Goal: Contribute content: Contribute content

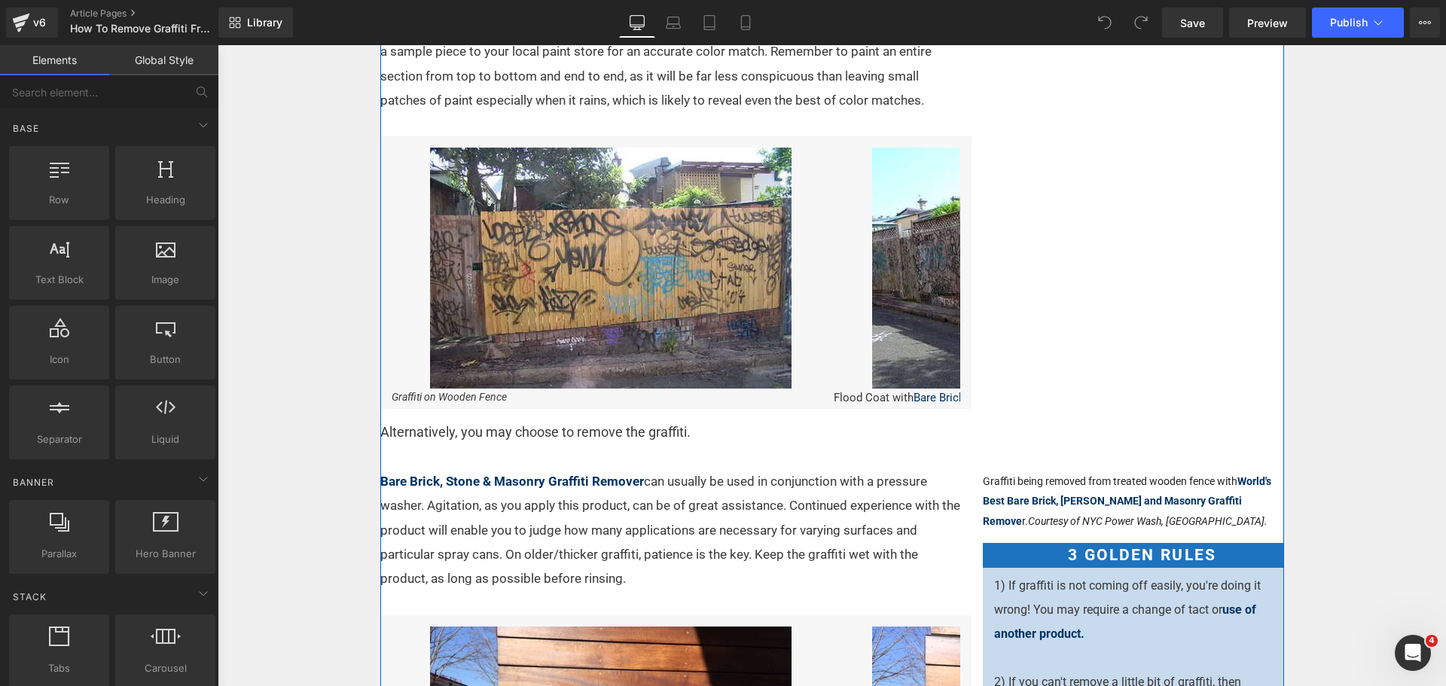
scroll to position [151, 0]
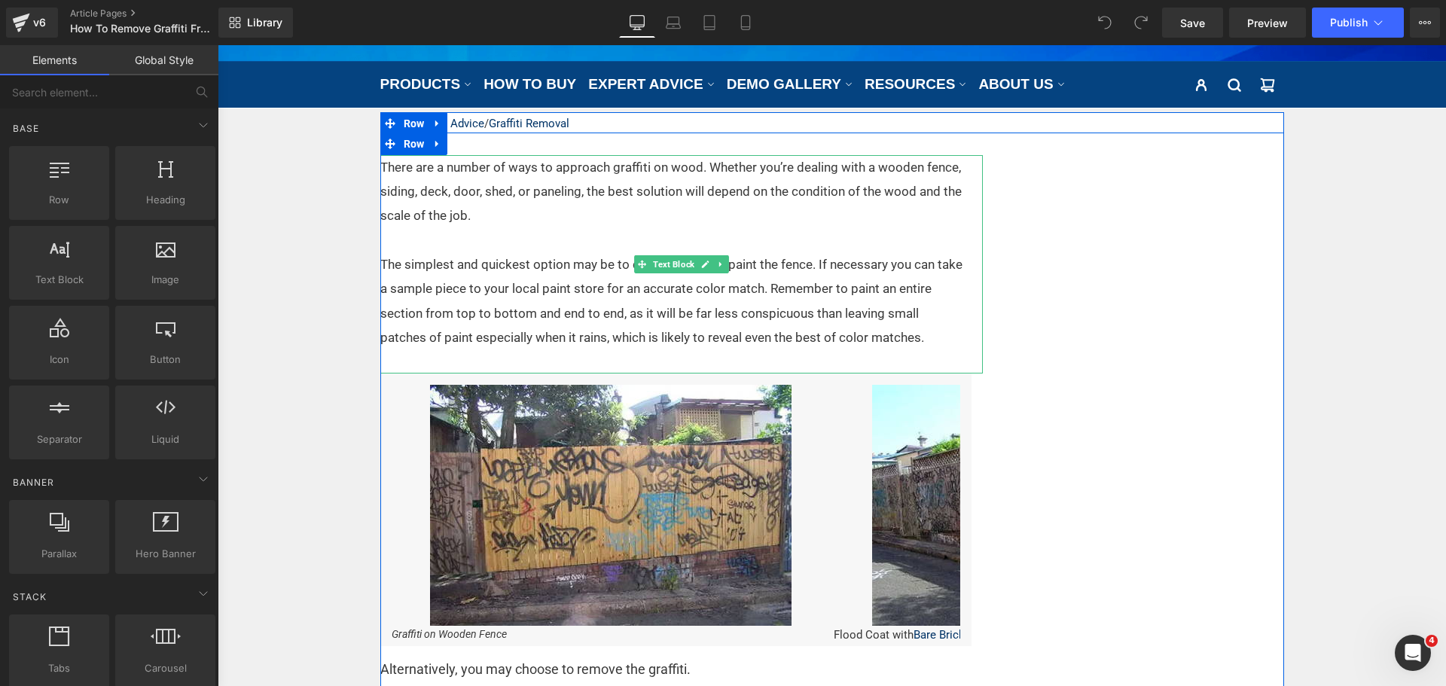
click at [493, 173] on p "There are a number of ways to approach graffiti on wood. Whether you’re dealing…" at bounding box center [671, 191] width 583 height 73
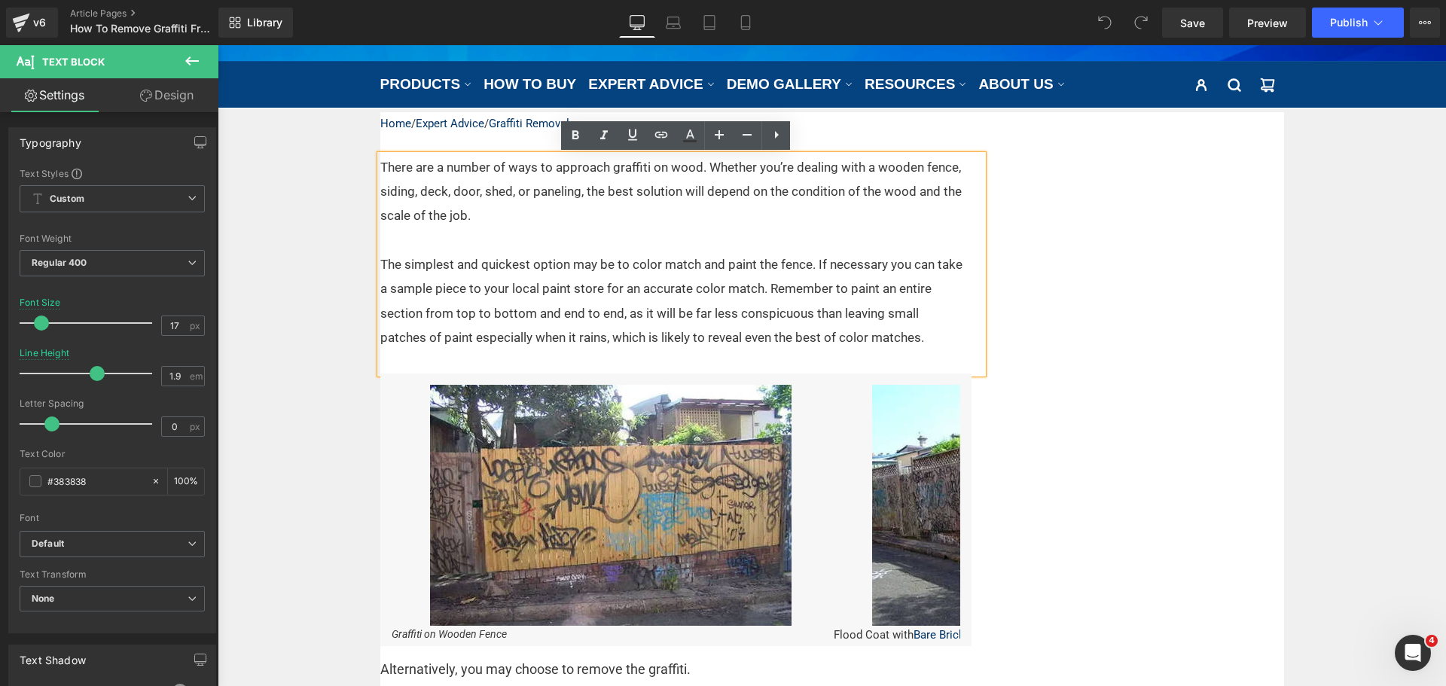
click at [380, 264] on p "The simplest and quickest option may be to color match and paint the fence. If …" at bounding box center [671, 300] width 583 height 97
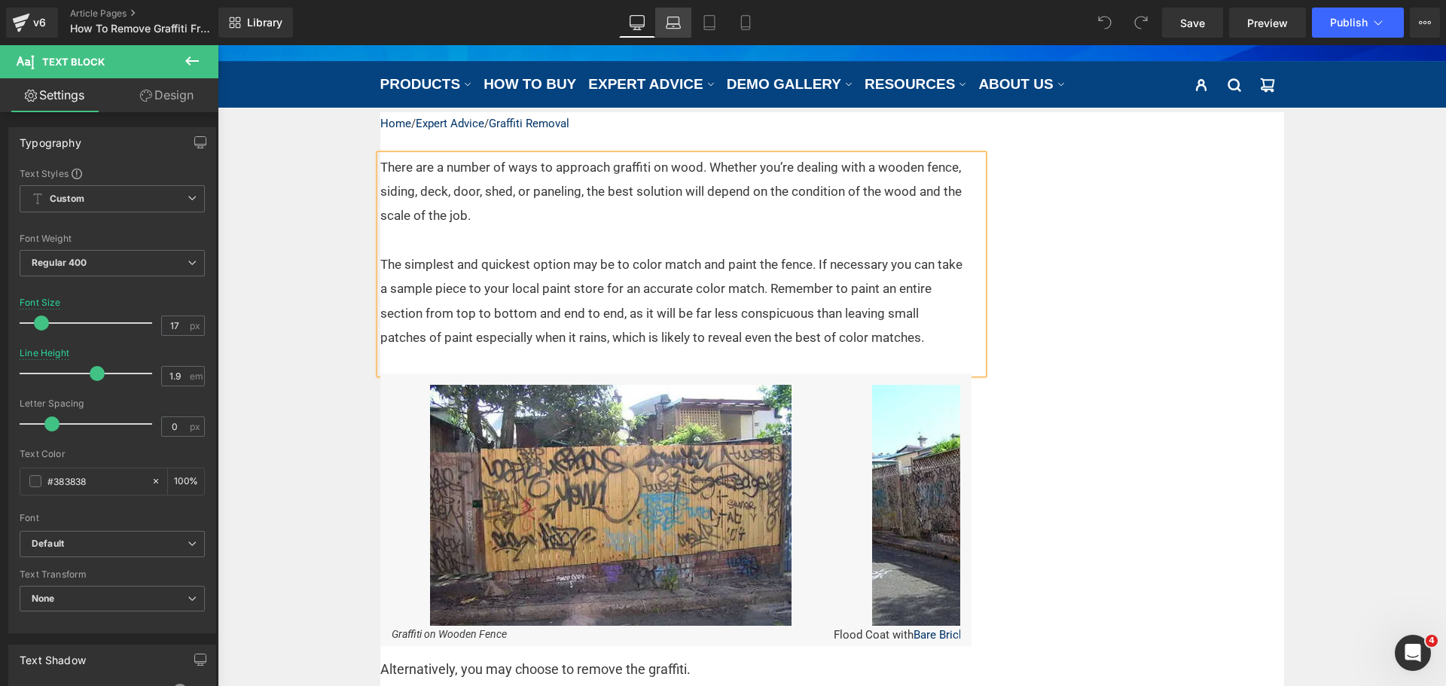
click at [673, 26] on icon at bounding box center [673, 22] width 15 height 15
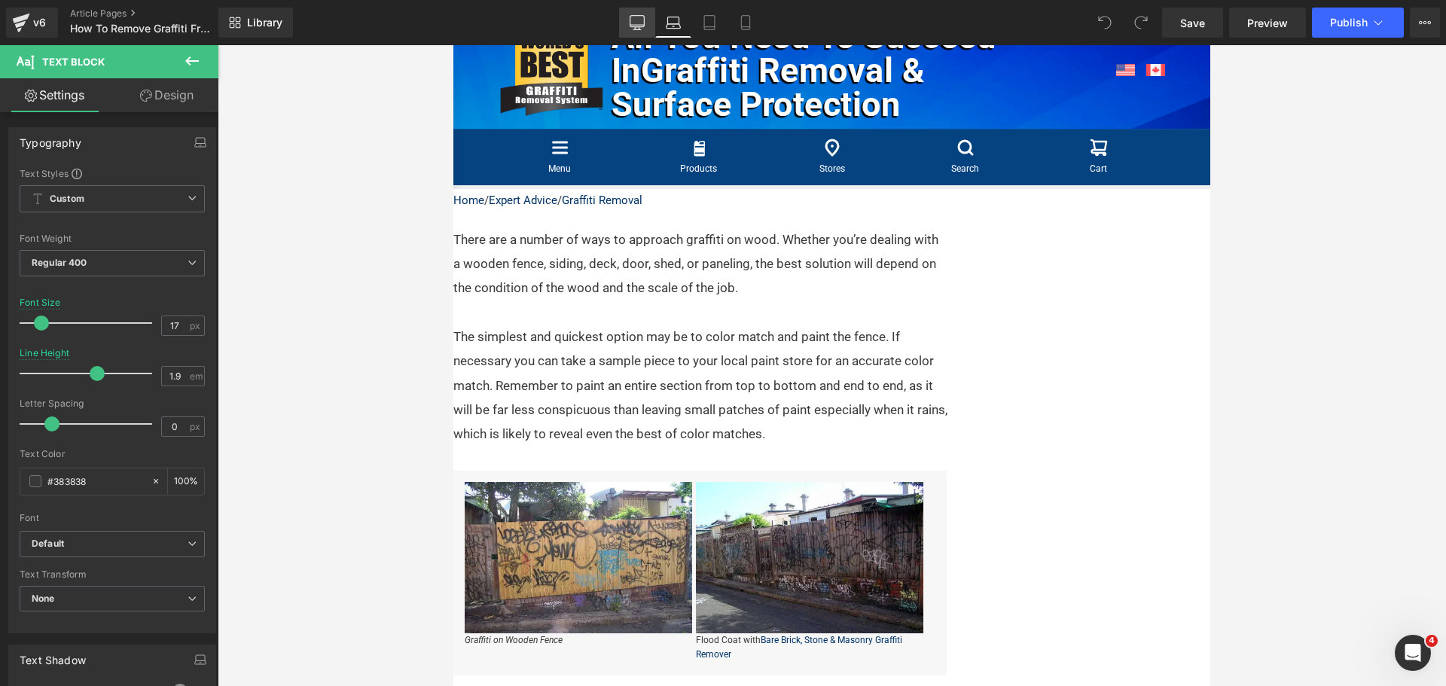
click at [638, 23] on icon at bounding box center [636, 22] width 15 height 15
type input "100"
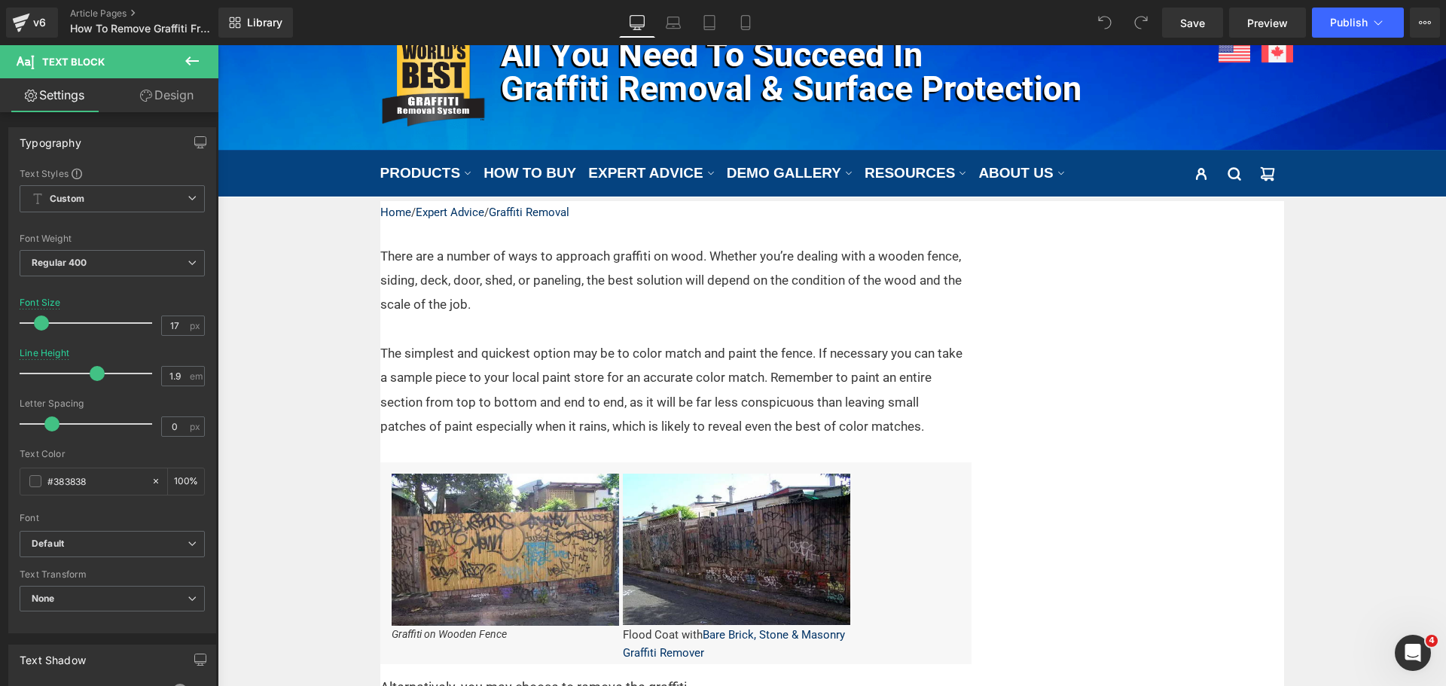
scroll to position [45, 0]
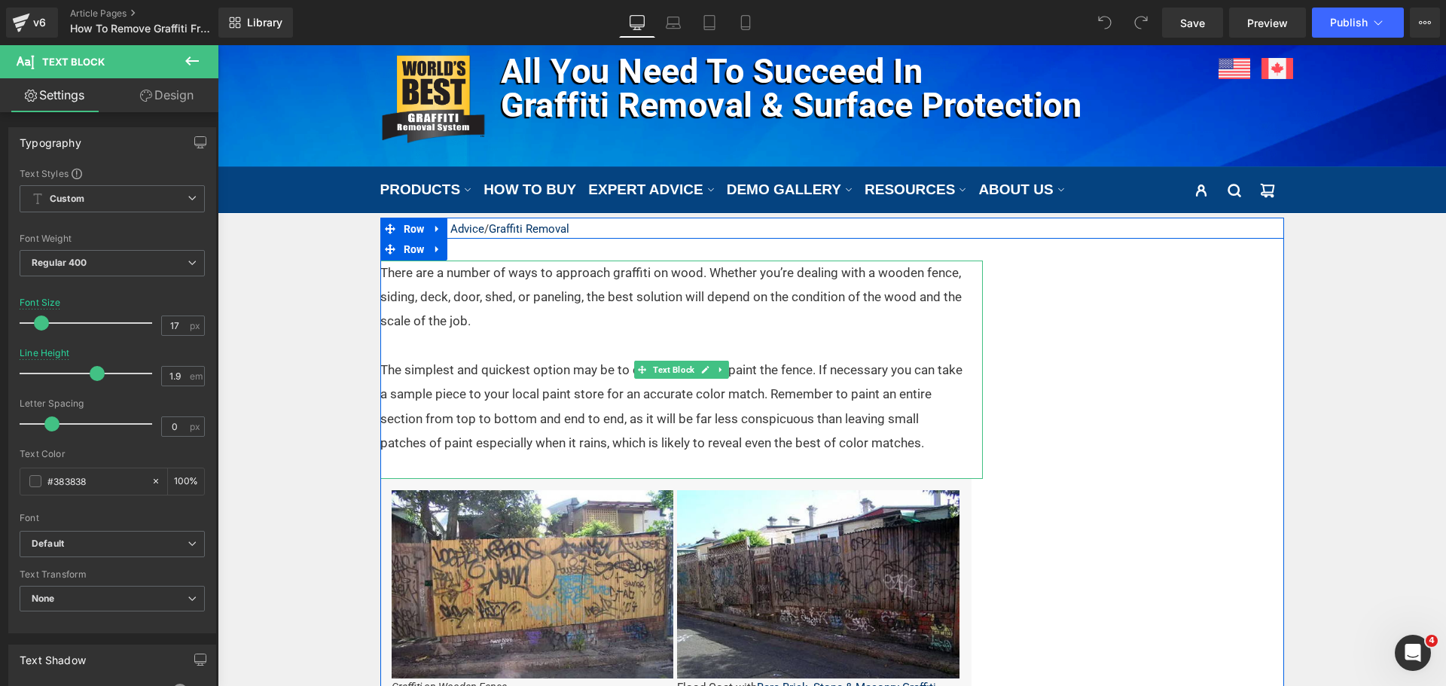
click at [562, 390] on p "The simplest and quickest option may be to color match and paint the fence. If …" at bounding box center [671, 406] width 583 height 97
click at [380, 368] on p "The simplest and quickest option may be to color match and paint the fence. If …" at bounding box center [671, 406] width 583 height 97
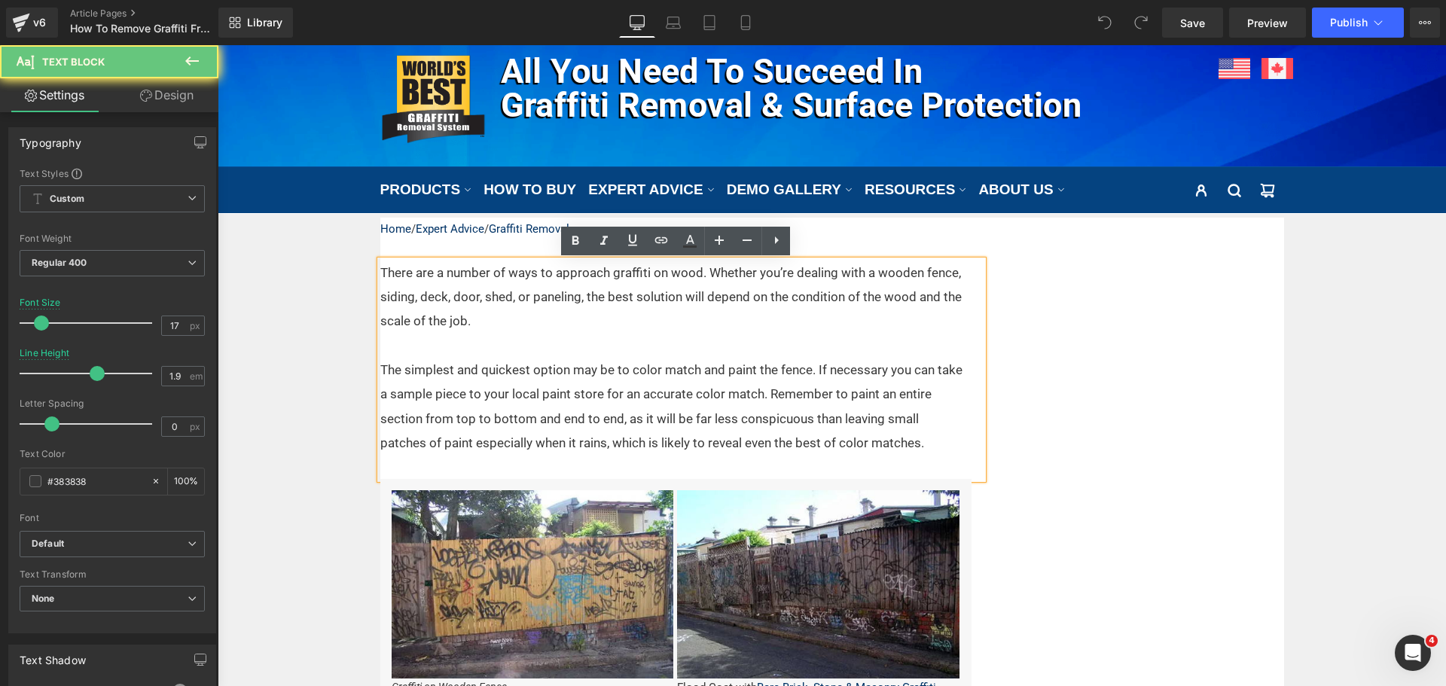
click at [380, 368] on div "There are a number of ways to approach graffiti on wood. Whether you’re dealing…" at bounding box center [681, 369] width 602 height 219
click at [380, 368] on p "The simplest and quickest option may be to color match and paint the fence. If …" at bounding box center [671, 406] width 583 height 97
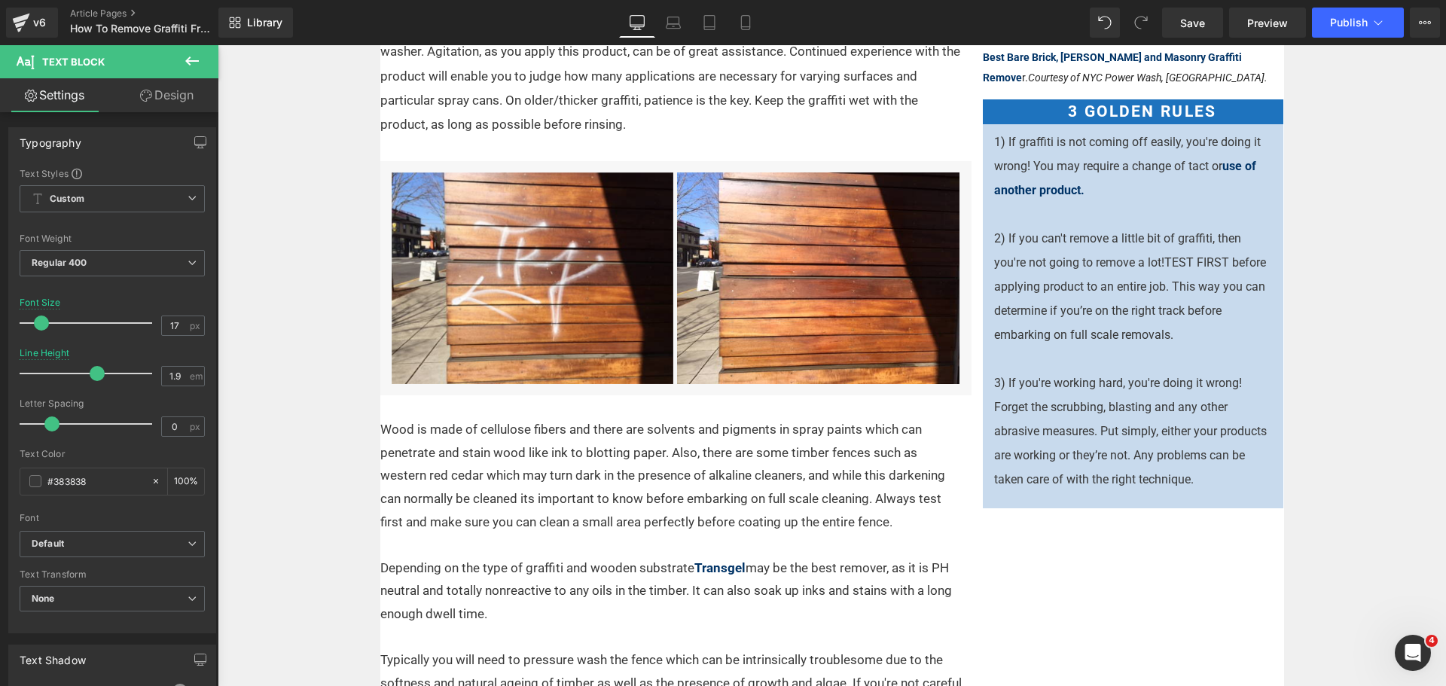
scroll to position [845, 0]
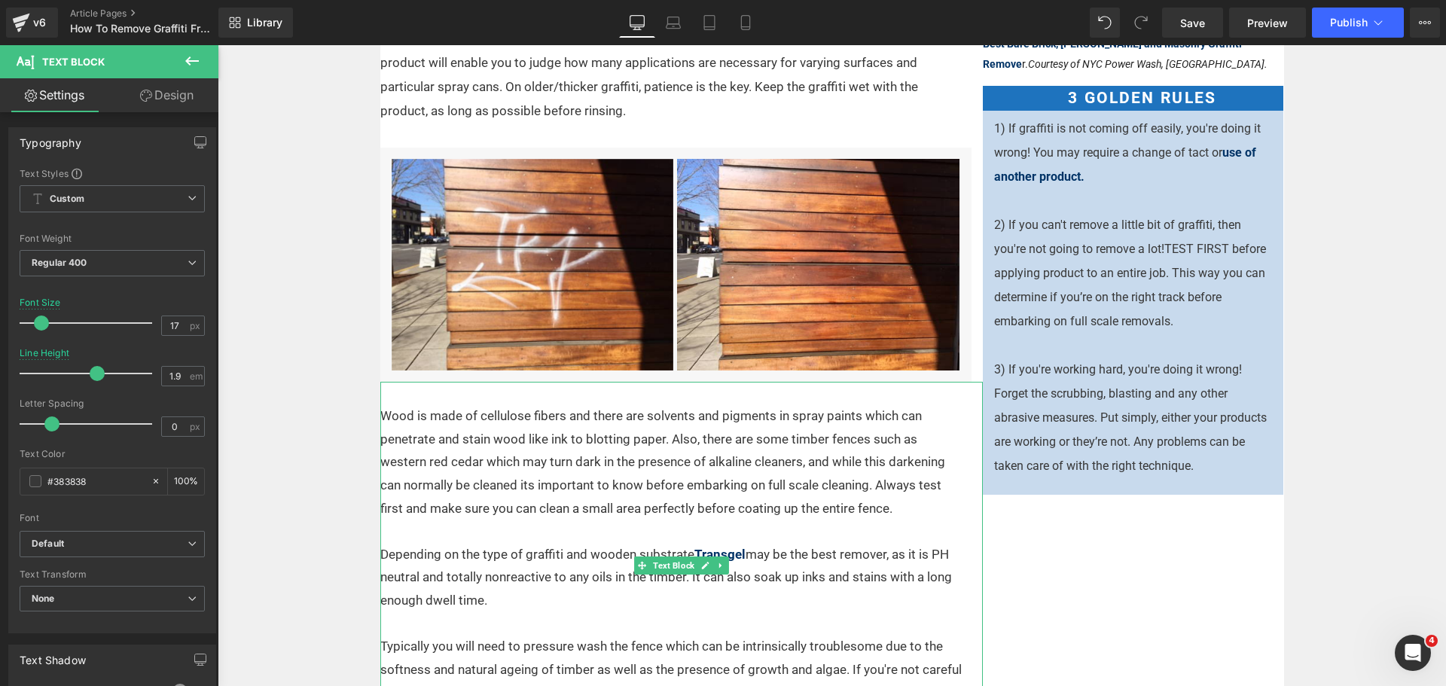
click at [380, 413] on p "Wood is made of cellulose fibers and there are solvents and pigments in spray p…" at bounding box center [672, 461] width 584 height 115
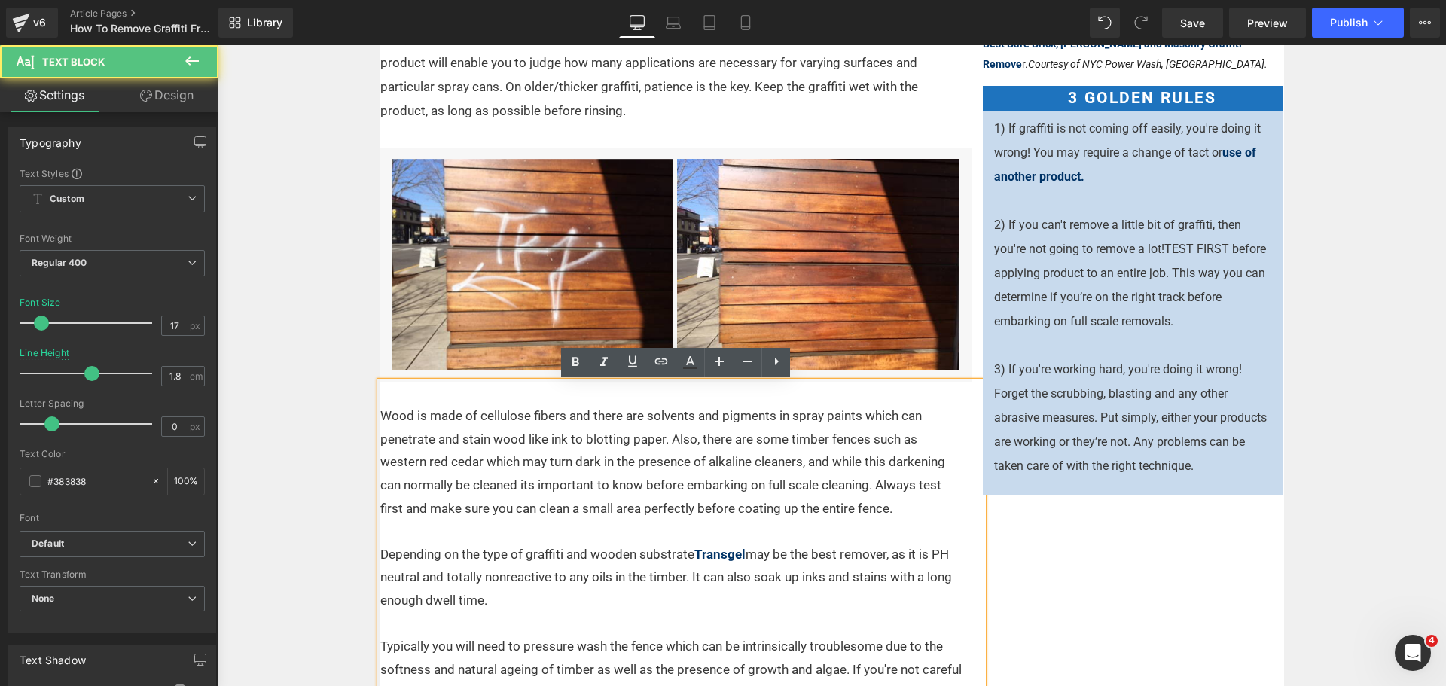
click at [380, 416] on p "Wood is made of cellulose fibers and there are solvents and pigments in spray p…" at bounding box center [672, 461] width 584 height 115
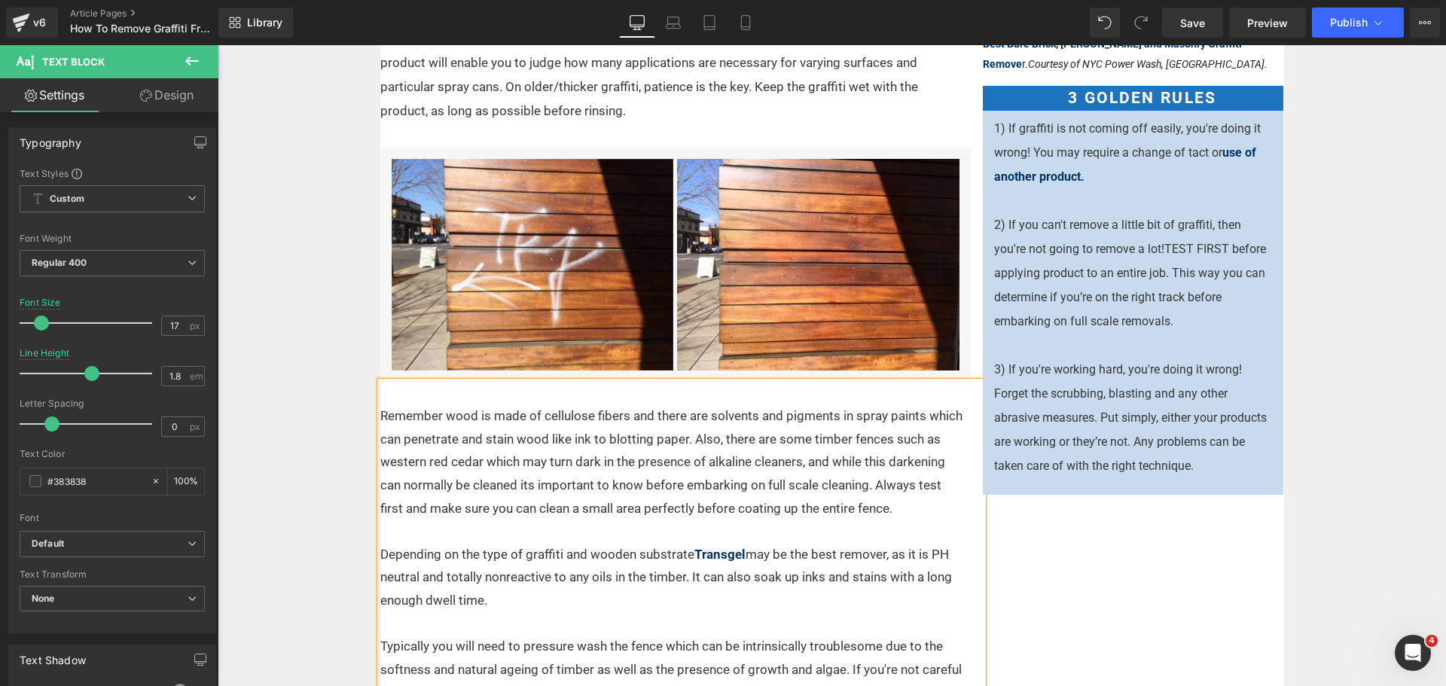
click at [436, 416] on p "Remember wood is made of cellulose fibers and there are solvents and pigments i…" at bounding box center [672, 461] width 584 height 115
click at [689, 441] on p "Remember, wood is made of cellulose fibers and there are solvents and pigments …" at bounding box center [672, 461] width 584 height 115
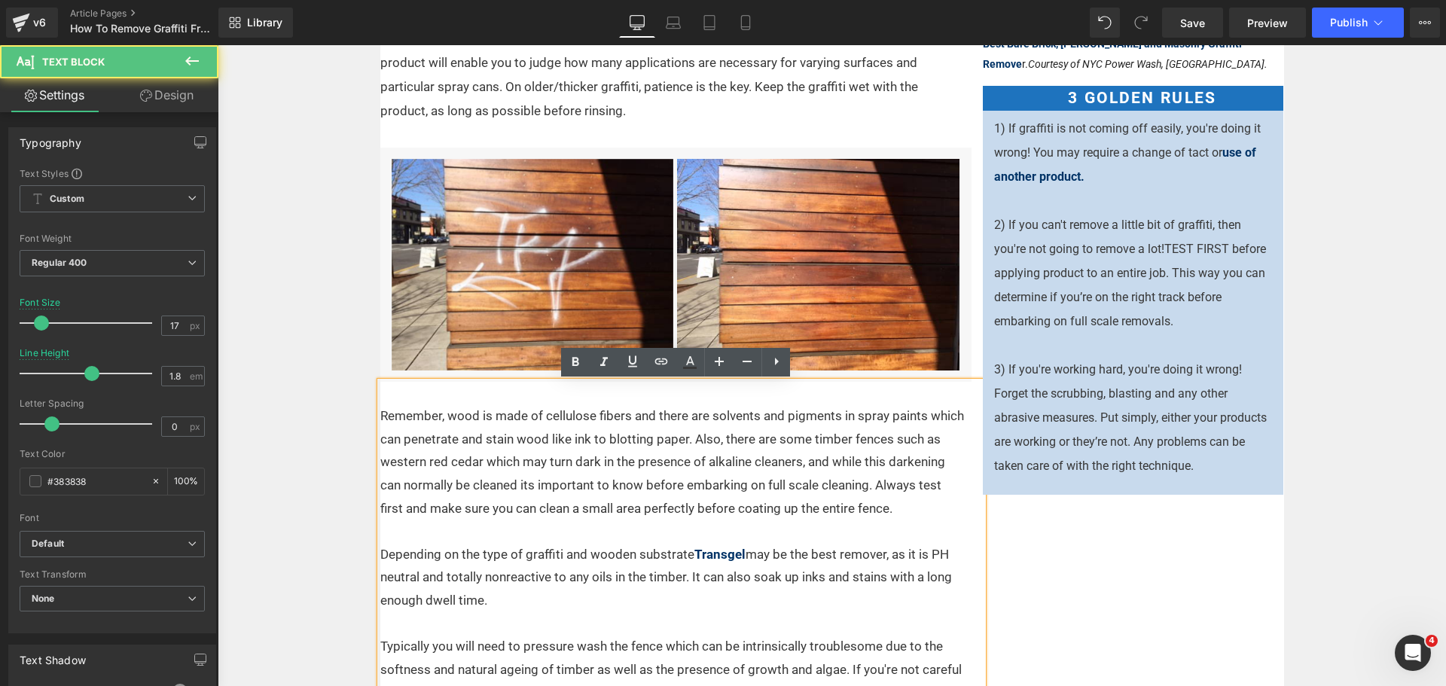
click at [870, 485] on p "Remember, wood is made of cellulose fibers and there are solvents and pigments …" at bounding box center [672, 461] width 584 height 115
click at [513, 593] on p "Depending on the type of graffiti and wooden substrate Transgel may be the best…" at bounding box center [672, 577] width 584 height 69
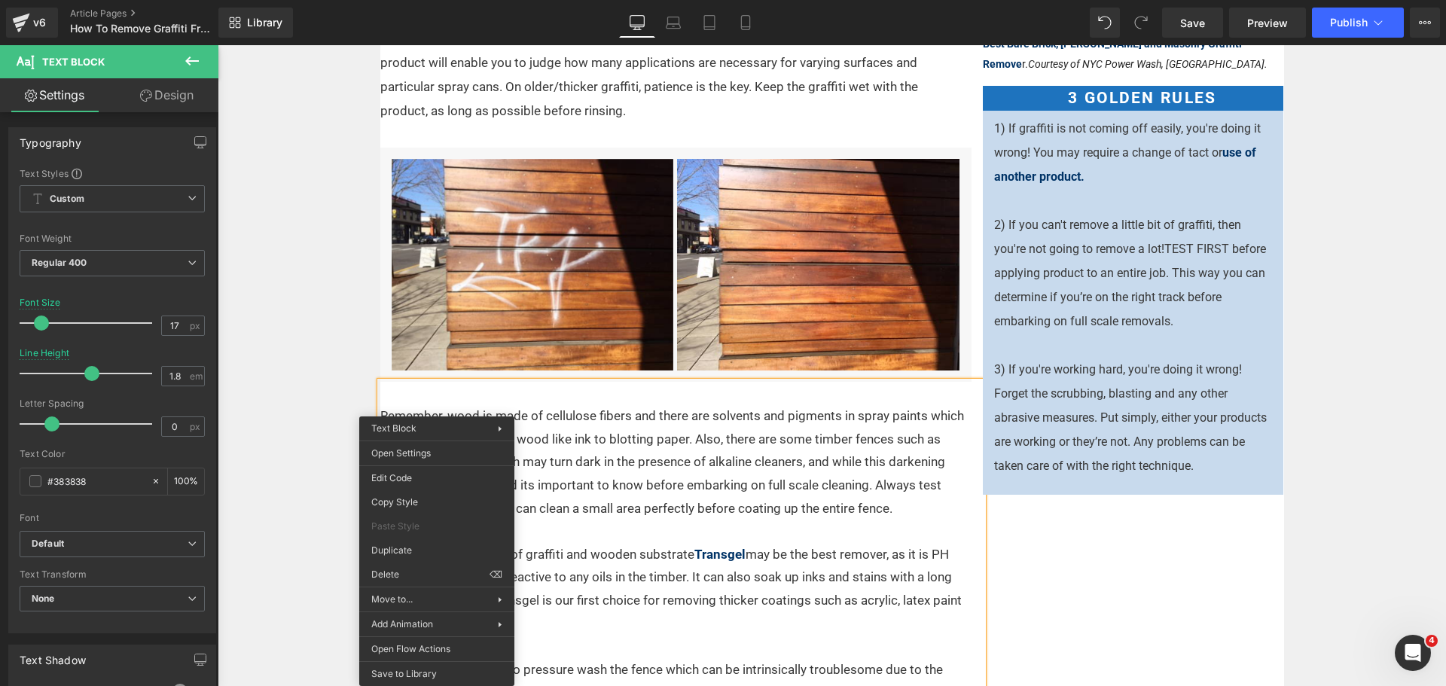
click at [778, 602] on p "Depending on the type of graffiti and wooden substrate Transgel may be the best…" at bounding box center [672, 589] width 584 height 92
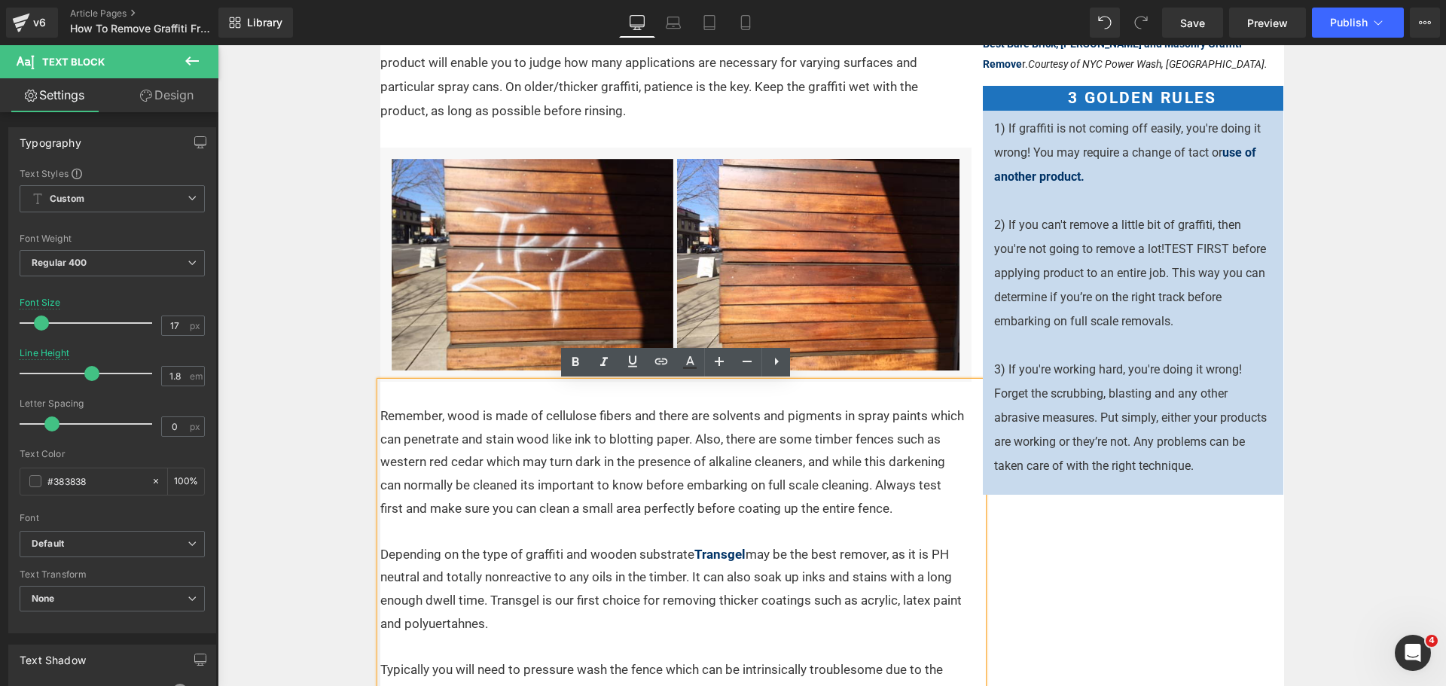
drag, startPoint x: 450, startPoint y: 619, endPoint x: 423, endPoint y: 625, distance: 27.8
click at [423, 625] on p "Depending on the type of graffiti and wooden substrate Transgel may be the best…" at bounding box center [672, 589] width 584 height 92
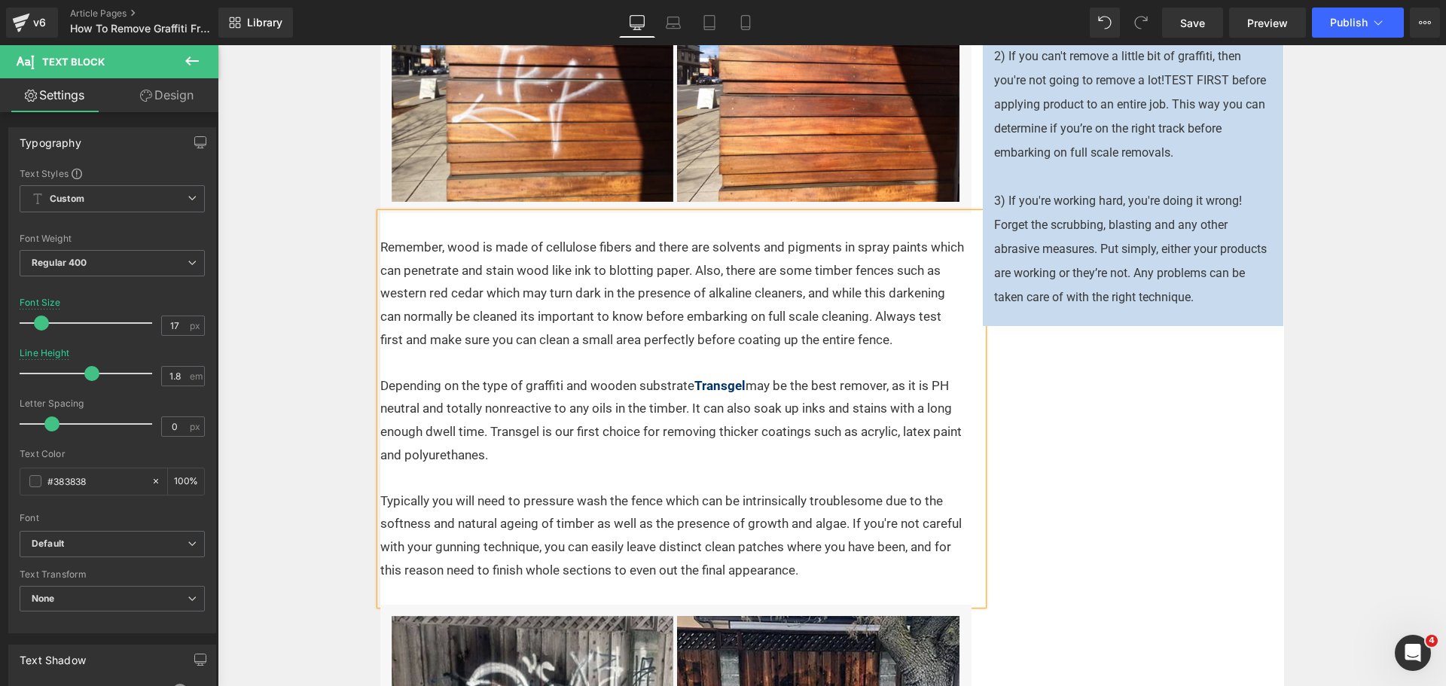
scroll to position [1018, 0]
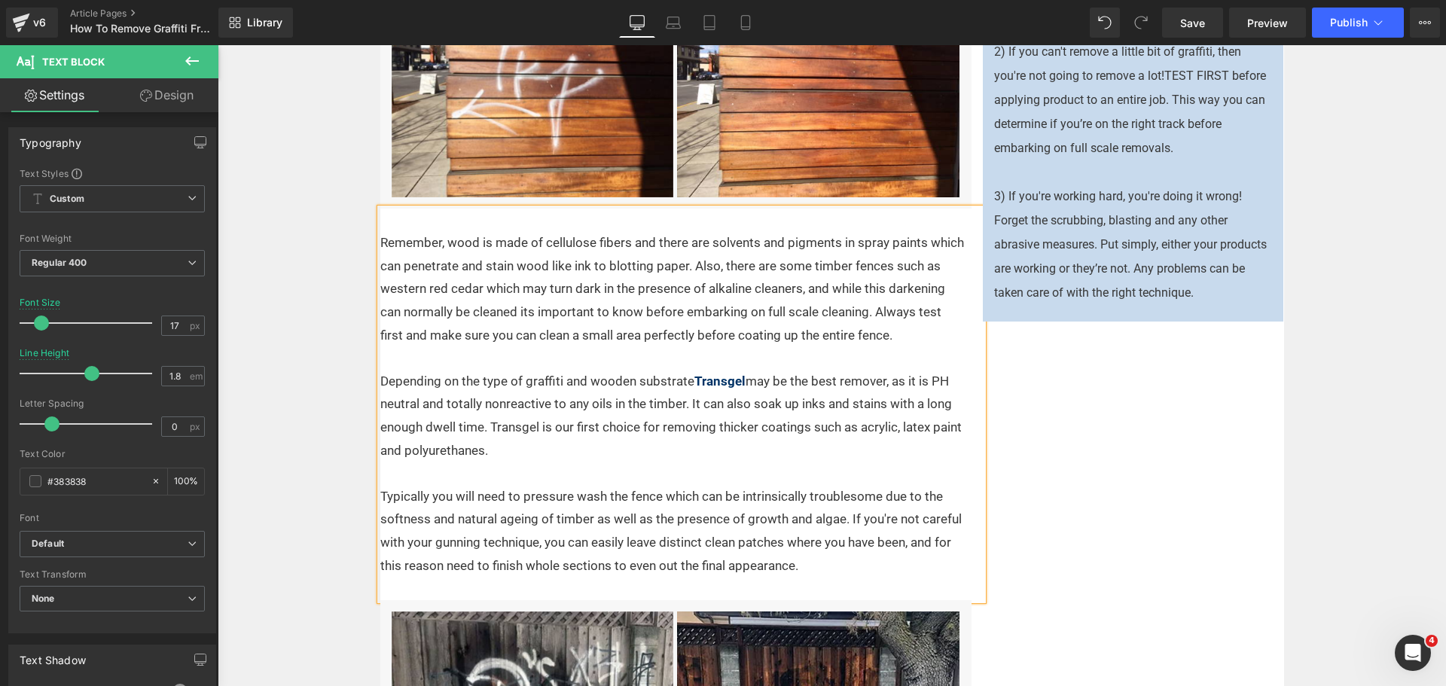
click at [380, 497] on p "Typically you will need to pressure wash the fence which can be intrinsically t…" at bounding box center [672, 531] width 584 height 92
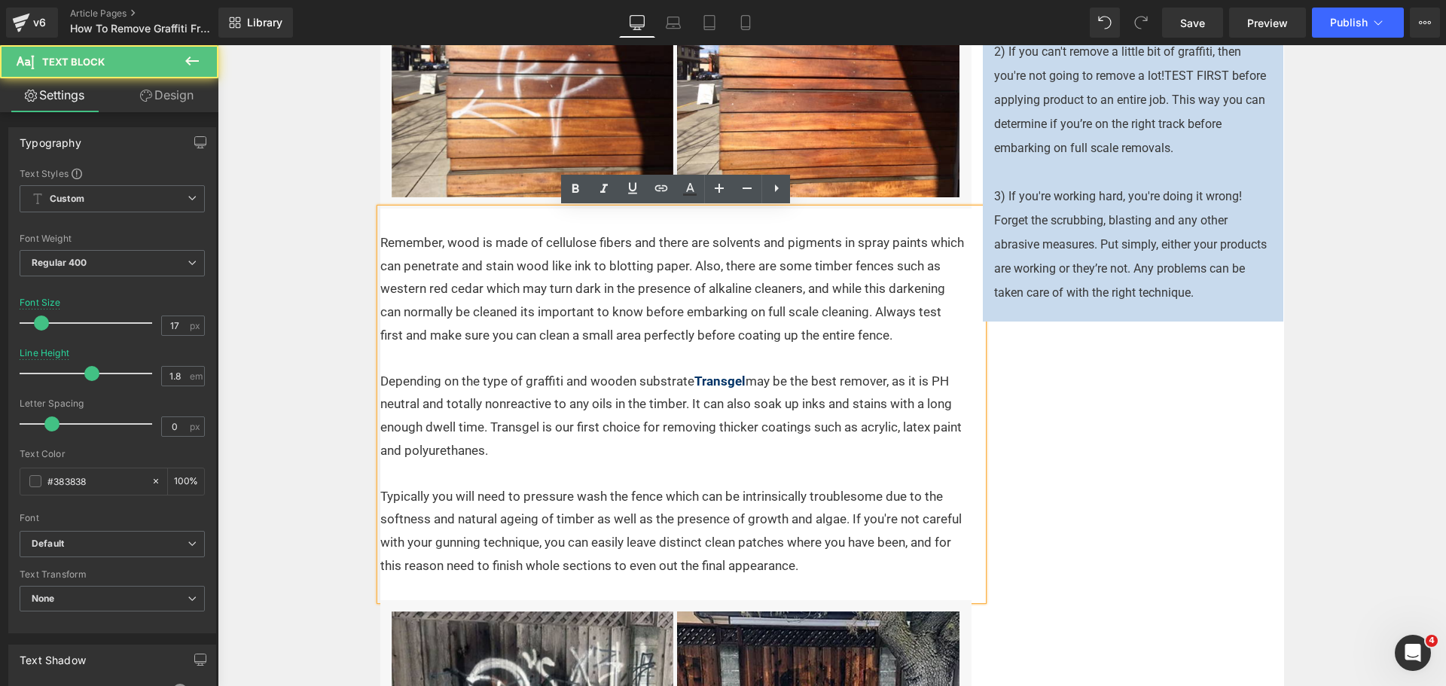
click at [424, 494] on p "Typically you will need to pressure wash the fence which can be intrinsically t…" at bounding box center [672, 531] width 584 height 92
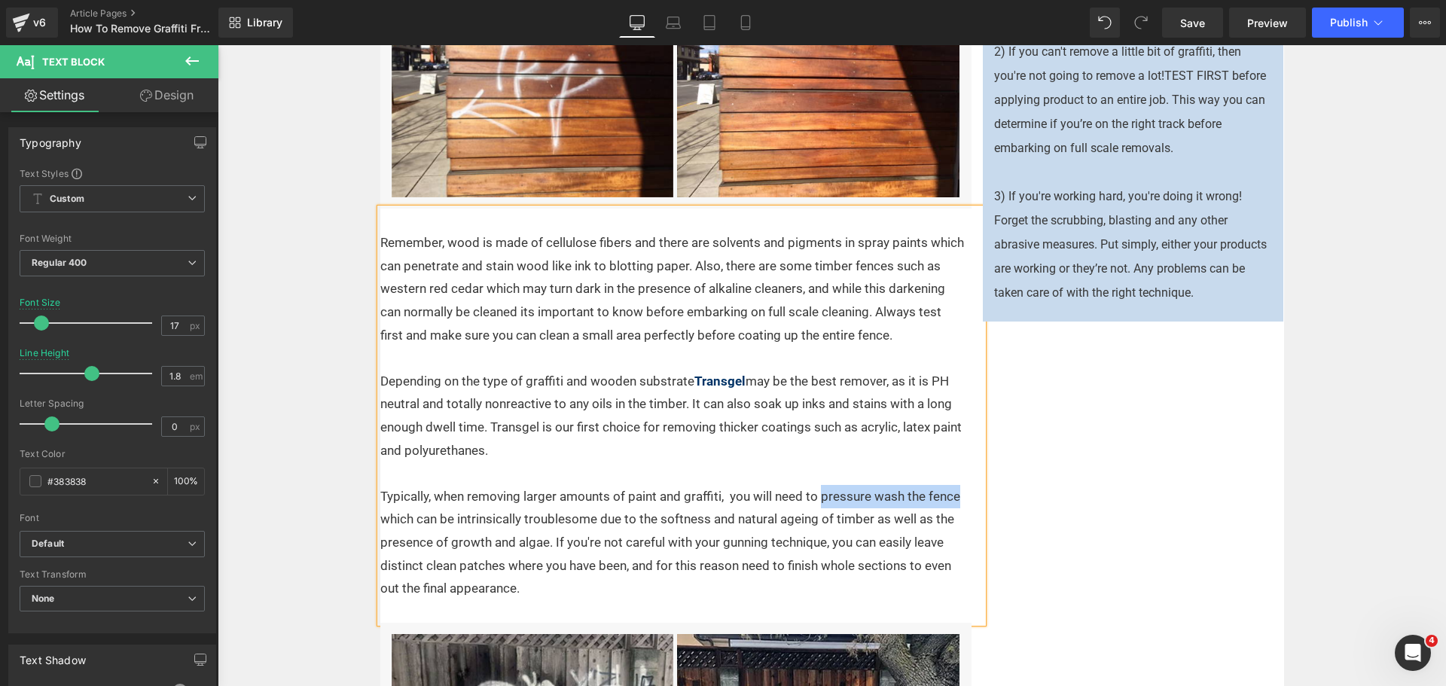
drag, startPoint x: 946, startPoint y: 495, endPoint x: 817, endPoint y: 497, distance: 129.5
click at [817, 497] on p "Typically, when removing larger amounts of paint and graffiti, you will need to…" at bounding box center [672, 542] width 584 height 115
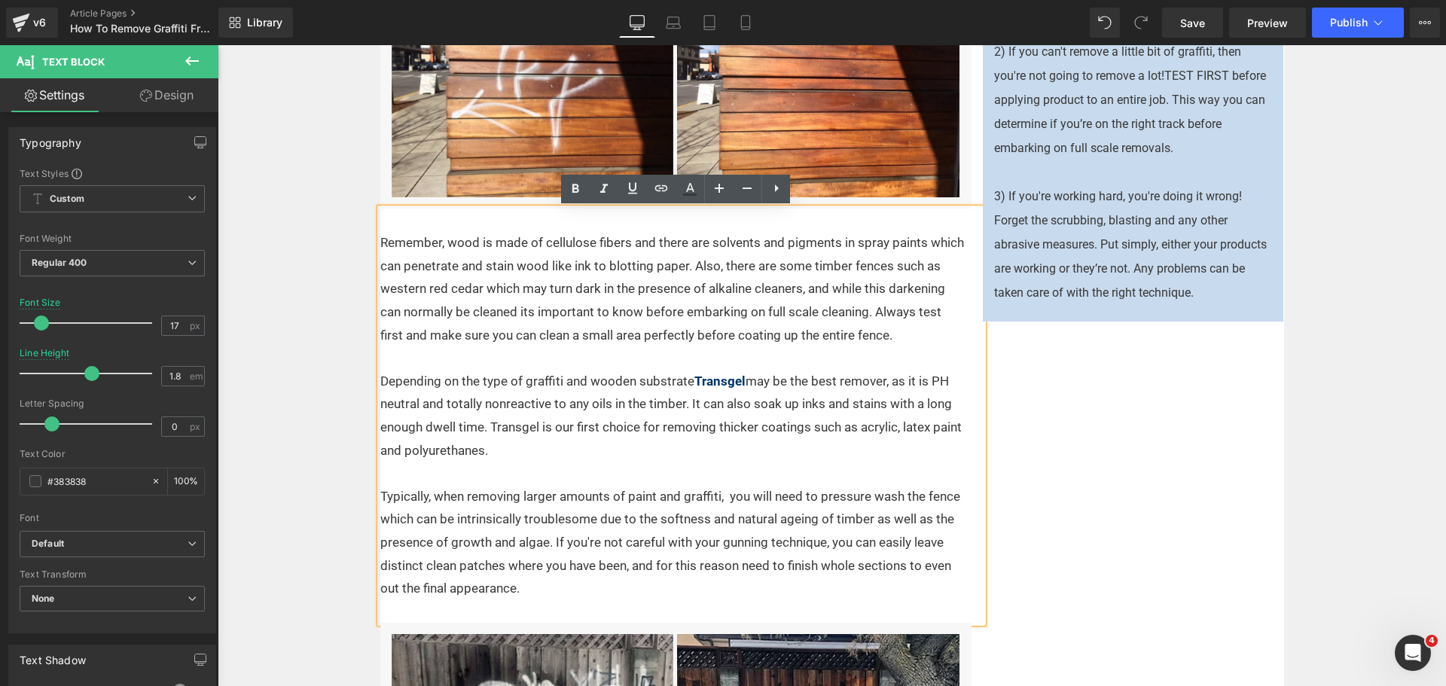
click at [733, 495] on p "Typically, when removing larger amounts of paint and graffiti, you will need to…" at bounding box center [672, 542] width 584 height 115
click at [716, 498] on p "Typically, when removing larger amounts of paint and graffiti, you will need to…" at bounding box center [672, 542] width 584 height 115
drag, startPoint x: 772, startPoint y: 501, endPoint x: 810, endPoint y: 498, distance: 38.5
click at [810, 498] on p "Typically, when removing larger amounts of paint and graffiti, you will need to…" at bounding box center [672, 542] width 584 height 115
click at [818, 530] on p "Typically, when removing larger amounts of paint and graffiti, you will need to…" at bounding box center [672, 542] width 584 height 115
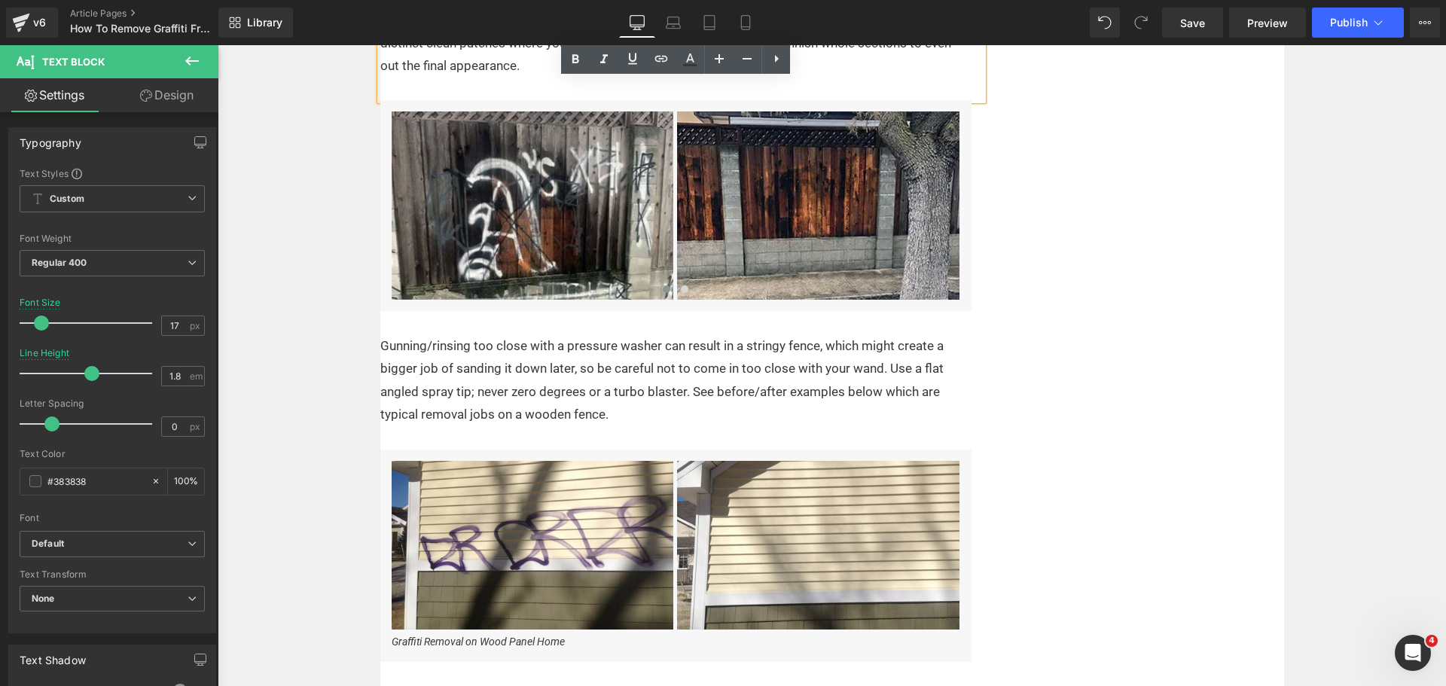
scroll to position [1549, 0]
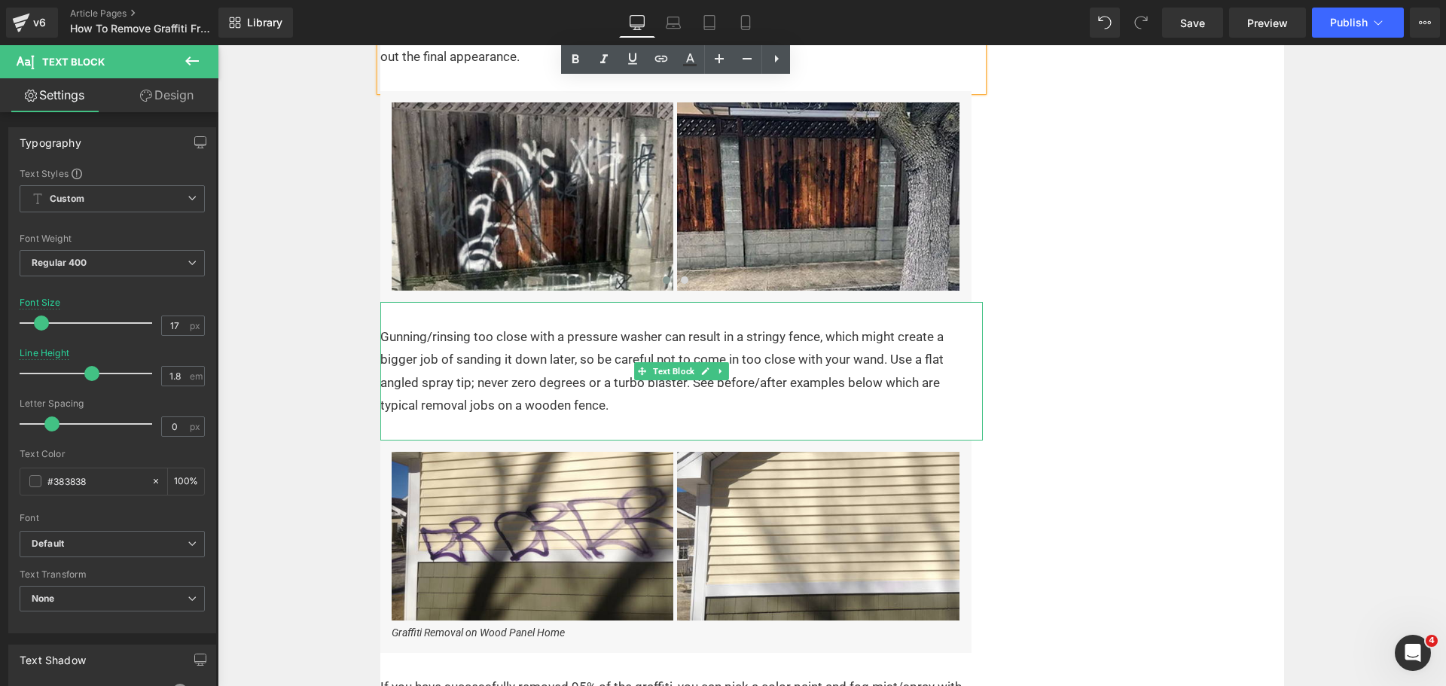
click at [599, 352] on p "Gunning/rinsing too close with a pressure washer can result in a stringy fence,…" at bounding box center [672, 371] width 584 height 92
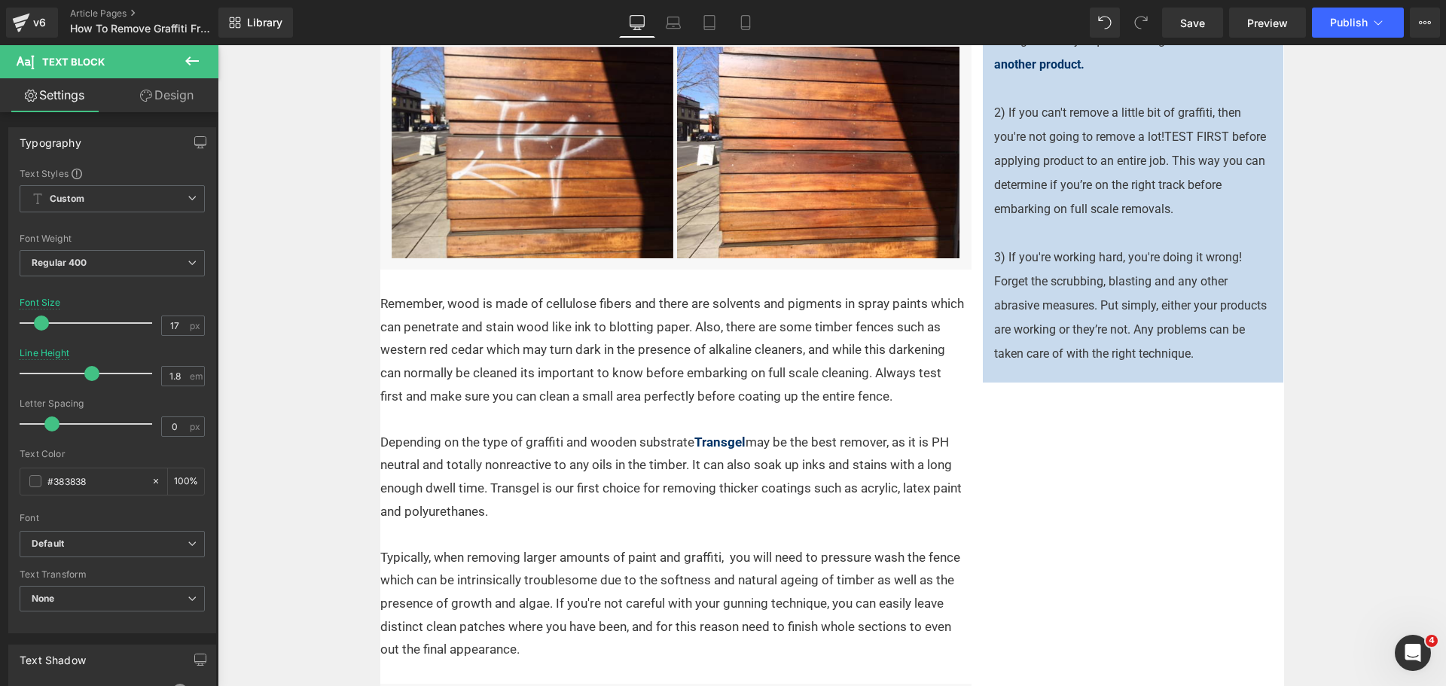
scroll to position [990, 0]
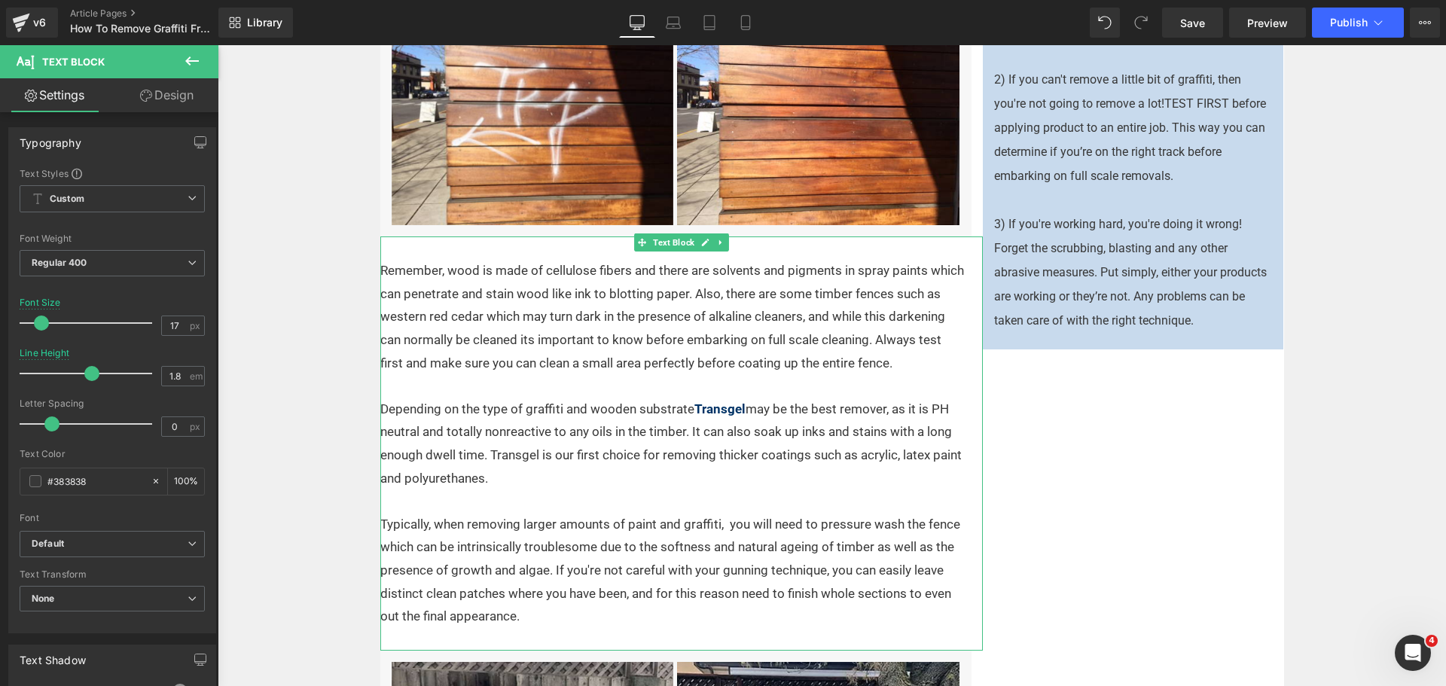
click at [718, 522] on p "Typically, when removing larger amounts of paint and graffiti, you will need to…" at bounding box center [672, 570] width 584 height 115
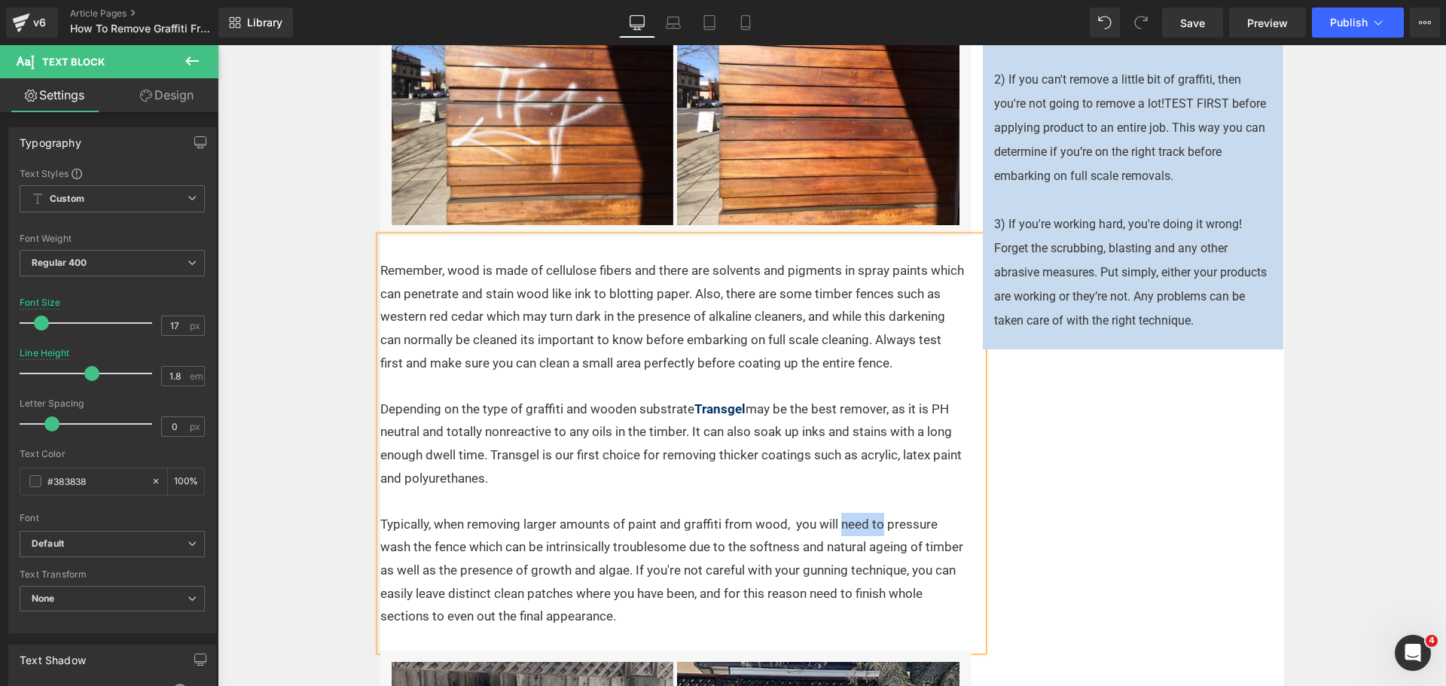
drag, startPoint x: 874, startPoint y: 521, endPoint x: 836, endPoint y: 521, distance: 38.4
click at [836, 521] on p "Typically, when removing larger amounts of paint and graffiti from wood, you wi…" at bounding box center [672, 570] width 584 height 115
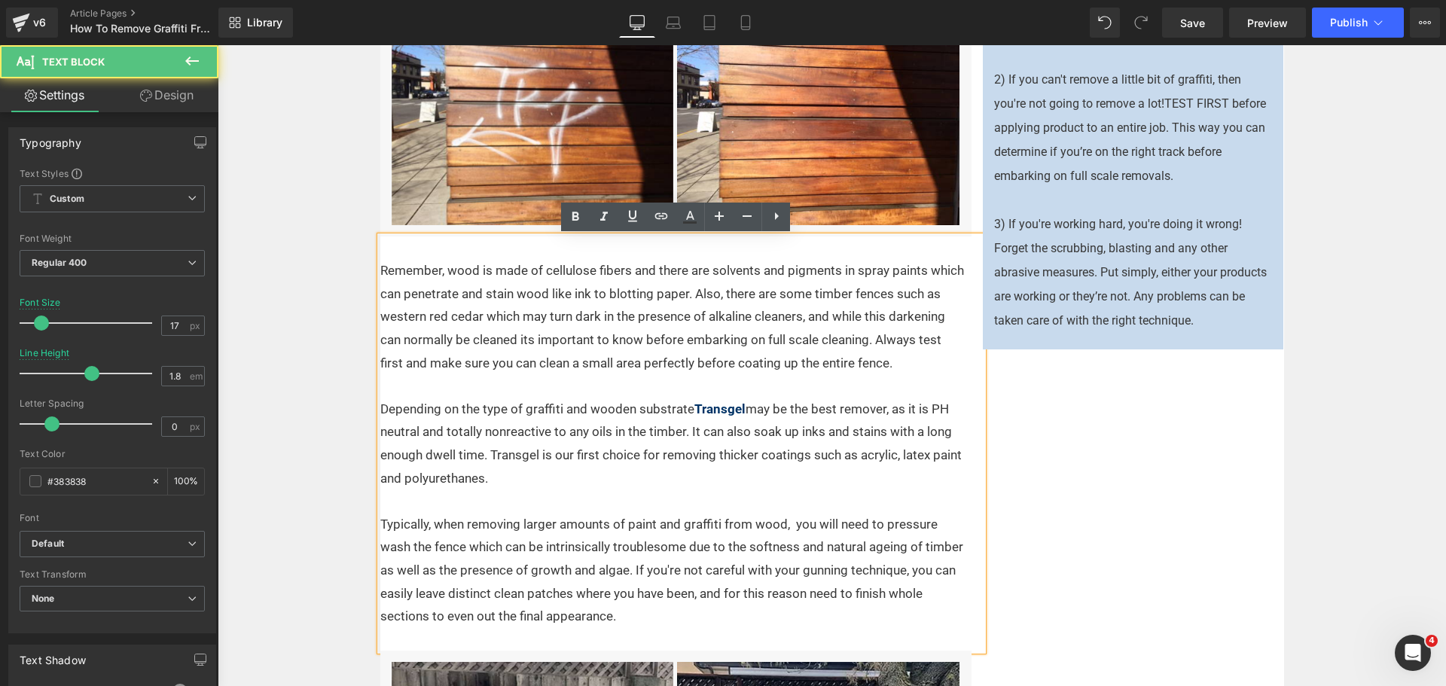
click at [845, 565] on p "Typically, when removing larger amounts of paint and graffiti from wood, you wi…" at bounding box center [672, 570] width 584 height 115
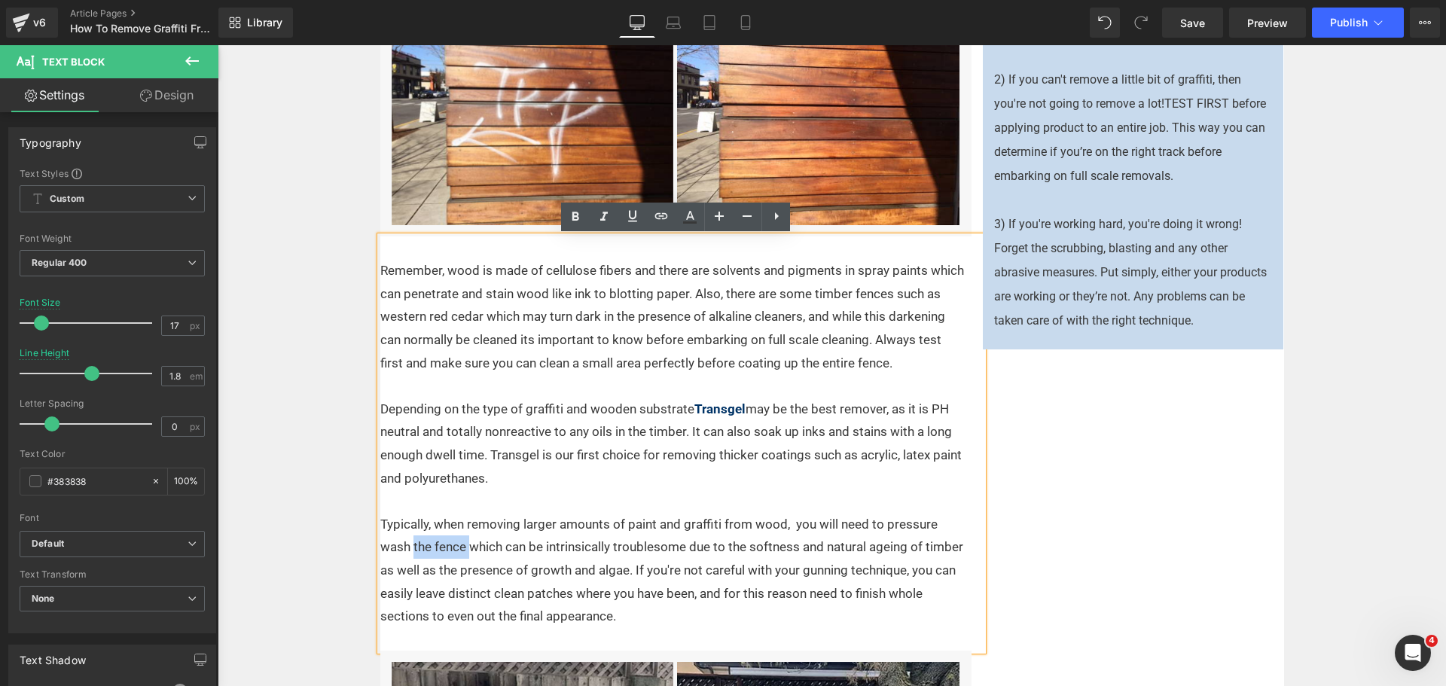
drag, startPoint x: 465, startPoint y: 544, endPoint x: 407, endPoint y: 539, distance: 57.4
click at [407, 539] on p "Typically, when removing larger amounts of paint and graffiti from wood, you wi…" at bounding box center [672, 570] width 584 height 115
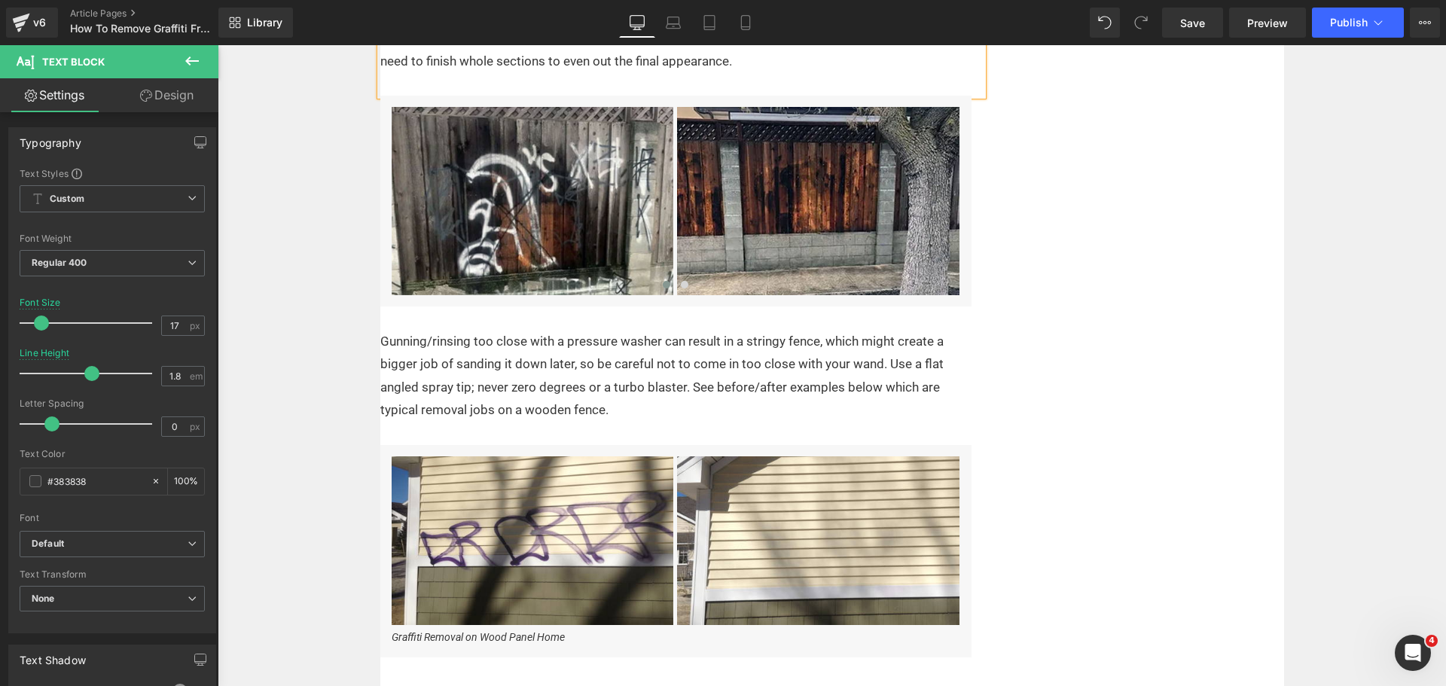
scroll to position [1549, 0]
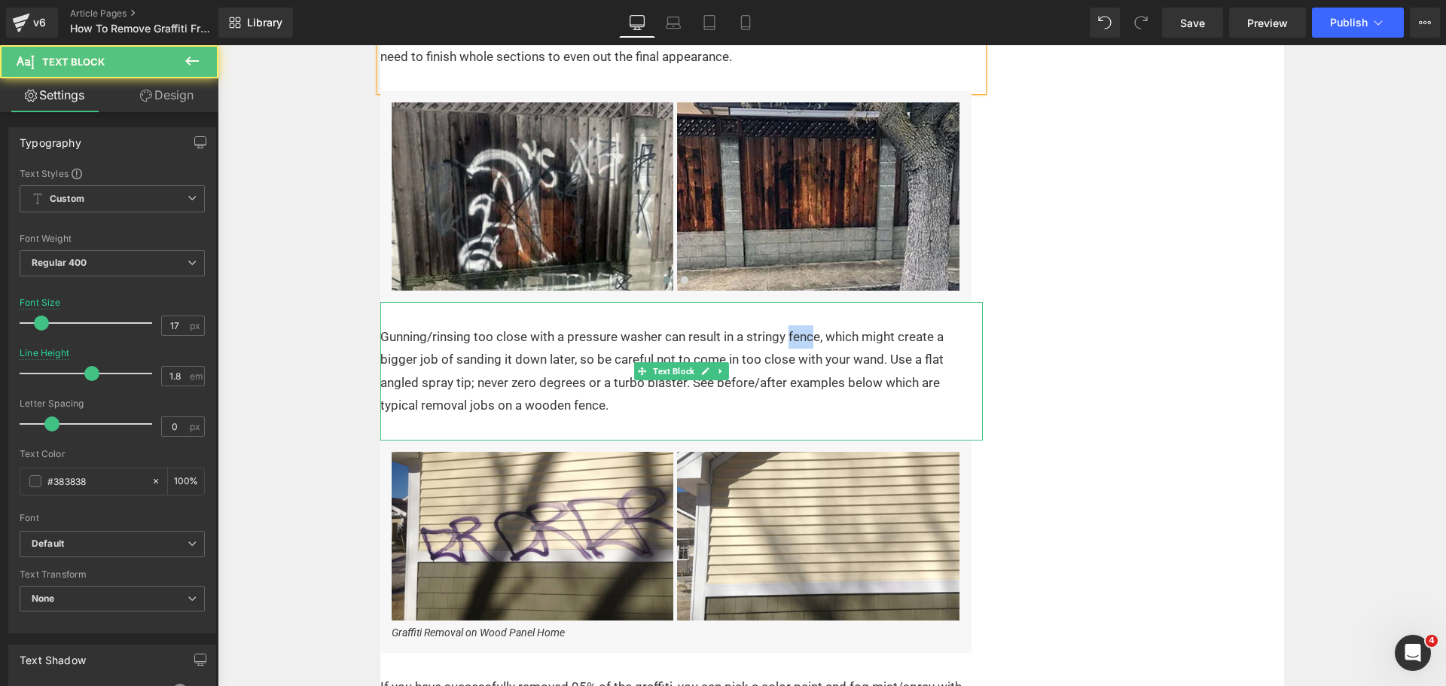
drag, startPoint x: 811, startPoint y: 337, endPoint x: 781, endPoint y: 337, distance: 29.4
click at [781, 337] on p "Gunning/rinsing too close with a pressure washer can result in a stringy fence,…" at bounding box center [672, 371] width 584 height 92
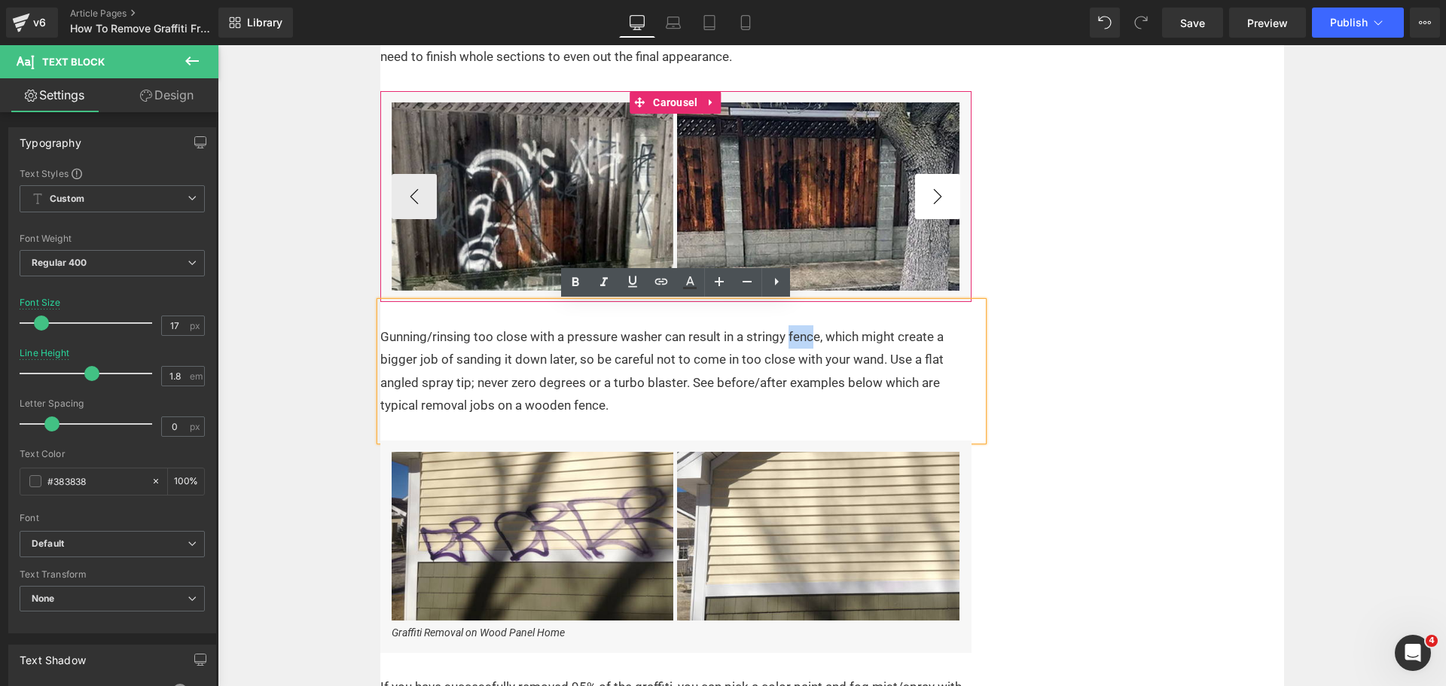
click at [929, 199] on button "›" at bounding box center [937, 196] width 45 height 45
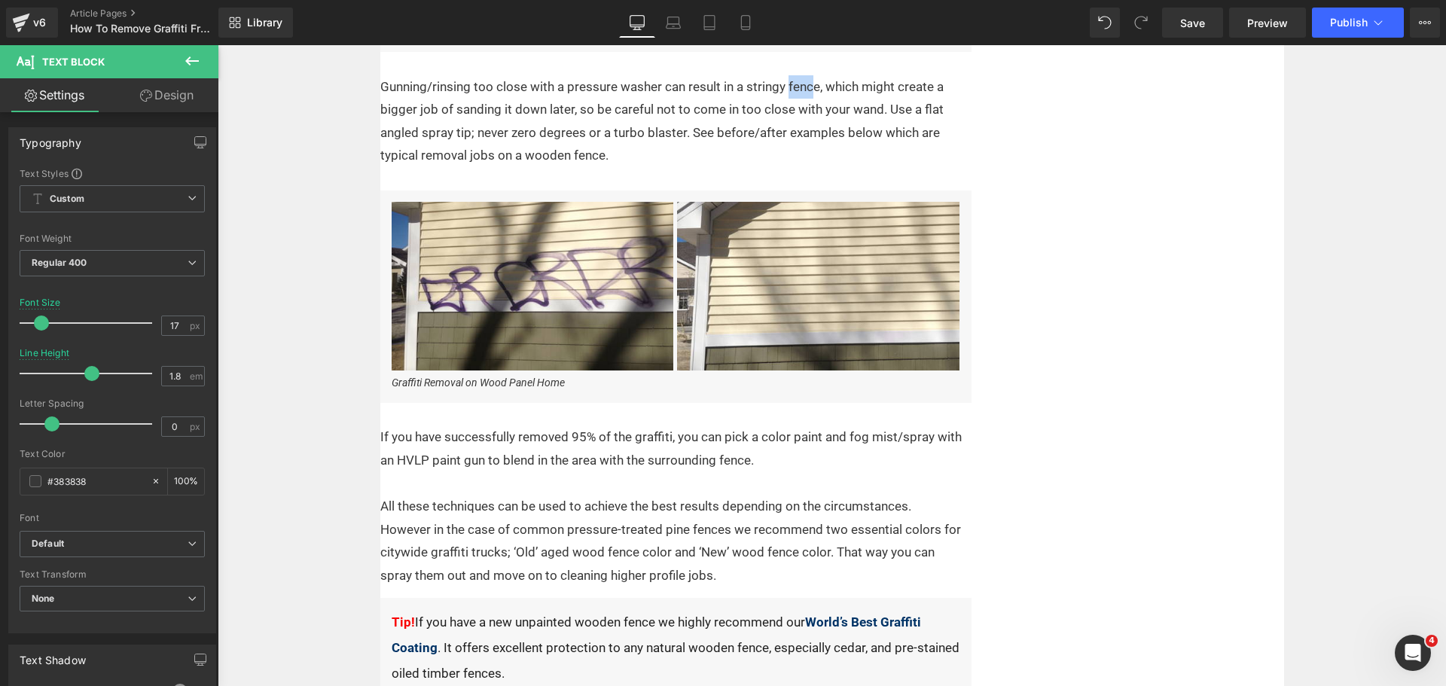
scroll to position [1804, 0]
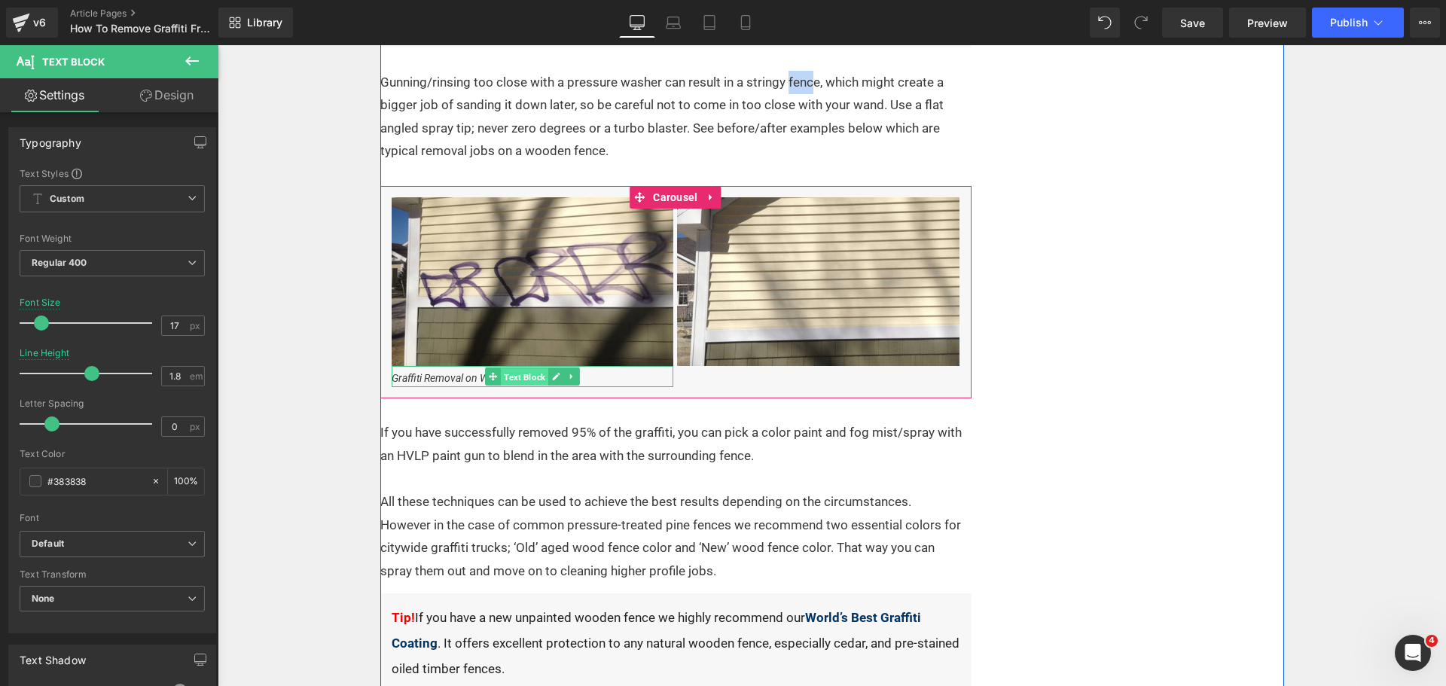
click at [513, 374] on span "Text Block" at bounding box center [524, 377] width 47 height 18
click at [552, 374] on icon at bounding box center [556, 376] width 8 height 9
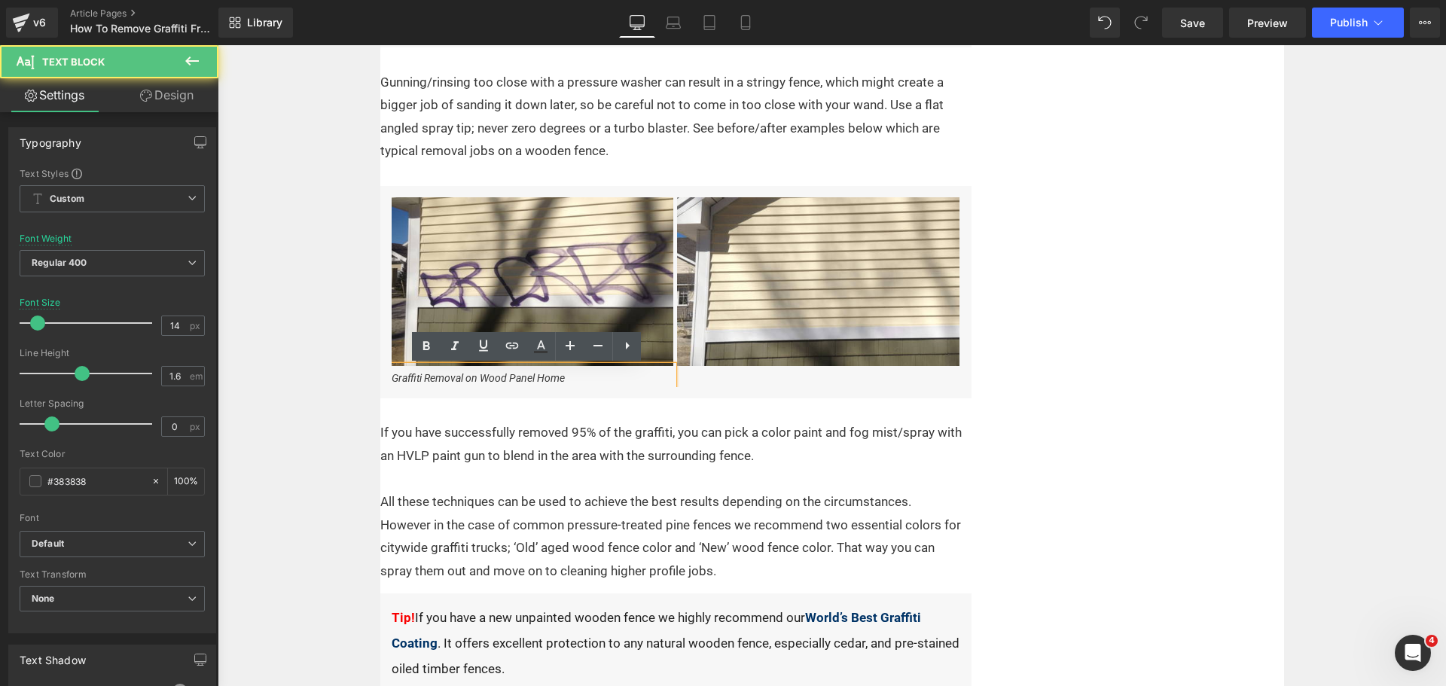
click at [566, 380] on p "Graffiti Removal on Wood Panel Home" at bounding box center [532, 378] width 282 height 17
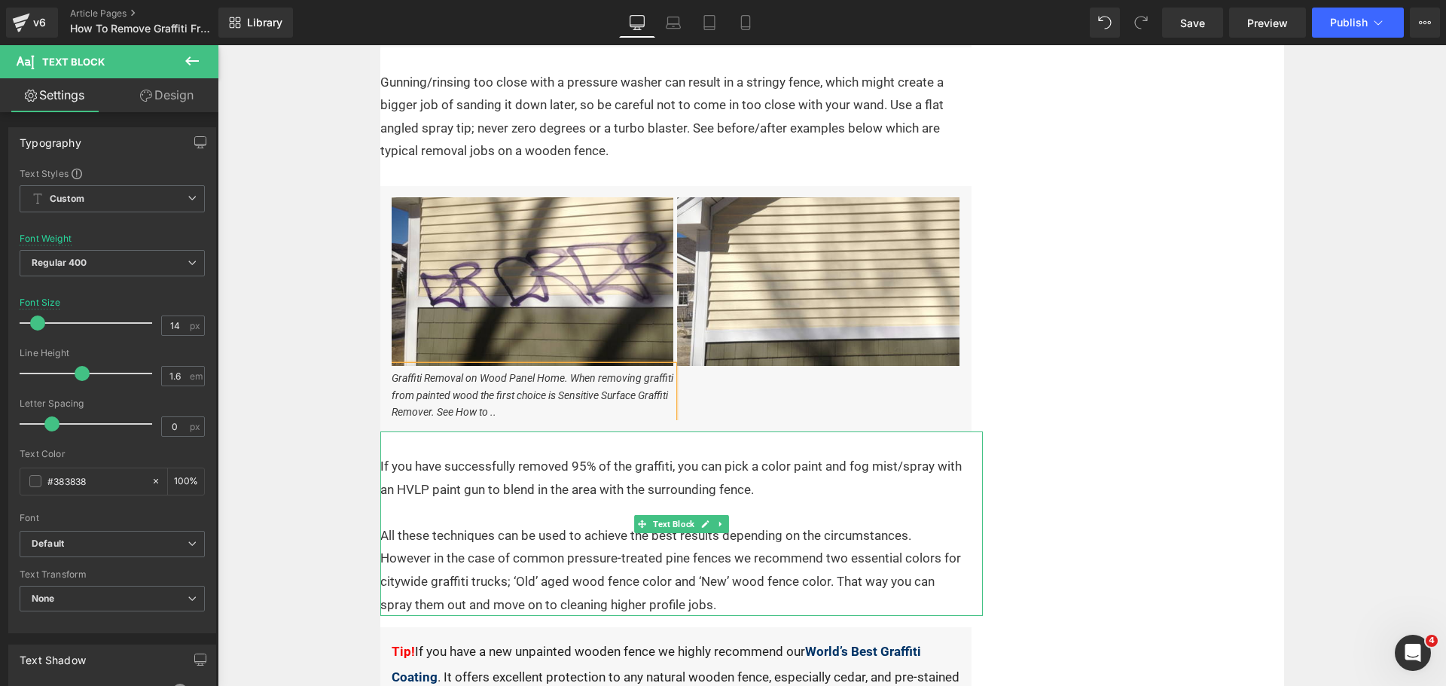
click at [409, 469] on p "If you have successfully removed 95% of the graffiti, you can pick a color pain…" at bounding box center [671, 478] width 583 height 46
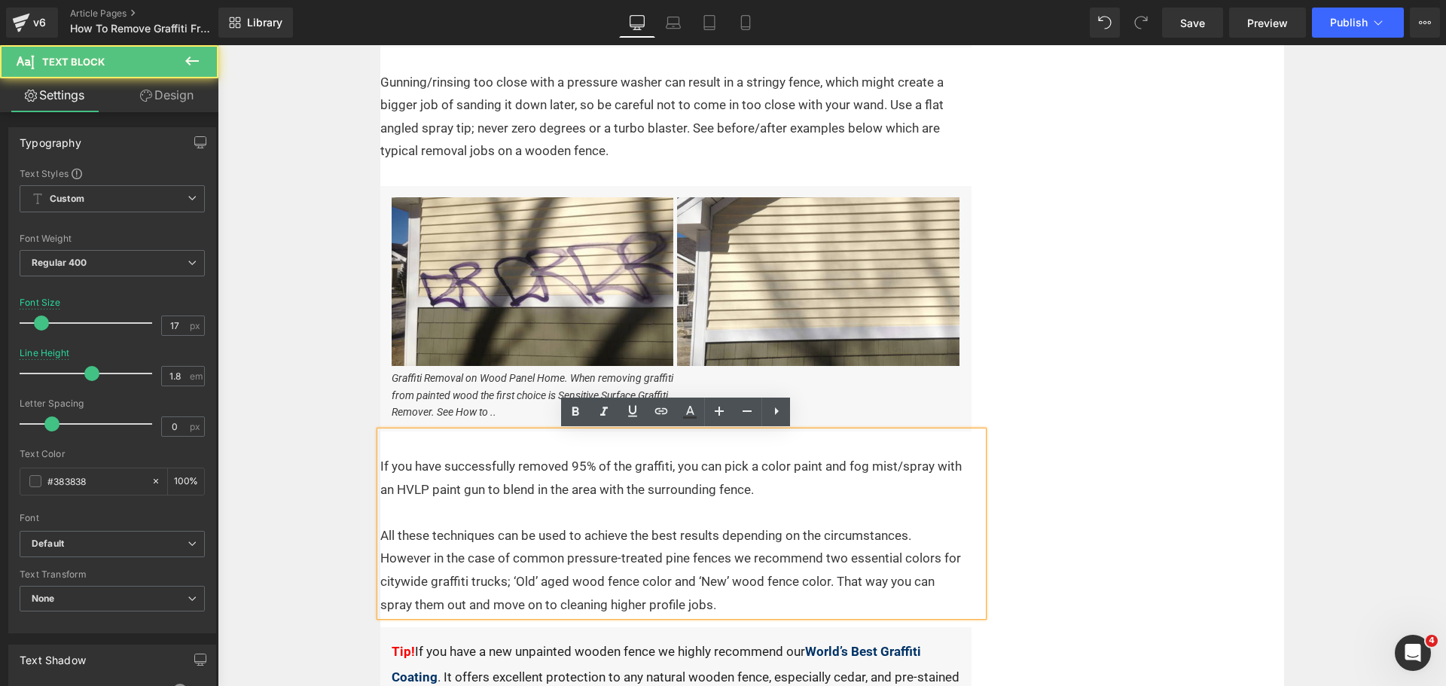
click at [409, 467] on p "If you have successfully removed 95% of the graffiti, you can pick a color pain…" at bounding box center [671, 478] width 583 height 46
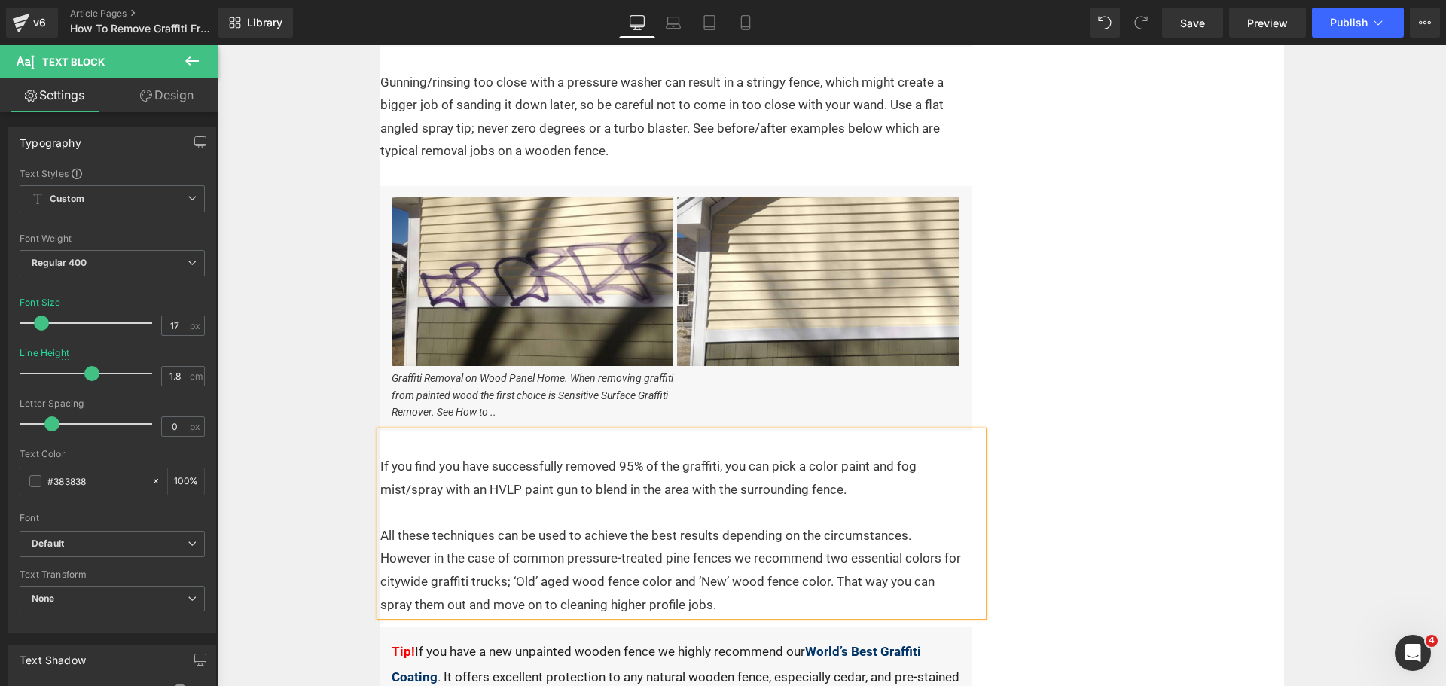
click at [713, 463] on p "If you find you have successfully removed 95% of the graffiti, you can pick a c…" at bounding box center [671, 478] width 583 height 46
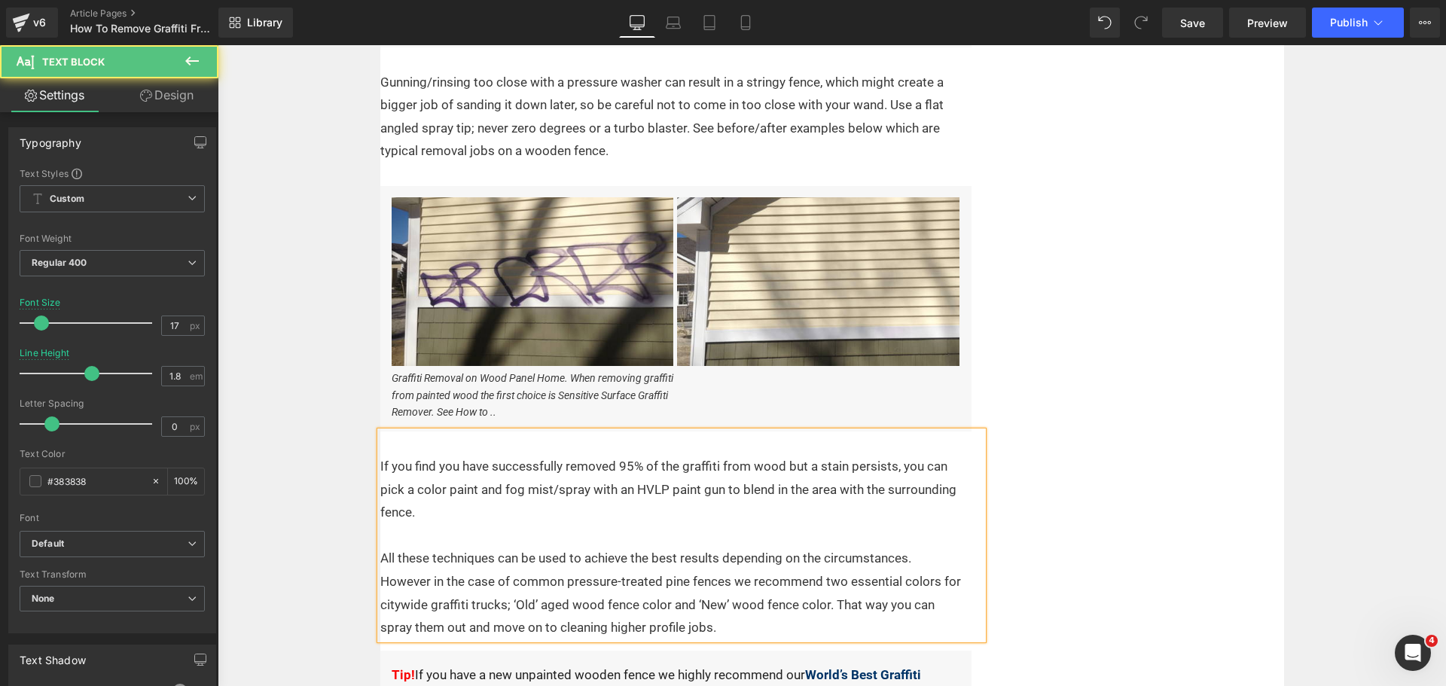
click at [464, 629] on p "All these techniques can be used to achieve the best results depending on the c…" at bounding box center [671, 593] width 583 height 92
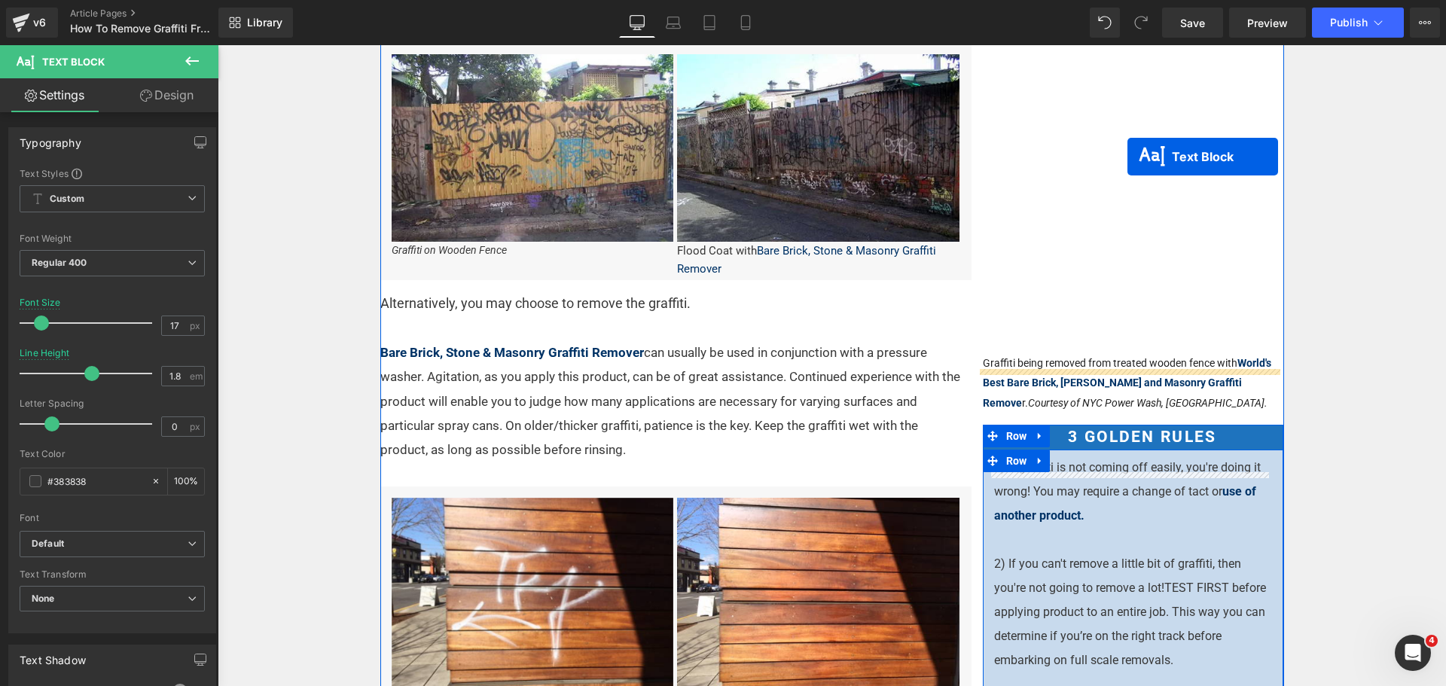
scroll to position [490, 0]
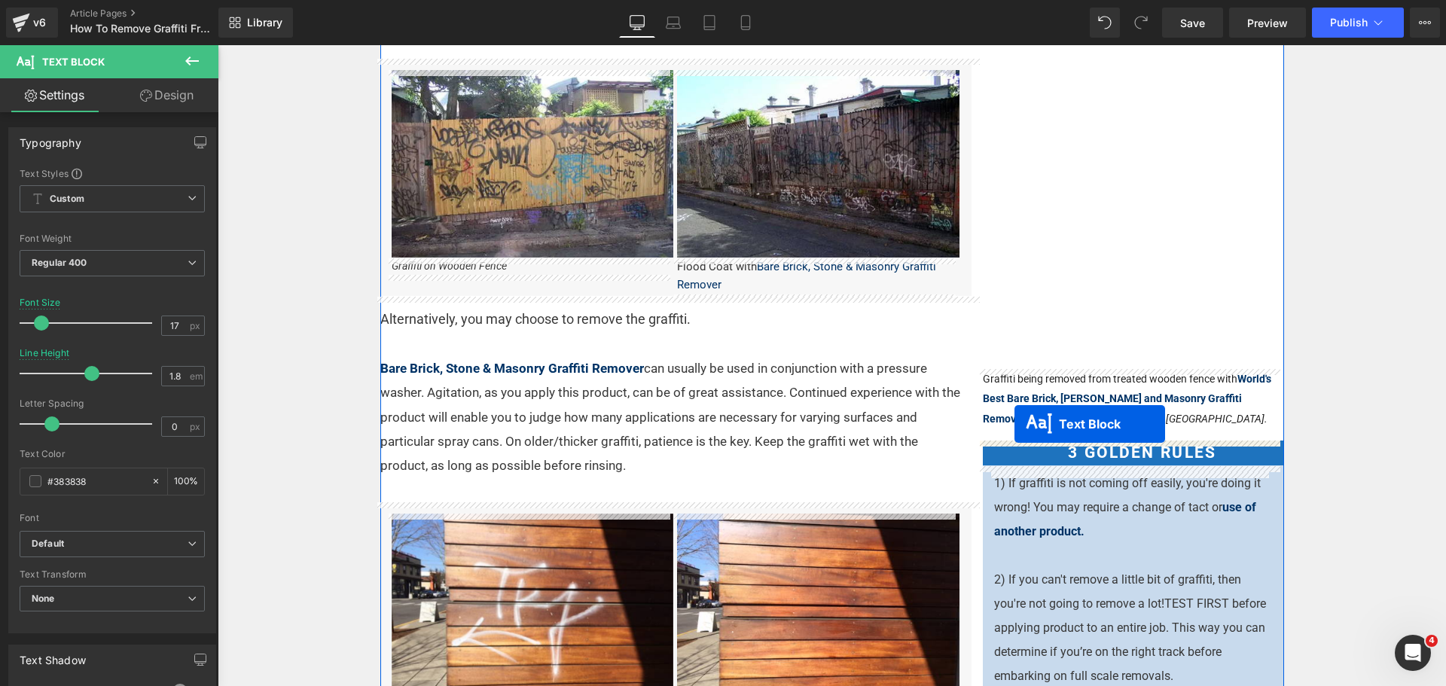
drag, startPoint x: 661, startPoint y: 359, endPoint x: 1014, endPoint y: 423, distance: 358.8
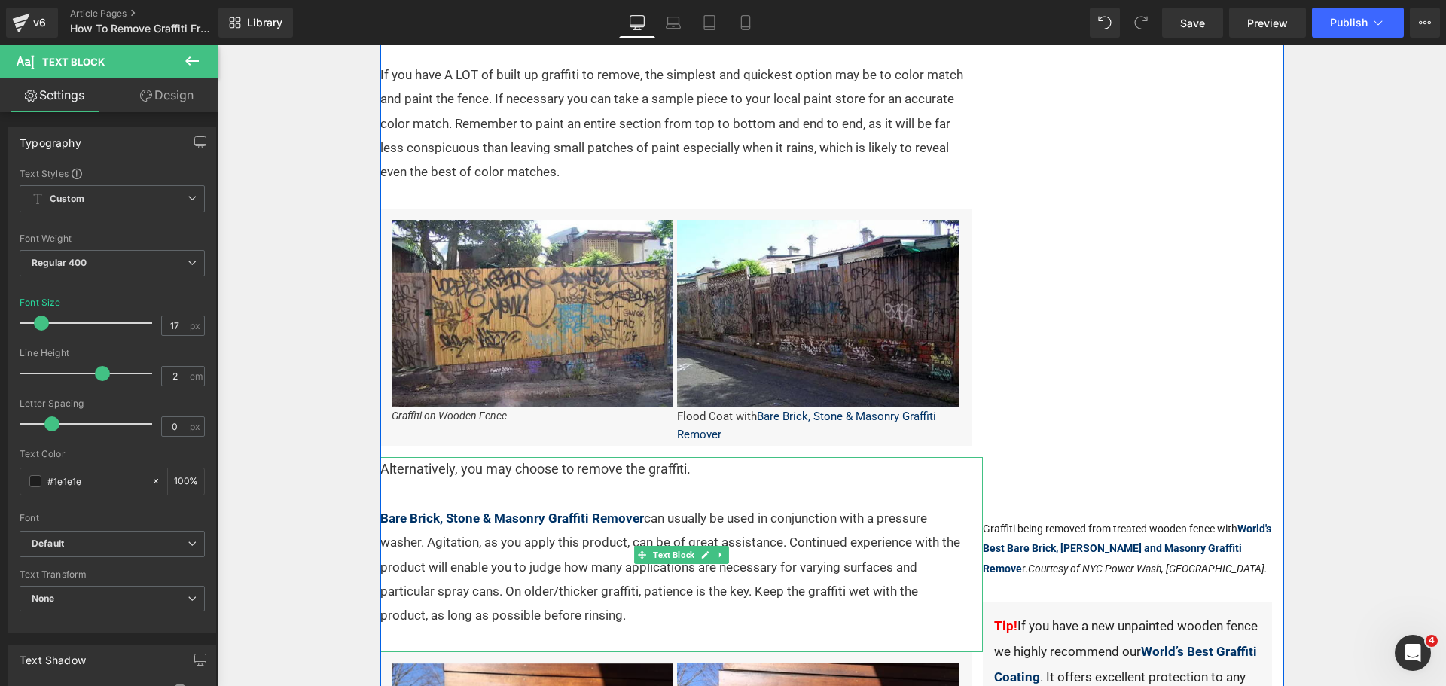
scroll to position [189, 0]
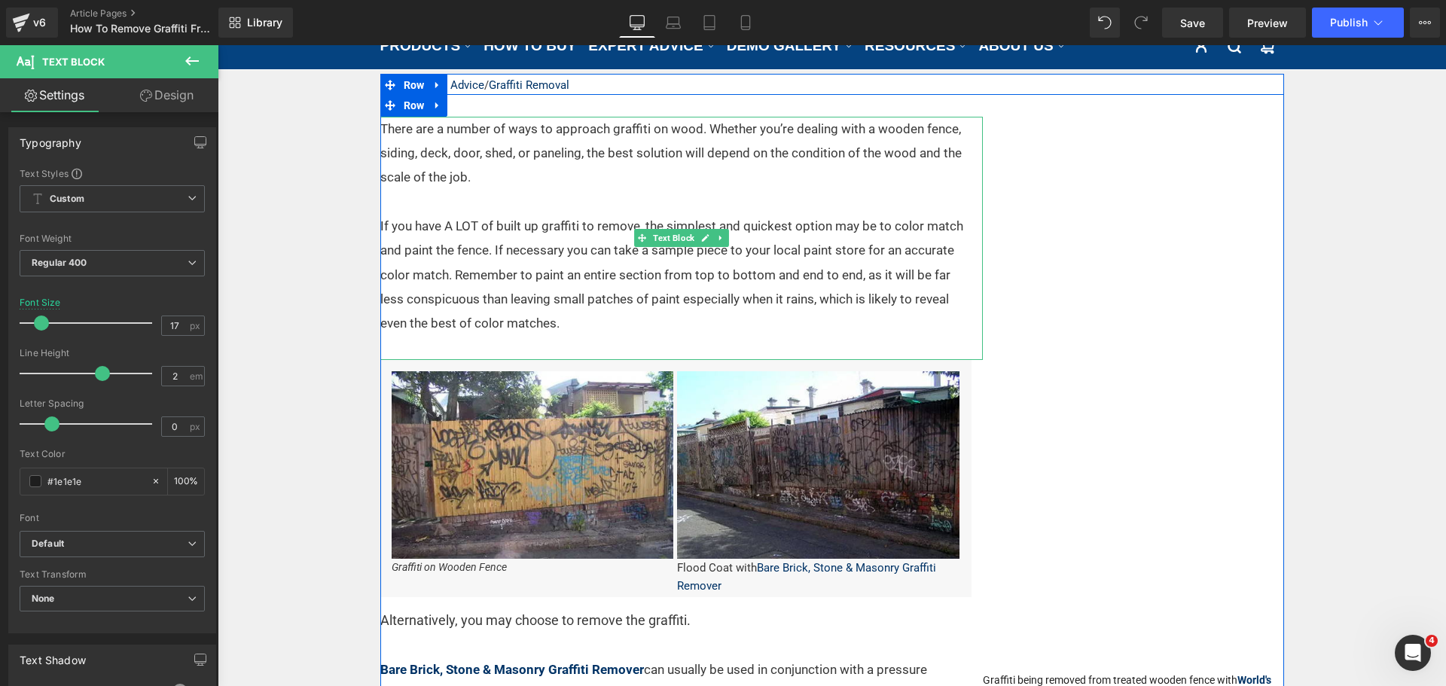
click at [477, 254] on p "If you have A LOT of built up graffiti to remove, the simplest and quickest opt…" at bounding box center [671, 274] width 583 height 121
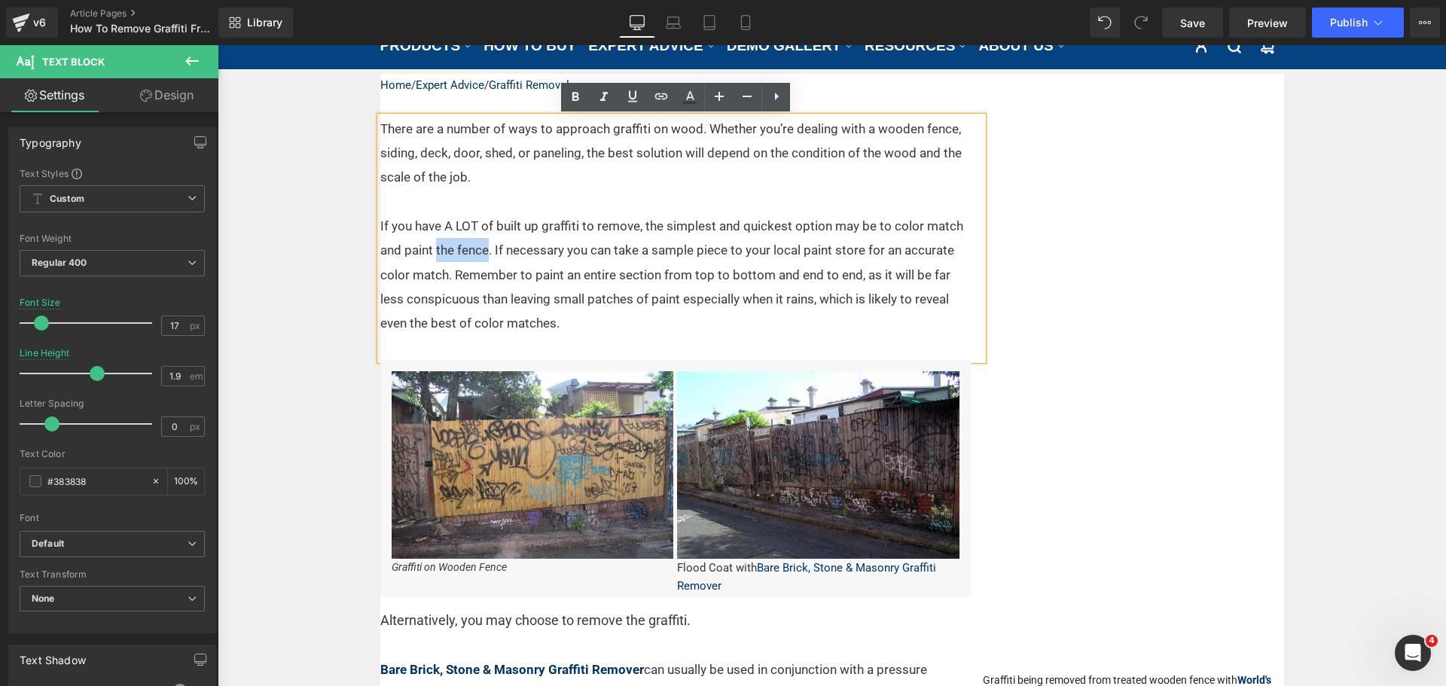
drag, startPoint x: 483, startPoint y: 251, endPoint x: 430, endPoint y: 252, distance: 52.7
click at [430, 252] on p "If you have A LOT of built up graffiti to remove, the simplest and quickest opt…" at bounding box center [671, 274] width 583 height 121
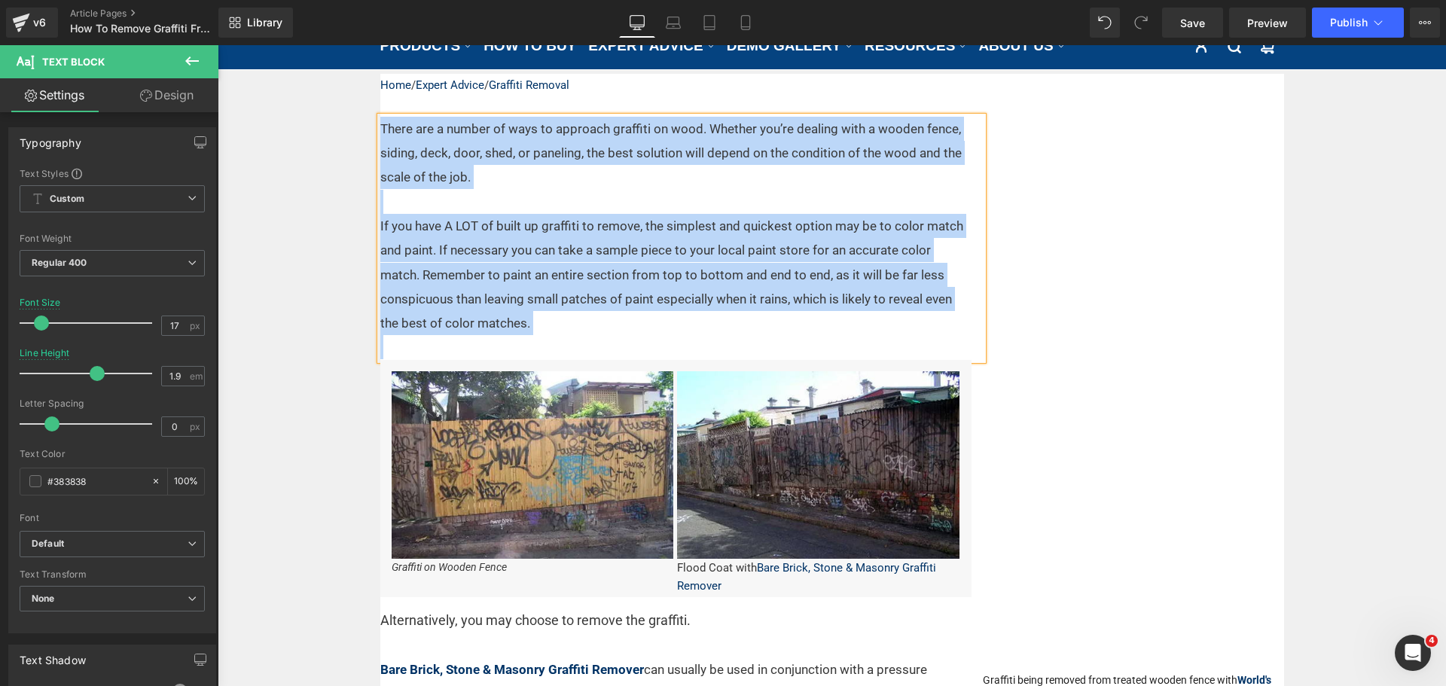
drag, startPoint x: 561, startPoint y: 341, endPoint x: 364, endPoint y: 123, distance: 294.2
copy div "There are a number of ways to approach graffiti on wood. Whether you’re dealing…"
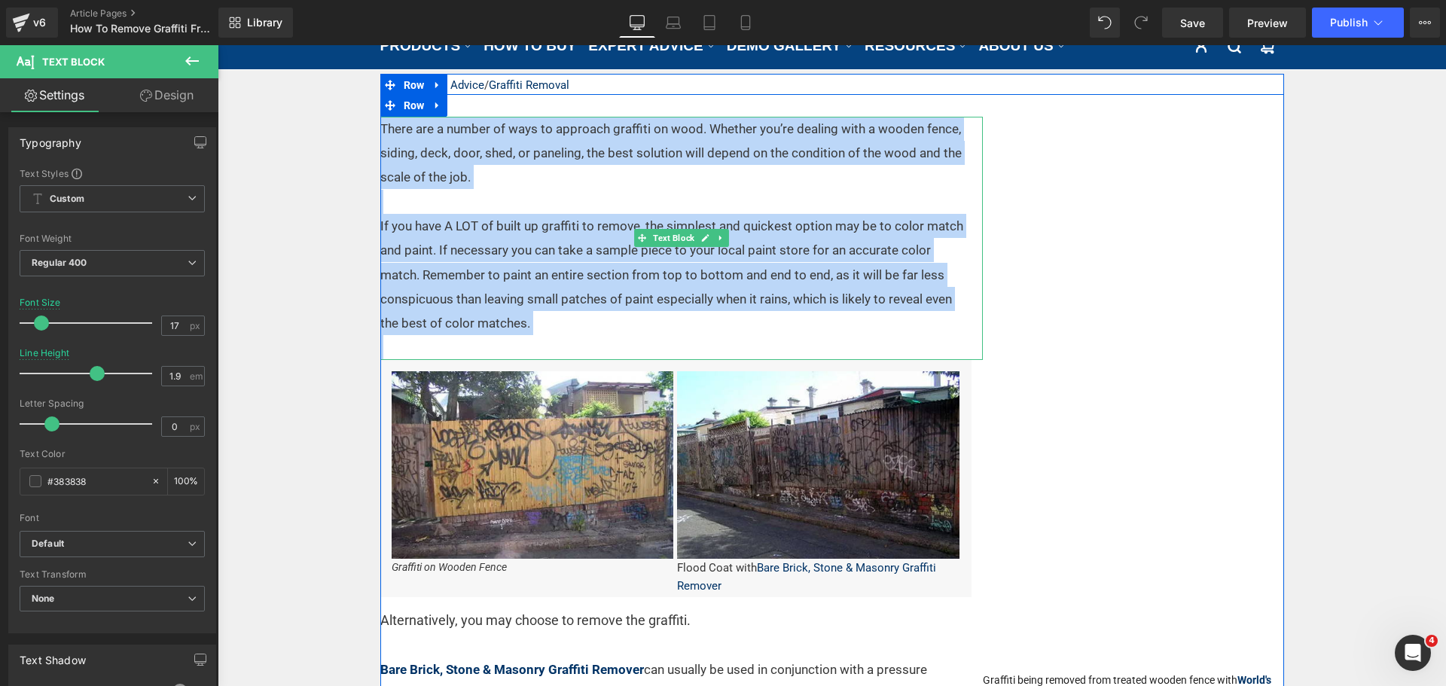
click at [517, 233] on p "If you have A LOT of built up graffiti to remove, the simplest and quickest opt…" at bounding box center [671, 274] width 583 height 121
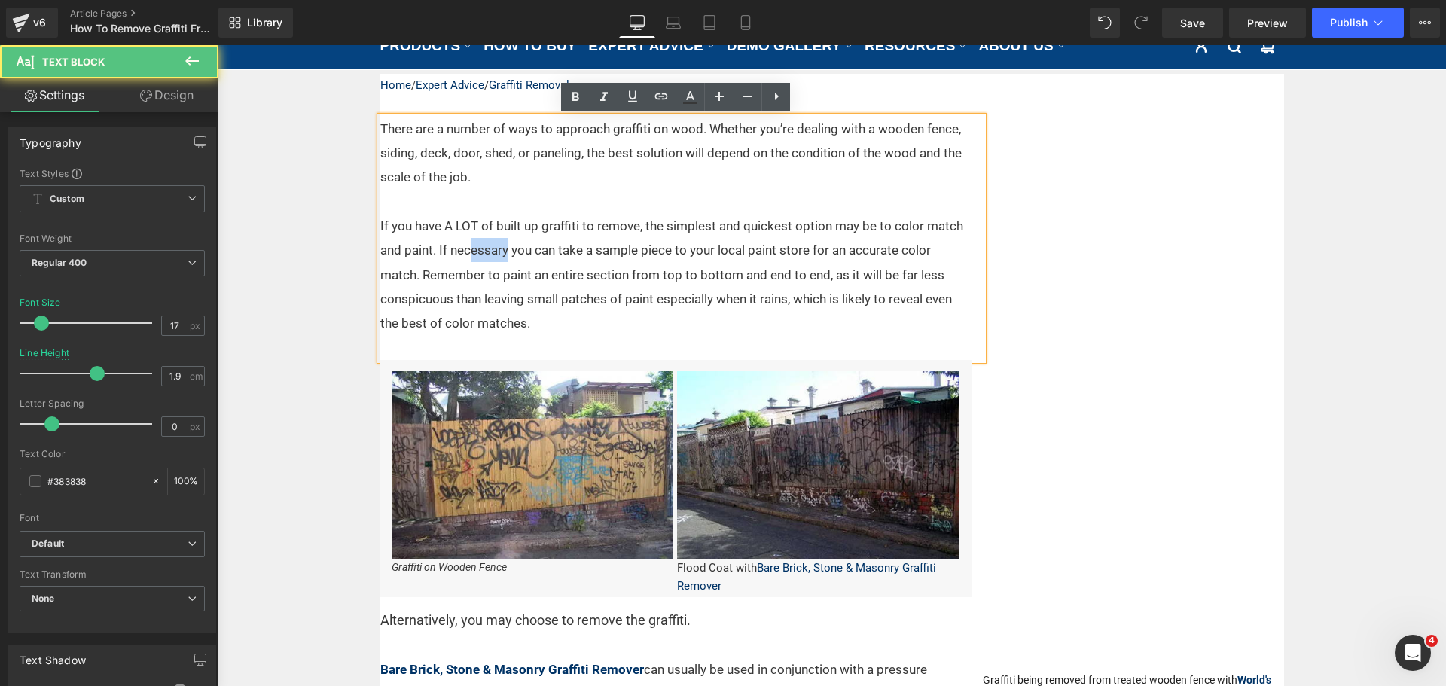
drag, startPoint x: 501, startPoint y: 249, endPoint x: 467, endPoint y: 247, distance: 34.7
click at [464, 247] on p "If you have A LOT of built up graffiti to remove, the simplest and quickest opt…" at bounding box center [671, 274] width 583 height 121
click at [502, 250] on p "If you have A LOT of built up graffiti to remove, the simplest and quickest opt…" at bounding box center [671, 274] width 583 height 121
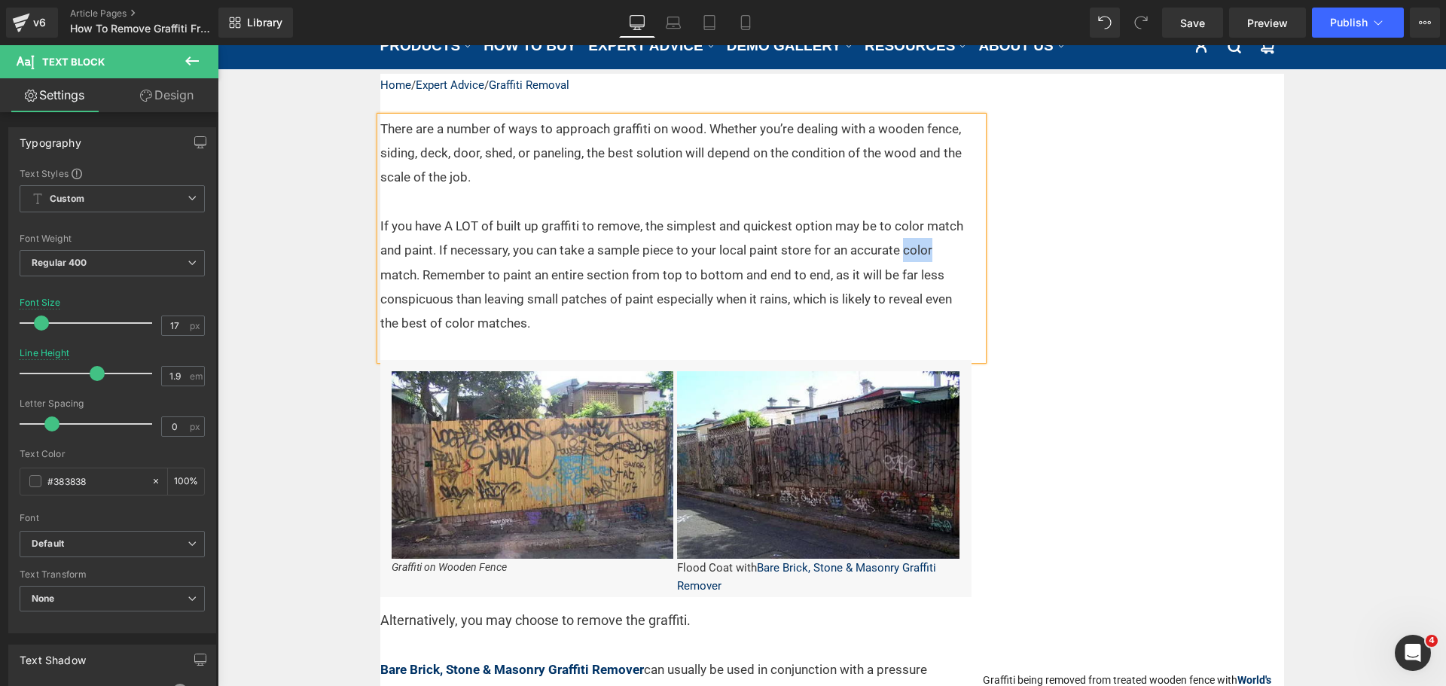
drag, startPoint x: 897, startPoint y: 251, endPoint x: 925, endPoint y: 244, distance: 28.9
click at [925, 244] on p "If you have A LOT of built up graffiti to remove, the simplest and quickest opt…" at bounding box center [671, 274] width 583 height 121
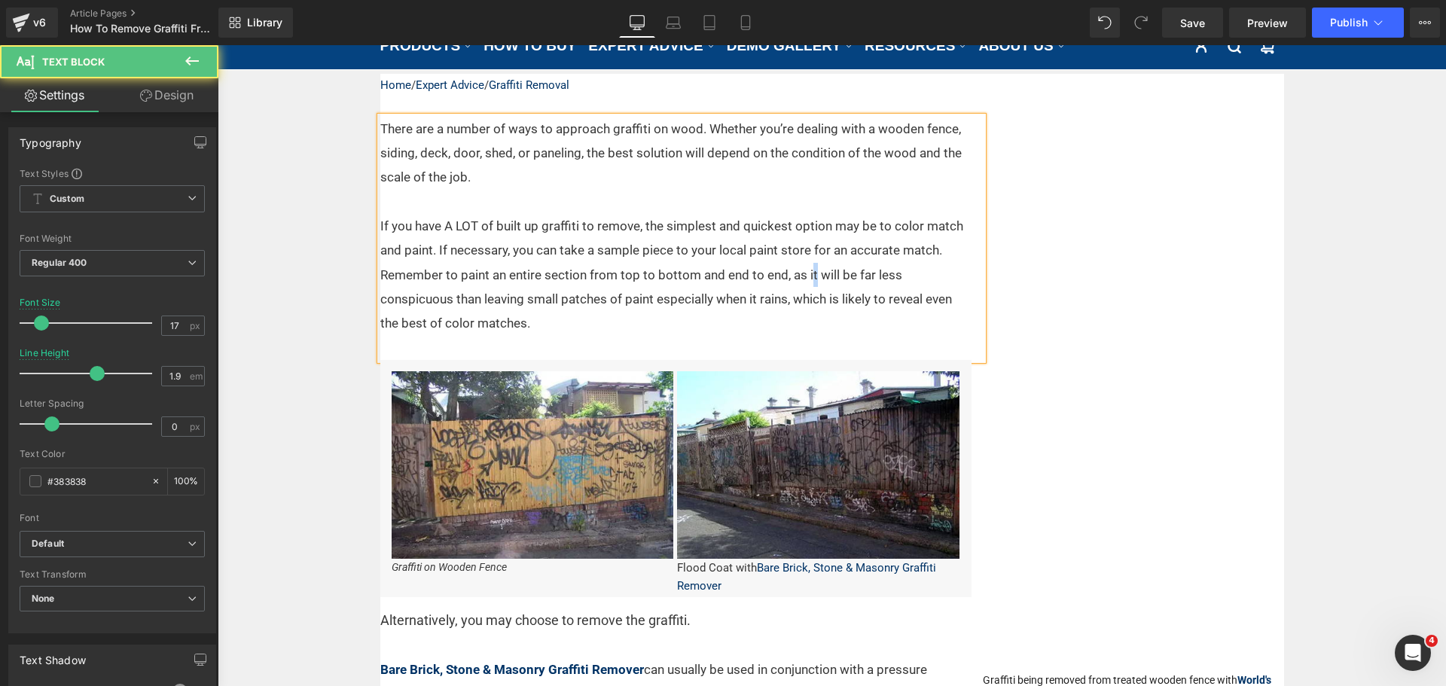
click at [809, 274] on p "If you have A LOT of built up graffiti to remove, the simplest and quickest opt…" at bounding box center [671, 274] width 583 height 121
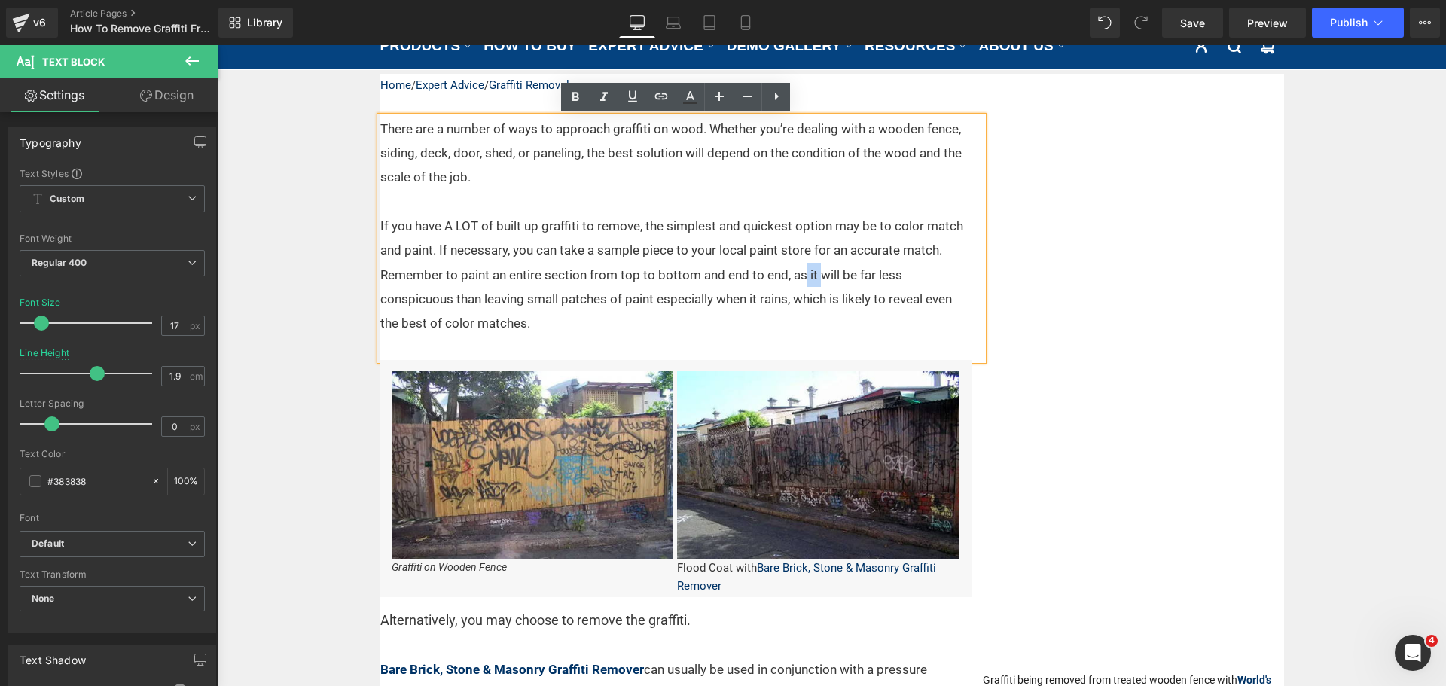
drag, startPoint x: 813, startPoint y: 274, endPoint x: 798, endPoint y: 275, distance: 15.1
click at [798, 275] on p "If you have A LOT of built up graffiti to remove, the simplest and quickest opt…" at bounding box center [671, 274] width 583 height 121
drag, startPoint x: 602, startPoint y: 299, endPoint x: 639, endPoint y: 297, distance: 37.7
click at [602, 299] on p "If you have A LOT of built up graffiti to remove, the simplest and quickest opt…" at bounding box center [671, 274] width 583 height 121
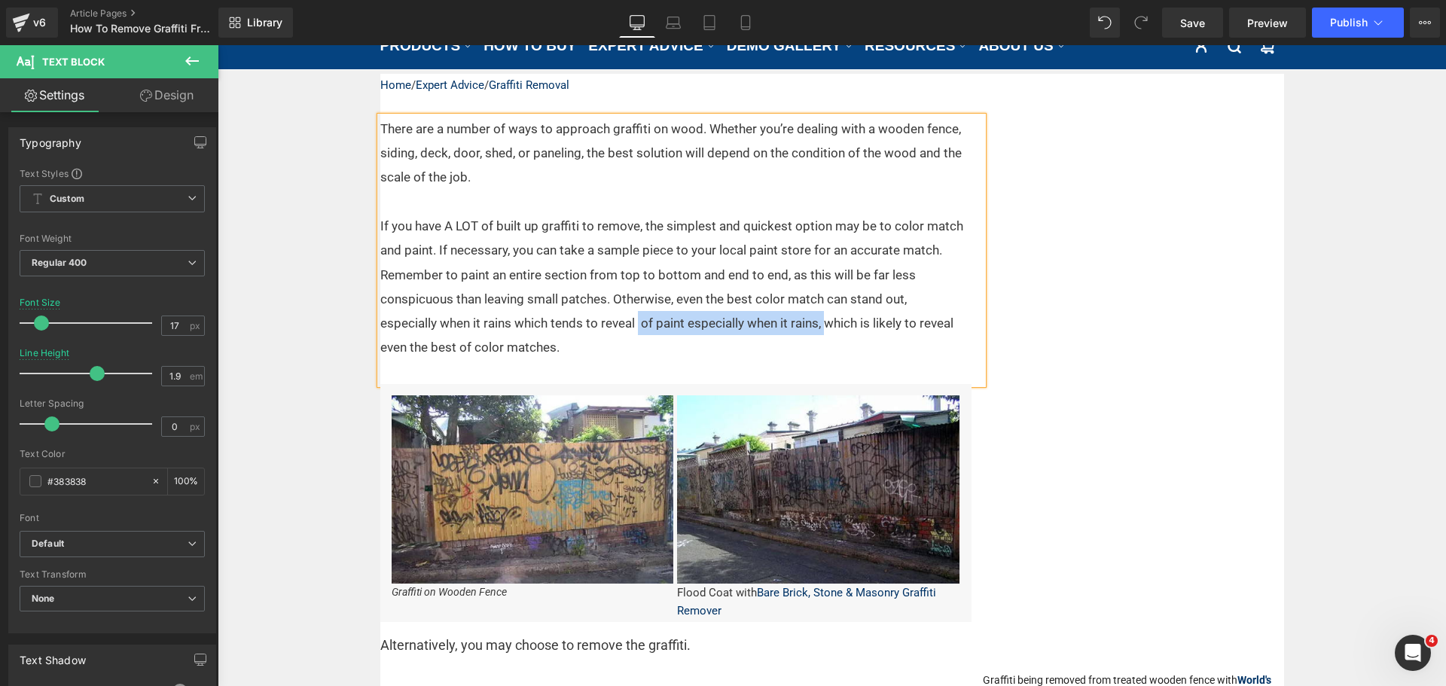
drag, startPoint x: 633, startPoint y: 322, endPoint x: 818, endPoint y: 319, distance: 185.2
click at [818, 319] on p "If you have A LOT of built up graffiti to remove, the simplest and quickest opt…" at bounding box center [671, 287] width 583 height 146
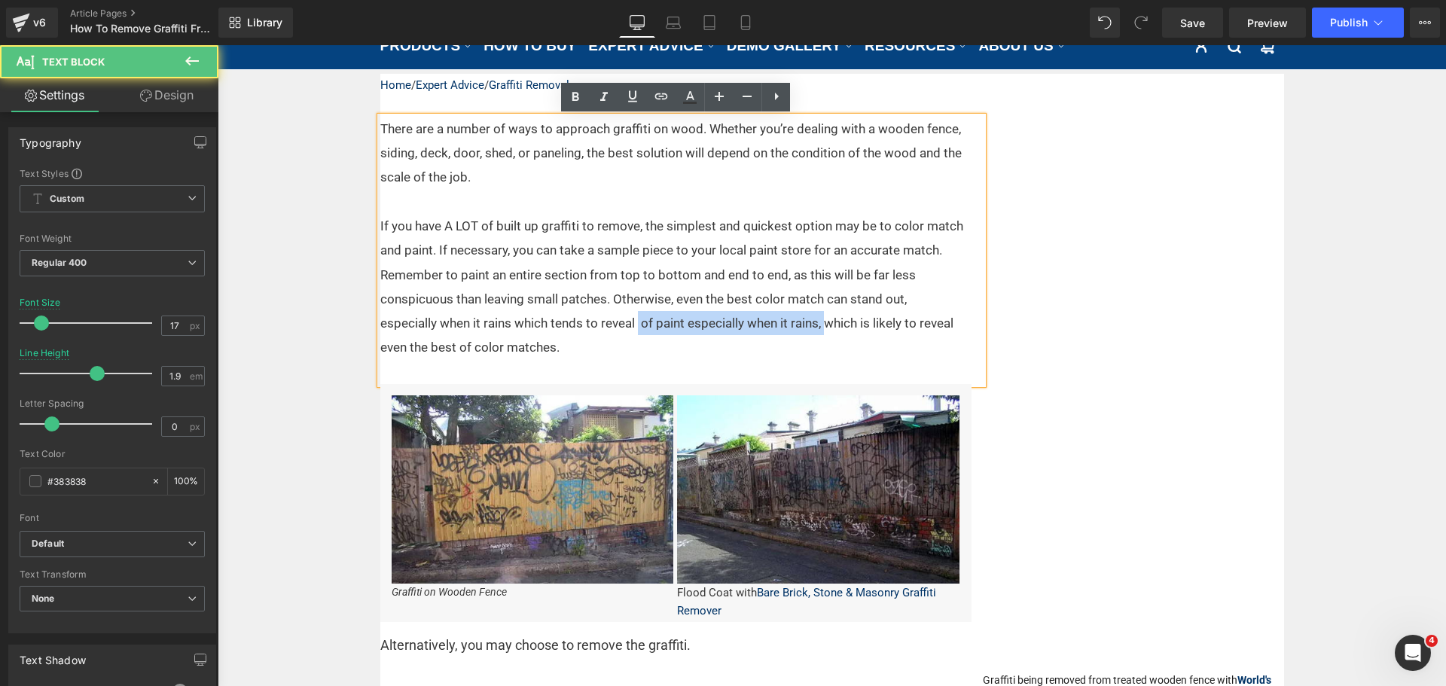
click at [823, 326] on p "If you have A LOT of built up graffiti to remove, the simplest and quickest opt…" at bounding box center [671, 287] width 583 height 146
click at [826, 331] on p "If you have A LOT of built up graffiti to remove, the simplest and quickest opt…" at bounding box center [671, 287] width 583 height 146
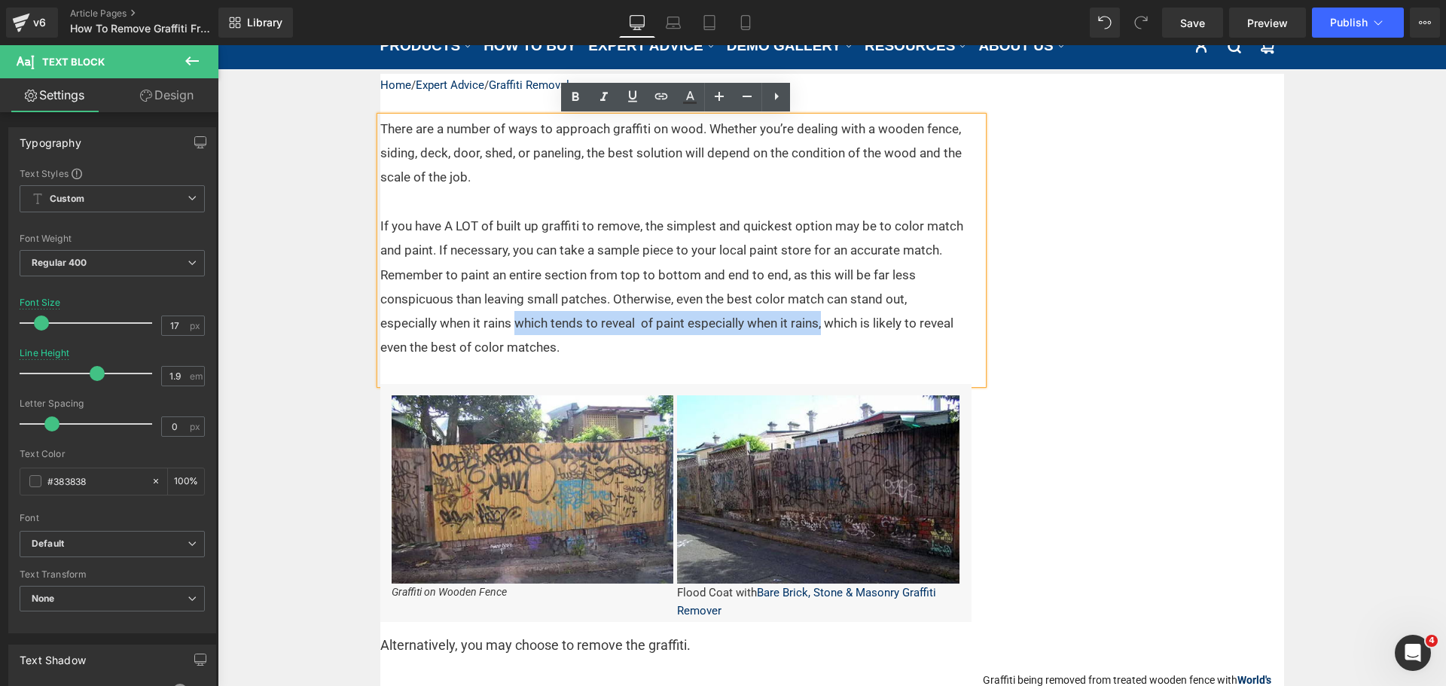
drag, startPoint x: 815, startPoint y: 324, endPoint x: 511, endPoint y: 324, distance: 304.2
click at [511, 324] on p "If you have A LOT of built up graffiti to remove, the simplest and quickest opt…" at bounding box center [671, 287] width 583 height 146
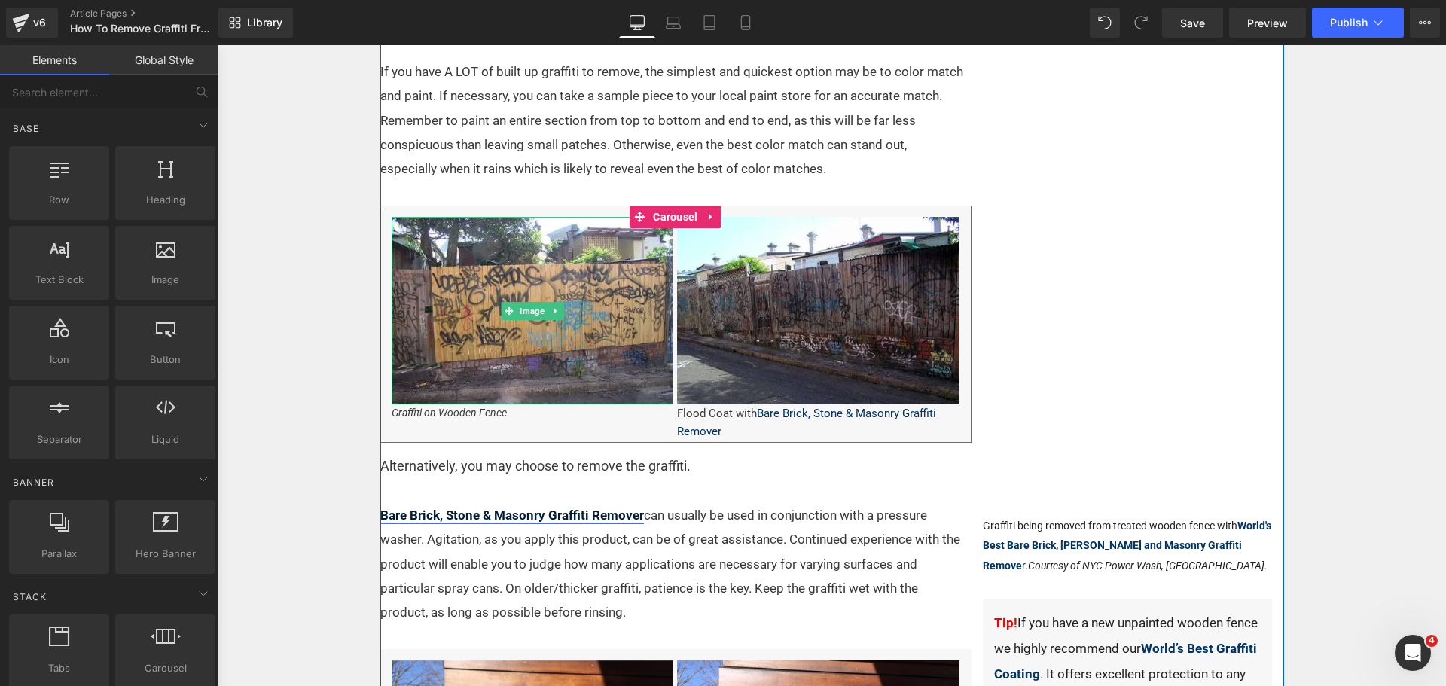
scroll to position [565, 0]
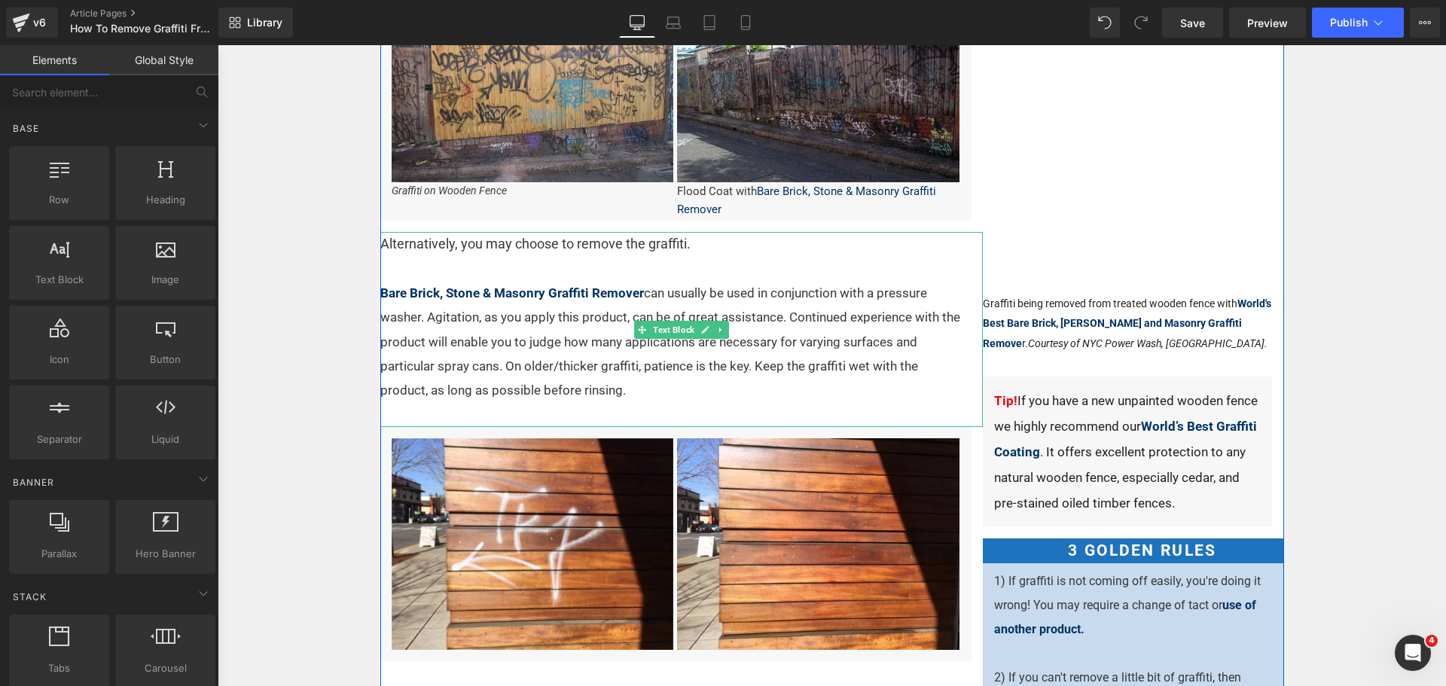
click at [660, 398] on p "Bare Brick, Stone & Masonry Graffiti Remover can usually be used in conjunction…" at bounding box center [671, 341] width 583 height 121
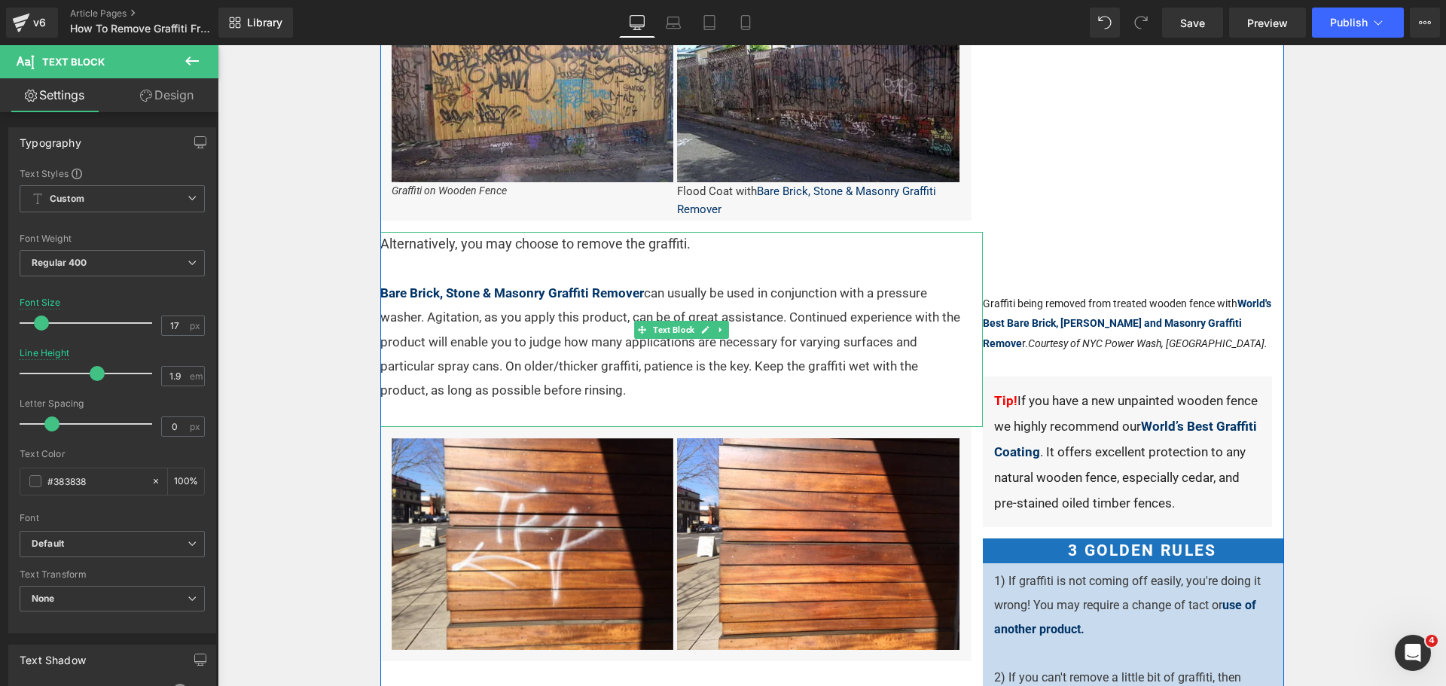
click at [652, 246] on span "Alternatively, you may choose to remove the graffiti." at bounding box center [535, 244] width 310 height 16
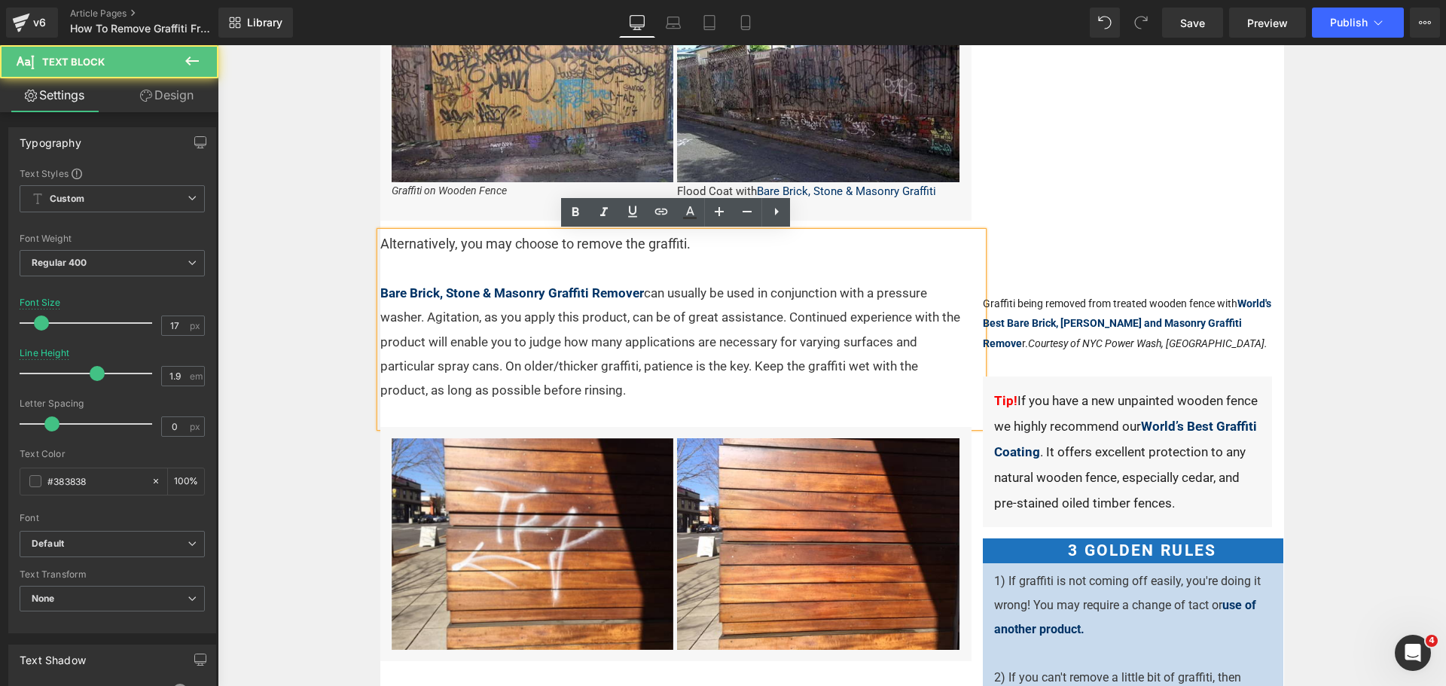
click at [653, 245] on span "Alternatively, you may choose to remove the graffiti." at bounding box center [535, 244] width 310 height 16
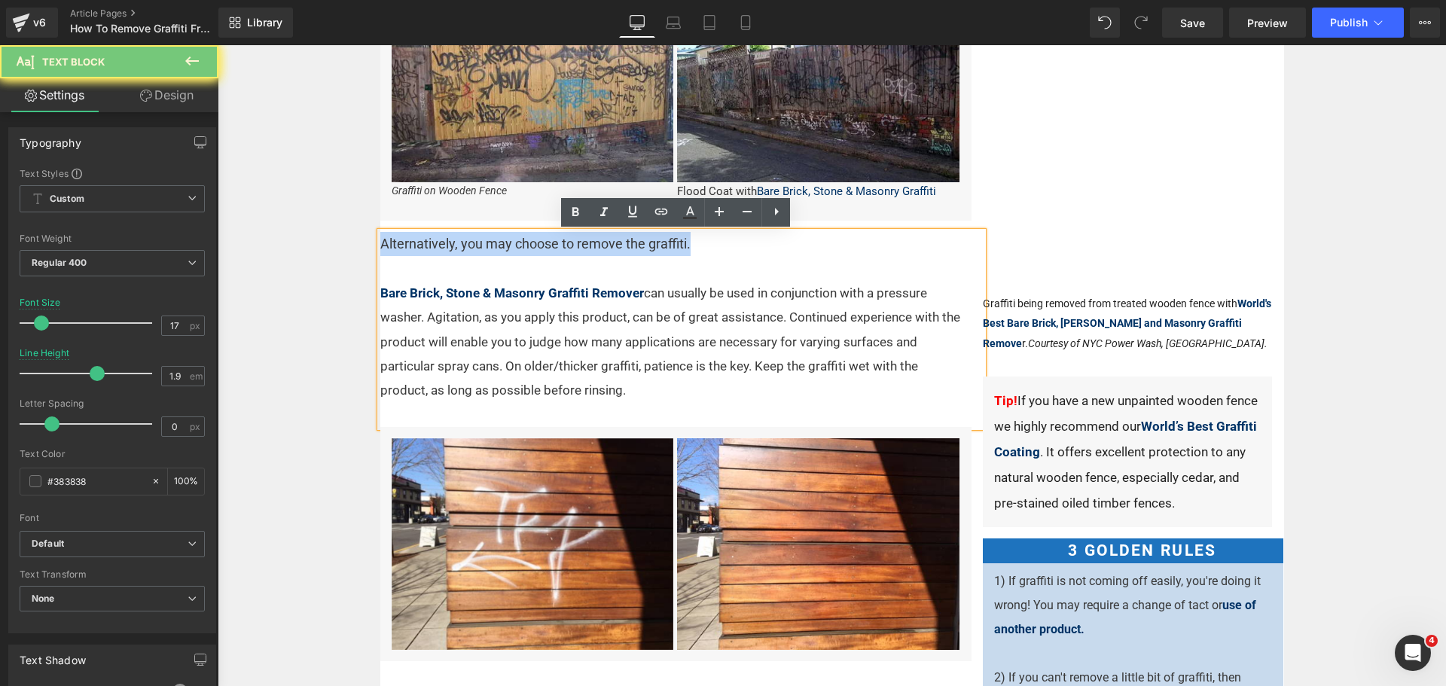
click at [653, 245] on span "Alternatively, you may choose to remove the graffiti." at bounding box center [535, 244] width 310 height 16
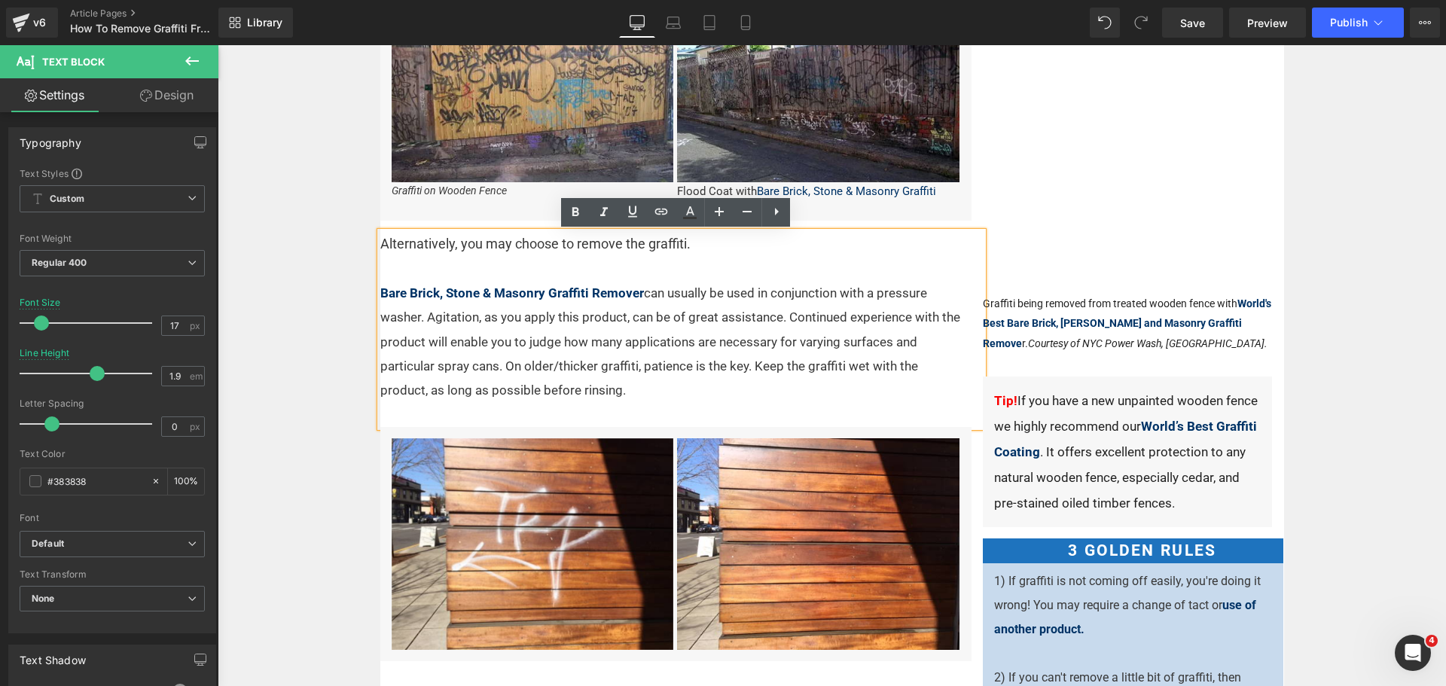
click at [640, 327] on p "Bare Brick, Stone & Masonry Graffiti Remover can usually be used in conjunction…" at bounding box center [671, 341] width 583 height 121
click at [656, 241] on span "Alternatively, you may choose to remove the graffiti." at bounding box center [535, 244] width 310 height 16
click at [467, 282] on p "Bare Brick, Stone & Masonry Graffiti Remover can usually be used in conjunction…" at bounding box center [671, 341] width 583 height 121
click at [469, 273] on p at bounding box center [671, 269] width 583 height 24
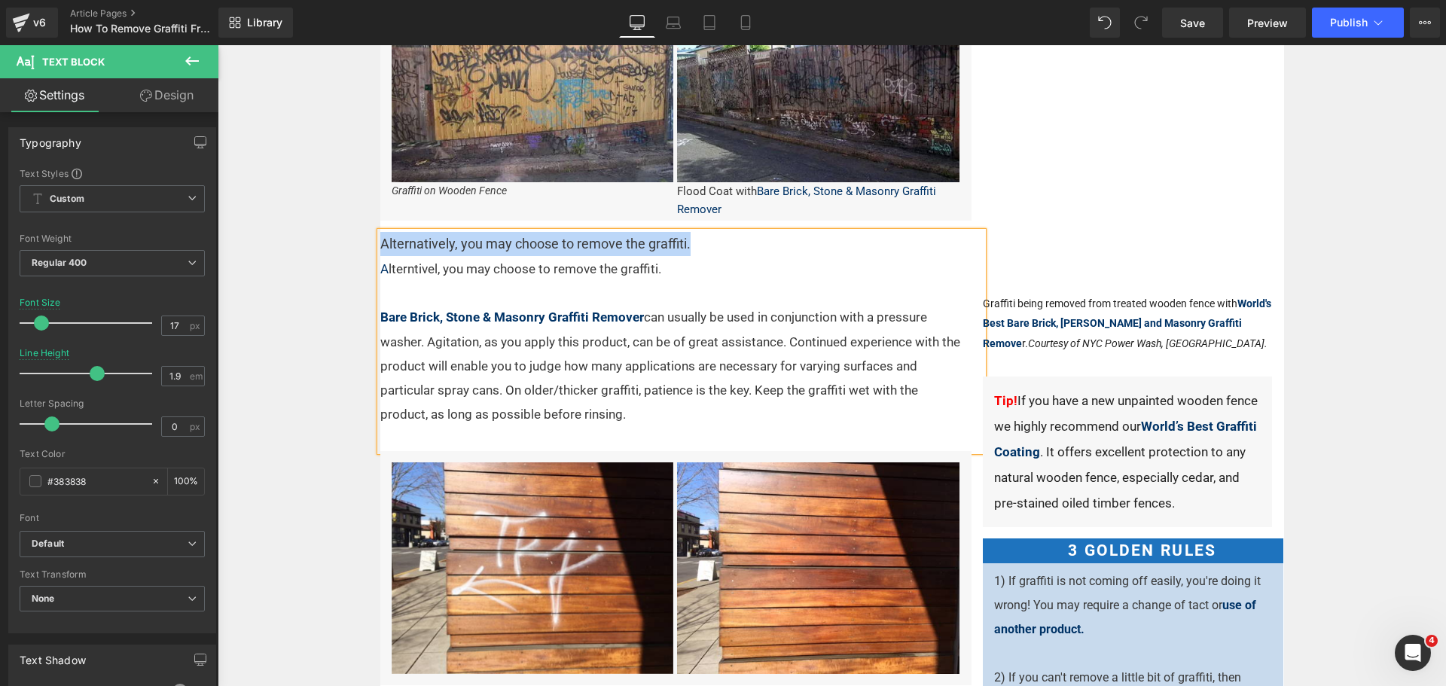
drag, startPoint x: 733, startPoint y: 242, endPoint x: 358, endPoint y: 228, distance: 376.0
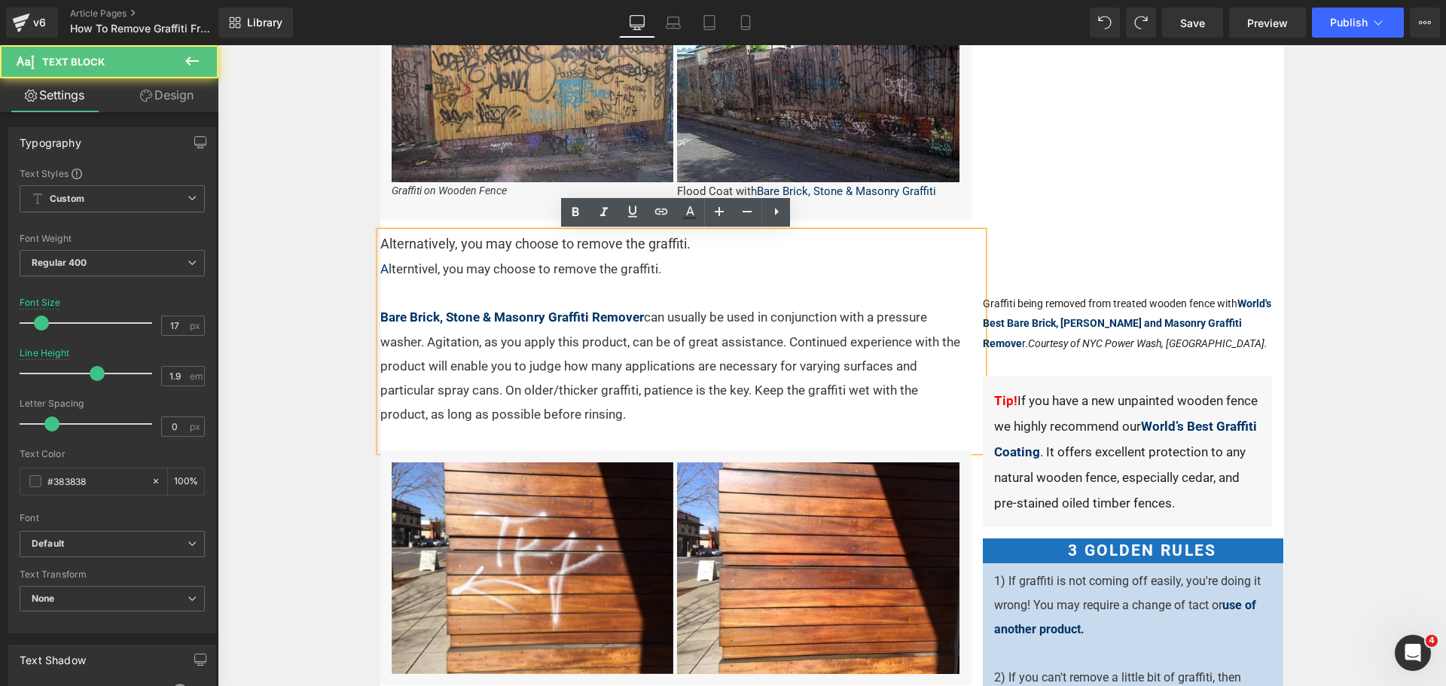
click at [666, 271] on p "A lterntivel, you may choose to remove the graffiti." at bounding box center [671, 269] width 583 height 24
click at [428, 267] on p "A lterntivel, you may choose to remove the graffiti." at bounding box center [671, 269] width 583 height 24
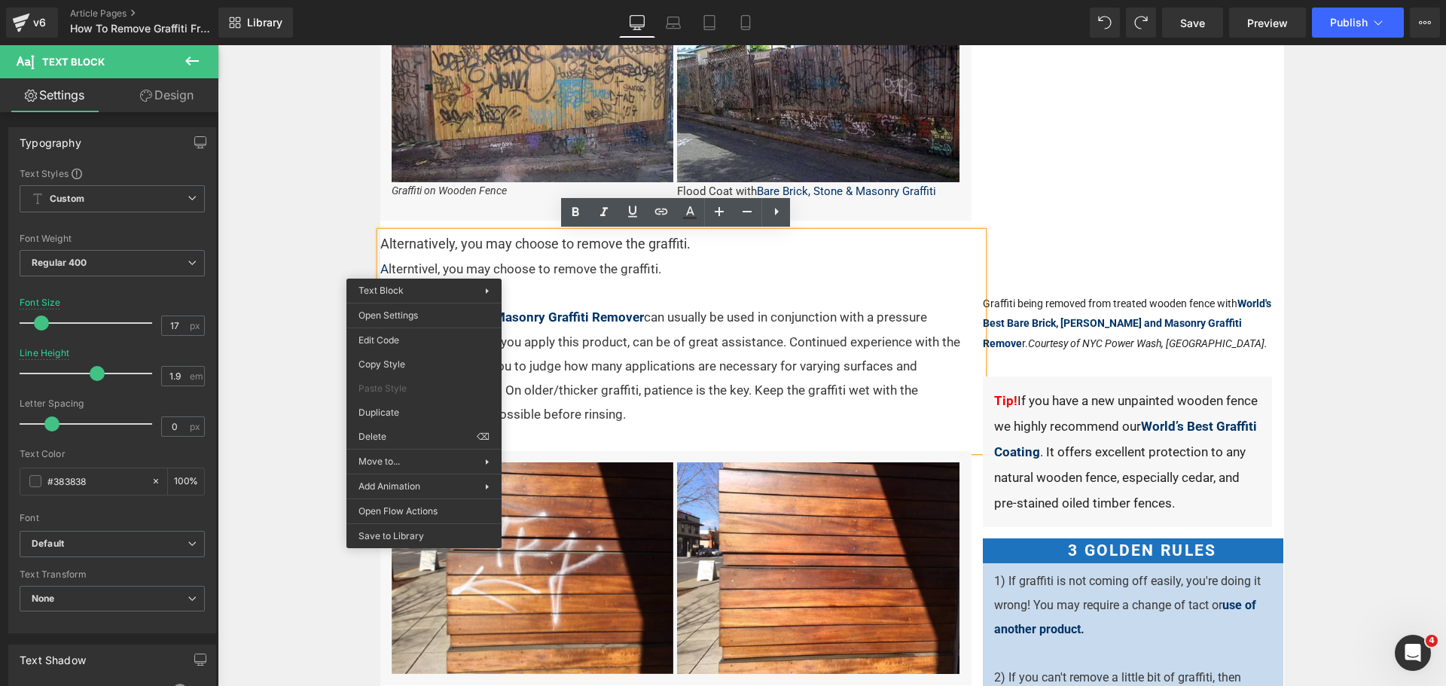
click at [423, 239] on span "Alternatively, you may choose to remove the graffiti." at bounding box center [535, 244] width 310 height 16
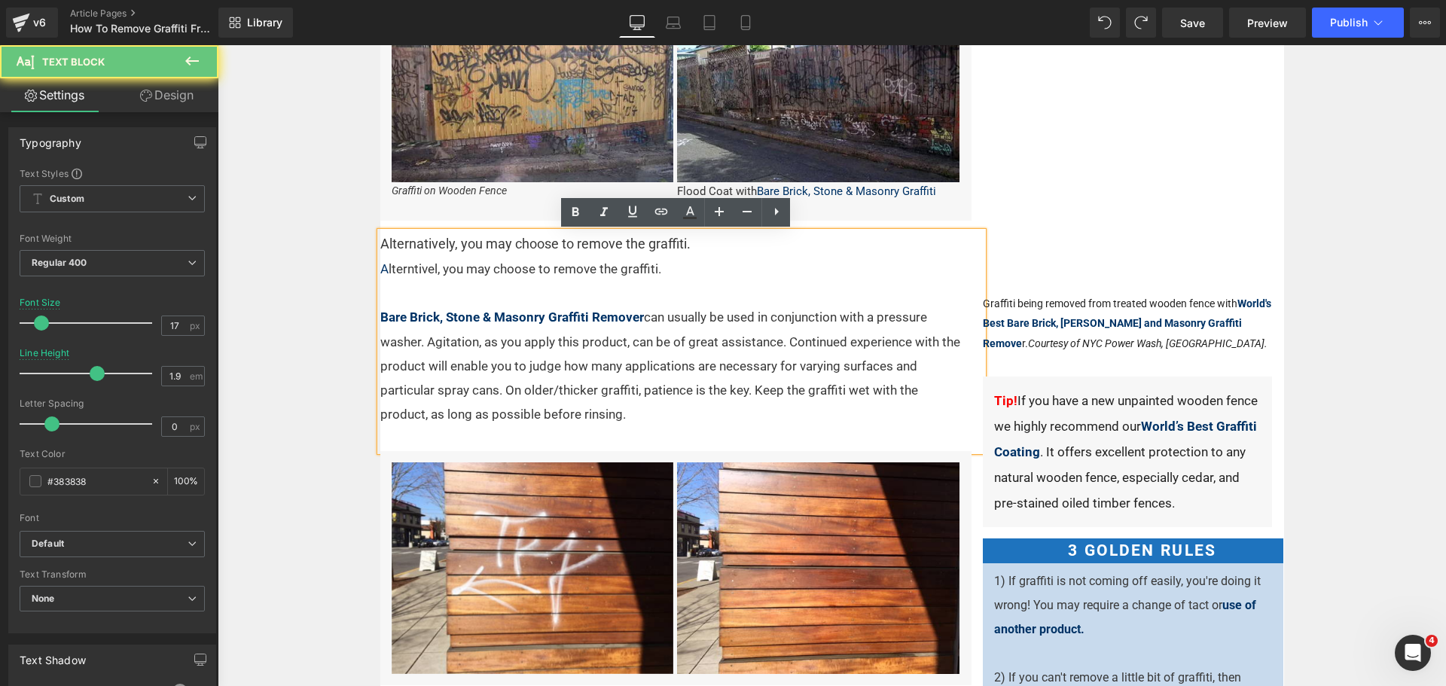
click at [430, 270] on p "A lterntivel, you may choose to remove the graffiti." at bounding box center [671, 269] width 583 height 24
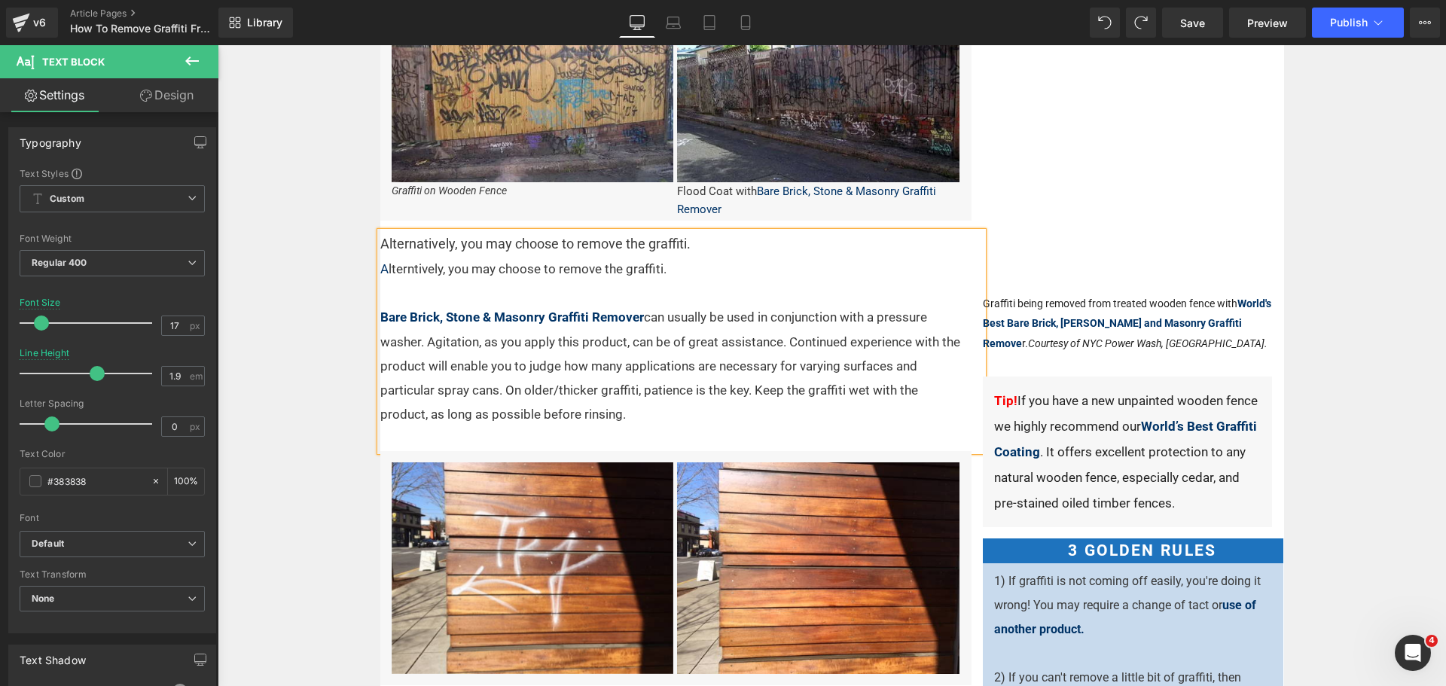
click at [766, 286] on p at bounding box center [671, 293] width 583 height 24
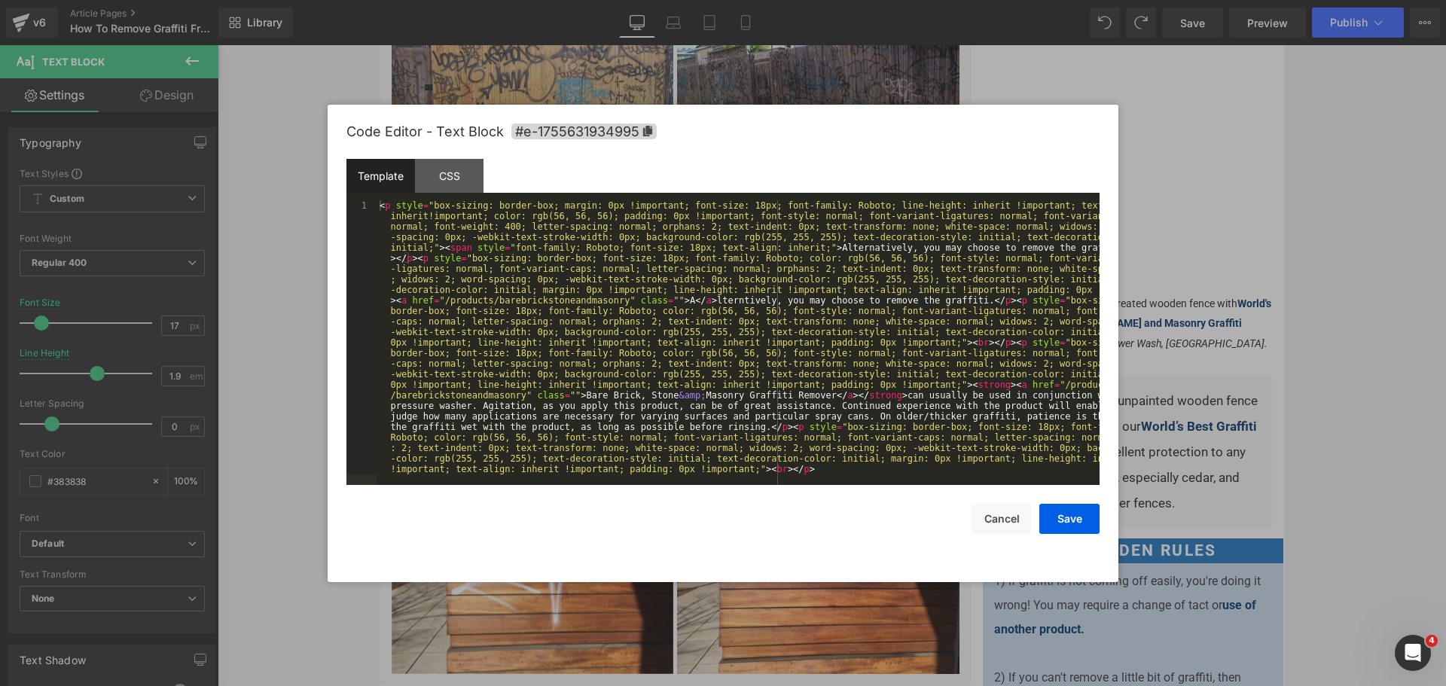
click at [663, 0] on div "Text Block You are previewing how the will restyle your page. You can not edit …" at bounding box center [723, 0] width 1446 height 0
click at [519, 224] on div "< p style = "box-sizing: border-box; margin: 0px !important; font-size: 18px; f…" at bounding box center [737, 616] width 723 height 833
drag, startPoint x: 688, startPoint y: 298, endPoint x: 672, endPoint y: 299, distance: 16.6
click at [672, 299] on div "< p style = "box-sizing: border-box; margin: 0px !important; font-size: 18px; f…" at bounding box center [737, 616] width 723 height 833
drag, startPoint x: 646, startPoint y: 297, endPoint x: 399, endPoint y: 300, distance: 247.0
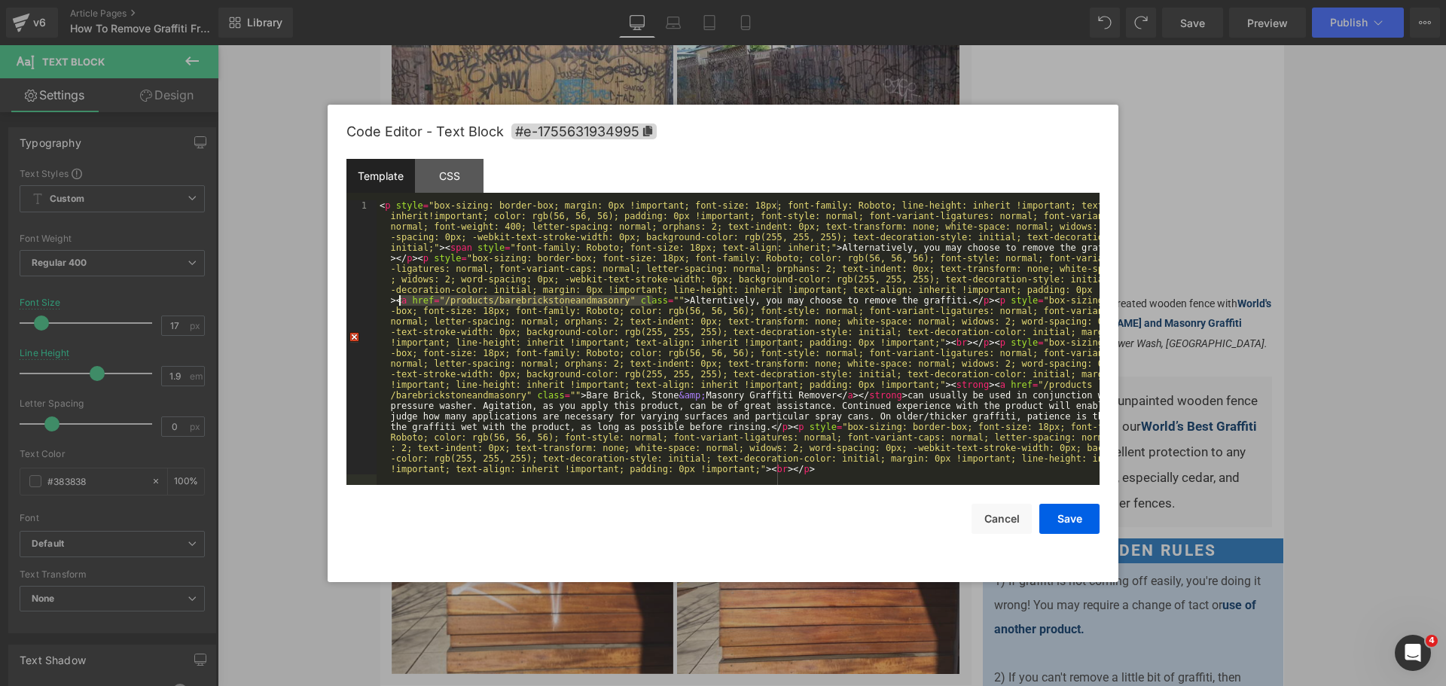
click at [399, 300] on div "< p style = "box-sizing: border-box; margin: 0px !important; font-size: 18px; f…" at bounding box center [737, 616] width 723 height 833
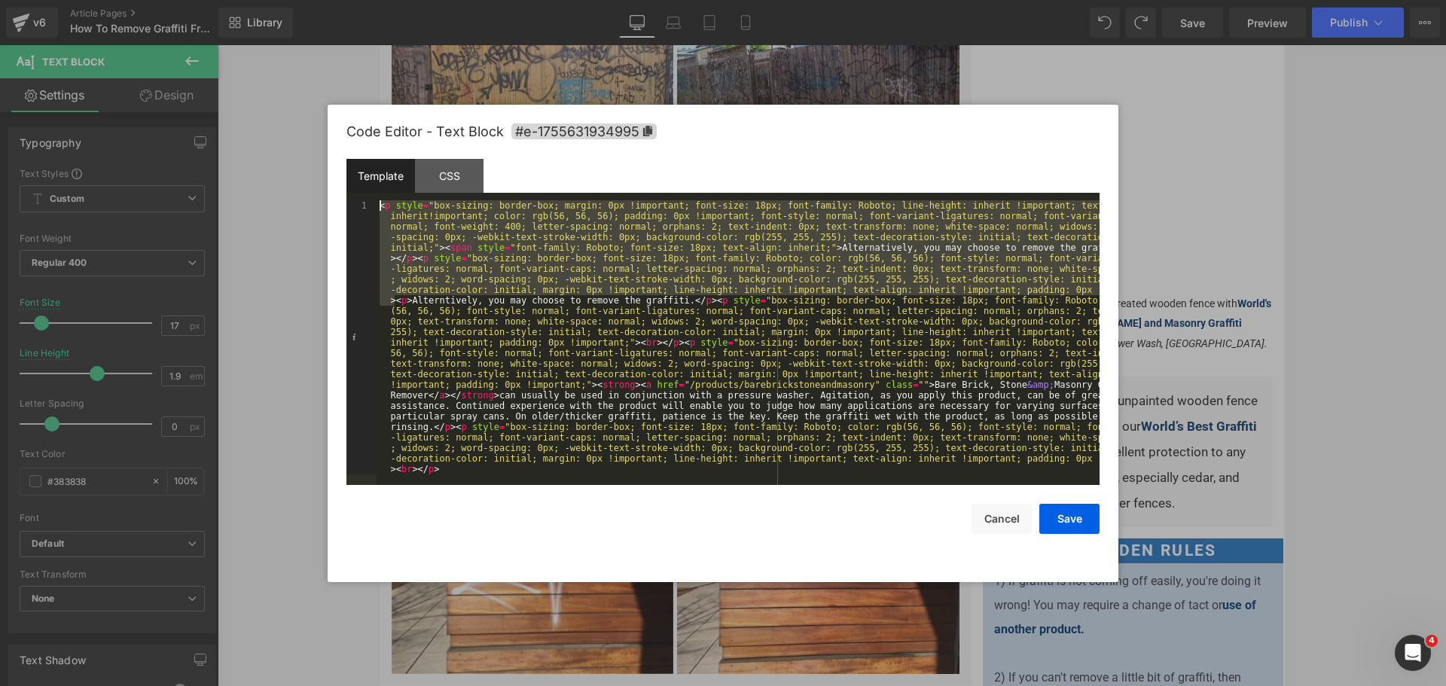
drag, startPoint x: 395, startPoint y: 300, endPoint x: 366, endPoint y: 154, distance: 149.7
click at [366, 154] on div "Code Editor - Text Block #e-1755631934995 Template CSS 1 < p style = "box-sizin…" at bounding box center [722, 343] width 753 height 477
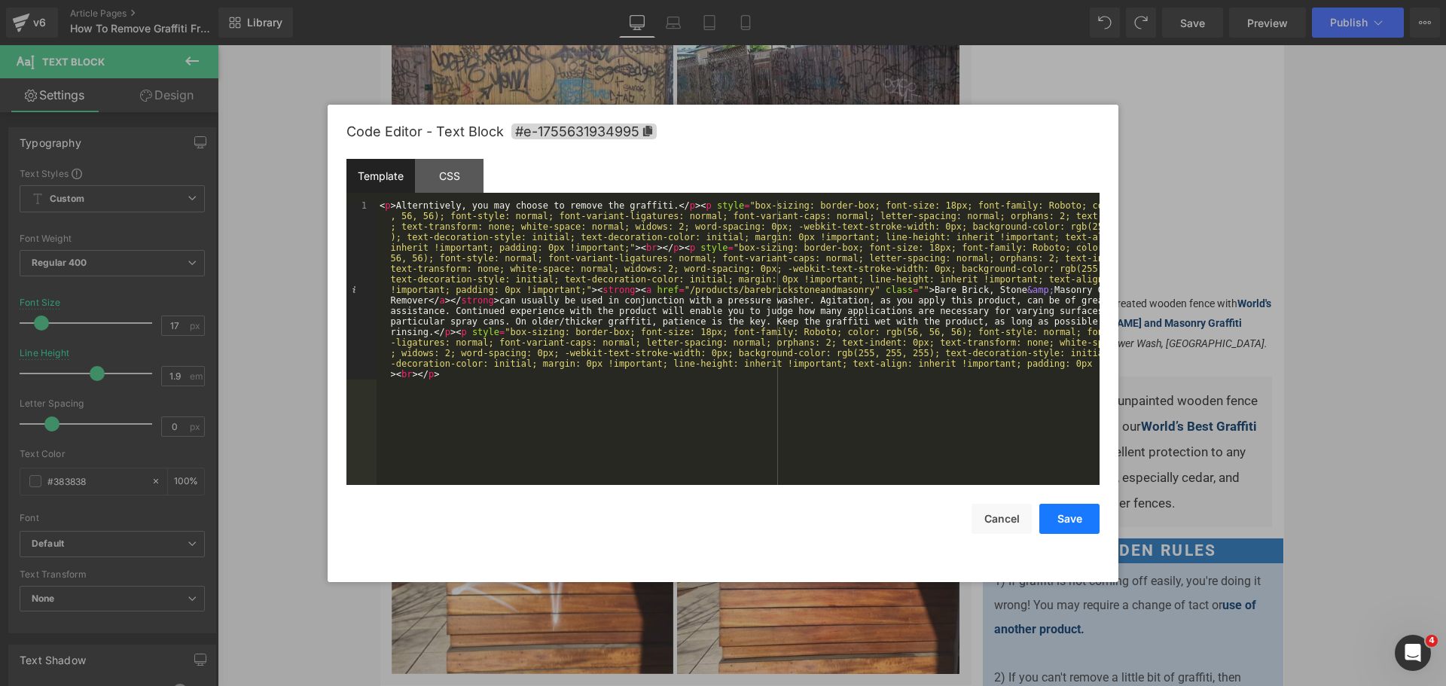
click at [1055, 522] on button "Save" at bounding box center [1069, 519] width 60 height 30
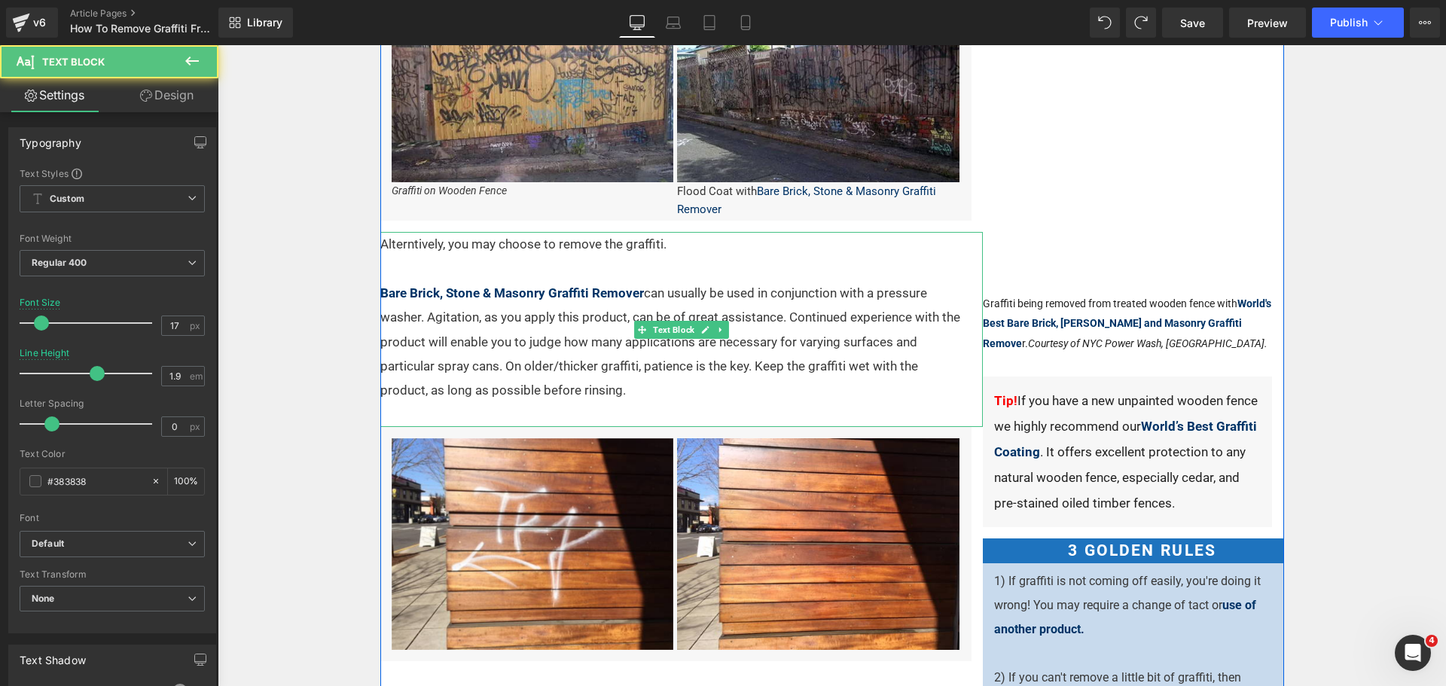
click at [639, 319] on p "Bare Brick, Stone & Masonry Graffiti Remover can usually be used in conjunction…" at bounding box center [671, 341] width 583 height 121
click at [800, 319] on p "Bare Brick, Stone & Masonry Graffiti Remover can usually be used in conjunction…" at bounding box center [671, 341] width 583 height 121
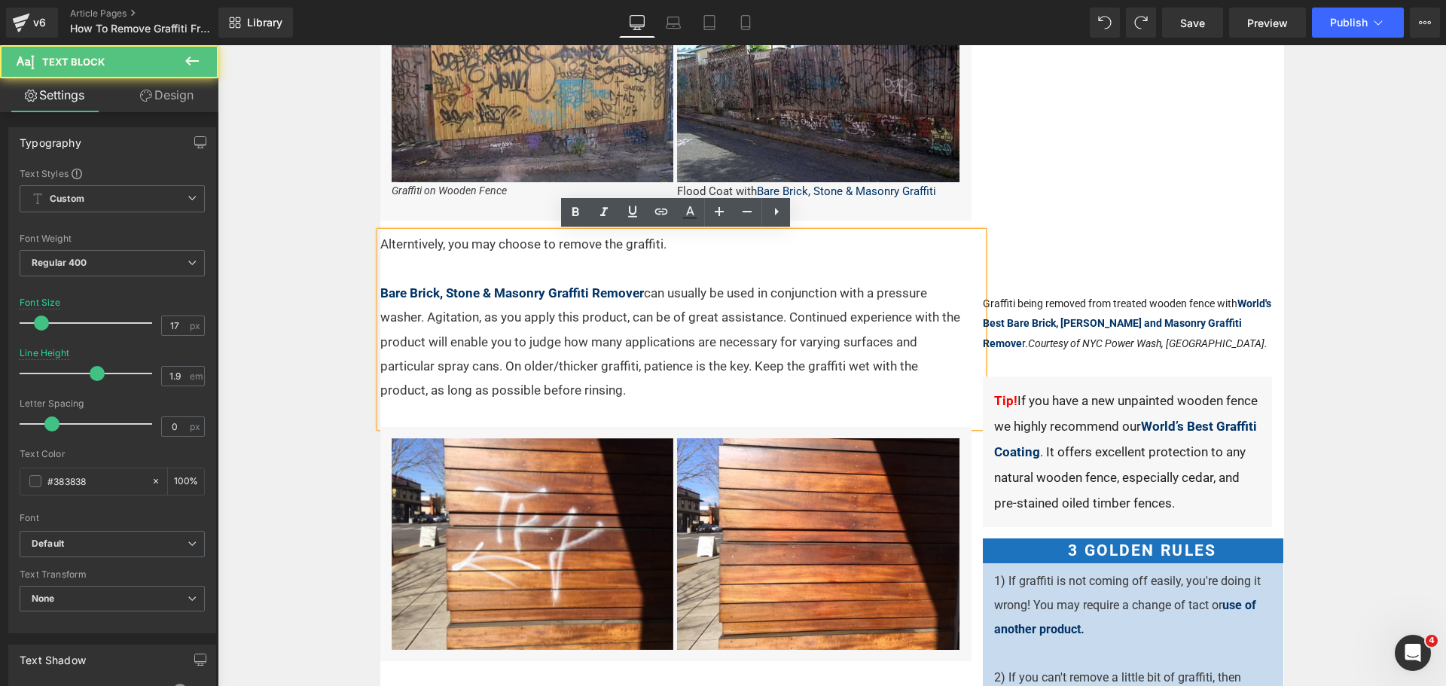
drag, startPoint x: 673, startPoint y: 398, endPoint x: 324, endPoint y: 236, distance: 384.6
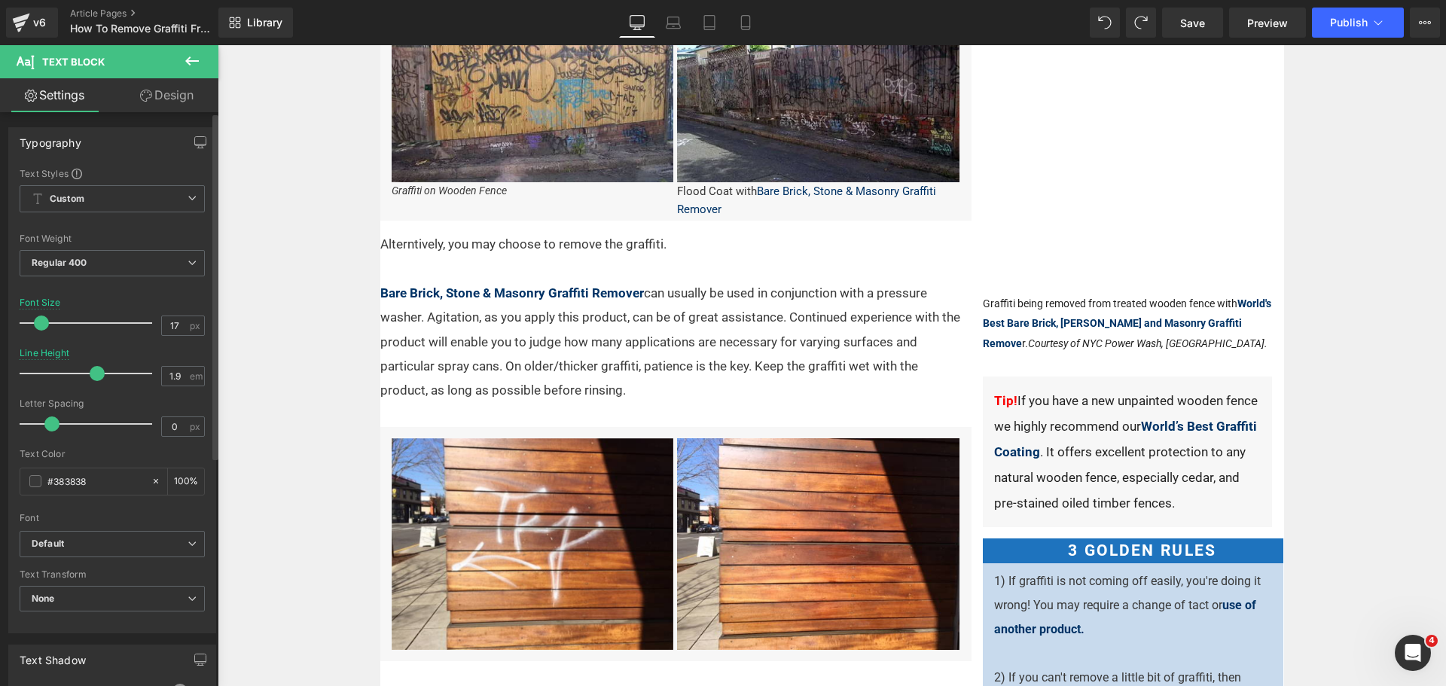
copy div "Alterntively, you may choose to remove the graffiti. Bare Brick, Stone & Masonr…"
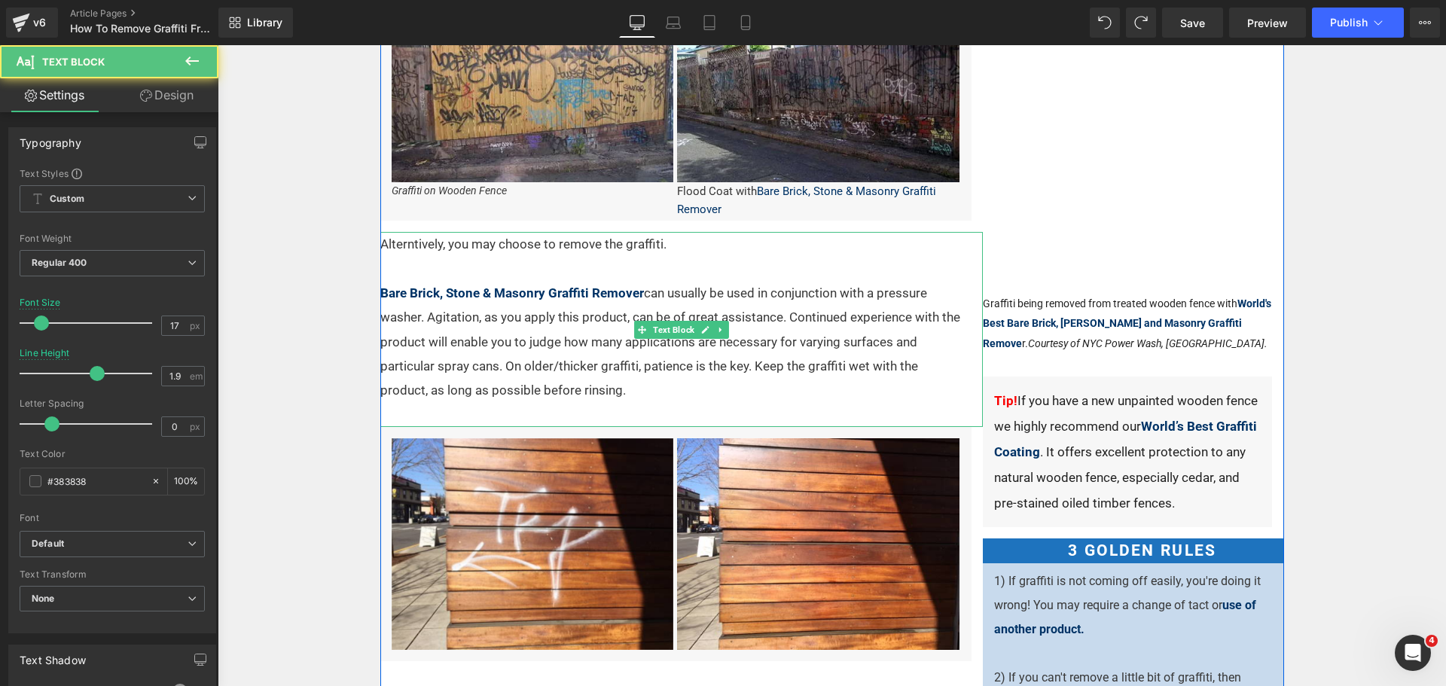
click at [411, 247] on p "Alterntively, you may choose to remove the graffiti." at bounding box center [671, 244] width 583 height 24
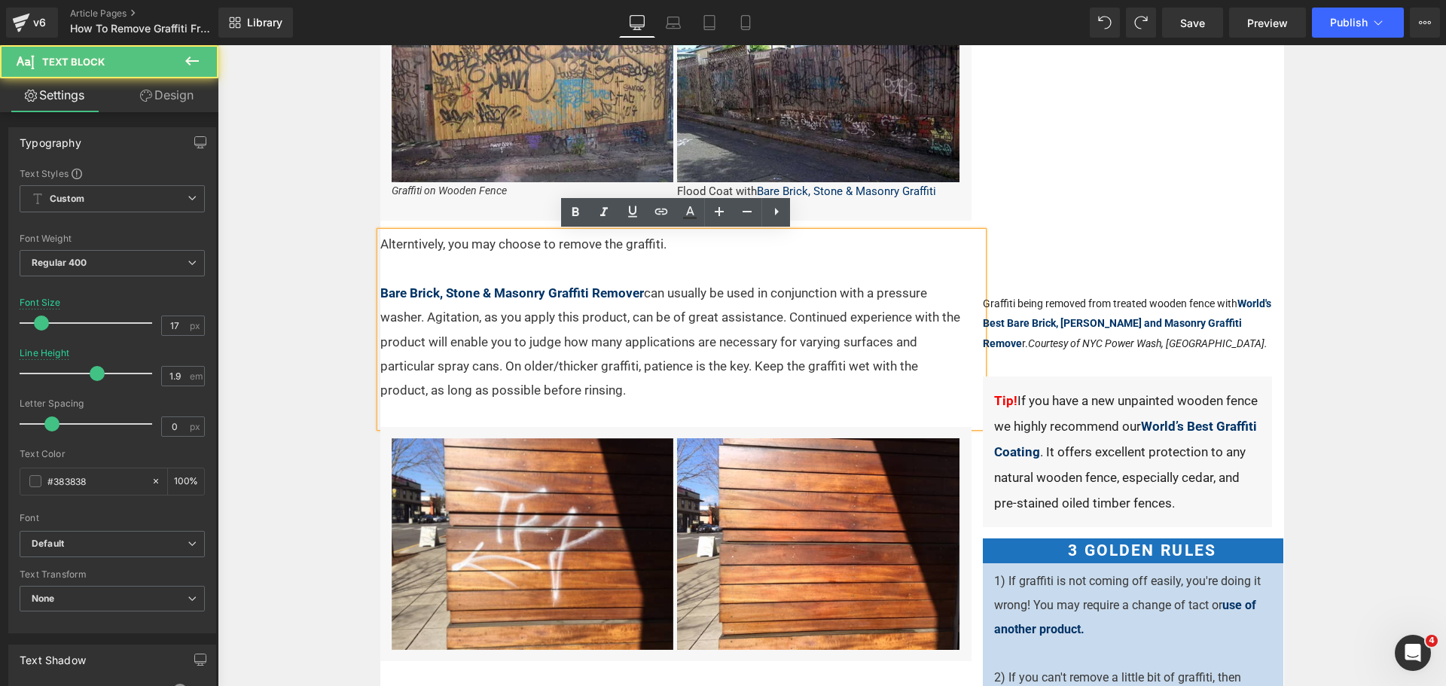
click at [407, 247] on p "Alterntively, you may choose to remove the graffiti." at bounding box center [671, 244] width 583 height 24
click at [601, 393] on p "Bare Brick, Stone & Masonry Graffiti Remover can usually be used in conjunction…" at bounding box center [671, 341] width 583 height 121
drag, startPoint x: 663, startPoint y: 292, endPoint x: 701, endPoint y: 296, distance: 38.6
click at [701, 296] on p "Bare Brick, Stone & Masonry Graffiti Remover can usually be used in conjunction…" at bounding box center [671, 341] width 583 height 121
drag, startPoint x: 660, startPoint y: 323, endPoint x: 674, endPoint y: 313, distance: 16.7
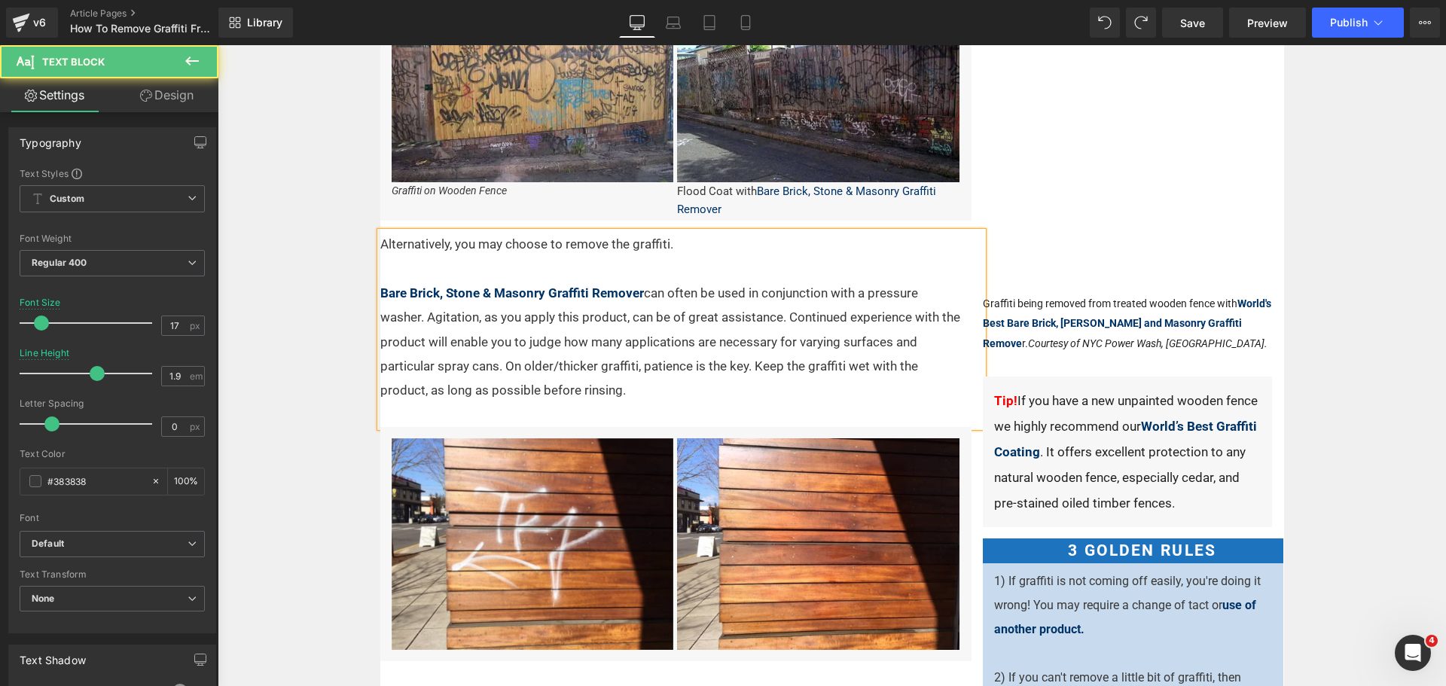
click at [660, 323] on p "Bare Brick, Stone & Masonry Graffiti Remover can often be used in conjunction w…" at bounding box center [671, 341] width 583 height 121
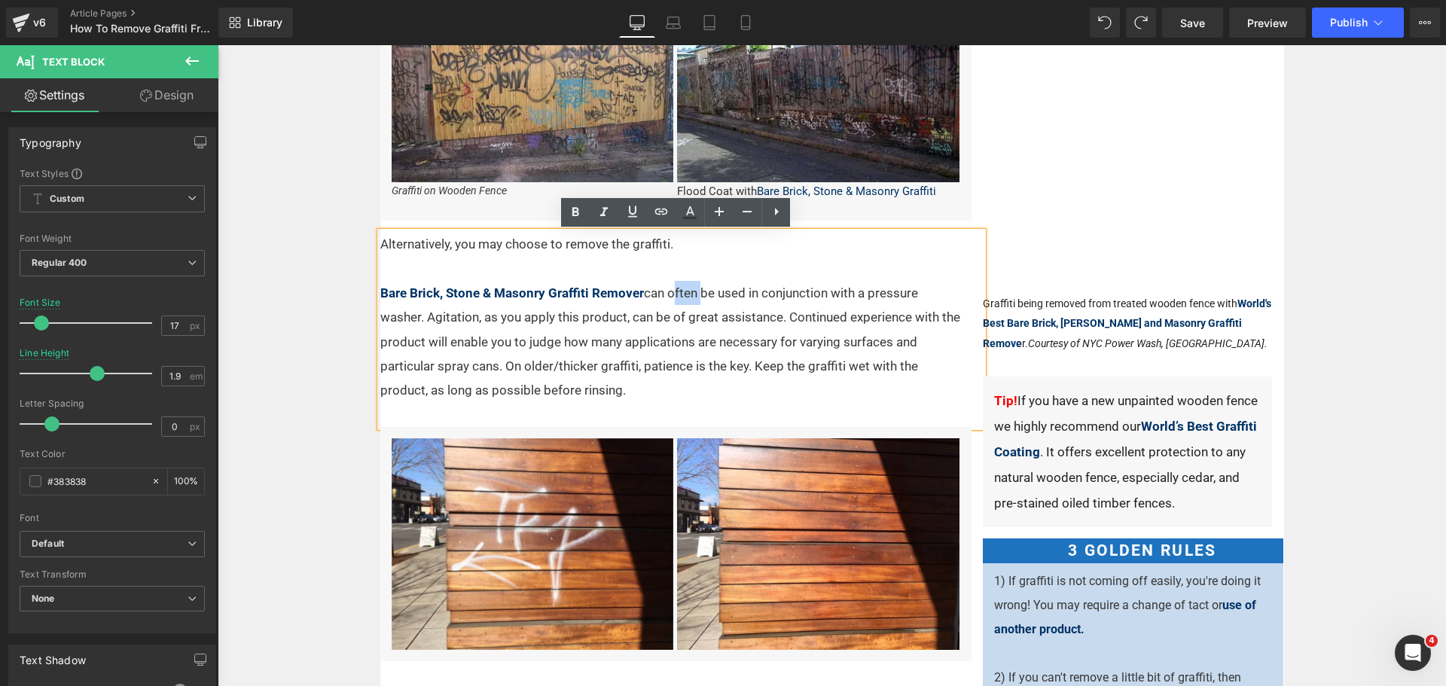
drag, startPoint x: 693, startPoint y: 298, endPoint x: 666, endPoint y: 299, distance: 27.1
click at [666, 299] on p "Bare Brick, Stone & Masonry Graffiti Remover can often be used in conjunction w…" at bounding box center [671, 341] width 583 height 121
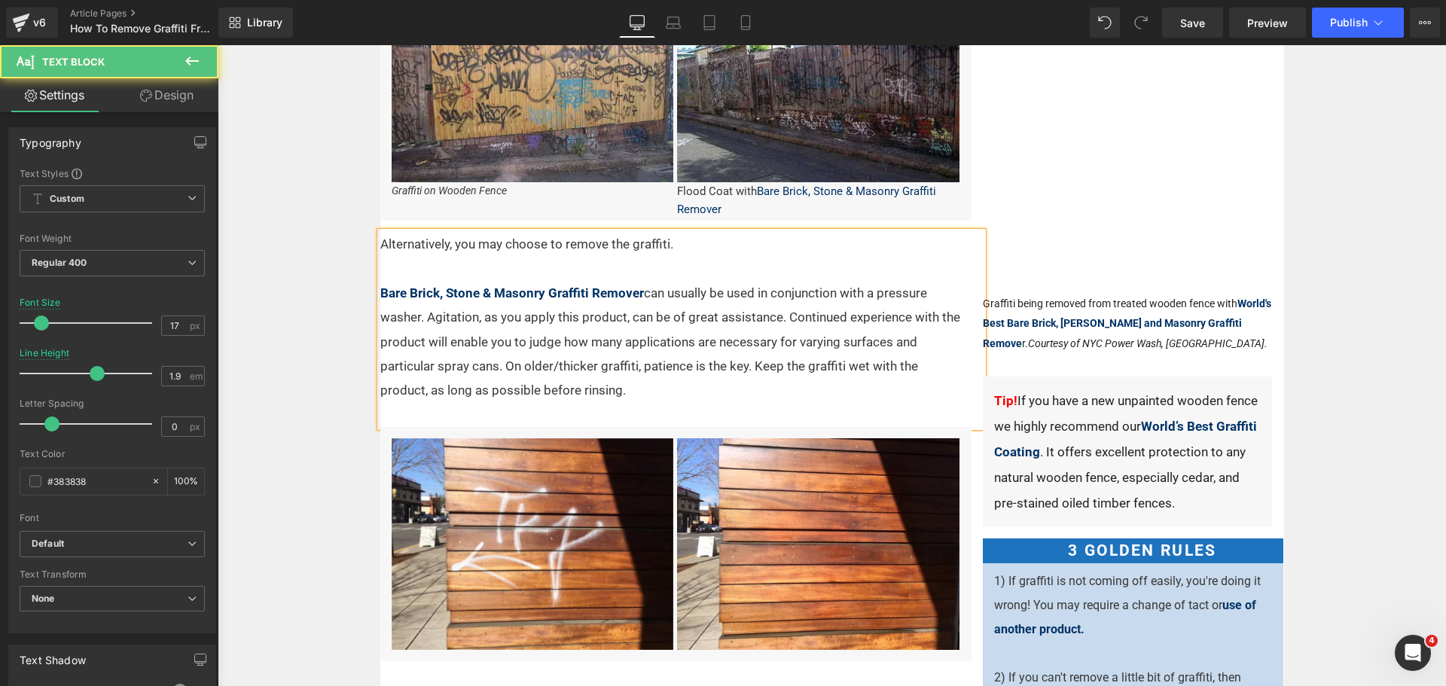
click at [420, 319] on p "Bare Brick, Stone & Masonry Graffiti Remover can usually be used in conjunction…" at bounding box center [671, 341] width 583 height 121
drag, startPoint x: 526, startPoint y: 318, endPoint x: 502, endPoint y: 320, distance: 23.4
click at [502, 320] on p "Bare Brick, Stone & Masonry Graffiti Remover can usually be used in conjunction…" at bounding box center [671, 341] width 583 height 121
drag, startPoint x: 593, startPoint y: 316, endPoint x: 541, endPoint y: 322, distance: 52.3
click at [541, 322] on p "Bare Brick, Stone & Masonry Graffiti Remover can usually be used in conjunction…" at bounding box center [671, 341] width 583 height 121
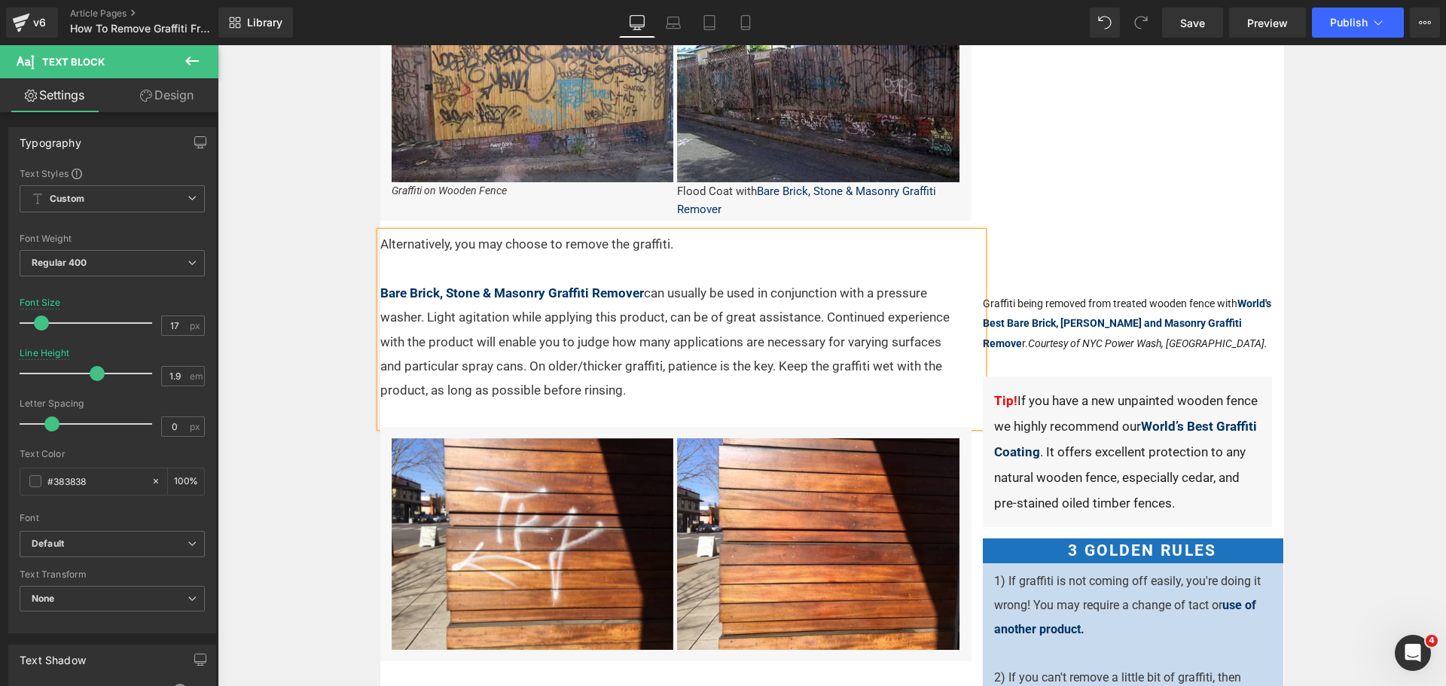
click at [664, 320] on p "Bare Brick, Stone & Masonry Graffiti Remover can usually be used in conjunction…" at bounding box center [671, 341] width 583 height 121
drag, startPoint x: 516, startPoint y: 365, endPoint x: 402, endPoint y: 361, distance: 114.5
click at [402, 361] on p "Bare Brick, Stone & Masonry Graffiti Remover can usually be used in conjunction…" at bounding box center [671, 341] width 583 height 121
click at [571, 367] on p "Bare Brick, Stone & Masonry Graffiti Remover can usually be used in conjunction…" at bounding box center [671, 341] width 583 height 121
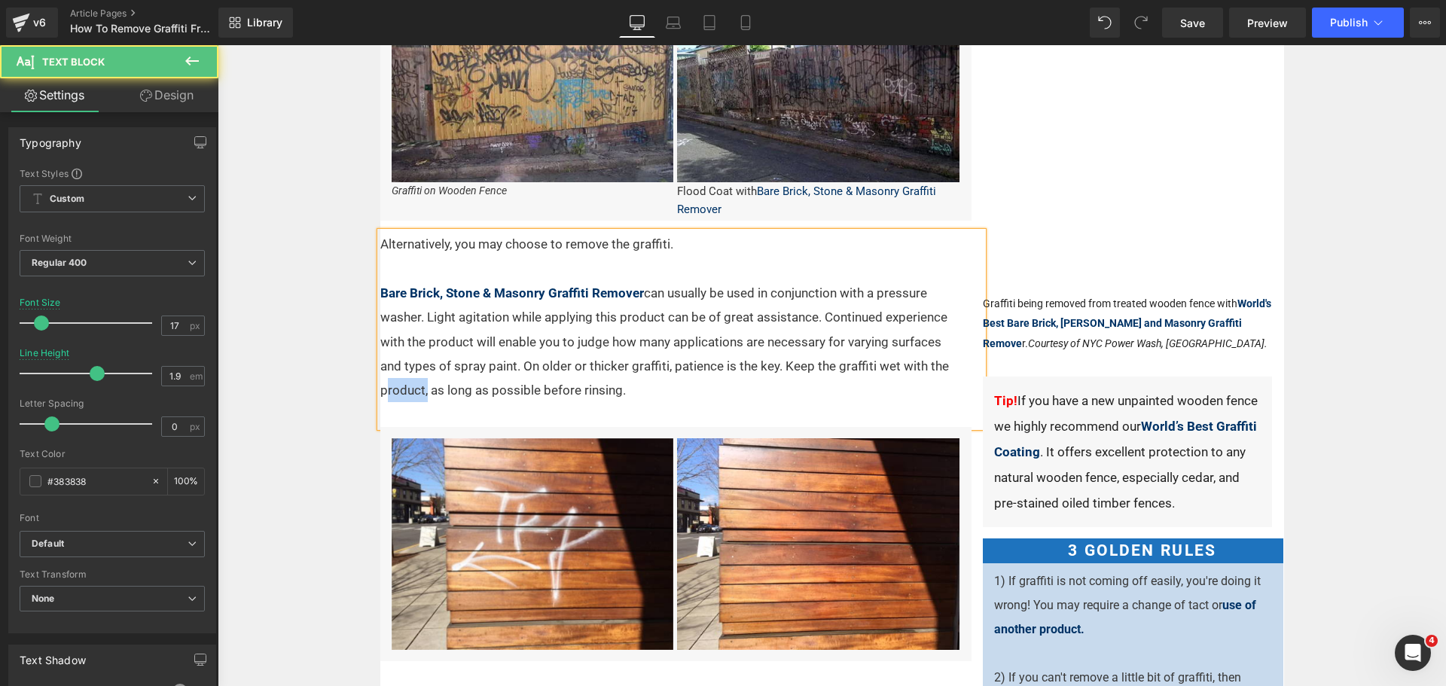
drag, startPoint x: 417, startPoint y: 391, endPoint x: 376, endPoint y: 392, distance: 40.7
click at [380, 392] on p "Bare Brick, Stone & Masonry Graffiti Remover can usually be used in conjunction…" at bounding box center [671, 341] width 583 height 121
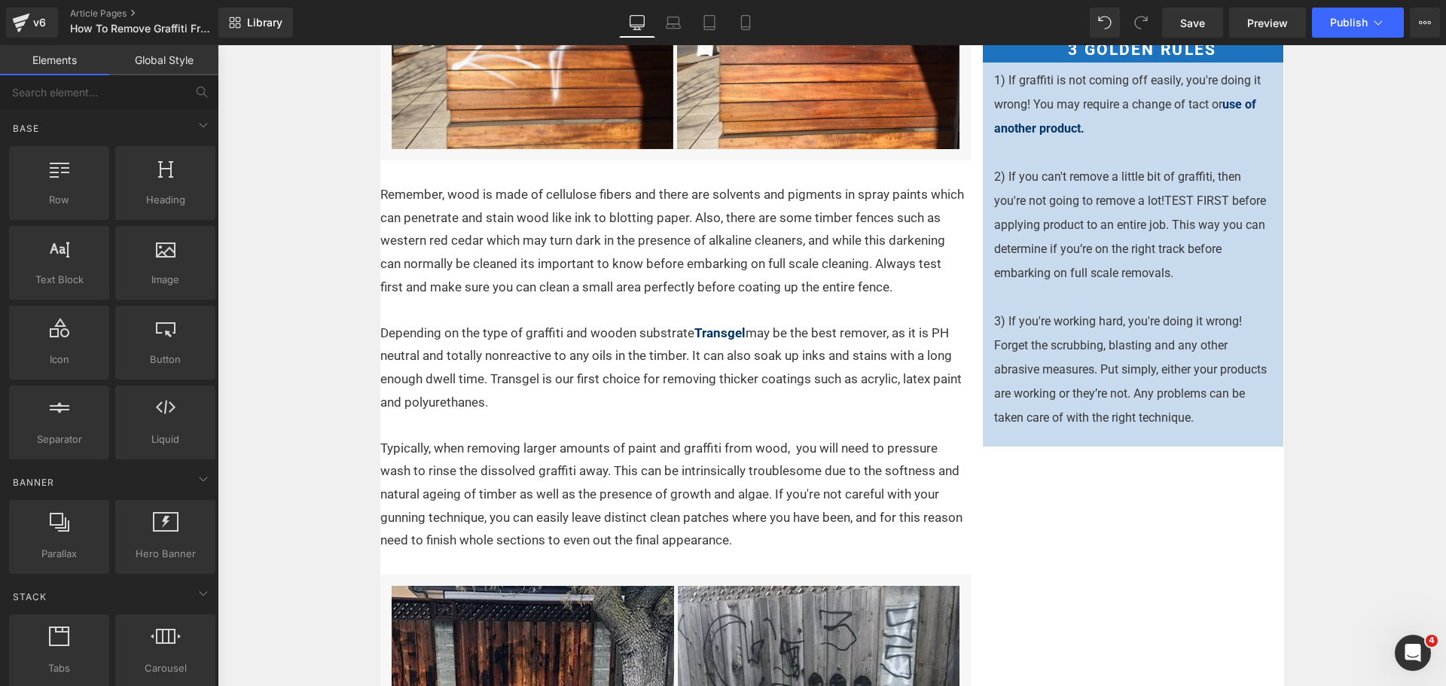
scroll to position [1092, 0]
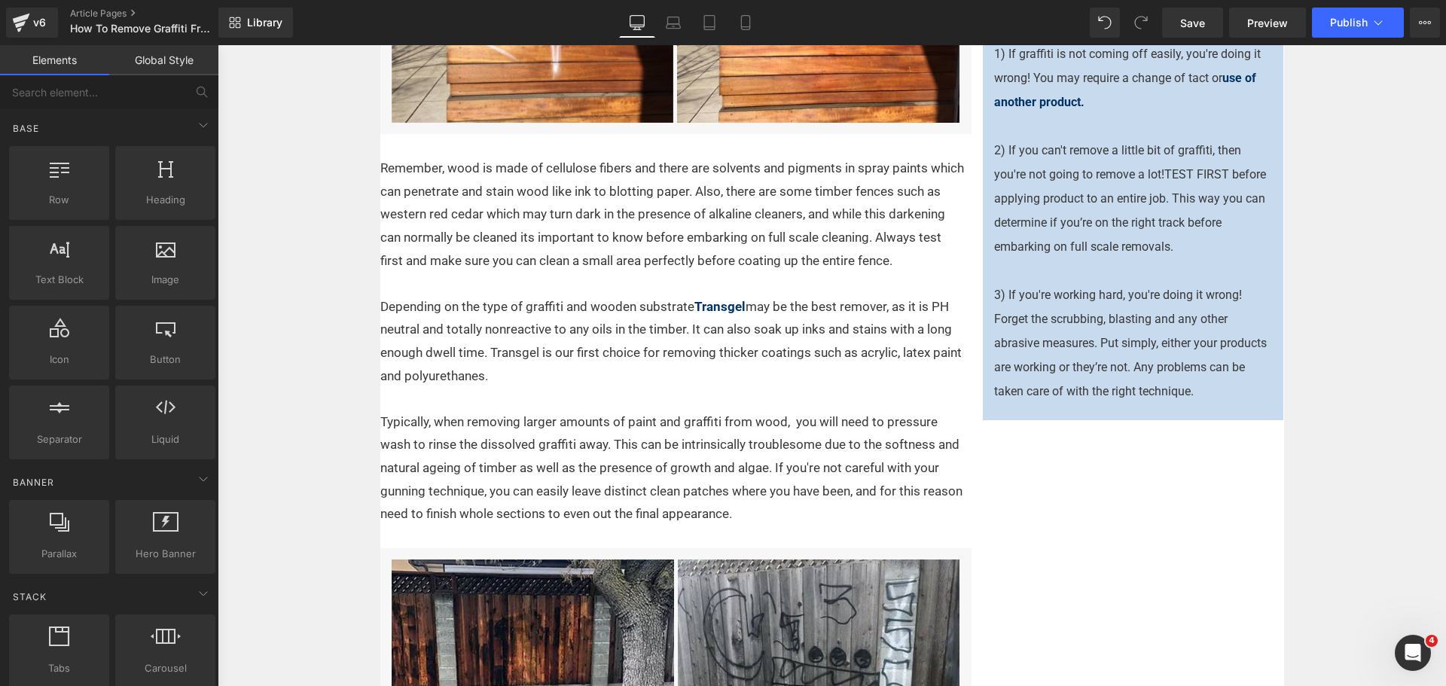
click at [699, 475] on p "Typically, when removing larger amounts of paint and graffiti from wood, you wi…" at bounding box center [672, 467] width 584 height 115
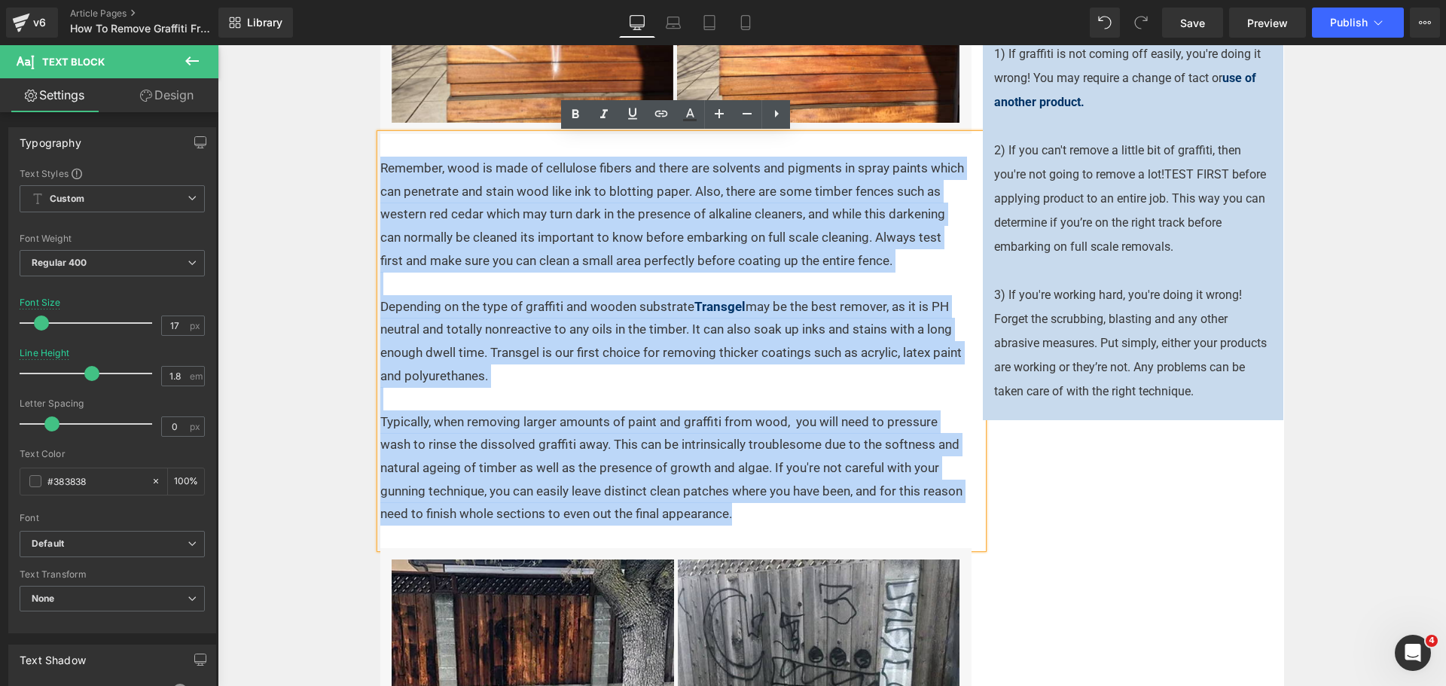
drag, startPoint x: 782, startPoint y: 516, endPoint x: 349, endPoint y: 166, distance: 557.3
copy div "Loremips, dolo si amet co adipiscin elitse doe tempo inc utlabore etd magnaali …"
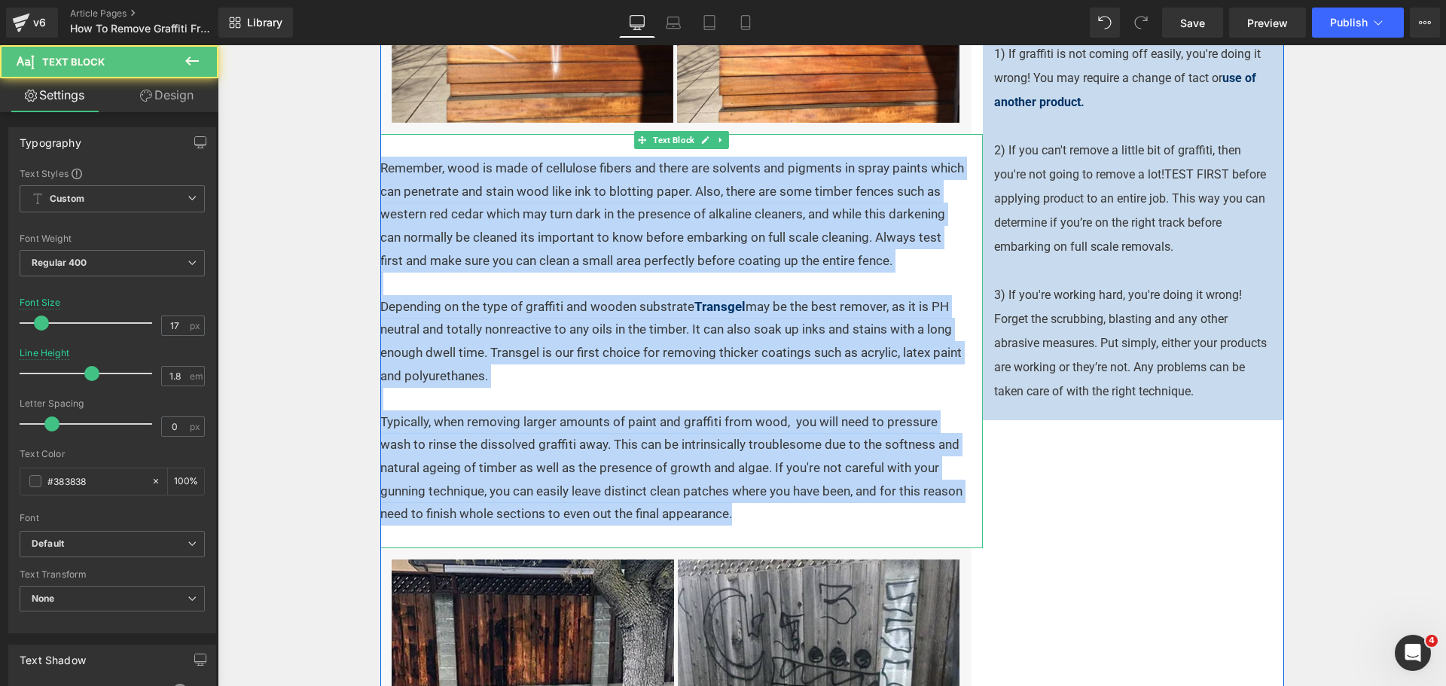
drag, startPoint x: 720, startPoint y: 216, endPoint x: 731, endPoint y: 209, distance: 13.0
click at [720, 216] on p "Remember, wood is made of cellulose fibers and there are solvents and pigments …" at bounding box center [672, 214] width 584 height 115
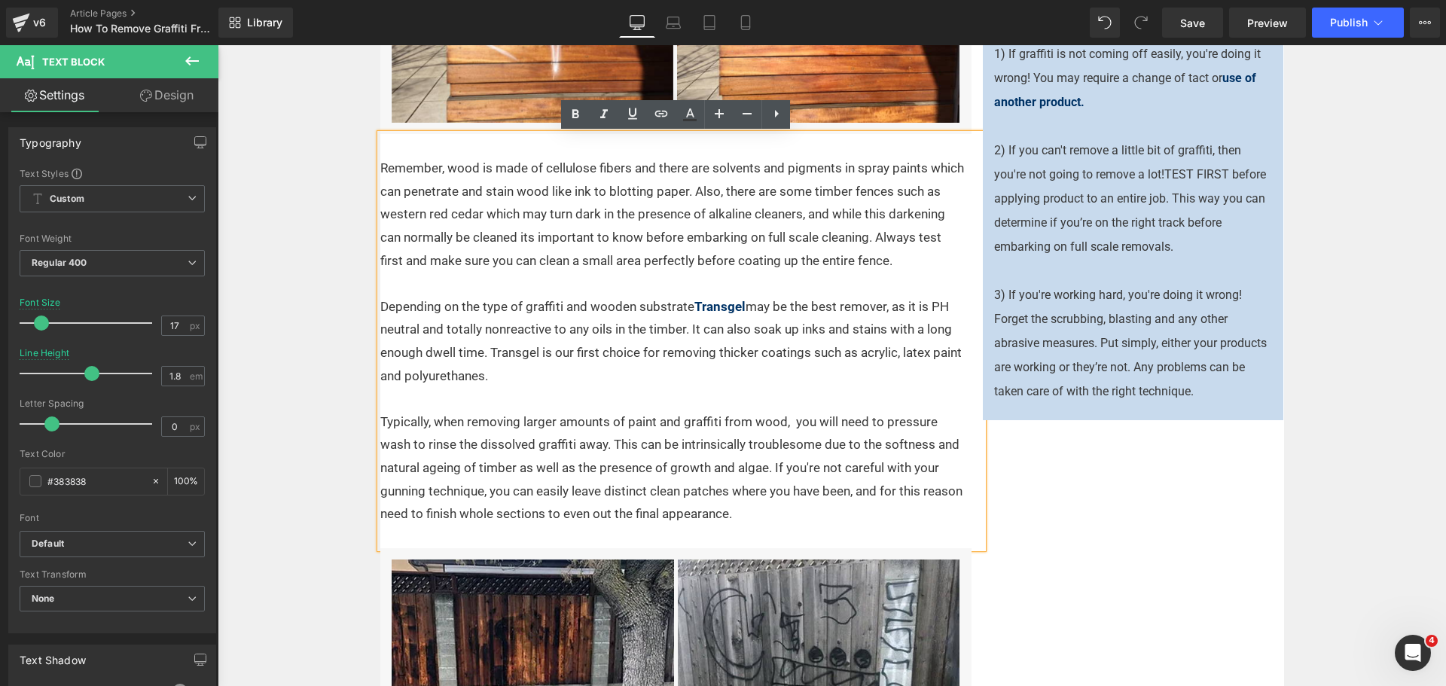
click at [585, 187] on p "Remember, wood is made of cellulose fibers and there are solvents and pigments …" at bounding box center [672, 214] width 584 height 115
drag, startPoint x: 950, startPoint y: 192, endPoint x: 905, endPoint y: 192, distance: 45.2
click at [905, 192] on p "Remember, wood is made of cellulose fibers and there are solvents and pigments …" at bounding box center [672, 214] width 584 height 115
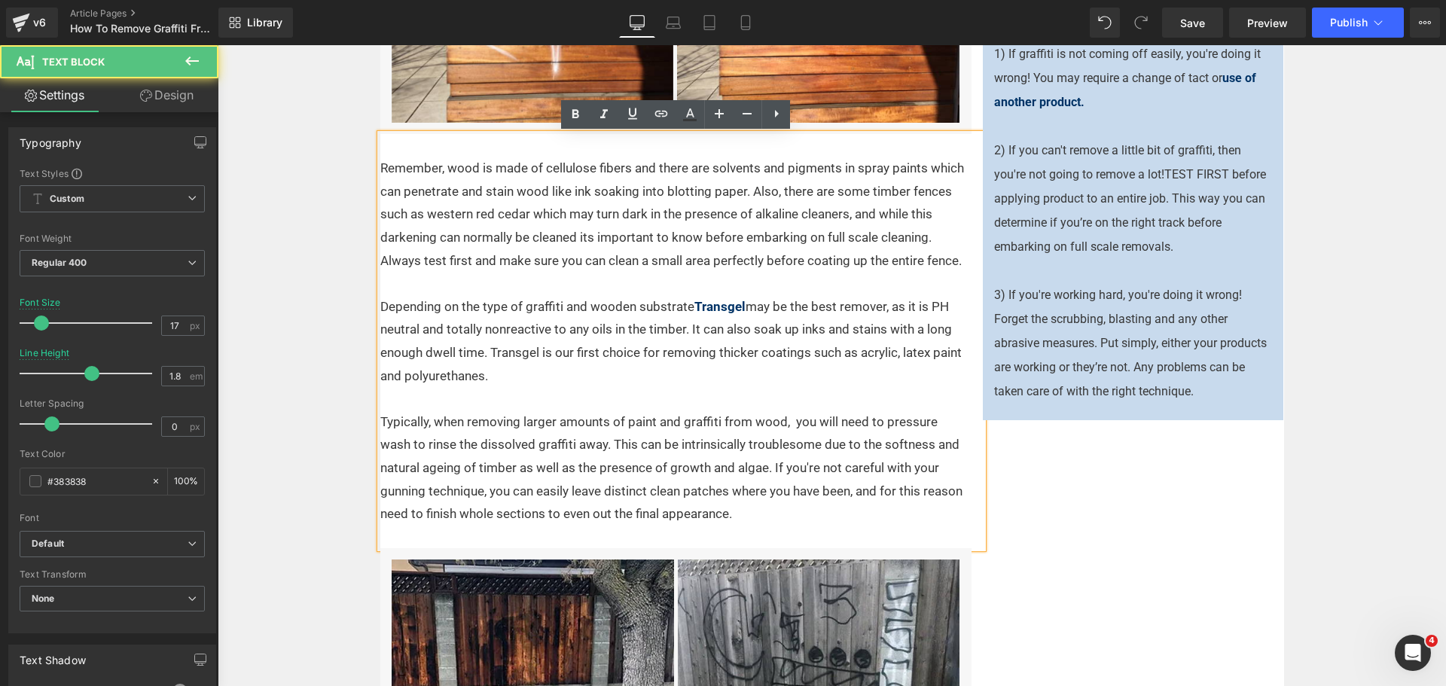
click at [766, 193] on p "Remember, wood is made of cellulose fibers and there are solvents and pigments …" at bounding box center [672, 214] width 584 height 115
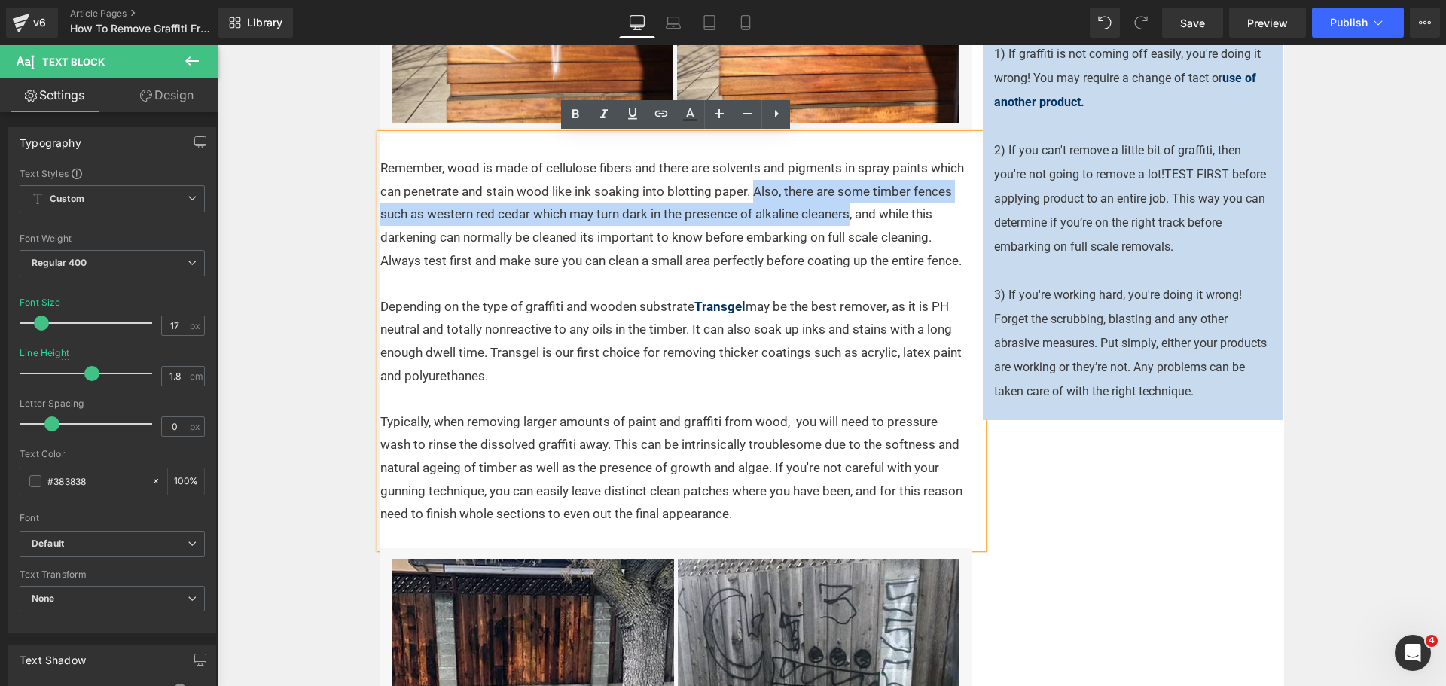
drag, startPoint x: 744, startPoint y: 187, endPoint x: 845, endPoint y: 210, distance: 103.5
click at [845, 210] on p "Remember, wood is made of cellulose fibers and there are solvents and pigments …" at bounding box center [672, 214] width 584 height 115
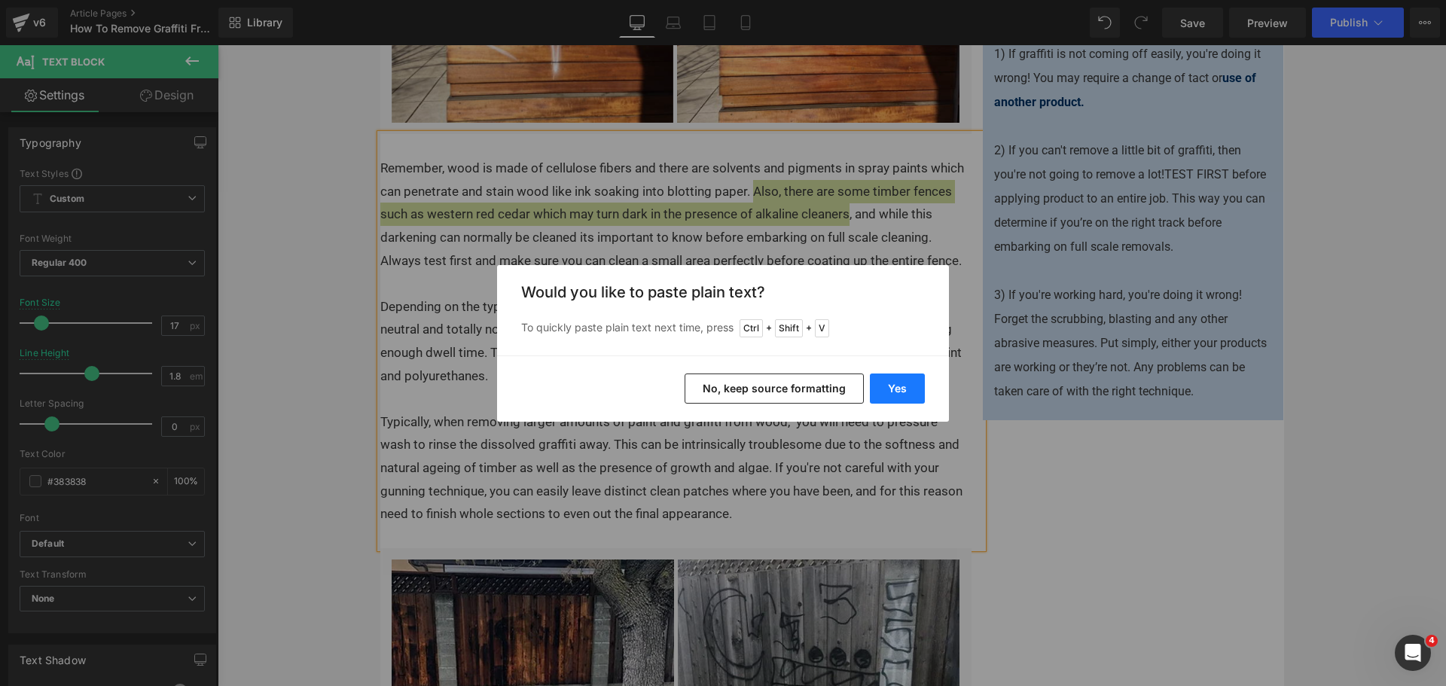
click at [910, 389] on button "Yes" at bounding box center [897, 388] width 55 height 30
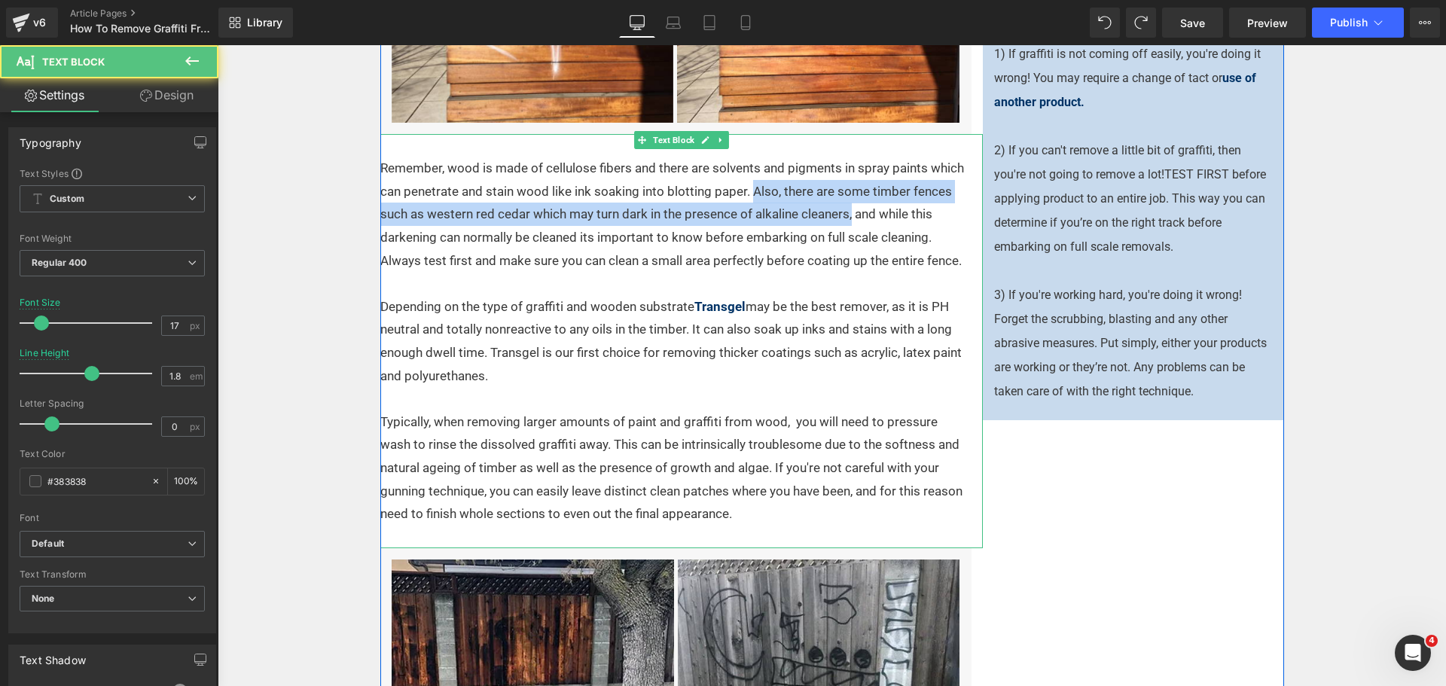
drag, startPoint x: 846, startPoint y: 217, endPoint x: 745, endPoint y: 193, distance: 103.7
click at [745, 193] on p "Remember, wood is made of cellulose fibers and there are solvents and pigments …" at bounding box center [672, 214] width 584 height 115
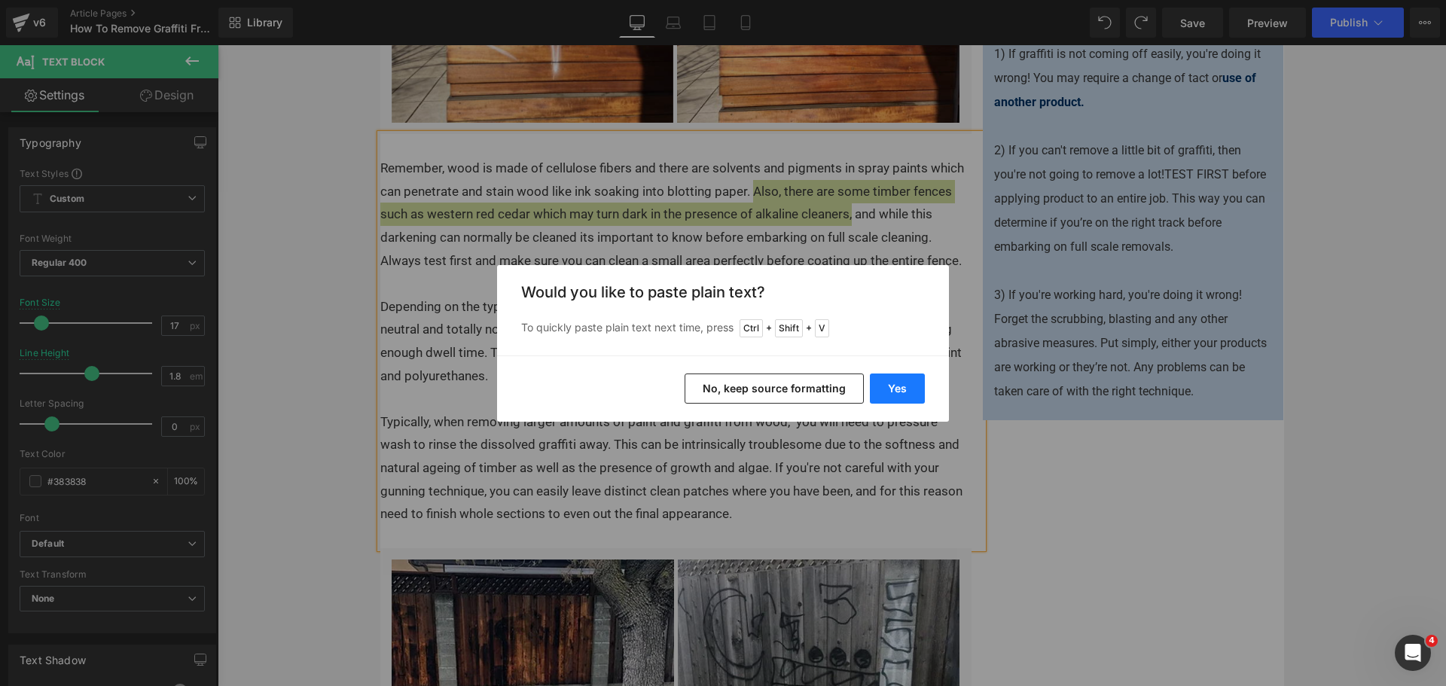
click at [891, 388] on button "Yes" at bounding box center [897, 388] width 55 height 30
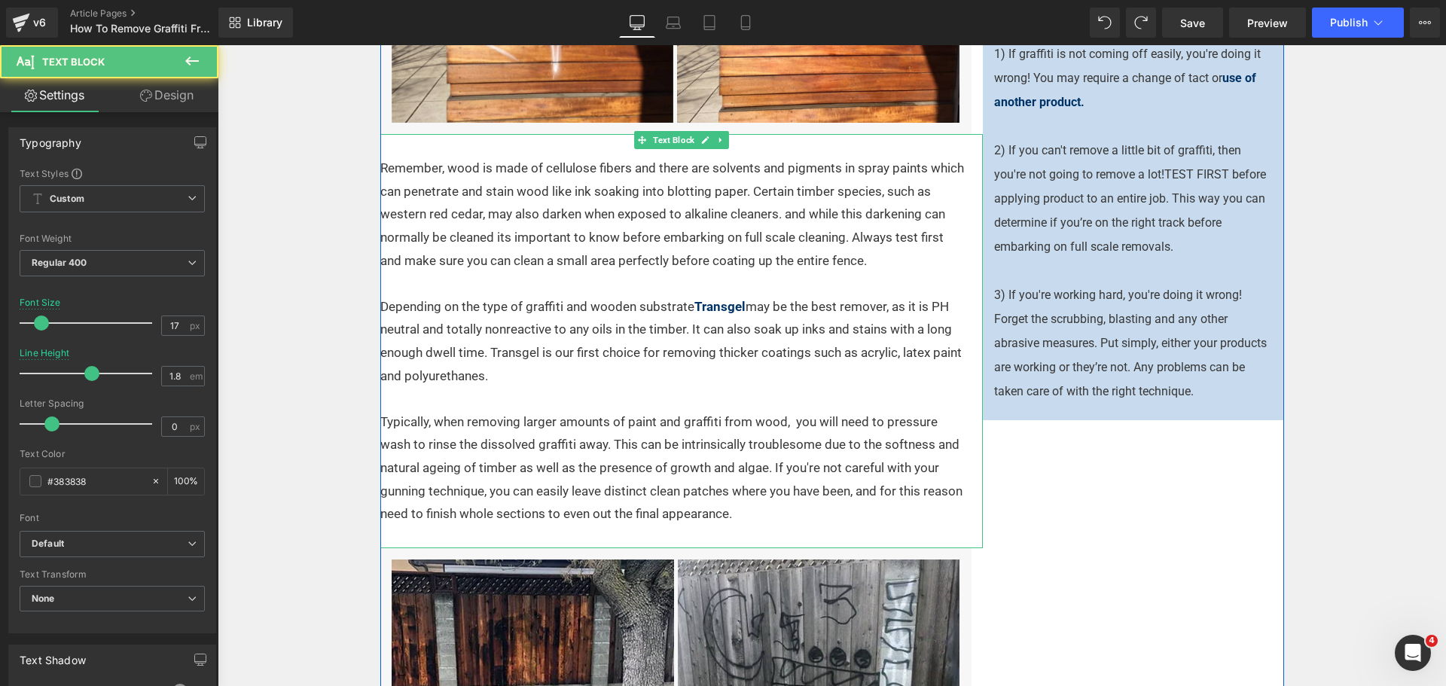
click at [772, 215] on p "Remember, wood is made of cellulose fibers and there are solvents and pigments …" at bounding box center [672, 214] width 584 height 115
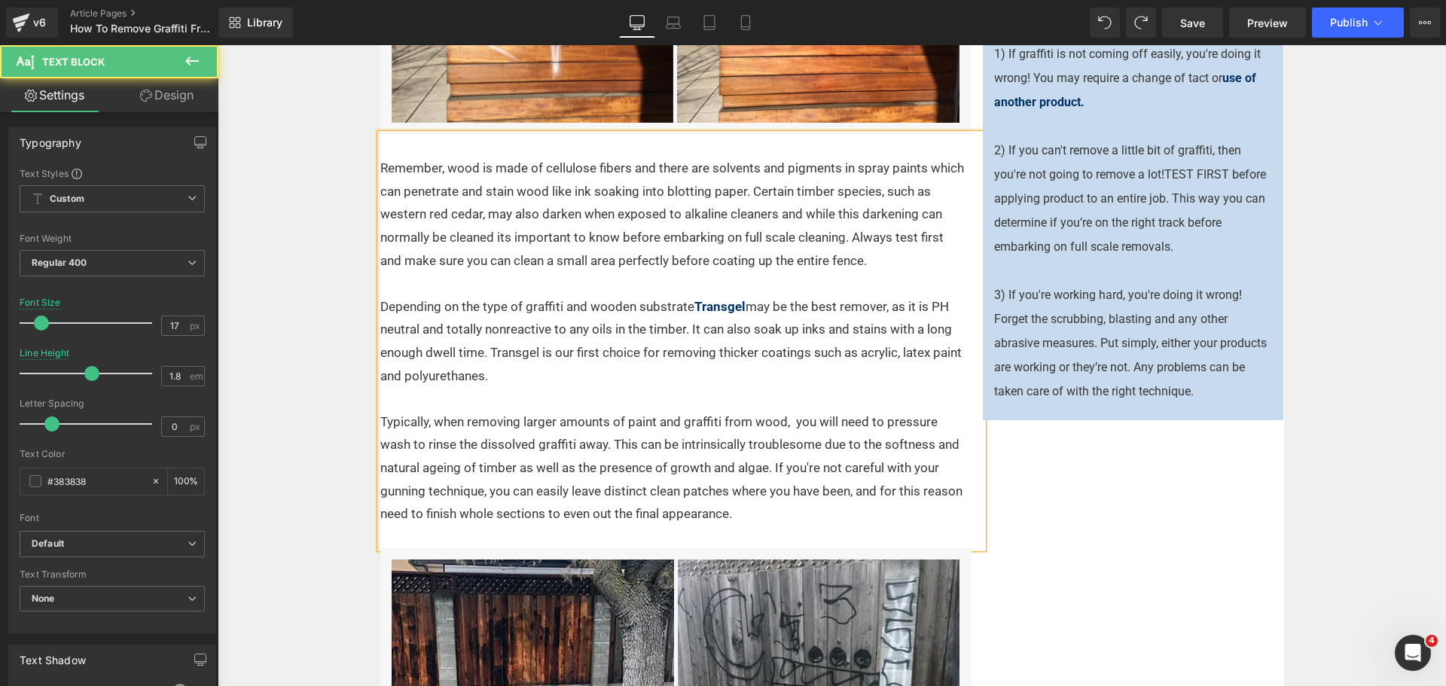
click at [534, 251] on p "Remember, wood is made of cellulose fibers and there are solvents and pigments …" at bounding box center [672, 214] width 584 height 115
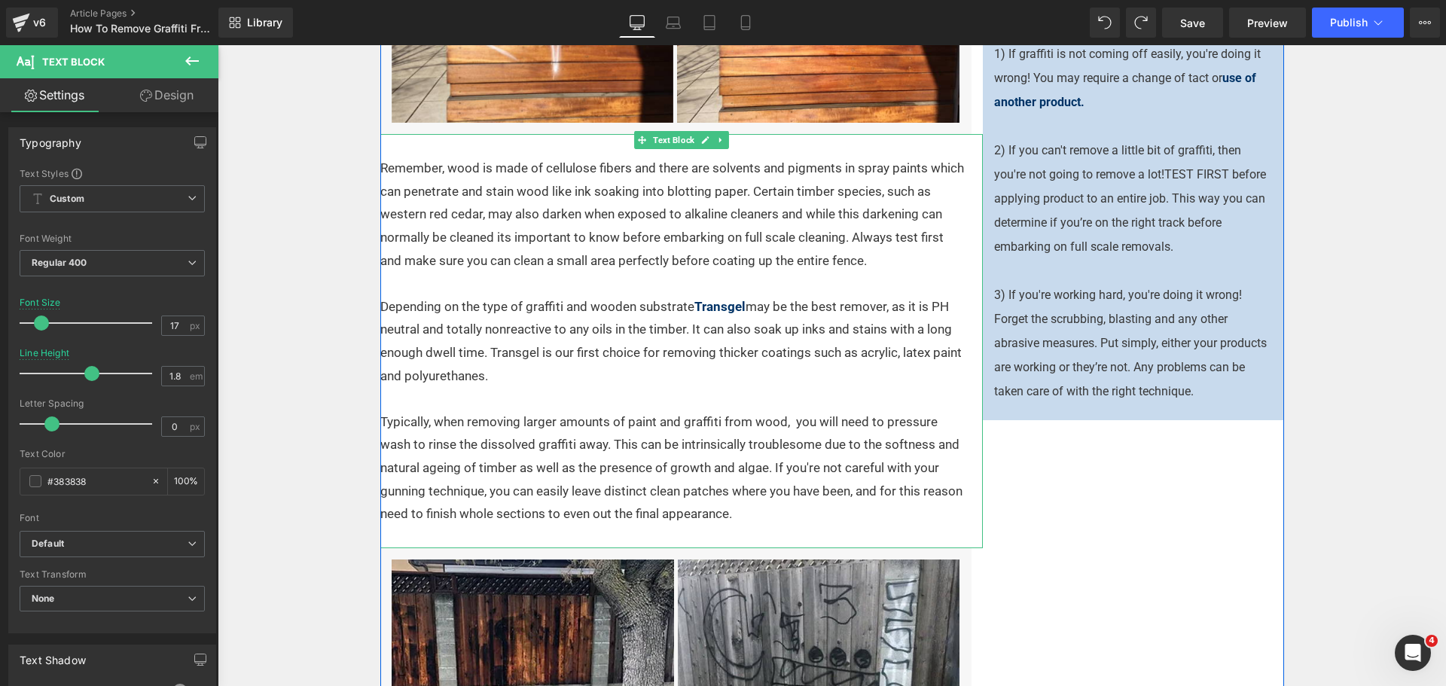
drag, startPoint x: 868, startPoint y: 279, endPoint x: 873, endPoint y: 270, distance: 10.1
click at [868, 279] on p at bounding box center [672, 283] width 584 height 23
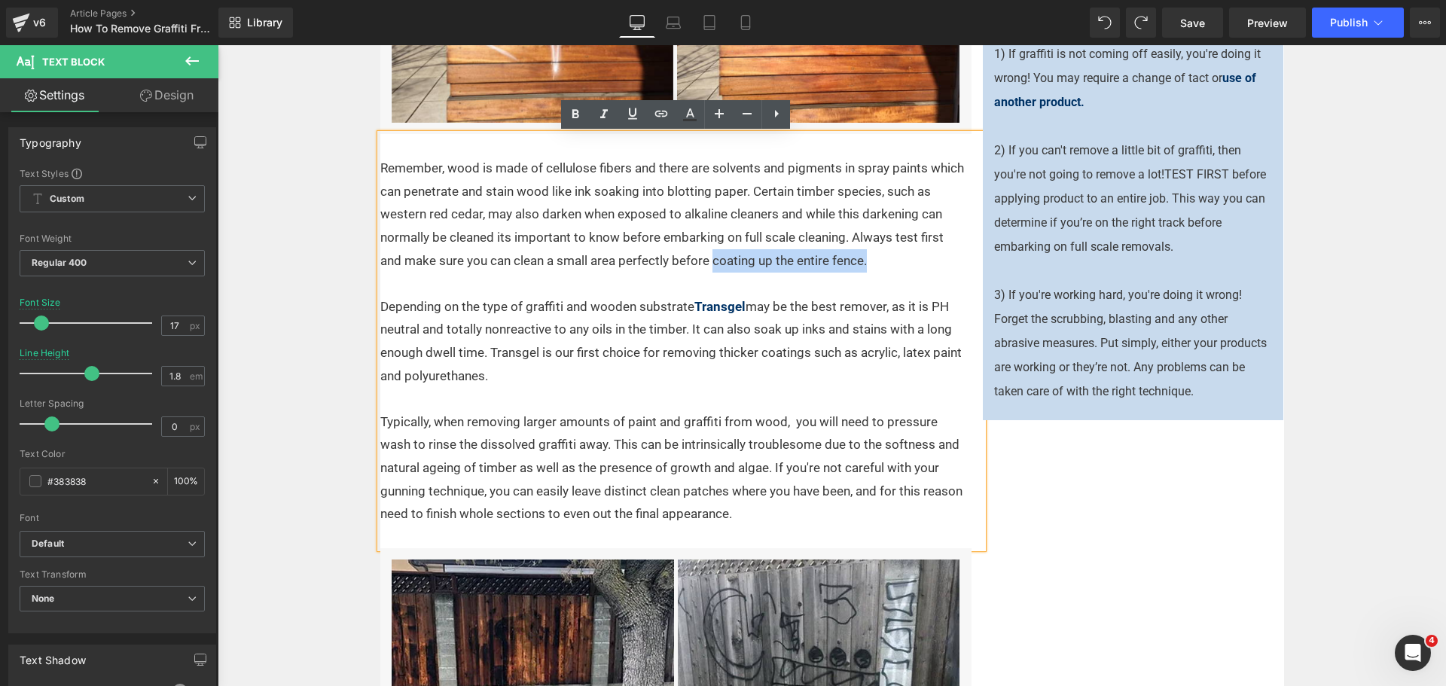
drag, startPoint x: 833, startPoint y: 260, endPoint x: 710, endPoint y: 260, distance: 123.5
click at [710, 260] on p "Remember, wood is made of cellulose fibers and there are solvents and pigments …" at bounding box center [672, 214] width 584 height 115
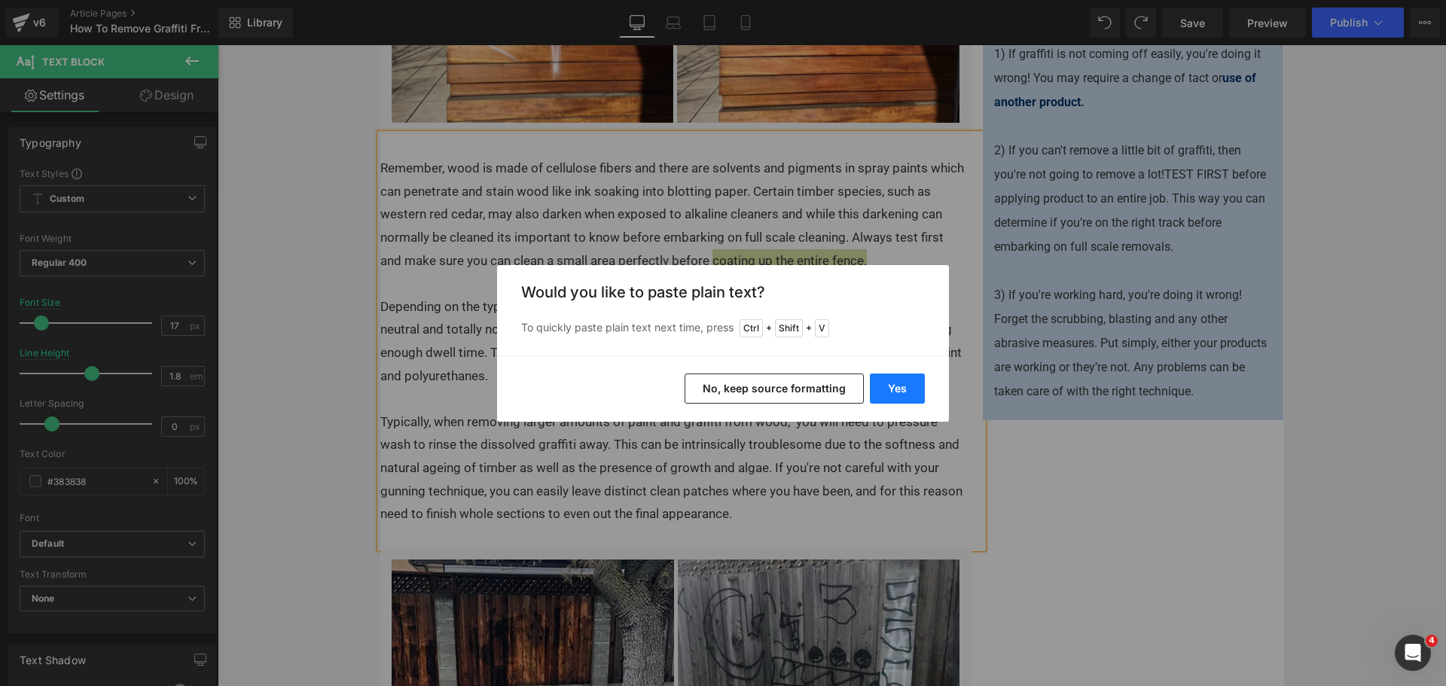
click at [880, 391] on button "Yes" at bounding box center [897, 388] width 55 height 30
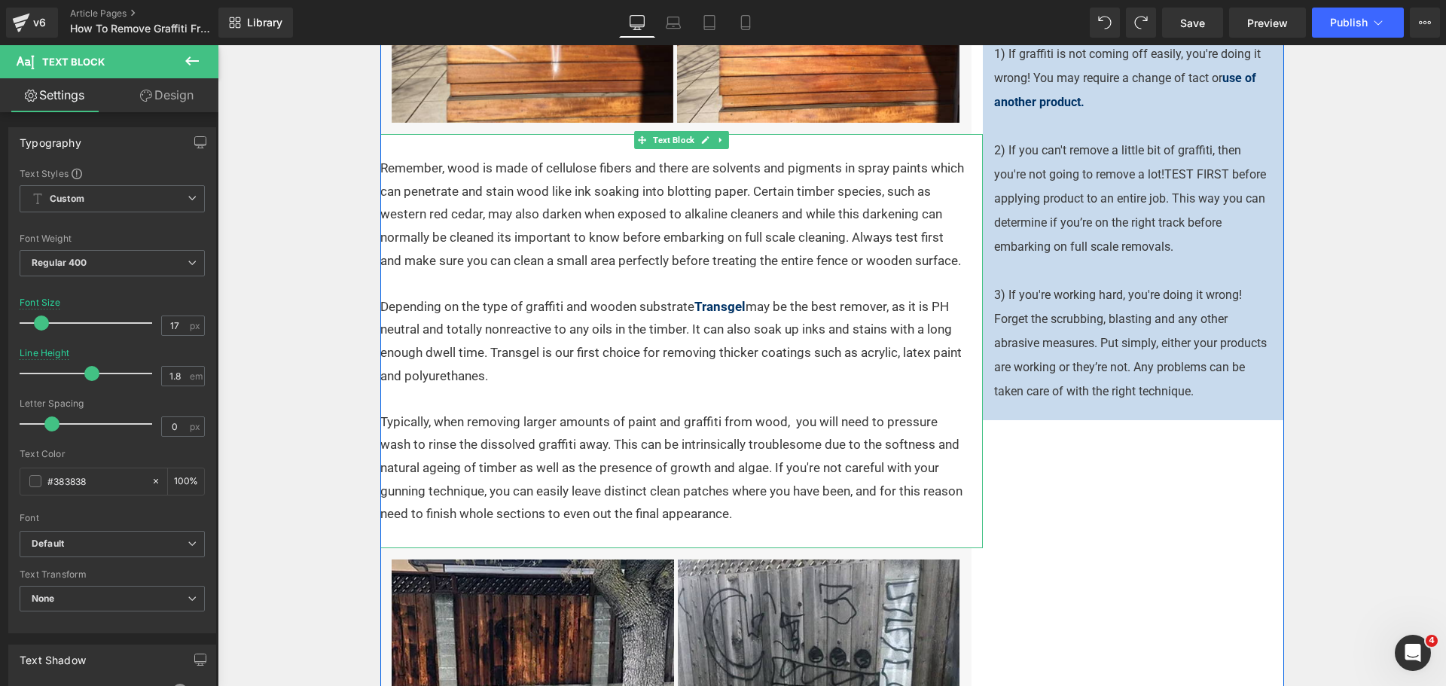
click at [629, 301] on p "Depending on the type of graffiti and wooden substrate Transgel may be the best…" at bounding box center [672, 341] width 584 height 92
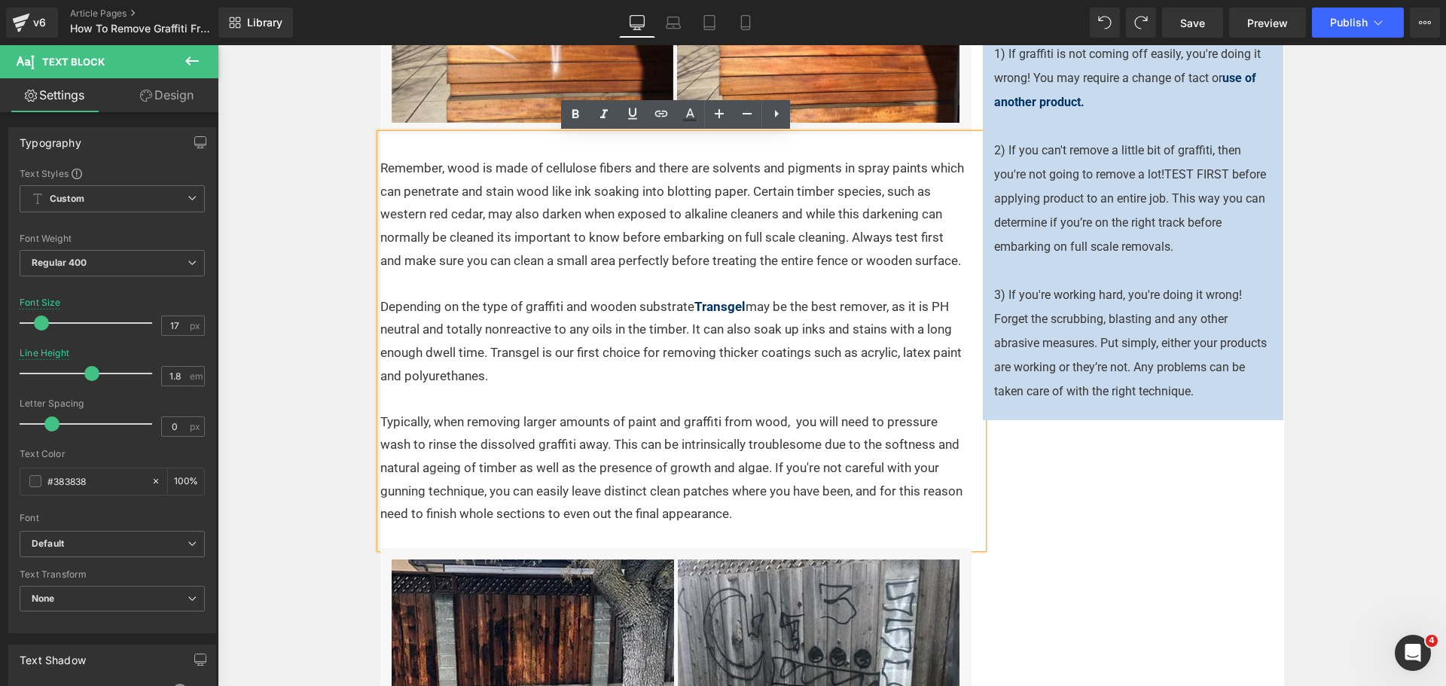
click at [682, 303] on p "Depending on the type of graffiti and wooden substrate Transgel may be the best…" at bounding box center [672, 341] width 584 height 92
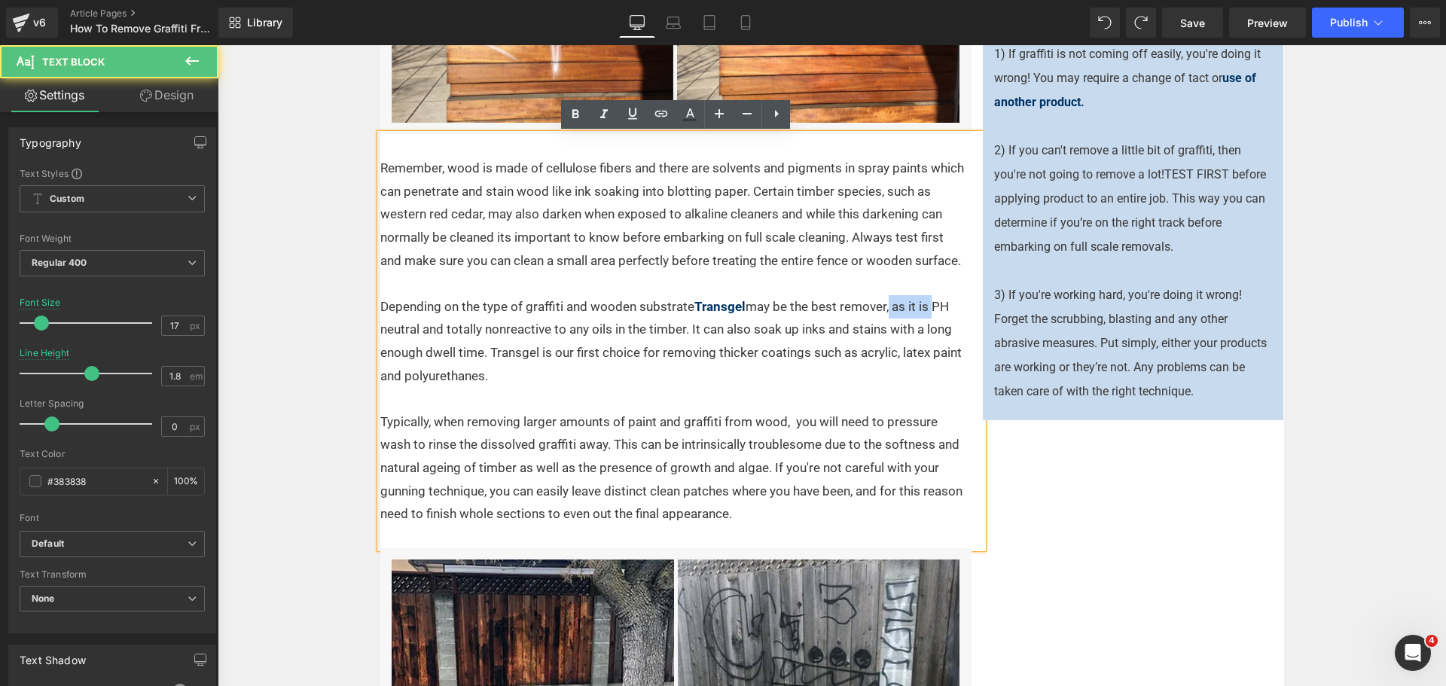
drag, startPoint x: 925, startPoint y: 306, endPoint x: 882, endPoint y: 308, distance: 42.2
click at [882, 308] on p "Depending on the type of graffiti and wooden substrate Transgel may be the best…" at bounding box center [672, 341] width 584 height 92
click at [878, 309] on p "Depending on the type of graffiti and wooden substrate Transgel may be the best…" at bounding box center [672, 341] width 584 height 92
click at [888, 305] on p "Depending on the type of graffiti and wooden substrate Transgel may be the best…" at bounding box center [672, 341] width 584 height 92
click at [910, 308] on p "Depending on the type of graffiti and wooden substrate Transgel may be the best…" at bounding box center [672, 341] width 584 height 92
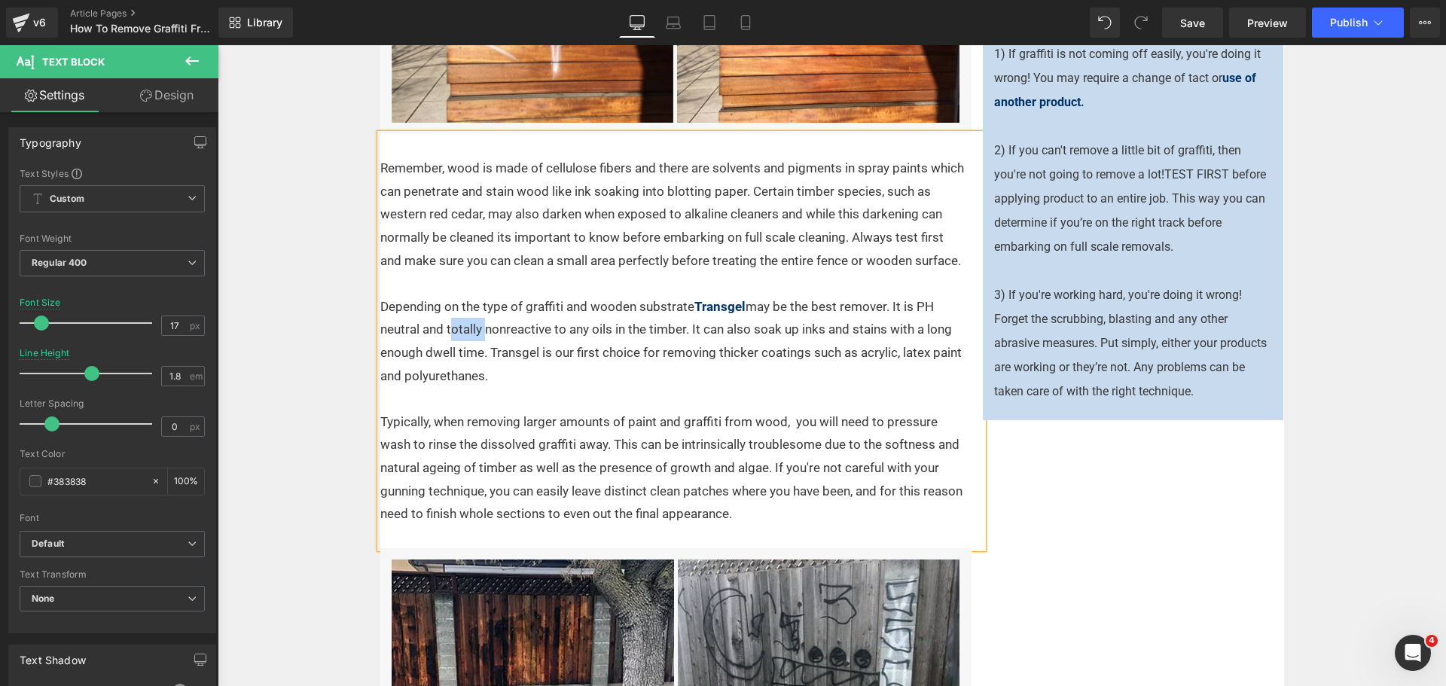
drag, startPoint x: 477, startPoint y: 331, endPoint x: 441, endPoint y: 329, distance: 36.2
click at [441, 329] on p "Depending on the type of graffiti and wooden substrate Transgel may be the best…" at bounding box center [672, 341] width 584 height 92
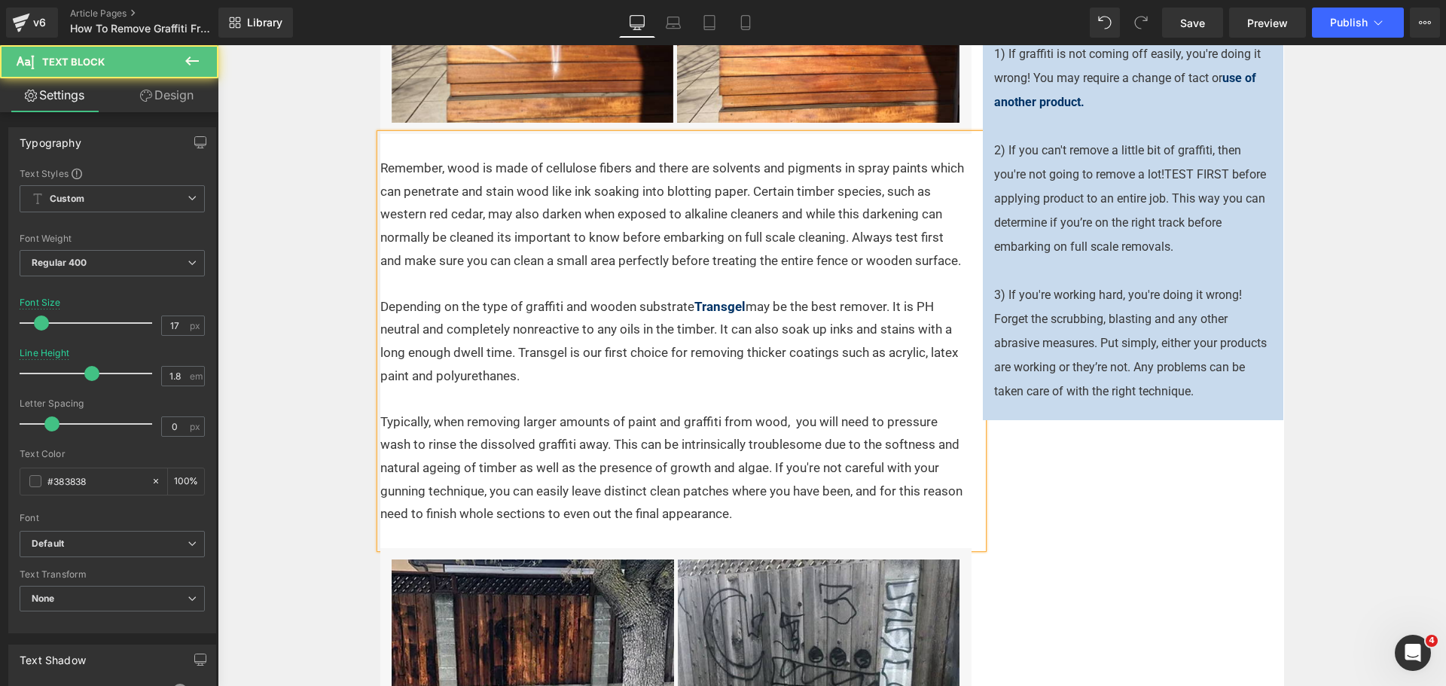
click at [607, 329] on p "Depending on the type of graffiti and wooden substrate Transgel may be the best…" at bounding box center [672, 341] width 584 height 92
click at [612, 327] on p "Depending on the type of graffiti and wooden substrate Transgel may be the best…" at bounding box center [672, 341] width 584 height 92
click at [589, 376] on p "Depending on the type of graffiti and wooden substrate Transgel may be the best…" at bounding box center [672, 341] width 584 height 92
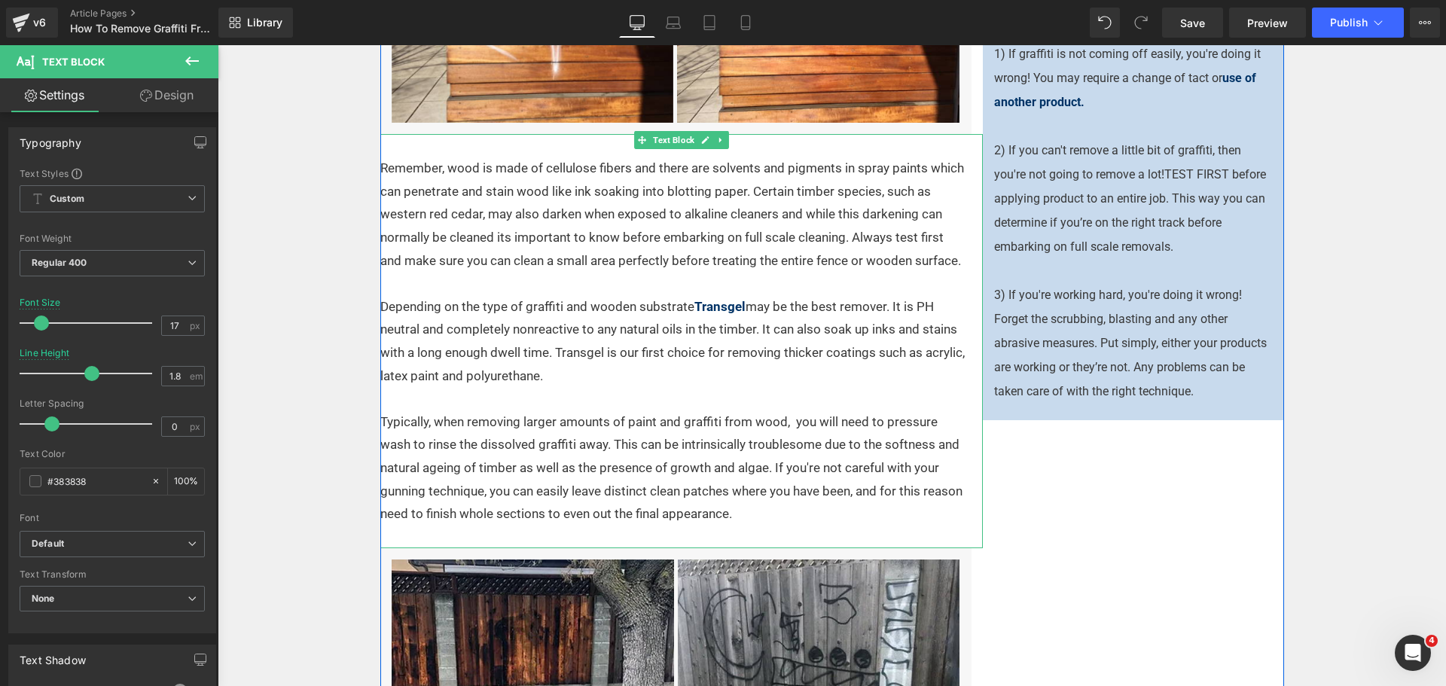
scroll to position [1168, 0]
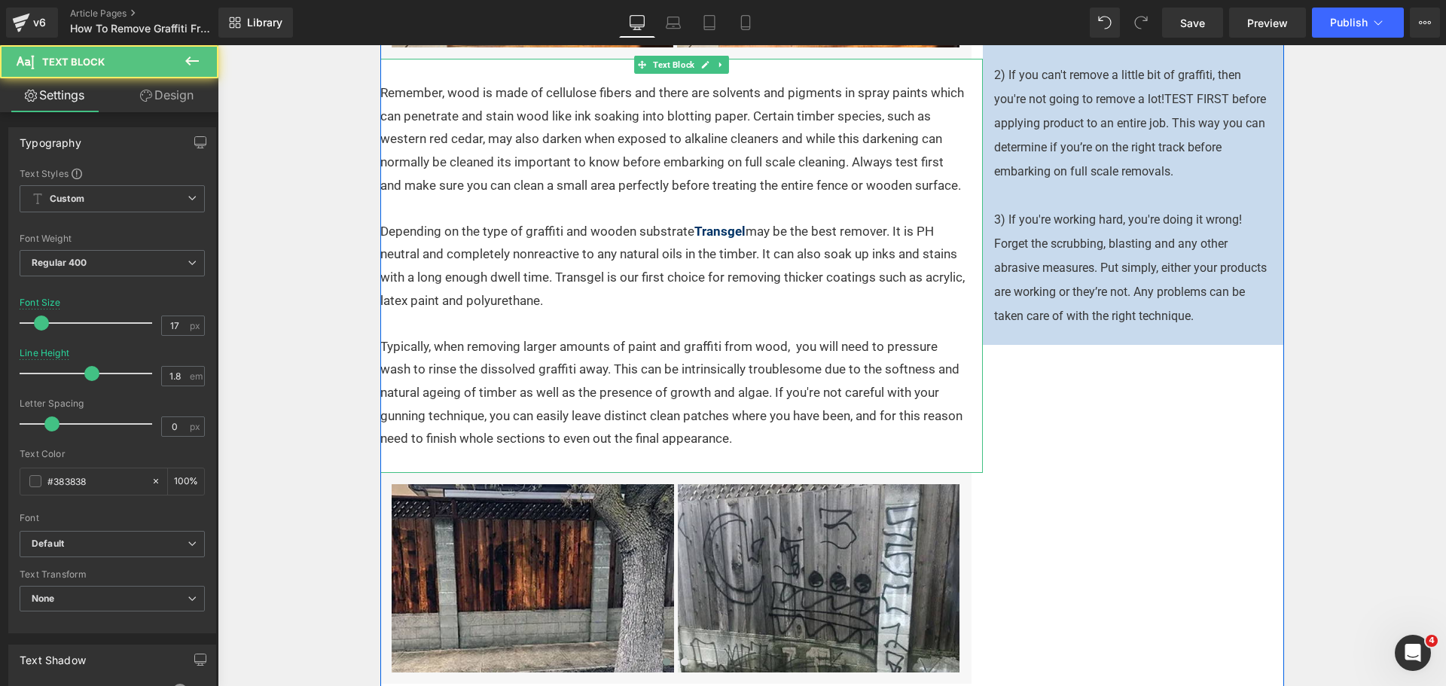
drag, startPoint x: 845, startPoint y: 375, endPoint x: 816, endPoint y: 370, distance: 29.7
click at [845, 375] on p "Typically, when removing larger amounts of paint and graffiti from wood, you wi…" at bounding box center [672, 392] width 584 height 115
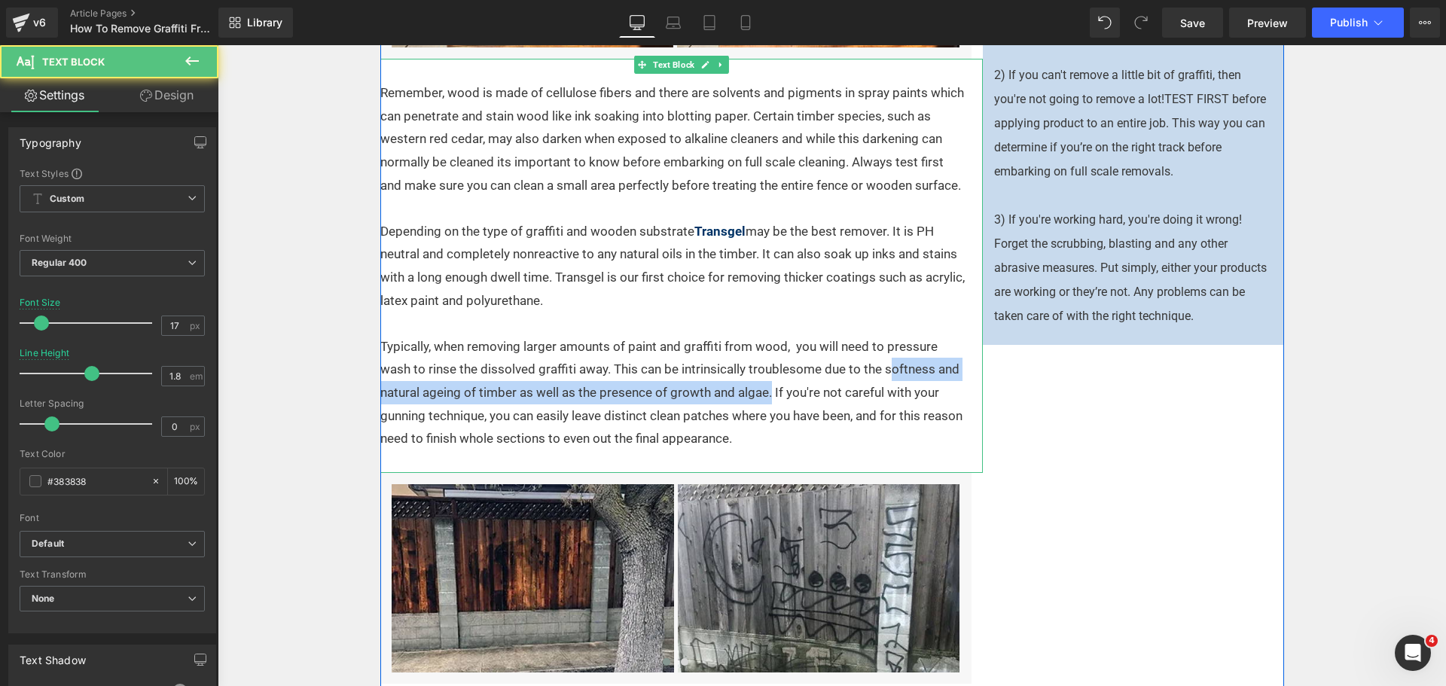
drag, startPoint x: 885, startPoint y: 369, endPoint x: 766, endPoint y: 398, distance: 123.1
click at [766, 398] on p "Typically, when removing larger amounts of paint and graffiti from wood, you wi…" at bounding box center [672, 392] width 584 height 115
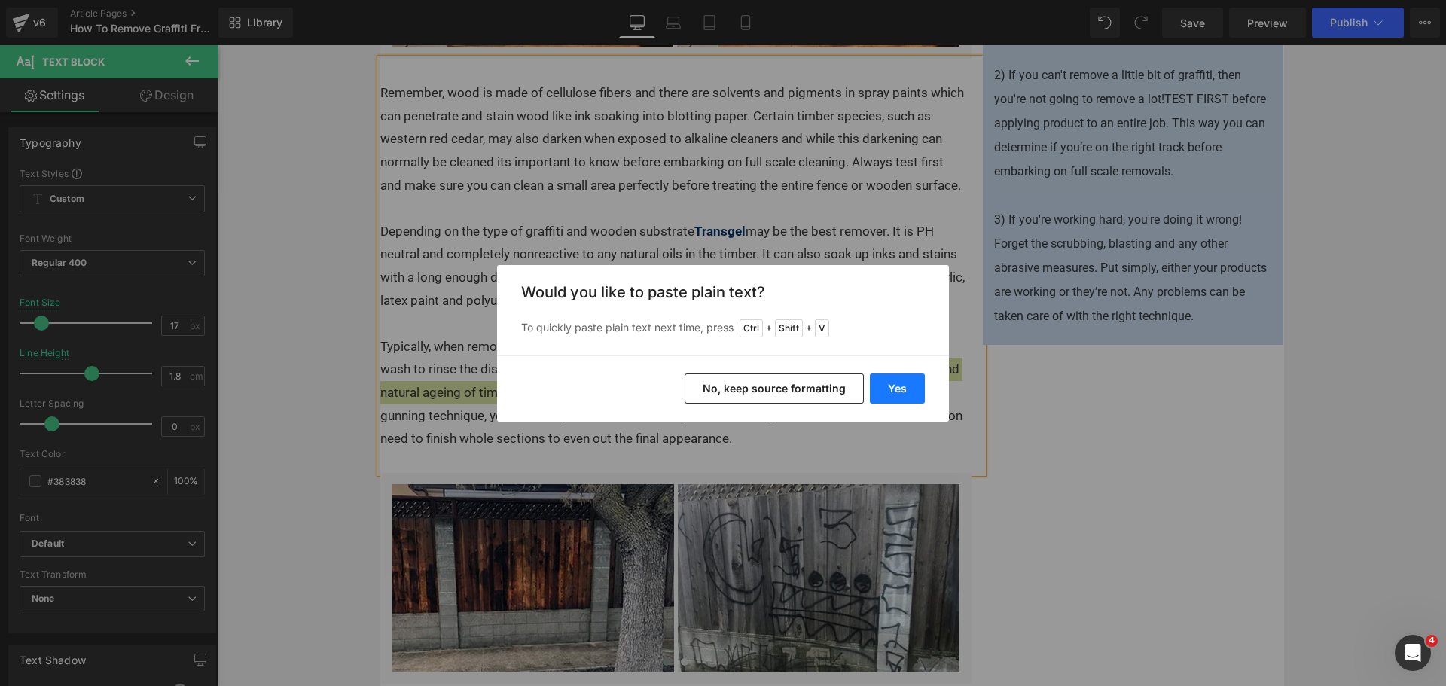
click at [894, 390] on button "Yes" at bounding box center [897, 388] width 55 height 30
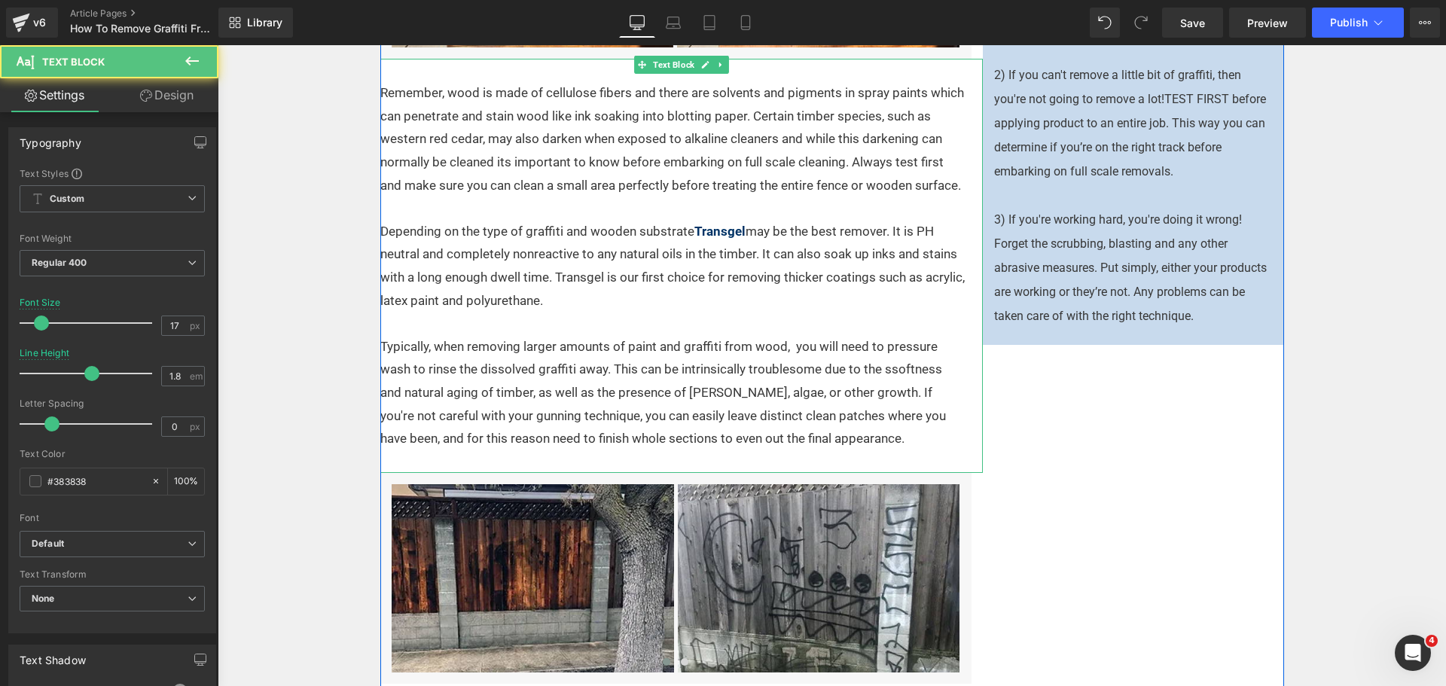
click at [887, 370] on p "Typically, when removing larger amounts of paint and graffiti from wood, you wi…" at bounding box center [672, 392] width 584 height 115
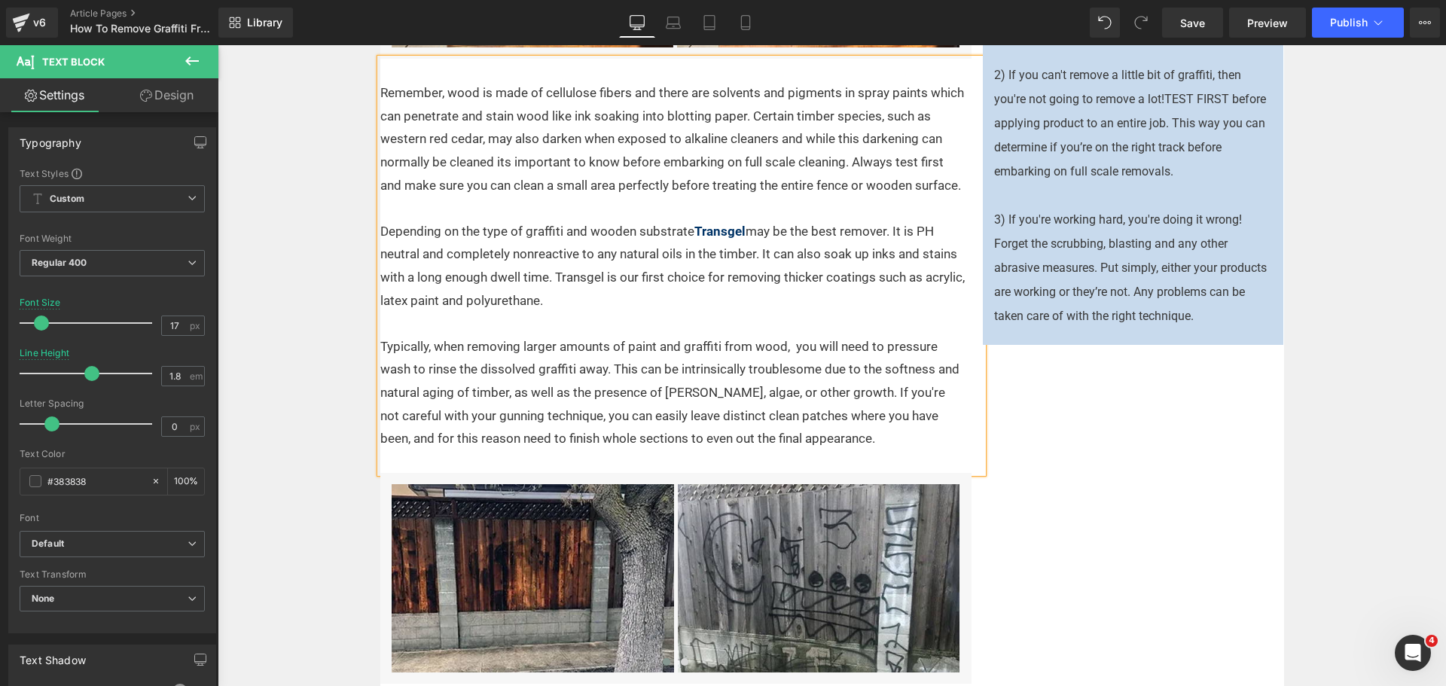
click at [904, 416] on p "Typically, when removing larger amounts of paint and graffiti from wood, you wi…" at bounding box center [672, 392] width 584 height 115
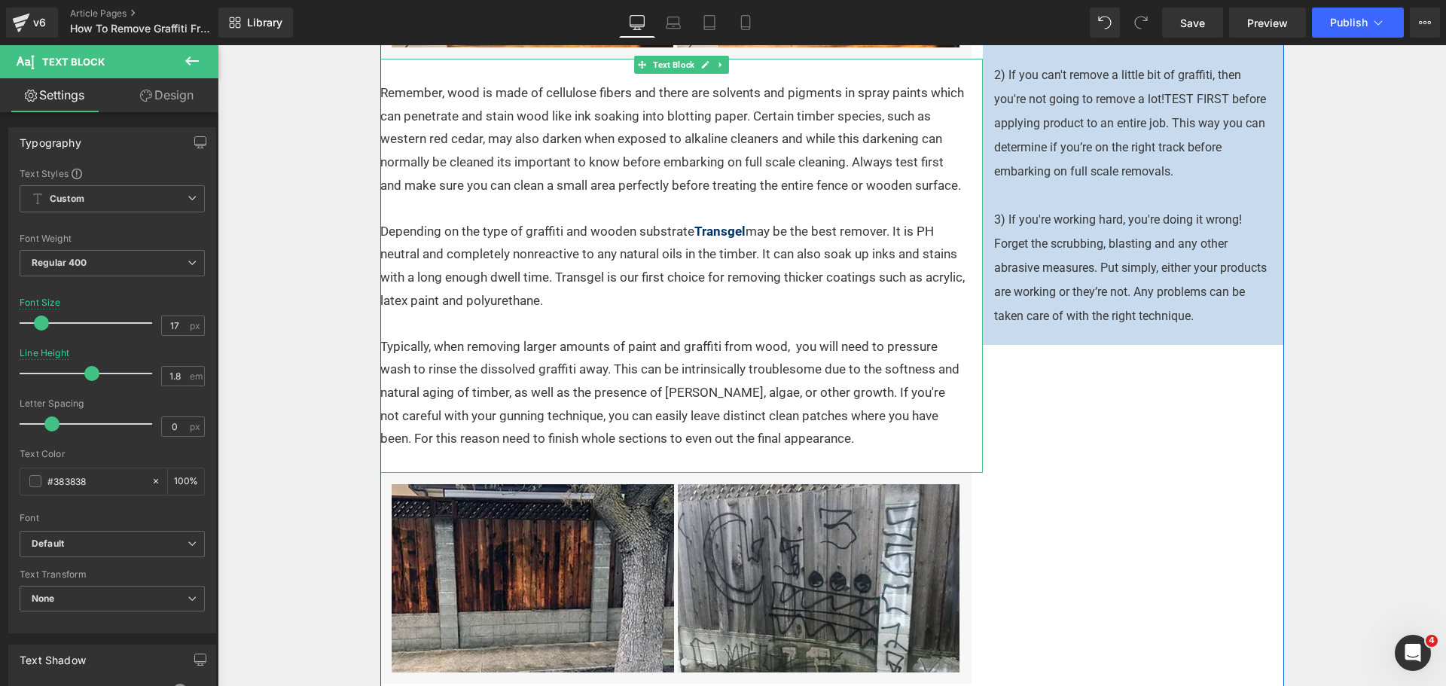
click at [442, 453] on p at bounding box center [672, 461] width 584 height 23
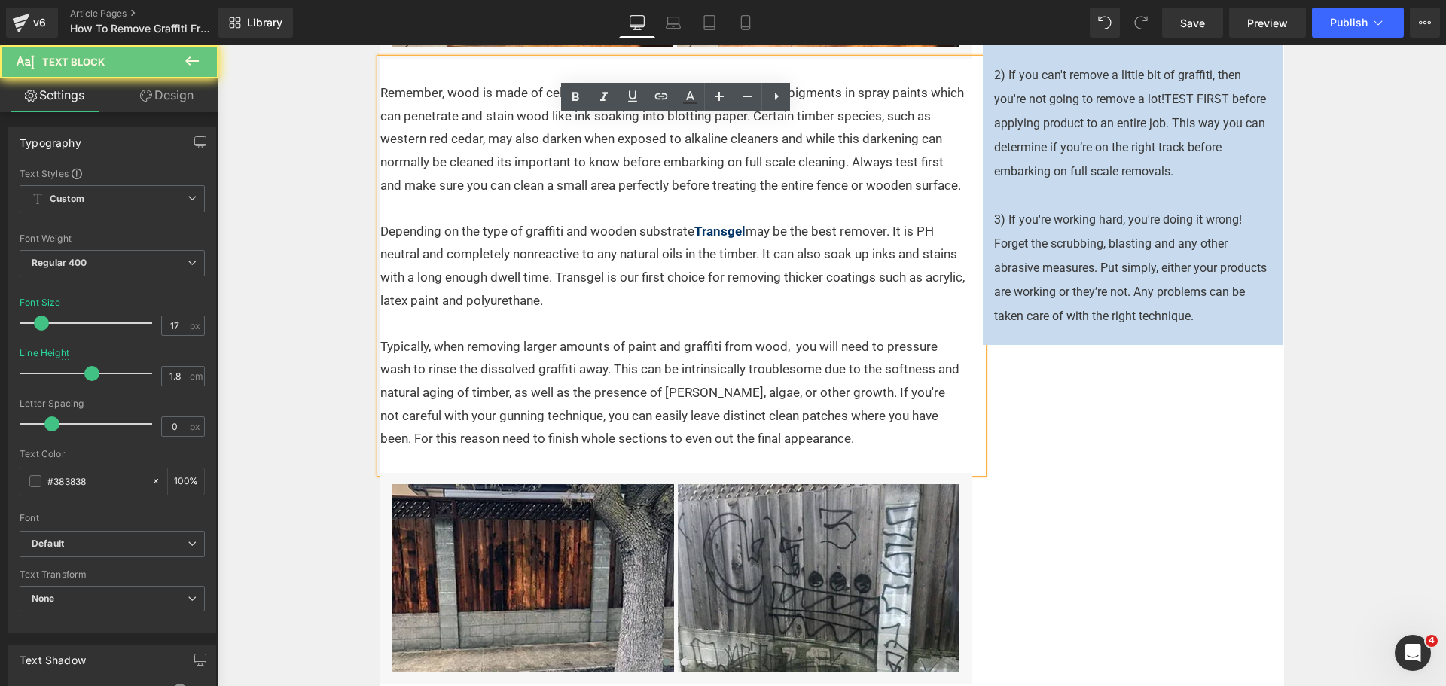
click at [411, 438] on p "Typically, when removing larger amounts of paint and graffiti from wood, you wi…" at bounding box center [672, 392] width 584 height 115
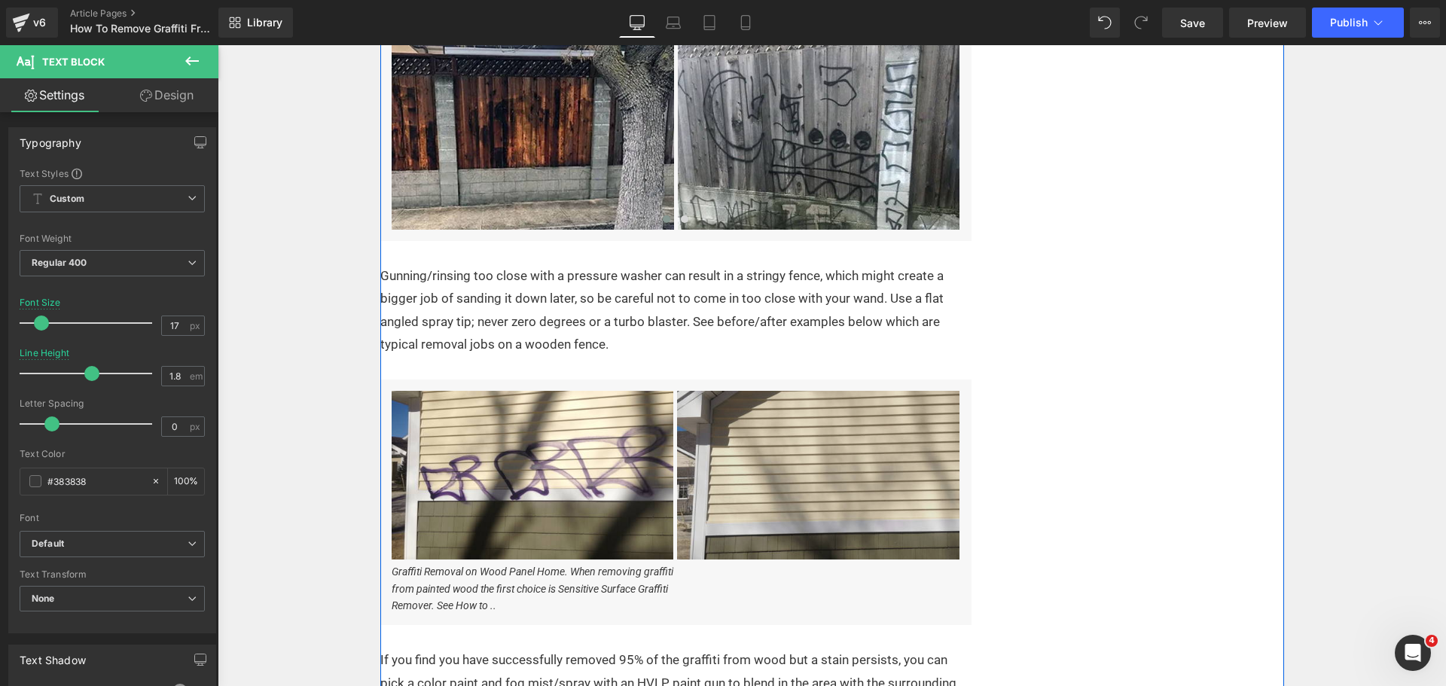
scroll to position [1619, 0]
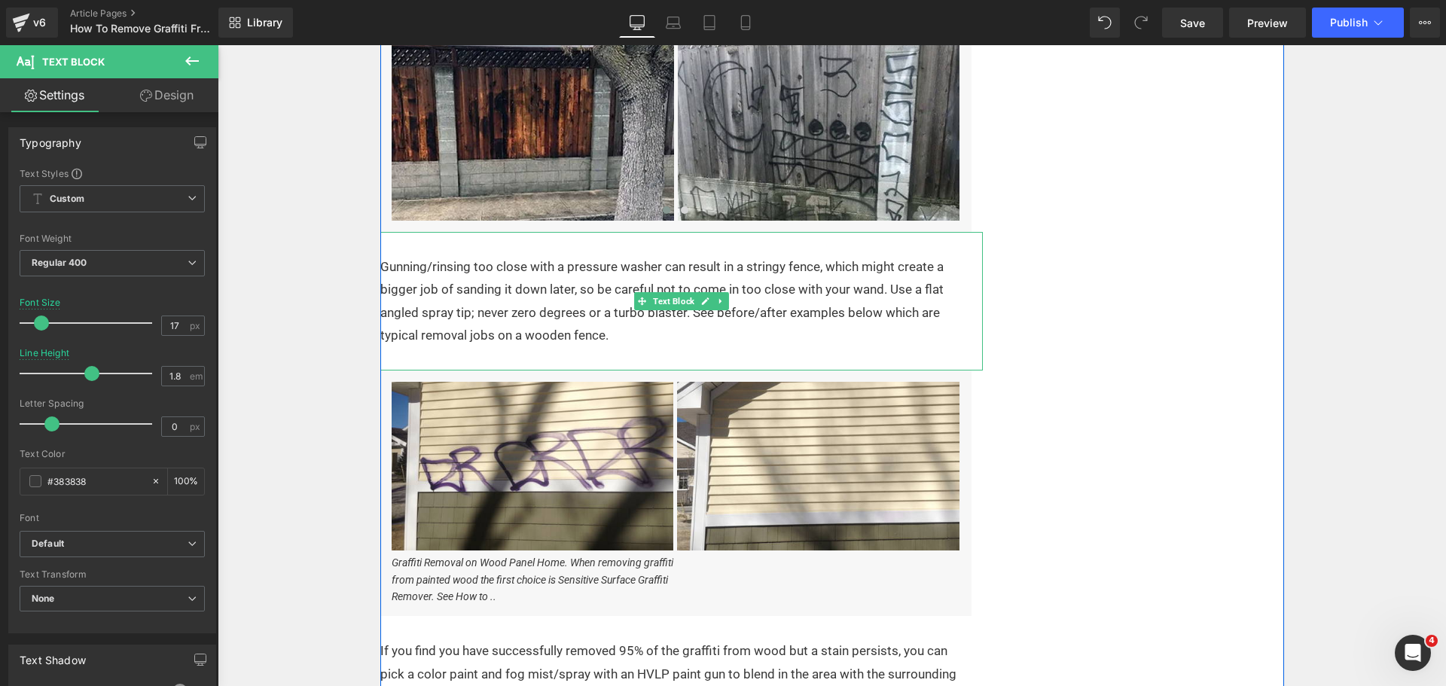
drag, startPoint x: 623, startPoint y: 306, endPoint x: 622, endPoint y: 330, distance: 24.1
click at [623, 306] on p "Gunning/rinsing too close with a pressure washer can result in a stringy fence,…" at bounding box center [672, 301] width 584 height 92
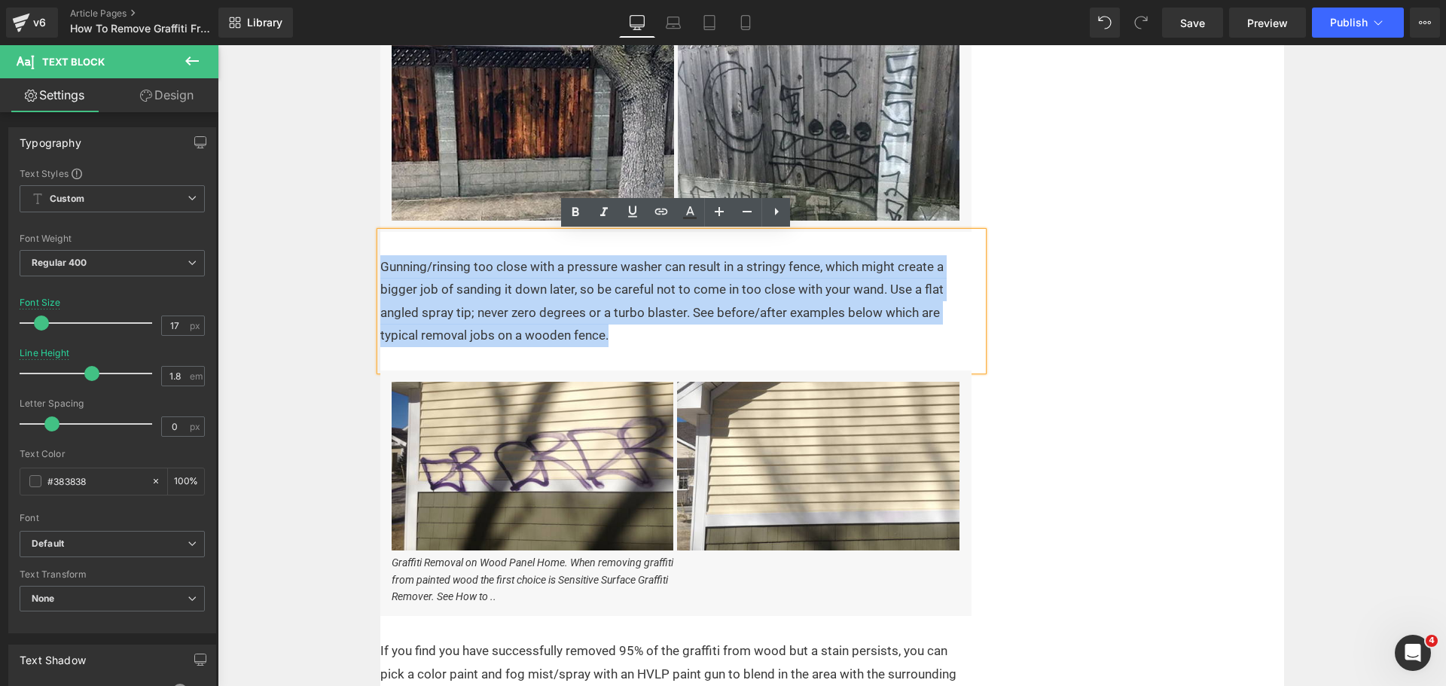
drag, startPoint x: 616, startPoint y: 336, endPoint x: 315, endPoint y: 264, distance: 308.8
click at [315, 264] on div "Text Block Home / Expert Advice / Graffiti Removal Text Block There are a numbe…" at bounding box center [832, 202] width 1228 height 3124
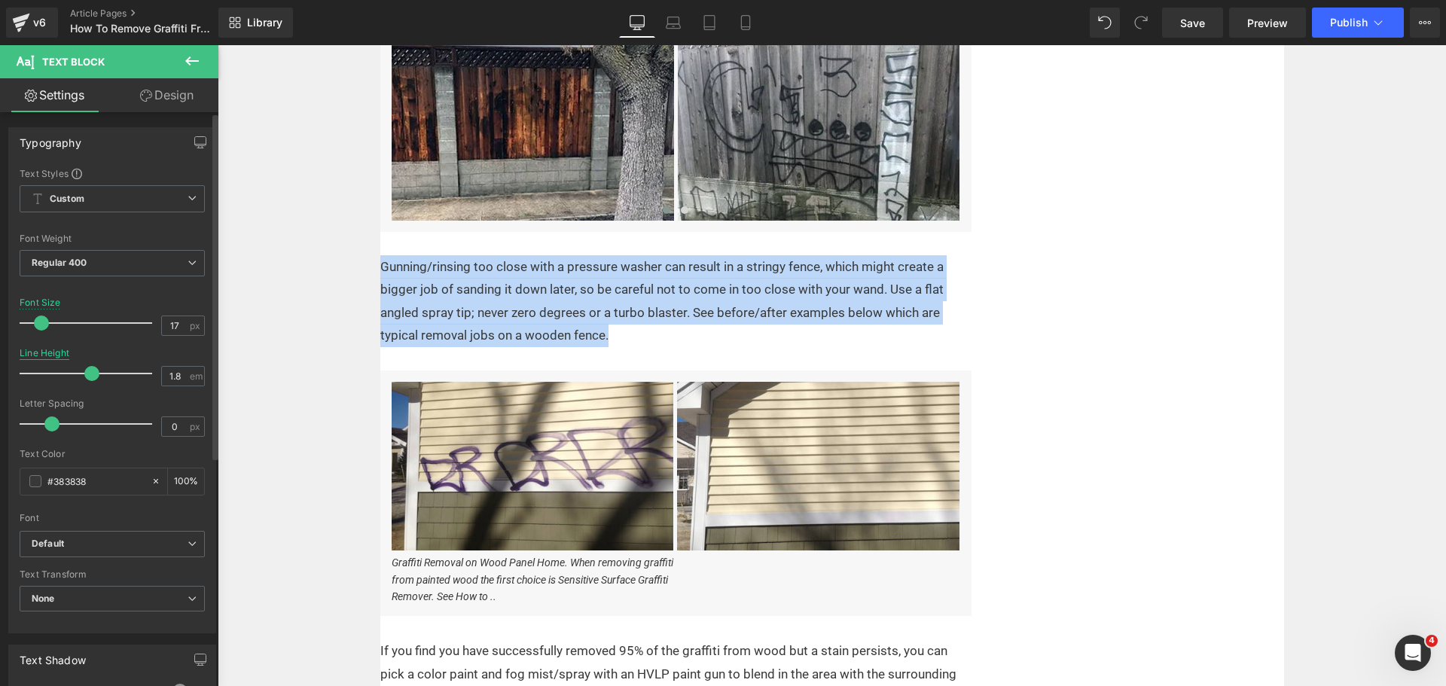
copy p "Gunning/rinsing too close with a pressure washer can result in a stringy fence,…"
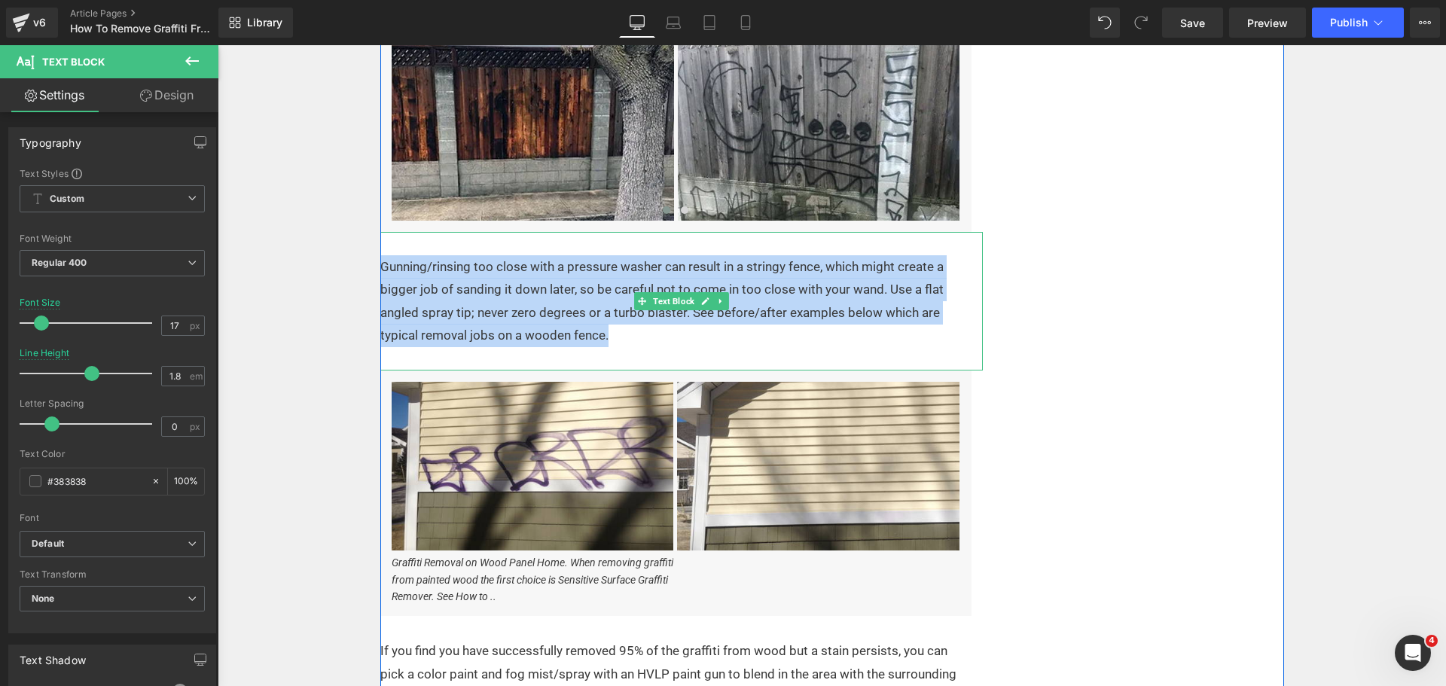
drag, startPoint x: 526, startPoint y: 300, endPoint x: 404, endPoint y: 291, distance: 122.4
click at [525, 300] on p "Gunning/rinsing too close with a pressure washer can result in a stringy fence,…" at bounding box center [672, 301] width 584 height 92
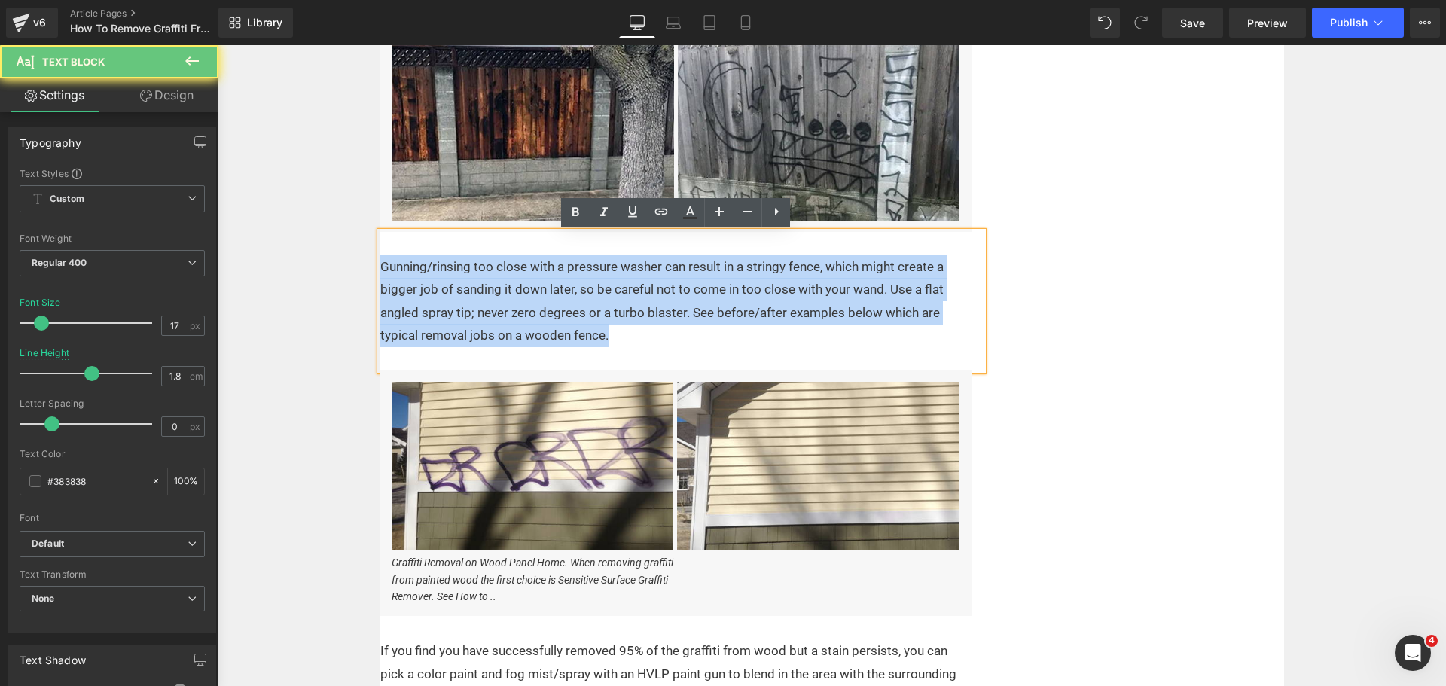
click at [425, 279] on p "Gunning/rinsing too close with a pressure washer can result in a stringy fence,…" at bounding box center [672, 301] width 584 height 92
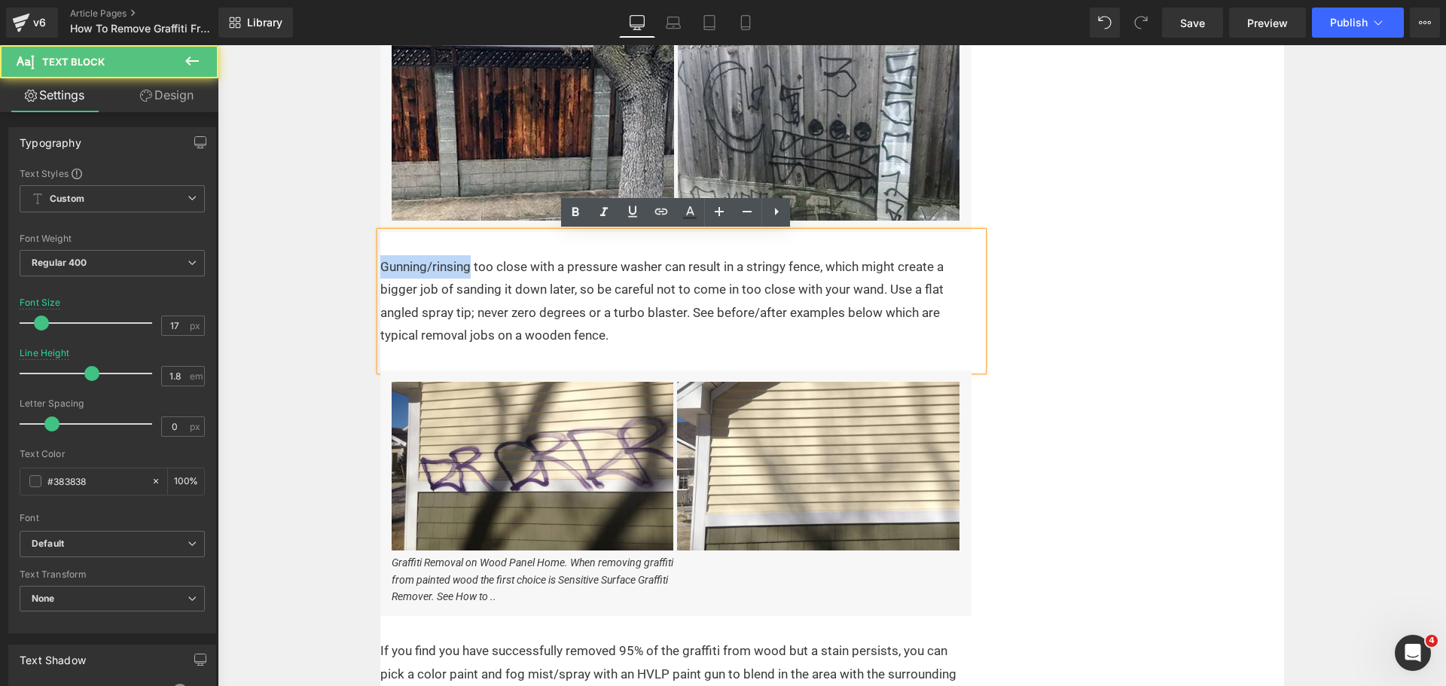
drag, startPoint x: 467, startPoint y: 269, endPoint x: 375, endPoint y: 267, distance: 91.9
click at [380, 267] on p "Gunning/rinsing too close with a pressure washer can result in a stringy fence,…" at bounding box center [672, 301] width 584 height 92
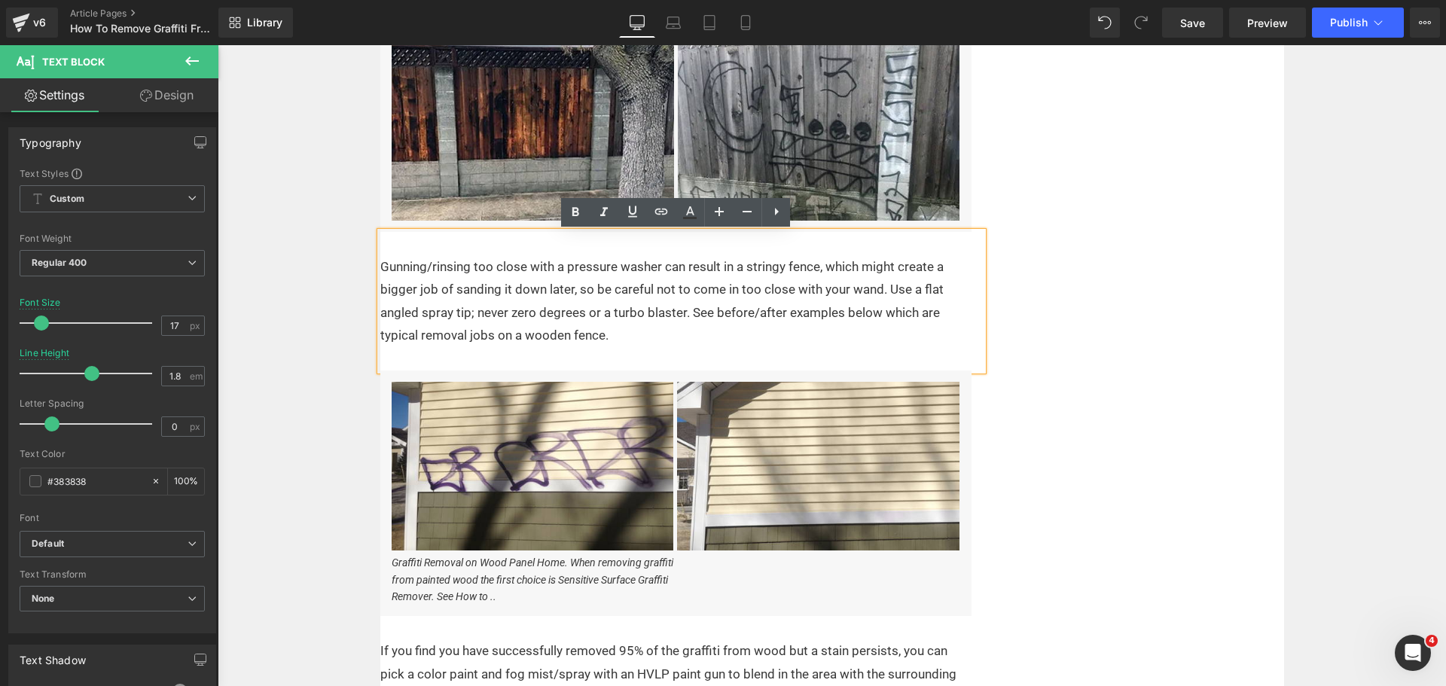
click at [585, 267] on p "Gunning/rinsing too close with a pressure washer can result in a stringy fence,…" at bounding box center [672, 301] width 584 height 92
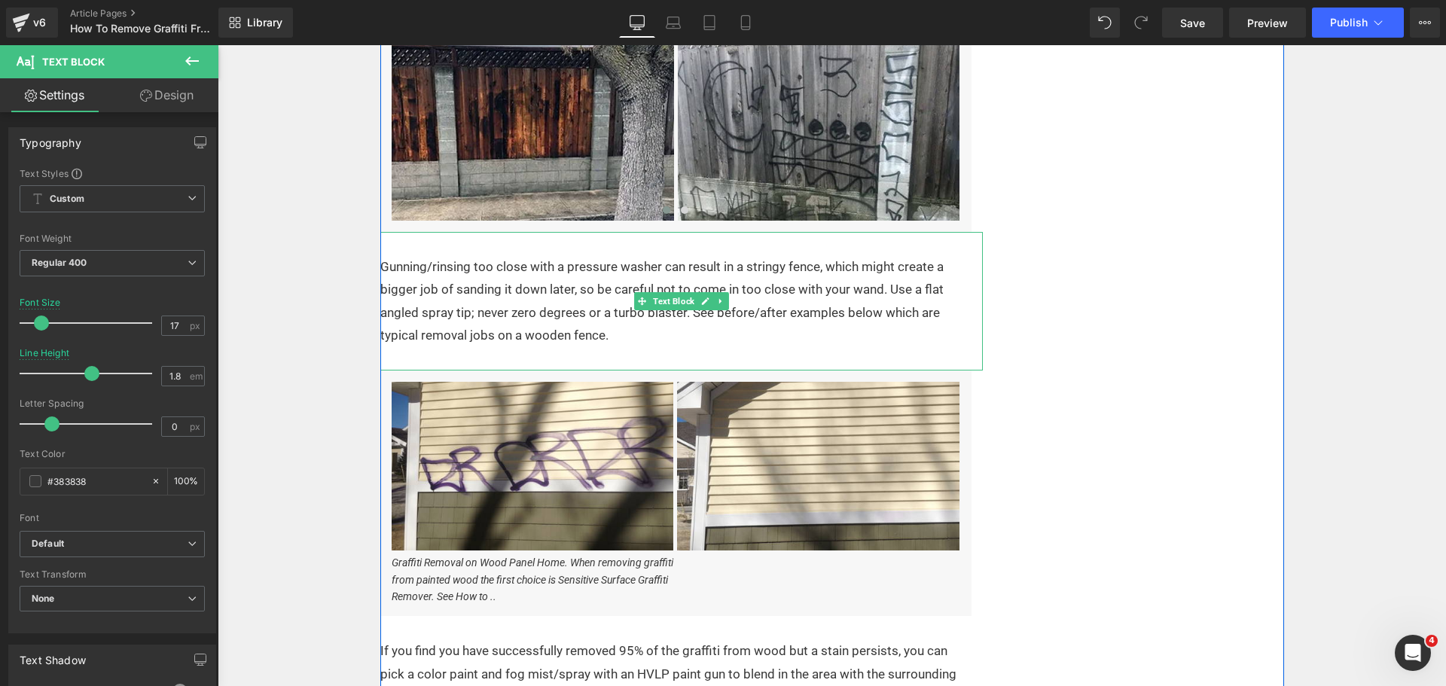
click at [425, 265] on p "Gunning/rinsing too close with a pressure washer can result in a stringy fence,…" at bounding box center [672, 301] width 584 height 92
click at [696, 265] on p "Gunning or rinsing too close with a pressure washer can result in a stringy fen…" at bounding box center [672, 301] width 584 height 92
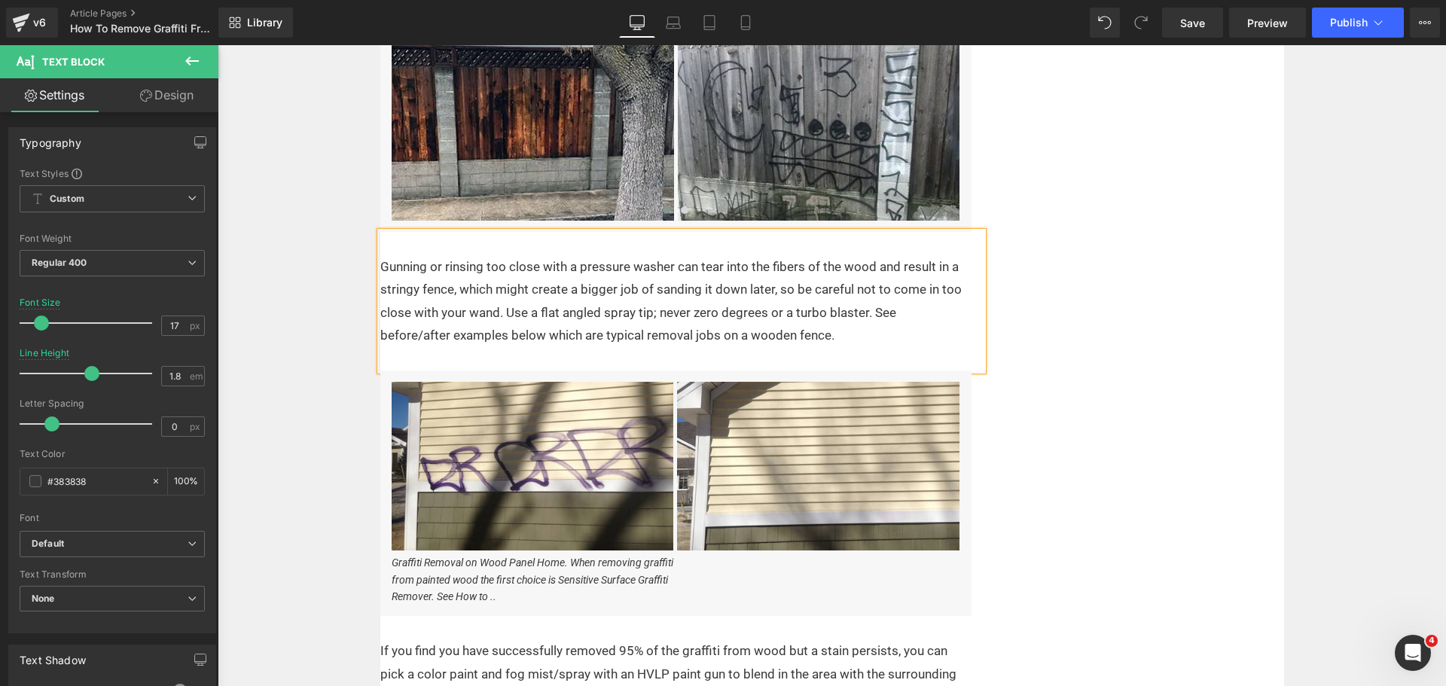
click at [551, 310] on p "Gunning or rinsing too close with a pressure washer can tear into the fibers of…" at bounding box center [672, 301] width 584 height 92
drag, startPoint x: 650, startPoint y: 312, endPoint x: 687, endPoint y: 312, distance: 37.7
click at [687, 312] on p "Gunning or rinsing too close with a pressure washer can tear into the fibers of…" at bounding box center [672, 301] width 584 height 92
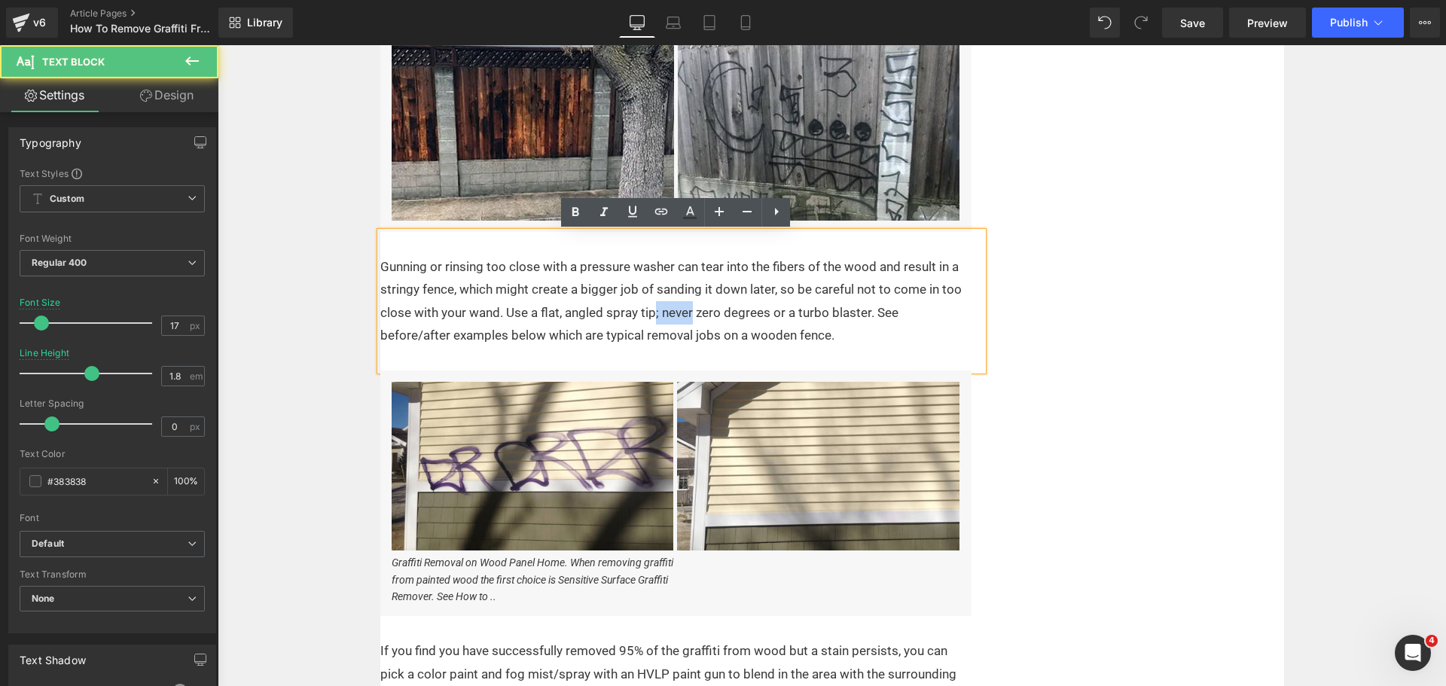
click at [687, 312] on p "Gunning or rinsing too close with a pressure washer can tear into the fibers of…" at bounding box center [672, 301] width 584 height 92
click at [851, 324] on p "Gunning or rinsing too close with a pressure washer can tear into the fibers of…" at bounding box center [672, 301] width 584 height 92
click at [863, 314] on p "Gunning or rinsing too close with a pressure washer can tear into the fibers of…" at bounding box center [672, 301] width 584 height 92
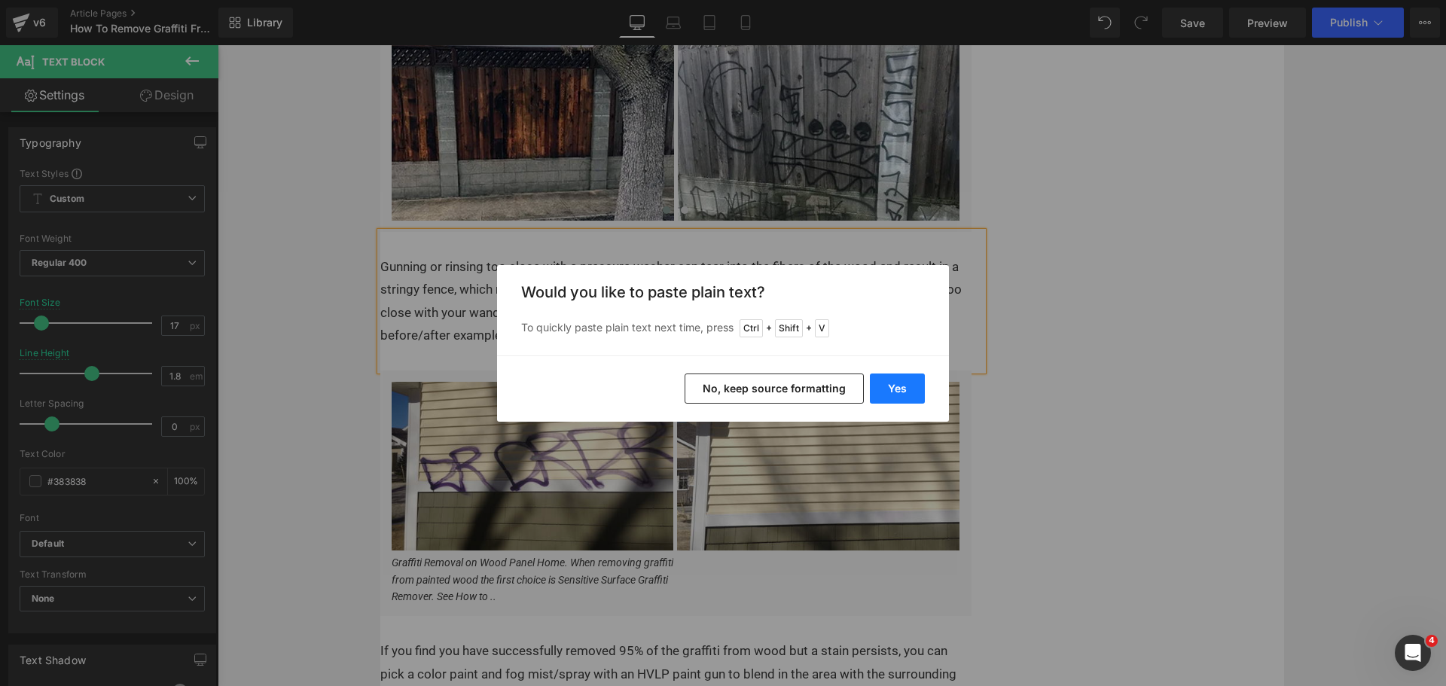
drag, startPoint x: 683, startPoint y: 338, endPoint x: 898, endPoint y: 381, distance: 219.6
click at [898, 381] on button "Yes" at bounding box center [897, 388] width 55 height 30
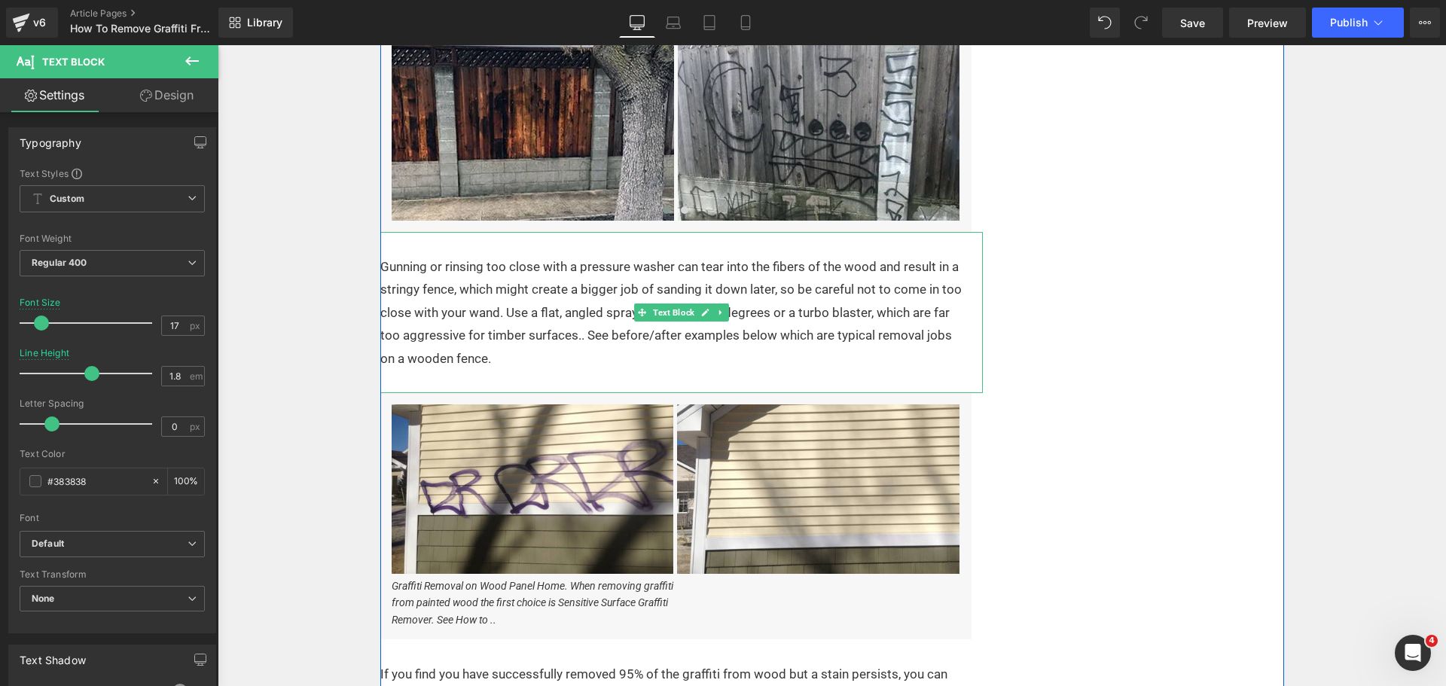
click at [576, 338] on p "Gunning or rinsing too close with a pressure washer can tear into the fibers of…" at bounding box center [672, 312] width 584 height 115
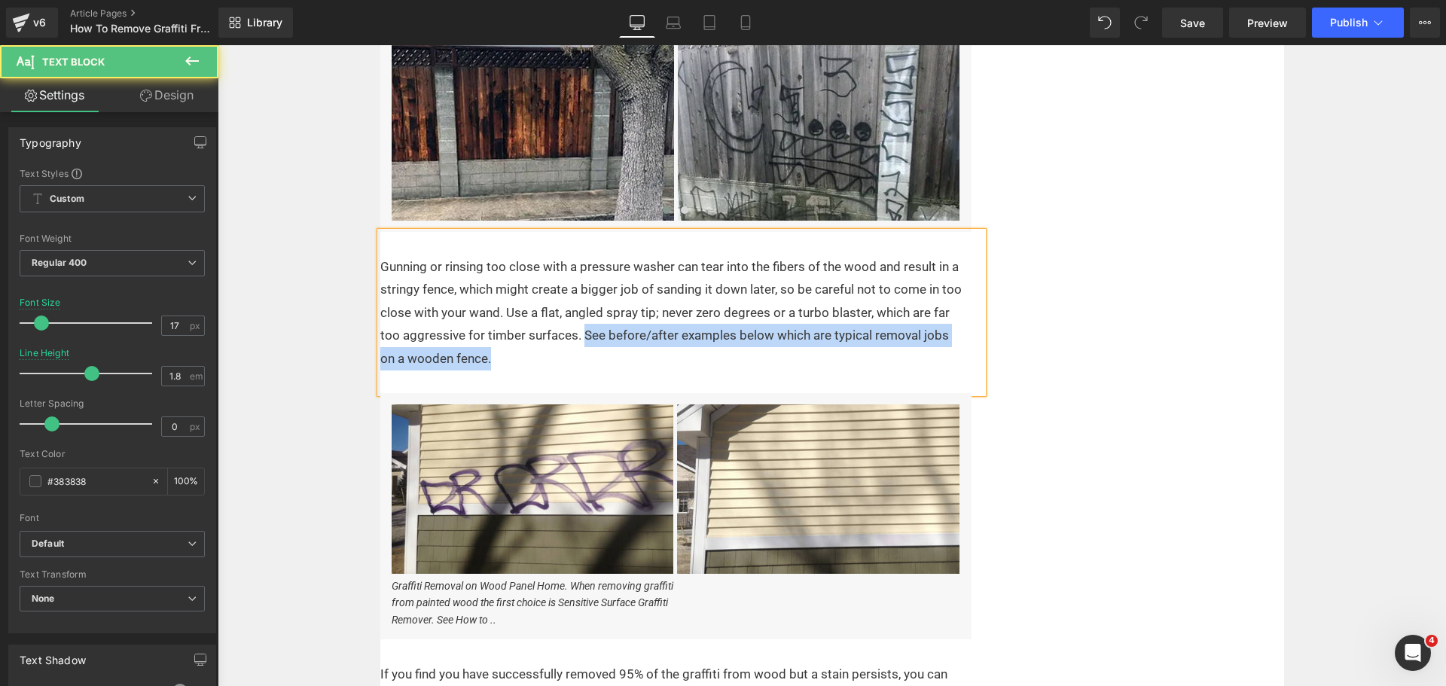
drag, startPoint x: 523, startPoint y: 364, endPoint x: 579, endPoint y: 334, distance: 63.0
click at [579, 334] on p "Gunning or rinsing too close with a pressure washer can tear into the fibers of…" at bounding box center [672, 312] width 584 height 115
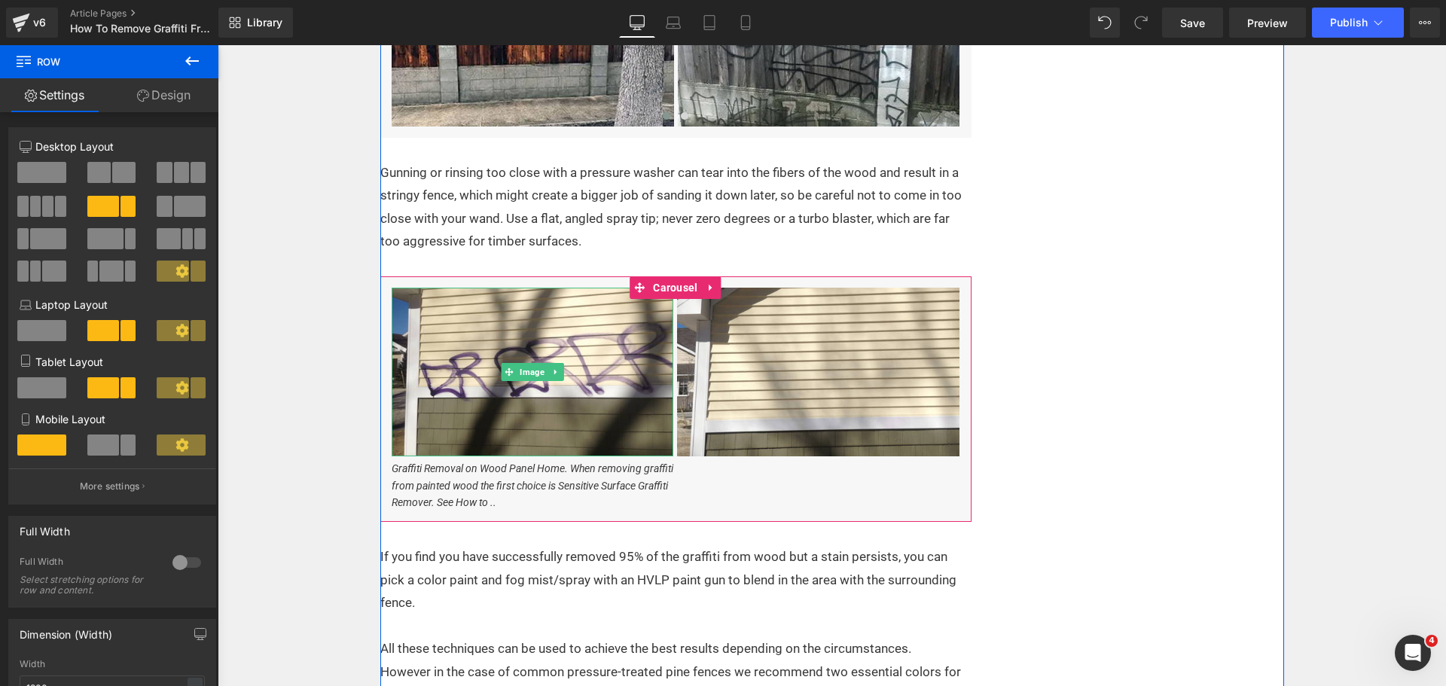
scroll to position [1921, 0]
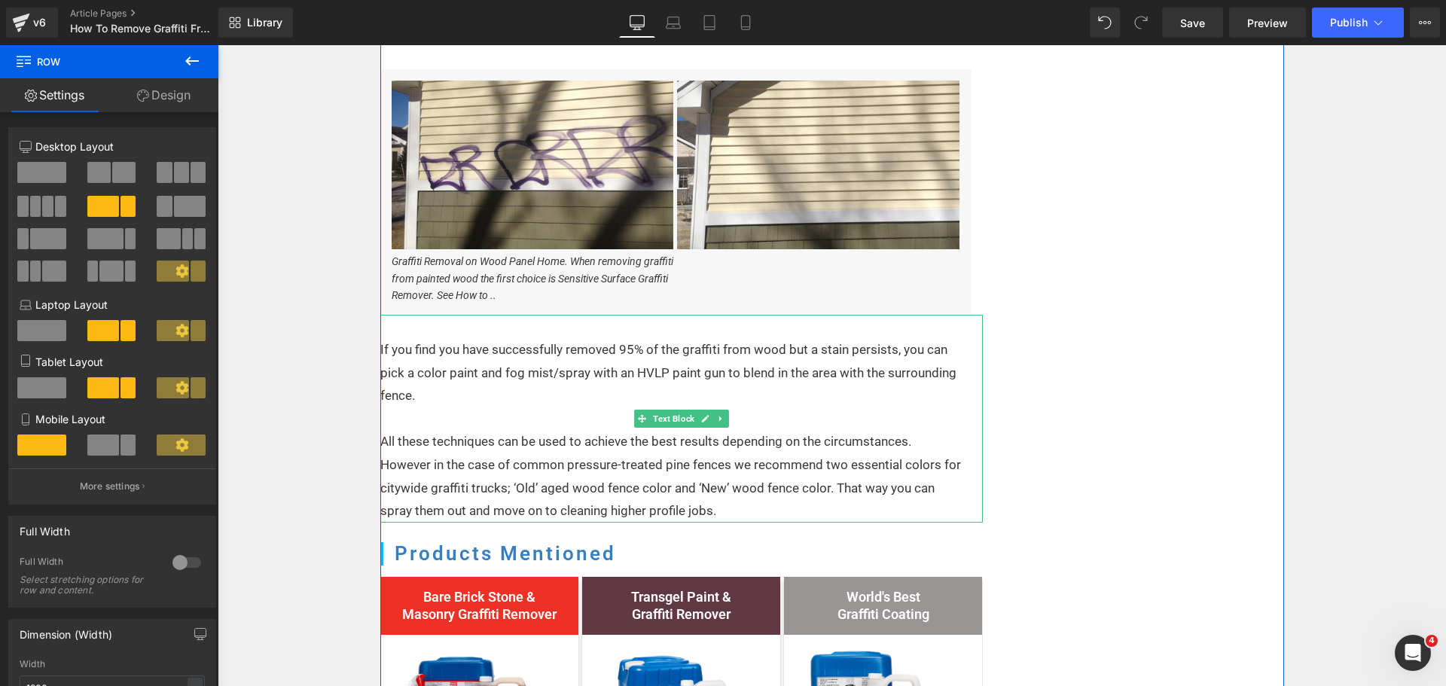
click at [597, 391] on p "If you find you have successfully removed 95% of the graffiti from wood but a s…" at bounding box center [671, 372] width 583 height 69
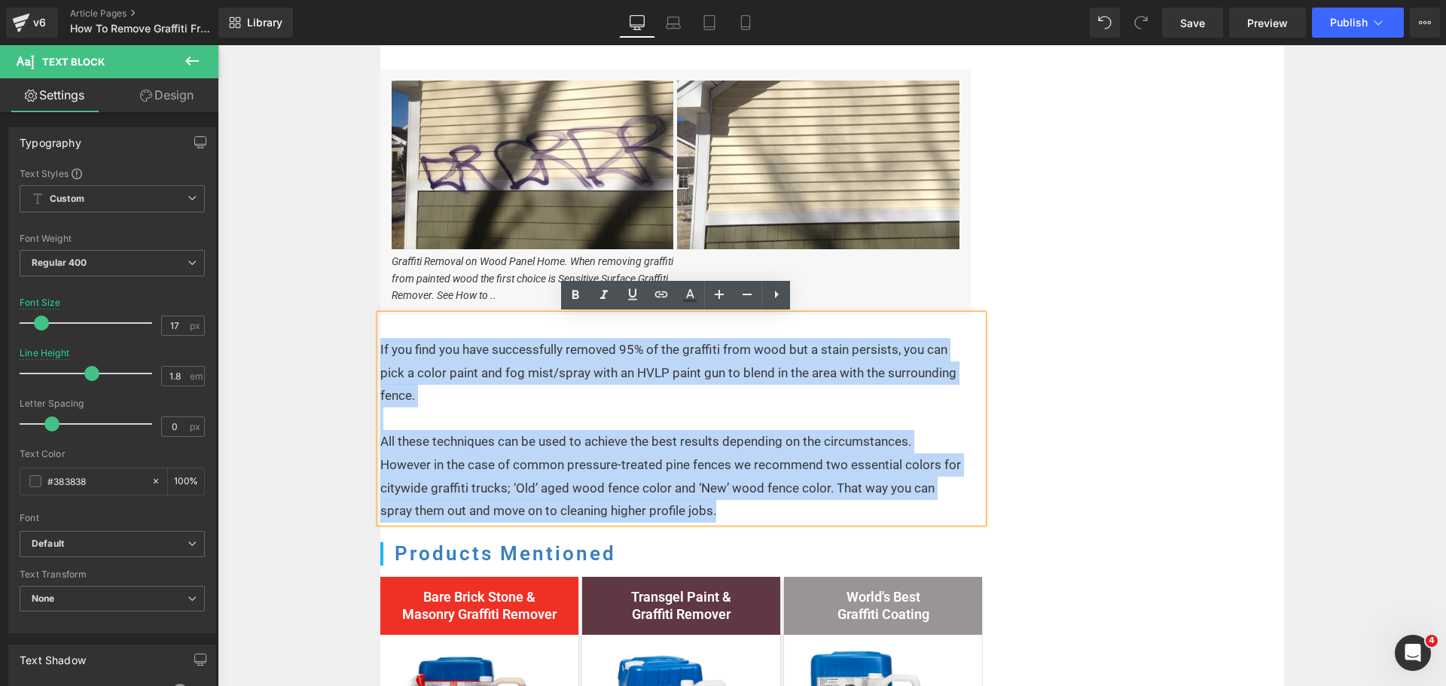
drag, startPoint x: 723, startPoint y: 512, endPoint x: 364, endPoint y: 350, distance: 393.9
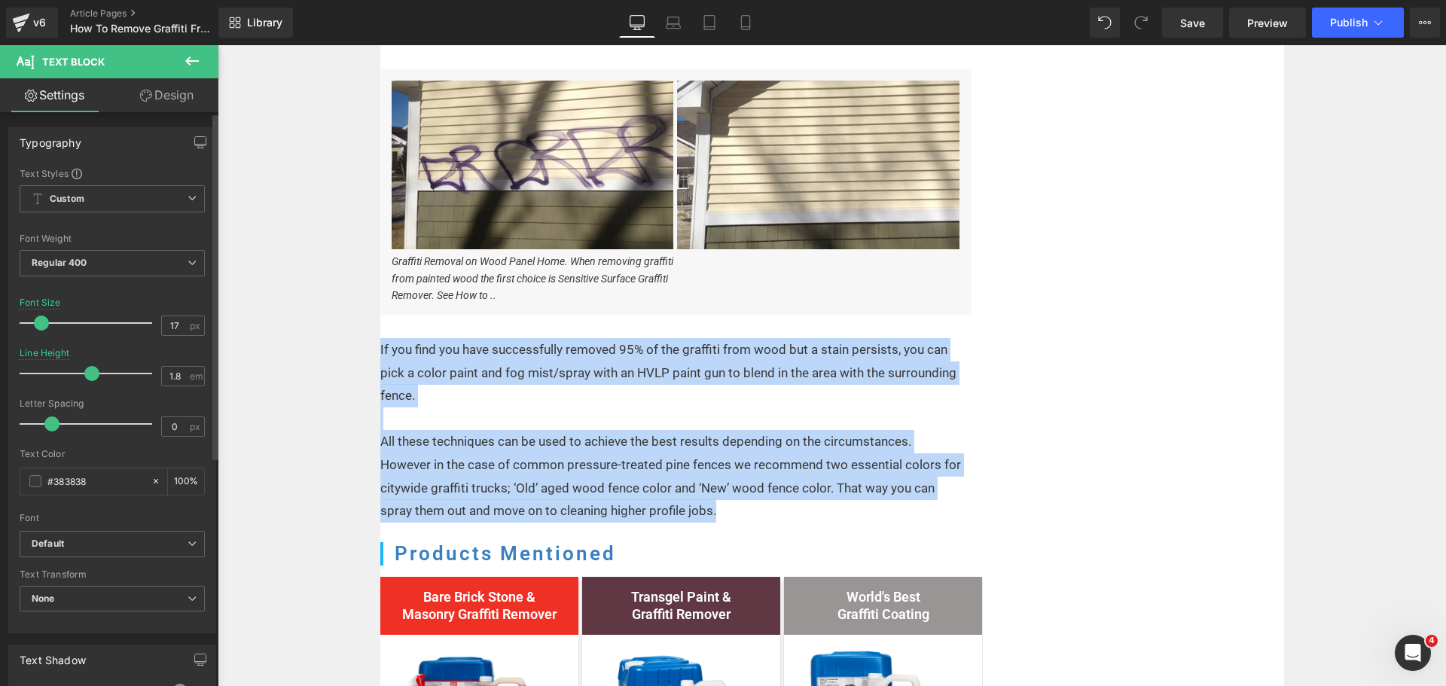
copy div "If you find you have successfully removed 95% of the graffiti from wood but a s…"
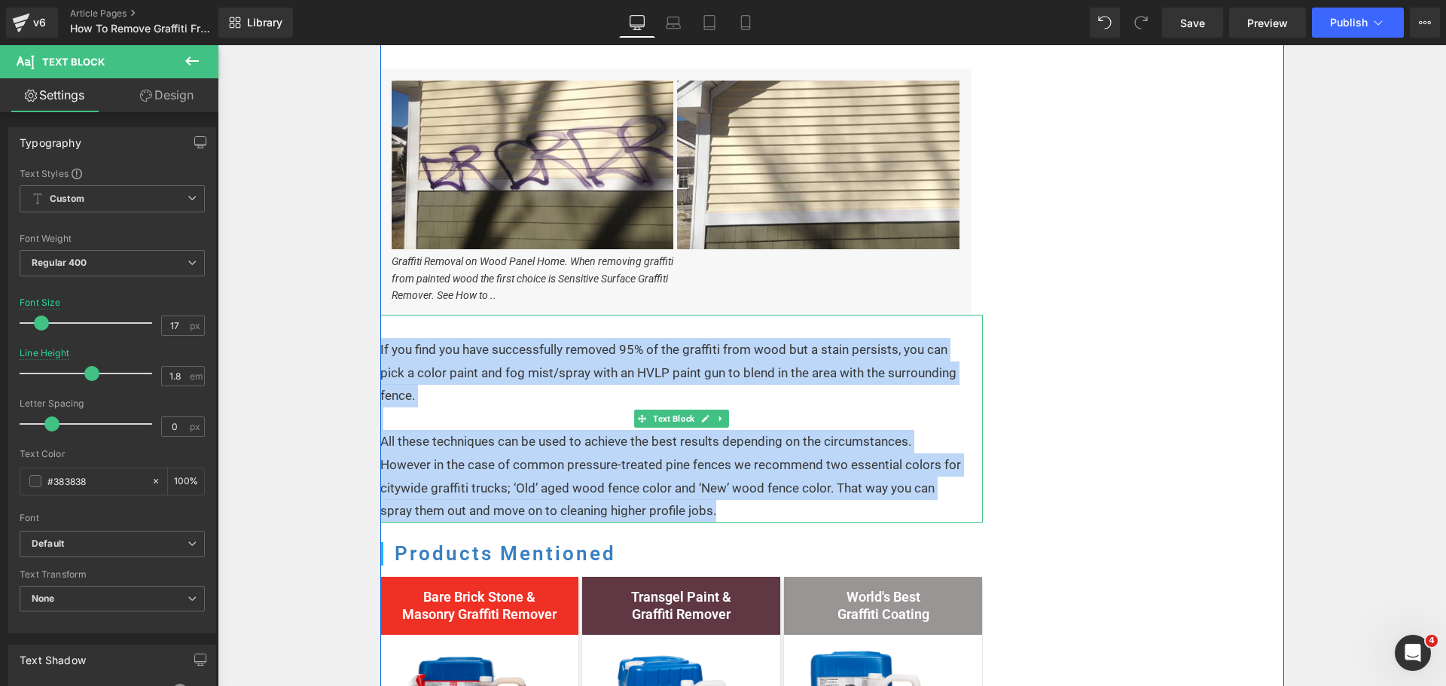
click at [504, 375] on p "If you find you have successfully removed 95% of the graffiti from wood but a s…" at bounding box center [671, 372] width 583 height 69
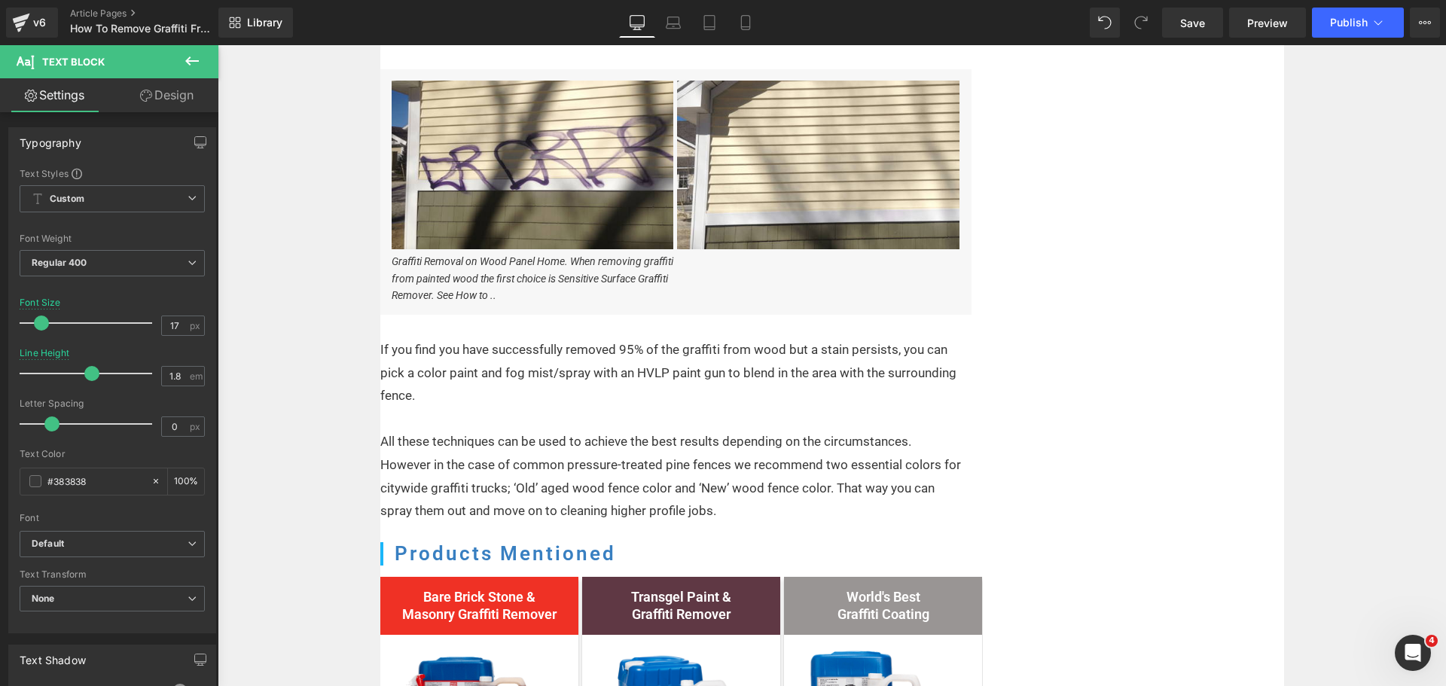
drag, startPoint x: 739, startPoint y: 519, endPoint x: 361, endPoint y: 352, distance: 413.2
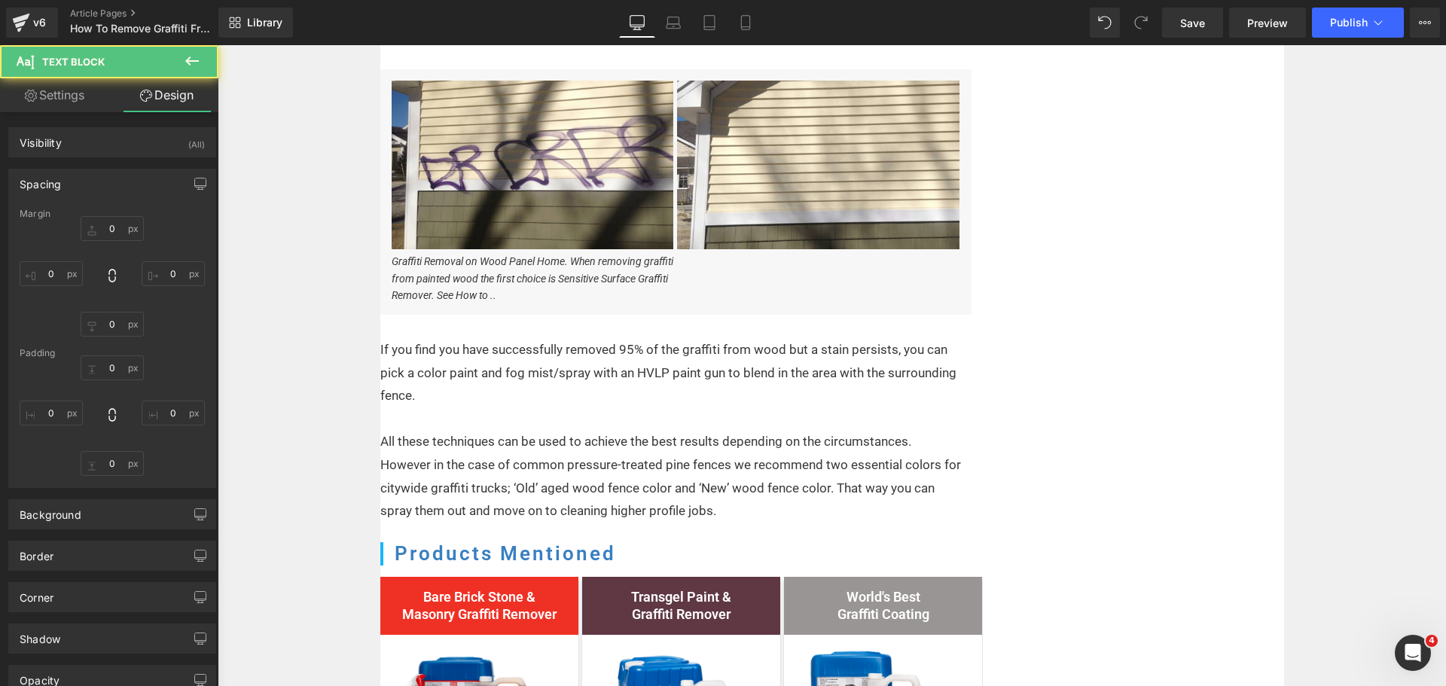
type input "0"
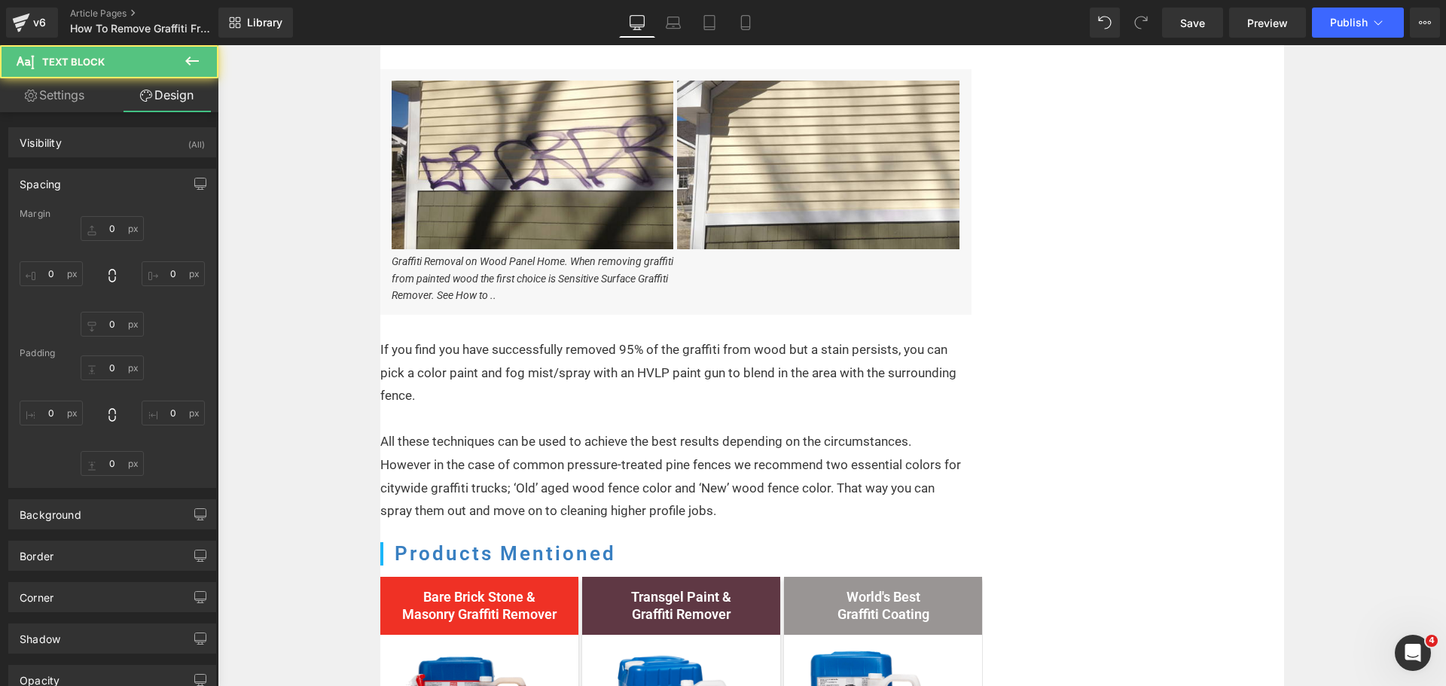
type input "25"
type input "0"
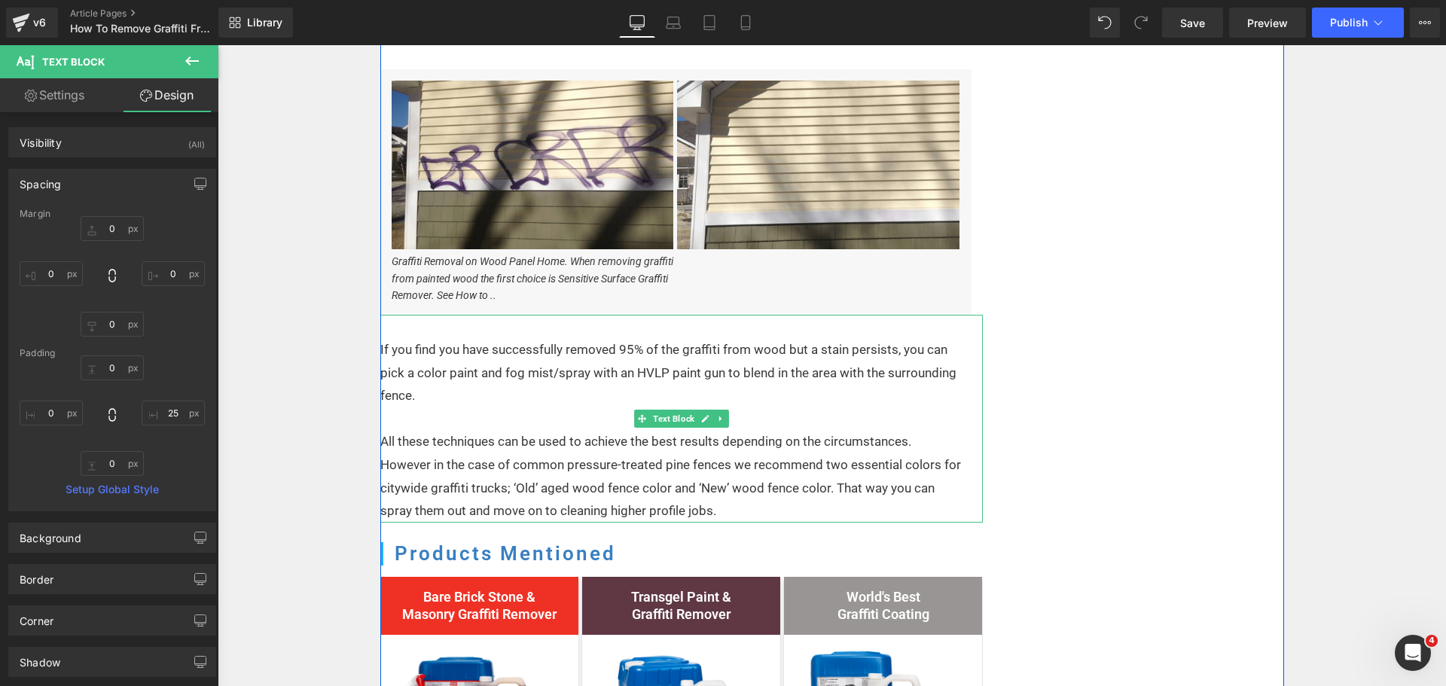
drag, startPoint x: 577, startPoint y: 488, endPoint x: 658, endPoint y: 494, distance: 81.5
click at [577, 488] on p "All these techniques can be used to achieve the best results depending on the c…" at bounding box center [671, 476] width 583 height 92
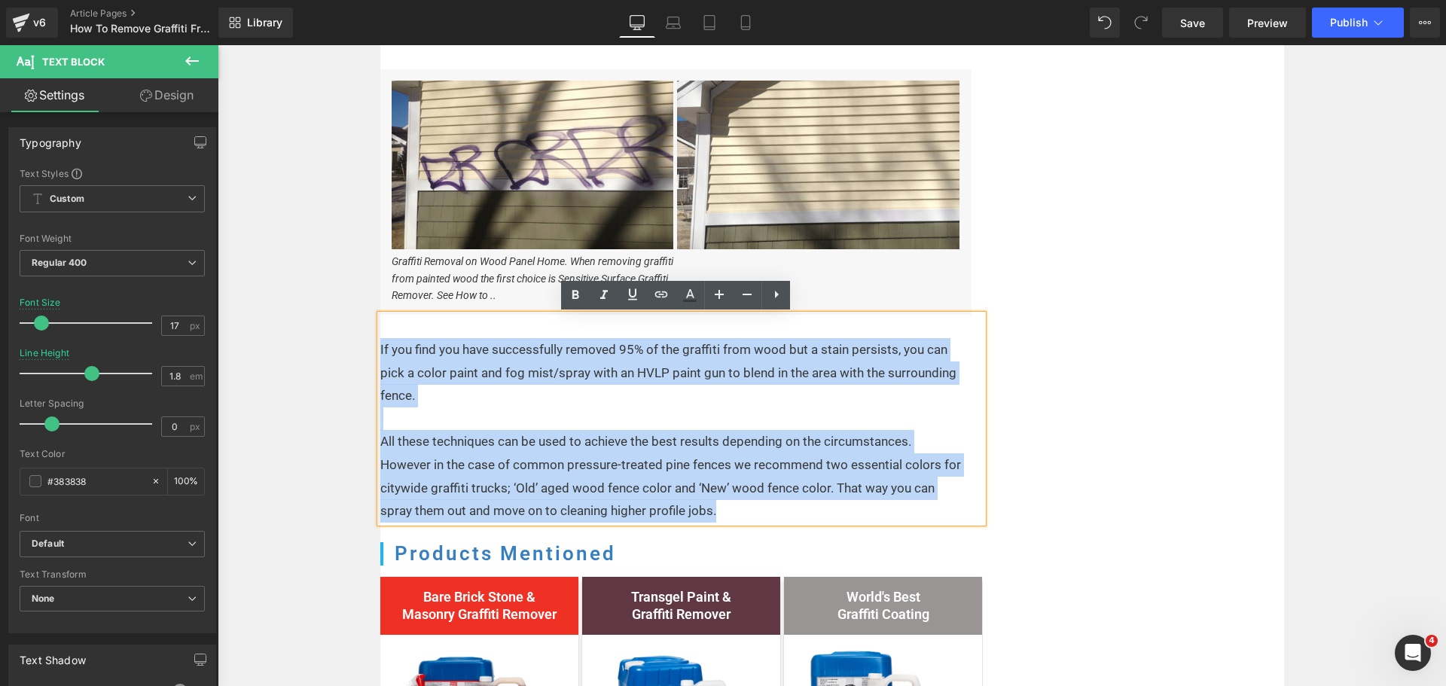
drag, startPoint x: 732, startPoint y: 513, endPoint x: 341, endPoint y: 342, distance: 426.5
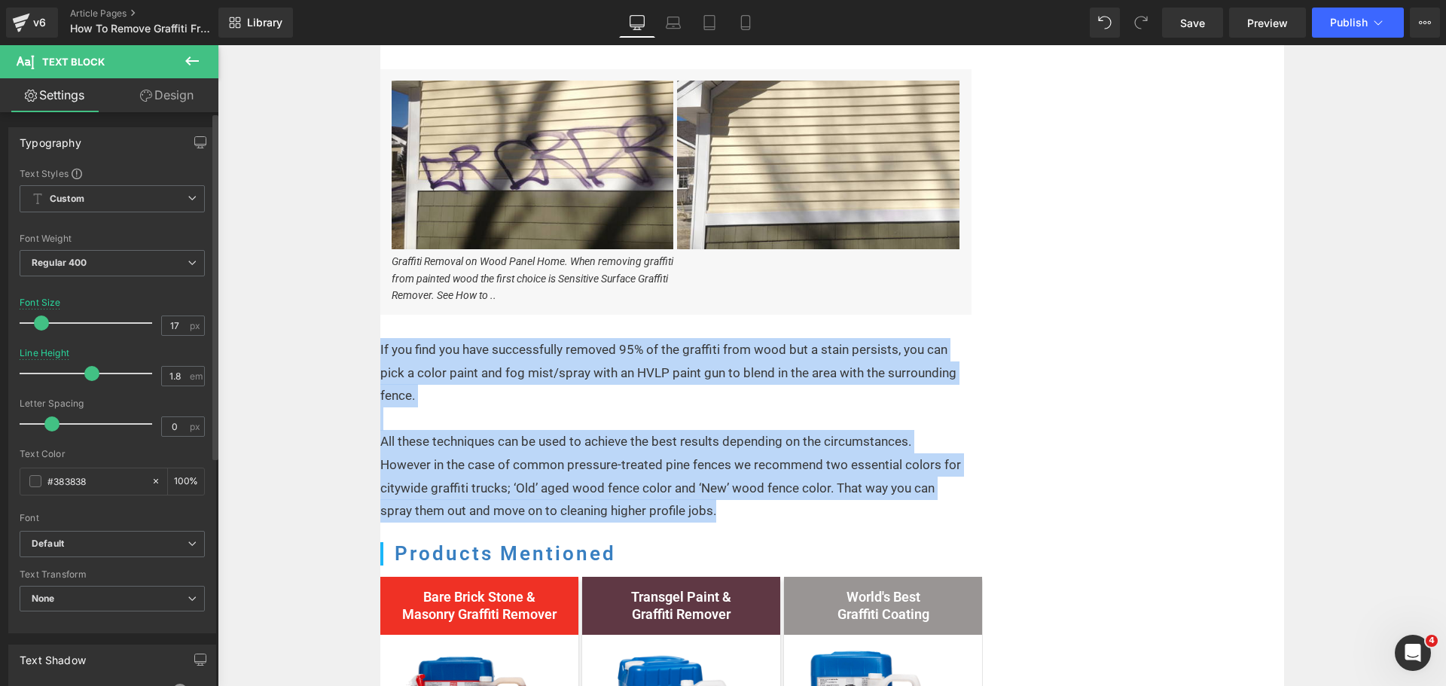
copy div "If you find you have successfully removed 95% of the graffiti from wood but a s…"
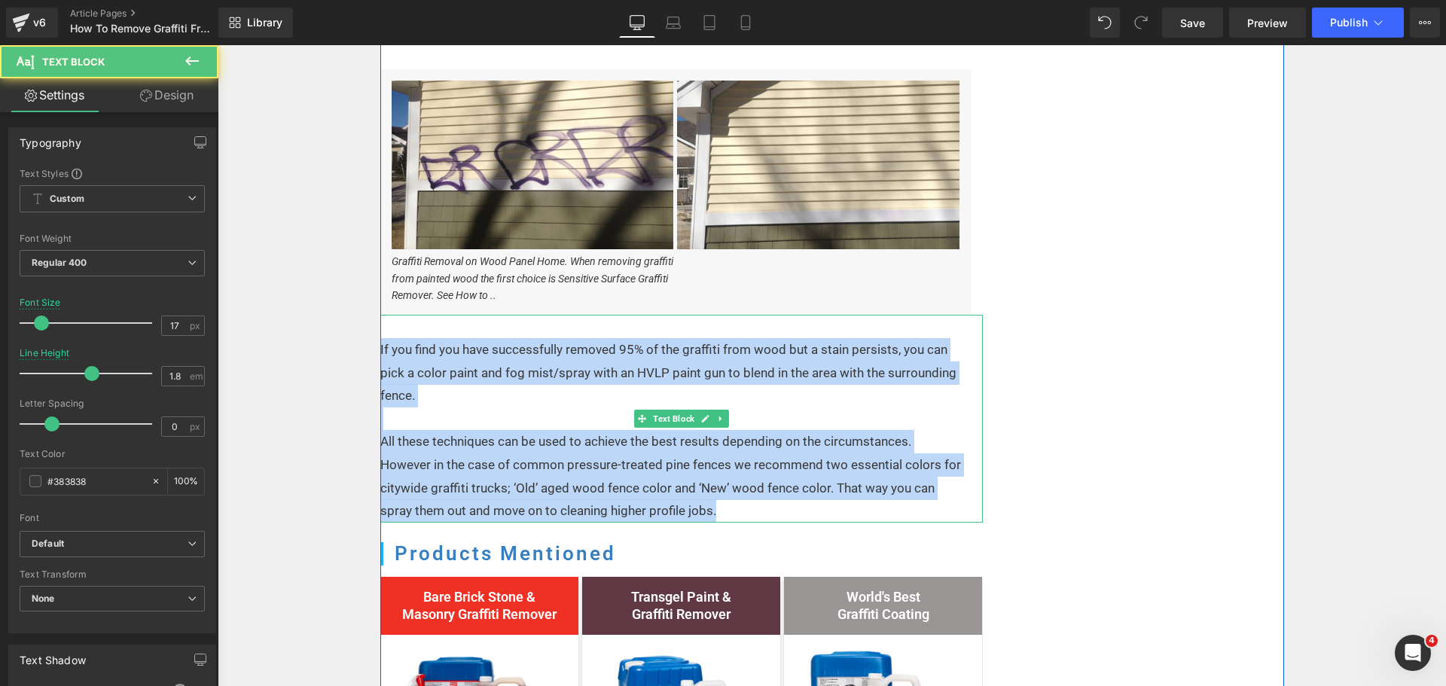
click at [736, 504] on p "All these techniques can be used to achieve the best results depending on the c…" at bounding box center [671, 476] width 583 height 92
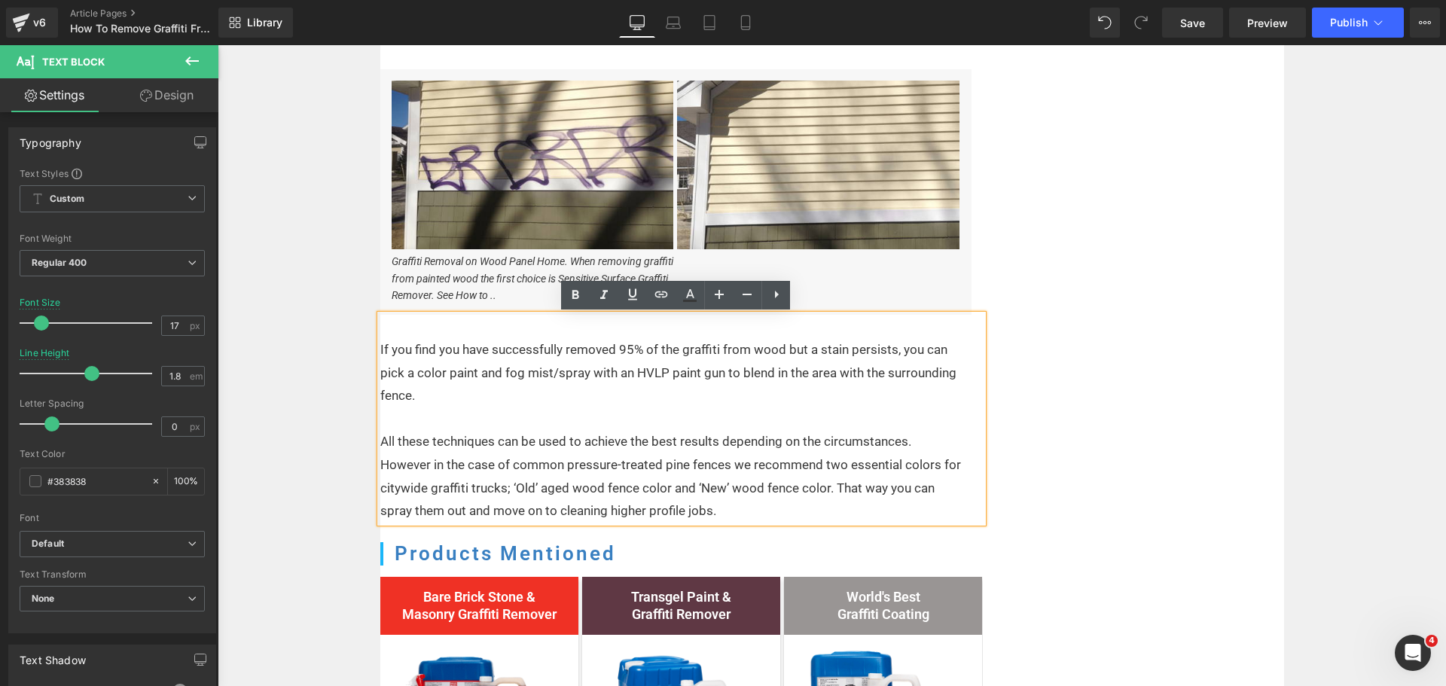
click at [720, 510] on p "All these techniques can be used to achieve the best results depending on the c…" at bounding box center [671, 476] width 583 height 92
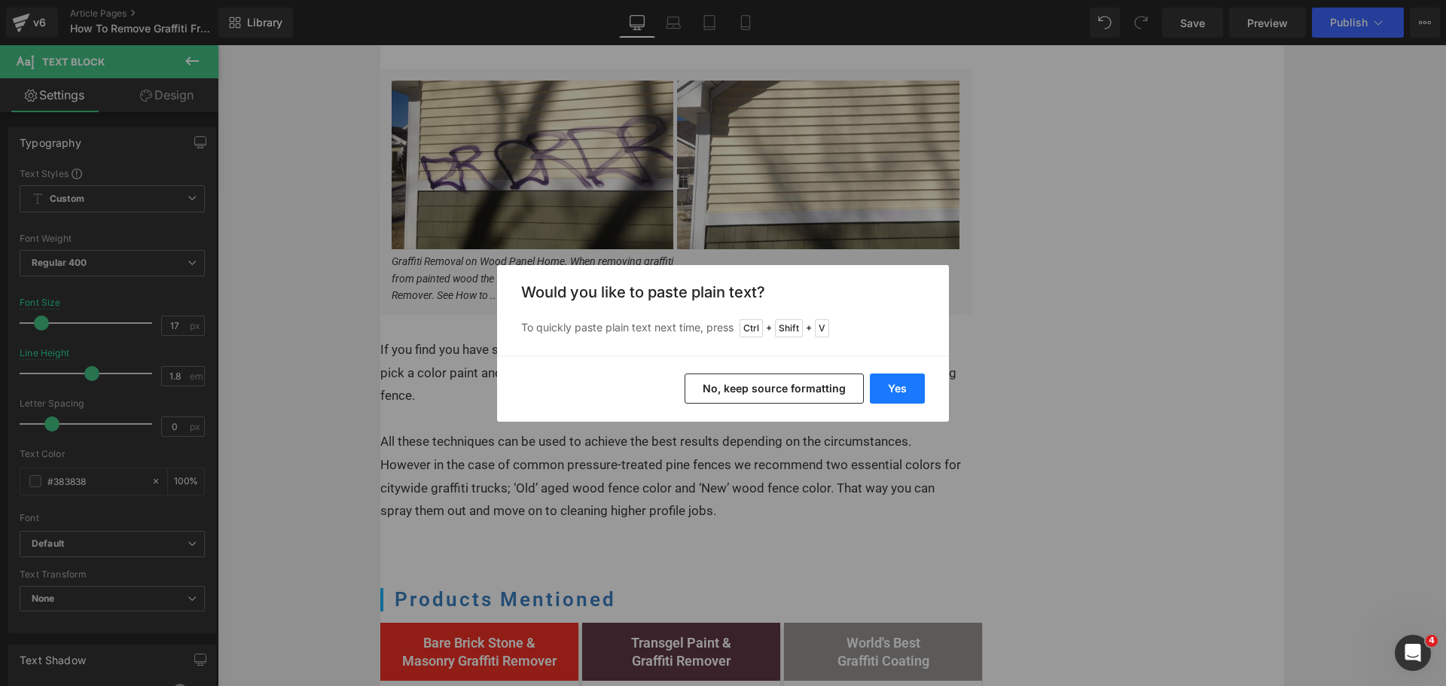
click at [900, 396] on button "Yes" at bounding box center [897, 388] width 55 height 30
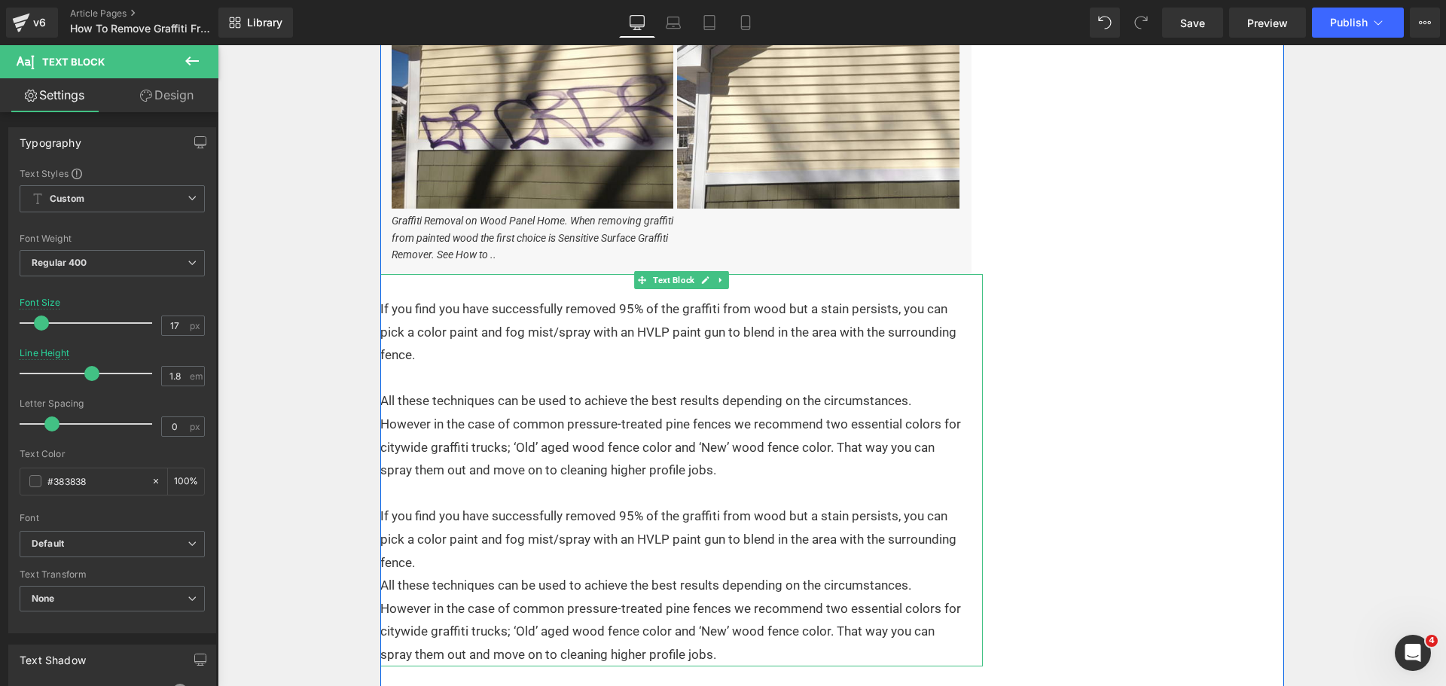
scroll to position [1996, 0]
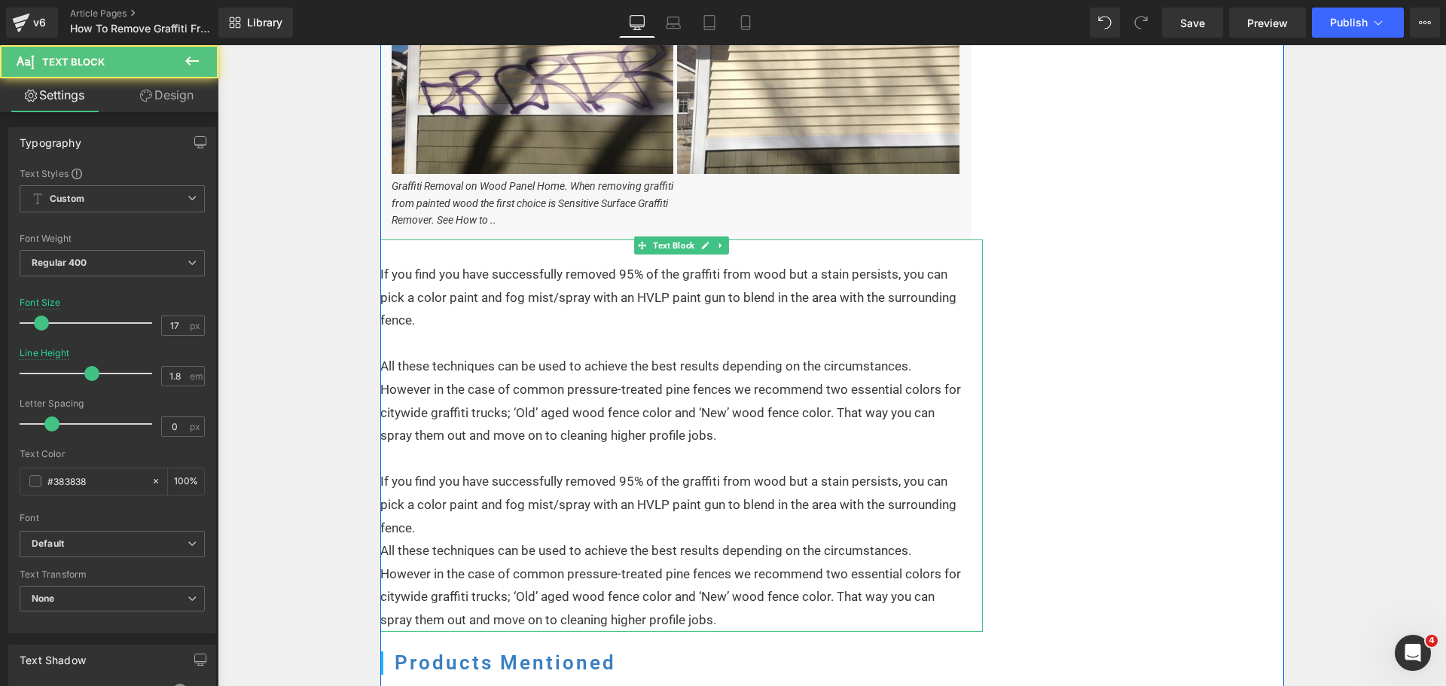
click at [684, 553] on p "All these techniques can be used to achieve the best results depending on the c…" at bounding box center [671, 585] width 583 height 92
drag, startPoint x: 934, startPoint y: 666, endPoint x: 396, endPoint y: 489, distance: 566.2
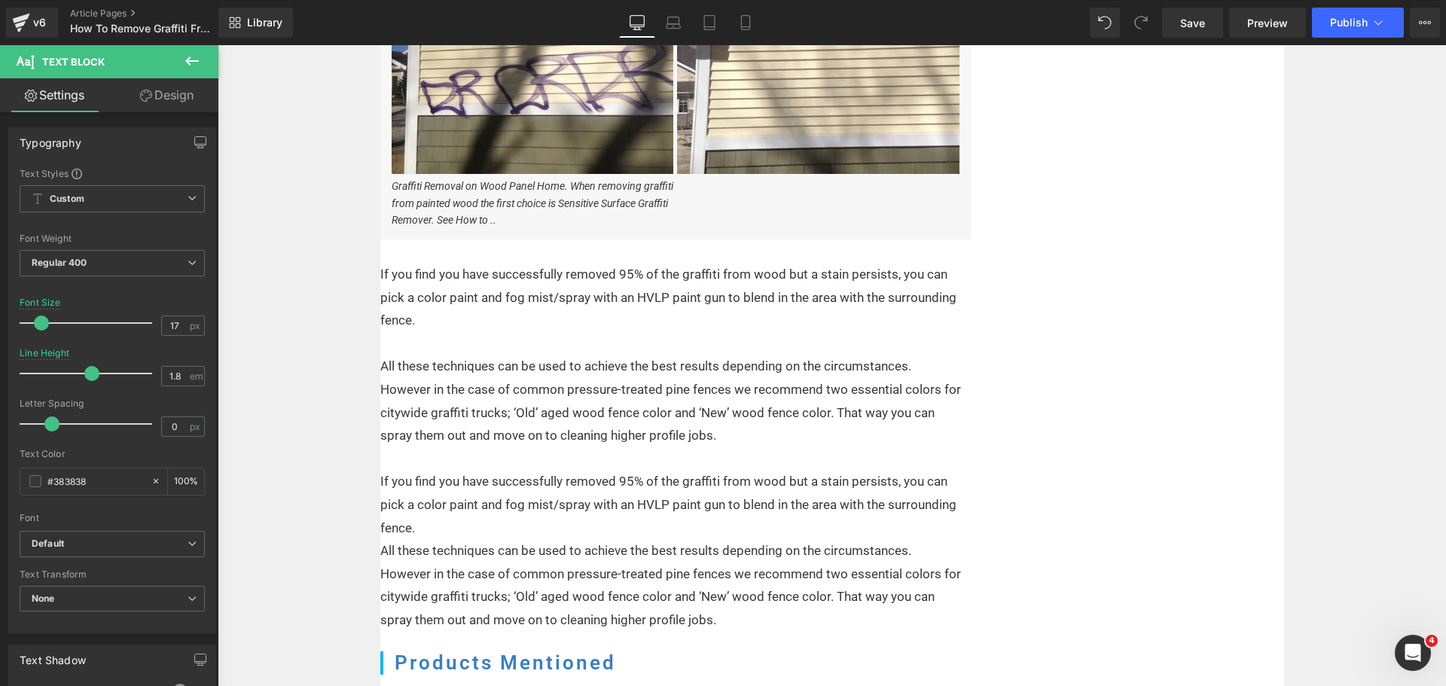
drag, startPoint x: 932, startPoint y: 666, endPoint x: 398, endPoint y: 495, distance: 561.0
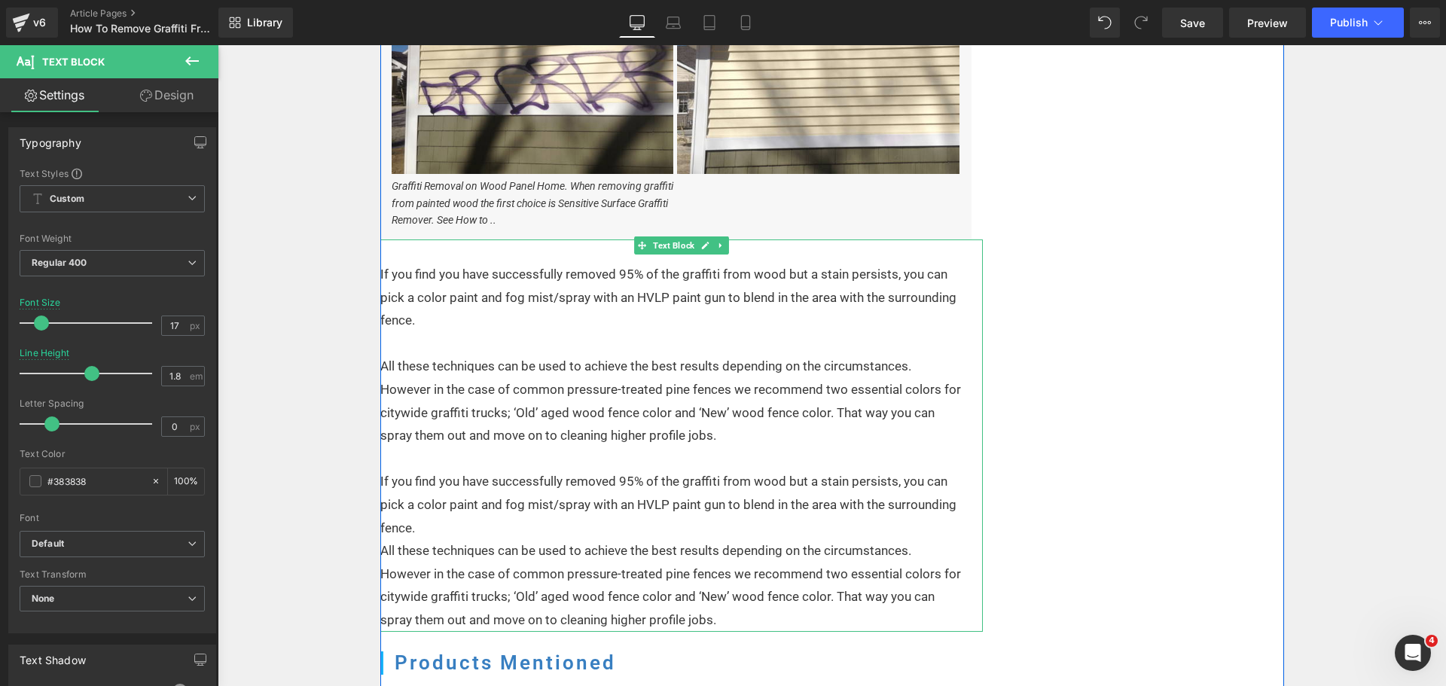
click at [390, 481] on p "If you find you have successfully removed 95% of the graffiti from wood but a s…" at bounding box center [671, 504] width 583 height 69
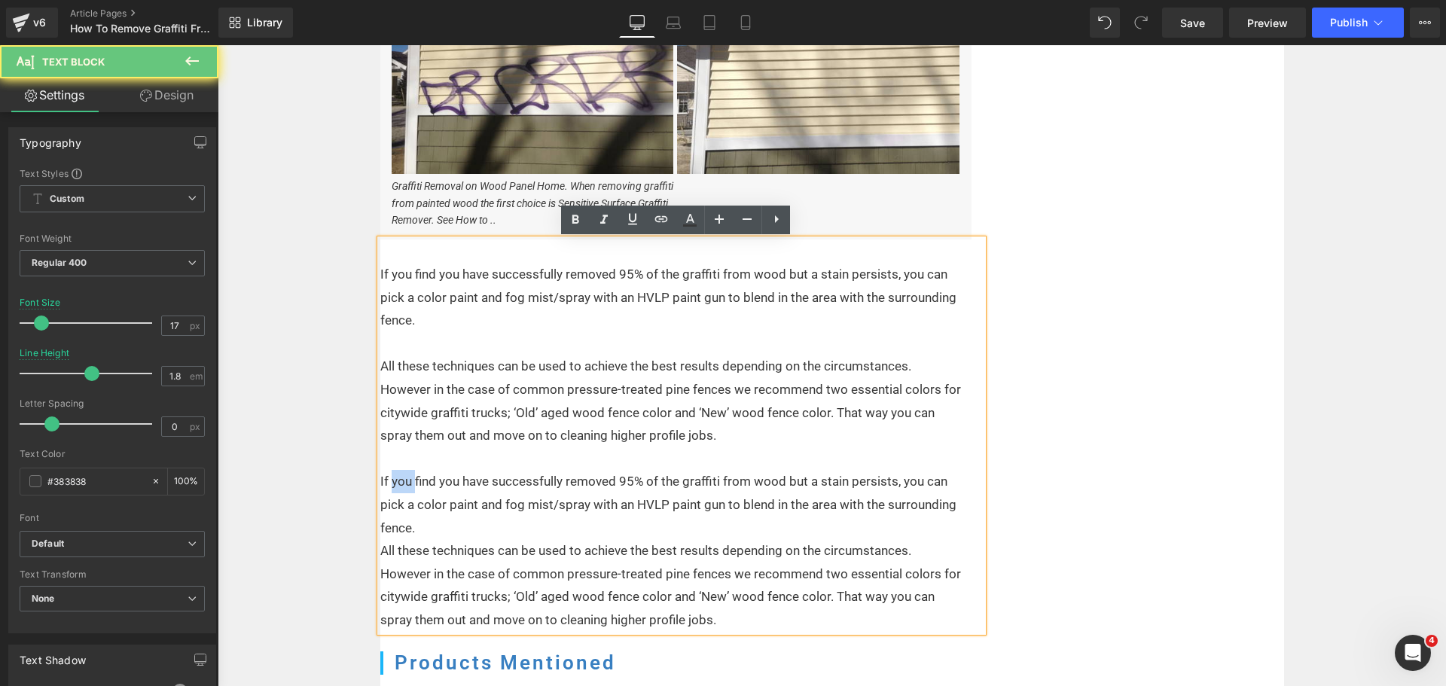
click at [390, 481] on p "If you find you have successfully removed 95% of the graffiti from wood but a s…" at bounding box center [671, 504] width 583 height 69
click at [380, 478] on p "If you find you have successfully removed 95% of the graffiti from wood but a s…" at bounding box center [671, 504] width 583 height 69
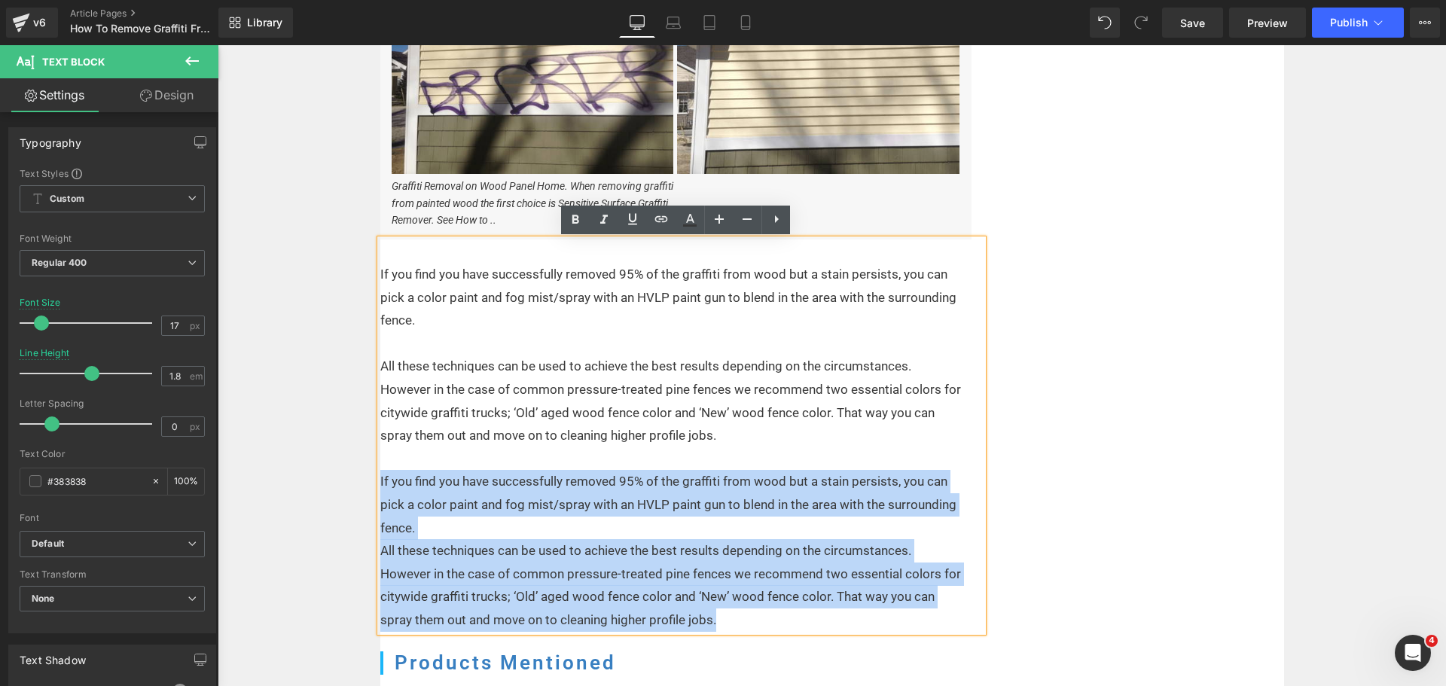
drag, startPoint x: 374, startPoint y: 483, endPoint x: 963, endPoint y: 666, distance: 616.3
click at [745, 620] on div "If you find you have successfully removed 95% of the graffiti from wood but a s…" at bounding box center [681, 434] width 602 height 391
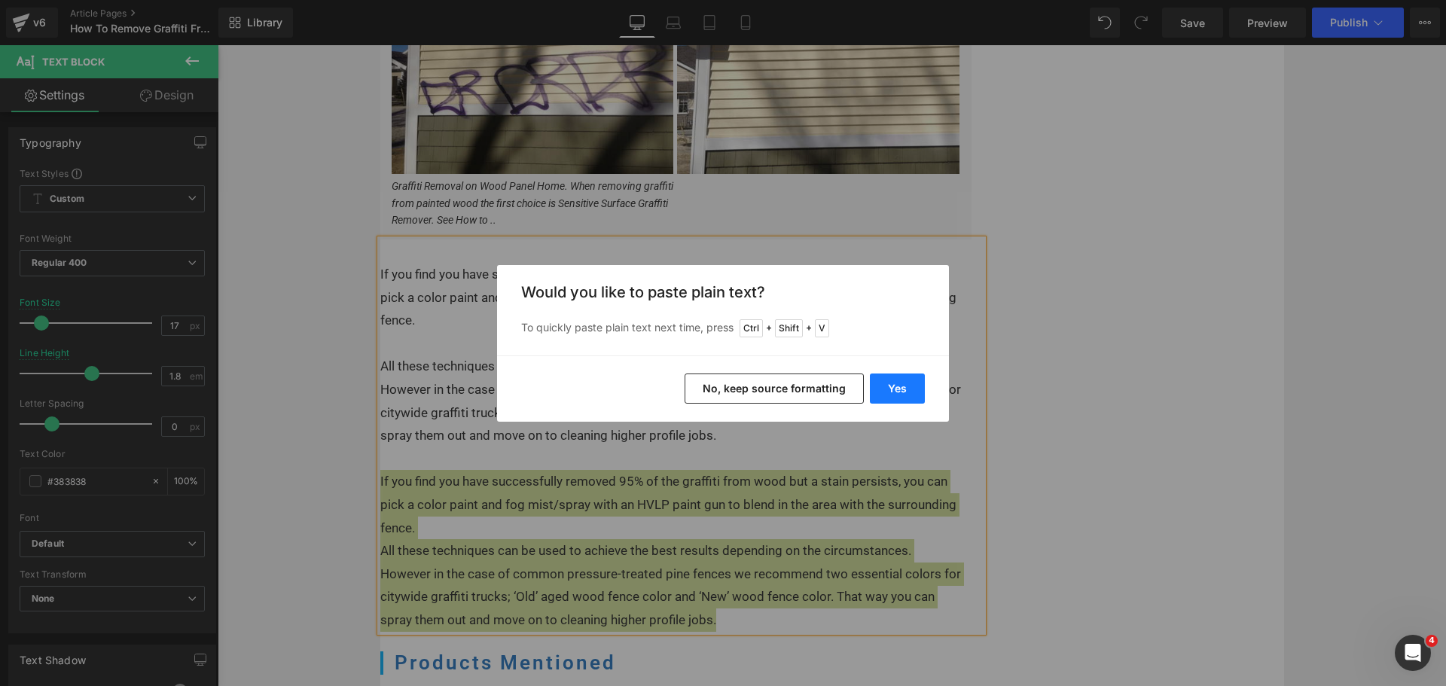
click at [900, 384] on button "Yes" at bounding box center [897, 388] width 55 height 30
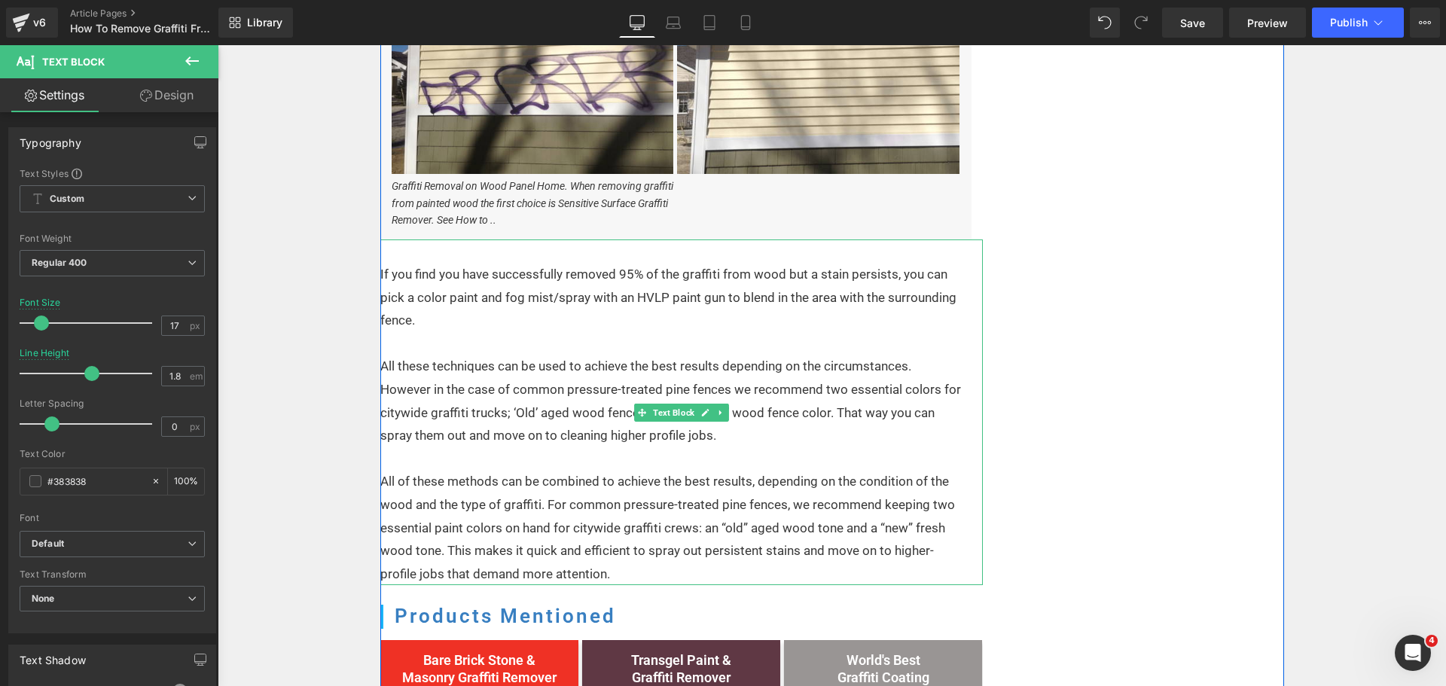
click at [580, 503] on p "All of these methods can be combined to achieve the best results, depending on …" at bounding box center [671, 527] width 583 height 115
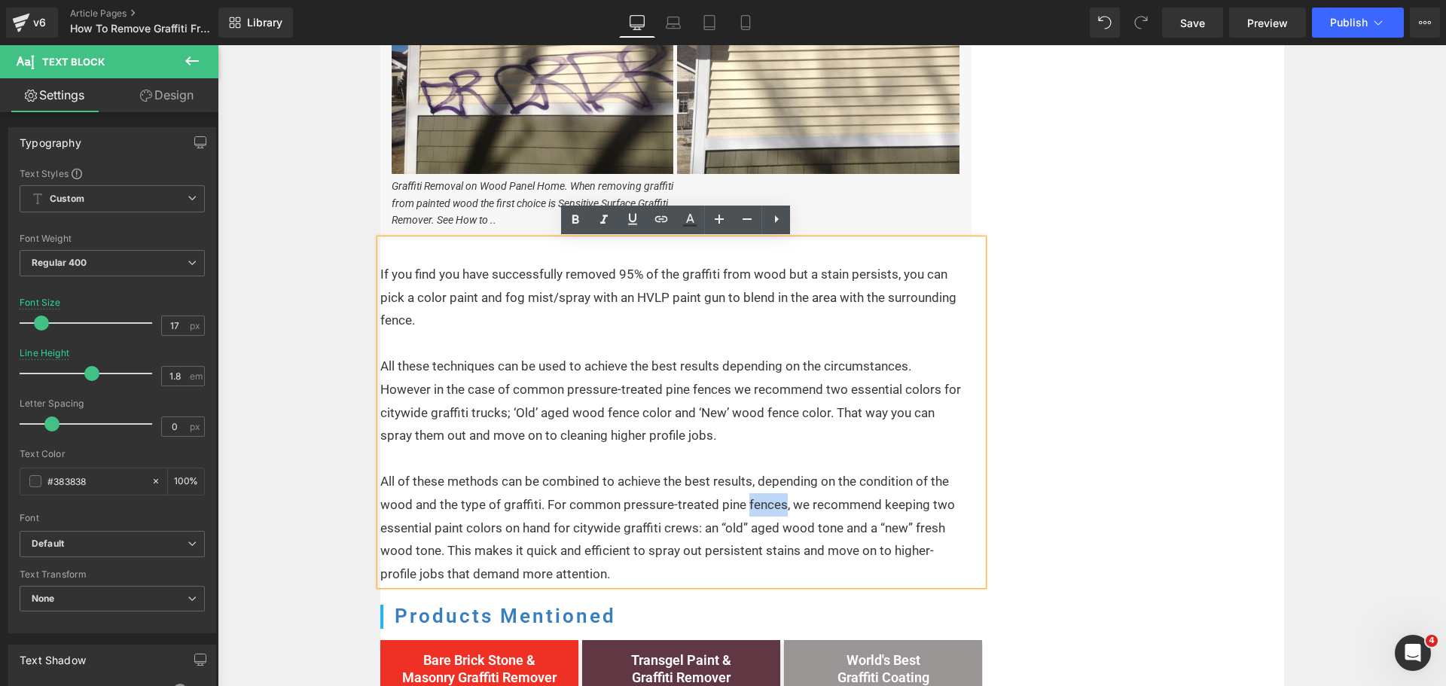
drag, startPoint x: 775, startPoint y: 502, endPoint x: 741, endPoint y: 500, distance: 34.0
click at [741, 500] on p "All of these methods can be combined to achieve the best results, depending on …" at bounding box center [671, 527] width 583 height 115
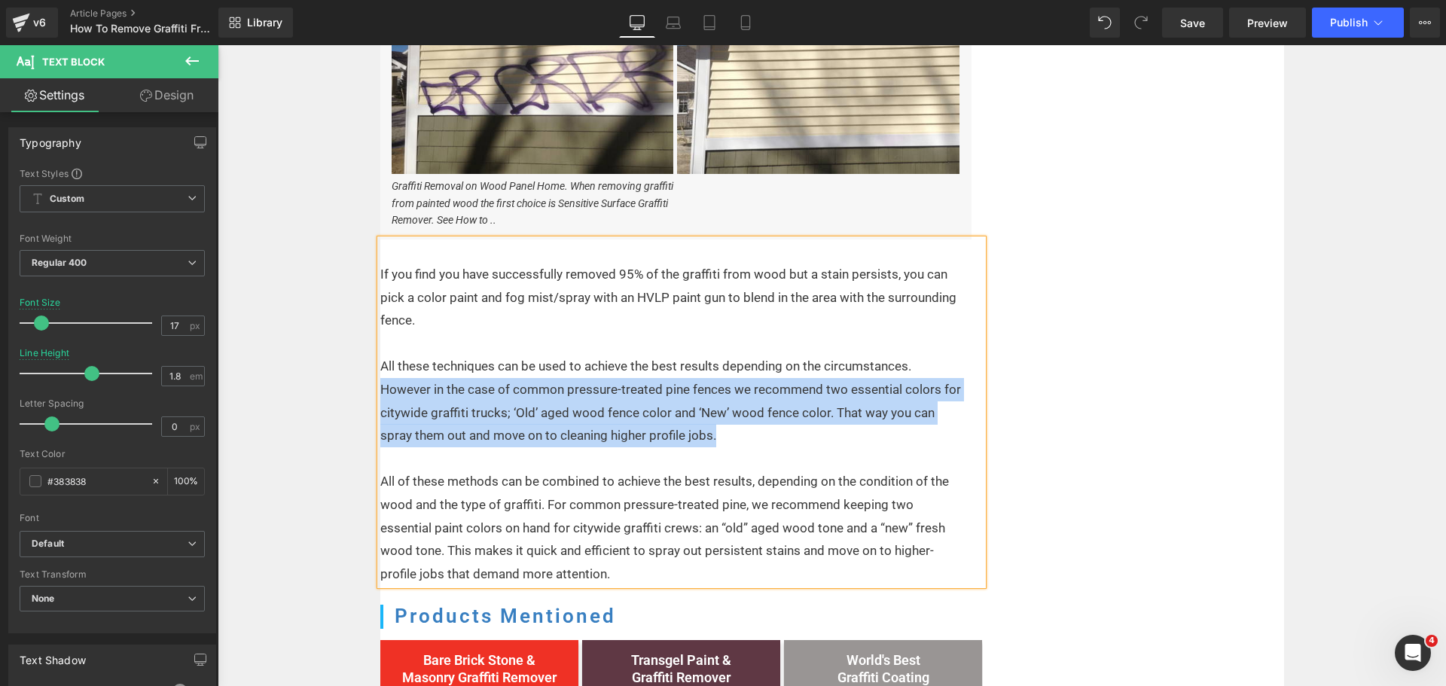
drag, startPoint x: 742, startPoint y: 439, endPoint x: 364, endPoint y: 382, distance: 381.5
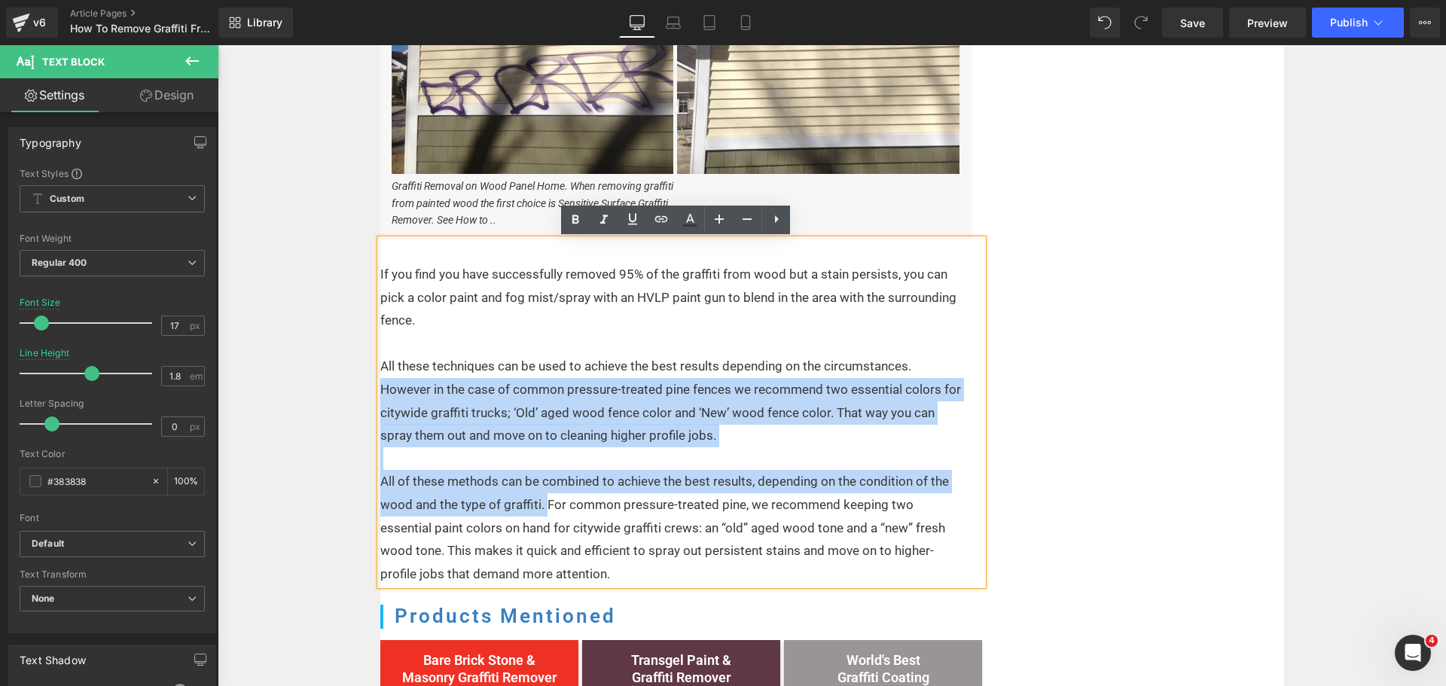
drag, startPoint x: 539, startPoint y: 506, endPoint x: 375, endPoint y: 393, distance: 199.2
click at [380, 393] on div "If you find you have successfully removed 95% of the graffiti from wood but a s…" at bounding box center [681, 412] width 602 height 346
click at [599, 462] on p at bounding box center [671, 458] width 583 height 23
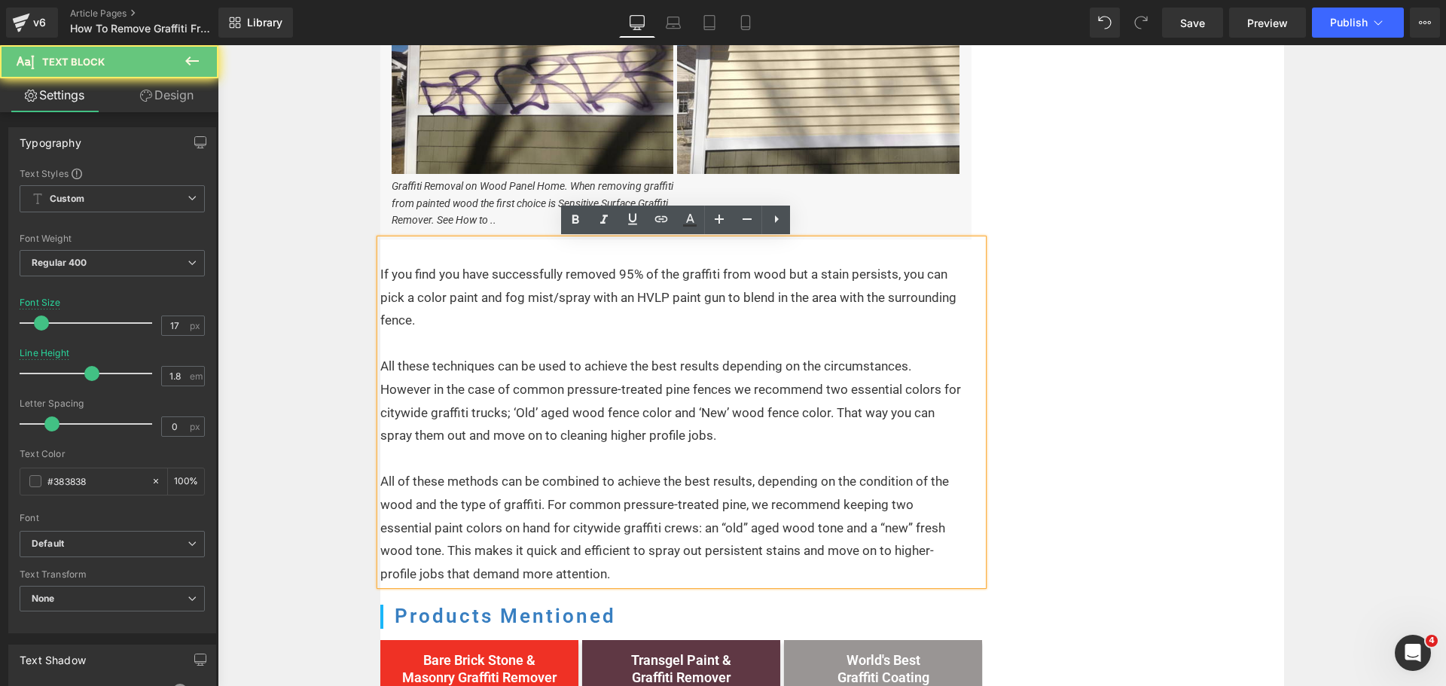
click at [580, 501] on p "All of these methods can be combined to achieve the best results, depending on …" at bounding box center [671, 527] width 583 height 115
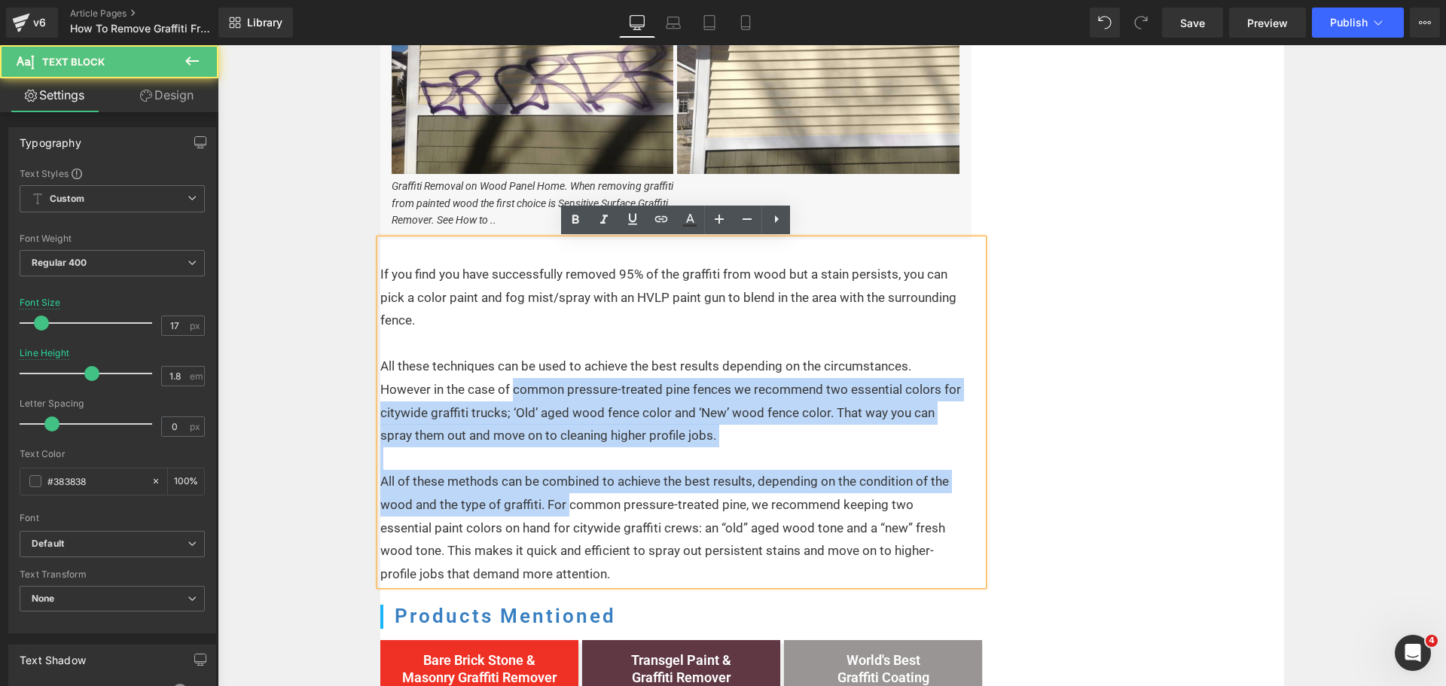
drag, startPoint x: 563, startPoint y: 504, endPoint x: 506, endPoint y: 391, distance: 126.6
click at [506, 391] on div "If you find you have successfully removed 95% of the graffiti from wood but a s…" at bounding box center [681, 412] width 602 height 346
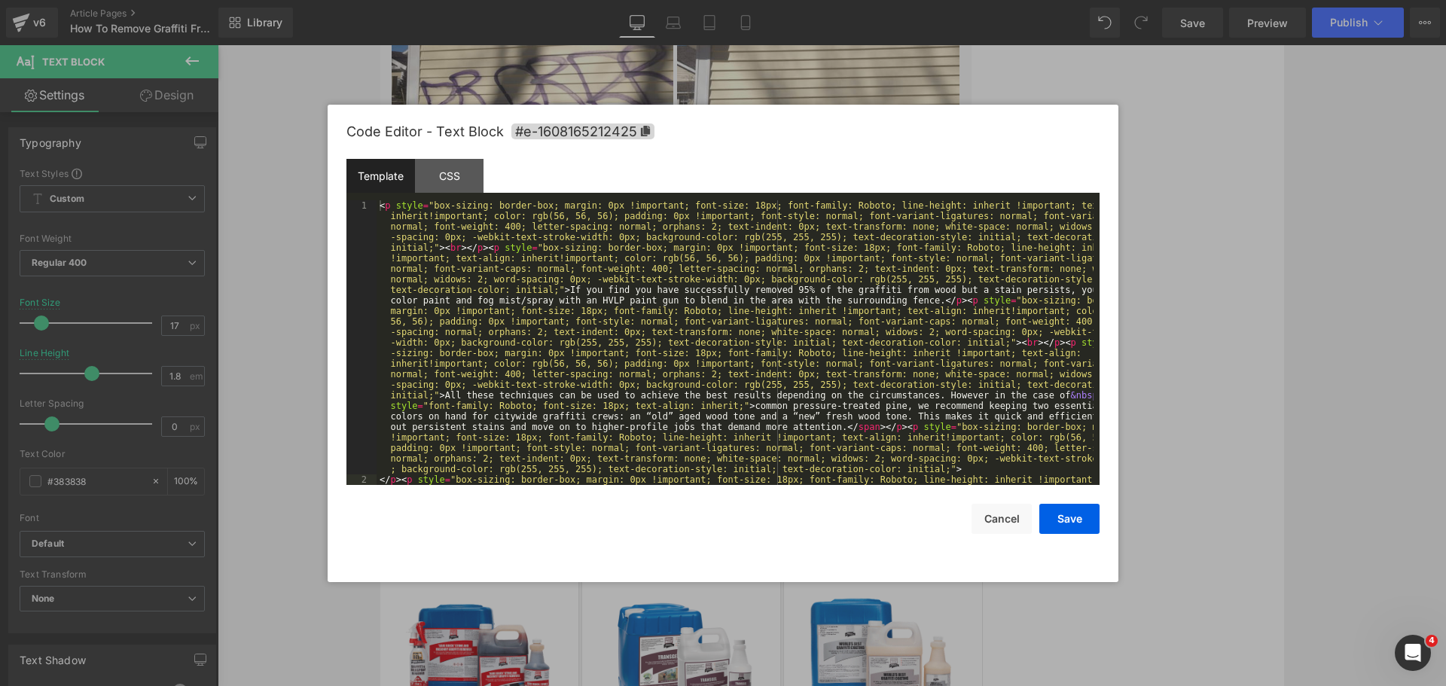
click at [537, 0] on div "Text Block You are previewing how the will restyle your page. You can not edit …" at bounding box center [723, 0] width 1446 height 0
click at [816, 431] on div "< p style = "box-sizing: border-box; margin: 0px !important; font-size: 18px; f…" at bounding box center [734, 505] width 717 height 611
click at [821, 300] on div "< p style = "box-sizing: border-box; margin: 0px !important; font-size: 18px; f…" at bounding box center [734, 505] width 717 height 611
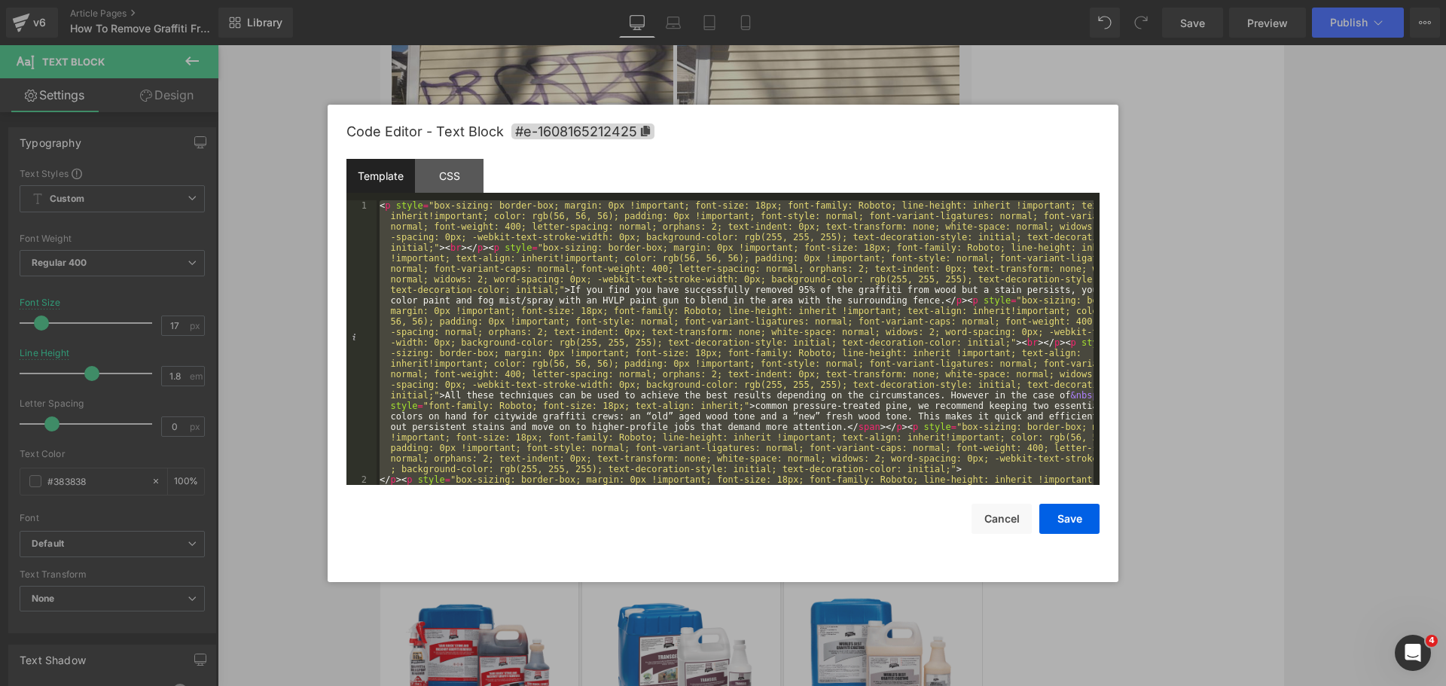
click at [761, 285] on div "< p style = "box-sizing: border-box; margin: 0px !important; font-size: 18px; f…" at bounding box center [734, 342] width 717 height 285
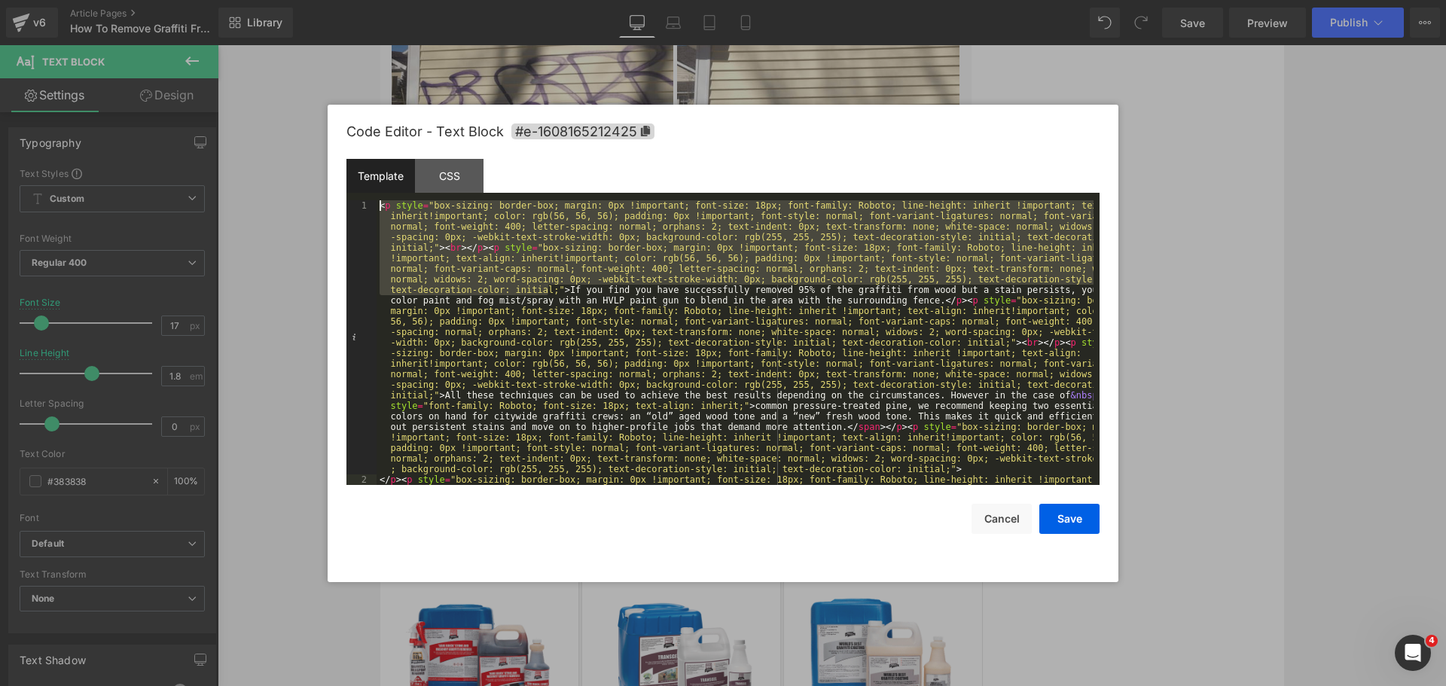
drag, startPoint x: 454, startPoint y: 251, endPoint x: 367, endPoint y: 196, distance: 102.6
click at [367, 196] on div "Template CSS 1 2 < p style = "box-sizing: border-box; margin: 0px !important; f…" at bounding box center [722, 322] width 753 height 326
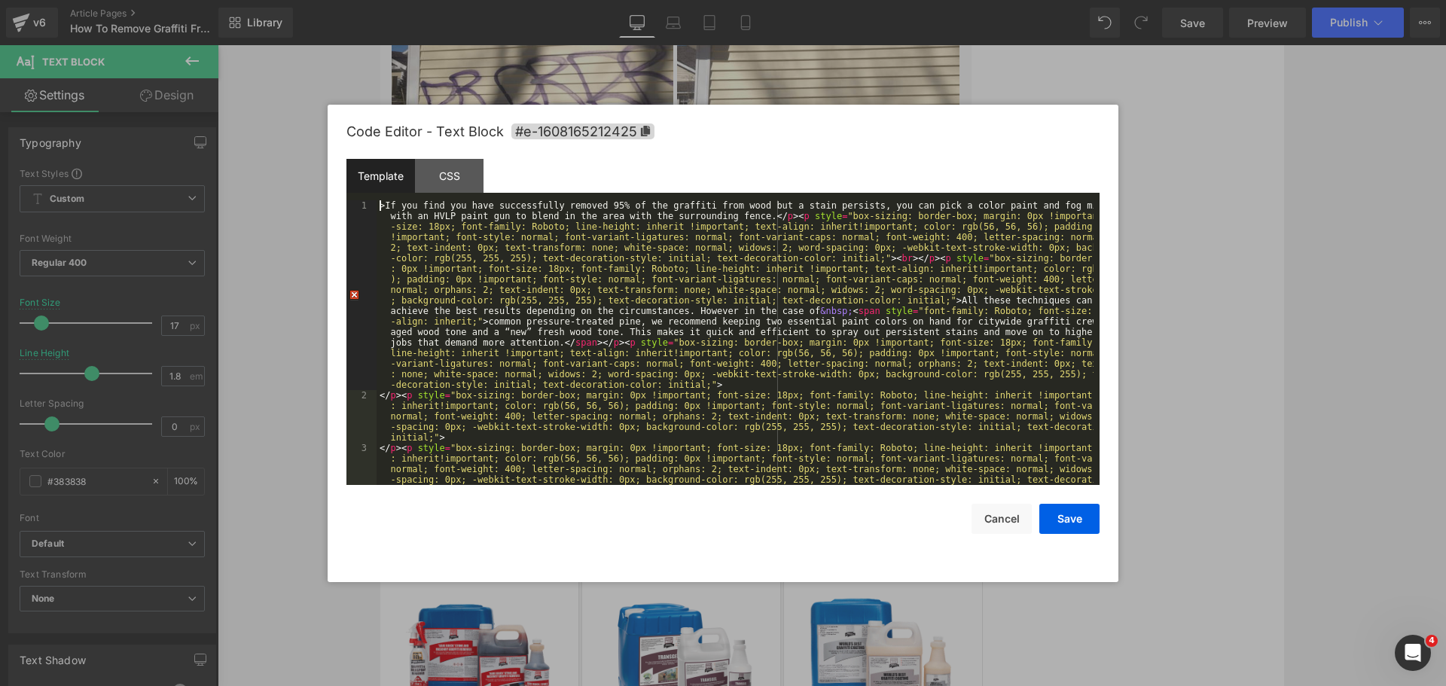
click at [439, 238] on div ">If you find you have successfully removed 95% of the graffiti from wood but a …" at bounding box center [734, 463] width 717 height 527
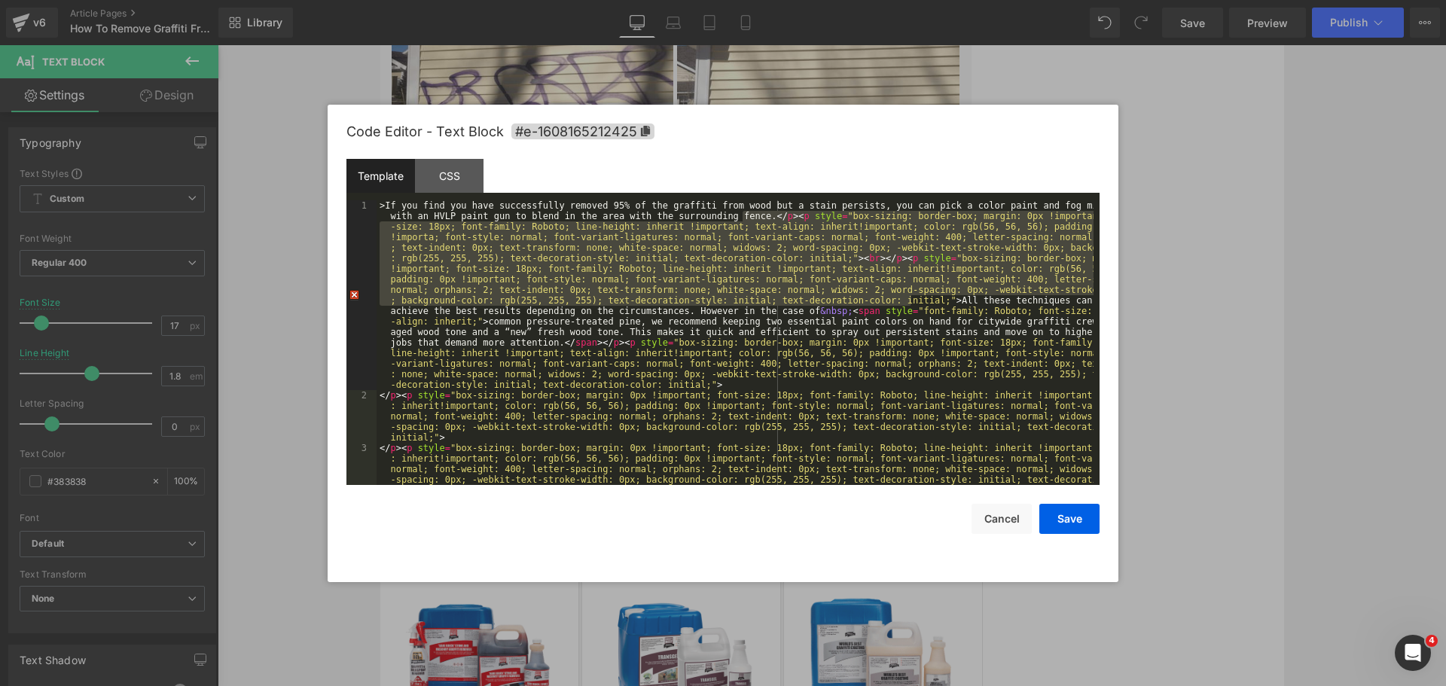
drag, startPoint x: 740, startPoint y: 215, endPoint x: 909, endPoint y: 300, distance: 188.5
click at [909, 300] on div ">If you find you have successfully removed 95% of the graffiti from wood but a …" at bounding box center [734, 463] width 717 height 527
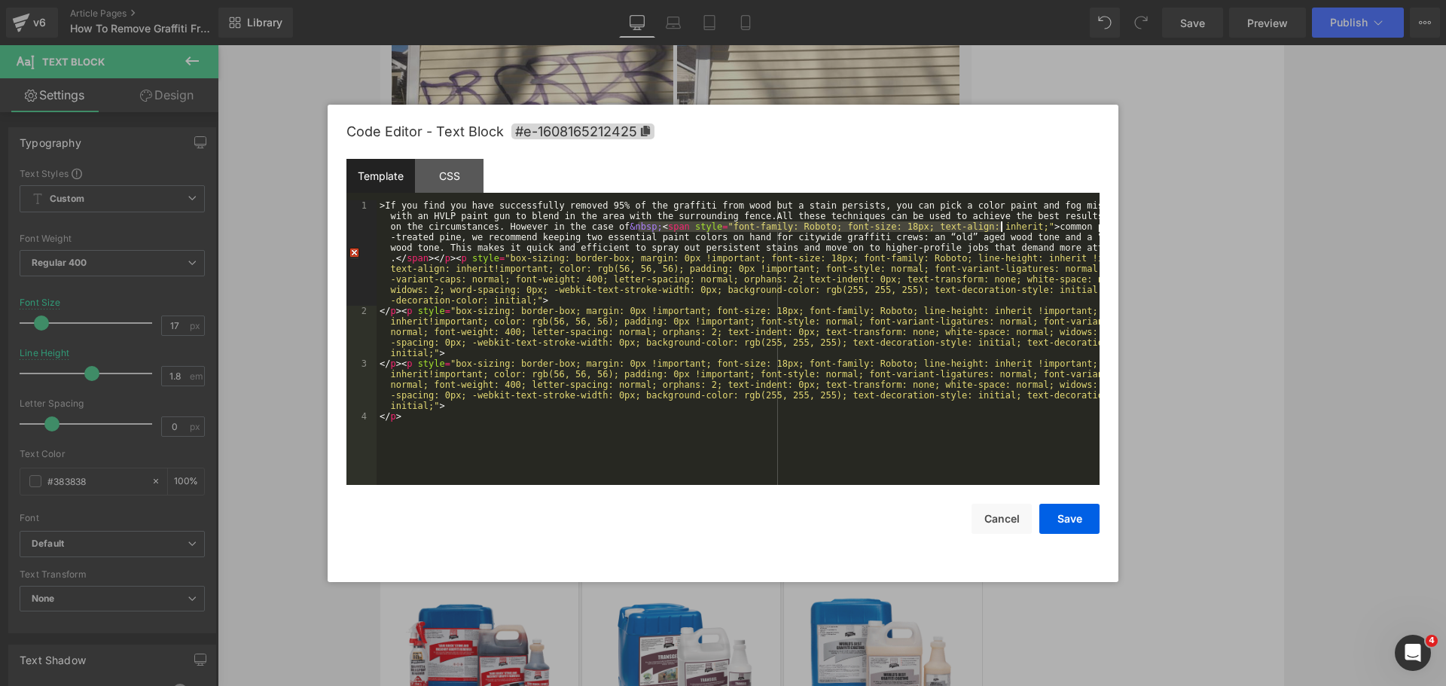
drag, startPoint x: 638, startPoint y: 227, endPoint x: 1001, endPoint y: 223, distance: 362.2
click at [1001, 223] on div ">If you find you have successfully removed 95% of the graffiti from wood but a …" at bounding box center [737, 400] width 723 height 401
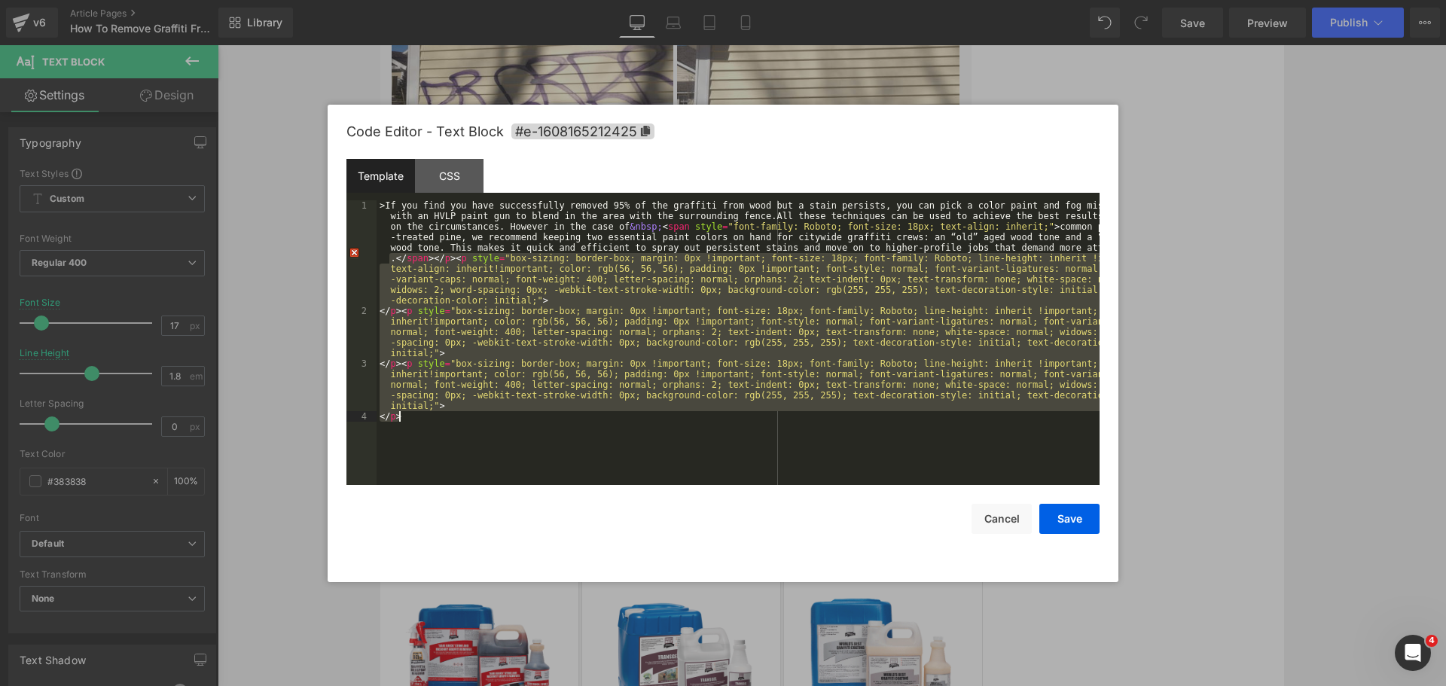
drag, startPoint x: 389, startPoint y: 257, endPoint x: 491, endPoint y: 425, distance: 195.6
click at [492, 424] on div ">If you find you have successfully removed 95% of the graffiti from wood but a …" at bounding box center [737, 400] width 723 height 401
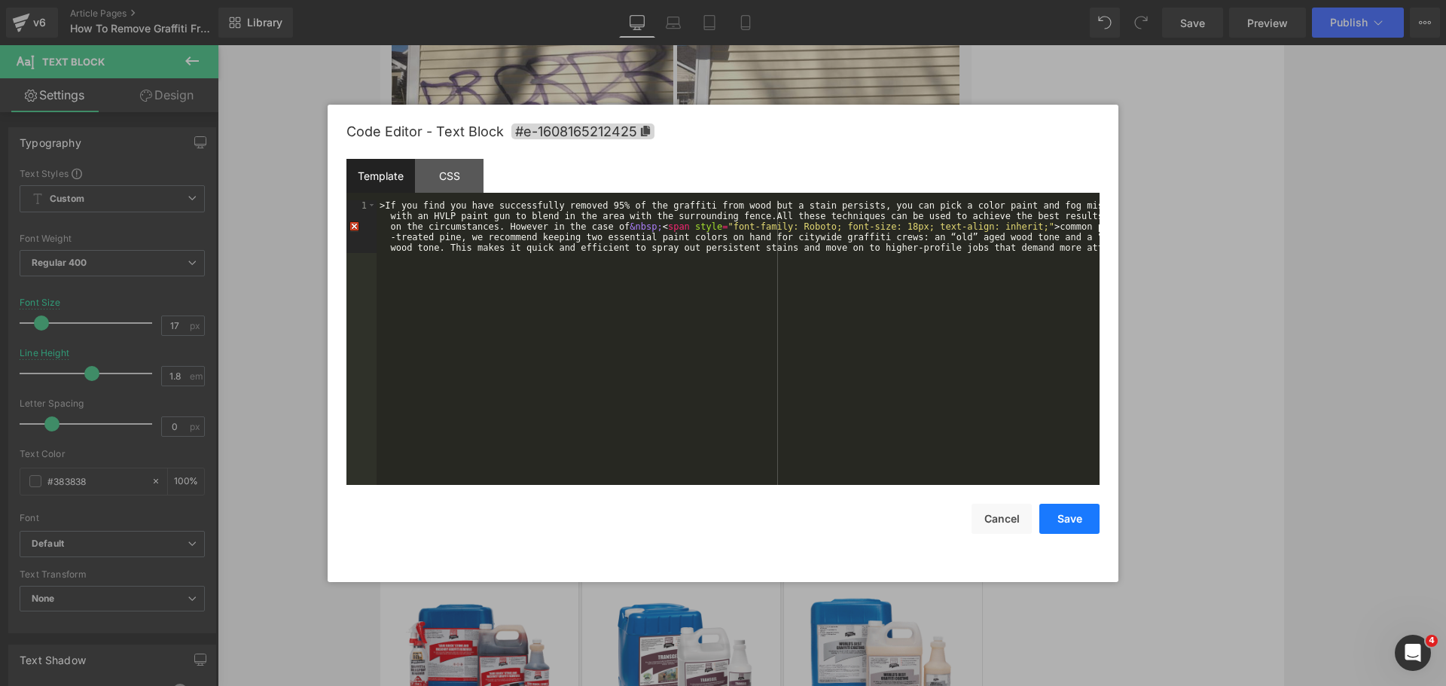
click at [1068, 515] on button "Save" at bounding box center [1069, 519] width 60 height 30
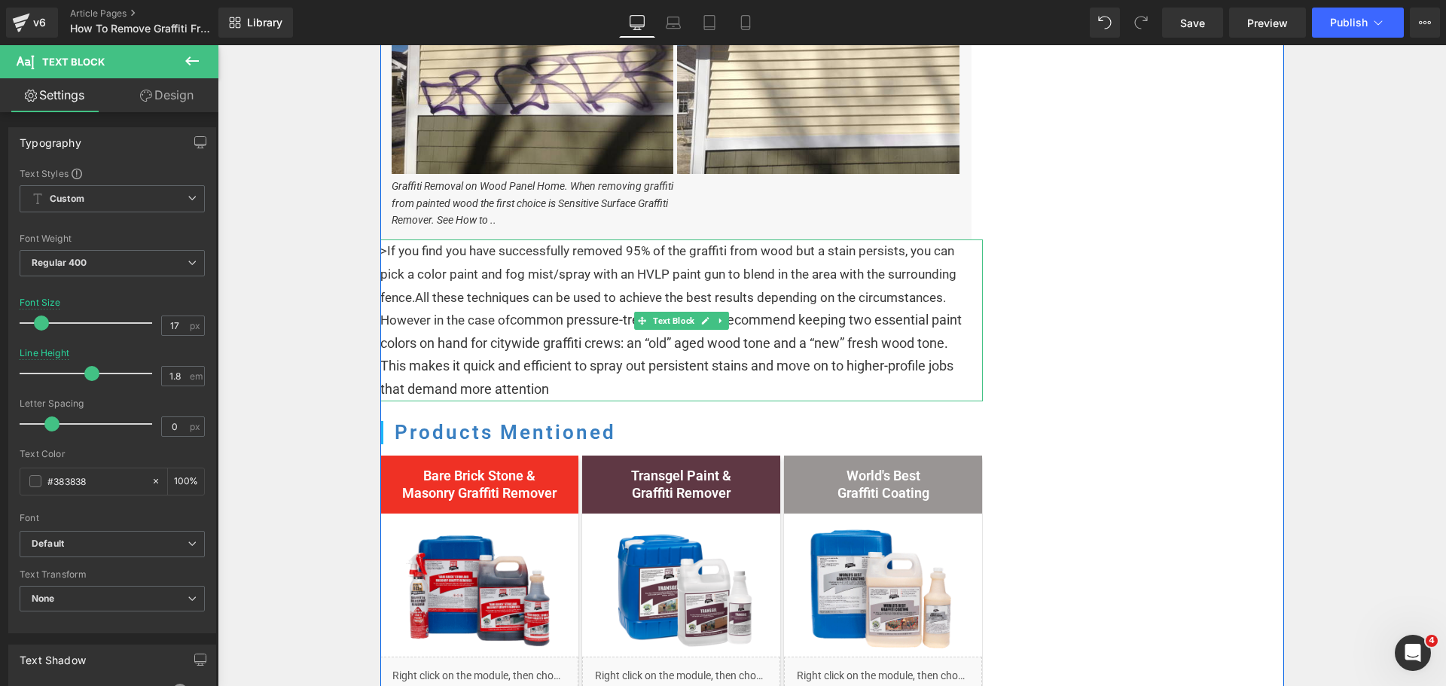
drag, startPoint x: 387, startPoint y: 274, endPoint x: 373, endPoint y: 250, distance: 28.0
click at [386, 272] on div ">If you find you have successfully removed 95% of the graffiti from wood but a …" at bounding box center [681, 319] width 602 height 161
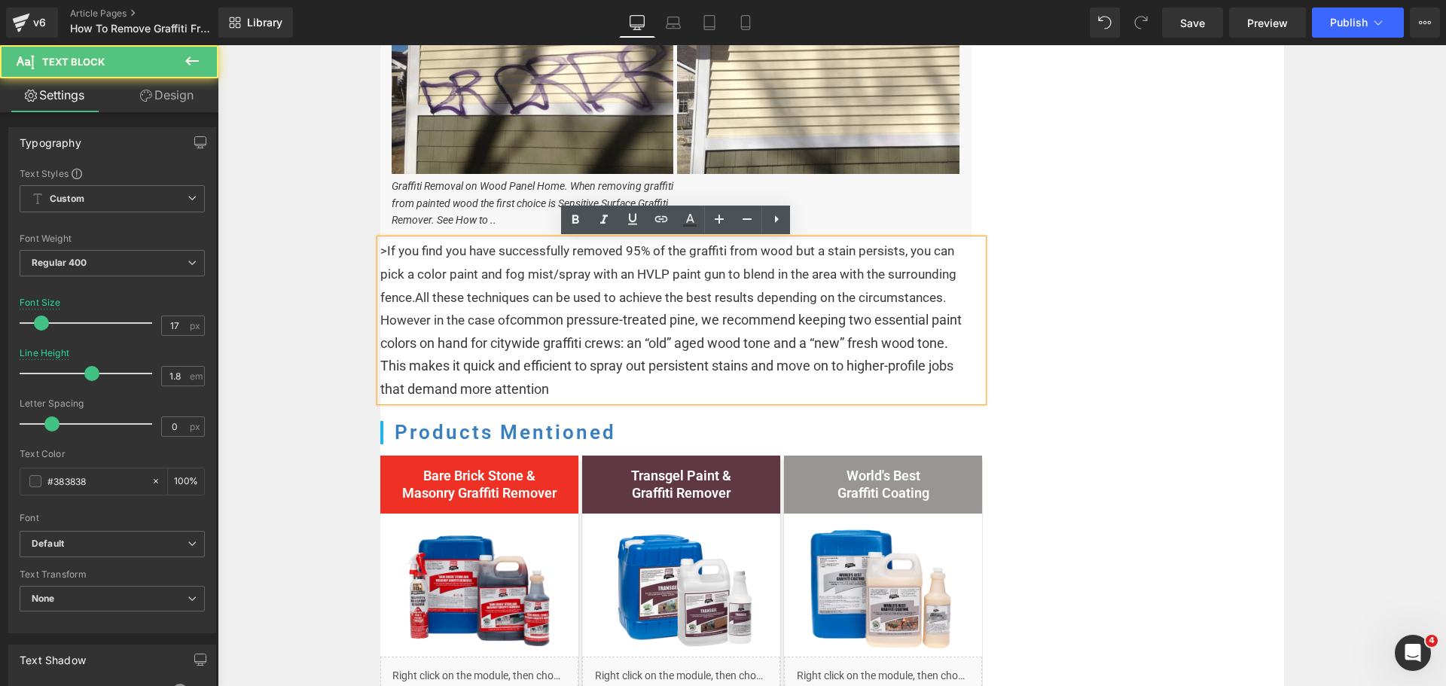
click at [381, 248] on div ">If you find you have successfully removed 95% of the graffiti from wood but a …" at bounding box center [681, 319] width 602 height 161
click at [393, 262] on div ">If you find you have successfully removed 95% of the graffiti from wood but a …" at bounding box center [681, 319] width 602 height 161
click at [380, 253] on div ">If you find you have successfully removed 95% of the graffiti from wood but a …" at bounding box center [681, 319] width 602 height 161
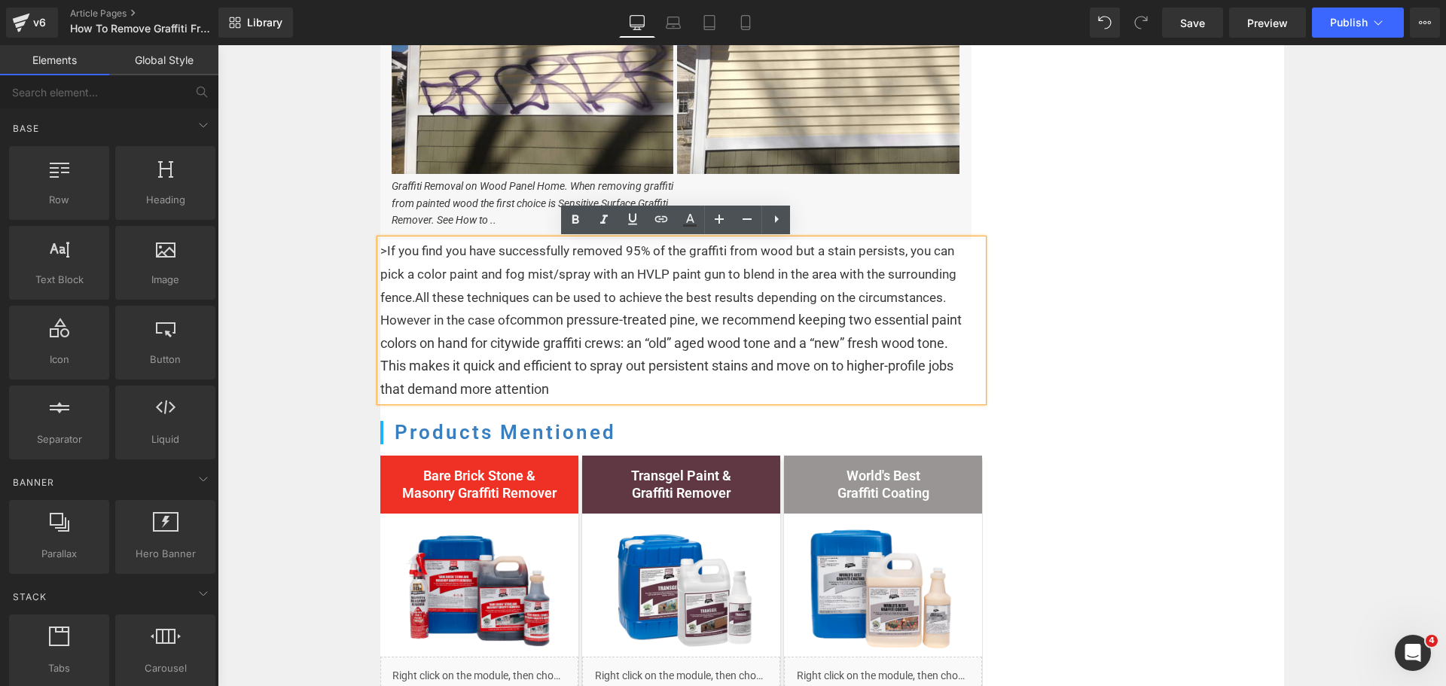
click at [568, 279] on div ">If you find you have successfully removed 95% of the graffiti from wood but a …" at bounding box center [681, 319] width 602 height 161
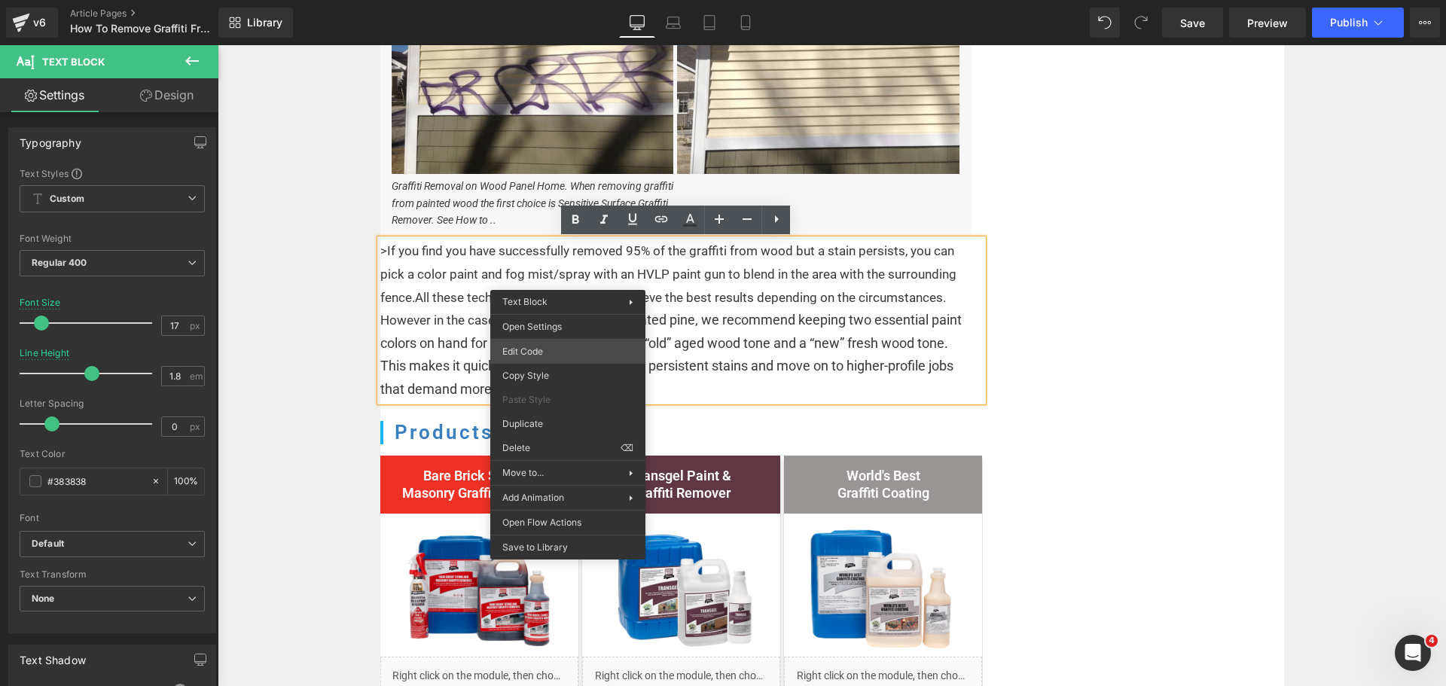
click at [529, 0] on div "Text Block You are previewing how the will restyle your page. You can not edit …" at bounding box center [723, 0] width 1446 height 0
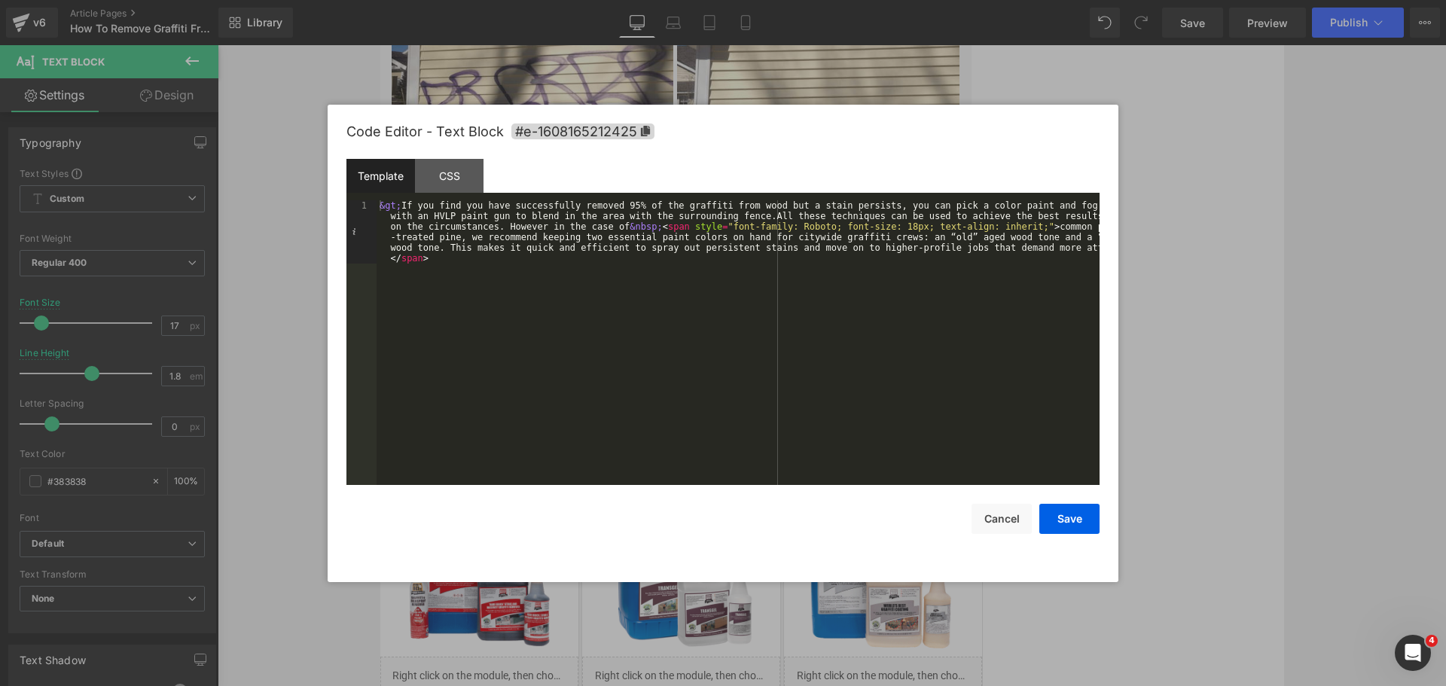
click at [416, 218] on div "&gt; If you find you have successfully removed 95% of the graffiti from wood bu…" at bounding box center [737, 405] width 723 height 411
drag, startPoint x: 400, startPoint y: 205, endPoint x: 339, endPoint y: 205, distance: 61.0
click at [339, 205] on div "Code Editor - Text Block #e-1608165212425 Template CSS 1 &gt; If you find you h…" at bounding box center [722, 343] width 791 height 477
drag, startPoint x: 455, startPoint y: 260, endPoint x: 376, endPoint y: 263, distance: 78.3
click at [376, 263] on div "If you find you have successfully removed 95% of the graffiti from wood but a s…" at bounding box center [737, 405] width 723 height 411
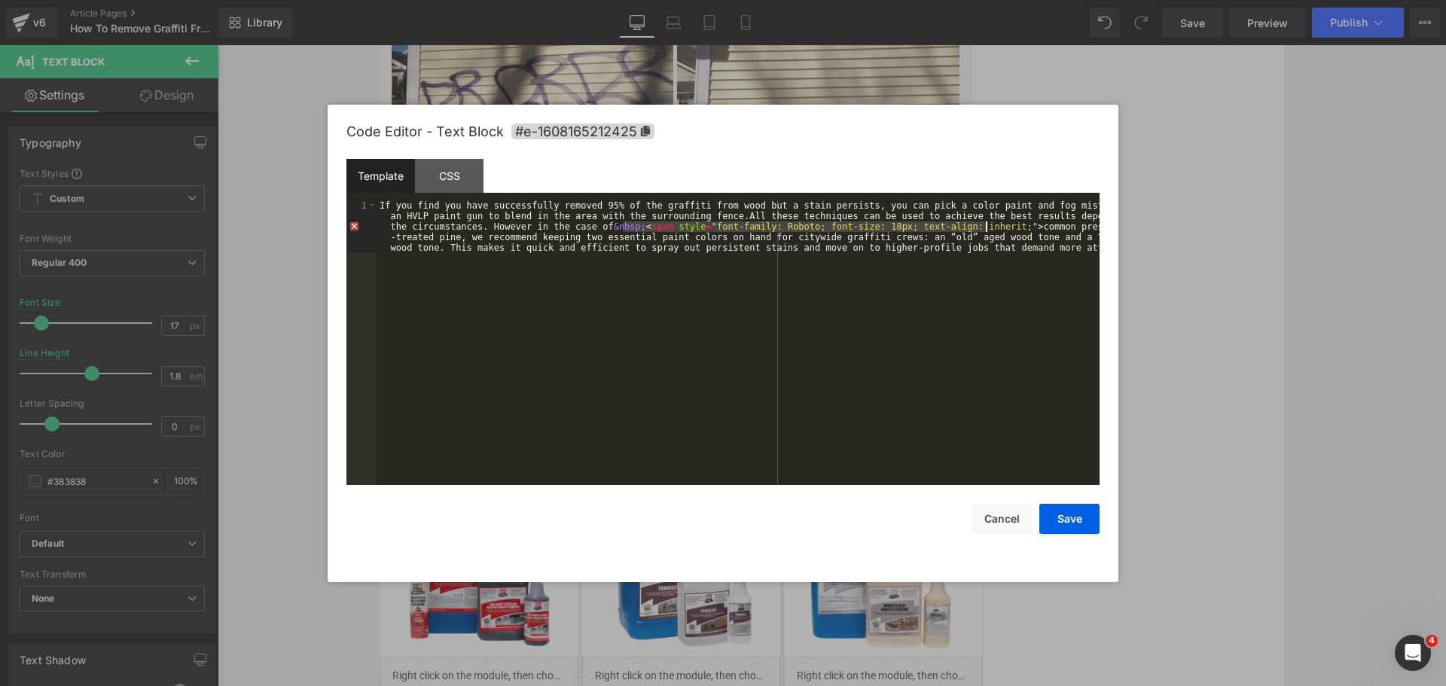
drag, startPoint x: 621, startPoint y: 227, endPoint x: 984, endPoint y: 223, distance: 362.9
click at [984, 223] on div "If you find you have successfully removed 95% of the graffiti from wood but a s…" at bounding box center [737, 395] width 723 height 390
click at [1068, 518] on button "Save" at bounding box center [1069, 519] width 60 height 30
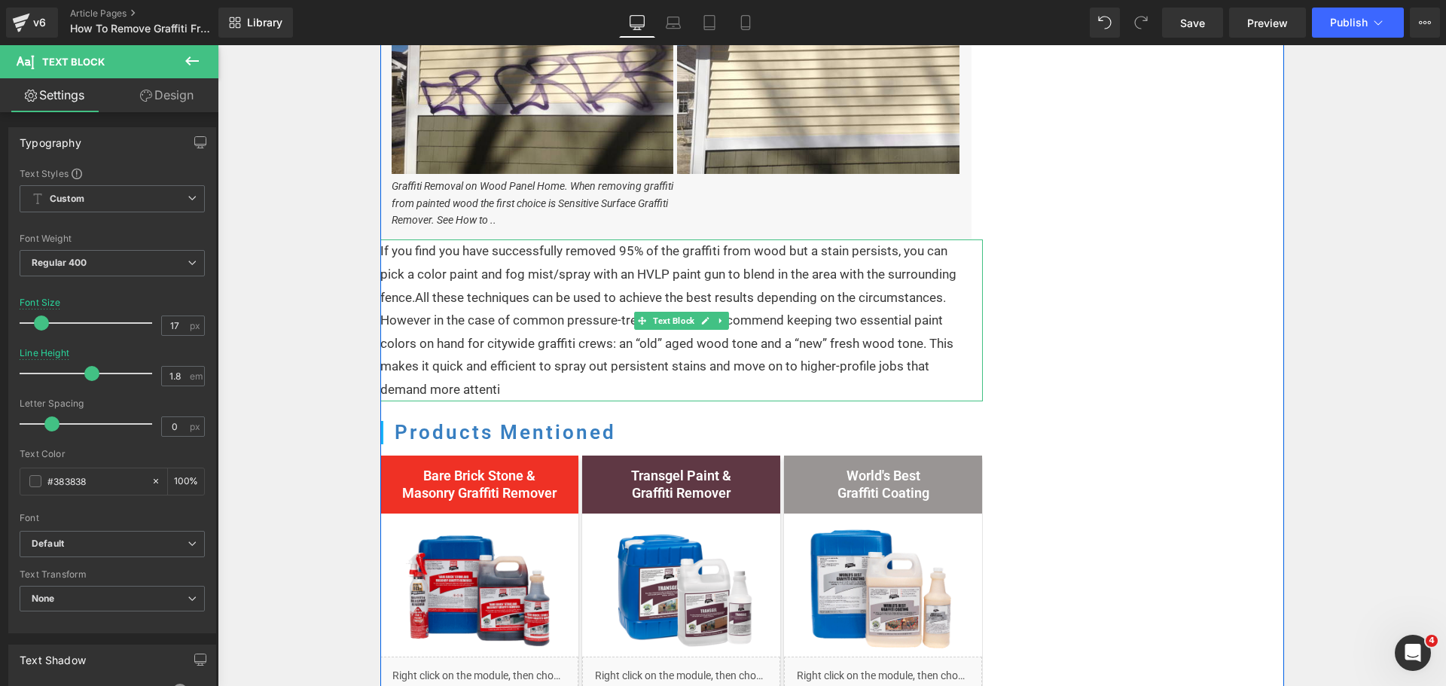
click at [586, 349] on div "If you find you have successfully removed 95% of the graffiti from wood but a s…" at bounding box center [681, 319] width 602 height 161
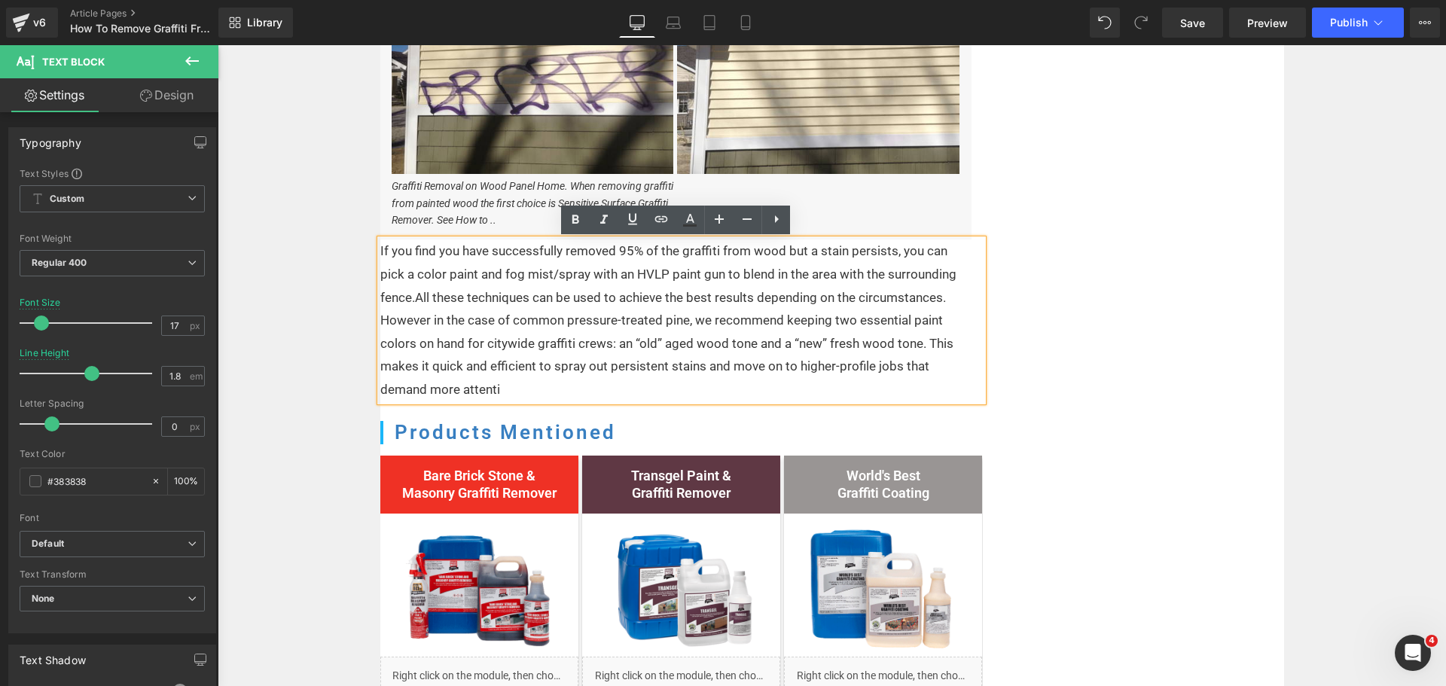
click at [411, 292] on div "If you find you have successfully removed 95% of the graffiti from wood but a s…" at bounding box center [681, 319] width 602 height 161
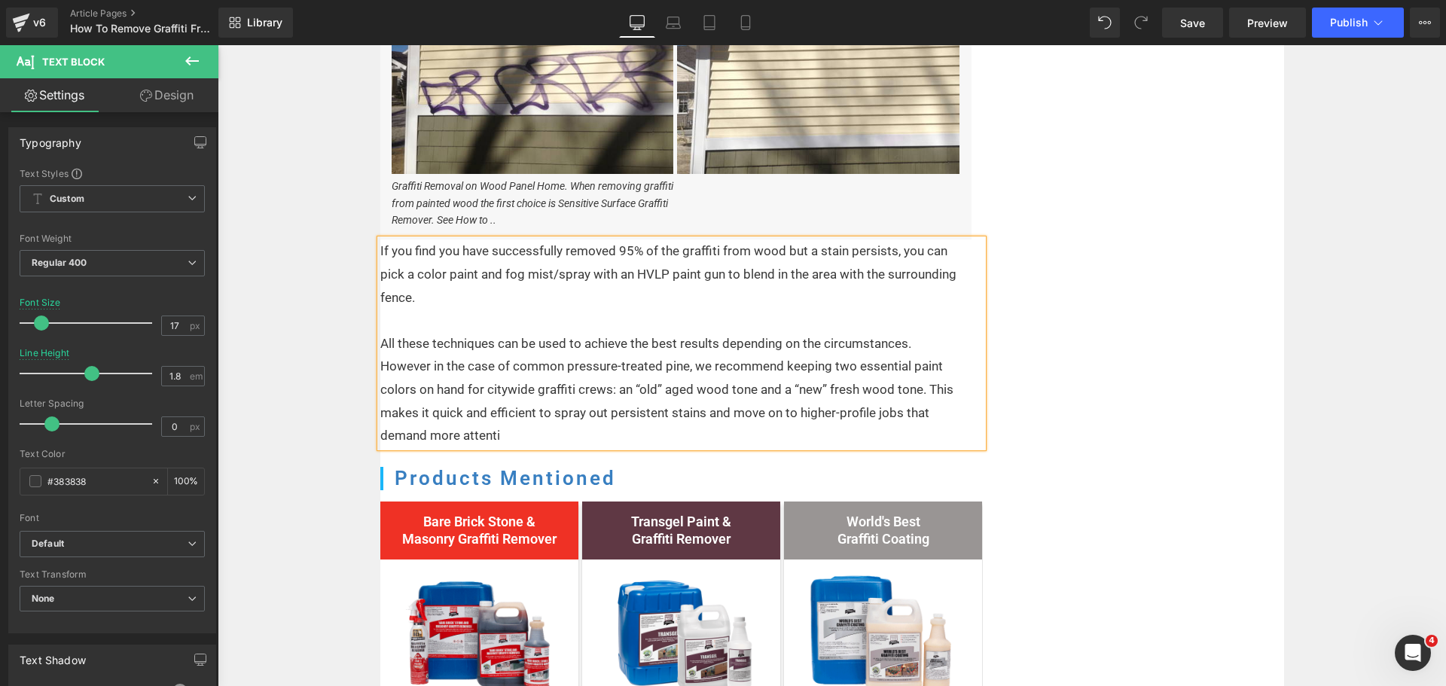
click at [497, 439] on div "All these techniques can be used to achieve the best results depending on the c…" at bounding box center [671, 389] width 583 height 115
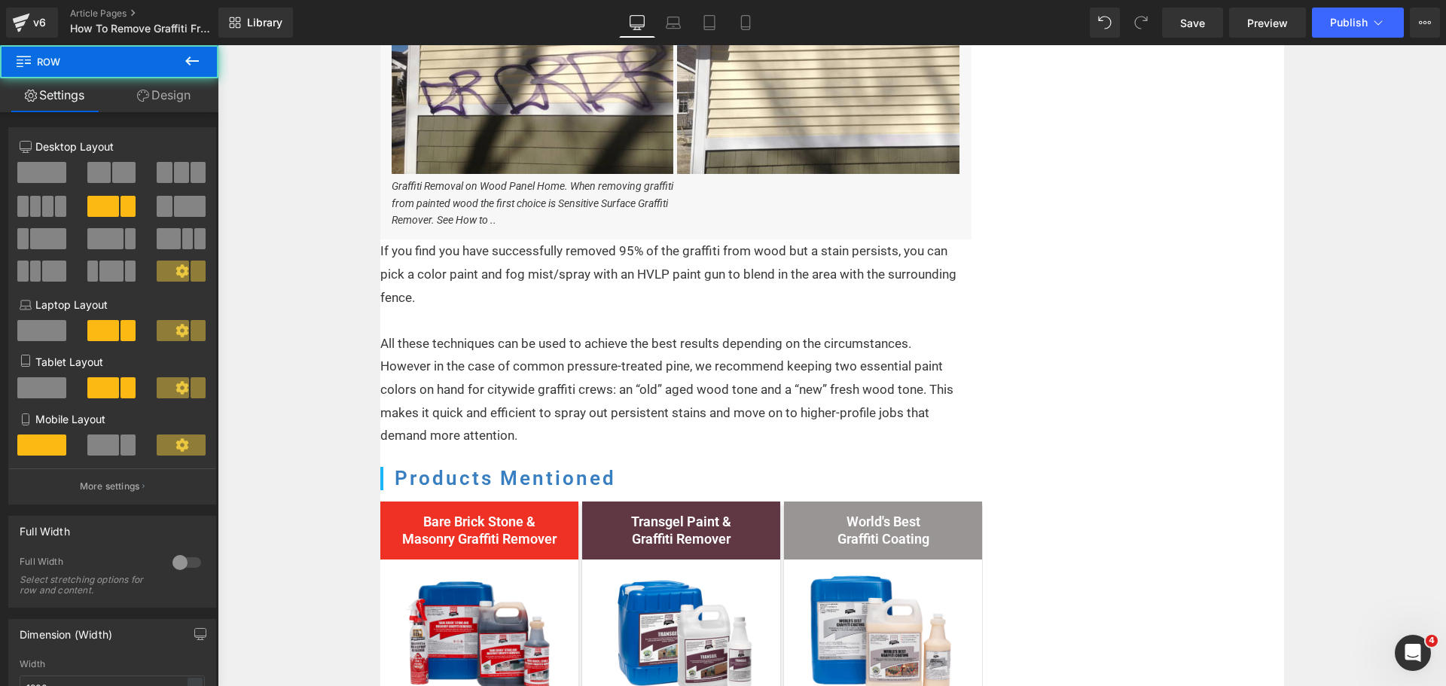
click at [656, 363] on div "All these techniques can be used to achieve the best results depending on the c…" at bounding box center [671, 389] width 583 height 115
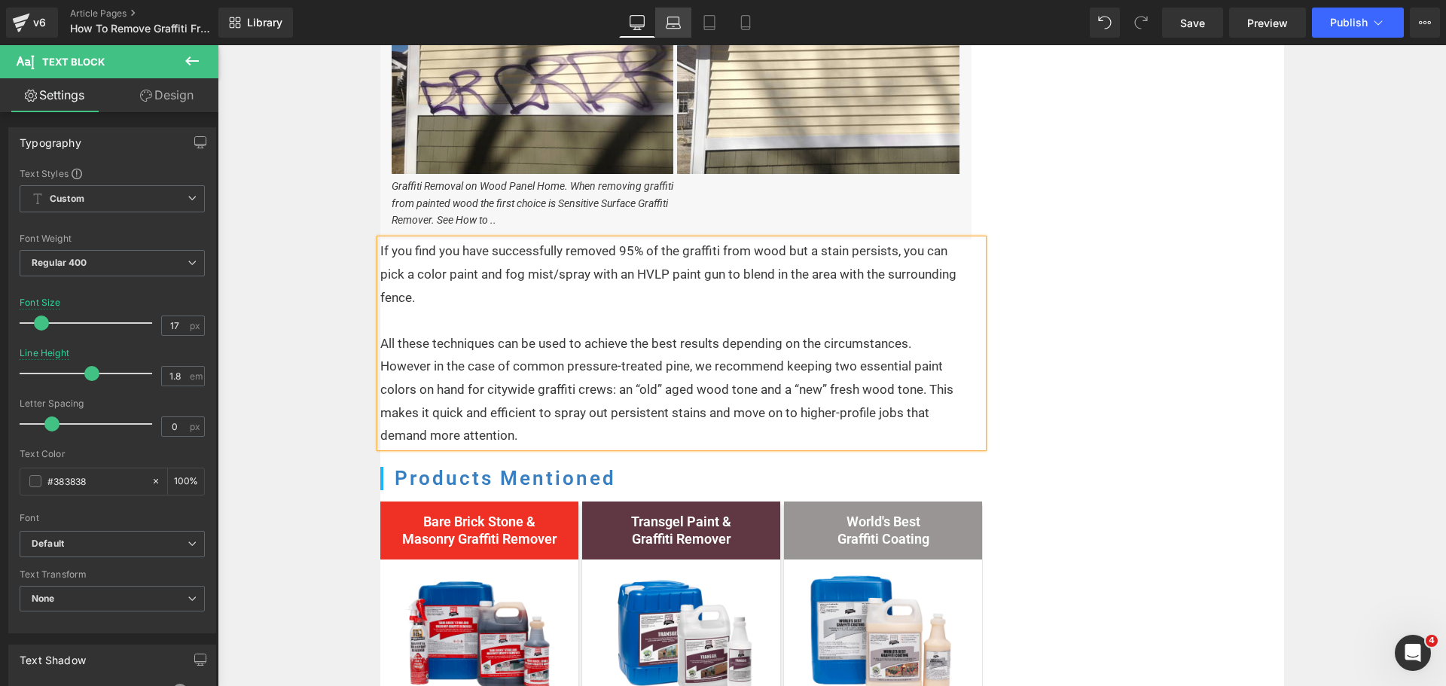
click at [676, 26] on icon at bounding box center [673, 22] width 15 height 15
type input "100"
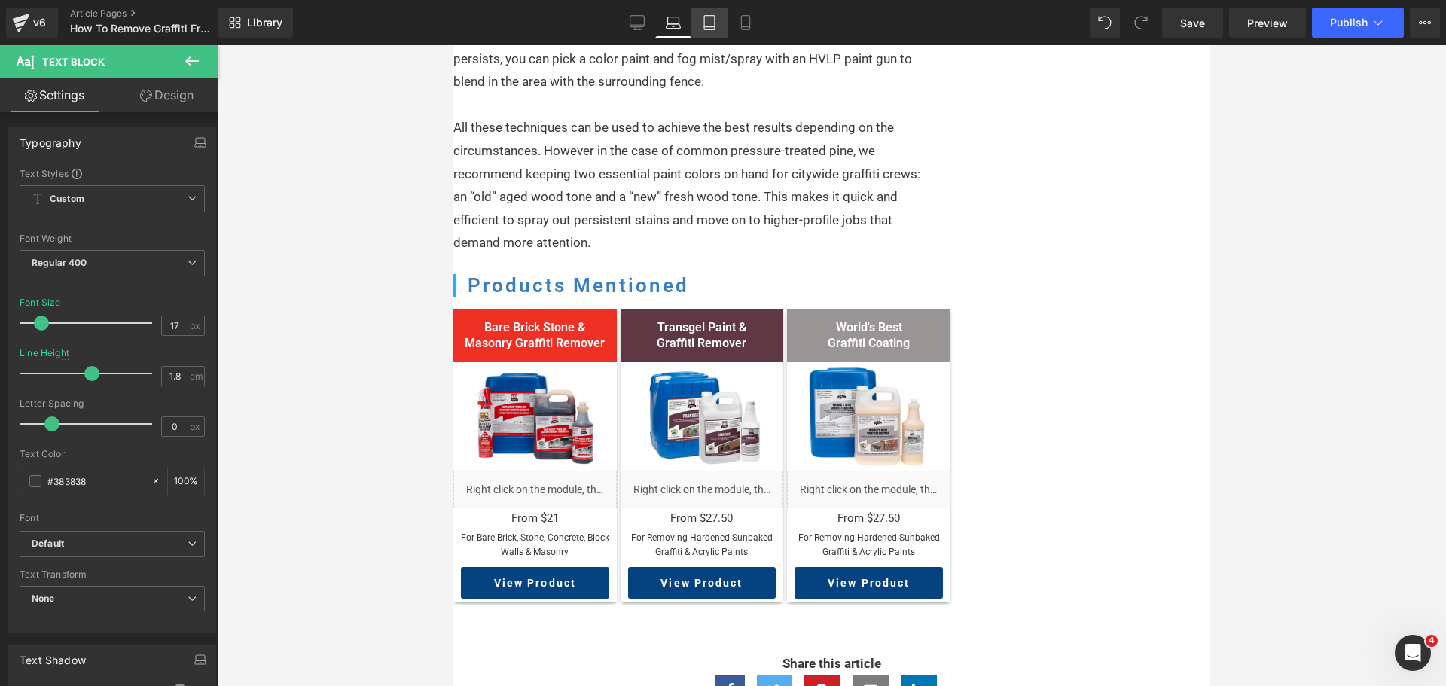
scroll to position [2048, 0]
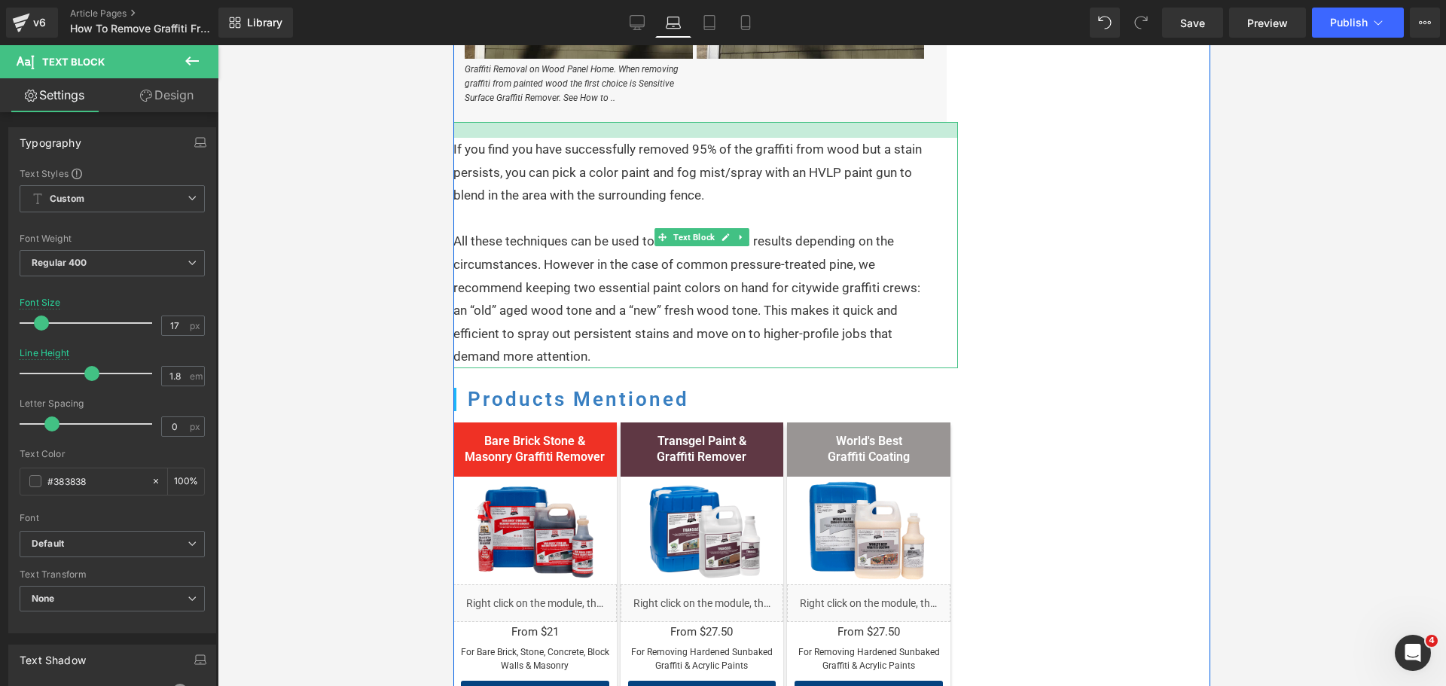
click at [650, 196] on div "If you find you have successfully removed 95% of the graffiti from wood but a s…" at bounding box center [705, 245] width 504 height 246
click at [644, 13] on link "Desktop" at bounding box center [637, 23] width 36 height 30
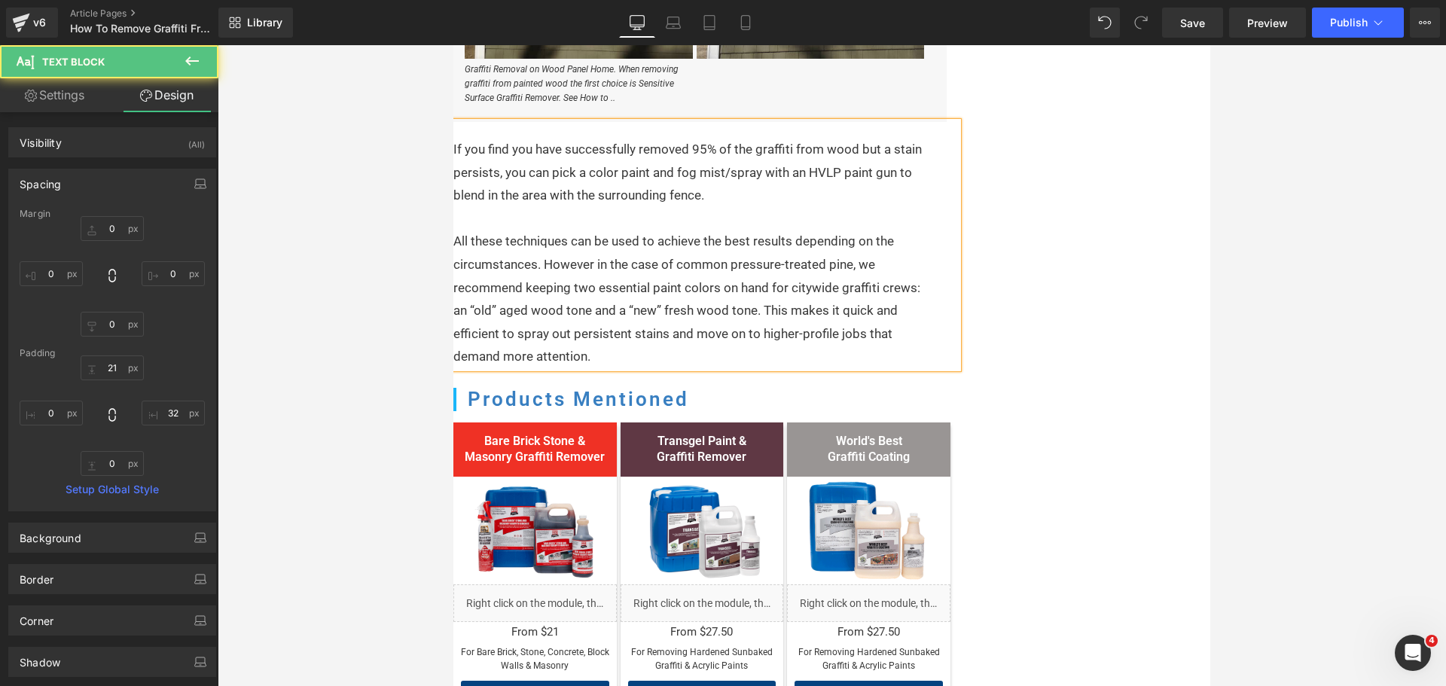
type input "0"
type input "21"
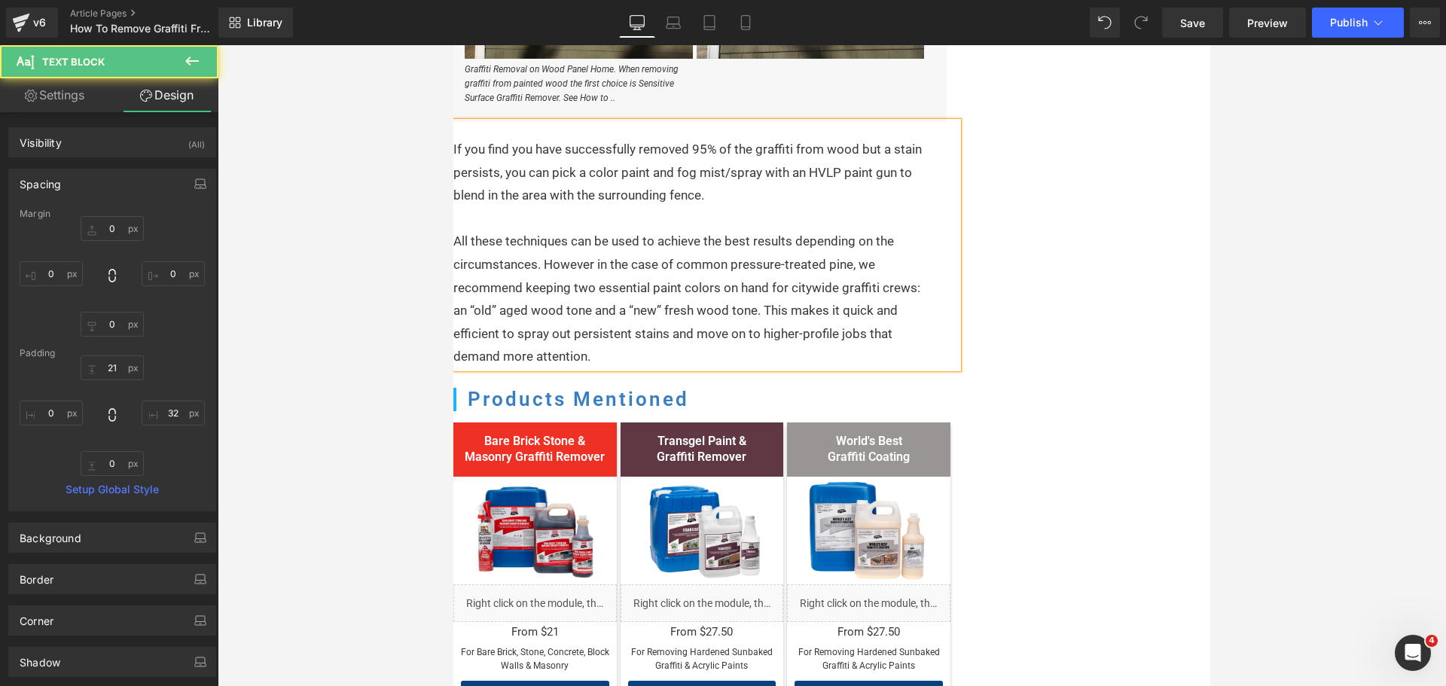
type input "32"
type input "0"
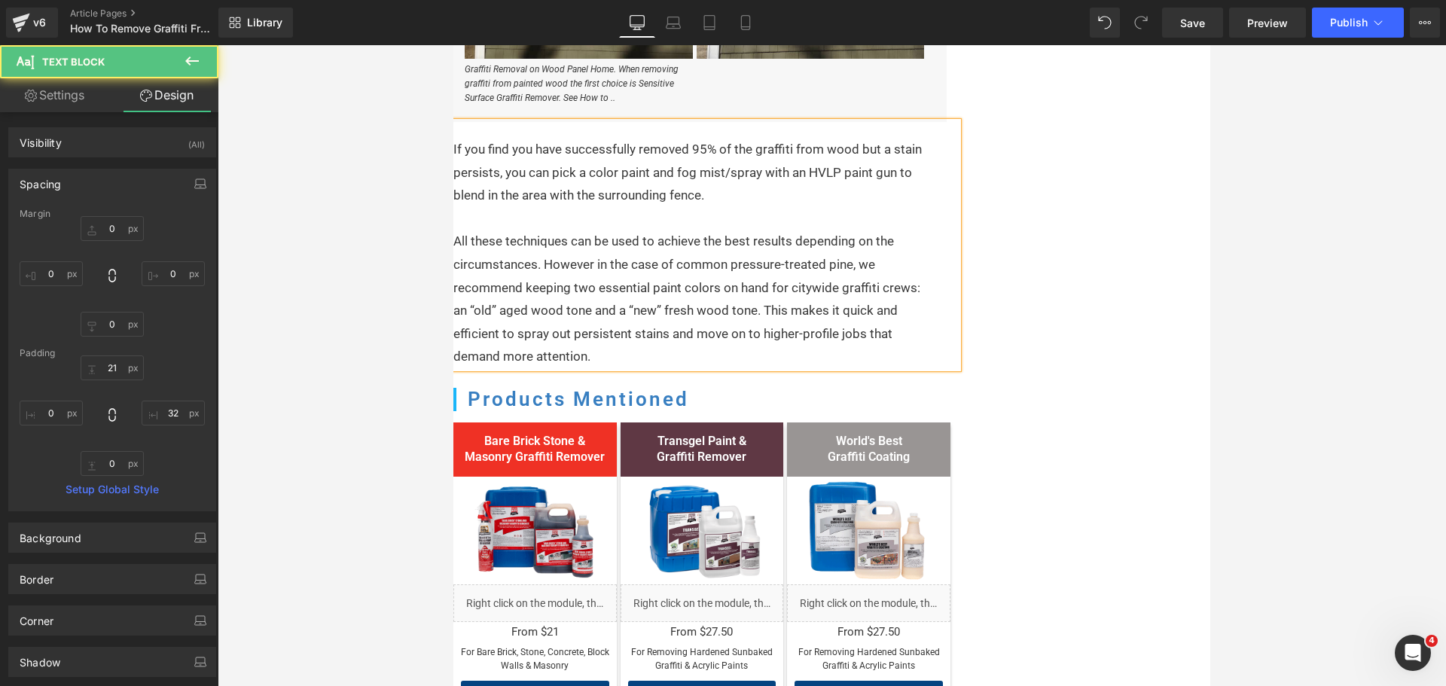
type input "0"
type input "25"
type input "0"
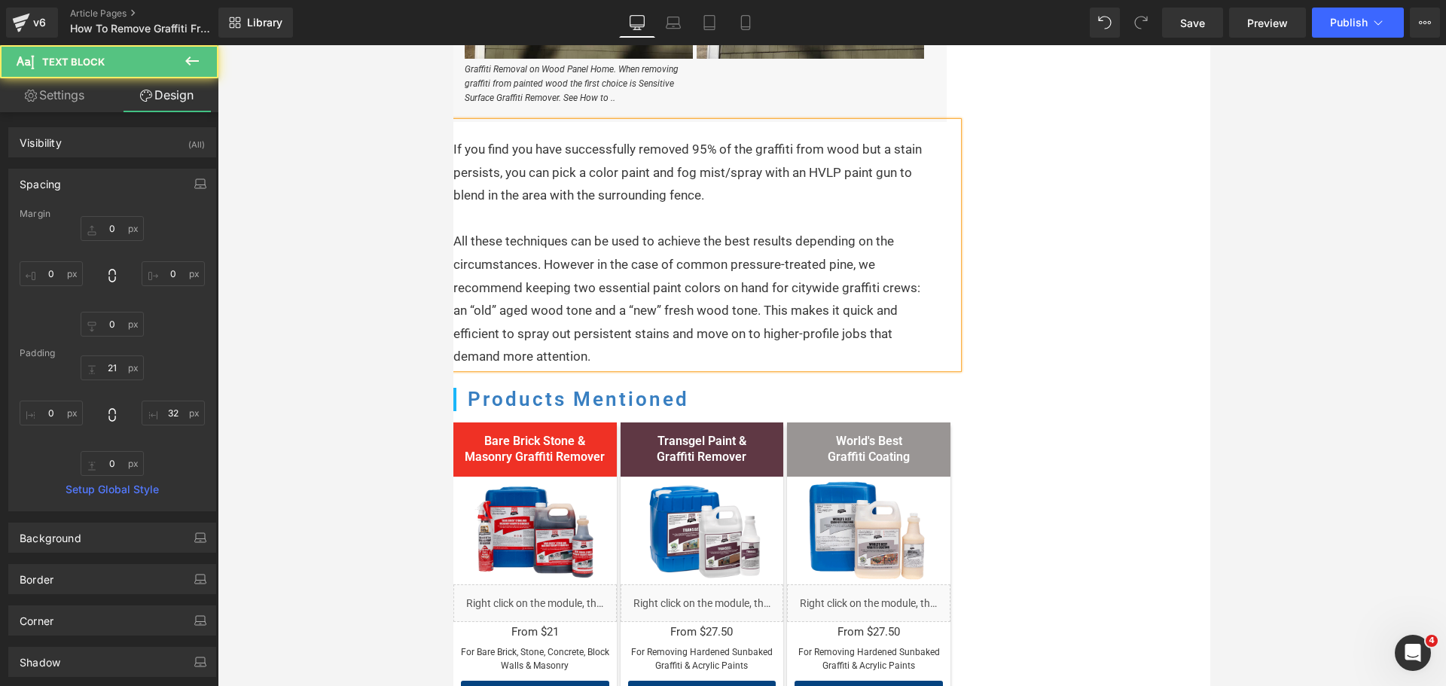
type input "0"
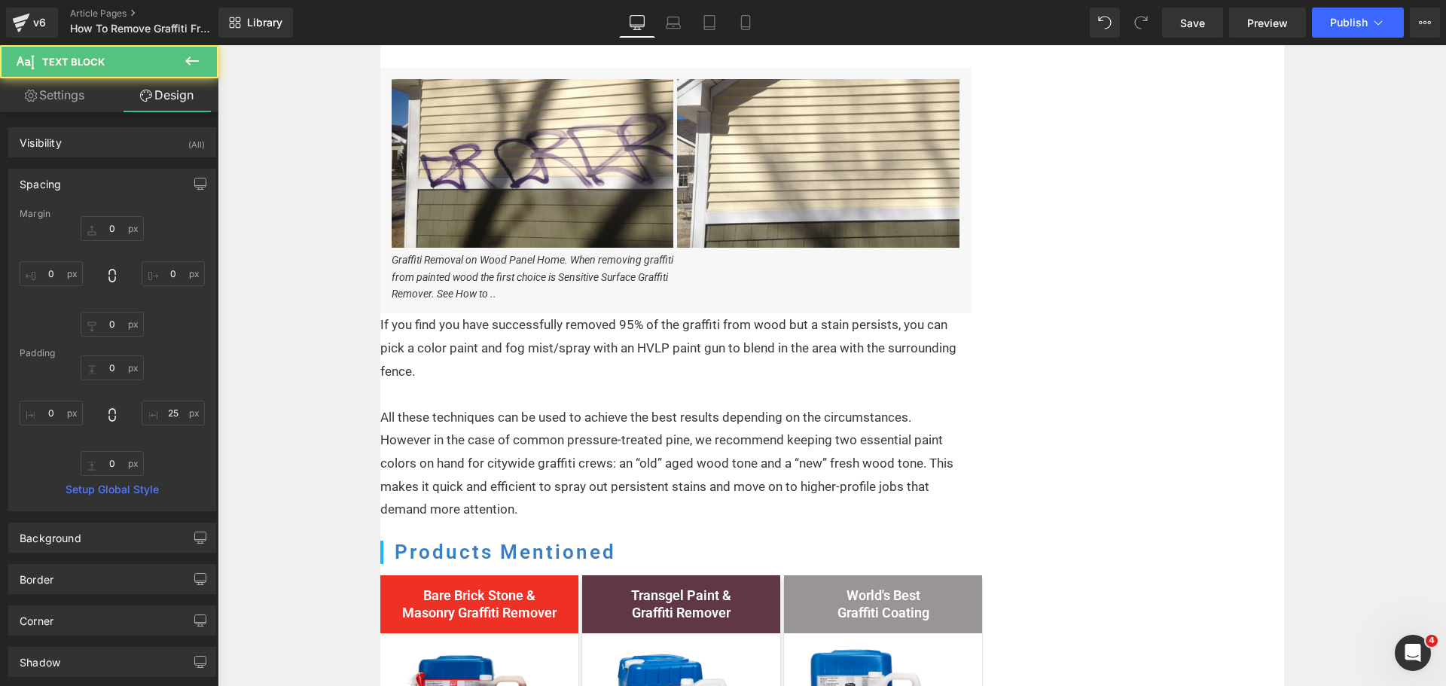
scroll to position [2036, 0]
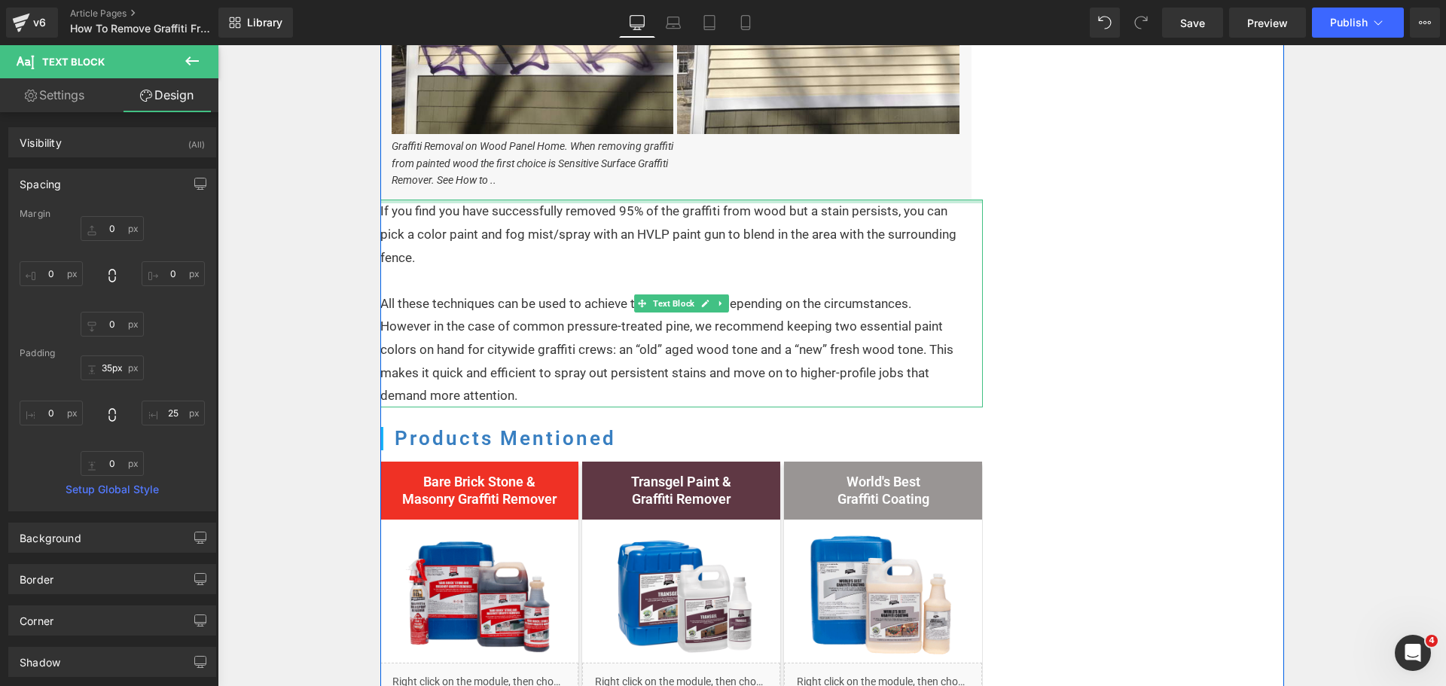
type input "36px"
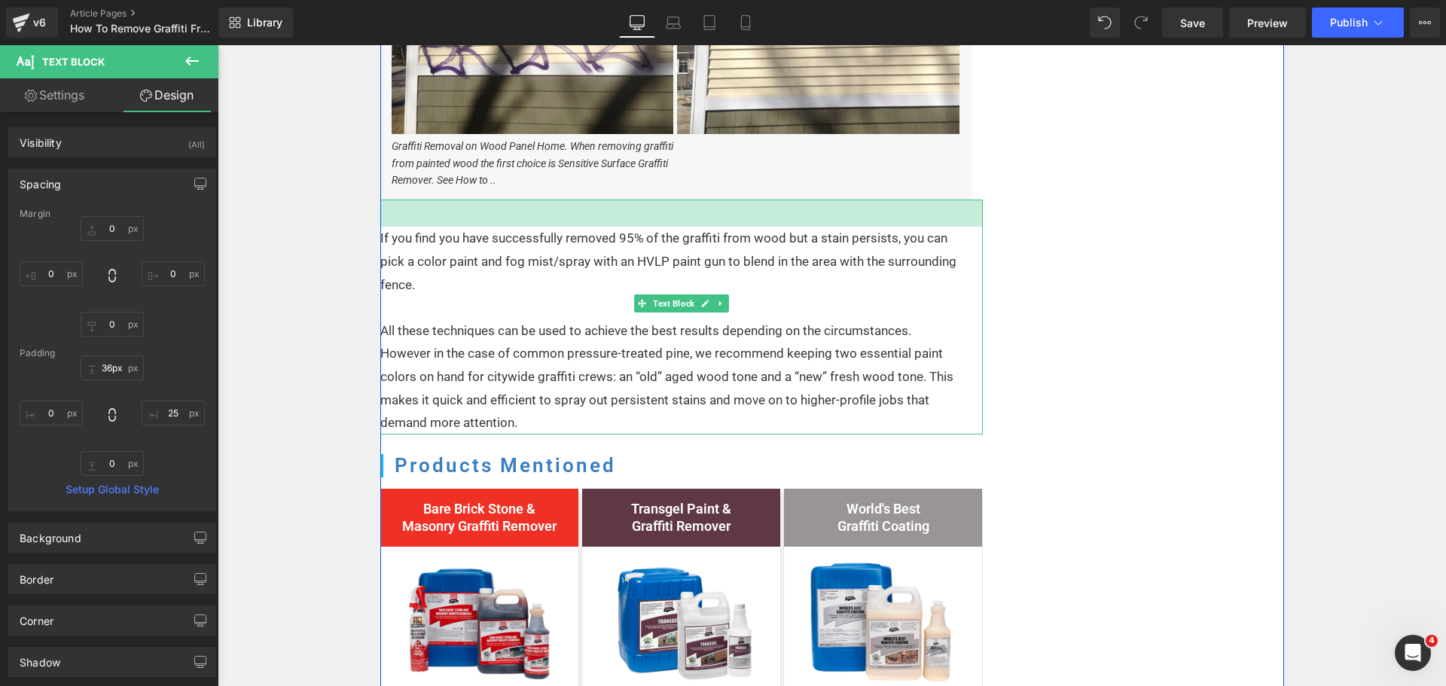
drag, startPoint x: 605, startPoint y: 203, endPoint x: 603, endPoint y: 230, distance: 27.2
click at [603, 230] on div "If you find you have successfully removed 95% of the graffiti from wood but a s…" at bounding box center [681, 317] width 602 height 234
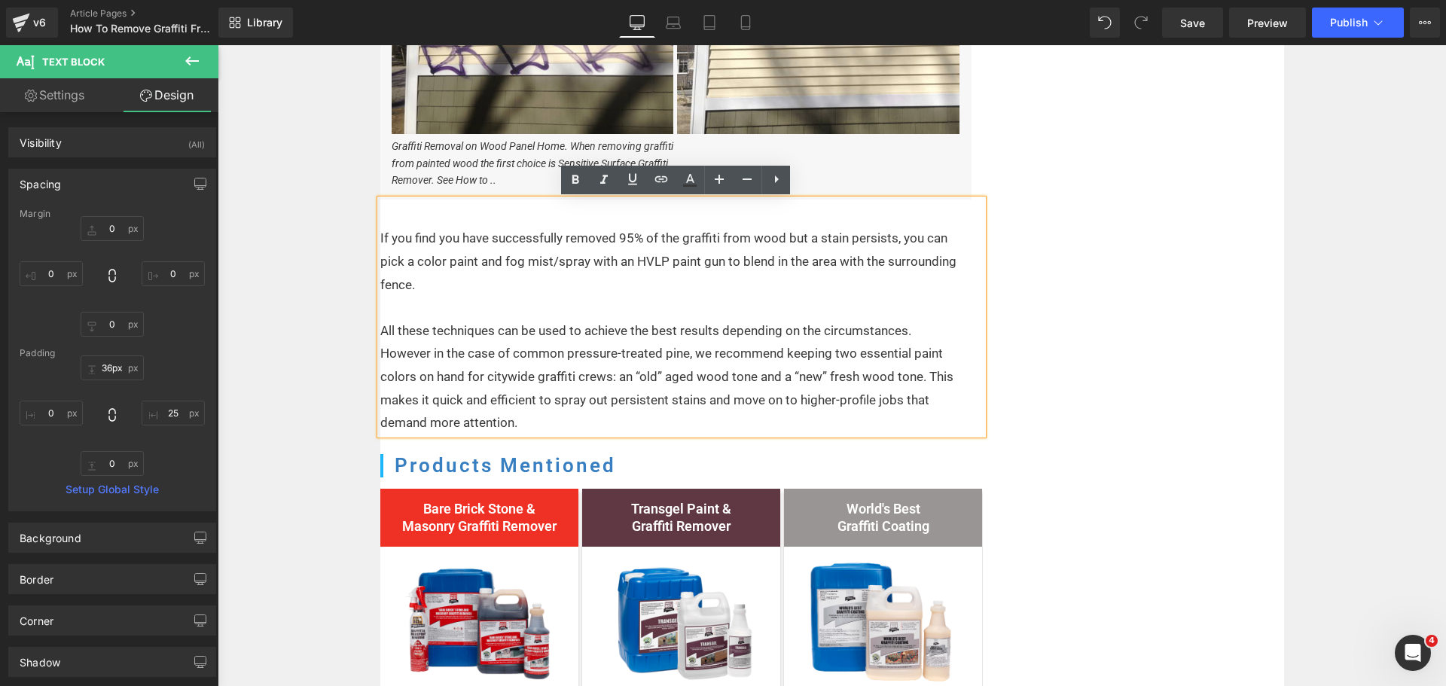
drag, startPoint x: 300, startPoint y: 213, endPoint x: 382, endPoint y: 217, distance: 82.1
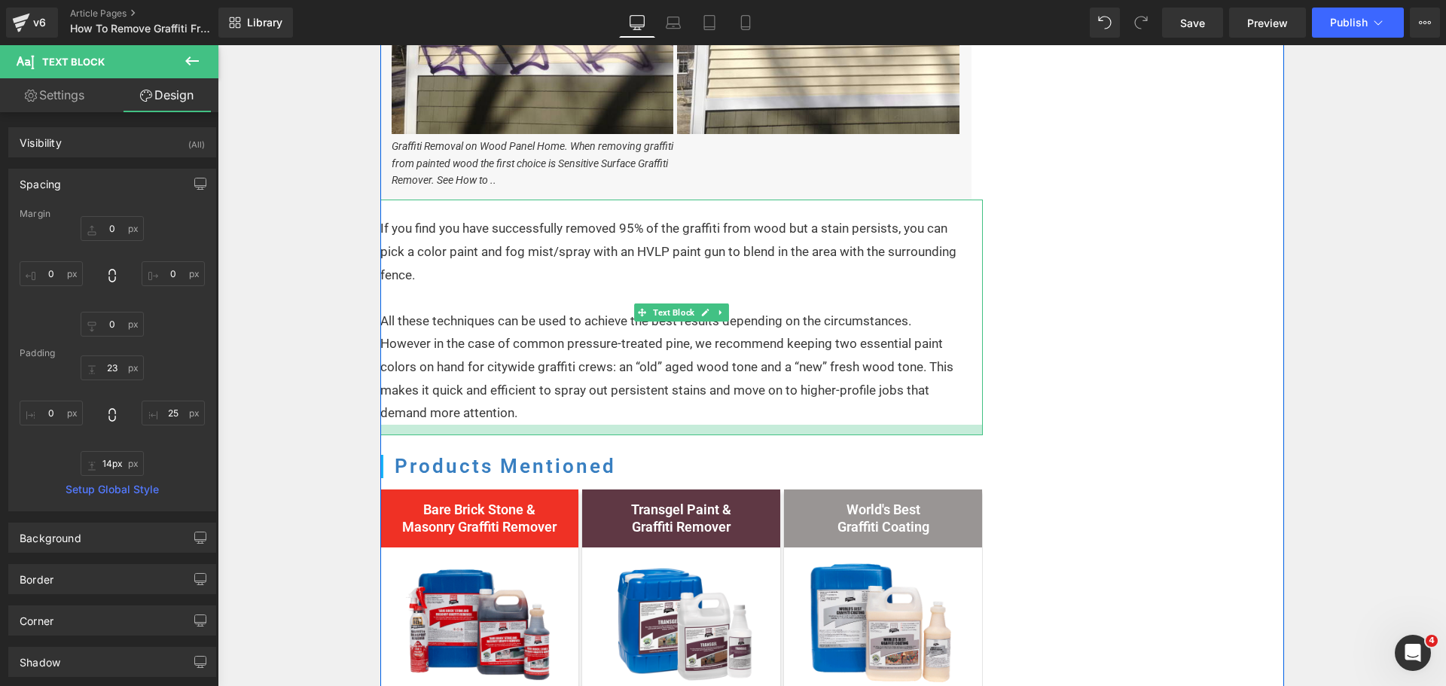
drag, startPoint x: 526, startPoint y: 423, endPoint x: 537, endPoint y: 410, distance: 17.1
click at [522, 435] on div at bounding box center [681, 430] width 602 height 11
type input "16px"
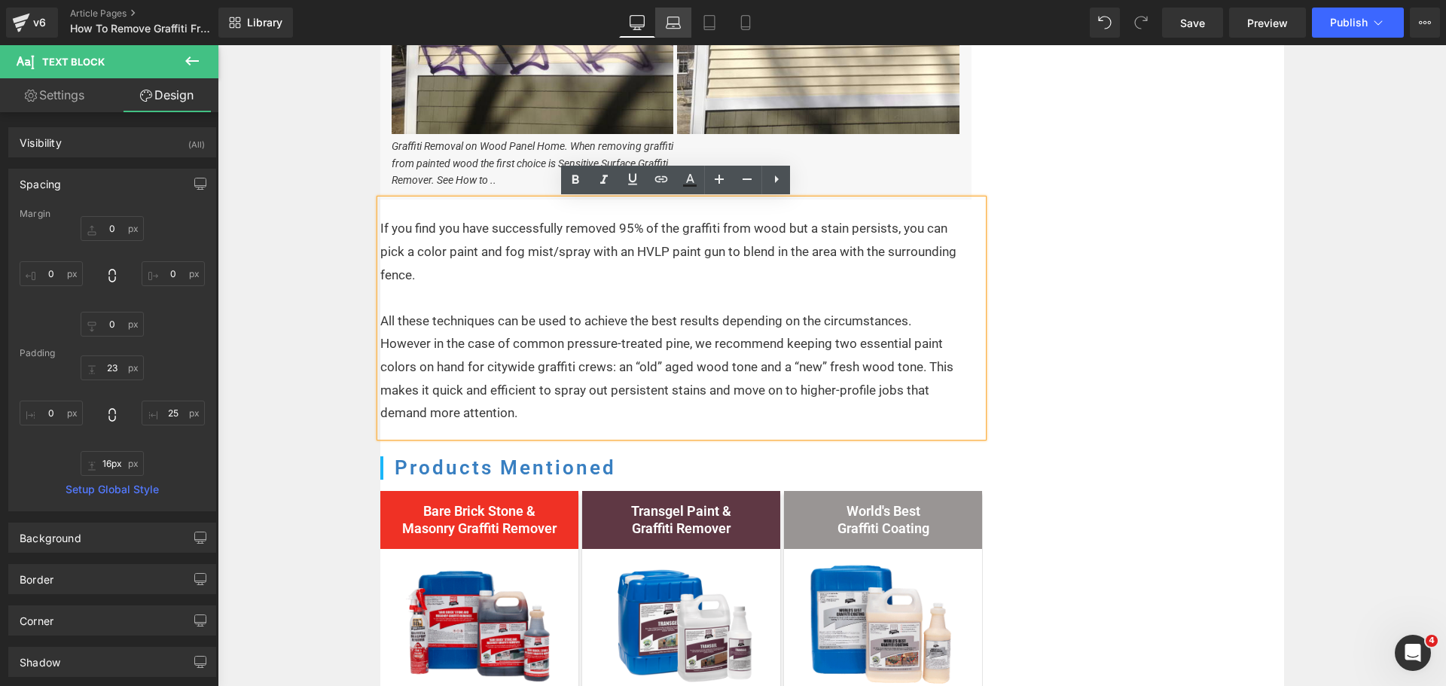
click at [661, 28] on link "Laptop" at bounding box center [673, 23] width 36 height 30
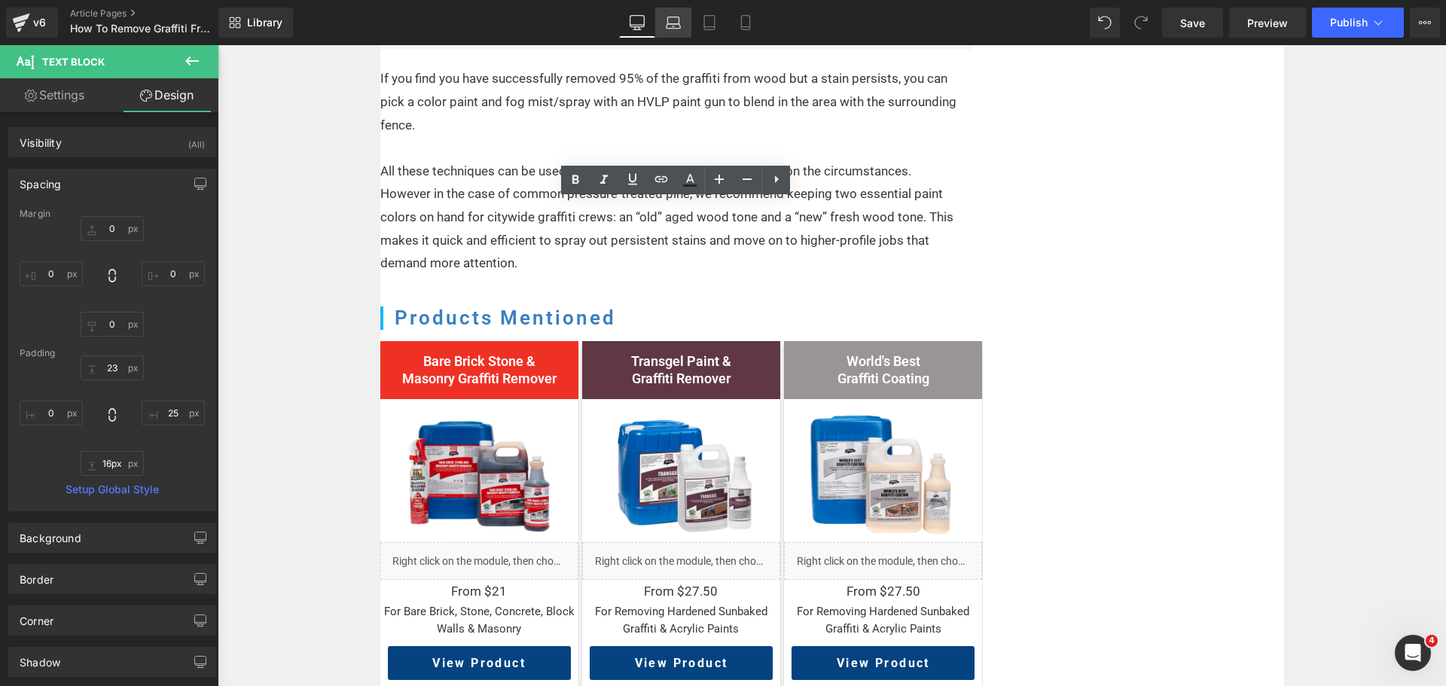
type input "0"
type input "21"
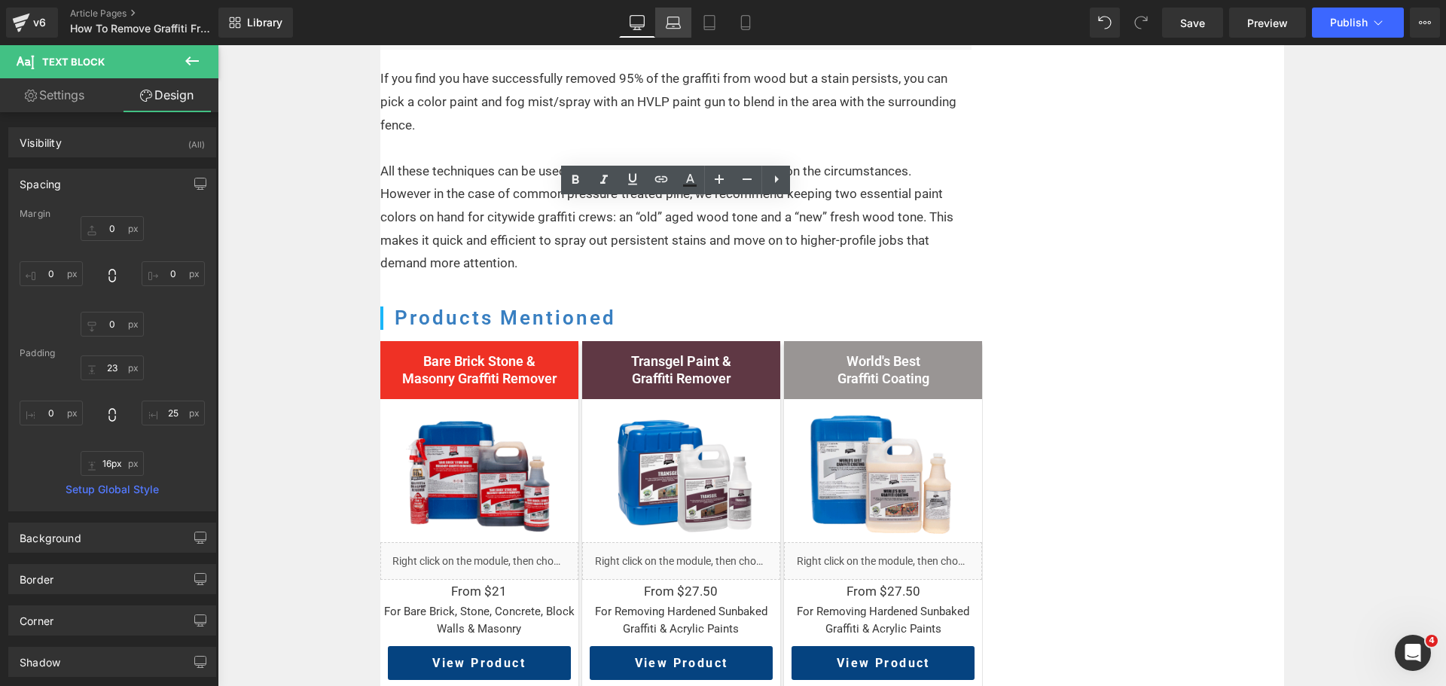
type input "32"
type input "16"
type input "0"
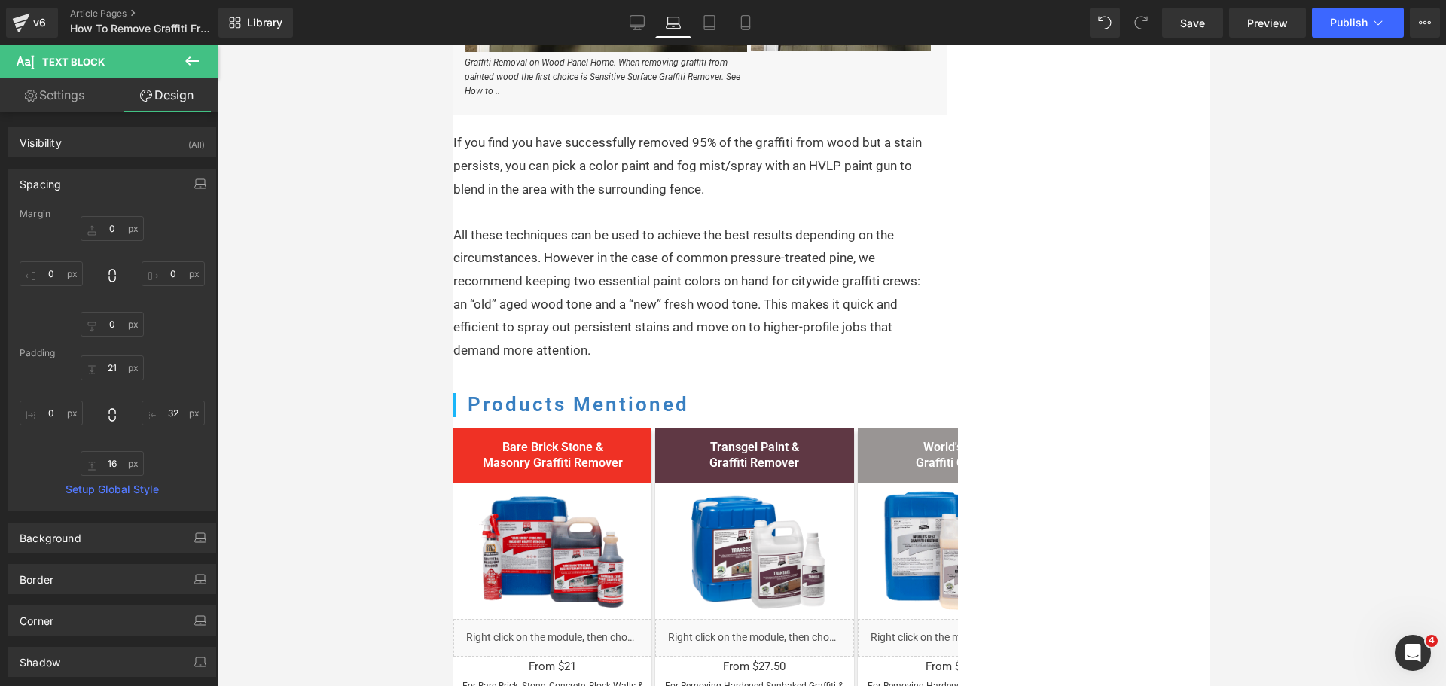
scroll to position [2088, 0]
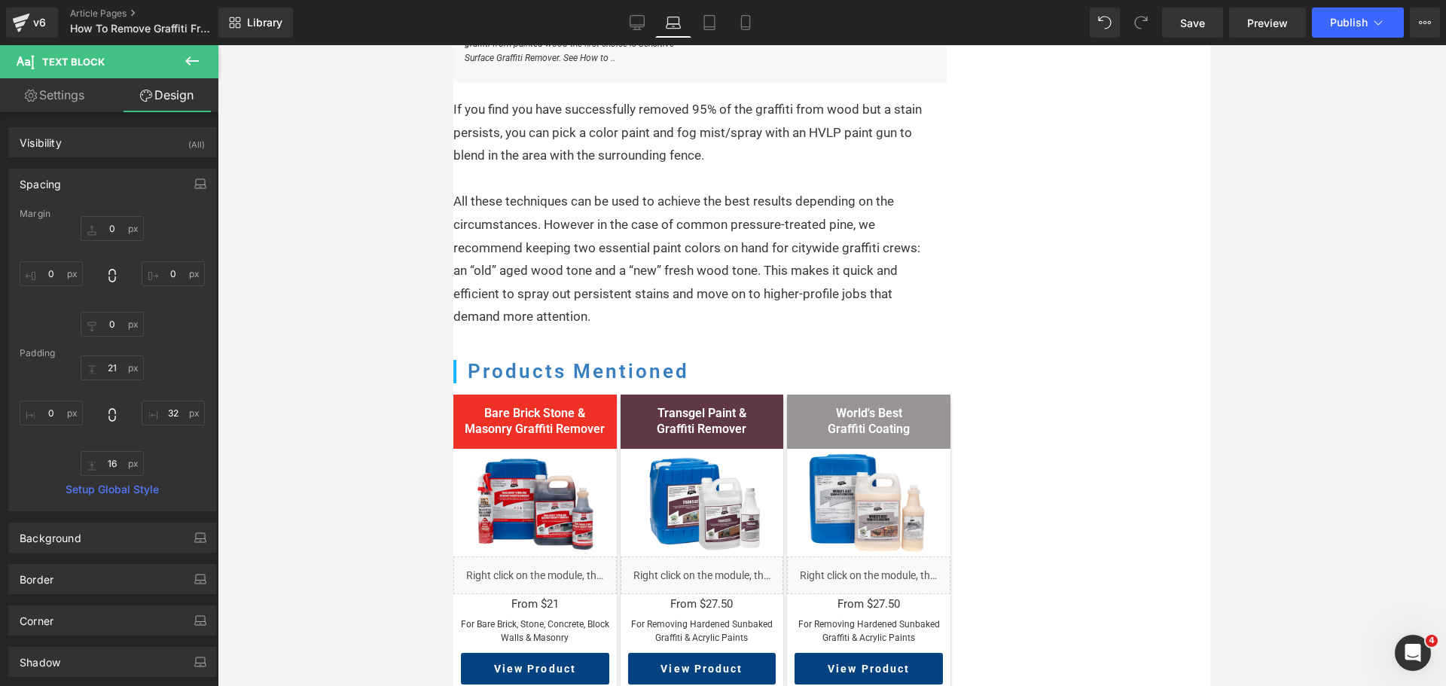
click at [672, 283] on div "All these techniques can be used to achieve the best results depending on the c…" at bounding box center [693, 259] width 480 height 139
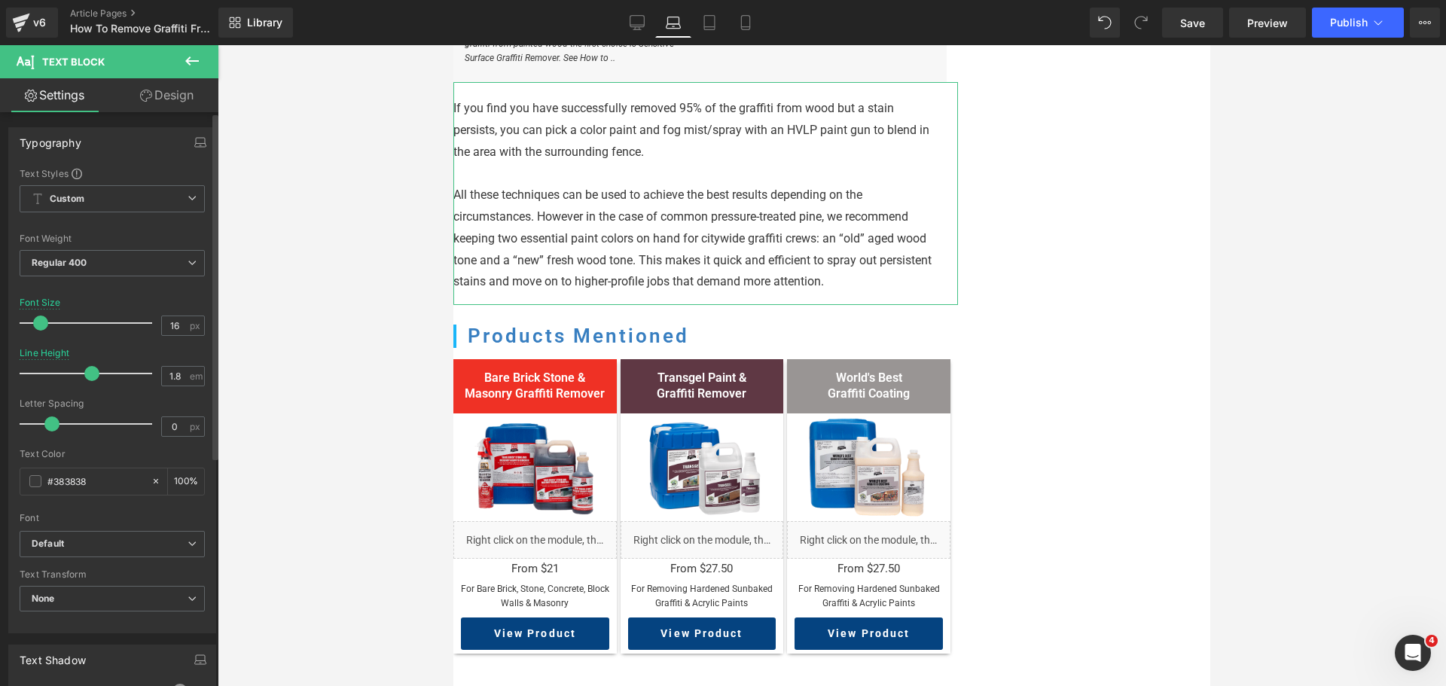
click at [40, 323] on span at bounding box center [40, 322] width 15 height 15
click at [710, 27] on icon at bounding box center [709, 27] width 11 height 0
type input "14"
type input "2"
type input "100"
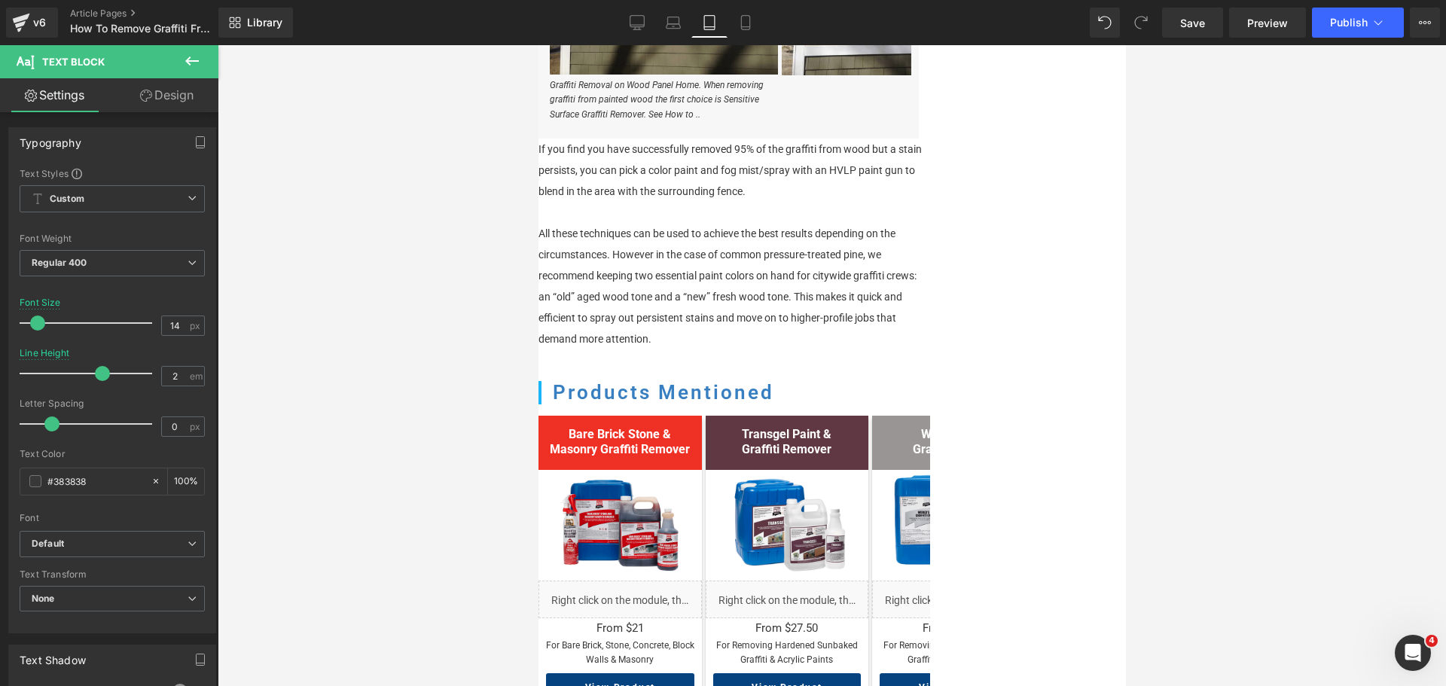
scroll to position [1848, 0]
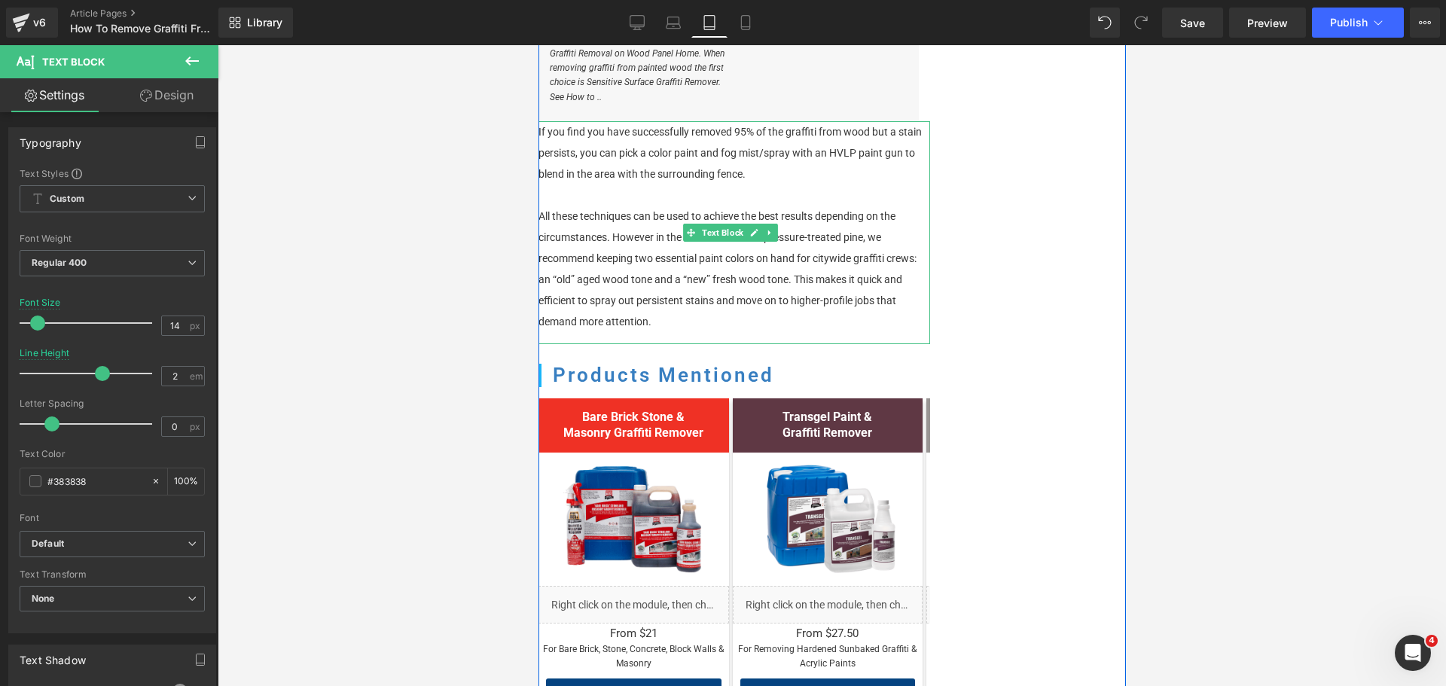
click at [626, 212] on div "All these techniques can be used to achieve the best results depending on the c…" at bounding box center [730, 269] width 384 height 126
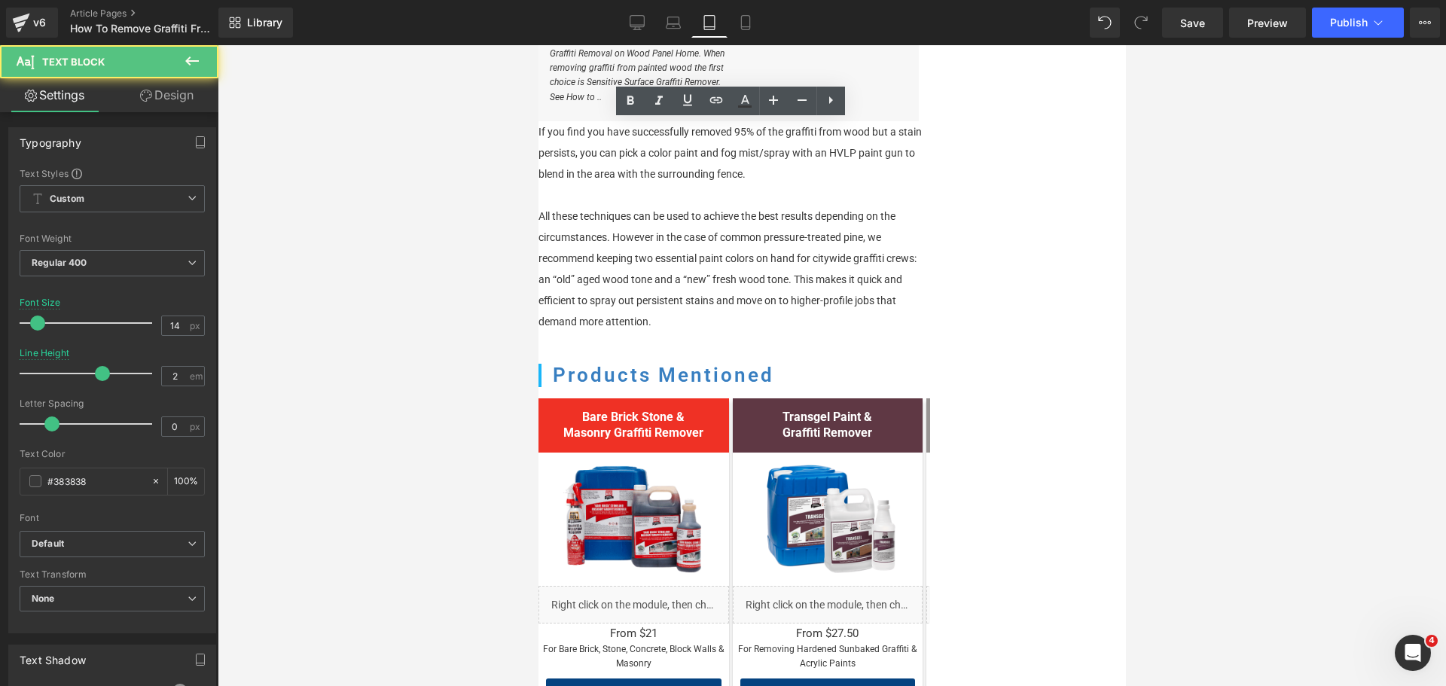
drag, startPoint x: 476, startPoint y: 152, endPoint x: 513, endPoint y: 144, distance: 37.8
click at [485, 152] on div at bounding box center [832, 365] width 1228 height 641
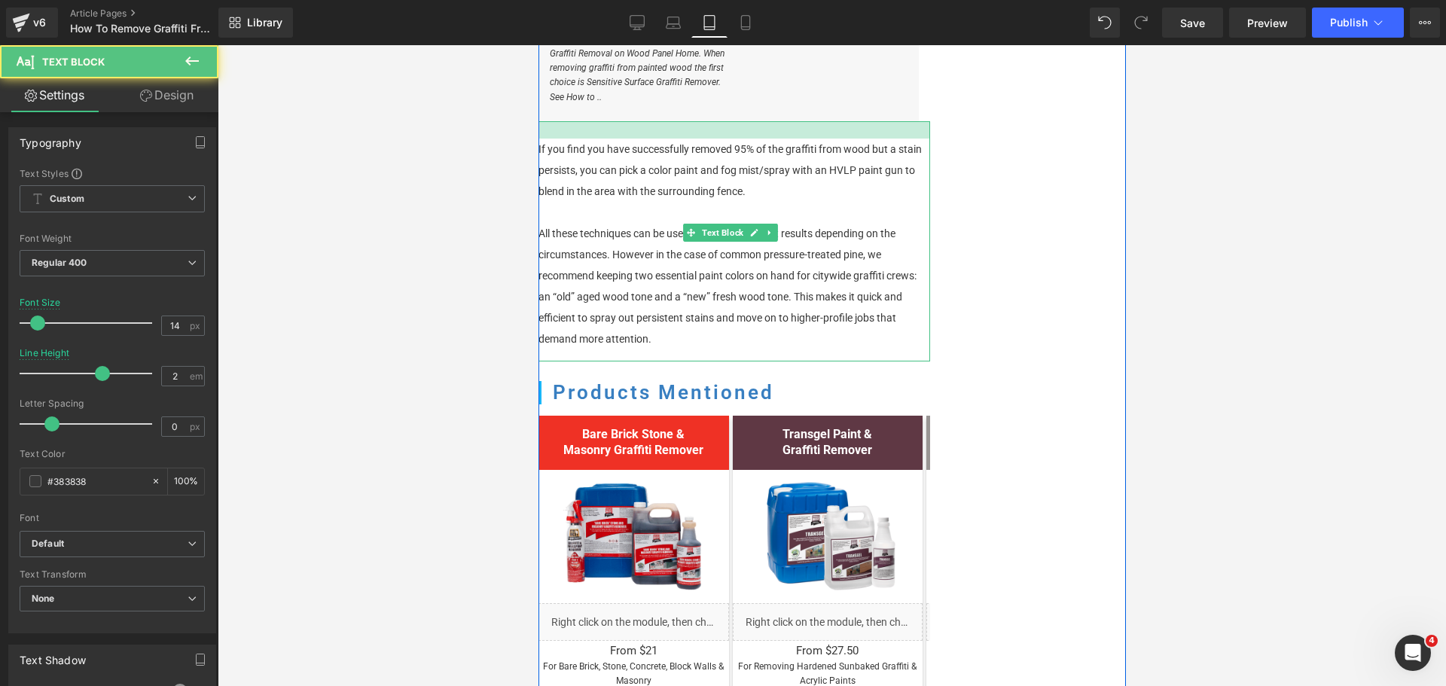
drag, startPoint x: 576, startPoint y: 124, endPoint x: 1280, endPoint y: 58, distance: 707.0
click at [576, 142] on div "If you find you have successfully removed 95% of the graffiti from wood but a s…" at bounding box center [733, 241] width 391 height 240
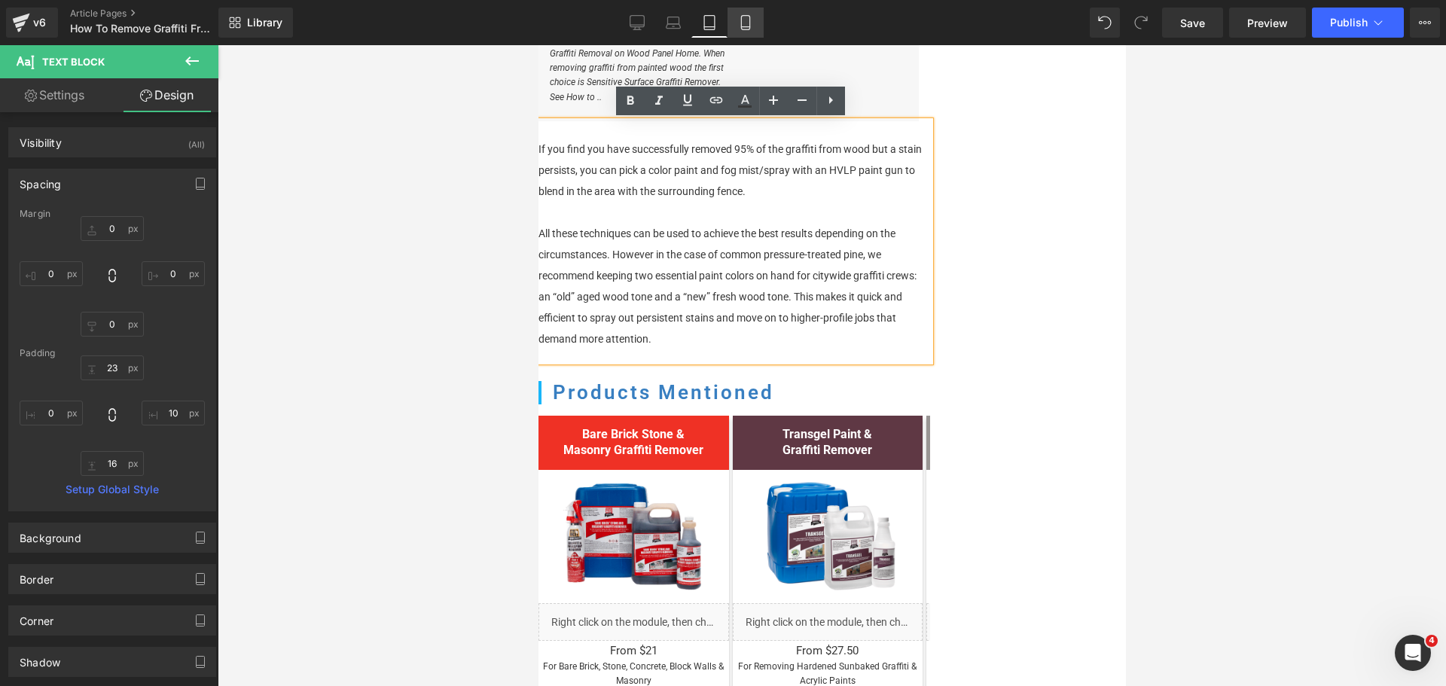
type input "0"
type input "23"
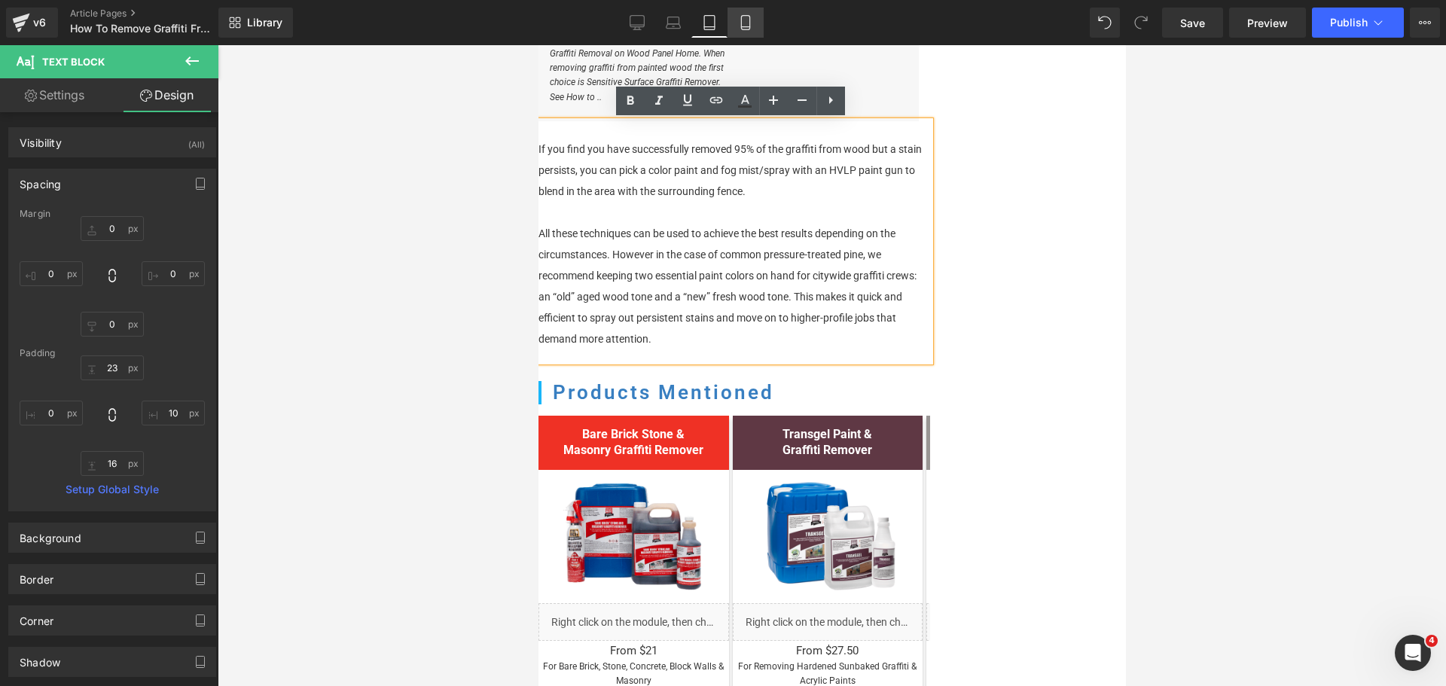
type input "10"
type input "16"
type input "0"
drag, startPoint x: 658, startPoint y: 174, endPoint x: 670, endPoint y: 156, distance: 21.7
click at [658, 174] on div "If you find you have successfully removed 95% of the graffiti from wood but a s…" at bounding box center [733, 241] width 391 height 240
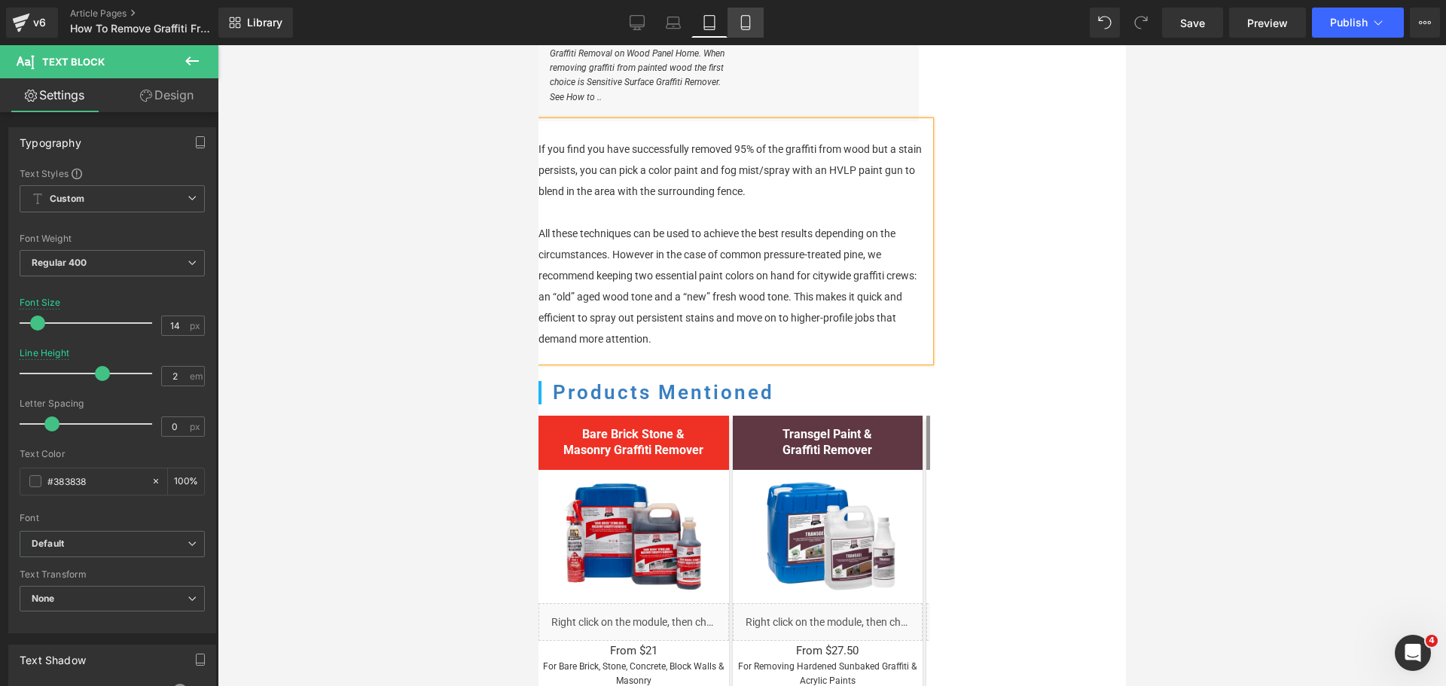
click at [748, 20] on icon at bounding box center [745, 22] width 15 height 15
type input "100"
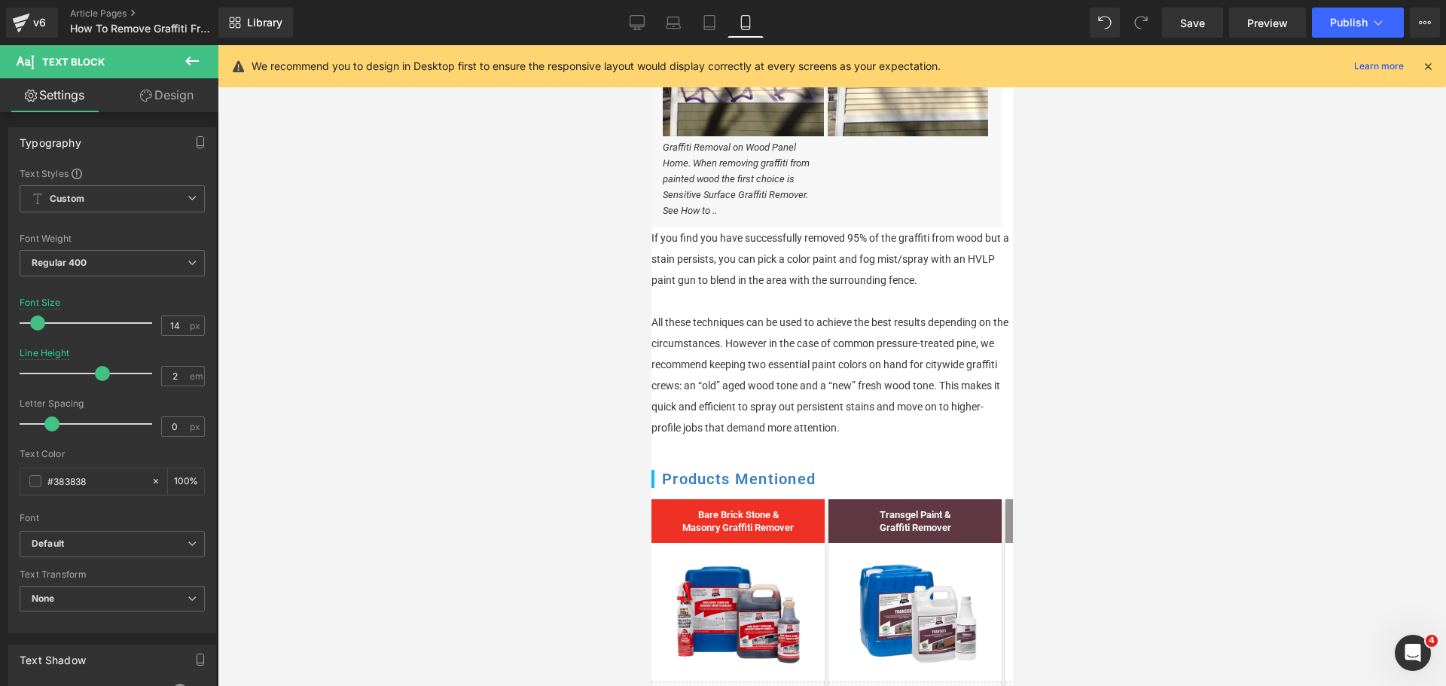
scroll to position [1717, 0]
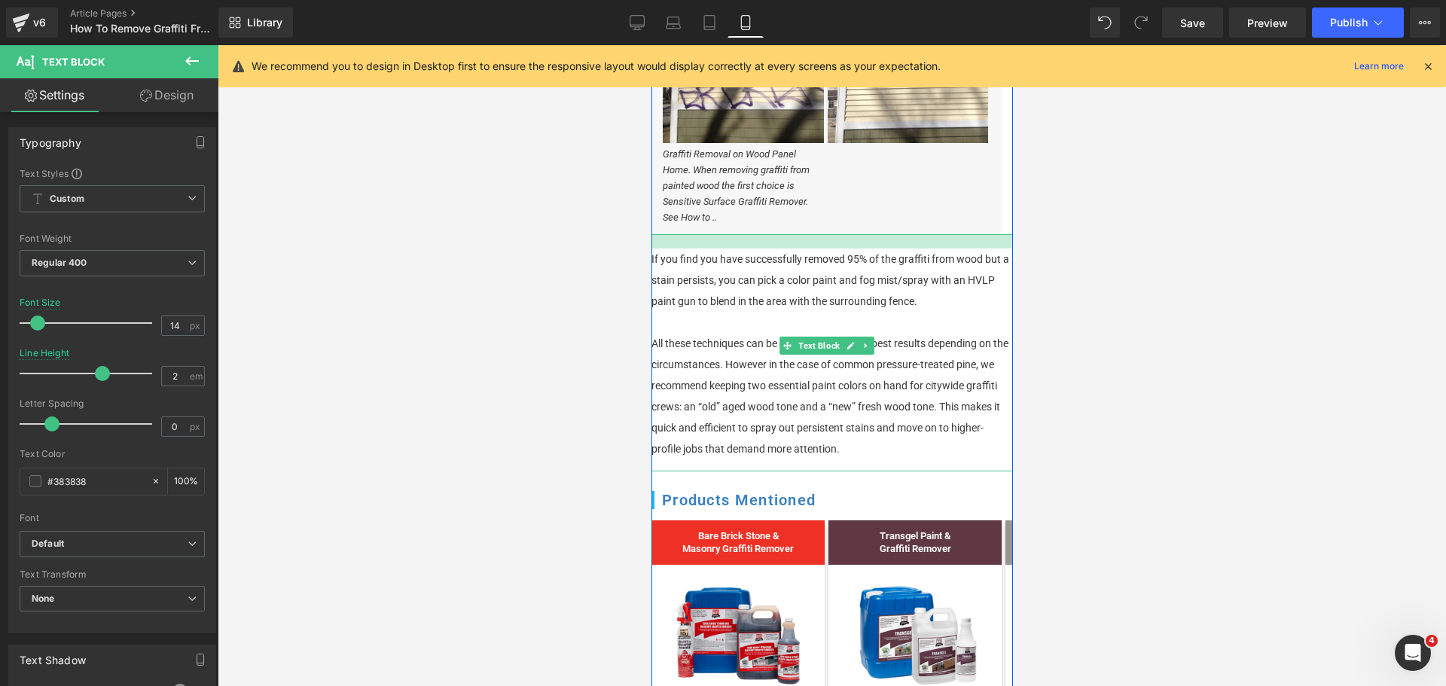
click at [733, 273] on div "If you find you have successfully removed 95% of the graffiti from wood but a s…" at bounding box center [830, 352] width 361 height 237
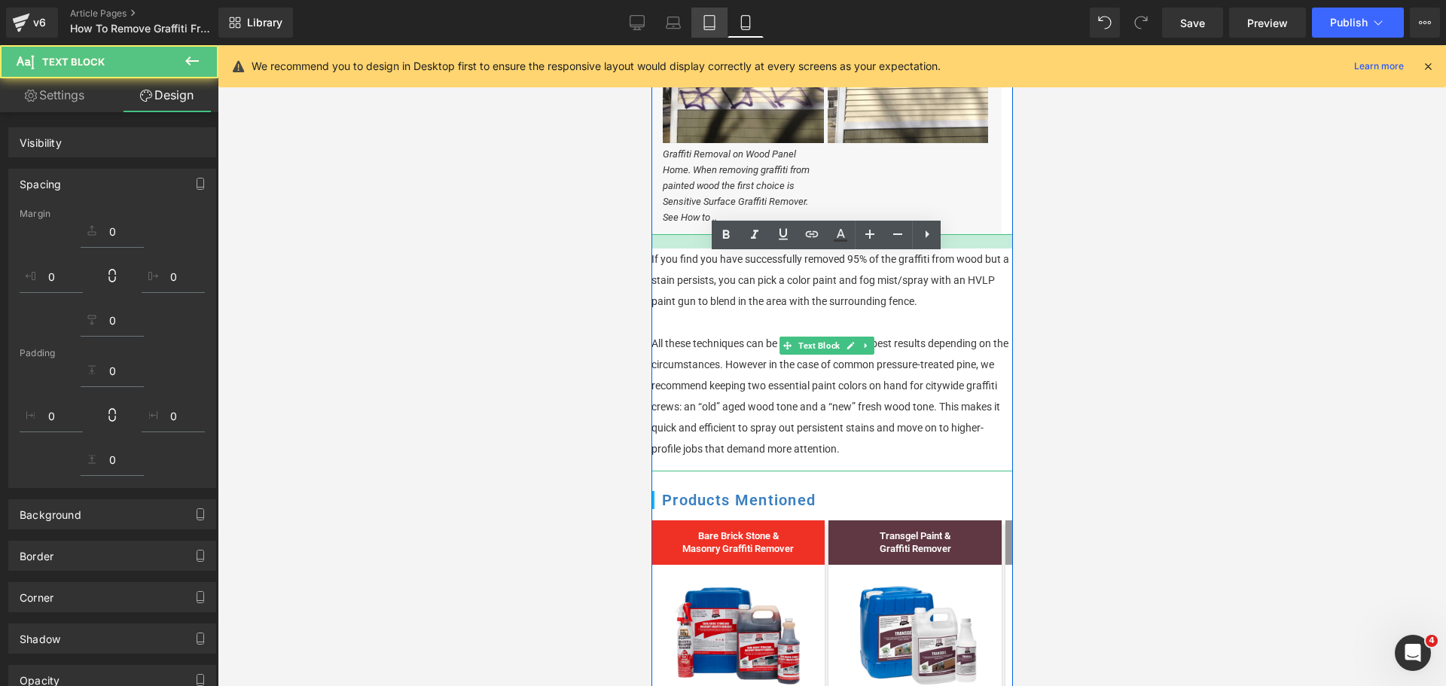
click at [724, 20] on link "Tablet" at bounding box center [709, 23] width 36 height 30
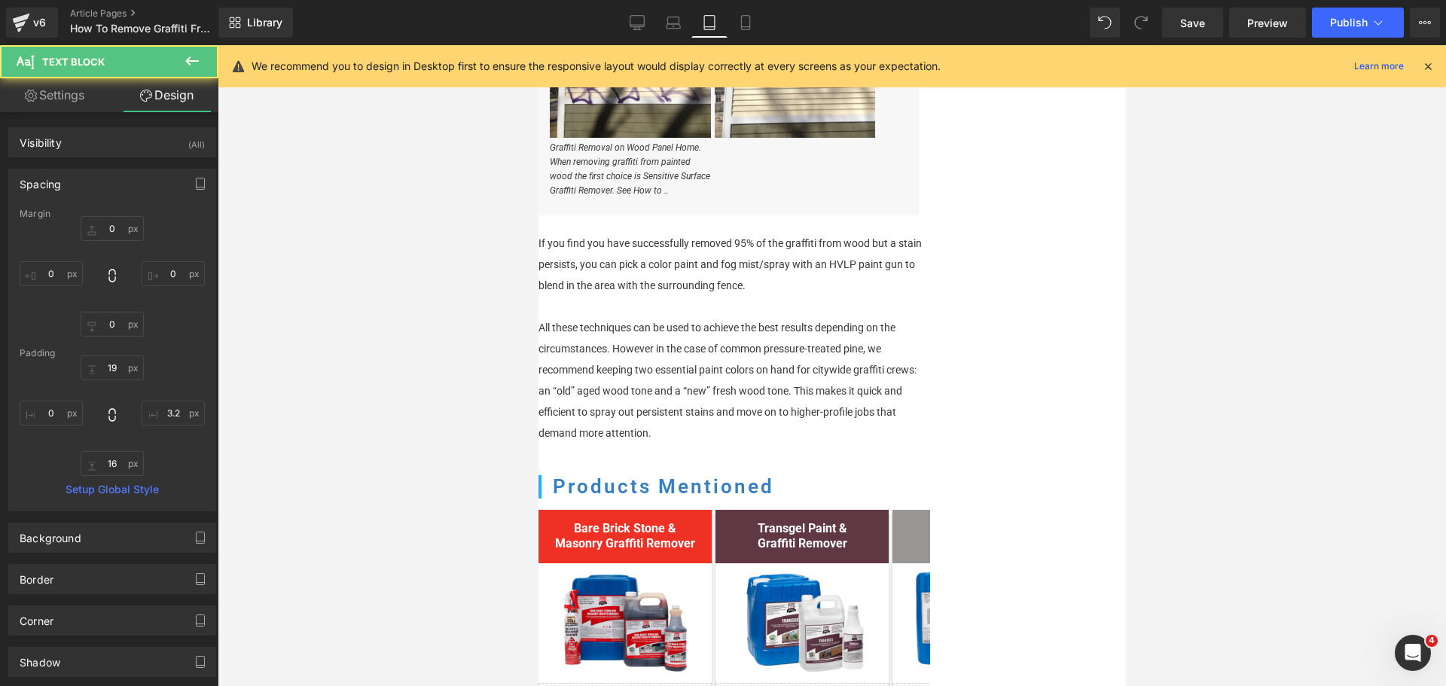
type input "0"
type input "23"
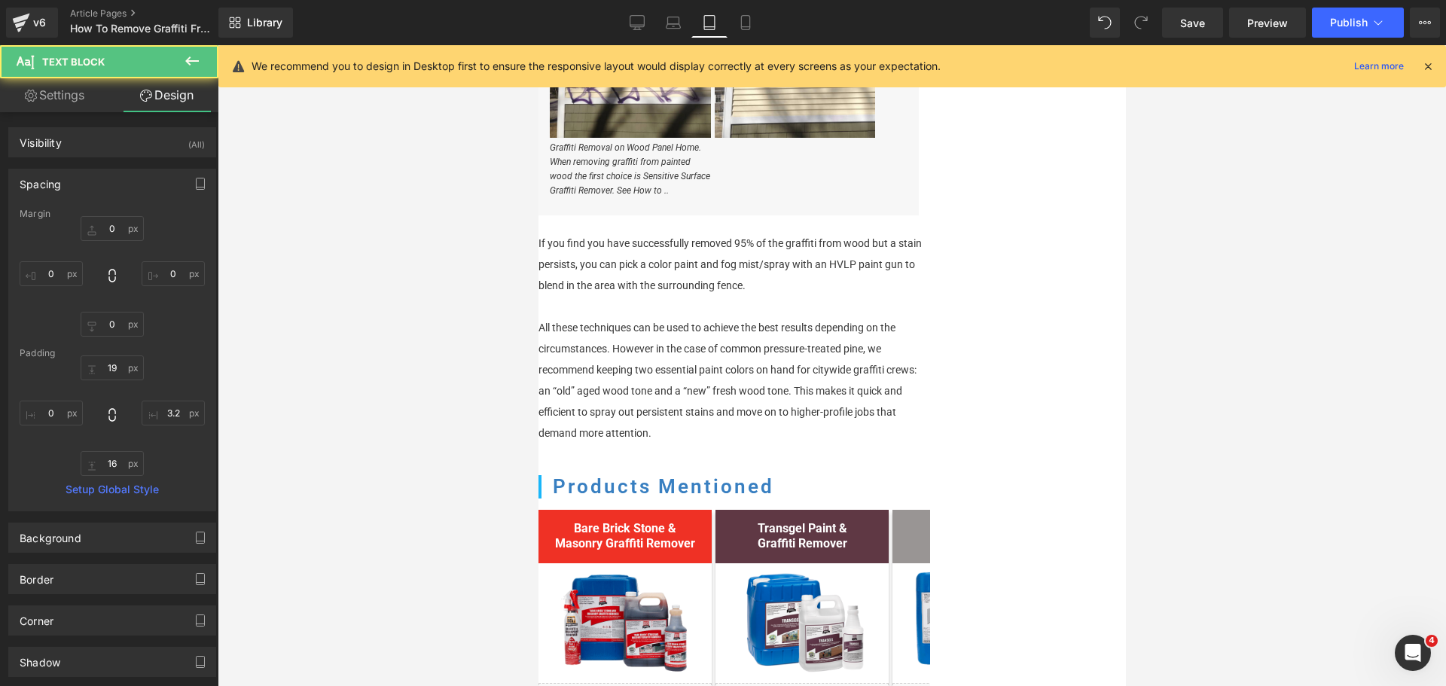
type input "10"
type input "16"
type input "0"
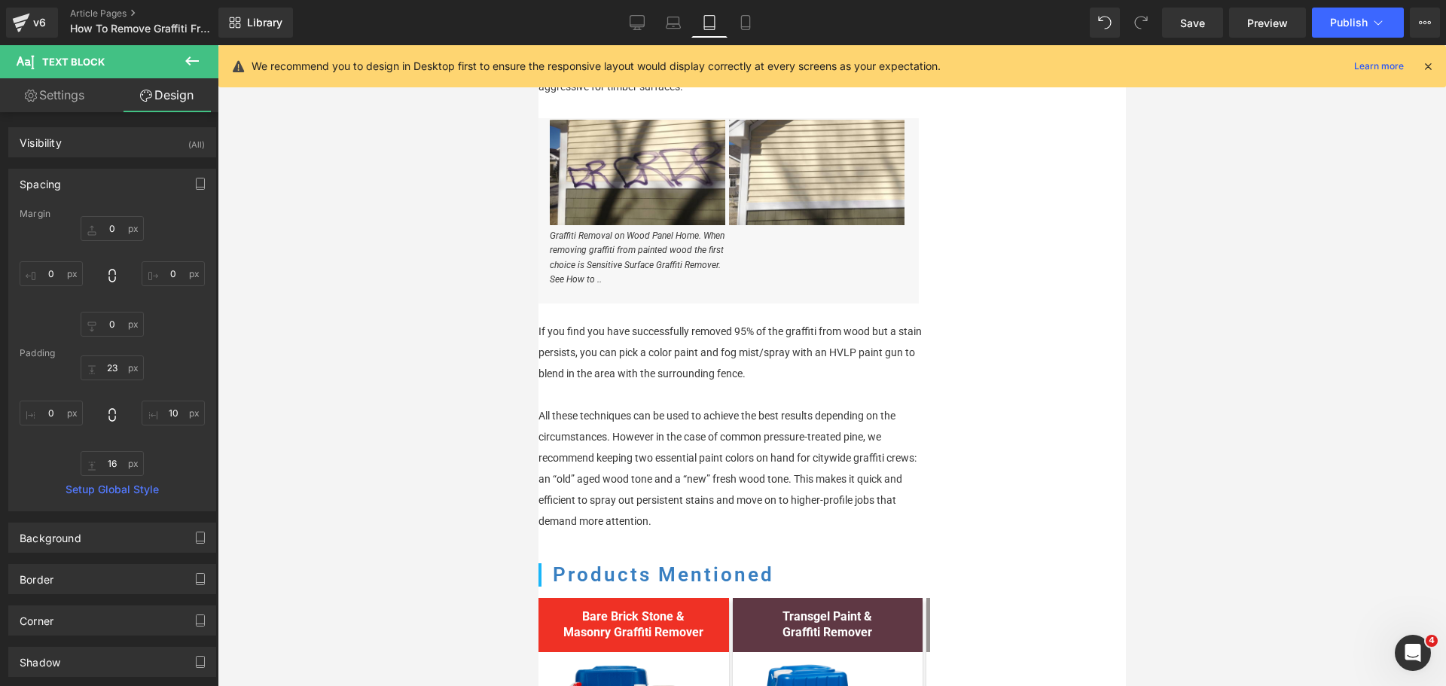
scroll to position [1698, 0]
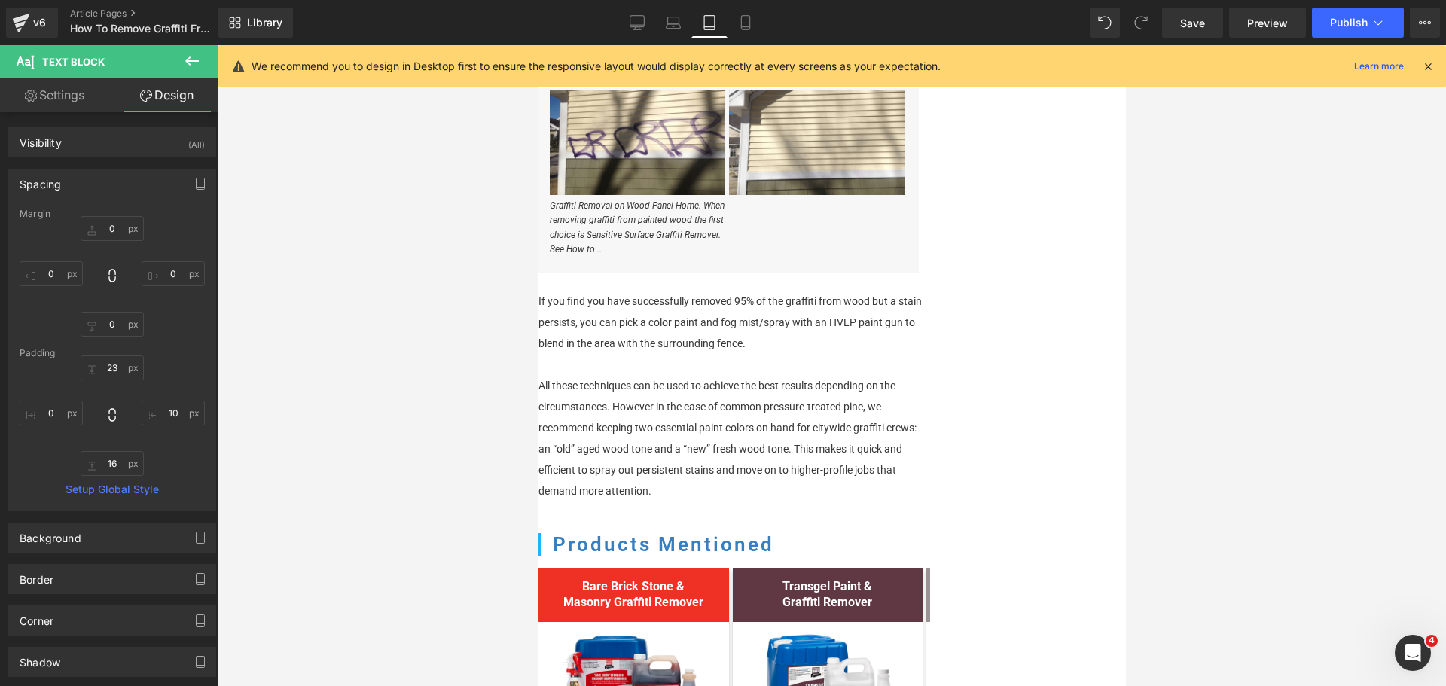
click at [637, 310] on div "If you find you have successfully removed 95% of the graffiti from wood but a s…" at bounding box center [733, 393] width 391 height 240
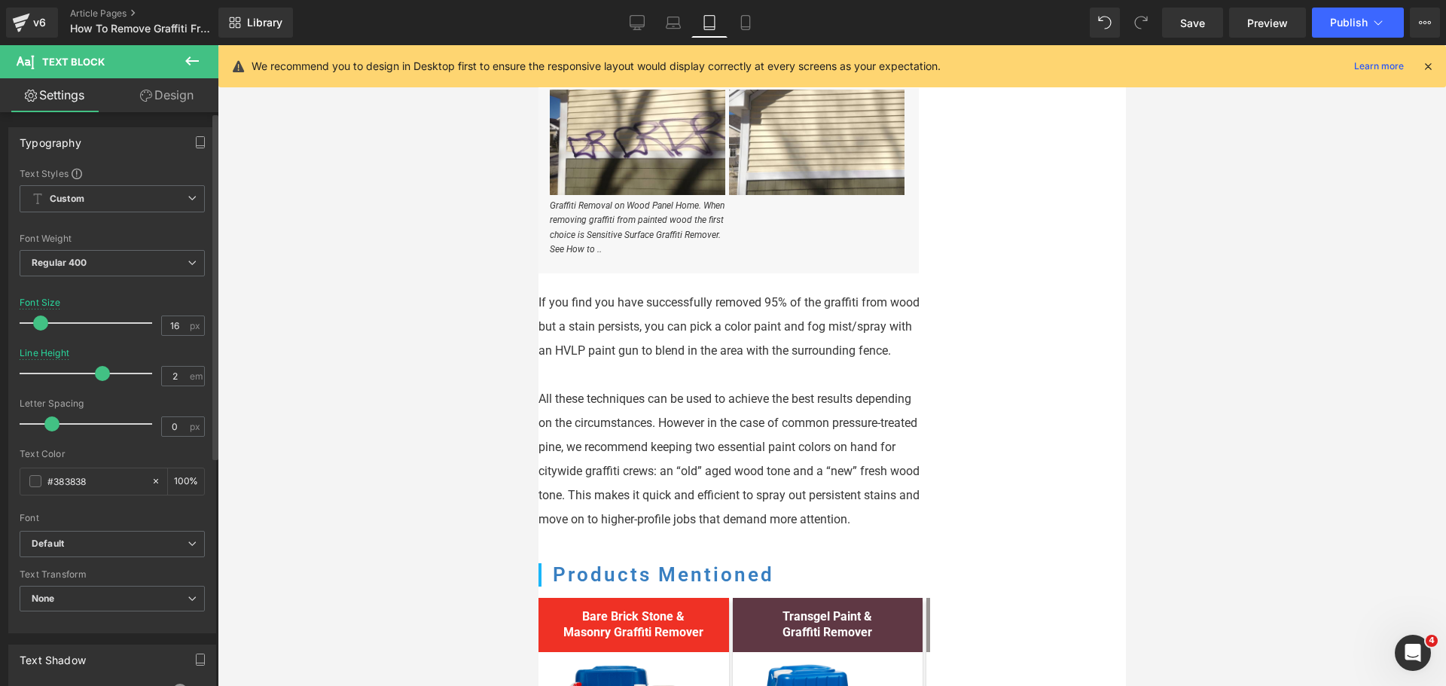
type input "15"
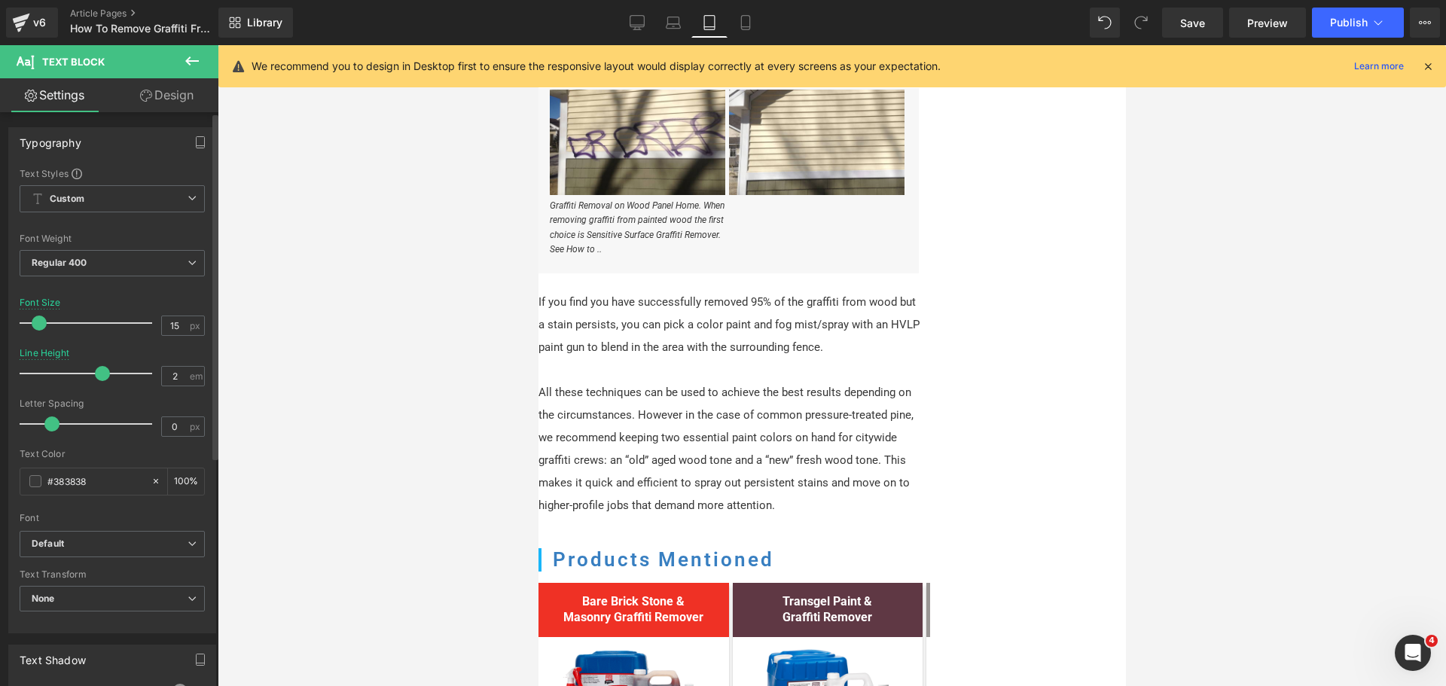
click at [40, 323] on span at bounding box center [39, 322] width 15 height 15
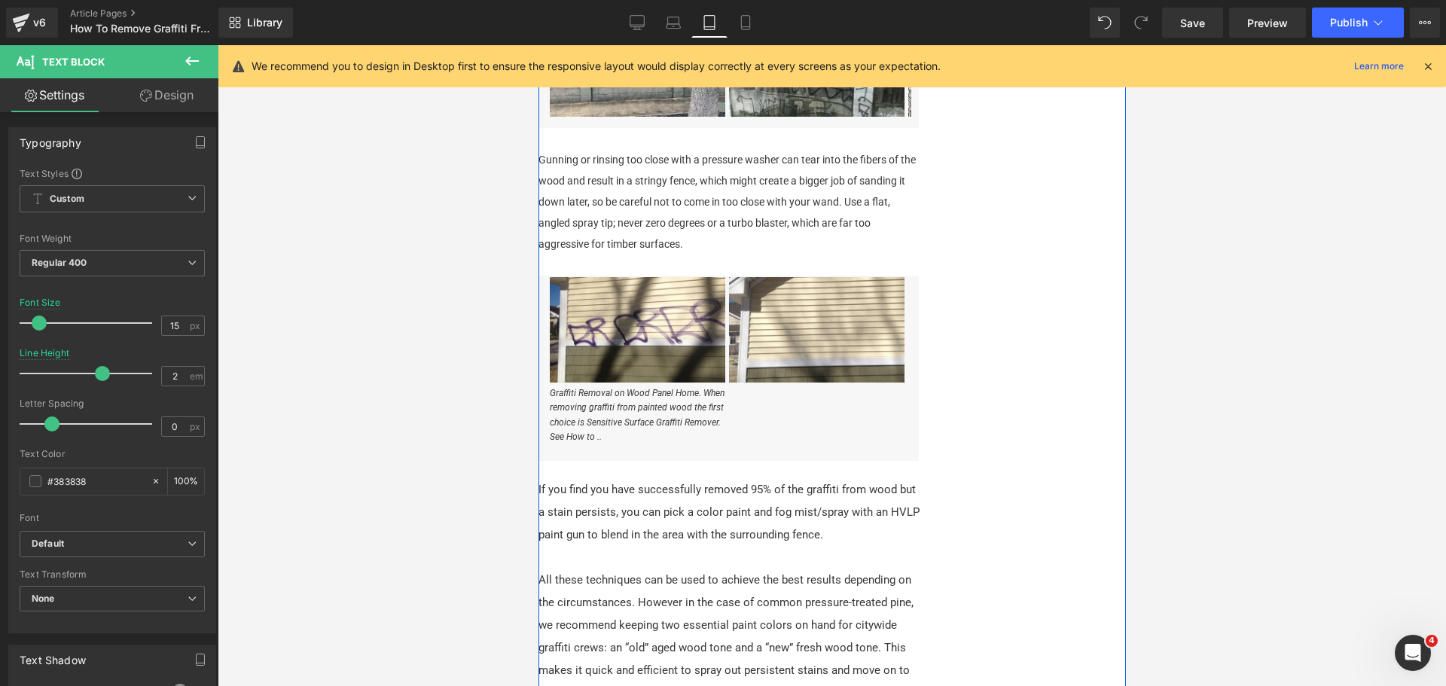
scroll to position [1247, 0]
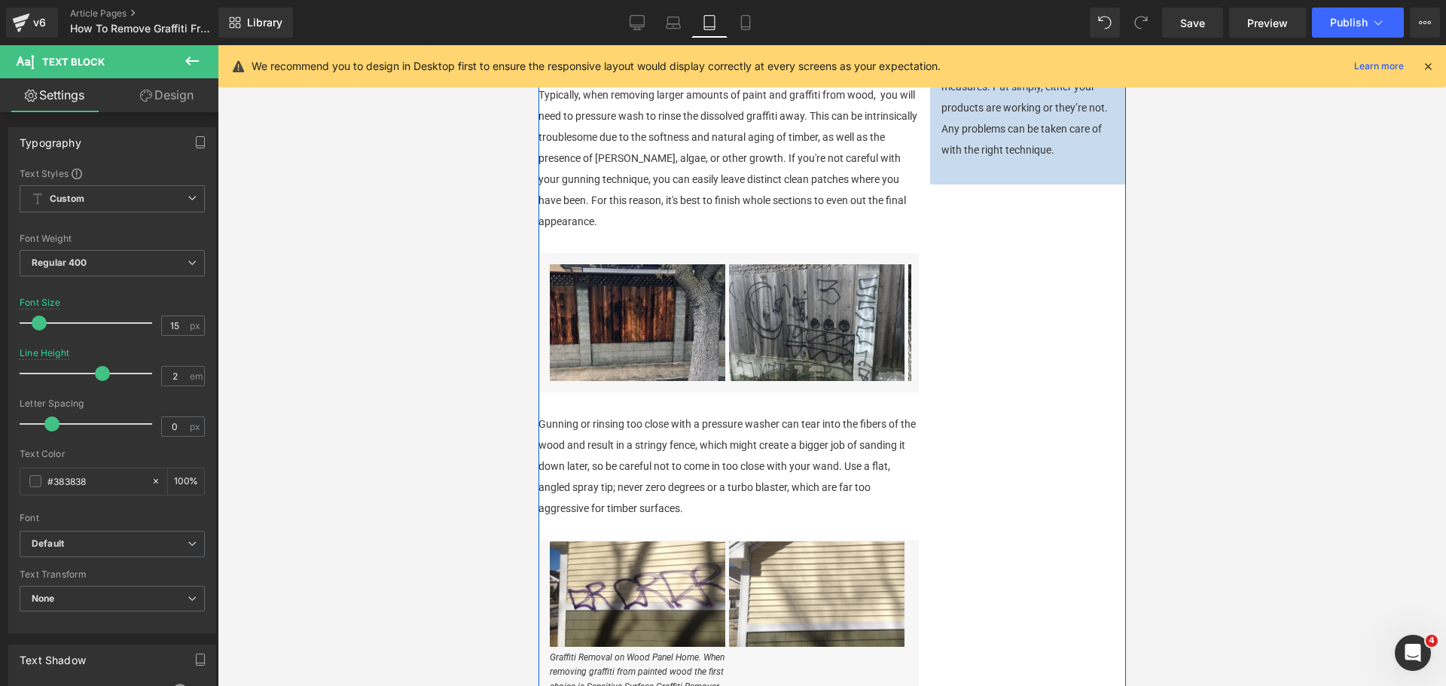
click at [687, 483] on p "Gunning or rinsing too close with a pressure washer can tear into the fibers of…" at bounding box center [730, 465] width 384 height 105
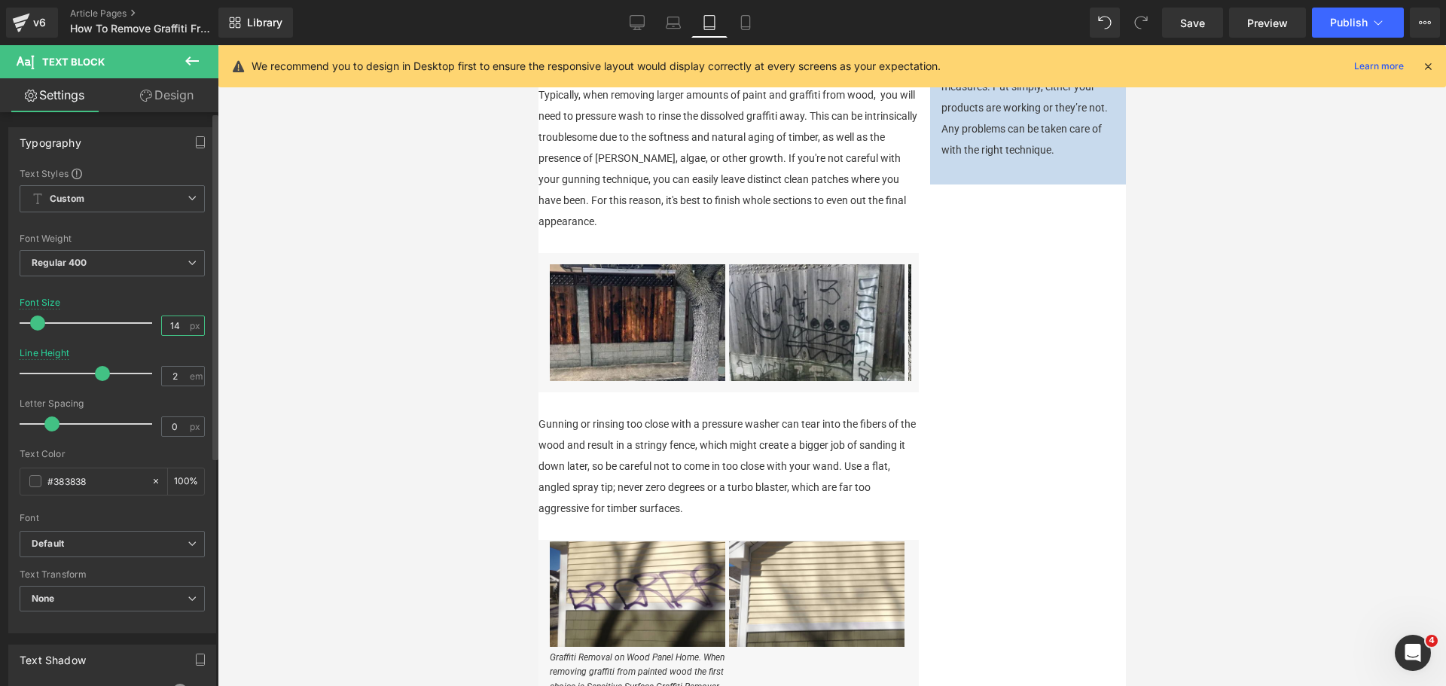
click at [178, 321] on input "14" at bounding box center [175, 325] width 26 height 19
type input "15"
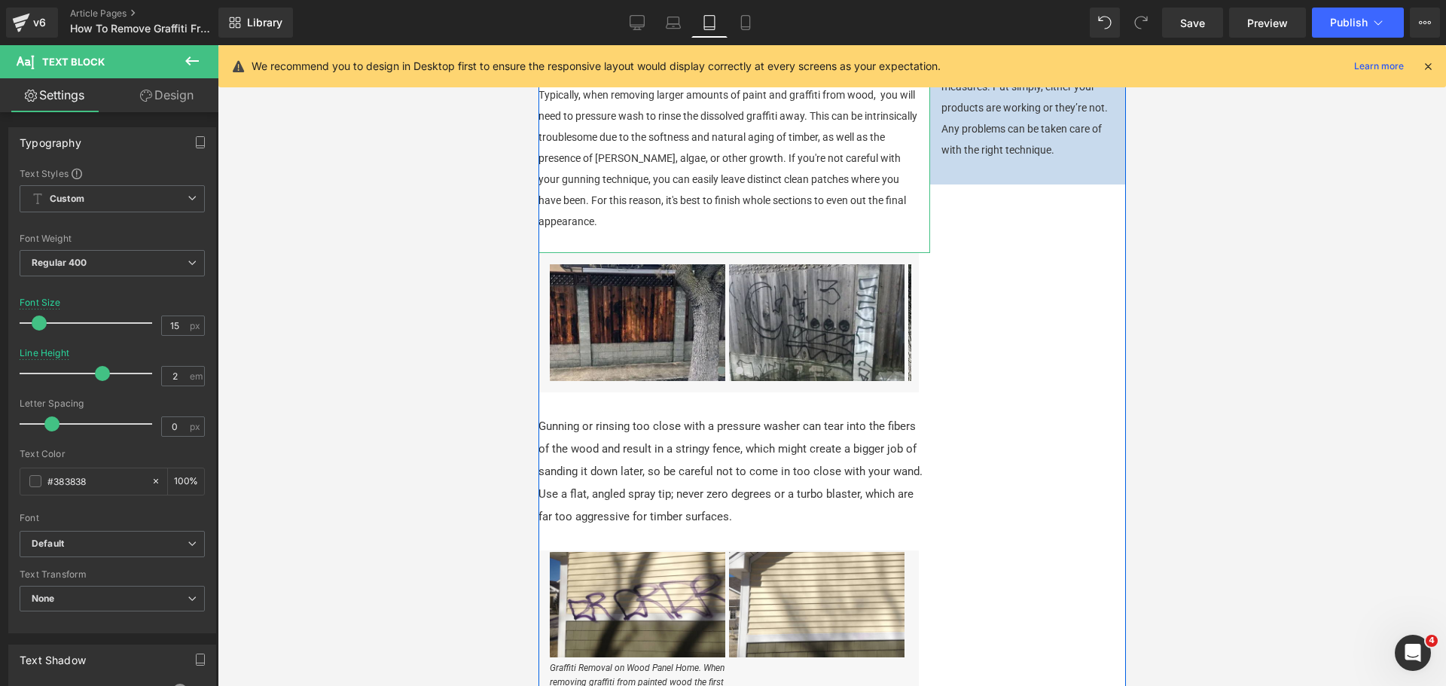
click at [691, 197] on p "Typically, when removing larger amounts of paint and graffiti from wood, you wi…" at bounding box center [730, 158] width 384 height 148
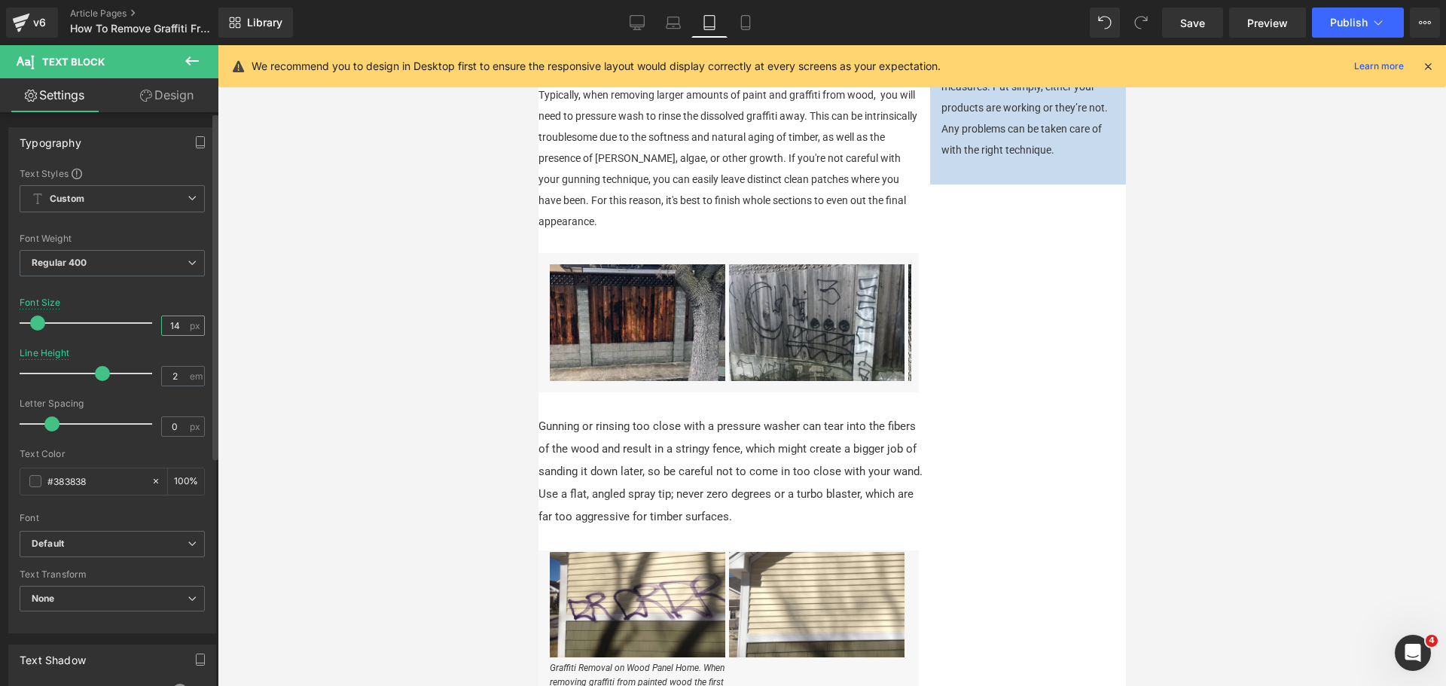
click at [175, 329] on input "14" at bounding box center [175, 325] width 26 height 19
type input "15"
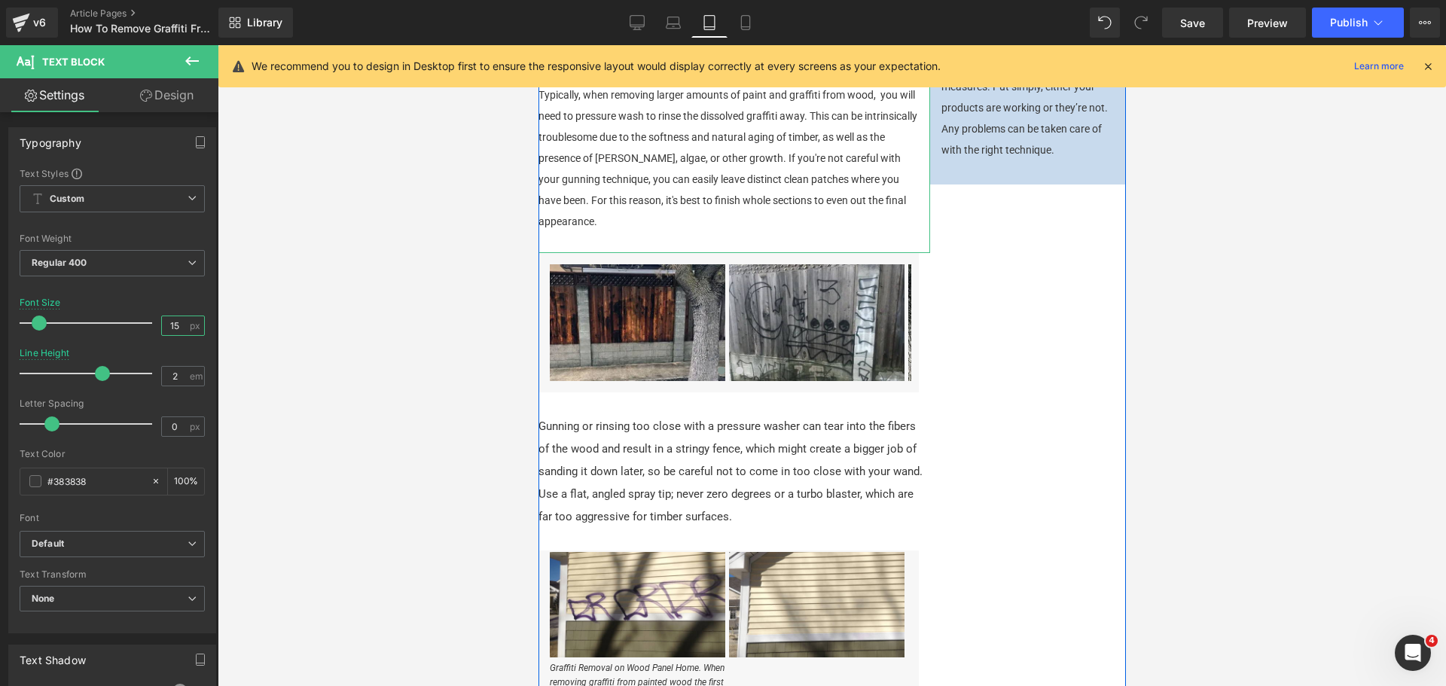
scroll to position [1261, 0]
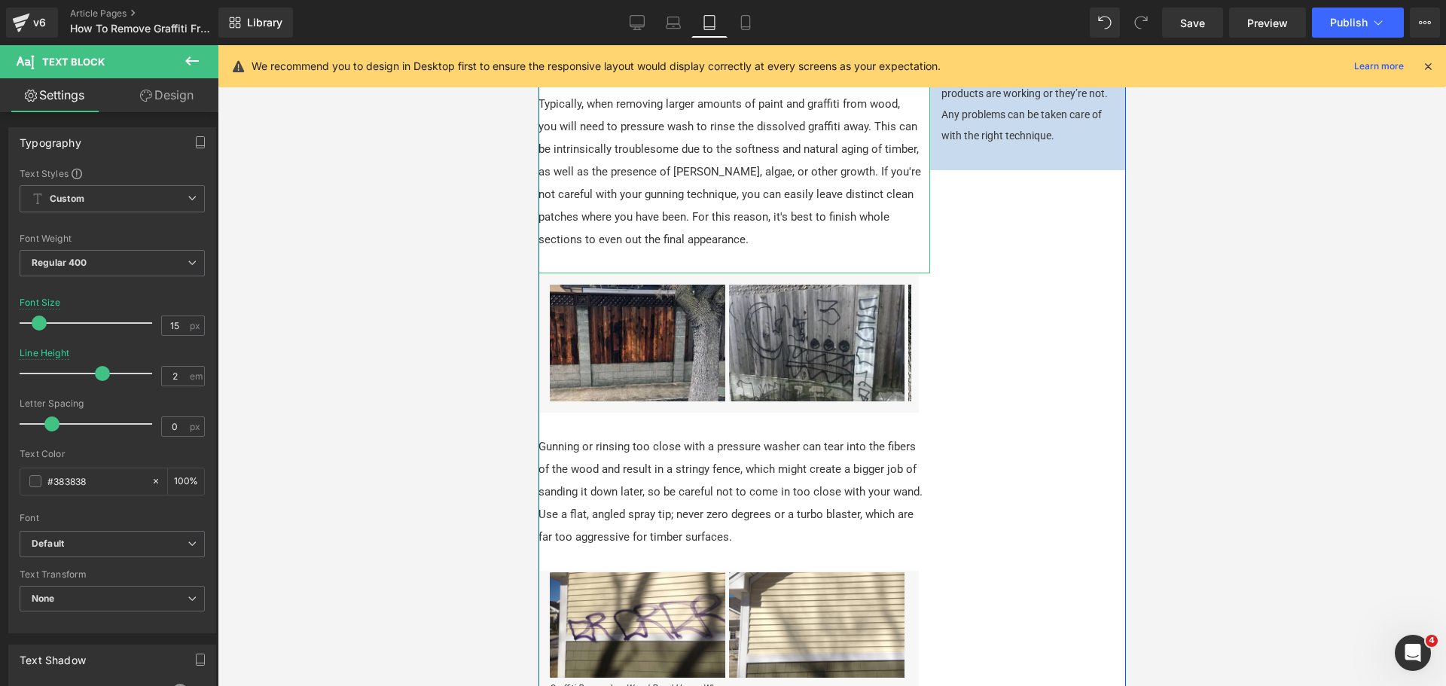
click at [602, 264] on p at bounding box center [730, 262] width 384 height 23
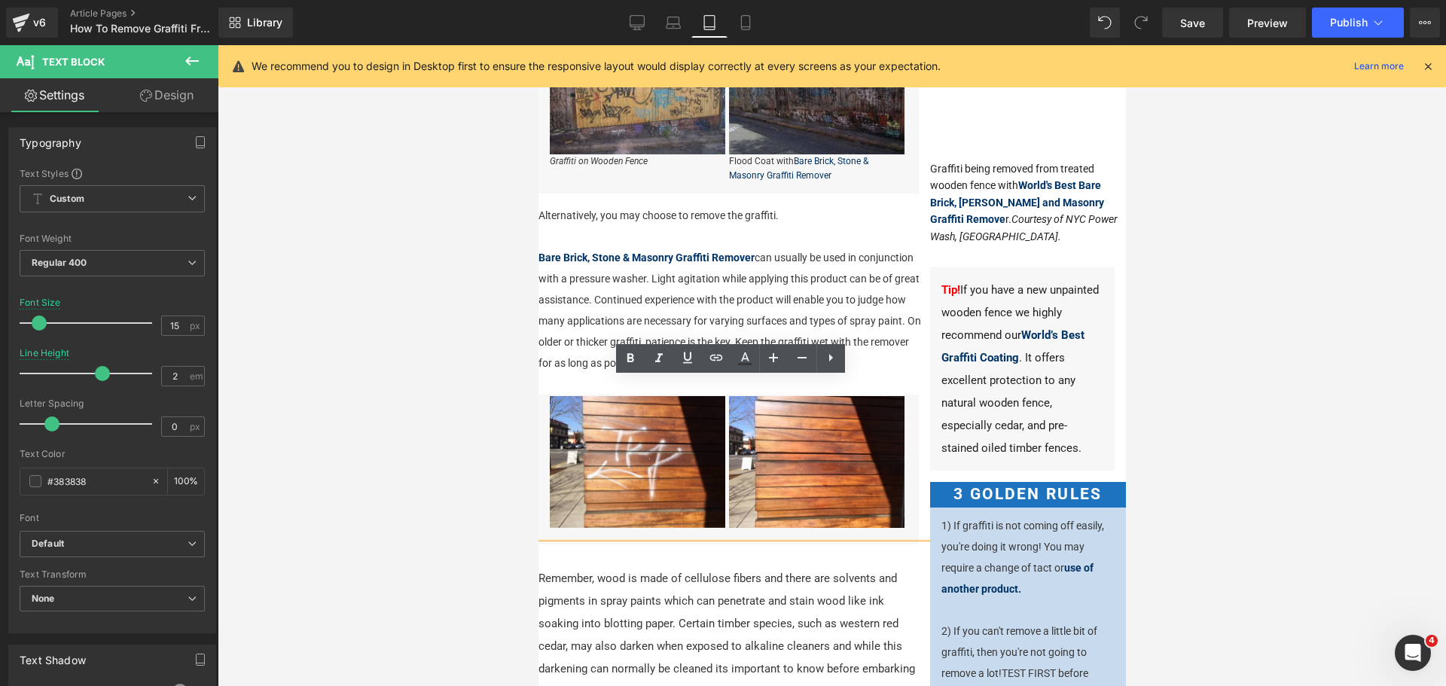
scroll to position [358, 0]
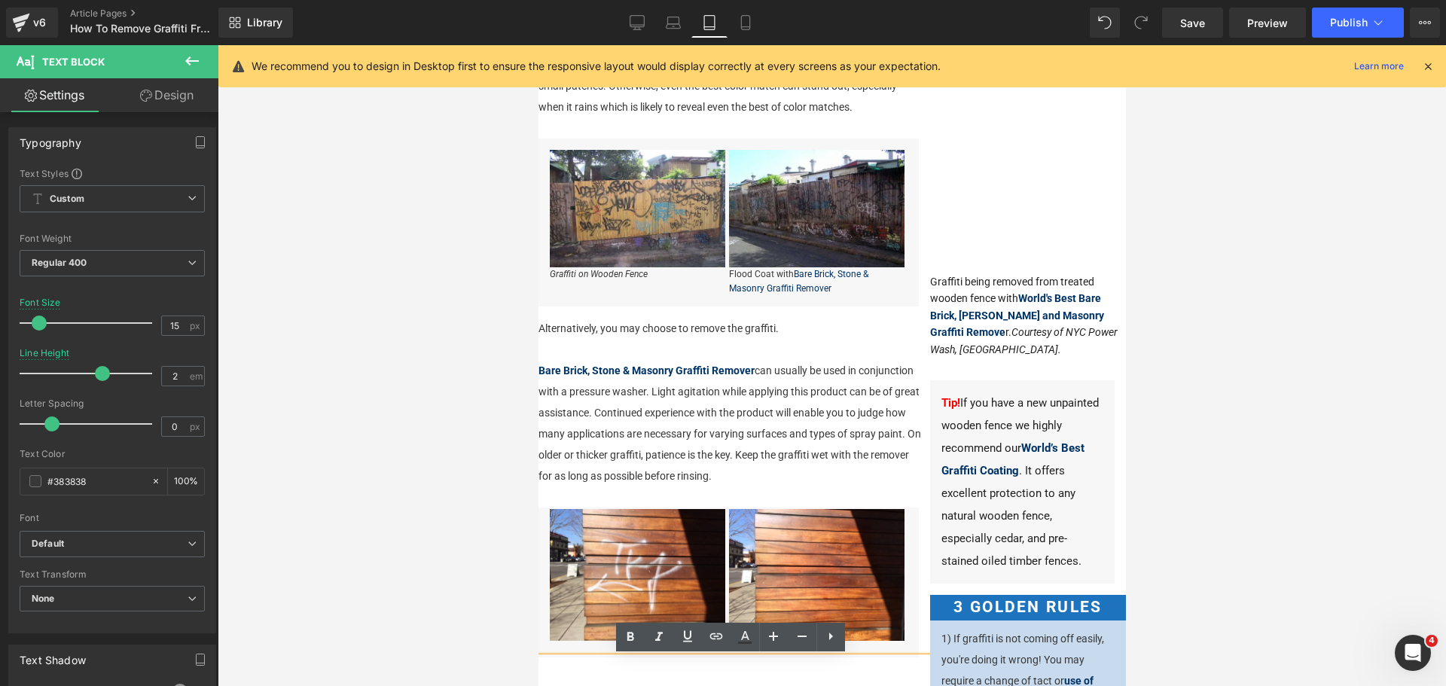
click at [751, 448] on p "Bare Brick, Stone & Masonry Graffiti Remover can usually be used in conjunction…" at bounding box center [730, 423] width 384 height 126
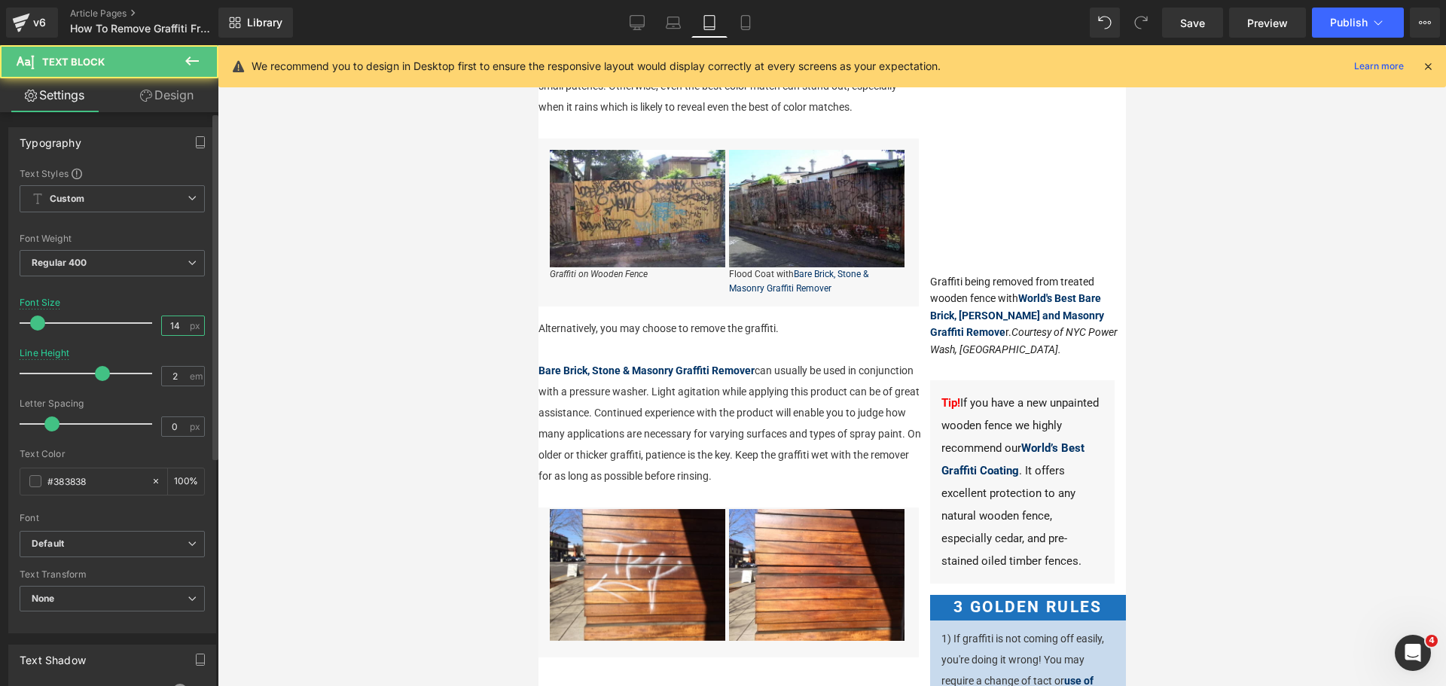
click at [169, 328] on input "14" at bounding box center [175, 325] width 26 height 19
type input "15"
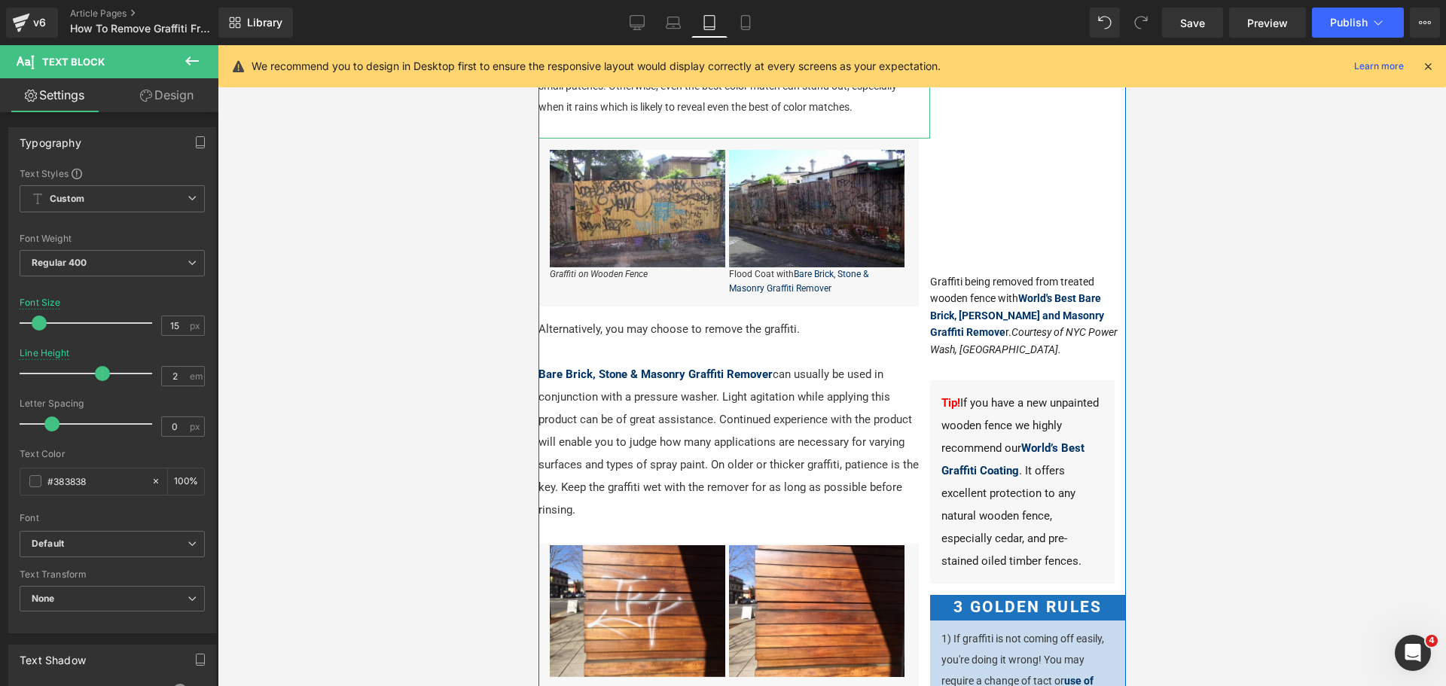
click at [729, 113] on p "If you have A LOT of built up graffiti to remove, the simplest and quickest opt…" at bounding box center [730, 54] width 384 height 126
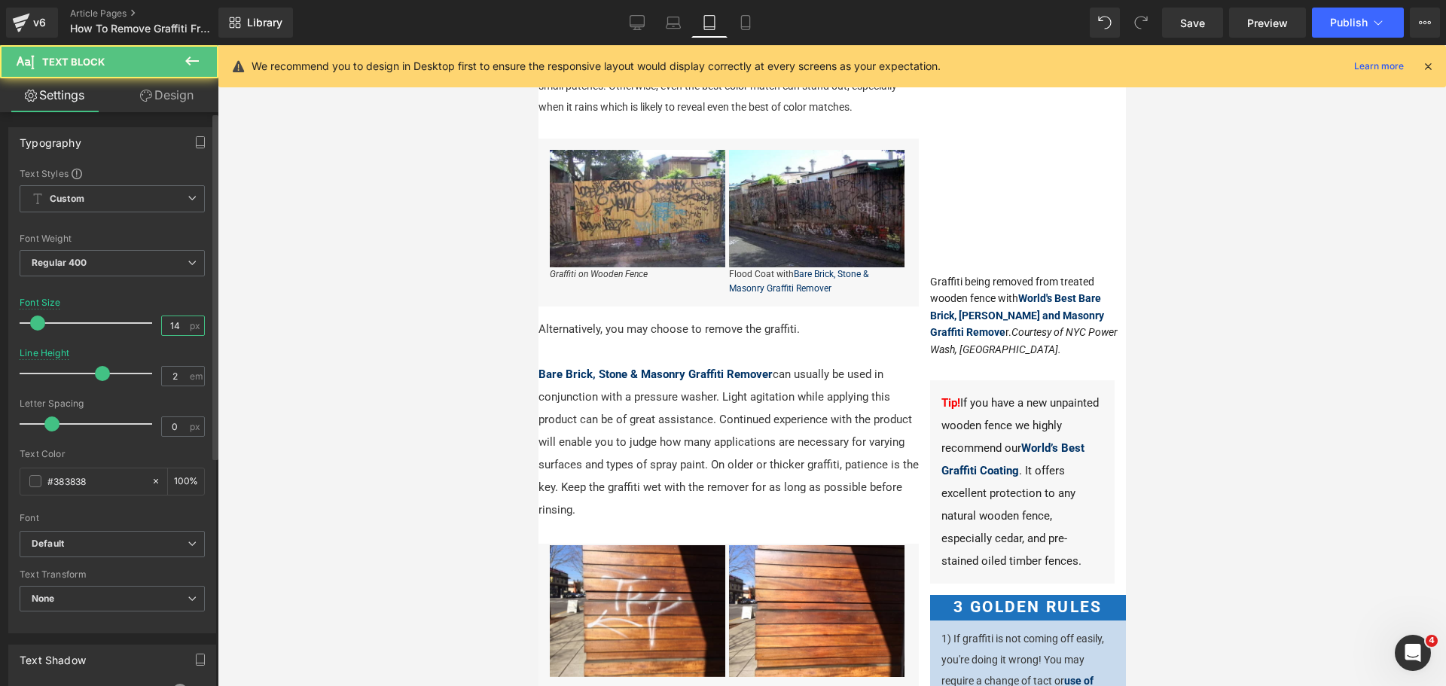
click at [179, 323] on input "14" at bounding box center [175, 325] width 26 height 19
type input "15"
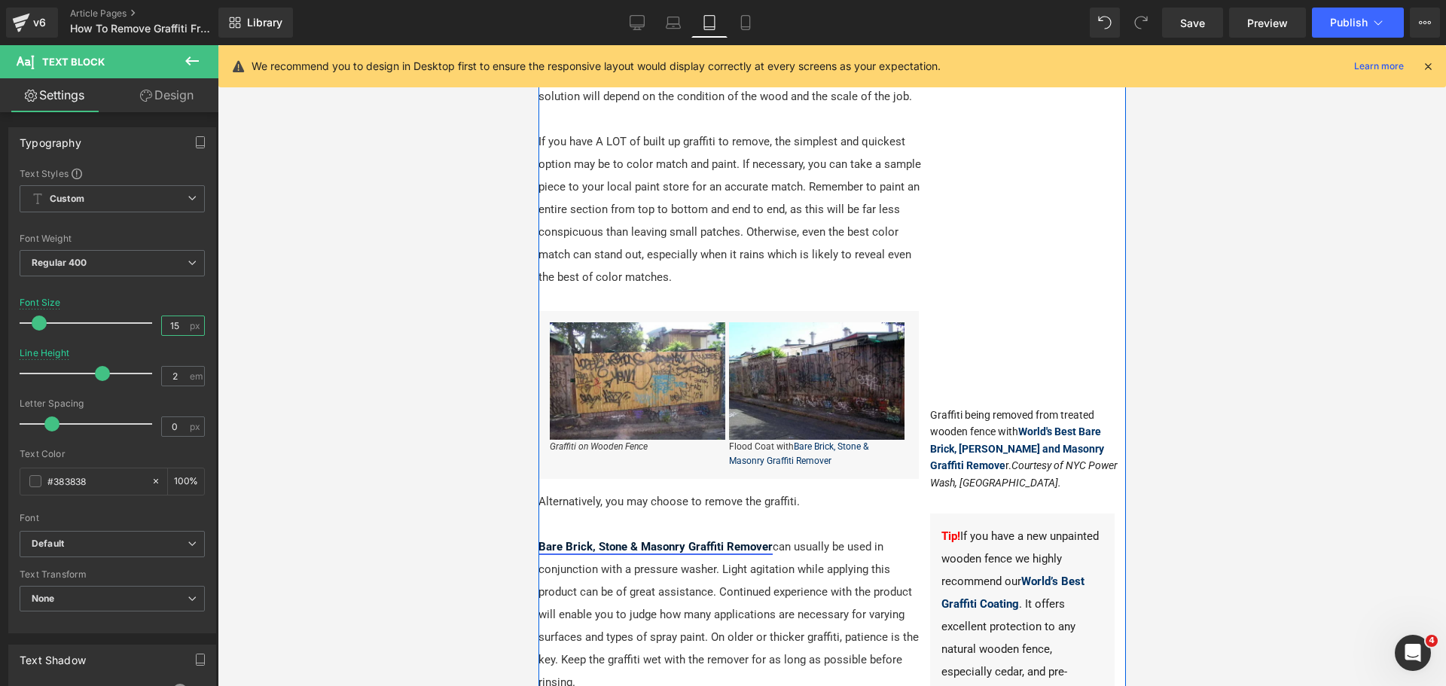
scroll to position [0, 0]
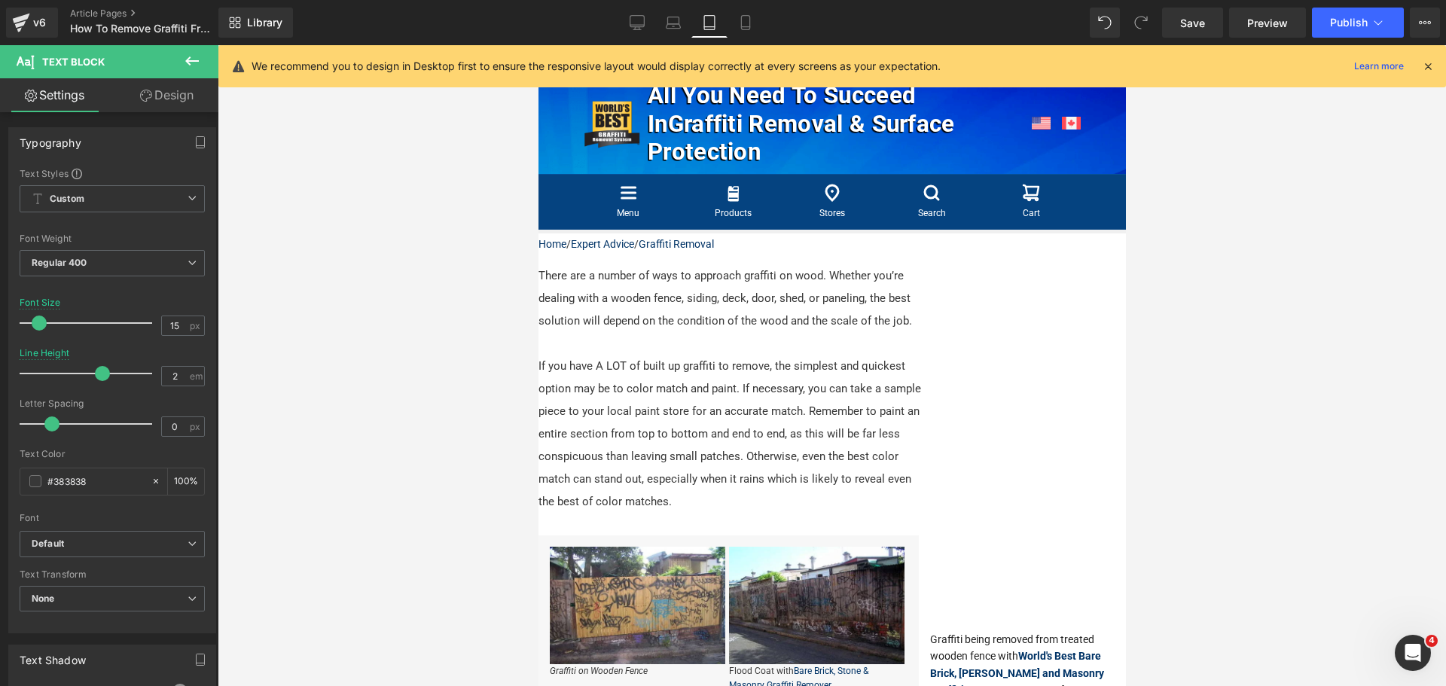
click at [1225, 464] on div at bounding box center [832, 365] width 1228 height 641
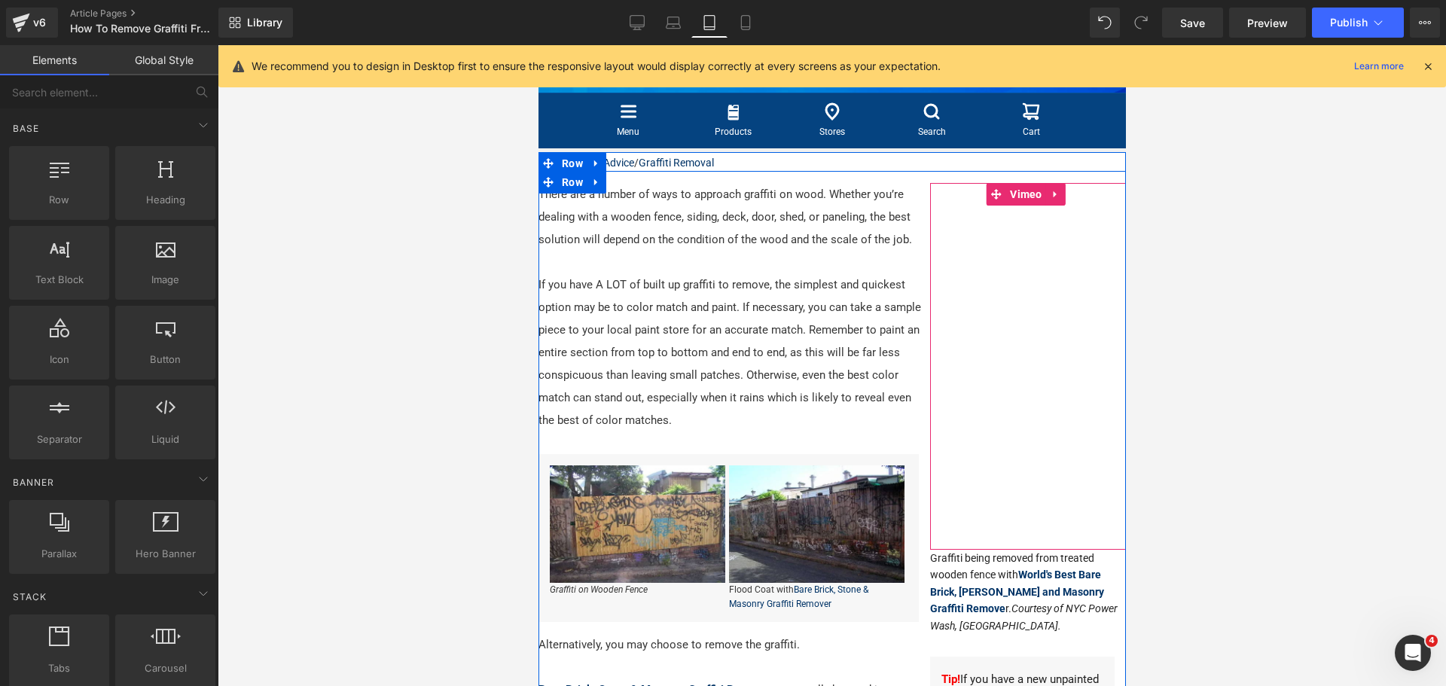
scroll to position [226, 0]
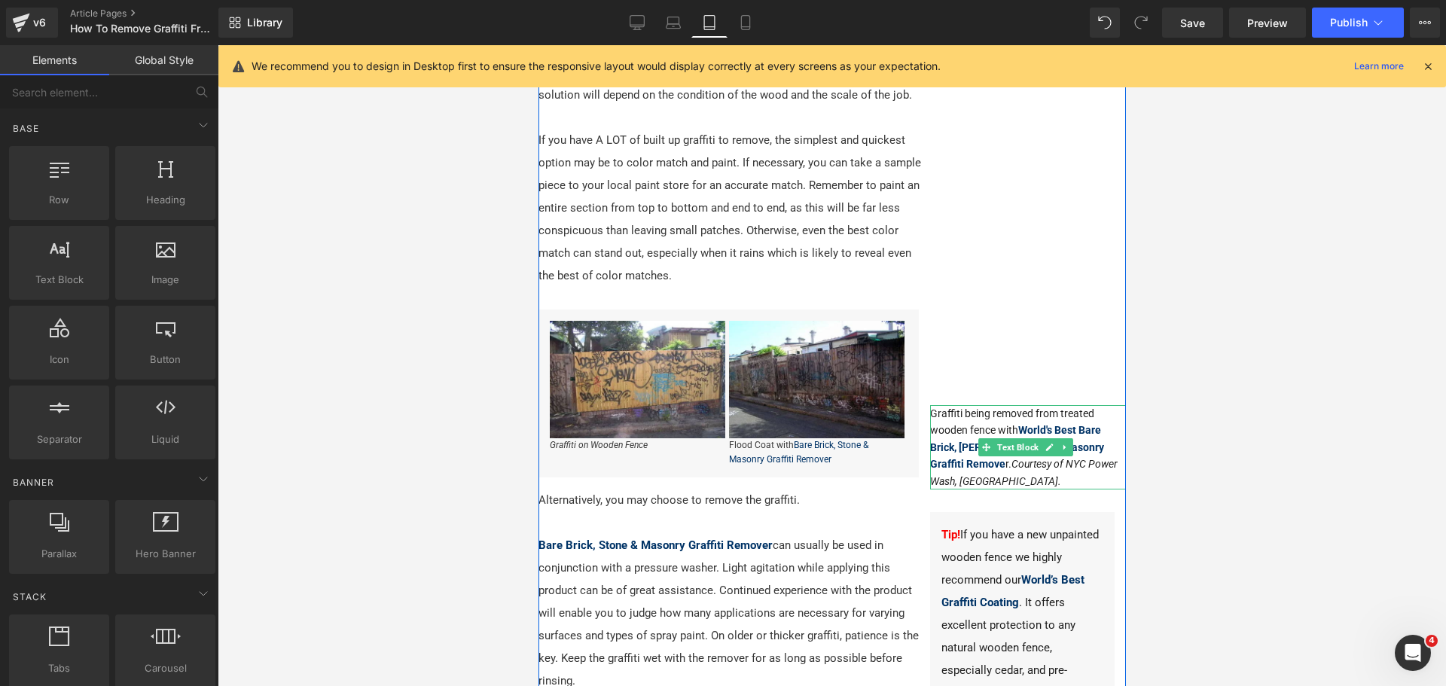
click at [992, 462] on icon "Courtesy of NYC Power Wash, [GEOGRAPHIC_DATA]." at bounding box center [1022, 472] width 187 height 29
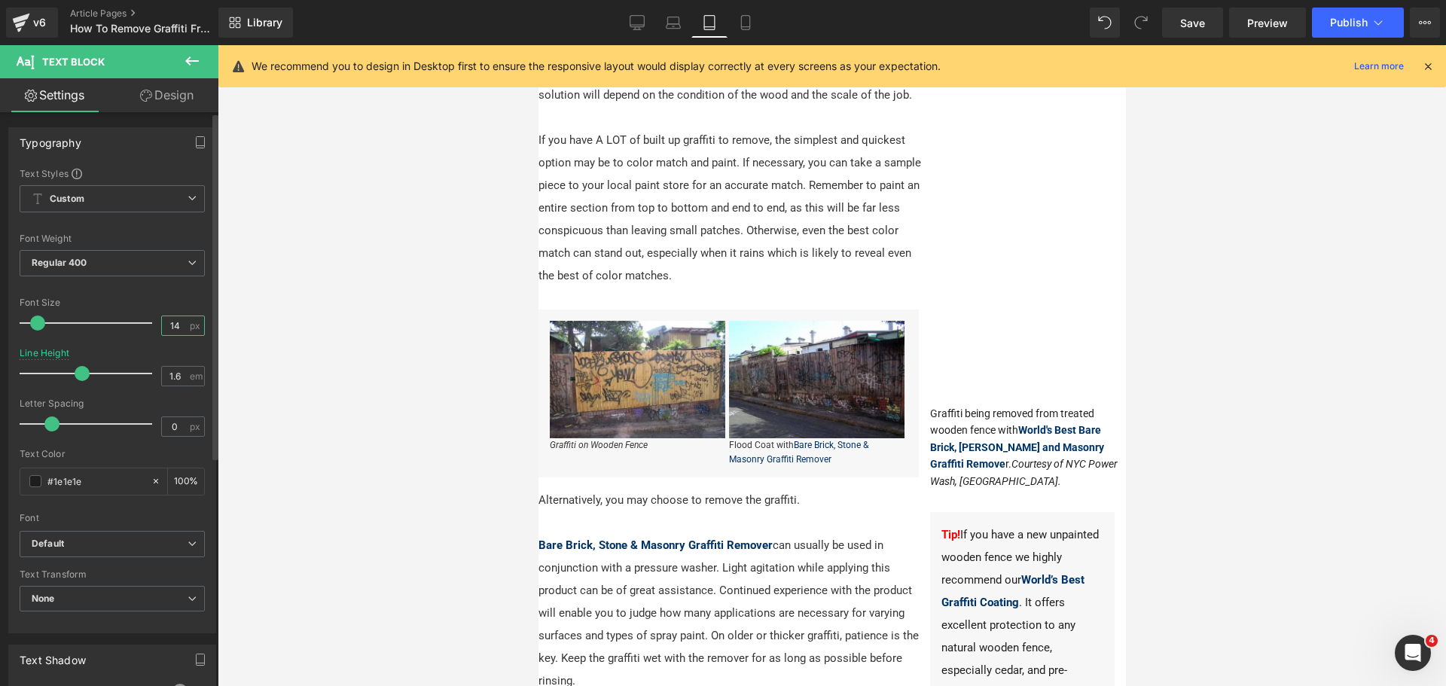
click at [163, 324] on input "14" at bounding box center [175, 325] width 26 height 19
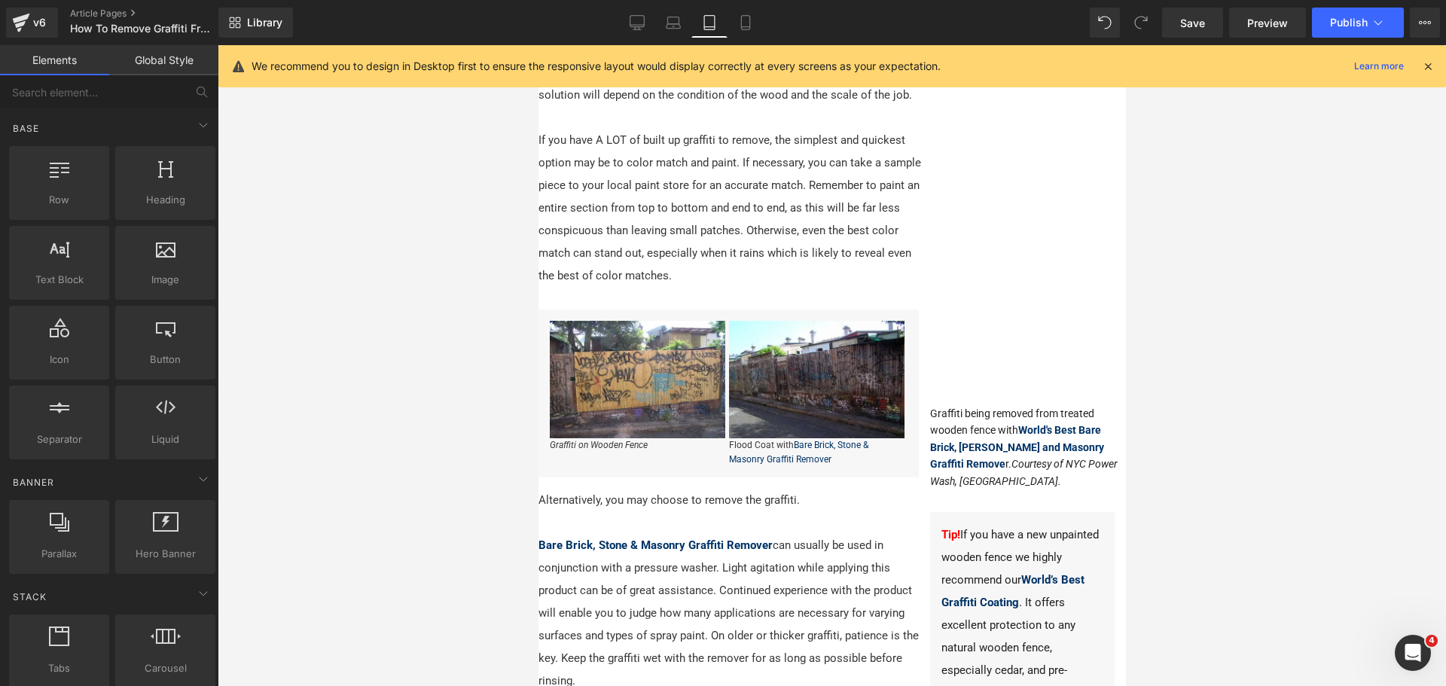
click at [1426, 469] on div at bounding box center [832, 365] width 1228 height 641
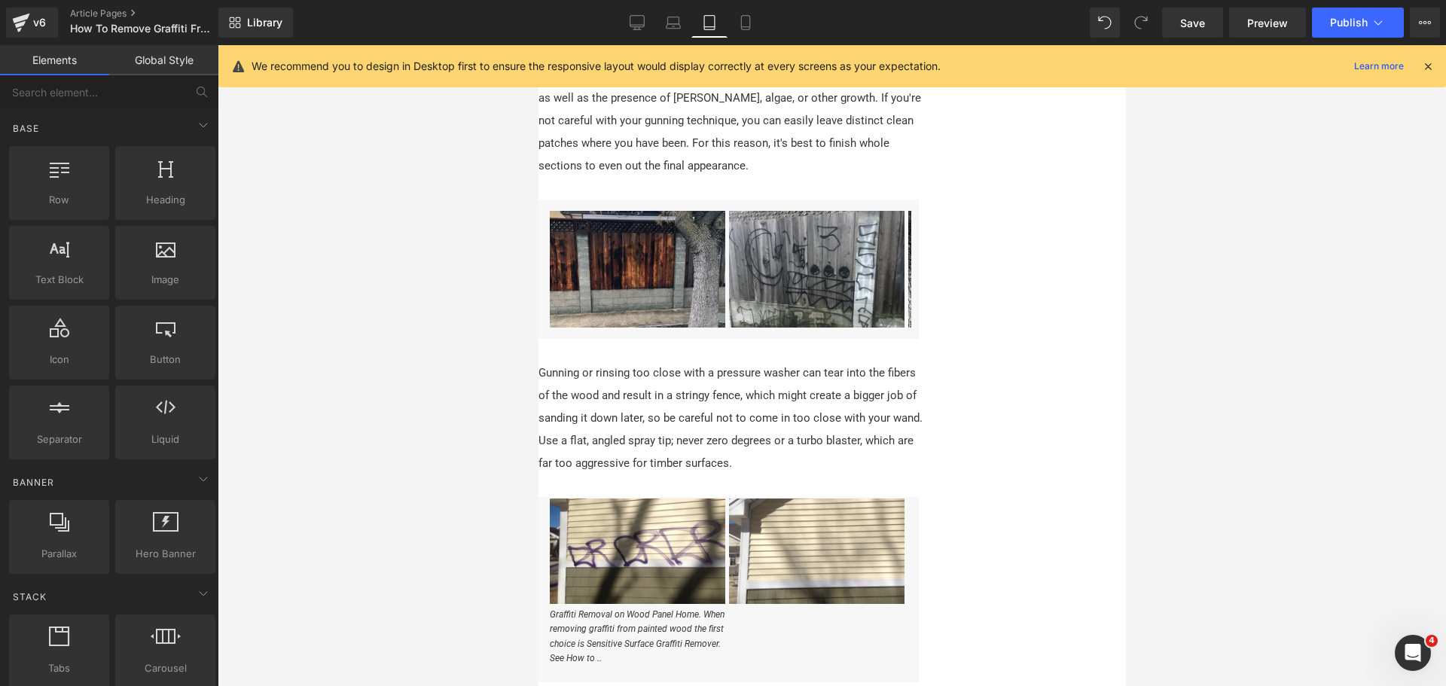
scroll to position [1581, 0]
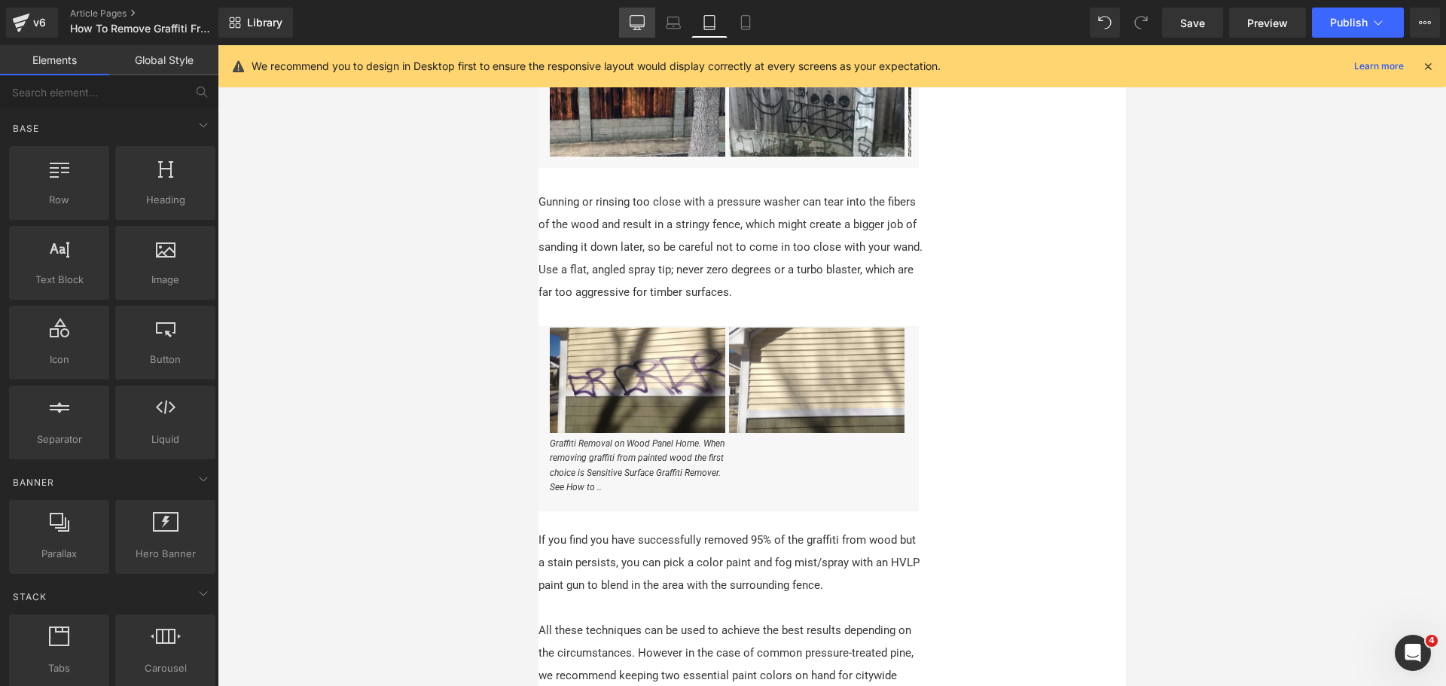
drag, startPoint x: 627, startPoint y: 8, endPoint x: 632, endPoint y: 15, distance: 8.8
click at [629, 14] on link "Desktop" at bounding box center [637, 23] width 36 height 30
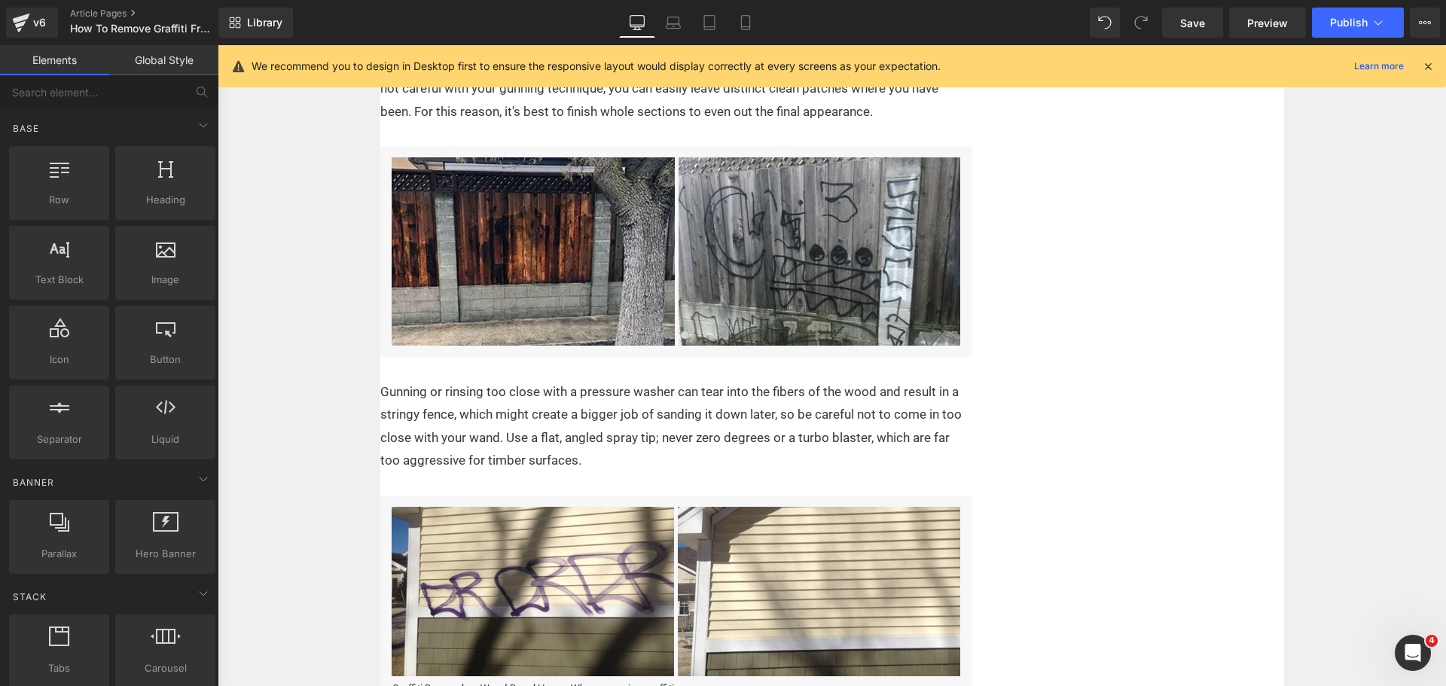
scroll to position [1771, 0]
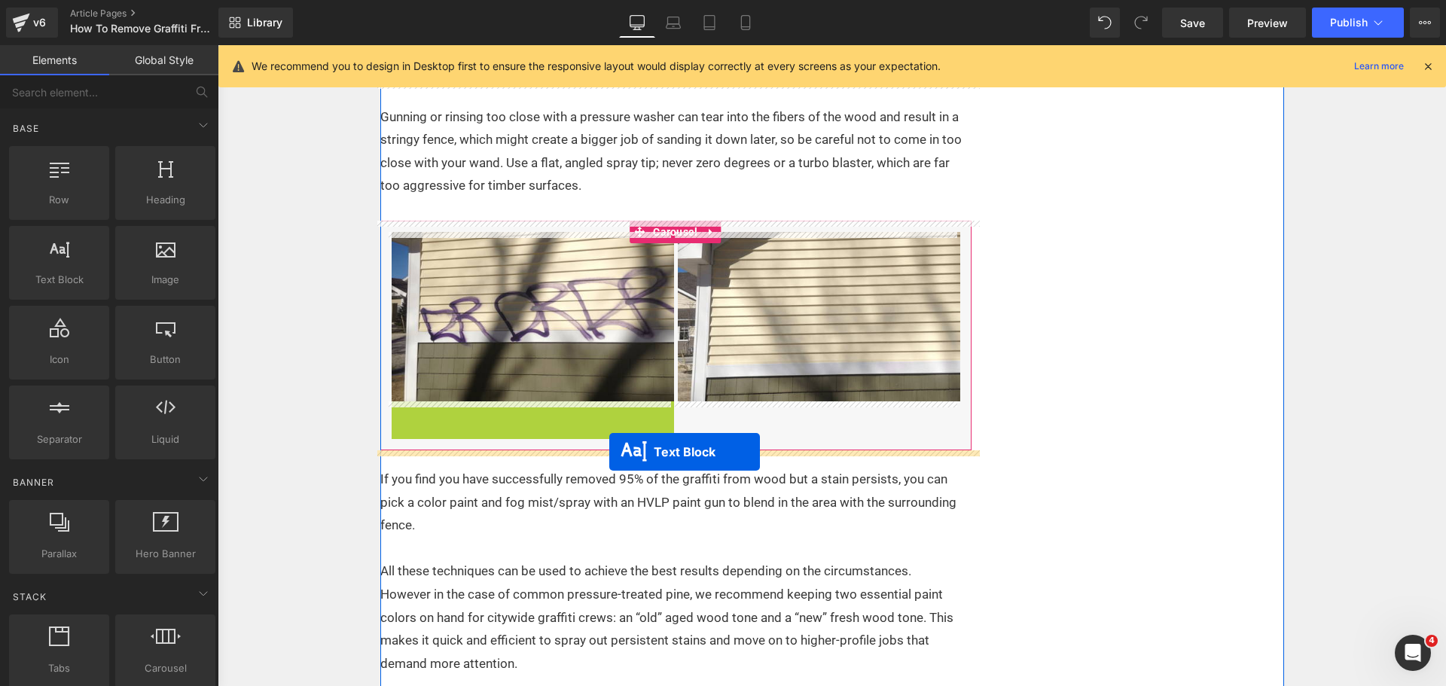
drag, startPoint x: 516, startPoint y: 428, endPoint x: 609, endPoint y: 452, distance: 95.5
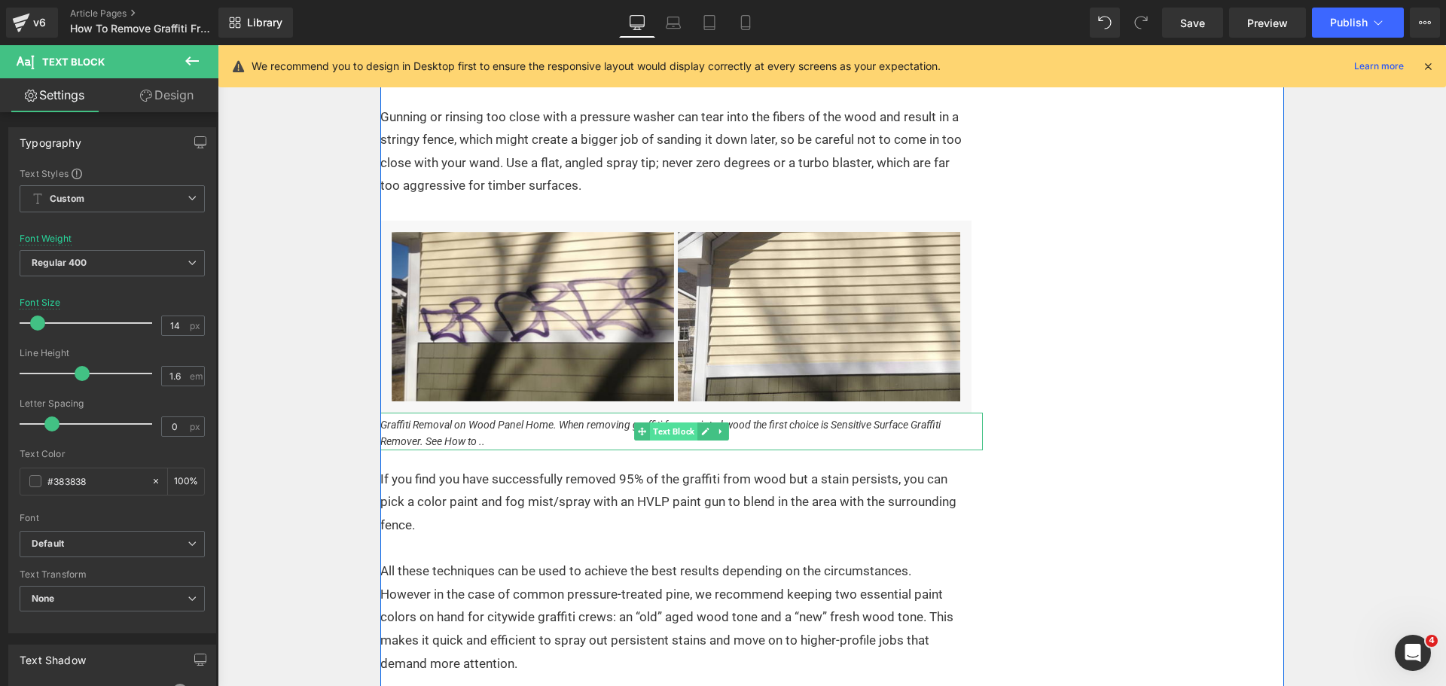
click at [650, 425] on span "Text Block" at bounding box center [673, 431] width 47 height 18
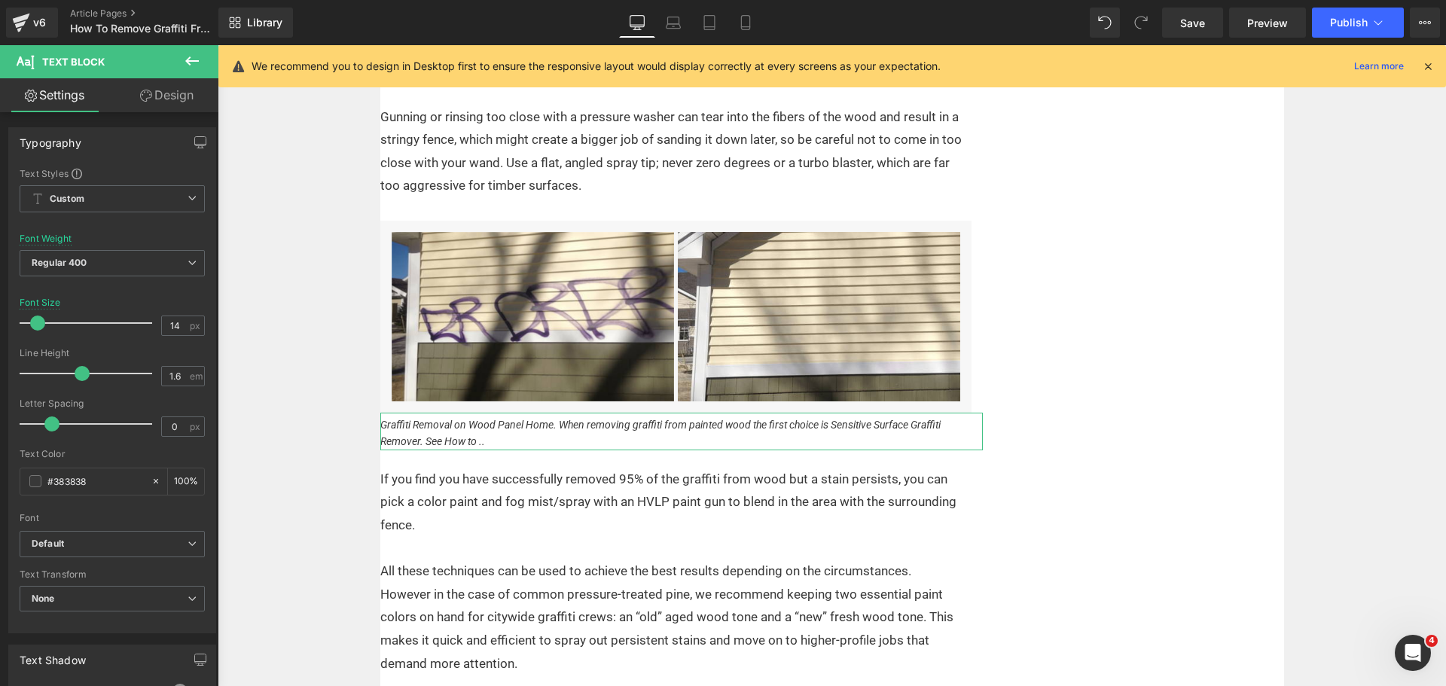
drag, startPoint x: 185, startPoint y: 104, endPoint x: 69, endPoint y: 471, distance: 385.5
click at [185, 104] on link "Design" at bounding box center [166, 95] width 109 height 34
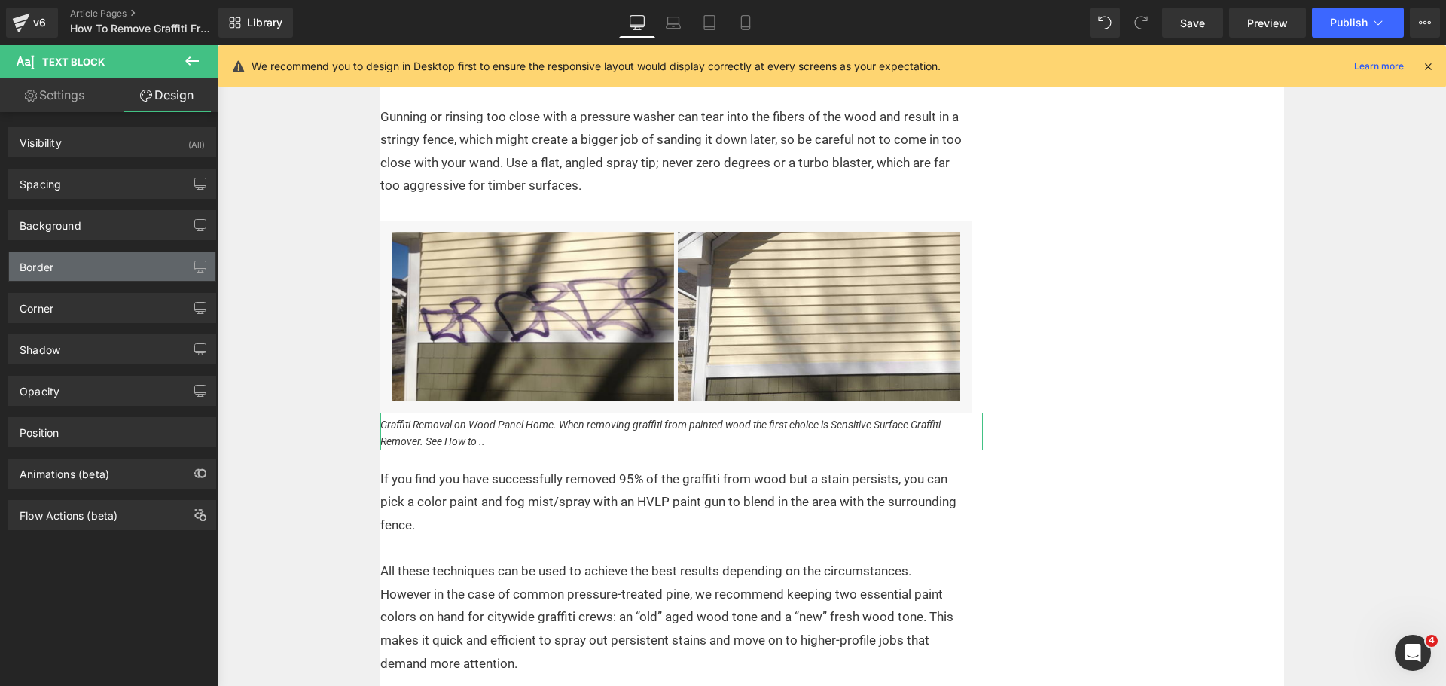
click at [95, 264] on div "Border" at bounding box center [112, 266] width 206 height 29
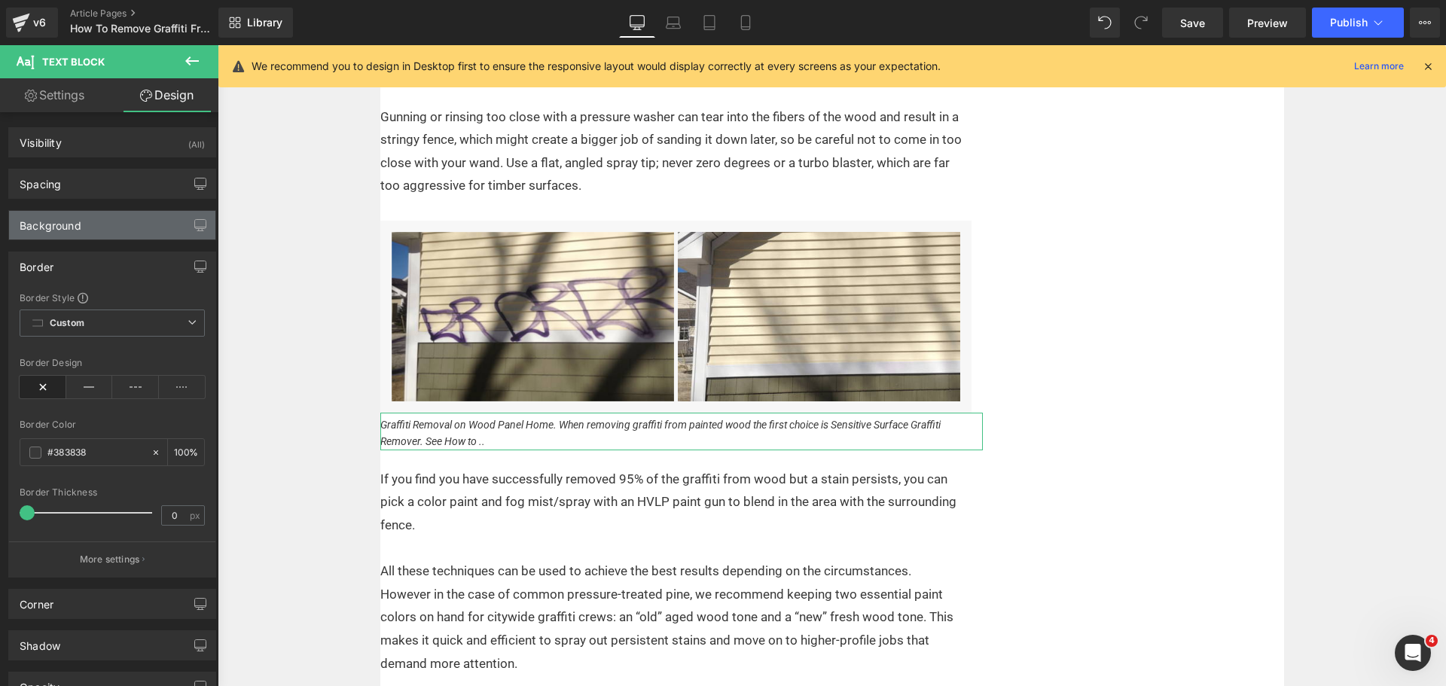
click at [96, 224] on div "Background" at bounding box center [112, 225] width 206 height 29
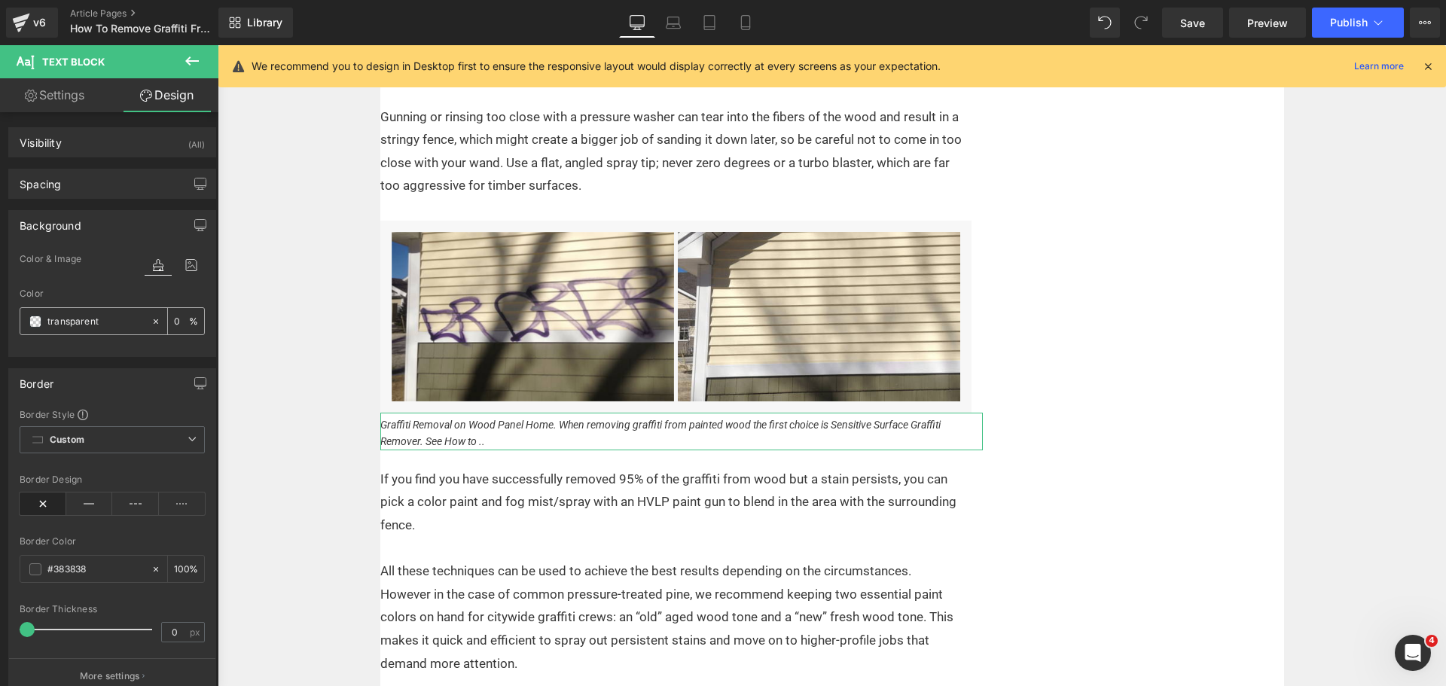
click at [36, 323] on span at bounding box center [35, 321] width 12 height 12
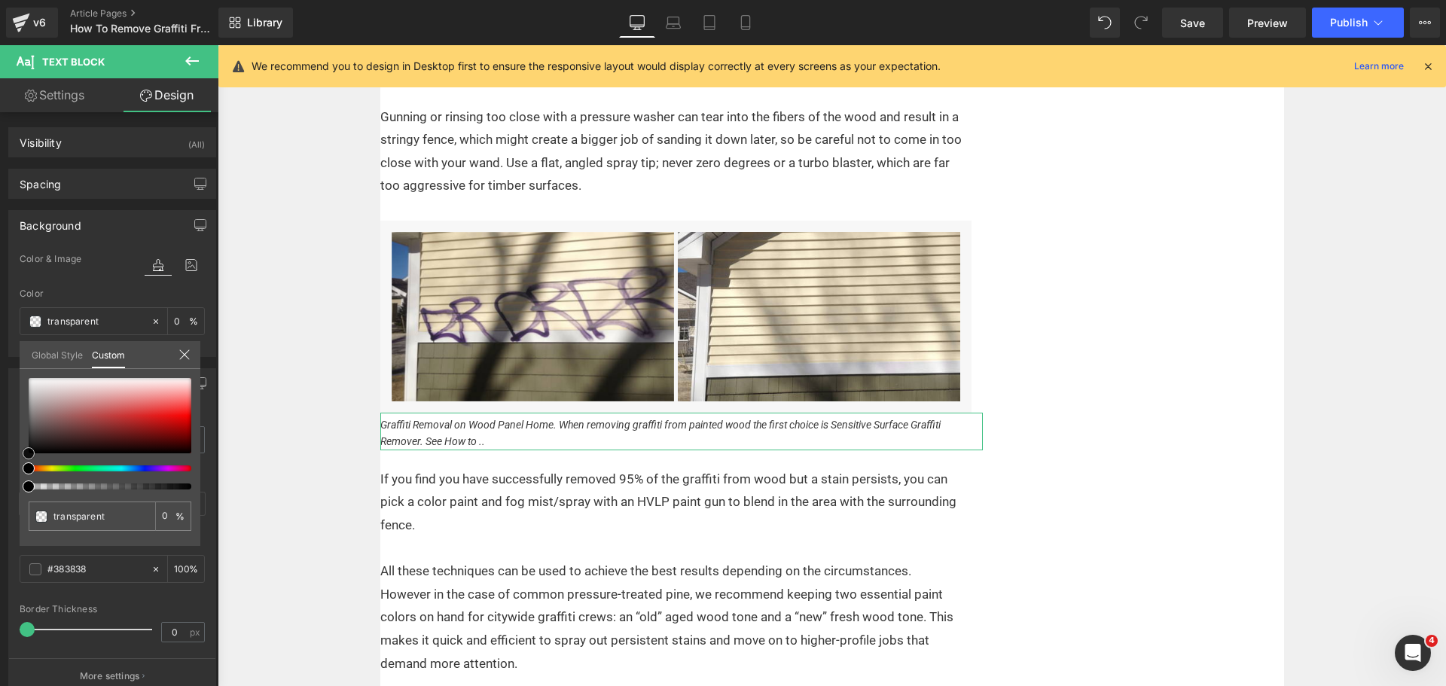
type input "#b6b3b3"
type input "100"
type input "#b6b3b3"
type input "100"
type input "#c7c6c6"
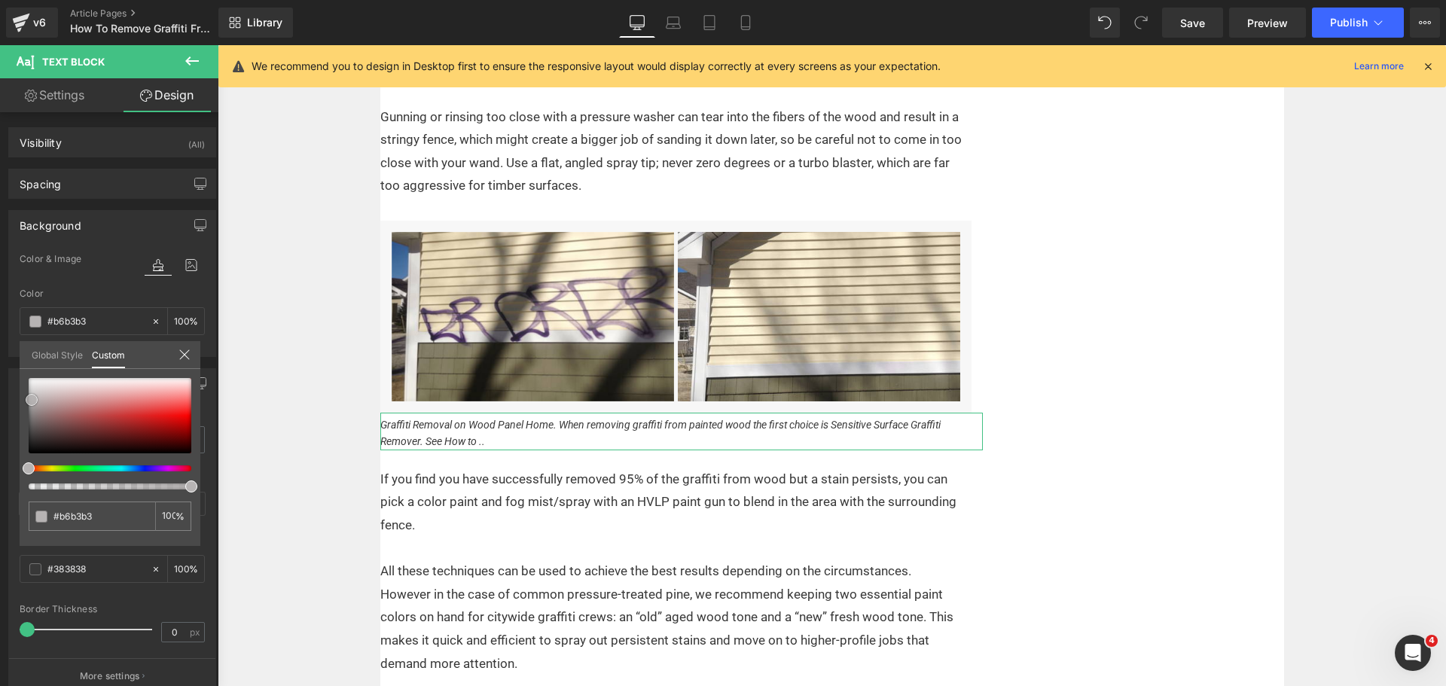
type input "#c7c6c6"
type input "#dddddd"
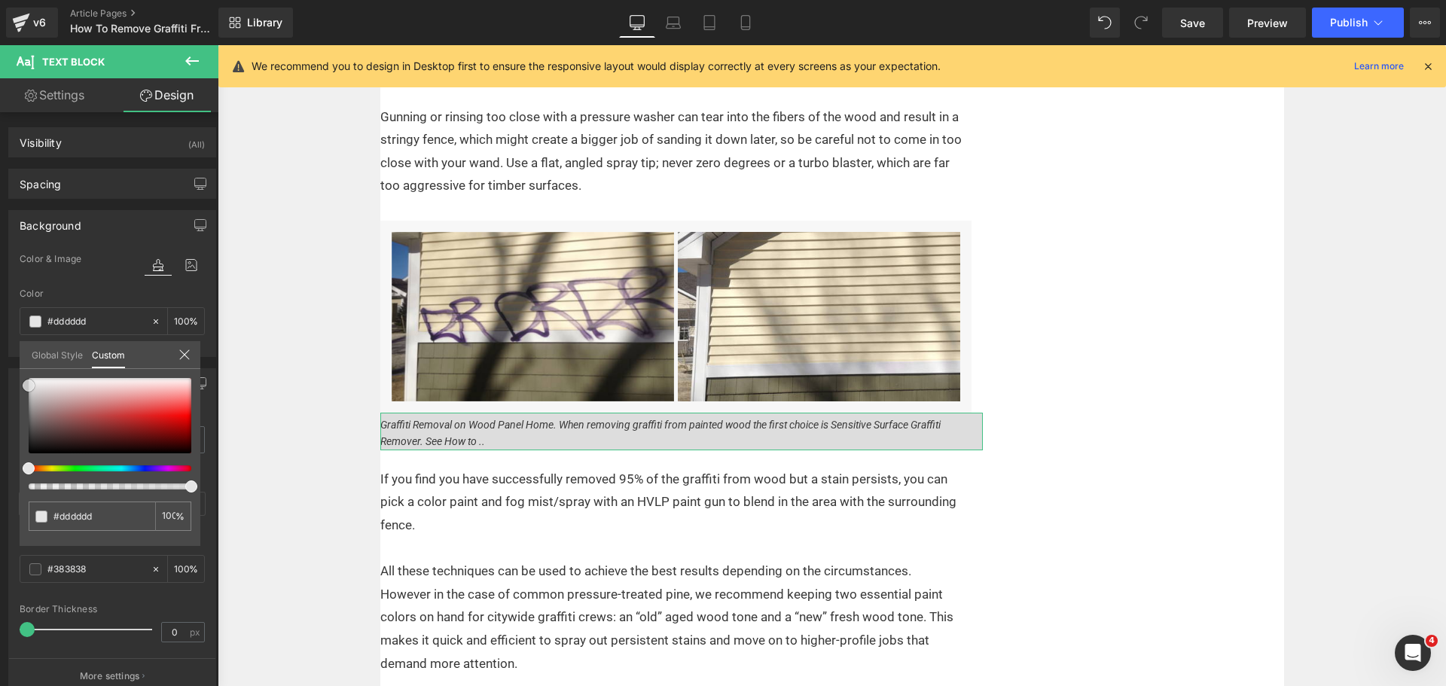
type input "#e5e5e5"
type input "#e8e8e8"
type input "#efefef"
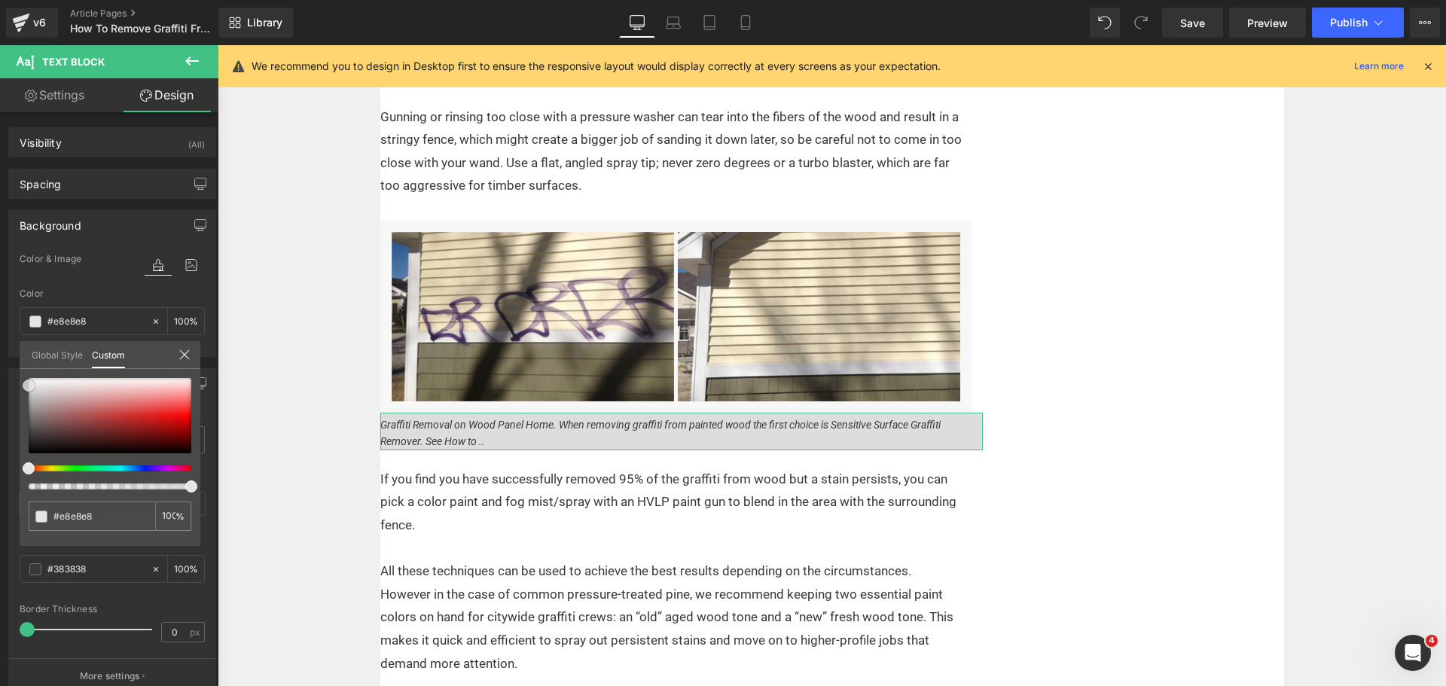
type input "#efefef"
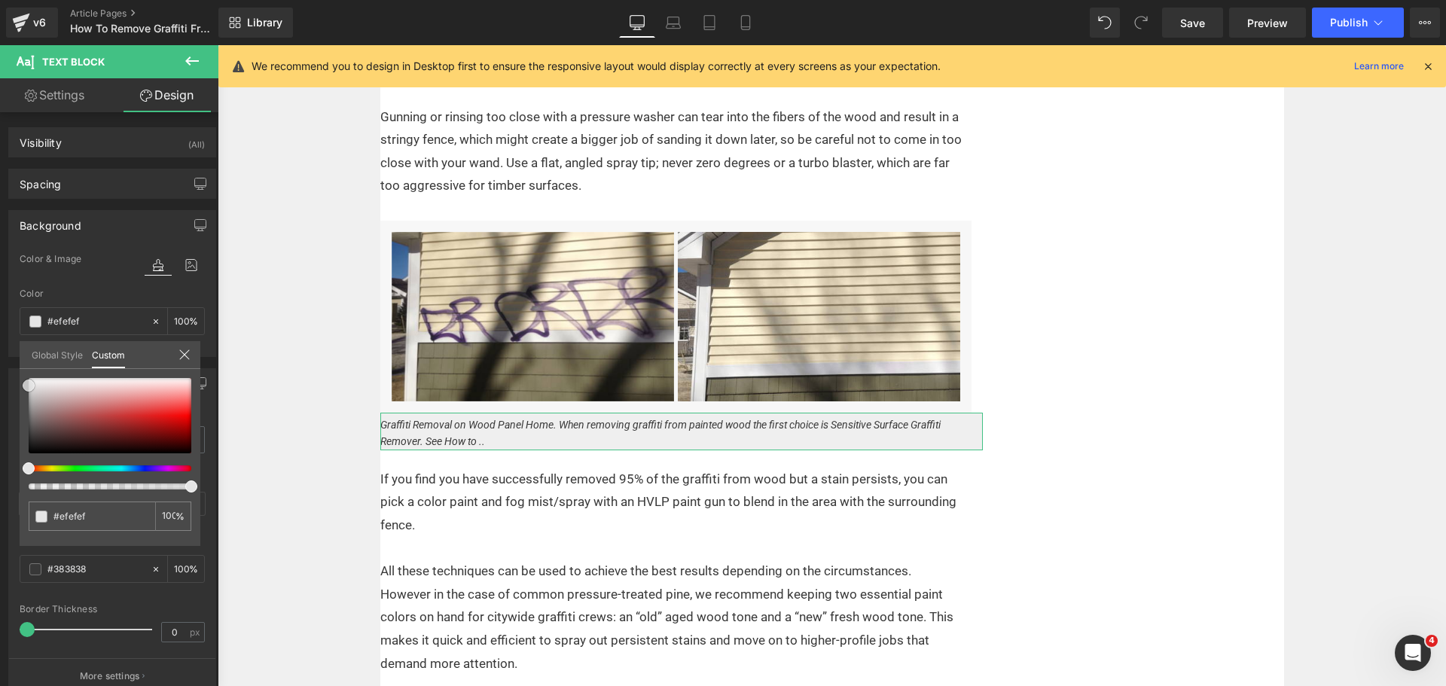
type input "#f4f4f4"
type input "#f9f9f9"
type input "#fcfcfc"
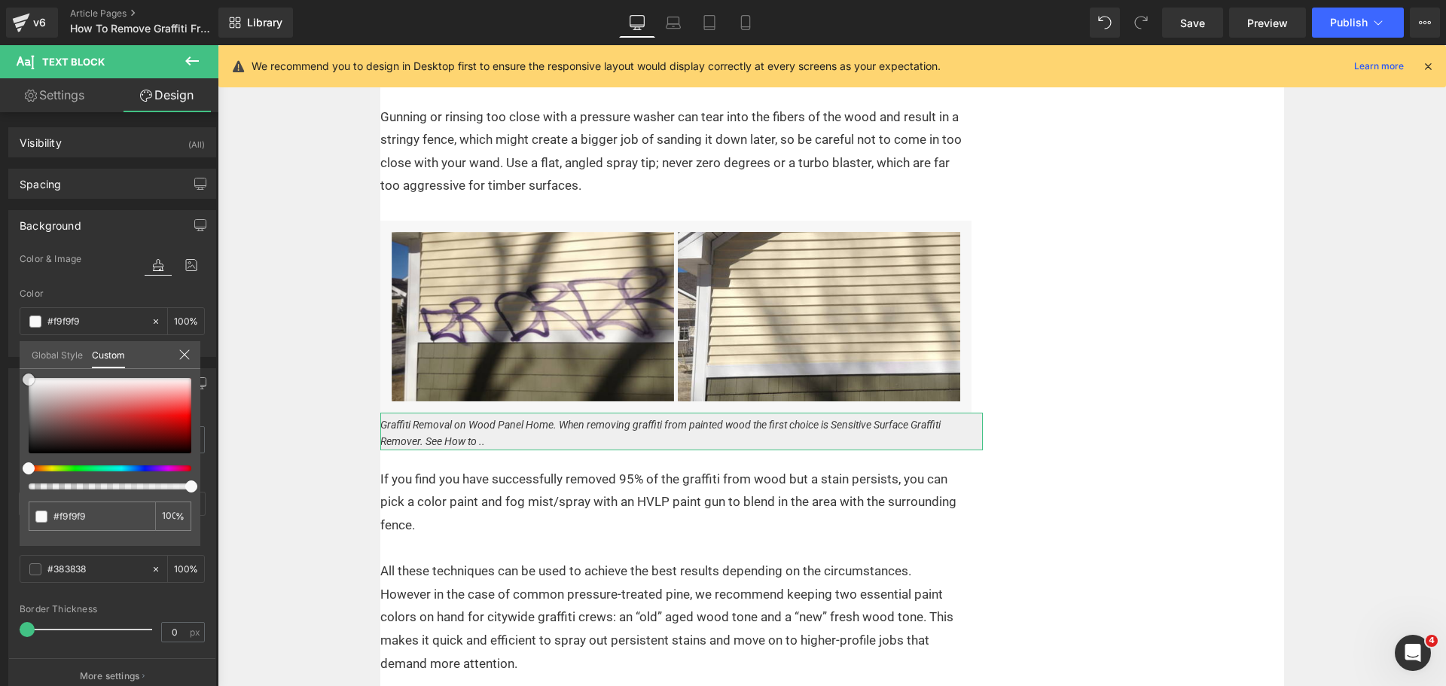
type input "#fcfcfc"
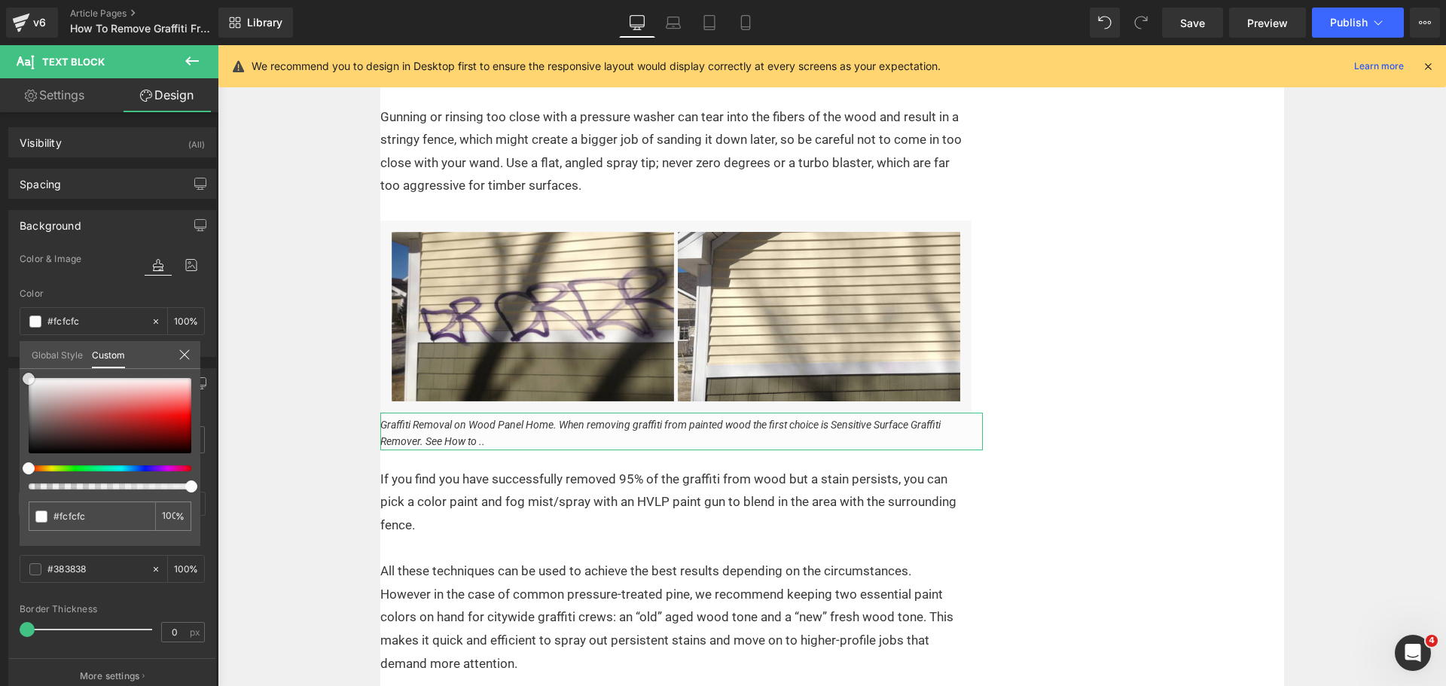
drag, startPoint x: 32, startPoint y: 400, endPoint x: 22, endPoint y: 379, distance: 23.2
click at [22, 379] on div "#fcfcfc 100 %" at bounding box center [110, 462] width 181 height 168
type input "#f9f9f9"
type input "#f4f4f4"
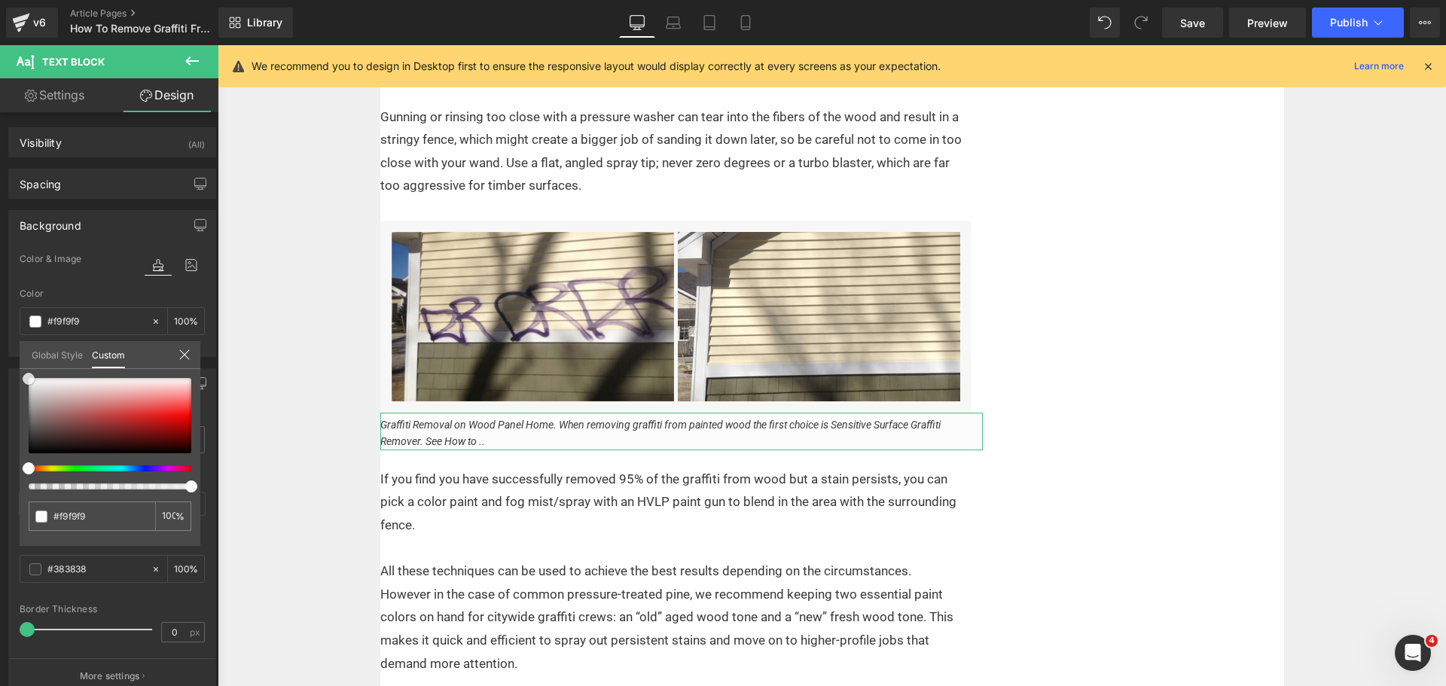
type input "#f4f4f4"
type input "#efefef"
type input "#ededed"
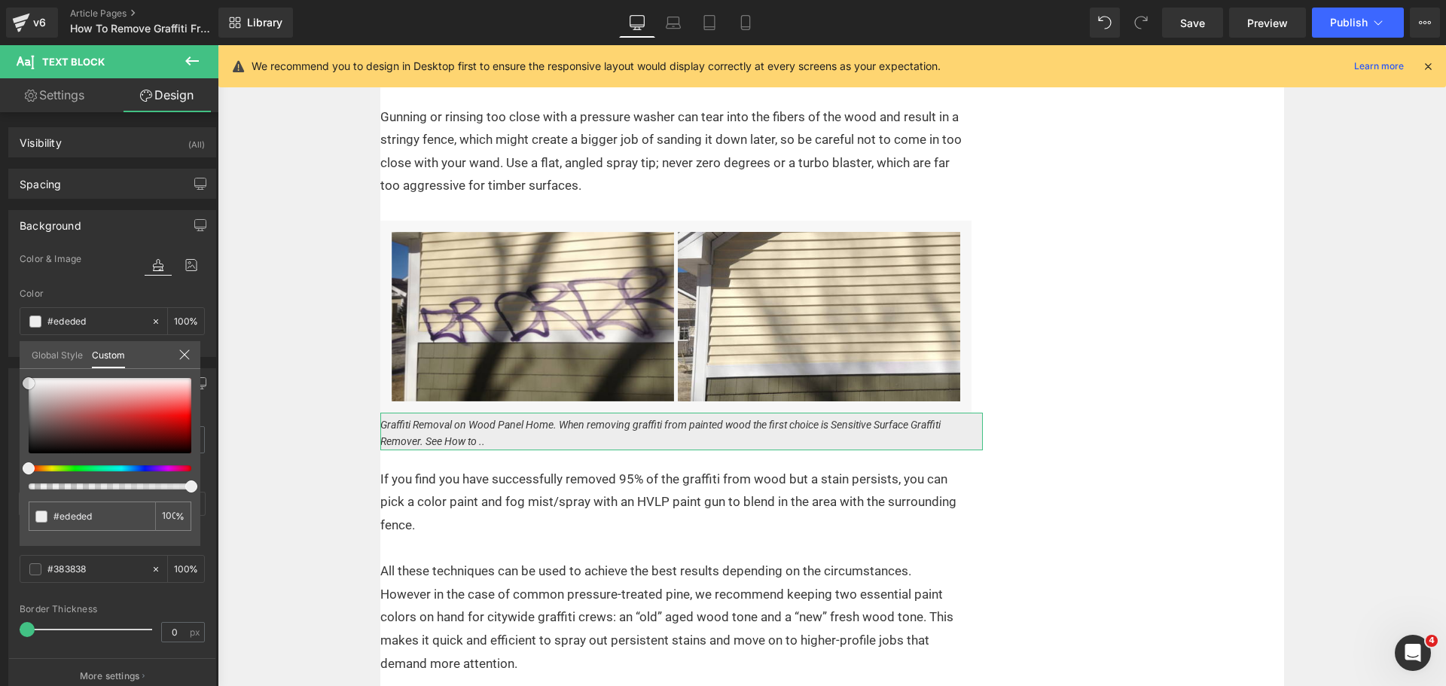
type input "#efefef"
type input "#f4f4f4"
type input "#fcfcfc"
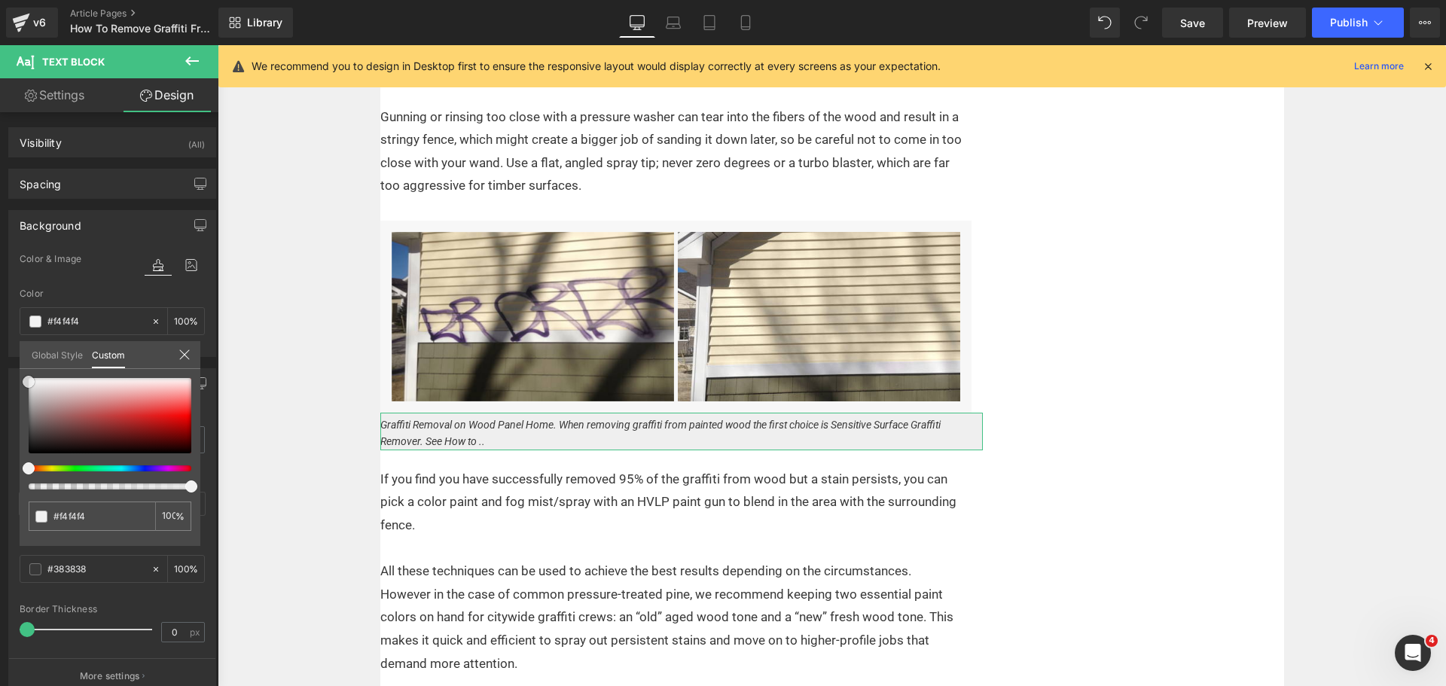
type input "#fcfcfc"
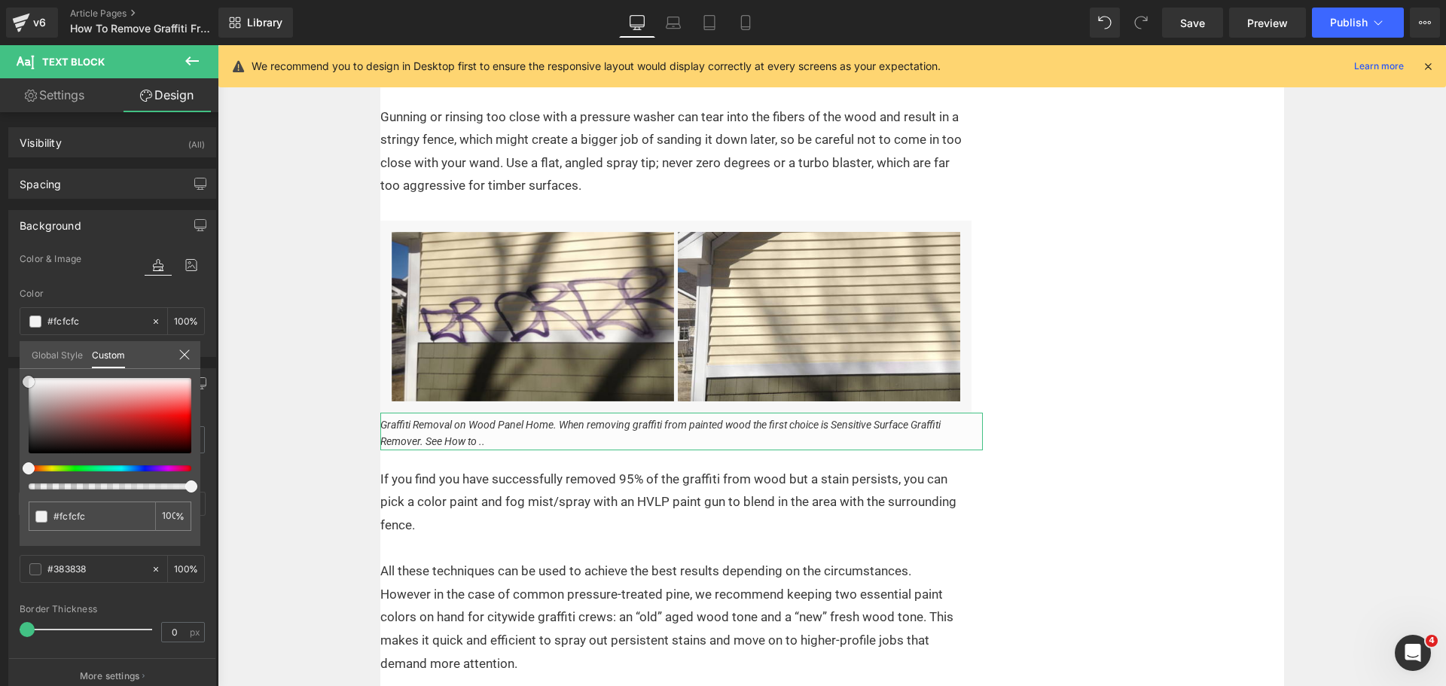
type input "#ffffff"
type input "#f9f9f9"
type input "#f4f4f4"
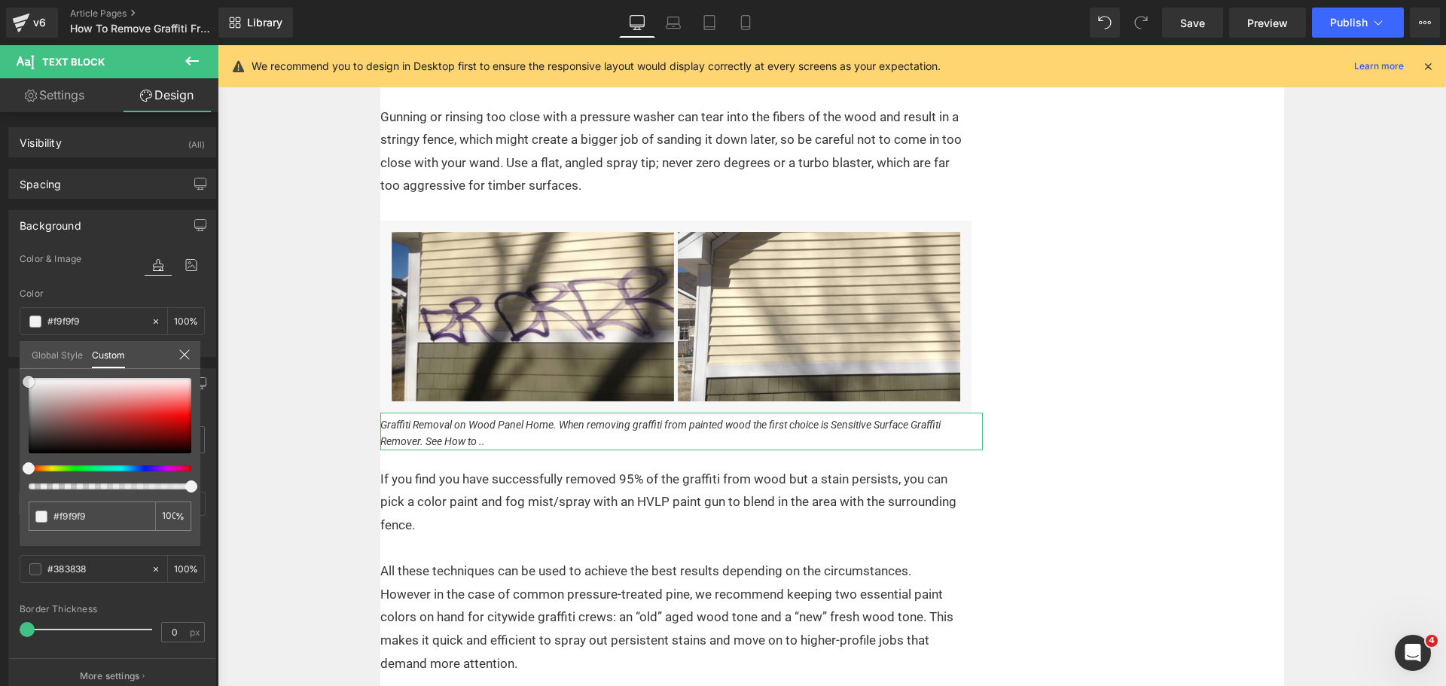
type input "#f4f4f4"
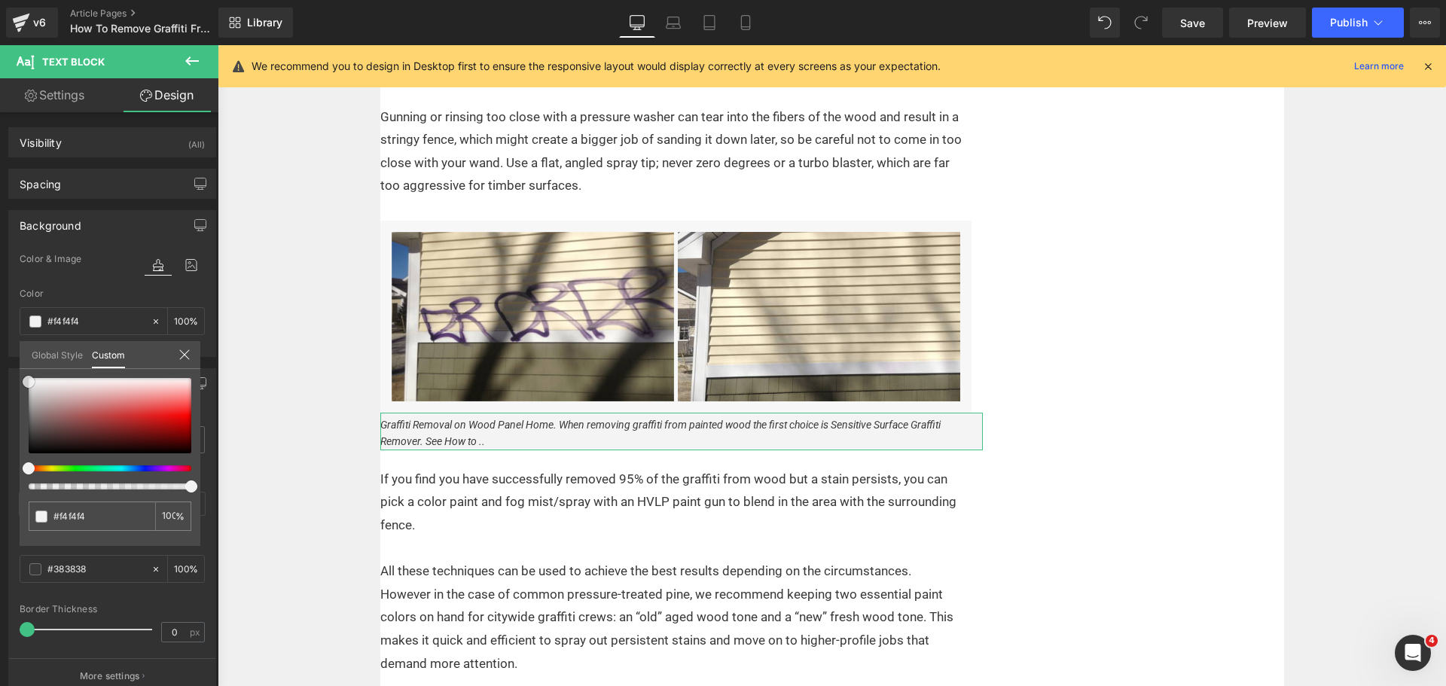
type input "#f7f7f7"
type input "#f9f9f9"
drag, startPoint x: 29, startPoint y: 379, endPoint x: 19, endPoint y: 379, distance: 10.6
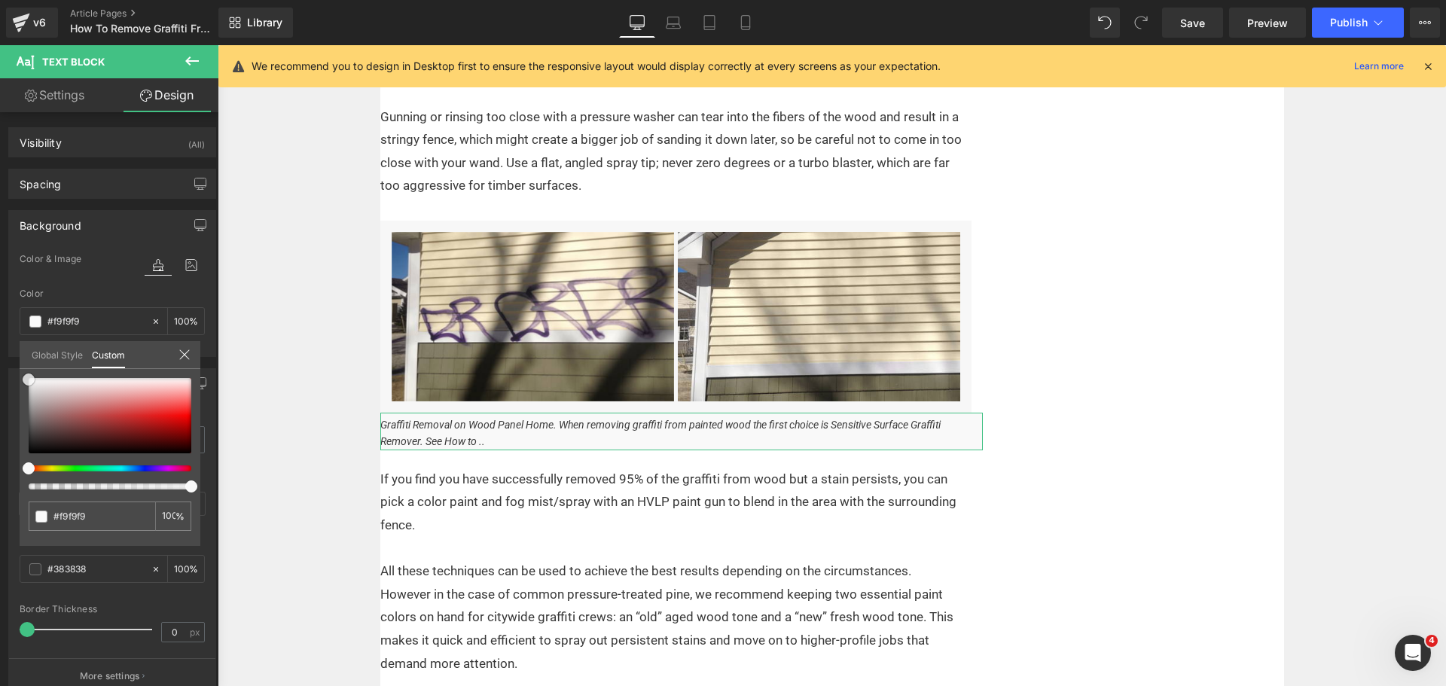
click at [19, 357] on div "Background Color & Image color rgba(249, 249, 249, 1) Color #f9f9f9 100 % Image…" at bounding box center [112, 278] width 225 height 158
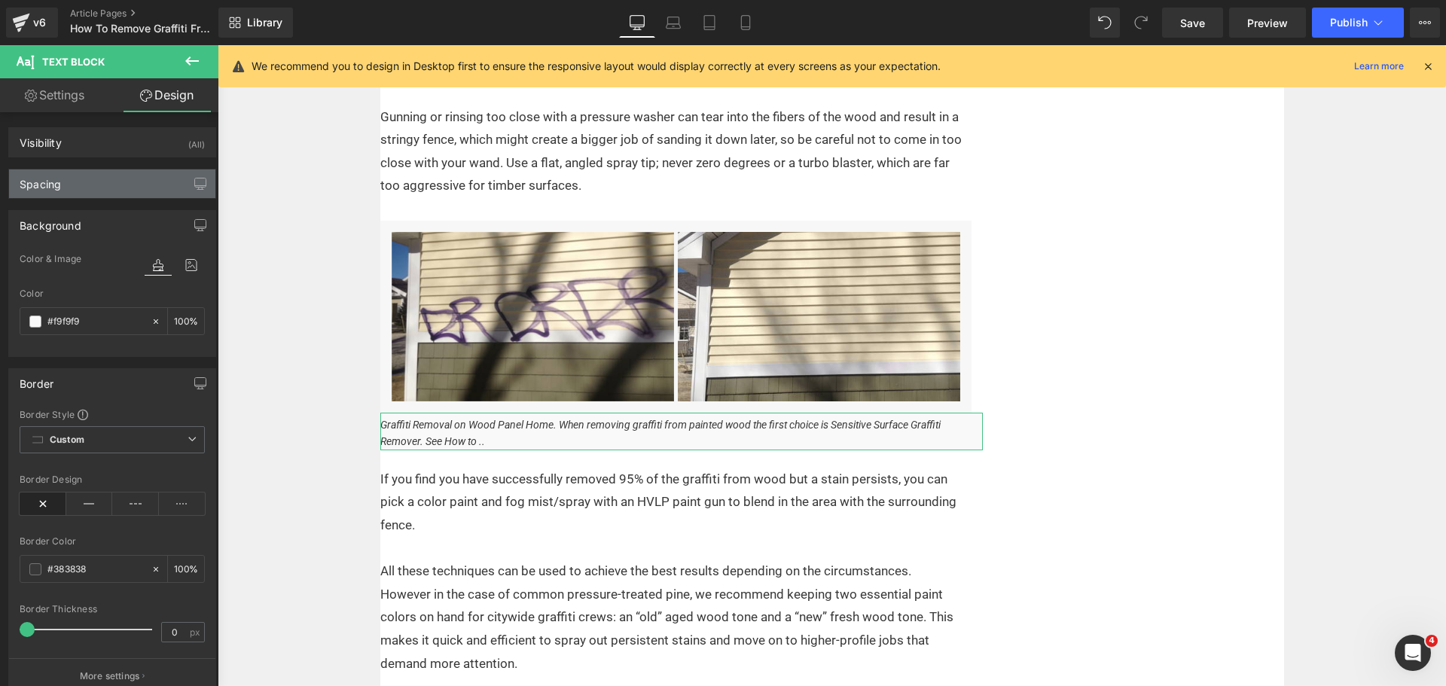
click at [106, 184] on div "Spacing" at bounding box center [112, 183] width 206 height 29
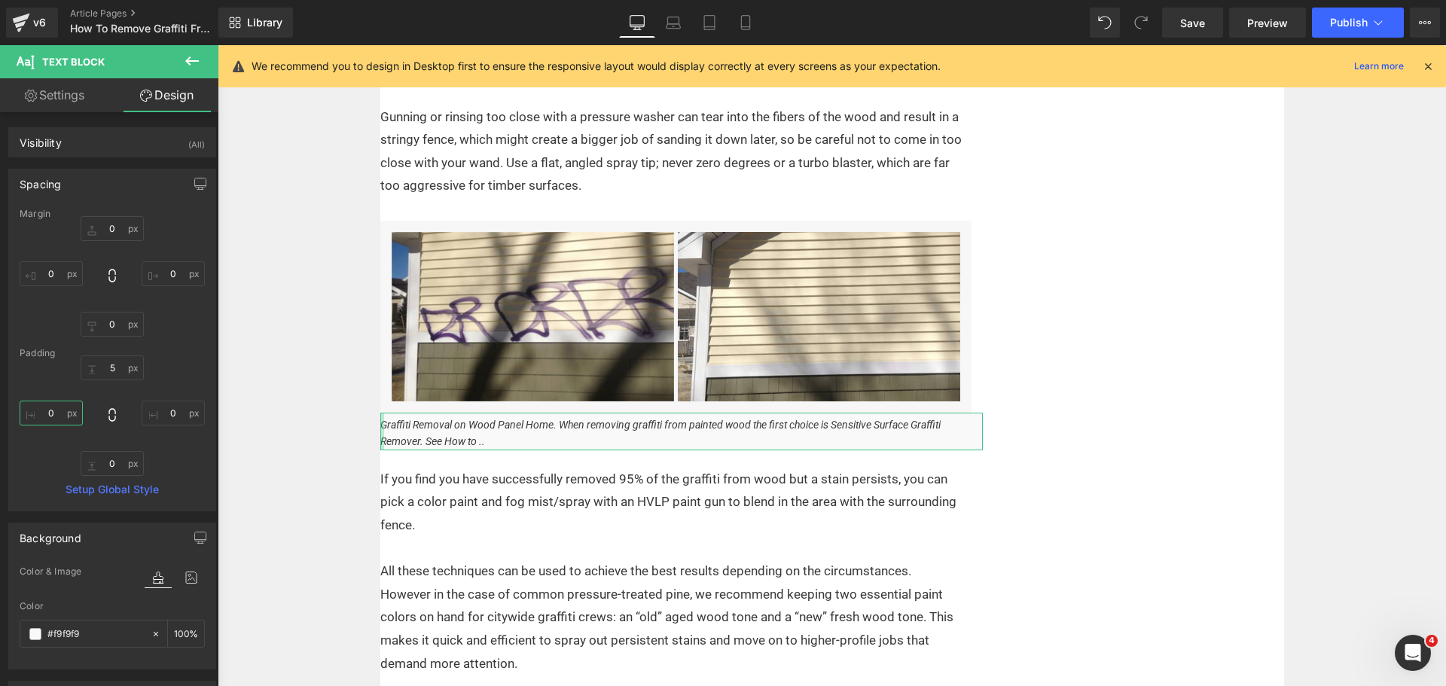
click at [52, 414] on input "0" at bounding box center [51, 413] width 63 height 25
type input "15"
click at [159, 410] on input "0" at bounding box center [173, 413] width 63 height 25
type input "15"
click at [115, 470] on input "0" at bounding box center [112, 463] width 63 height 25
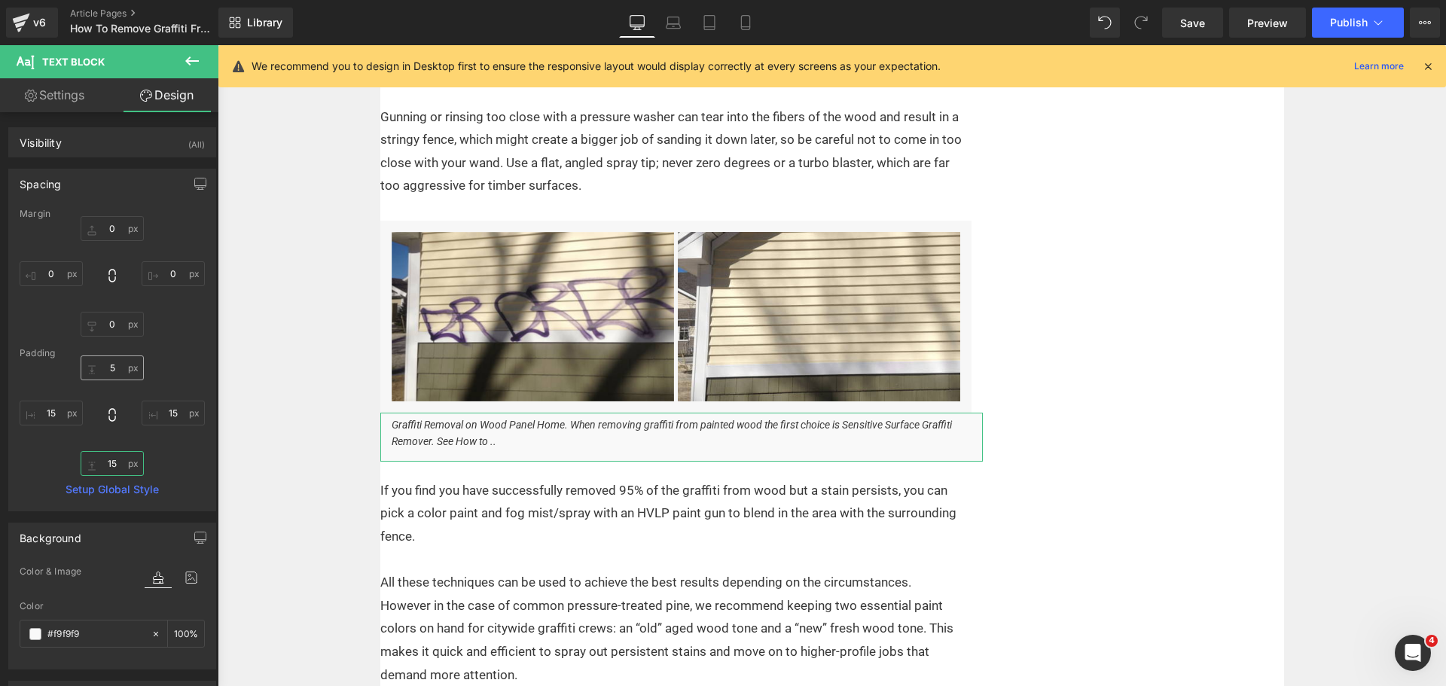
type input "15"
click at [114, 363] on input "5" at bounding box center [112, 367] width 63 height 25
type input "0"
click at [194, 181] on icon "button" at bounding box center [200, 184] width 12 height 12
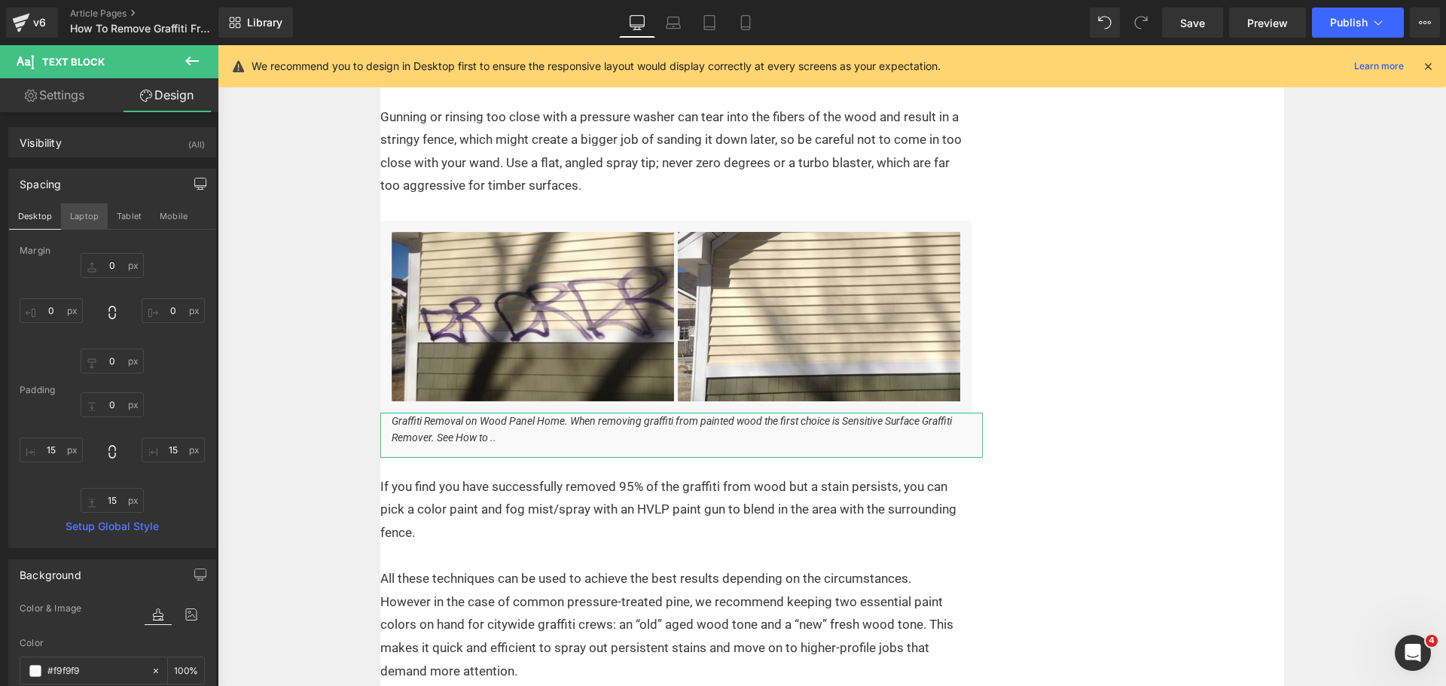
click at [100, 209] on button "Laptop" at bounding box center [84, 216] width 47 height 26
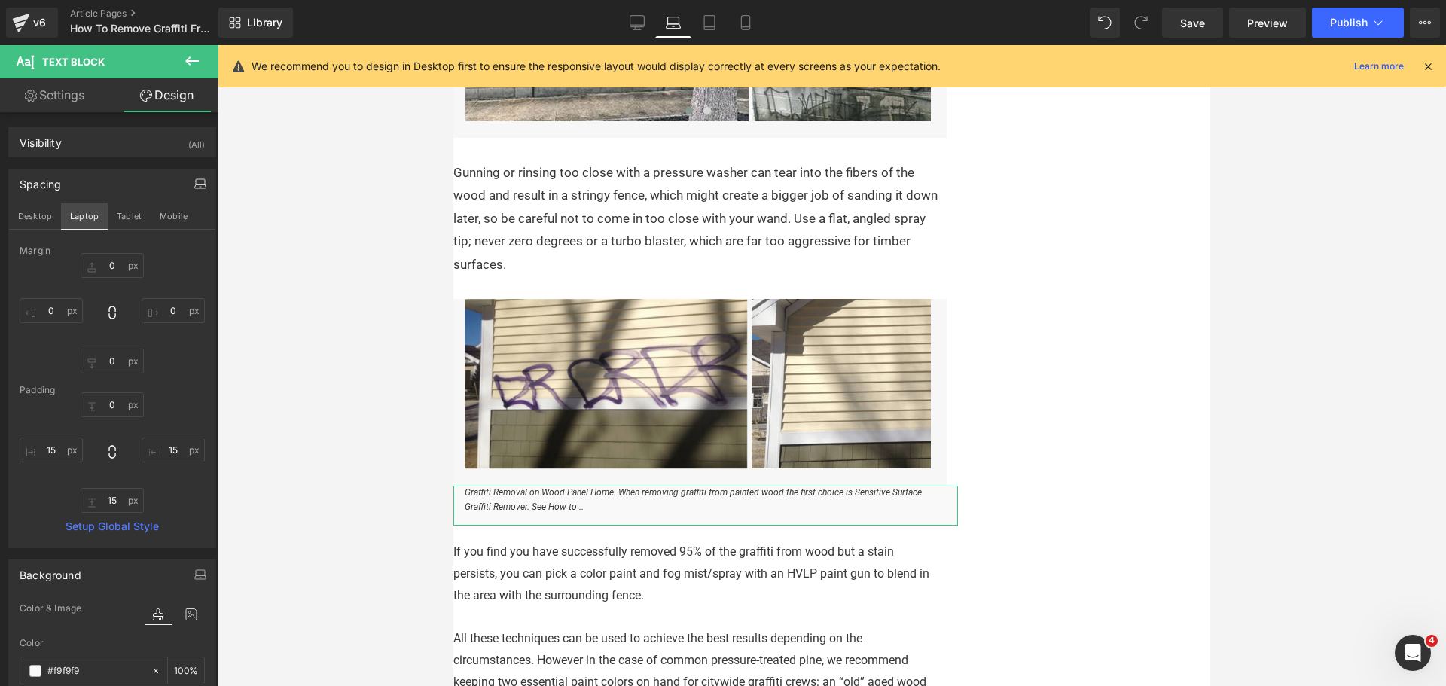
type input "0"
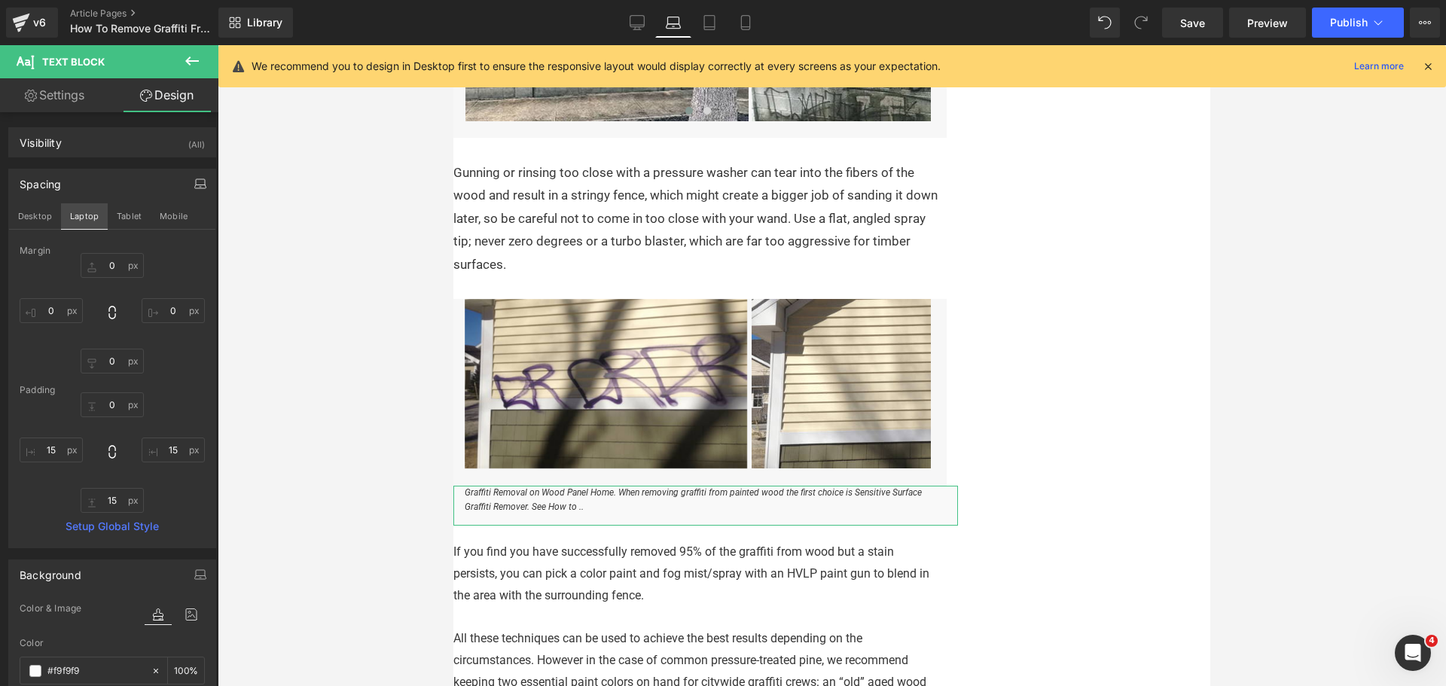
type input "15"
type input "100"
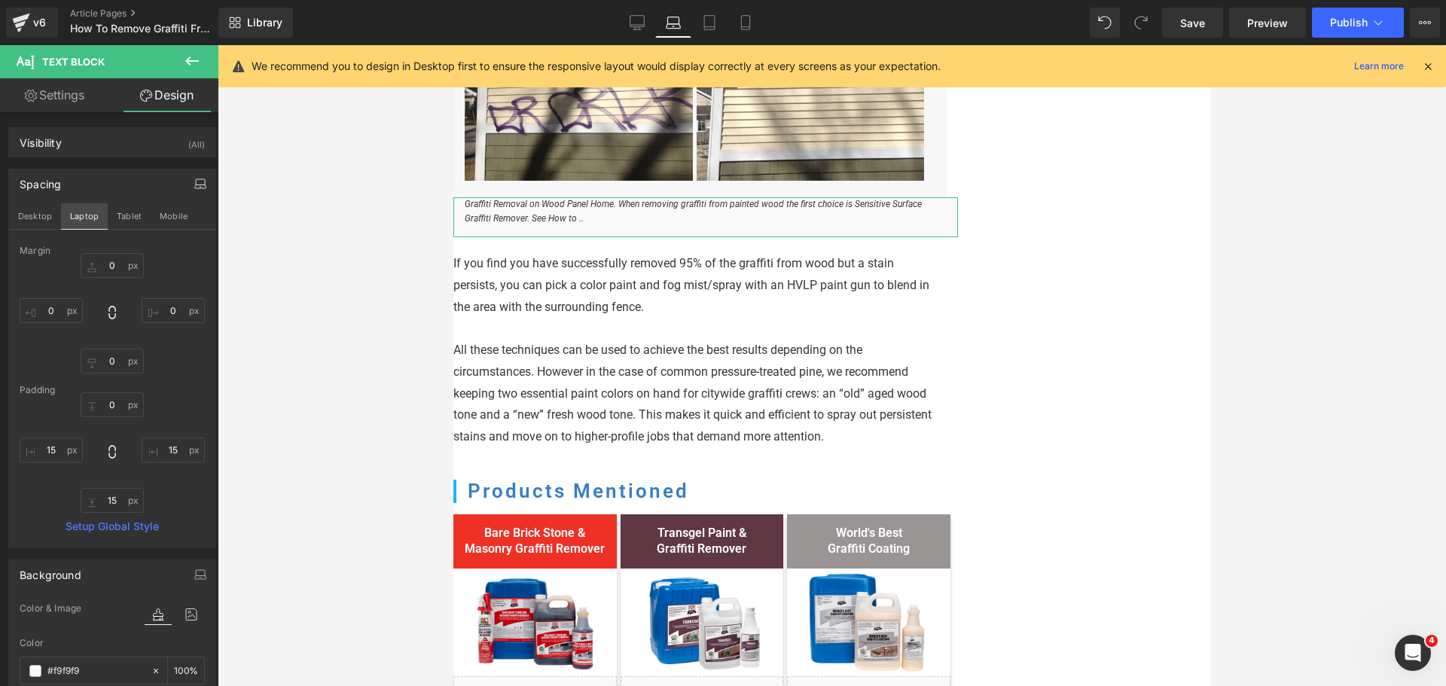
scroll to position [1824, 0]
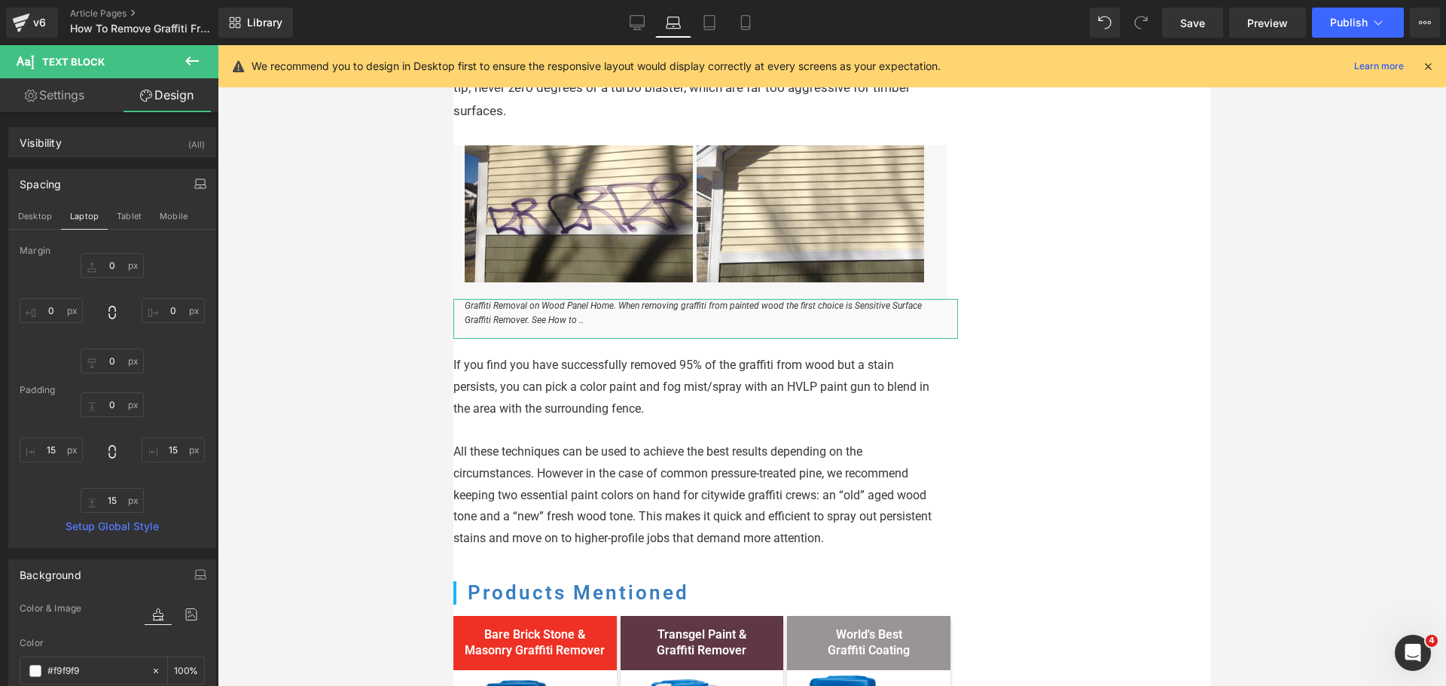
click at [101, 486] on div "0px 0 15px 15 15px 15 15px 15" at bounding box center [112, 452] width 185 height 120
click at [110, 499] on input "15" at bounding box center [112, 500] width 63 height 25
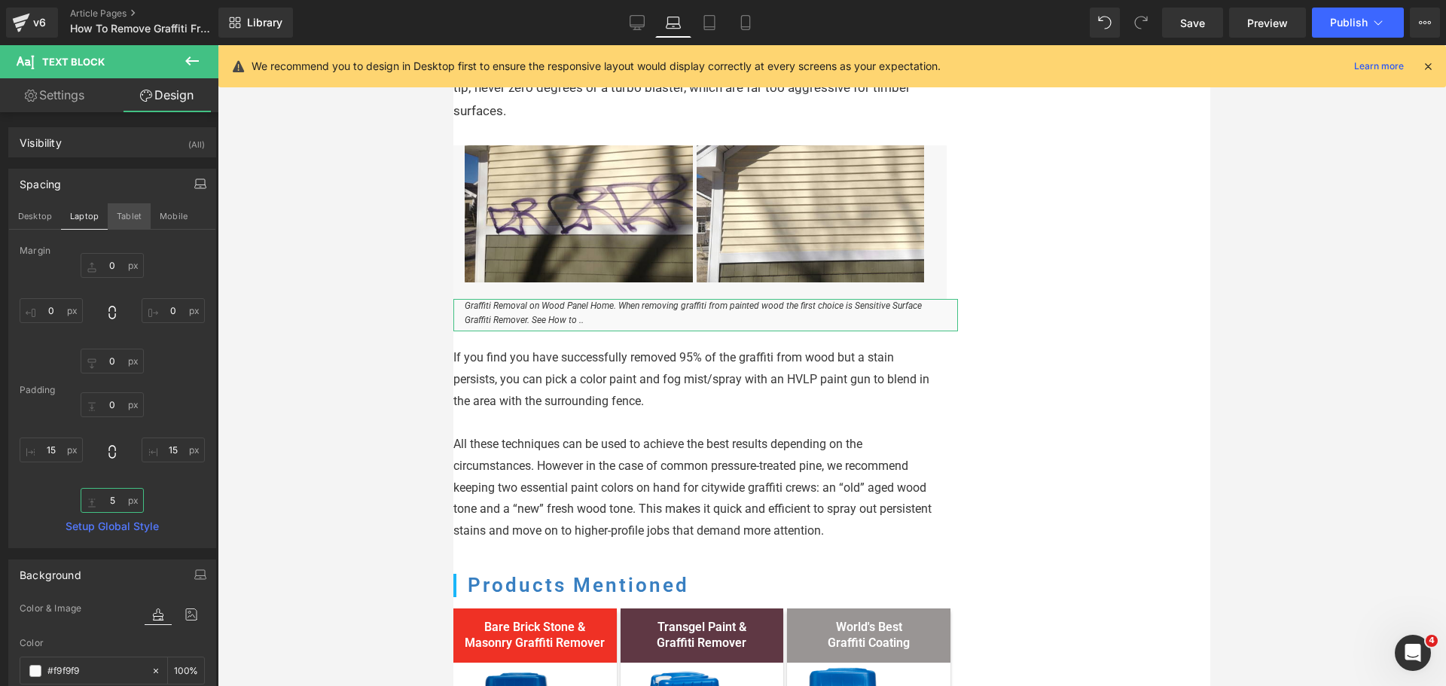
type input "5"
click at [126, 214] on button "Tablet" at bounding box center [129, 216] width 43 height 26
type input "0"
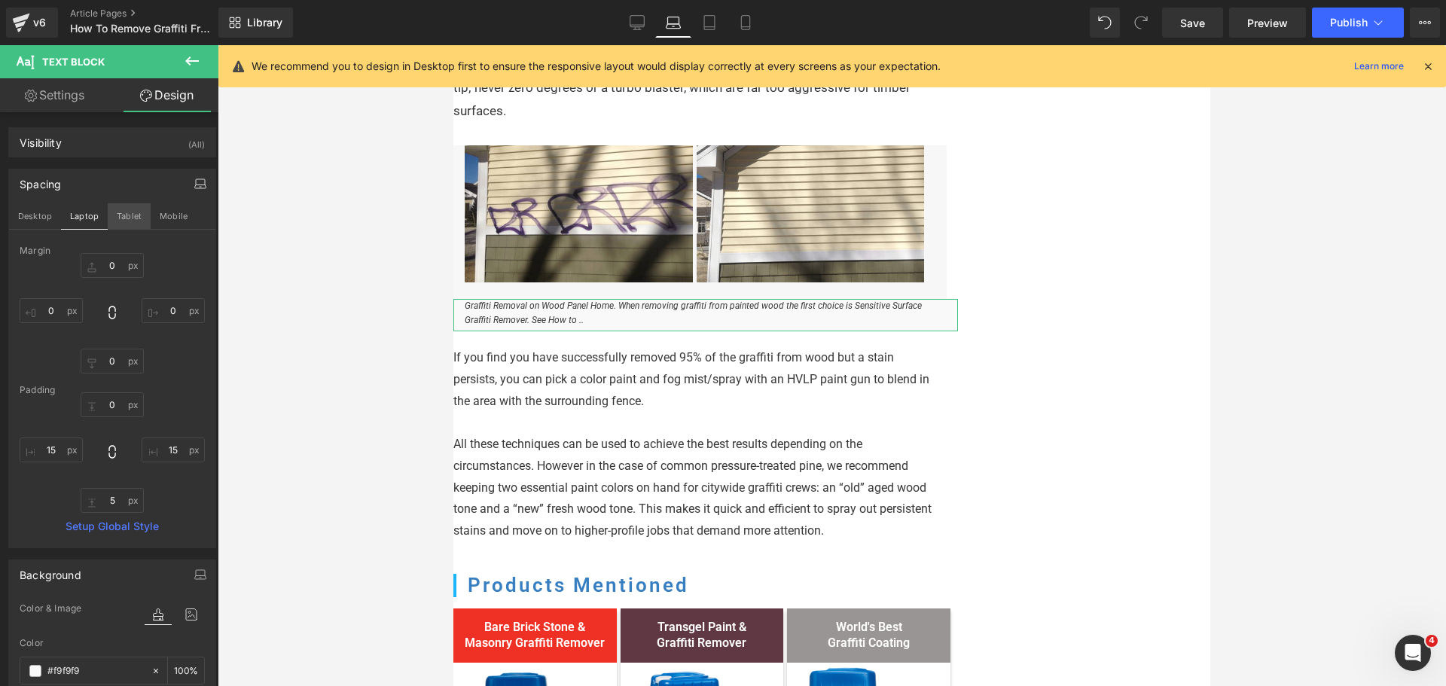
type input "0"
type input "15"
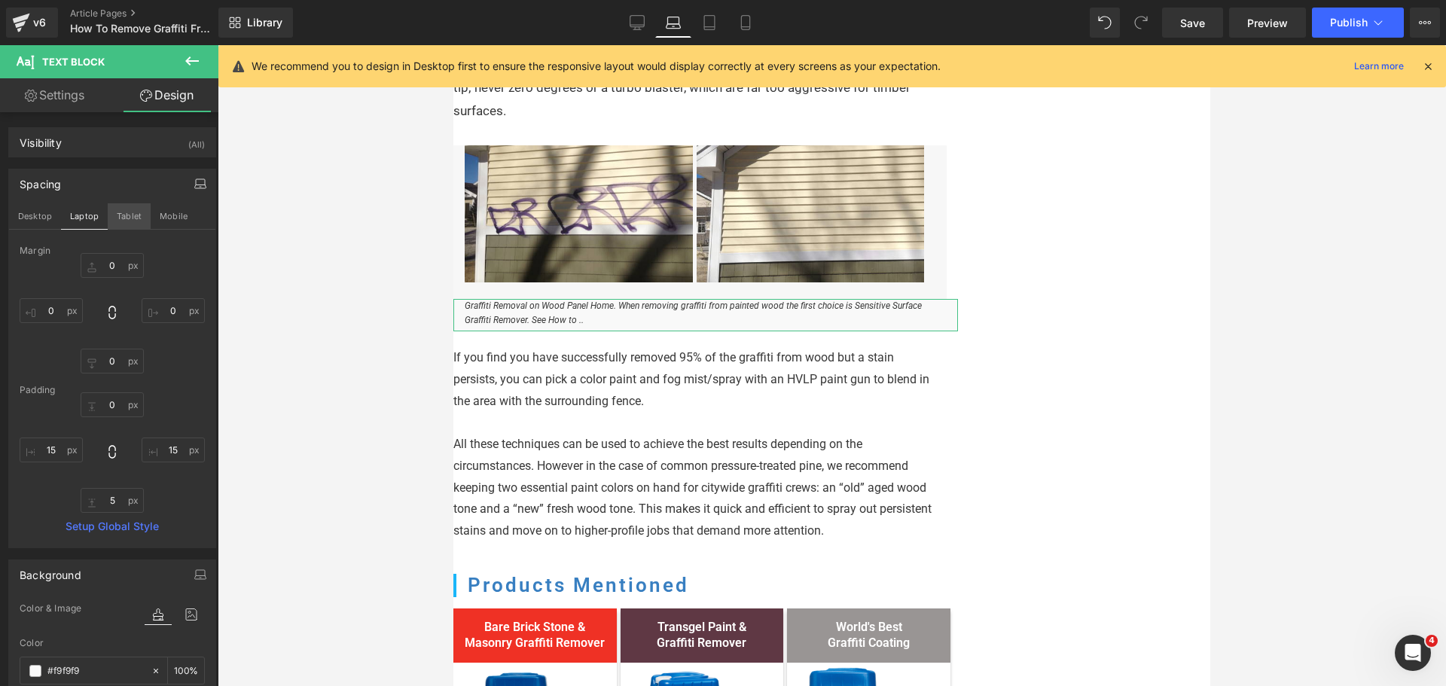
type input "100"
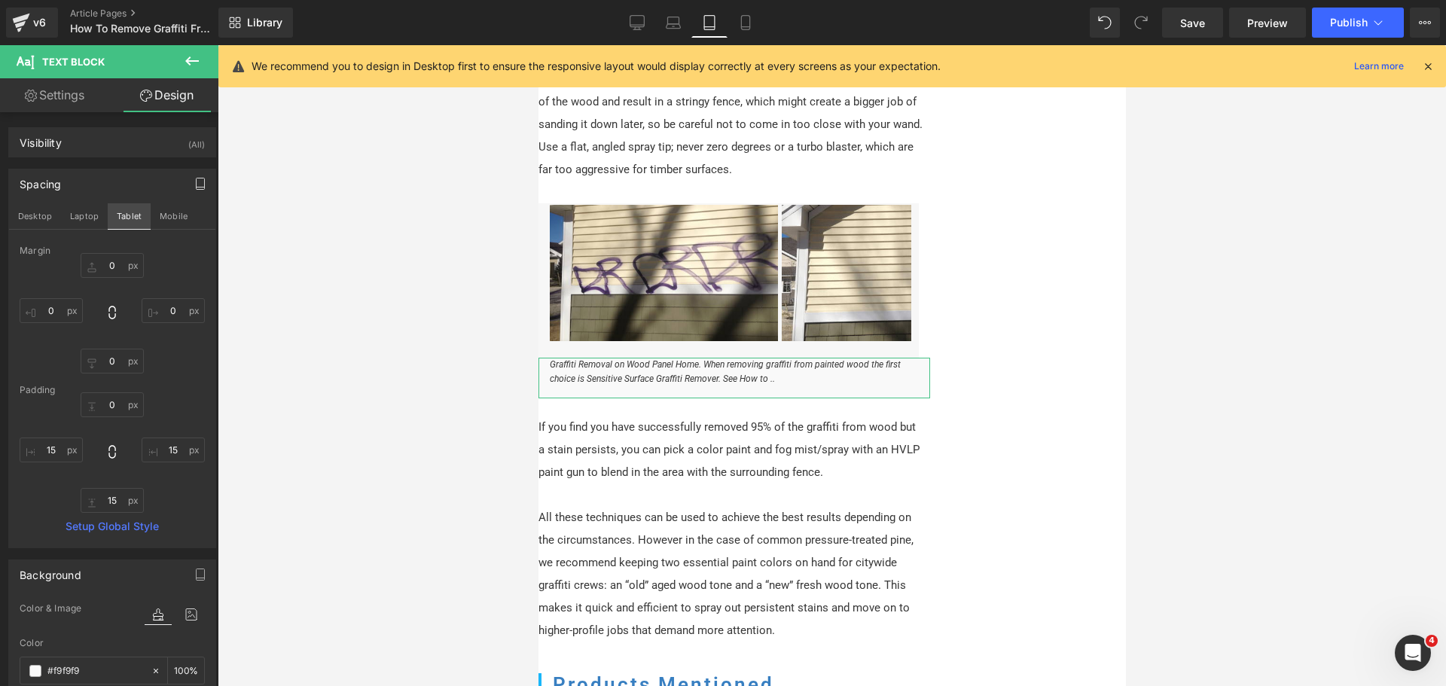
scroll to position [1703, 0]
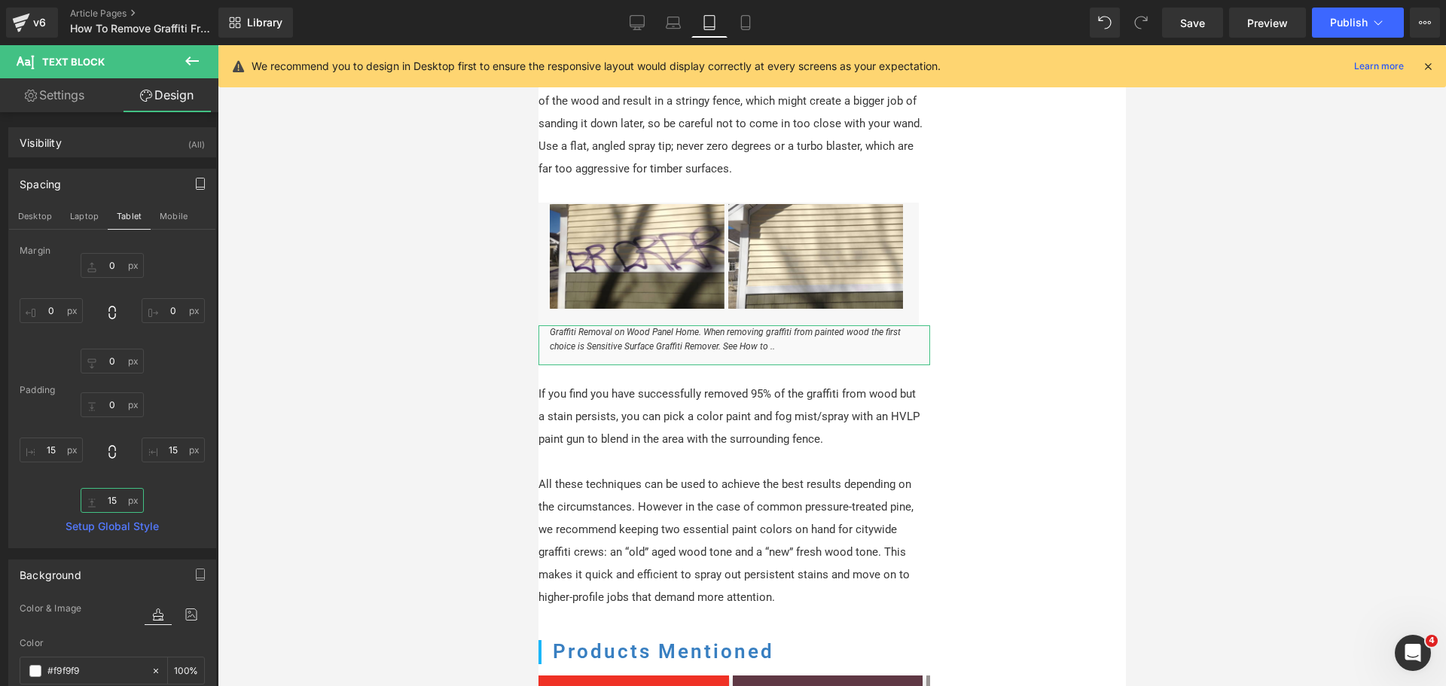
click at [102, 503] on input "15" at bounding box center [112, 500] width 63 height 25
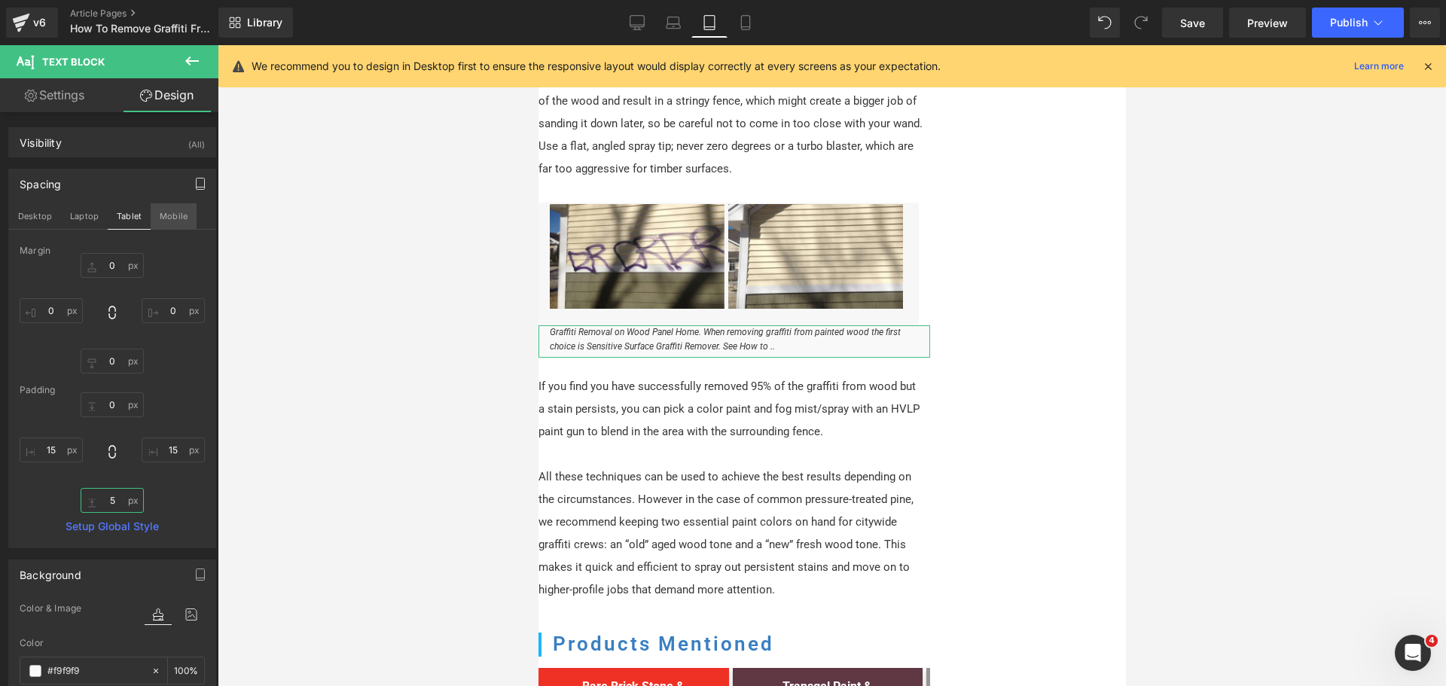
type input "5"
click at [175, 220] on button "Mobile" at bounding box center [174, 216] width 46 height 26
type input "0"
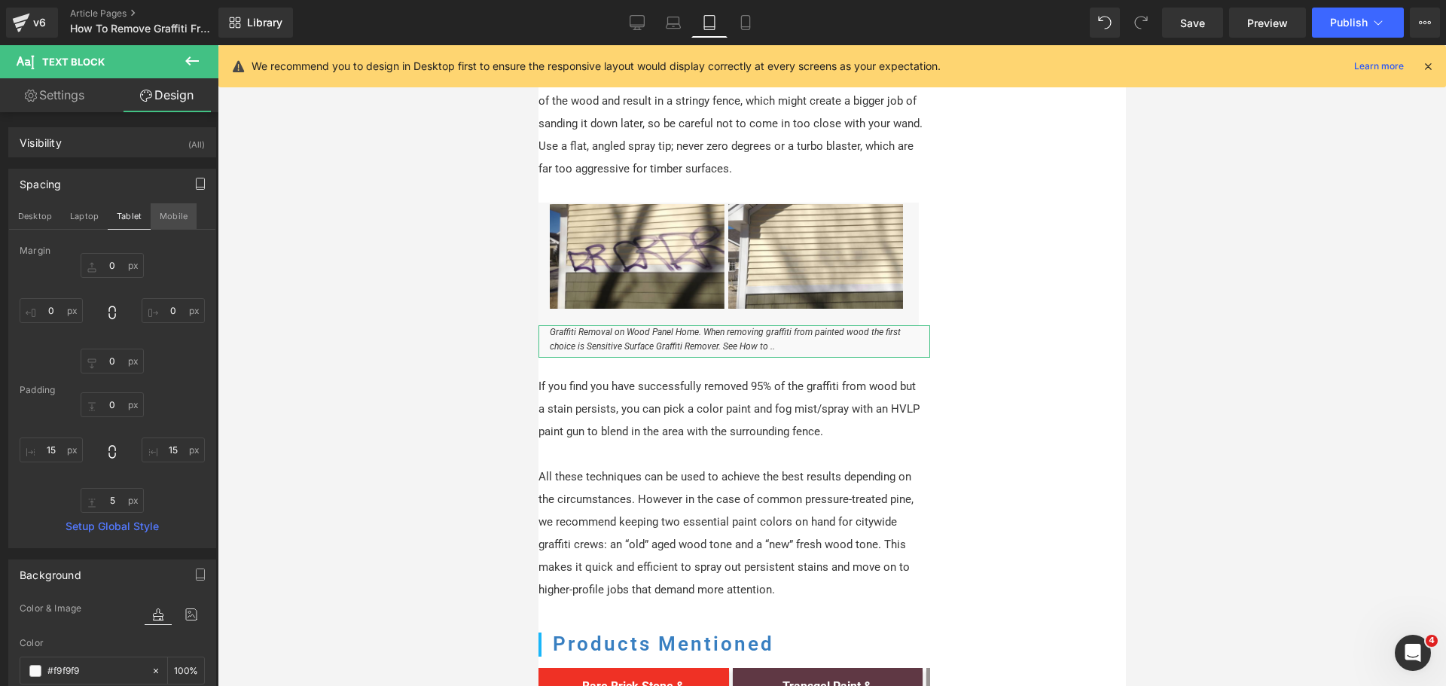
type input "0"
type input "15"
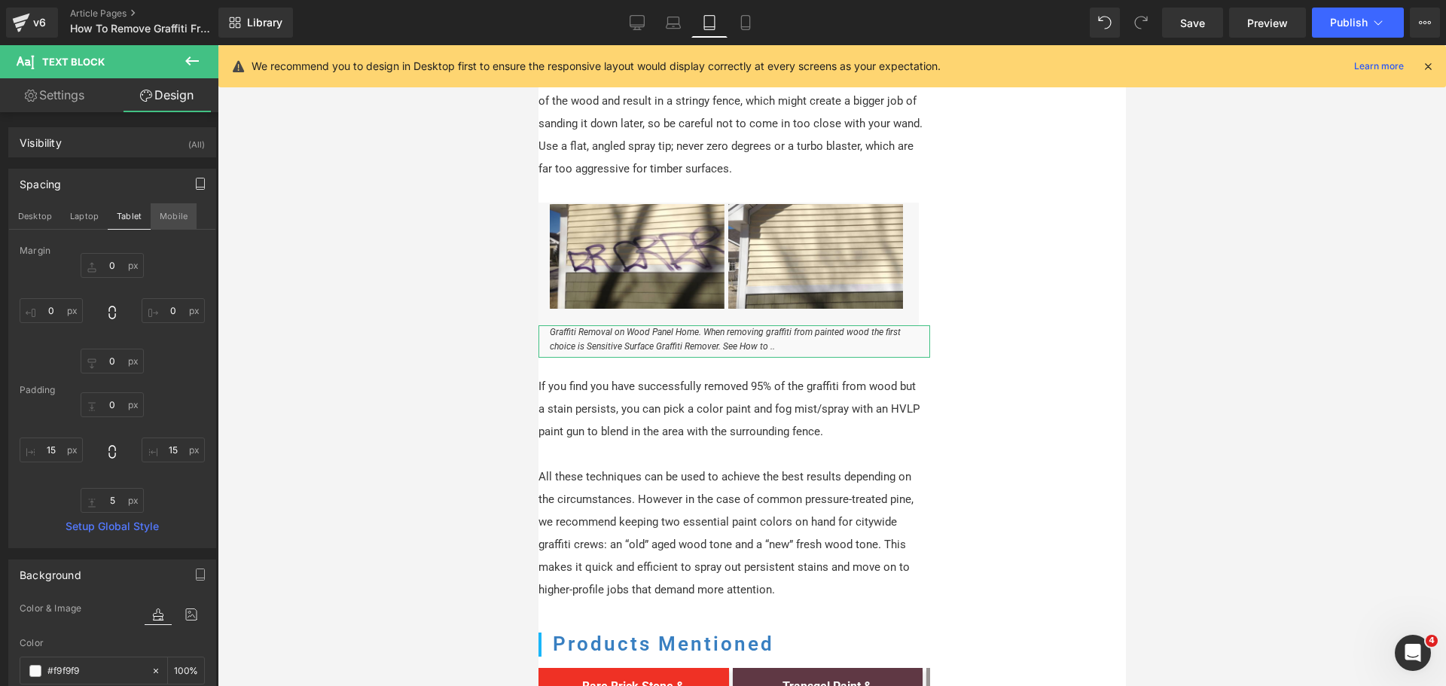
type input "100"
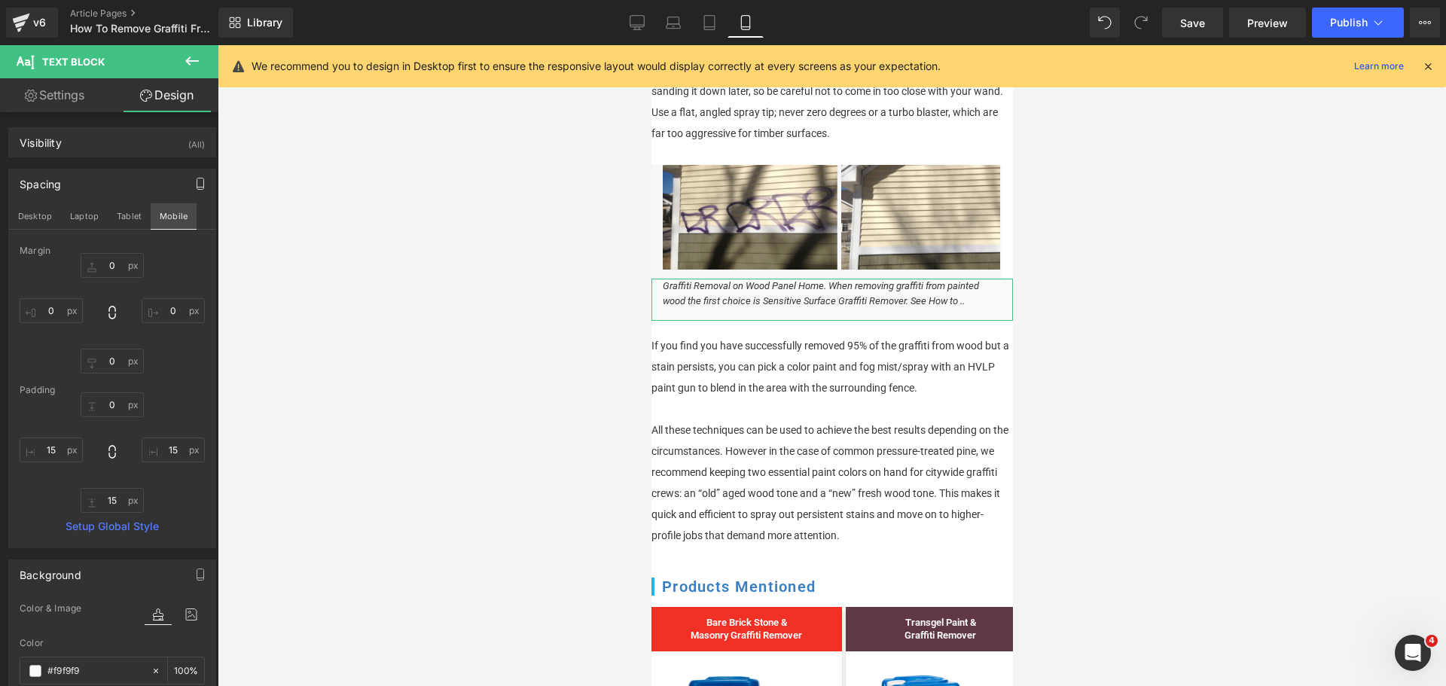
scroll to position [1595, 0]
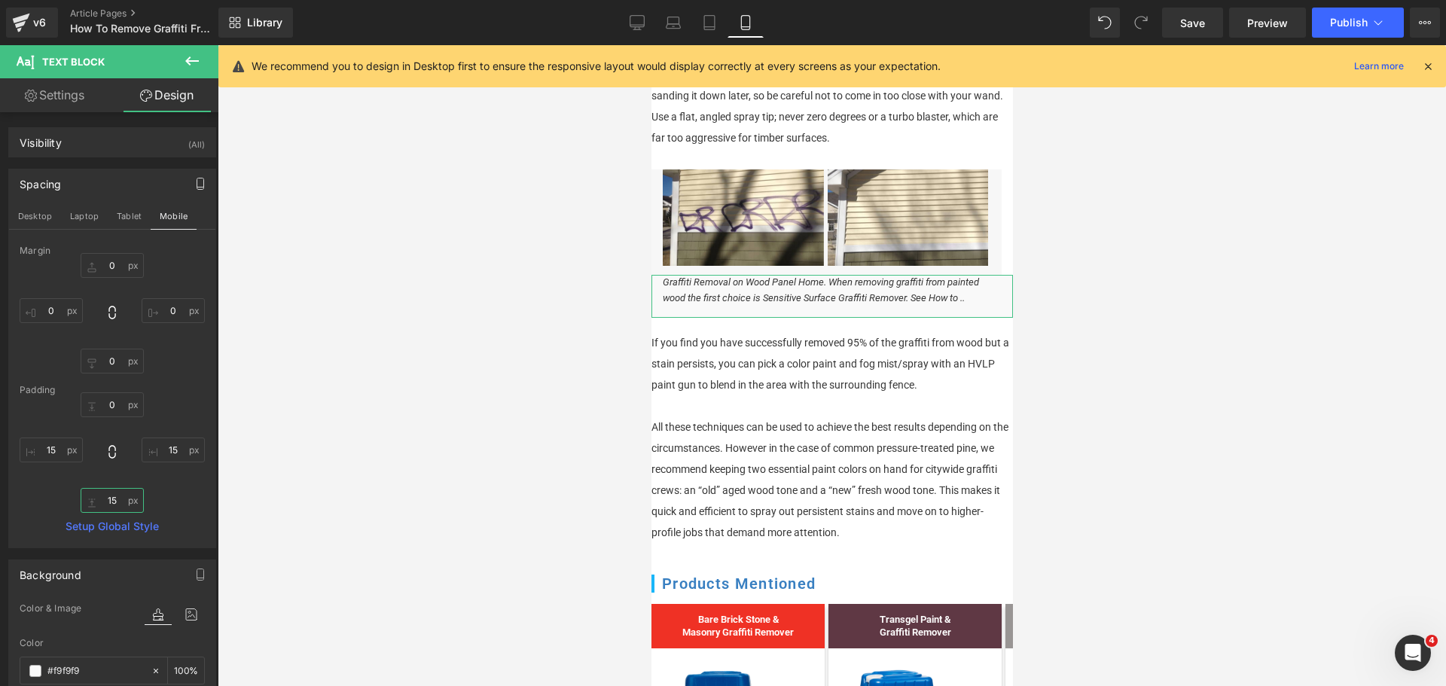
click at [118, 503] on input "15" at bounding box center [112, 500] width 63 height 25
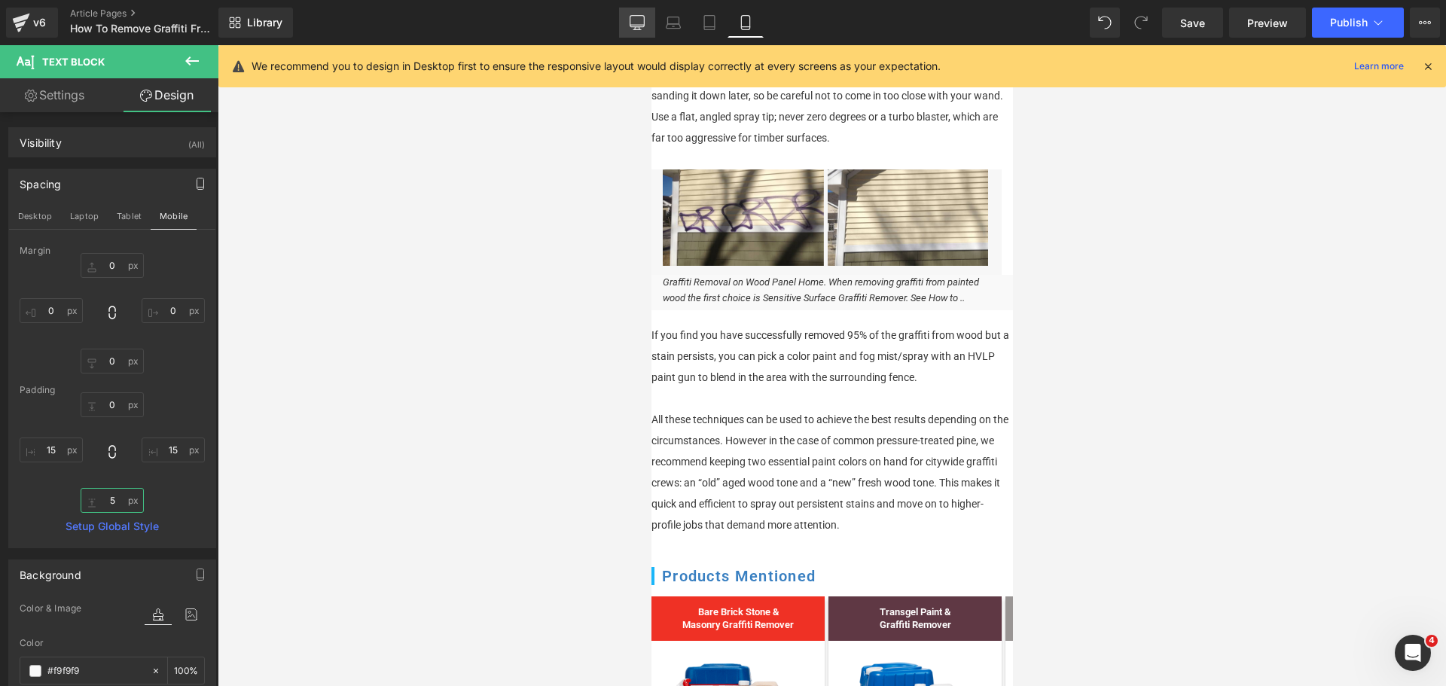
type input "5"
click at [632, 16] on icon at bounding box center [637, 21] width 14 height 11
type input "0"
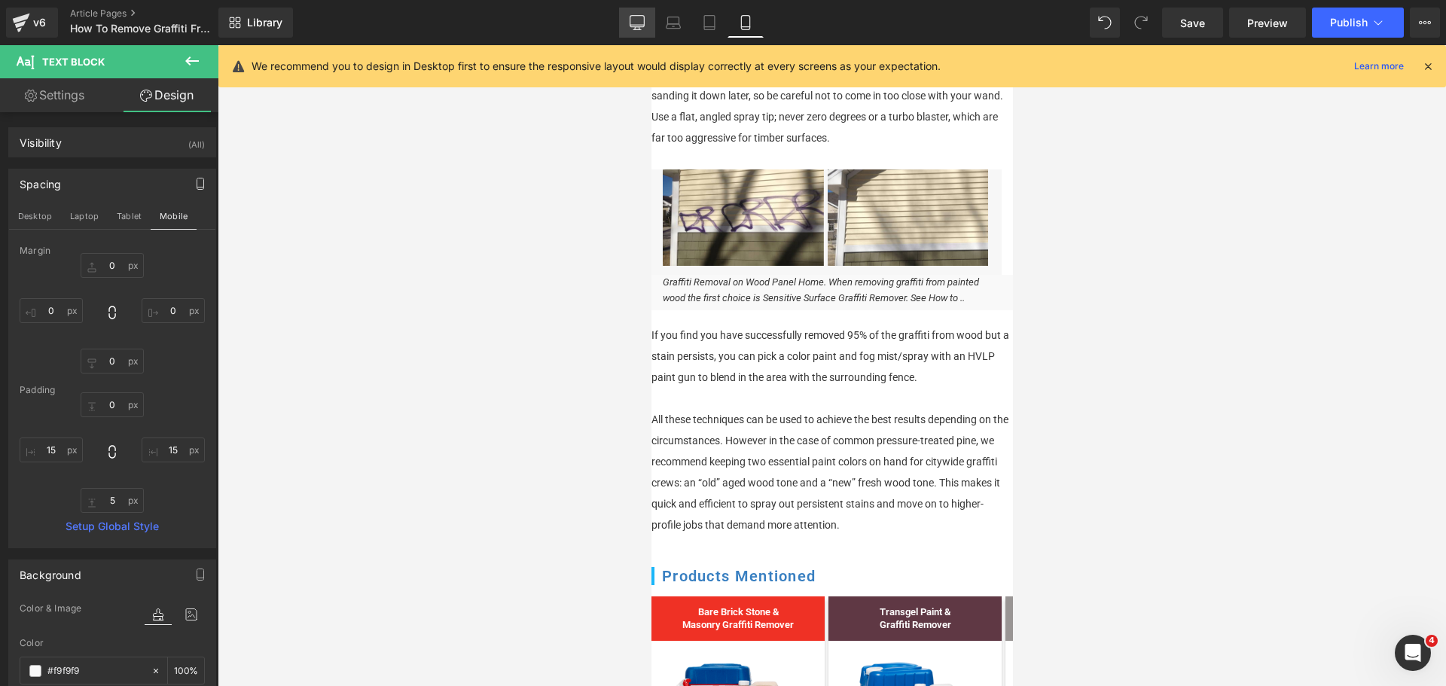
type input "0"
type input "15"
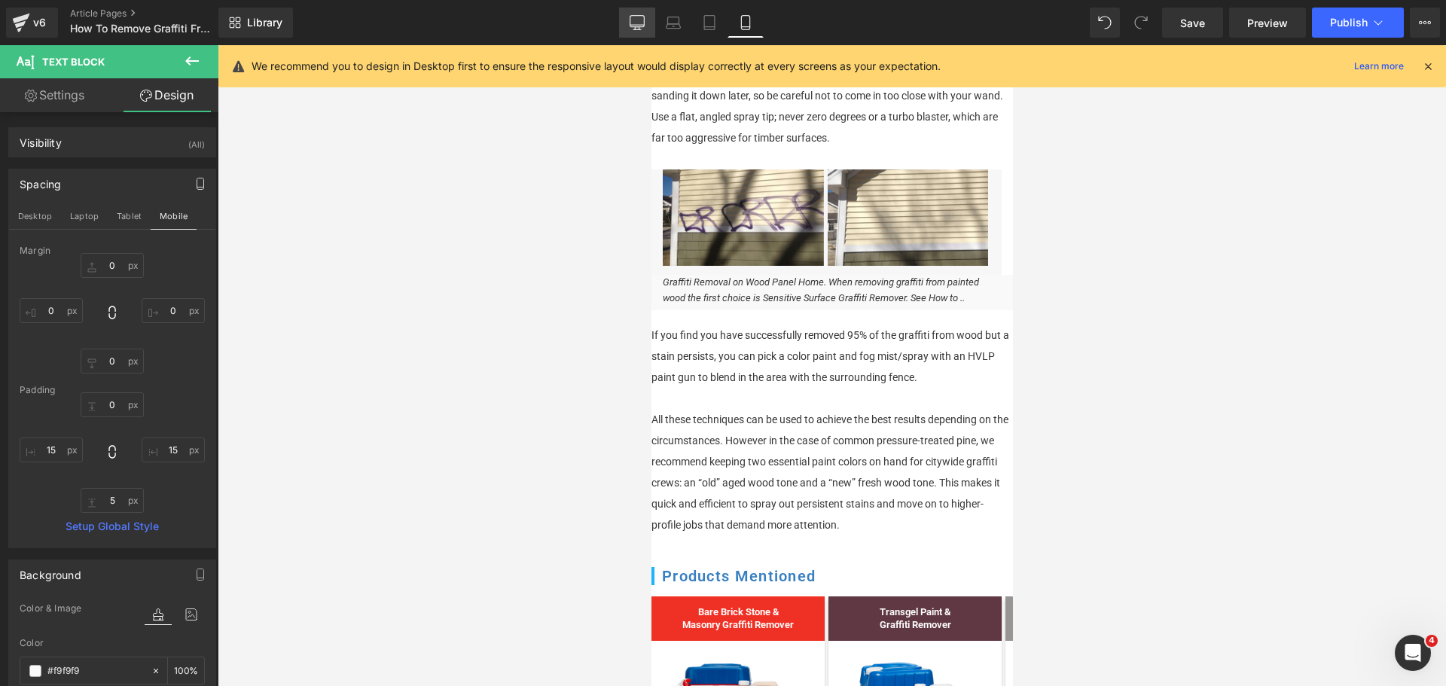
type input "100"
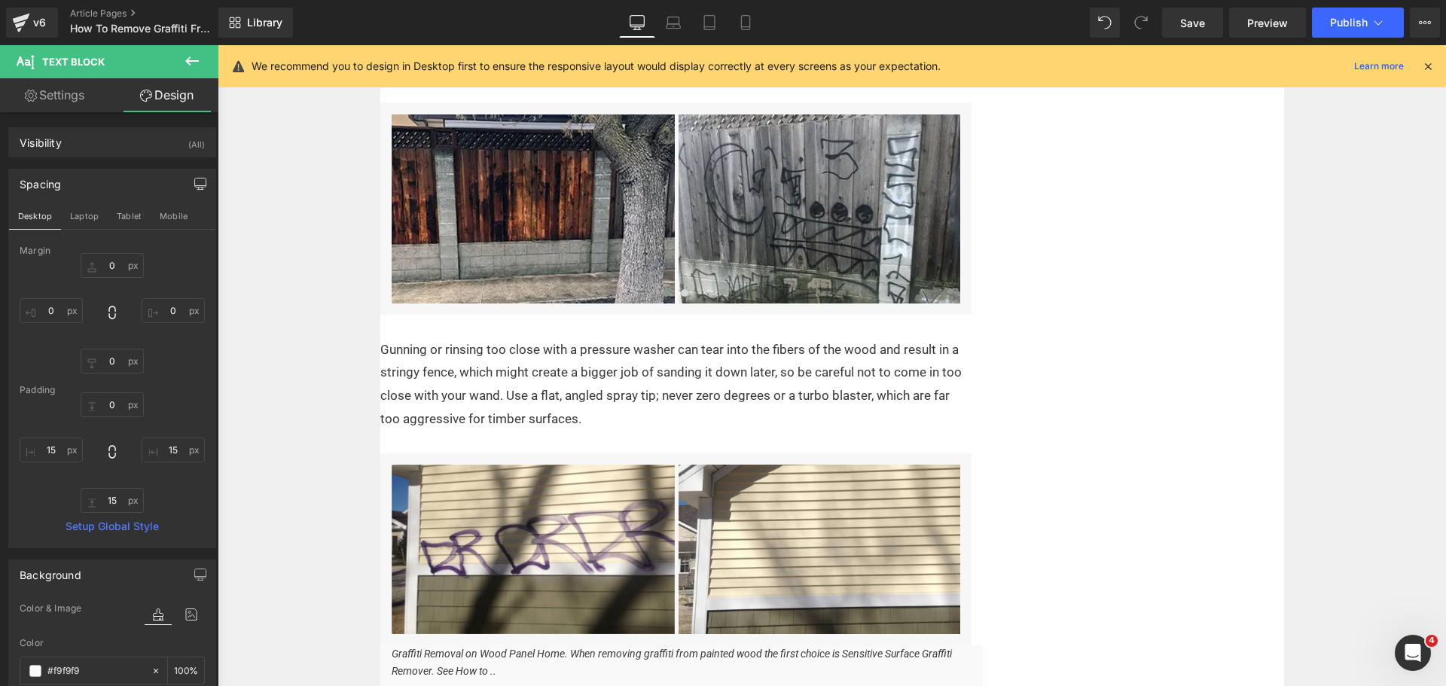
scroll to position [1693, 0]
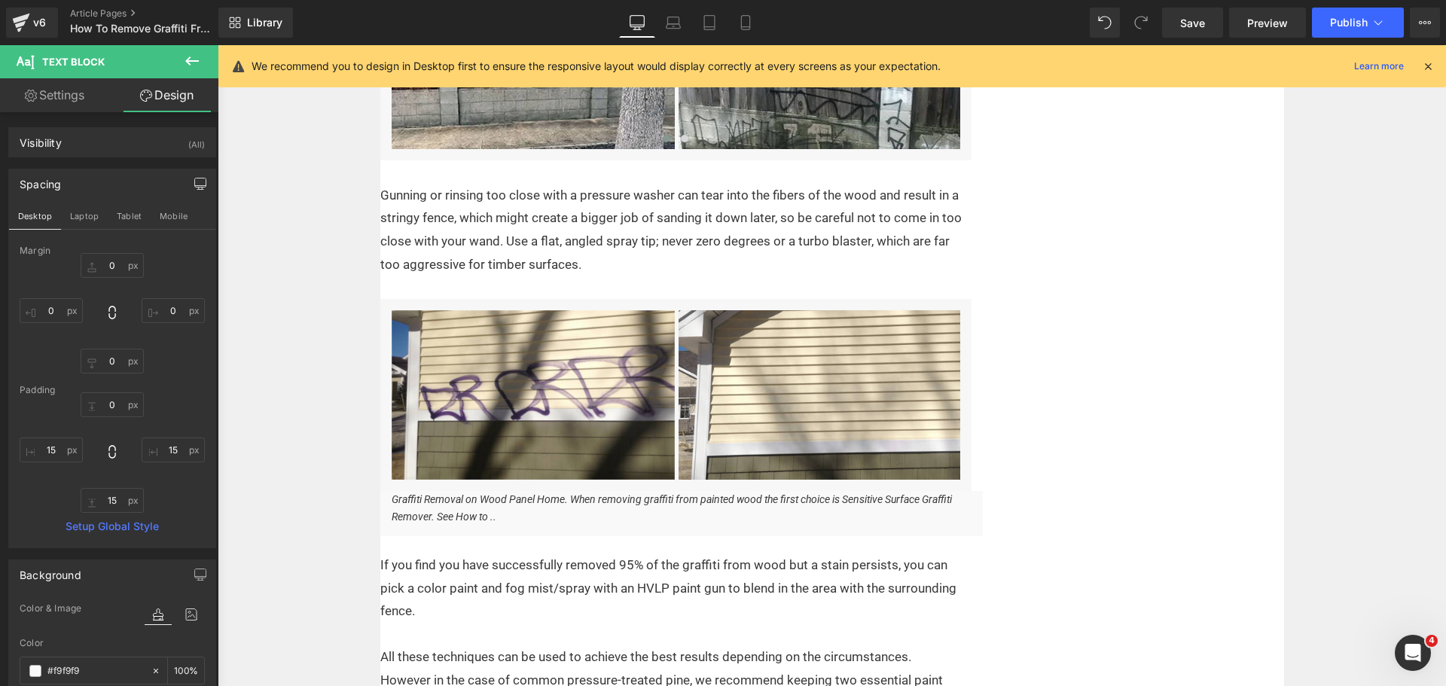
click at [500, 525] on body "Skip to content Close Cart (0) Your cart is currently empty. Return to shop Clo…" at bounding box center [832, 377] width 1228 height 4050
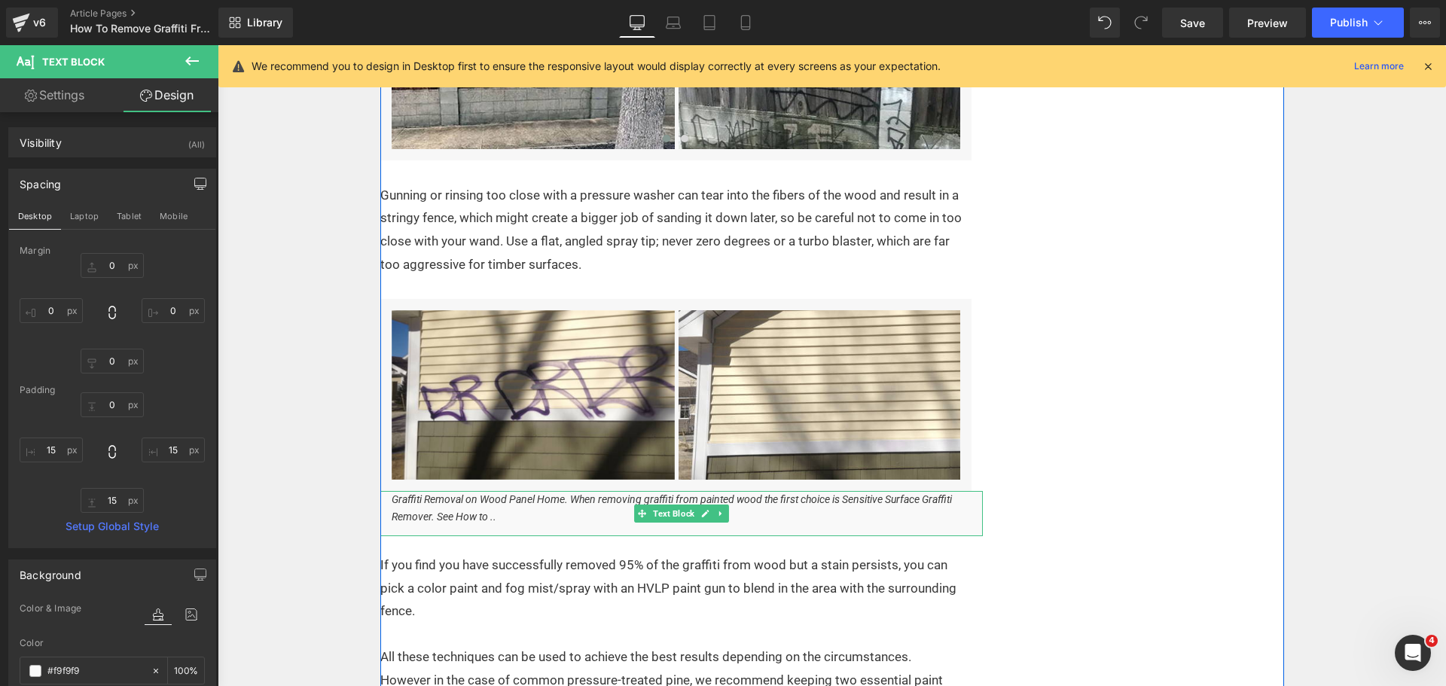
click at [501, 518] on p "Graffiti Removal on Wood Panel Home. When removing graffiti from painted wood t…" at bounding box center [681, 508] width 580 height 34
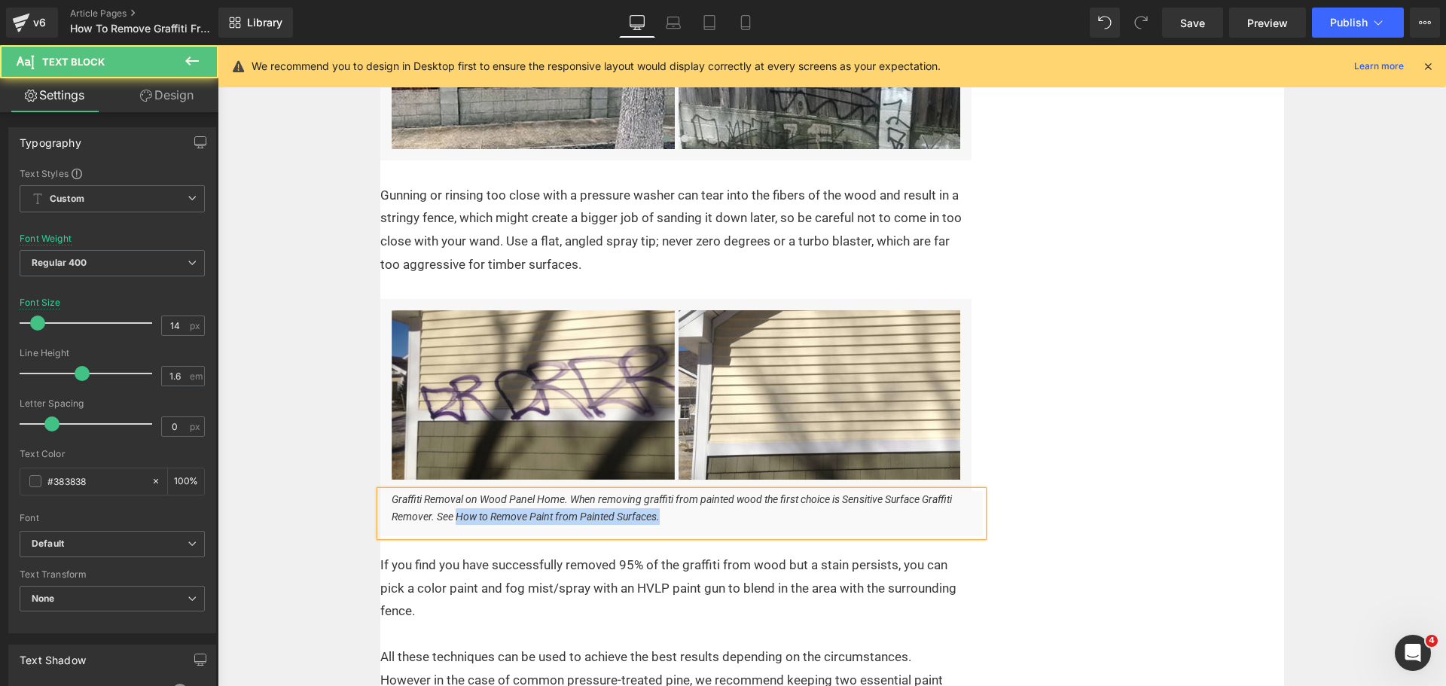
drag, startPoint x: 627, startPoint y: 526, endPoint x: 452, endPoint y: 521, distance: 174.7
click at [452, 521] on p "Graffiti Removal on Wood Panel Home. When removing graffiti from painted wood t…" at bounding box center [681, 508] width 580 height 34
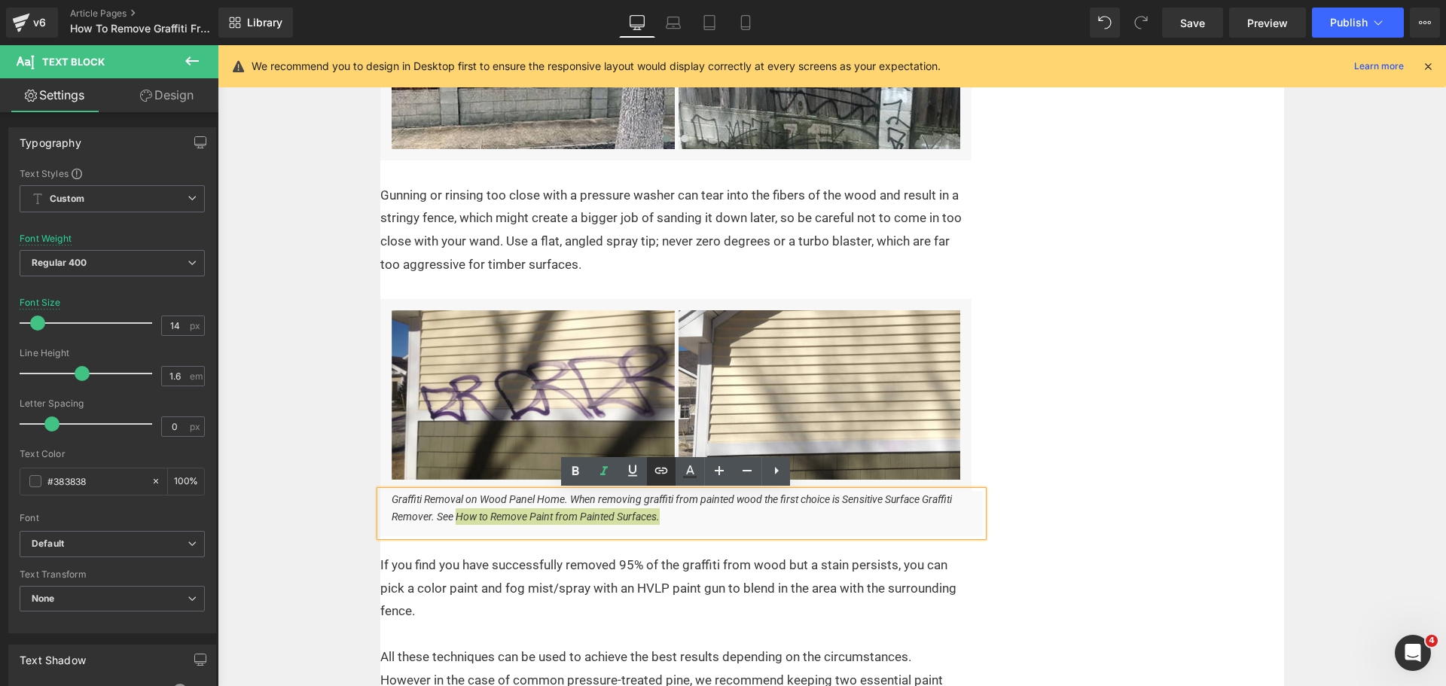
click at [657, 465] on icon at bounding box center [661, 471] width 18 height 18
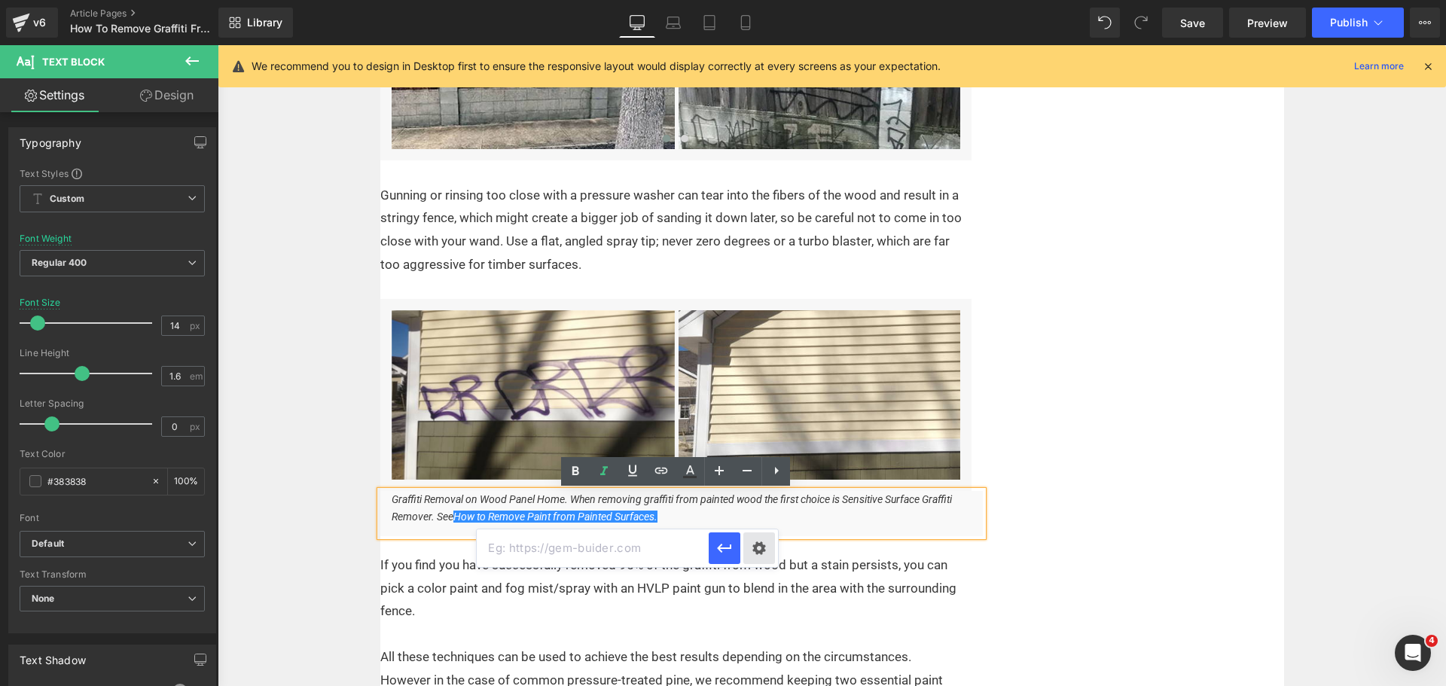
click at [757, 0] on div "Text Color Highlight Color #333333 Edit or remove link: Edit - Unlink - Cancel …" at bounding box center [723, 0] width 1446 height 0
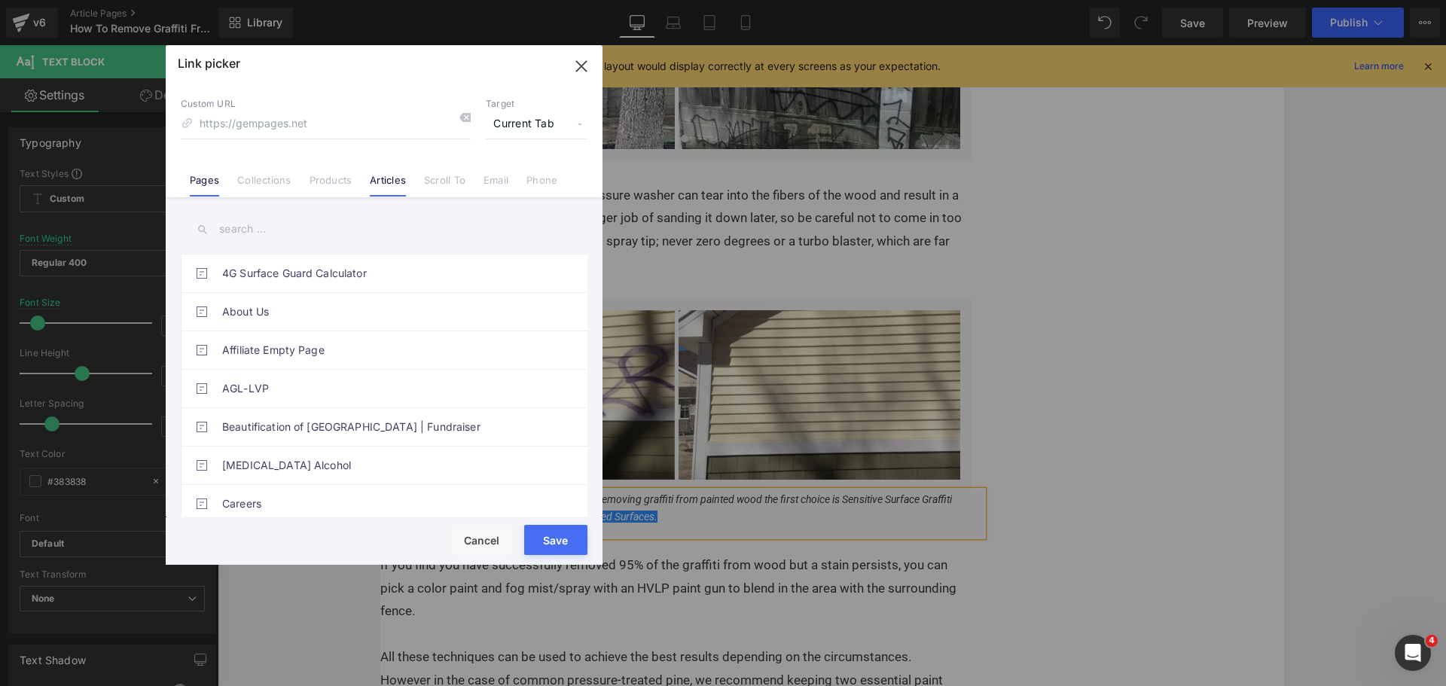
click at [403, 178] on link "Articles" at bounding box center [388, 185] width 36 height 23
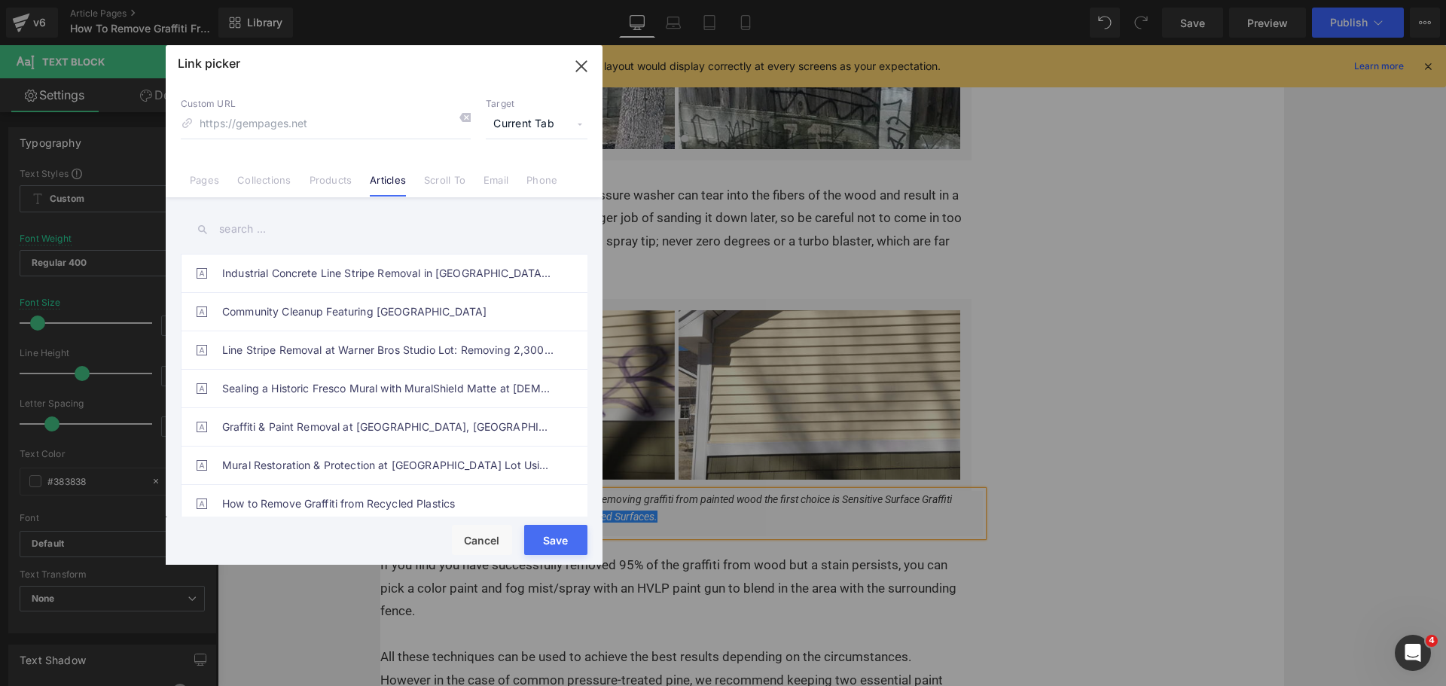
click at [360, 231] on input "text" at bounding box center [384, 229] width 407 height 34
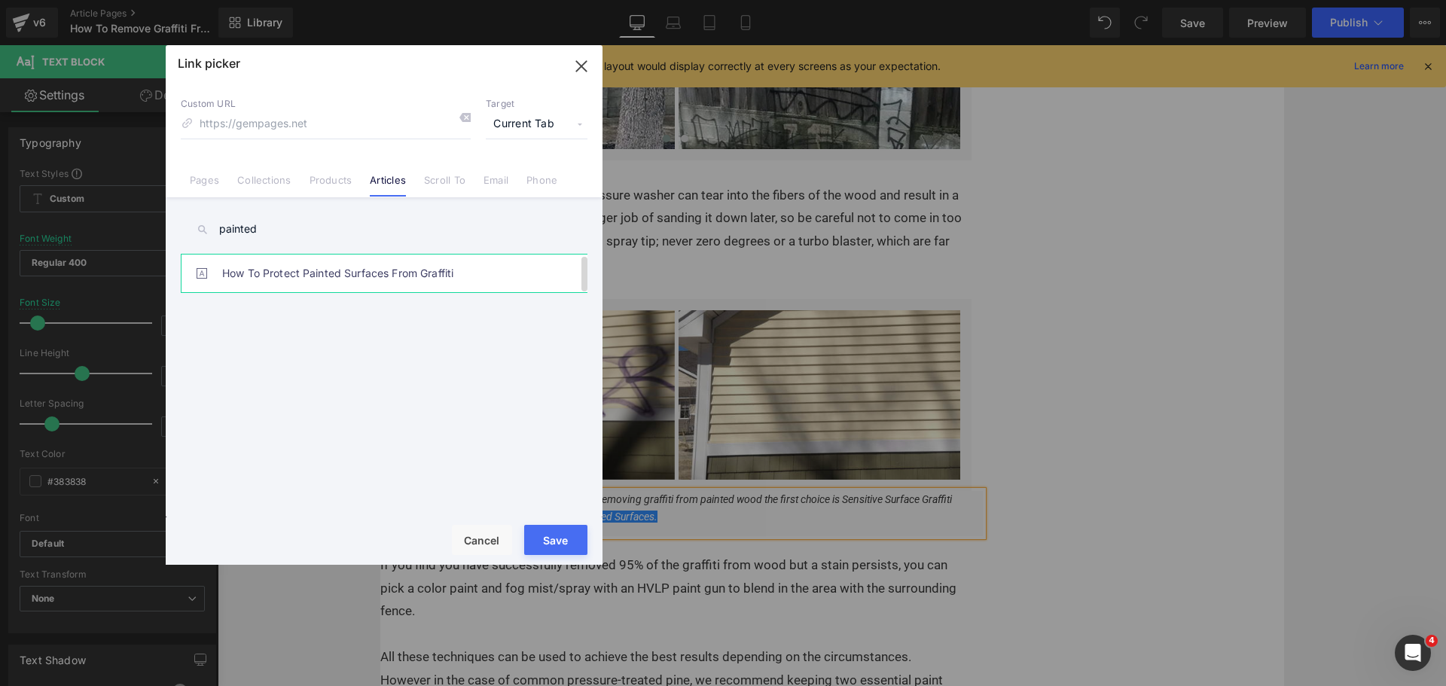
type input "painted"
click at [382, 261] on link "How To Protect Painted Surfaces From Graffiti" at bounding box center [387, 273] width 331 height 38
click at [433, 315] on link "How To Remove Graffiti From Painted And Coated Surfaces" at bounding box center [387, 312] width 331 height 38
type input "/blogs/graffitiremoval/remove-graffiti-from-painted-surfaces"
click at [560, 537] on button "Save" at bounding box center [555, 540] width 63 height 30
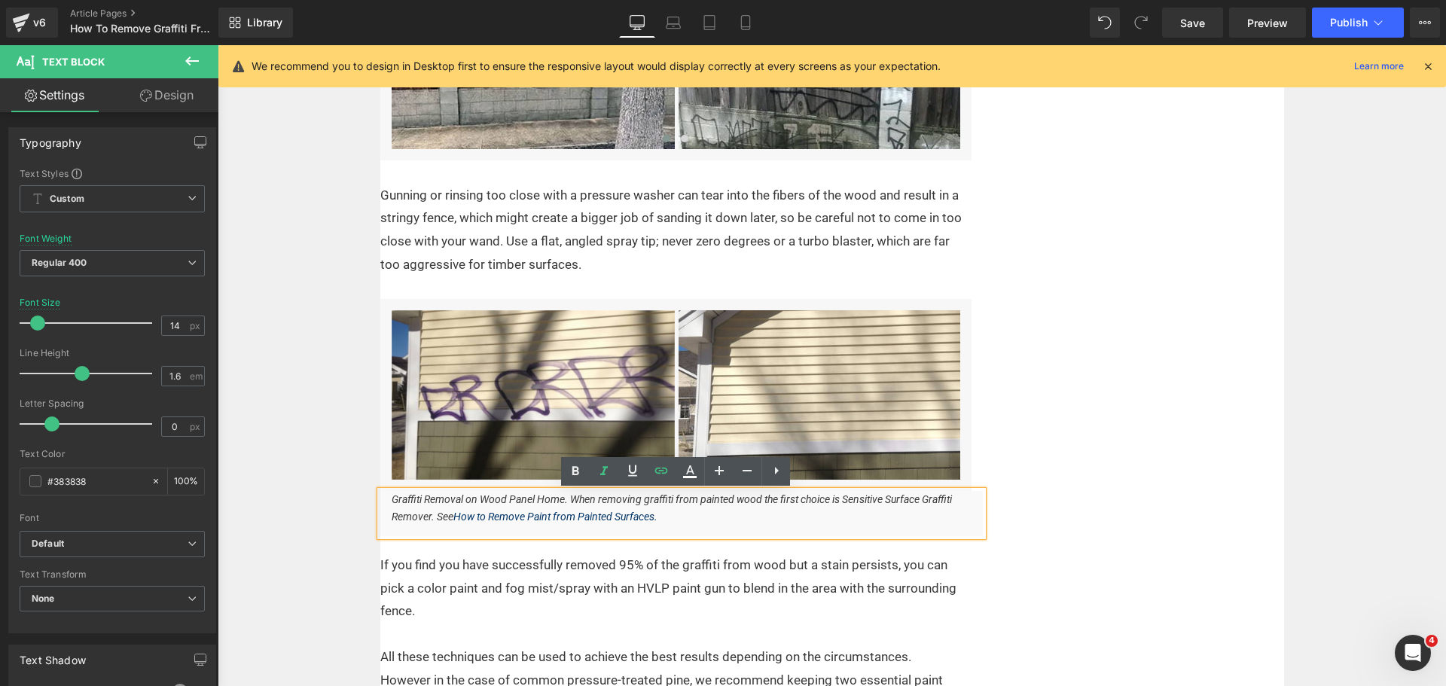
click at [669, 516] on p "Graffiti Removal on Wood Panel Home. When removing graffiti from painted wood t…" at bounding box center [681, 508] width 580 height 34
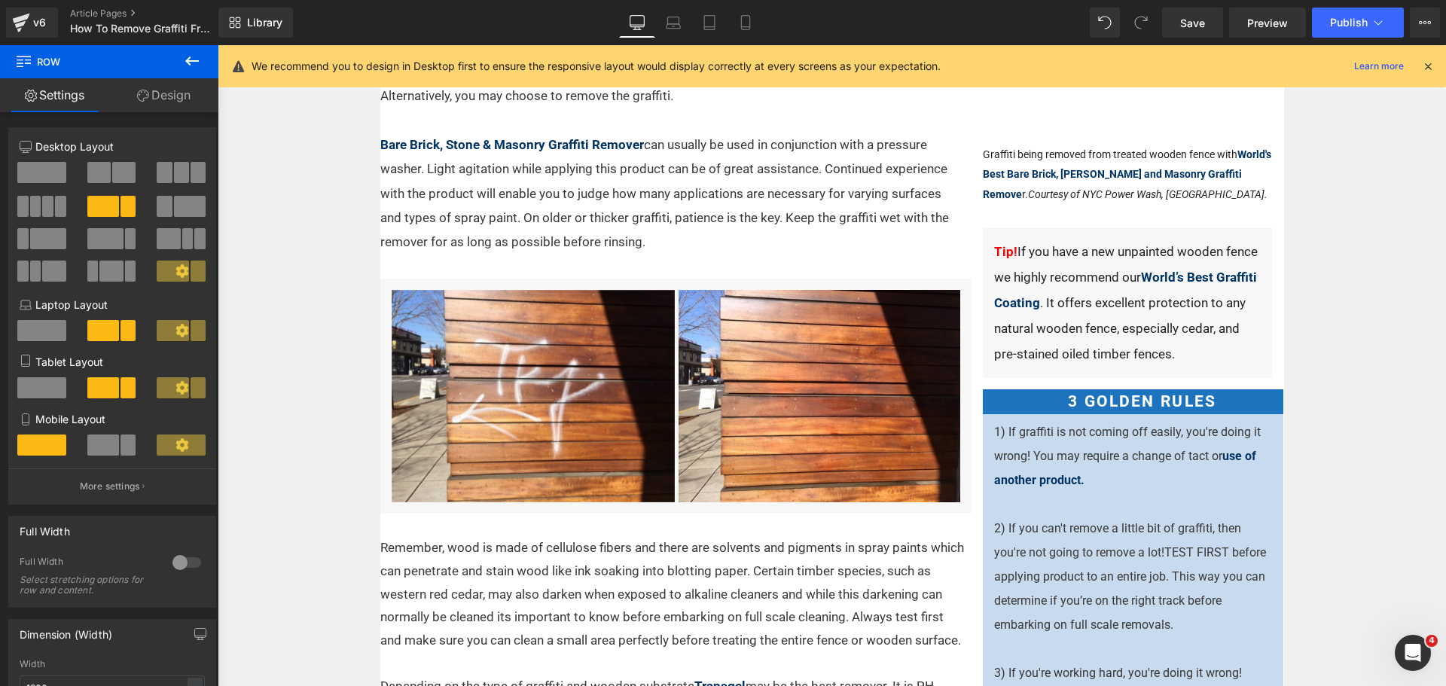
scroll to position [263, 0]
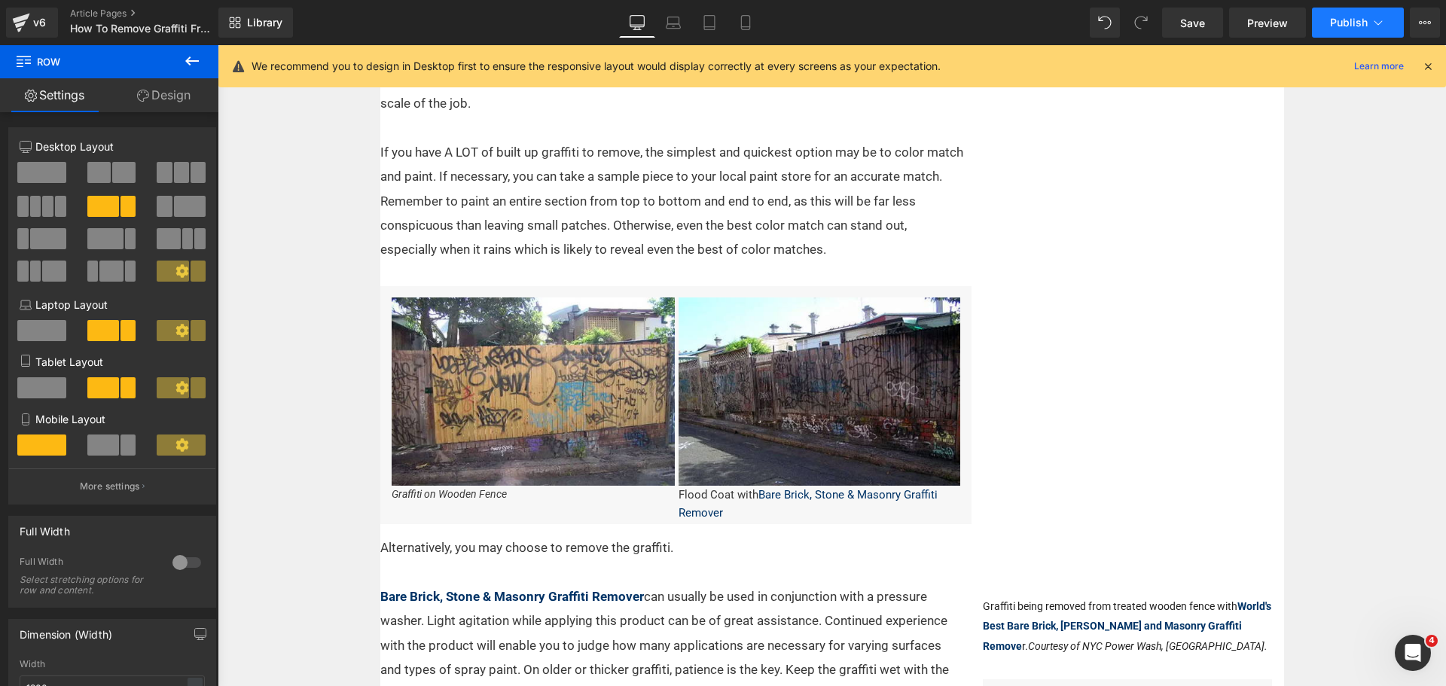
click at [1353, 27] on span "Publish" at bounding box center [1349, 23] width 38 height 12
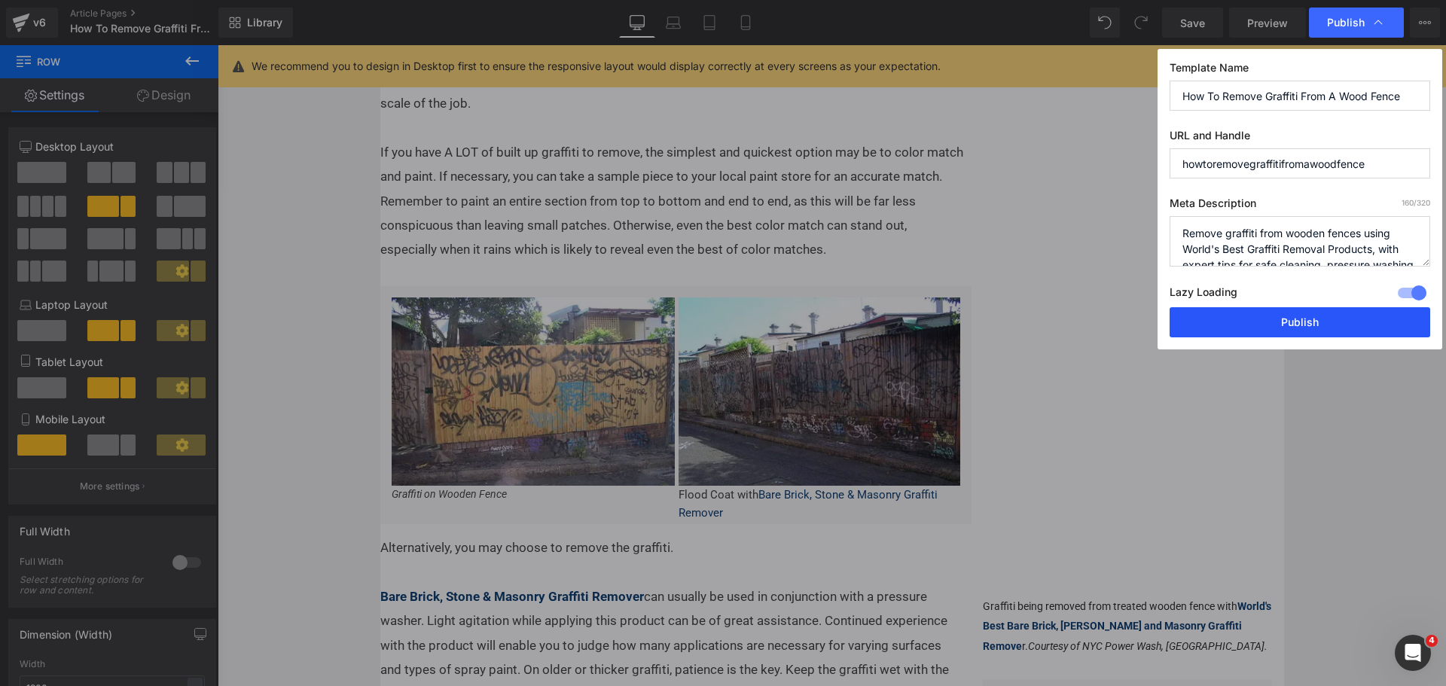
click at [1290, 321] on button "Publish" at bounding box center [1299, 322] width 260 height 30
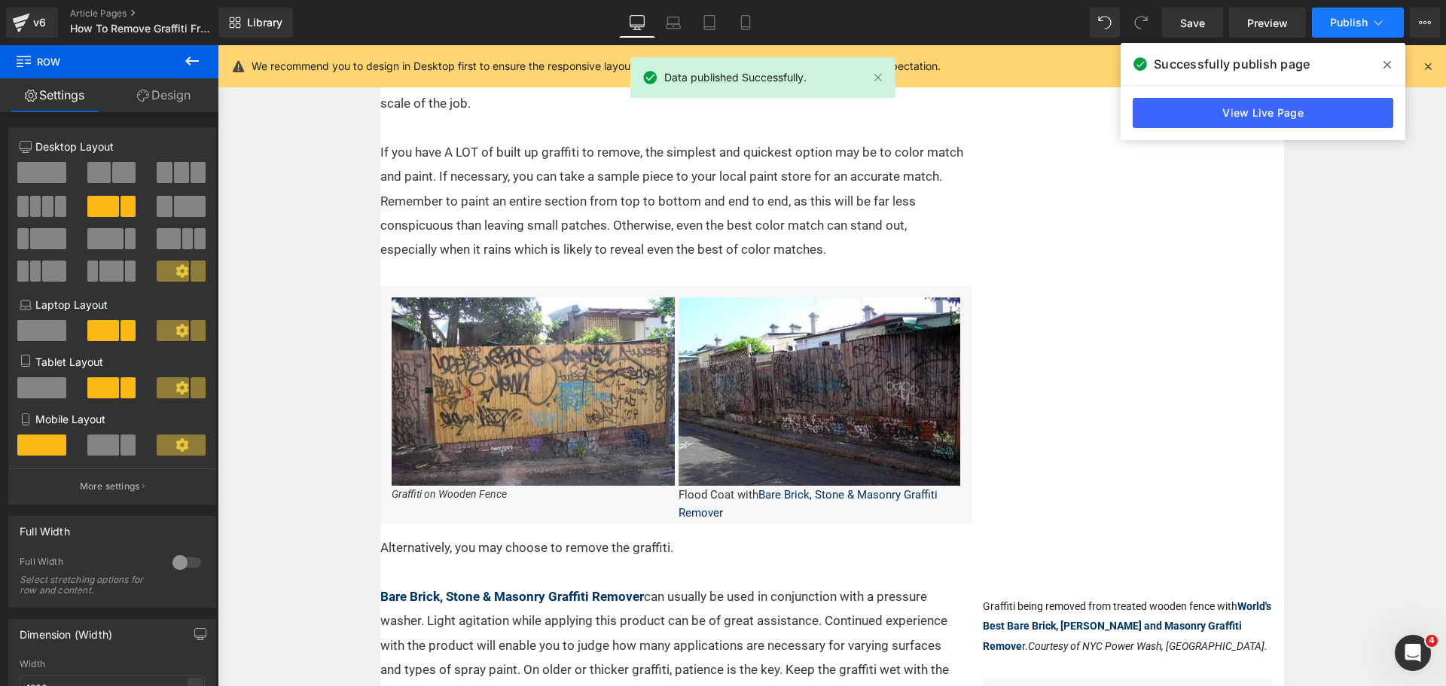
click at [1371, 20] on button "Publish" at bounding box center [1357, 23] width 92 height 30
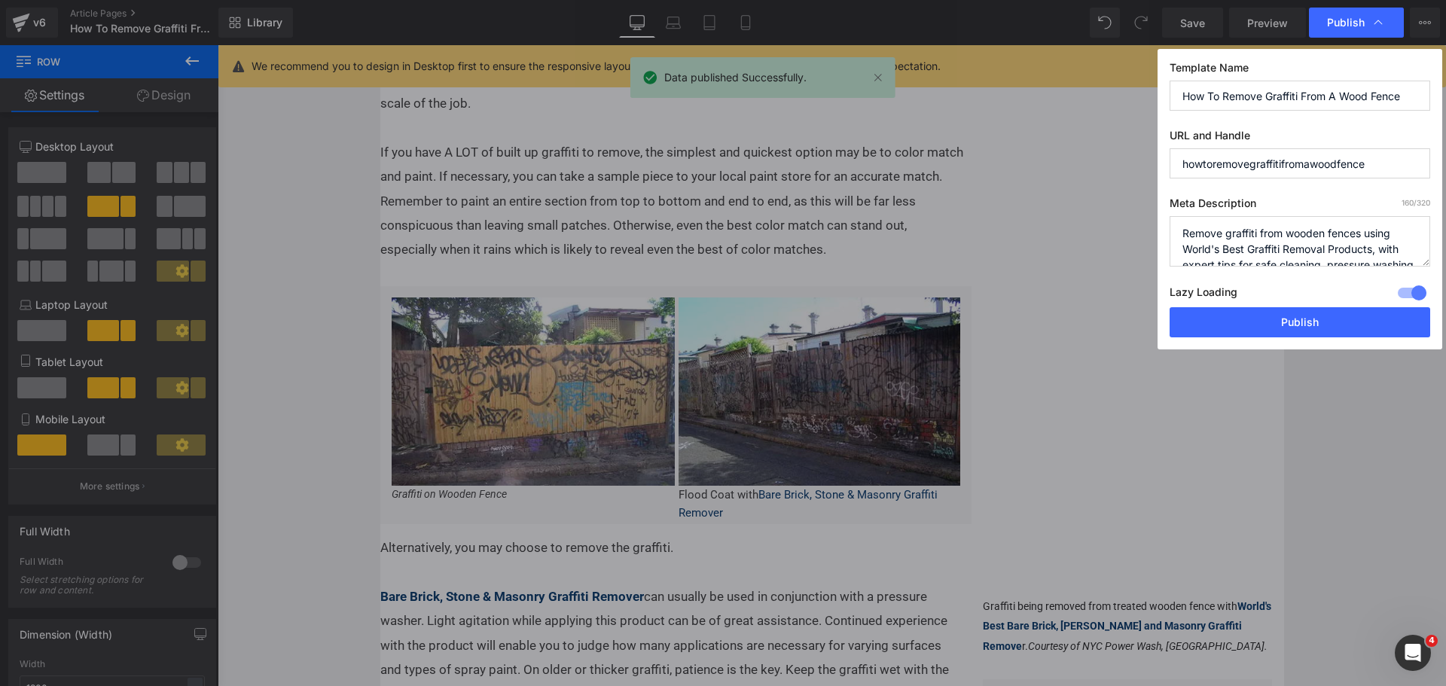
drag, startPoint x: 1412, startPoint y: 96, endPoint x: 1331, endPoint y: 96, distance: 80.6
click at [1330, 96] on input "How To Remove Graffiti From A Wood Fence" at bounding box center [1299, 96] width 260 height 30
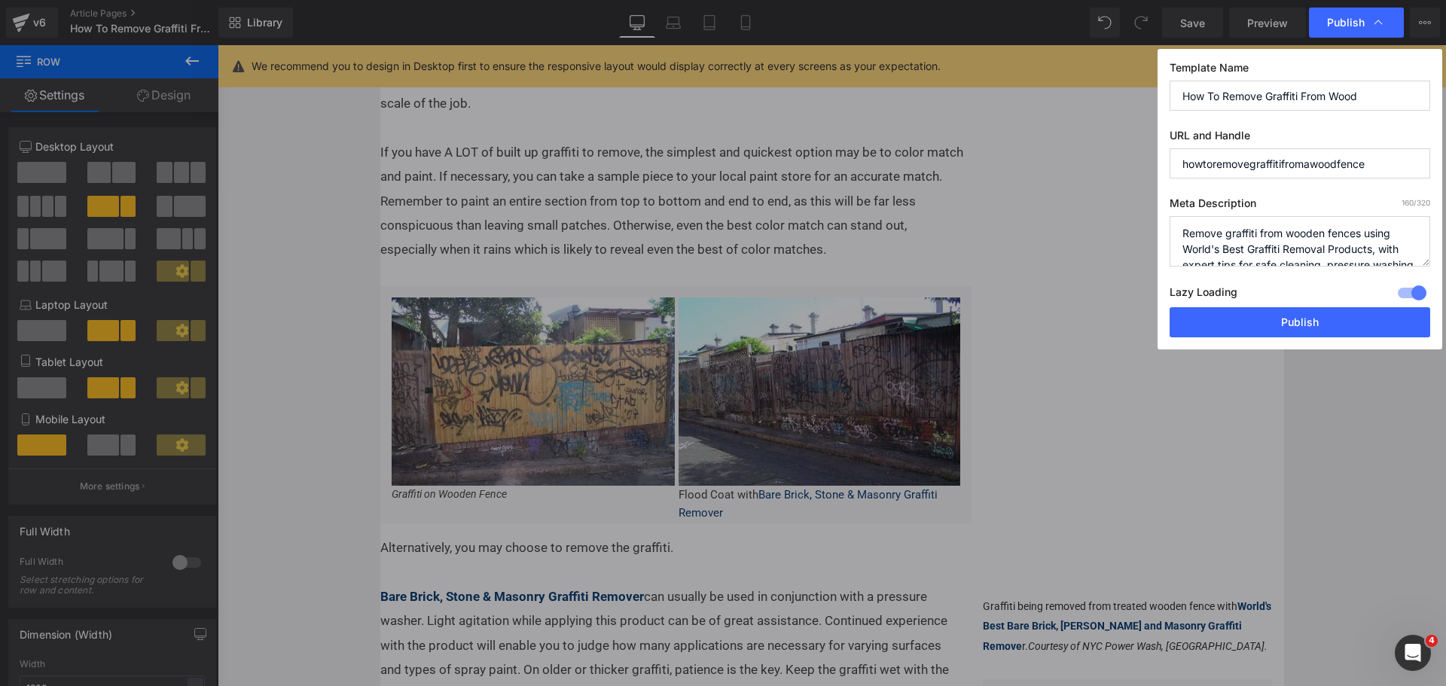
type input "How To Remove Graffiti From Wood"
drag, startPoint x: 1348, startPoint y: 165, endPoint x: 1147, endPoint y: 172, distance: 200.4
click at [1147, 172] on div "Publish Template Name How To Remove Graffiti From Wood URL and Handle howtoremo…" at bounding box center [723, 343] width 1446 height 686
type input "how-to-remove-graffiti-from-wood"
click at [1367, 249] on textarea "Remove graffiti from wooden fences using World's Best Graffiti Removal Products…" at bounding box center [1299, 241] width 260 height 50
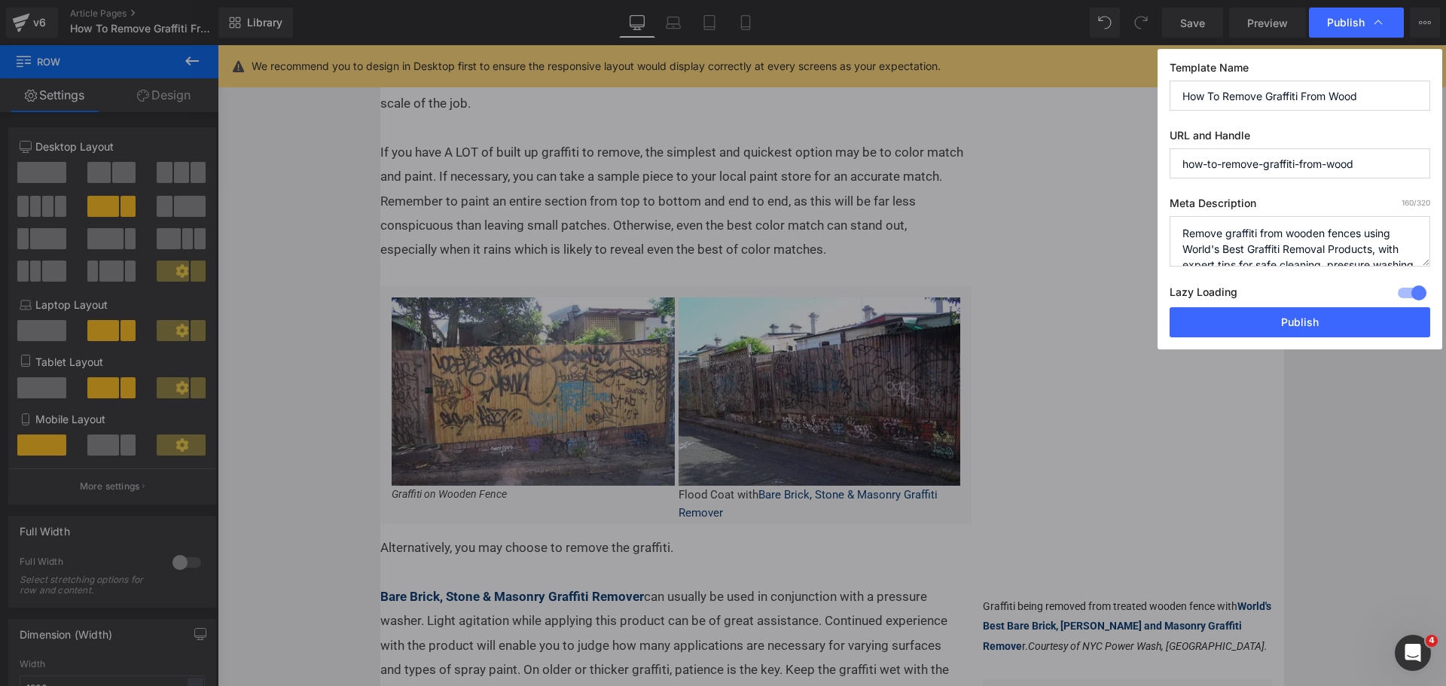
click at [1367, 249] on textarea "Remove graffiti from wooden fences using World's Best Graffiti Removal Products…" at bounding box center [1299, 241] width 260 height 50
click at [1318, 250] on textarea "Remove graffiti from wooden fences using World's Best Graffiti Removal Products…" at bounding box center [1299, 241] width 260 height 50
click at [1318, 249] on textarea "Remove graffiti from wooden fences using World's Best Graffiti Removal Products…" at bounding box center [1299, 241] width 260 height 50
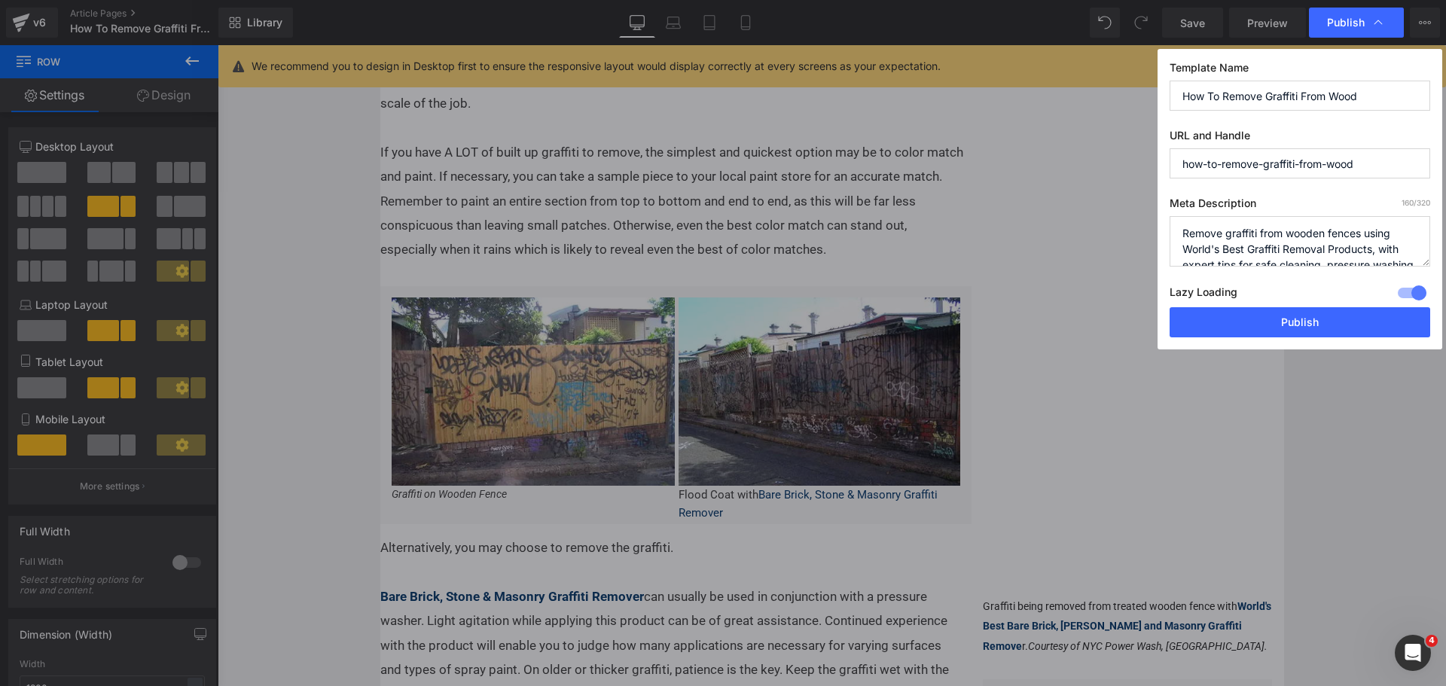
click at [1318, 249] on textarea "Remove graffiti from wooden fences using World's Best Graffiti Removal Products…" at bounding box center [1299, 241] width 260 height 50
paste textarea "Learn how to remove graffiti from all types of wood surfaces, from fences and d…"
type textarea "Learn how to remove graffiti from all types of wood surfaces, from fences and d…"
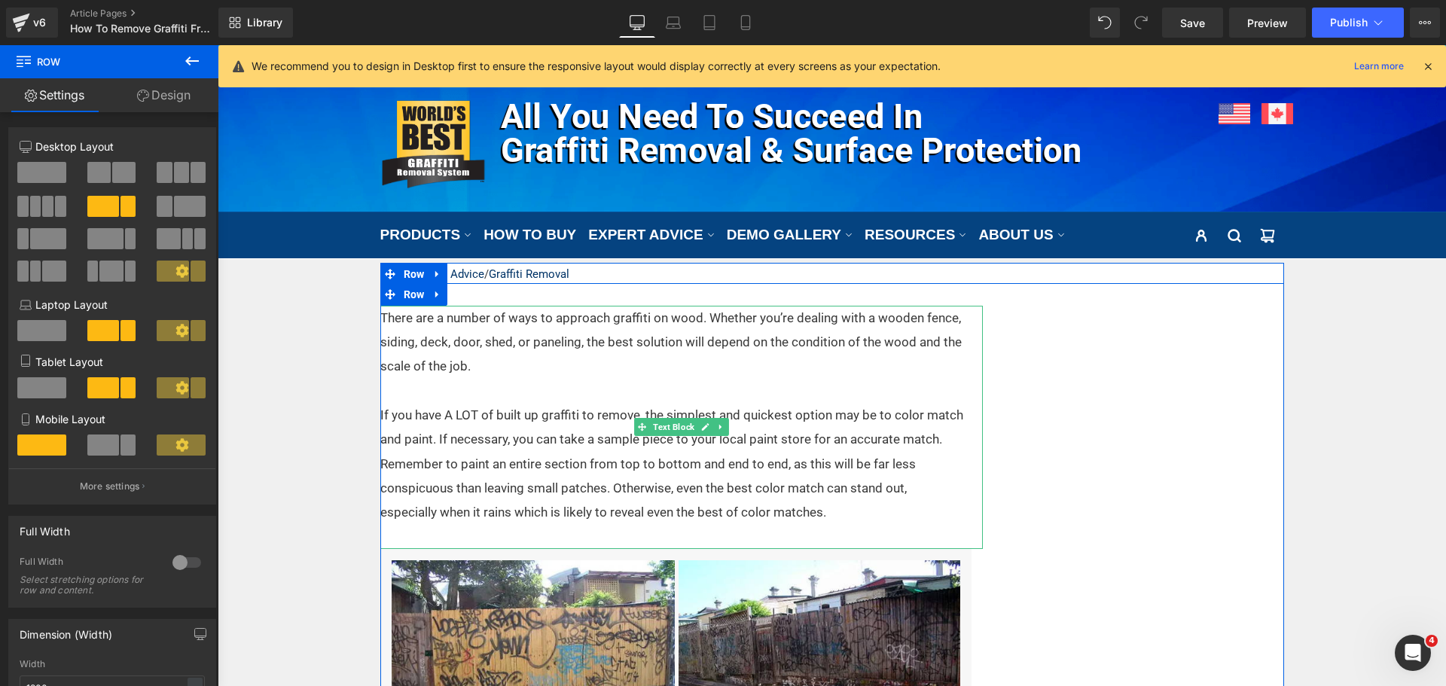
drag, startPoint x: 635, startPoint y: 348, endPoint x: 550, endPoint y: 353, distance: 85.2
click at [635, 347] on p "There are a number of ways to approach graffiti on wood. Whether you’re dealing…" at bounding box center [671, 342] width 583 height 73
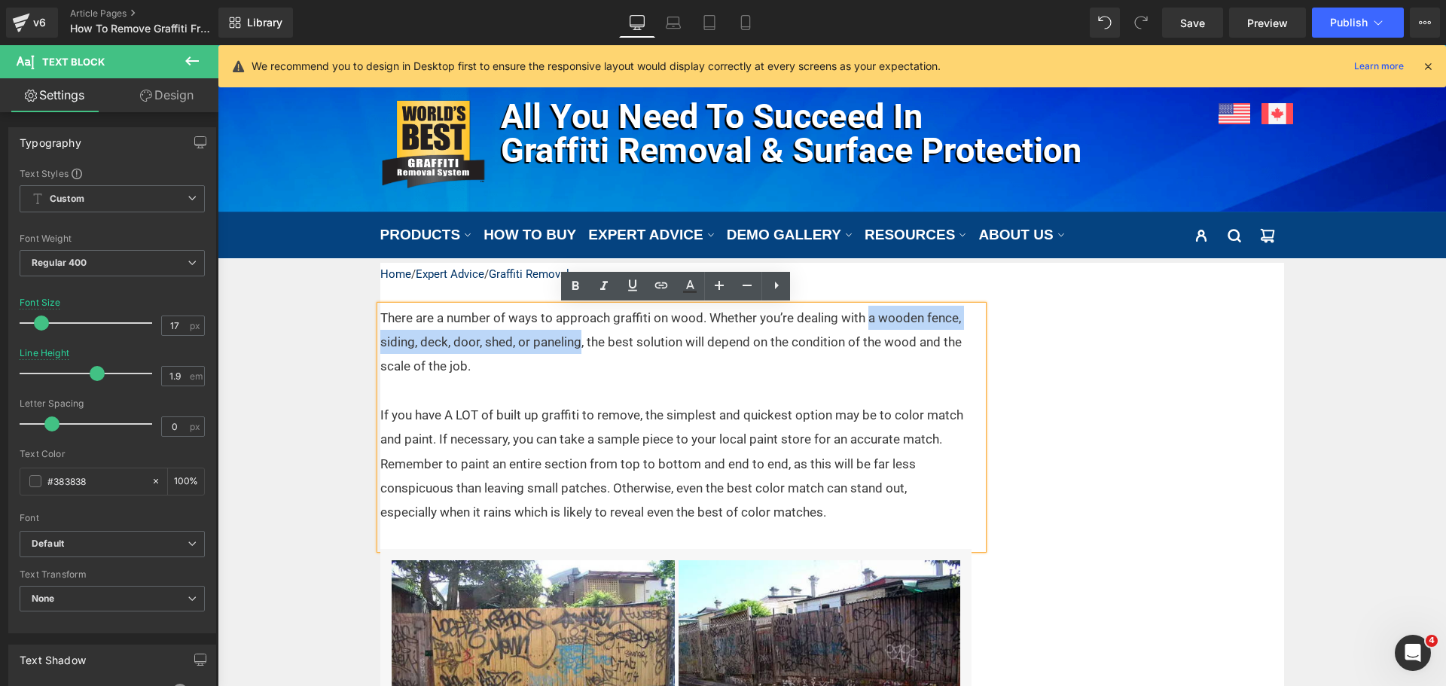
drag, startPoint x: 860, startPoint y: 319, endPoint x: 575, endPoint y: 346, distance: 285.8
click at [575, 346] on p "There are a number of ways to approach graffiti on wood. Whether you’re dealing…" at bounding box center [671, 342] width 583 height 73
copy p "a wooden fence, siding, deck, door, shed, or paneling"
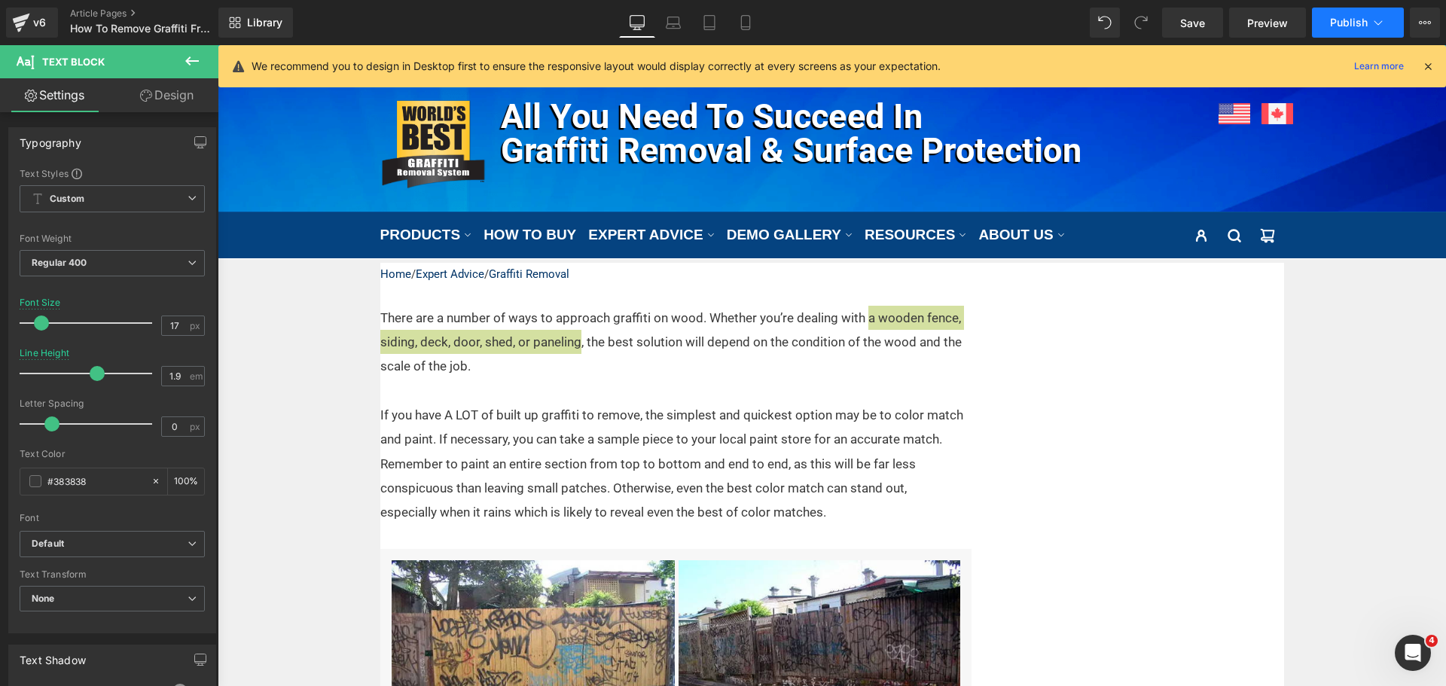
click at [1362, 29] on button "Publish" at bounding box center [1357, 23] width 92 height 30
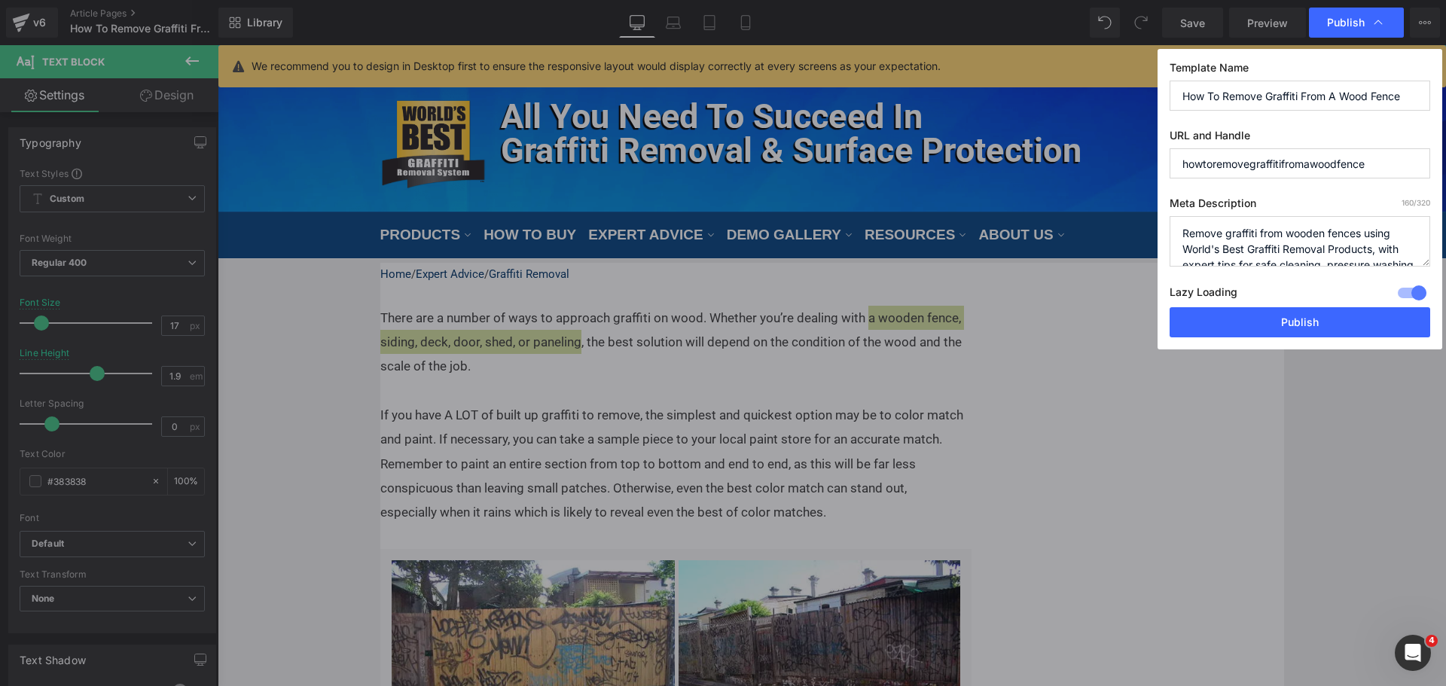
click at [1339, 240] on textarea "Remove graffiti from wooden fences using World's Best Graffiti Removal Products…" at bounding box center [1299, 241] width 260 height 50
click at [1346, 99] on input "How To Remove Graffiti From A Wood Fence" at bounding box center [1299, 96] width 260 height 30
drag, startPoint x: 1361, startPoint y: 93, endPoint x: 1445, endPoint y: 87, distance: 83.8
click at [1445, 87] on div "Publish Template Name How To Remove Graffiti From A Wood Fence URL and Handle h…" at bounding box center [723, 343] width 1446 height 686
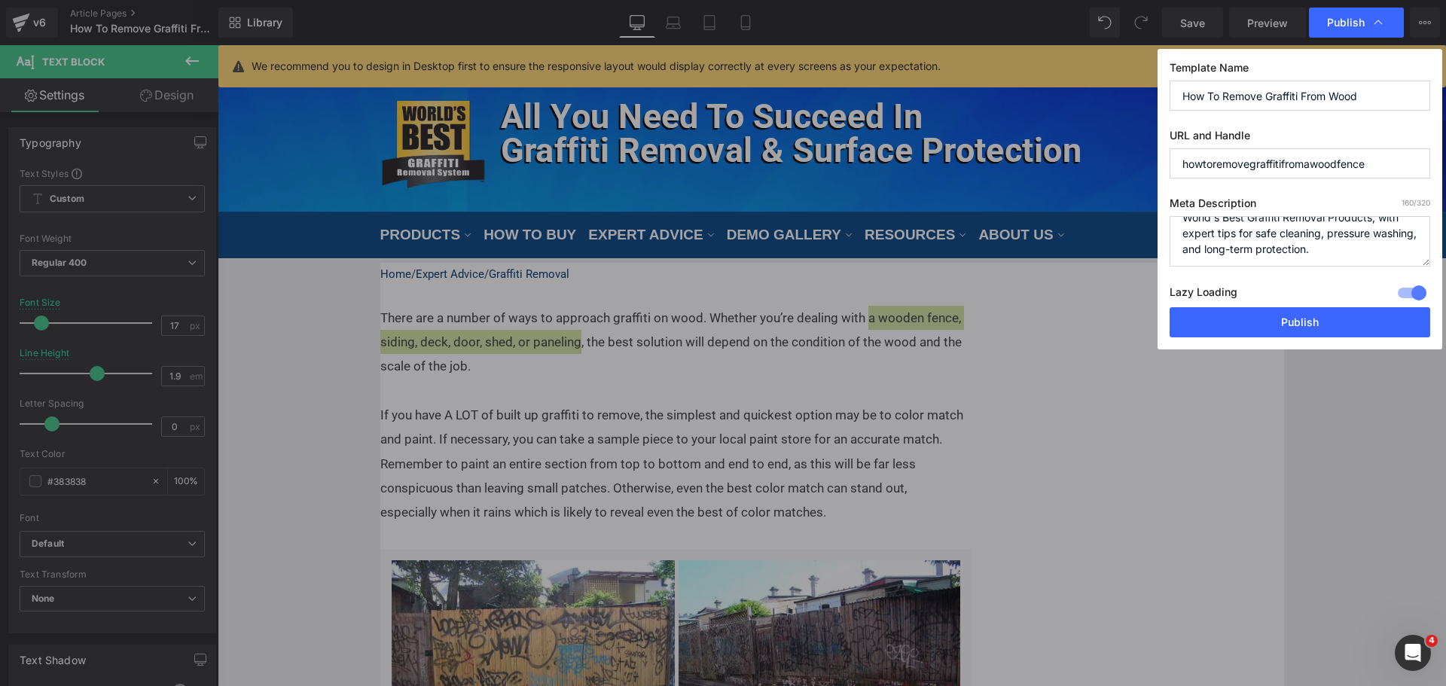
type input "How To Remove Graffiti From Wood"
type input "how-to-remove-graffiti-from-wood"
click at [1376, 244] on textarea "Remove graffiti from wooden fences using World's Best Graffiti Removal Products…" at bounding box center [1299, 241] width 260 height 50
drag, startPoint x: 1315, startPoint y: 233, endPoint x: 1364, endPoint y: 233, distance: 48.9
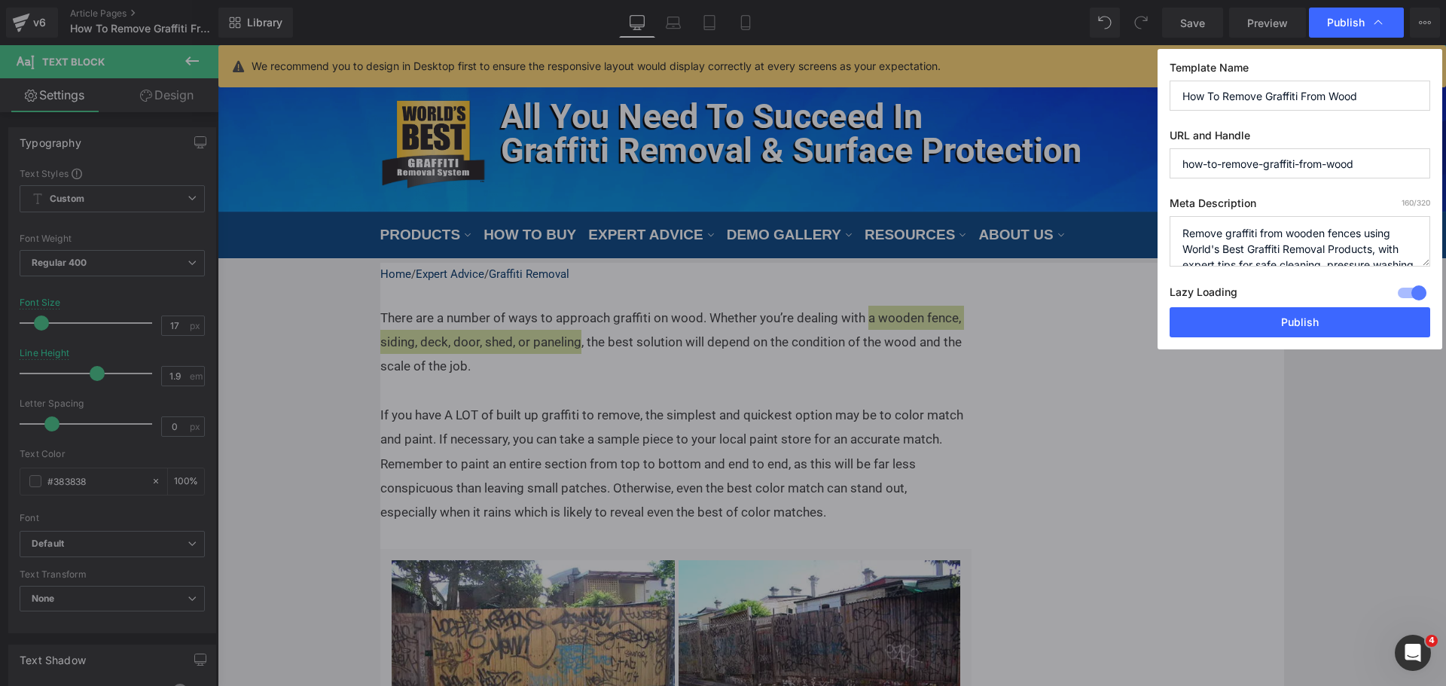
click at [1364, 233] on textarea "Remove graffiti from wooden fences using World's Best Graffiti Removal Products…" at bounding box center [1299, 241] width 260 height 50
paste textarea "a wooden fence, siding, deck, door, shed, or paneling"
drag, startPoint x: 1316, startPoint y: 232, endPoint x: 1284, endPoint y: 233, distance: 31.6
click at [1284, 233] on textarea "Remove graffiti from wooden fences using World's Best Graffiti Removal Products…" at bounding box center [1299, 241] width 260 height 50
type textarea "Remove graffiti from a wooden fence, siding, deck, door, shed, or paneling usin…"
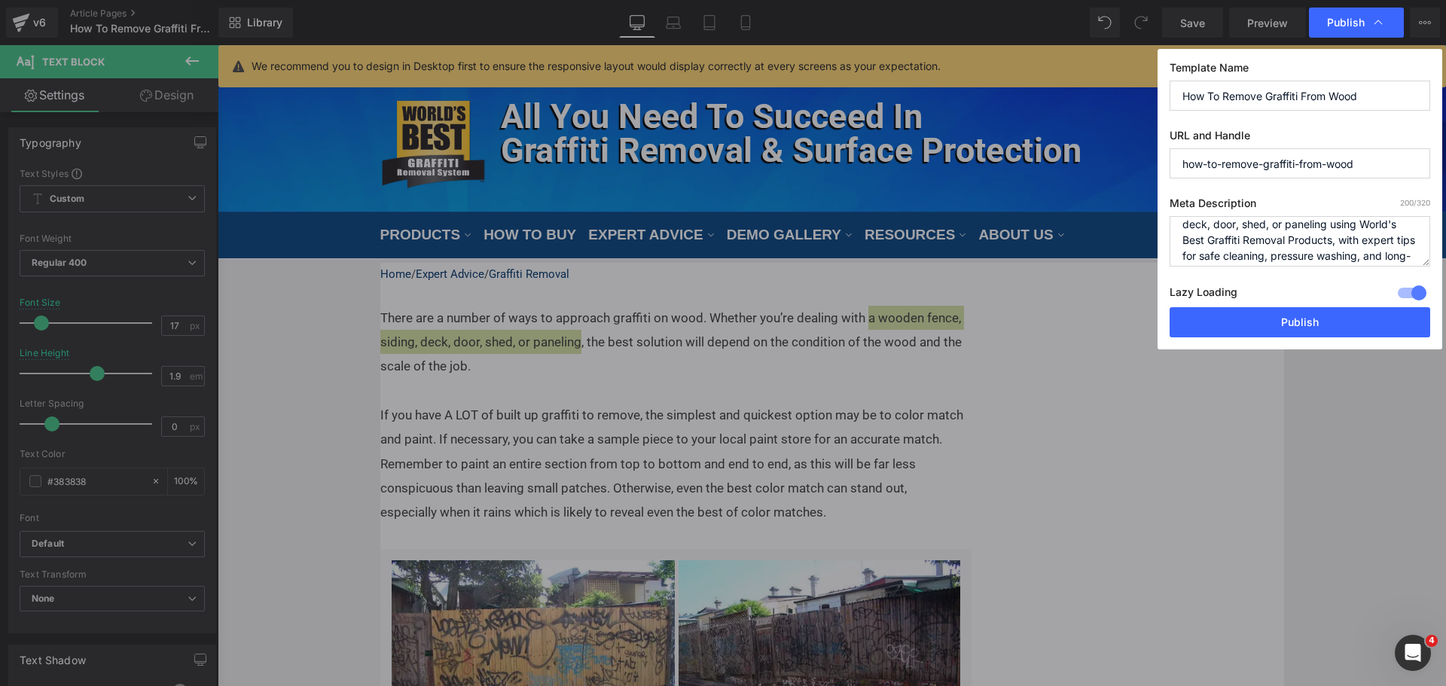
scroll to position [47, 0]
click at [1311, 257] on textarea "Remove graffiti from wooden fences using World's Best Graffiti Removal Products…" at bounding box center [1299, 241] width 260 height 50
click at [1305, 324] on button "Publish" at bounding box center [1299, 322] width 260 height 30
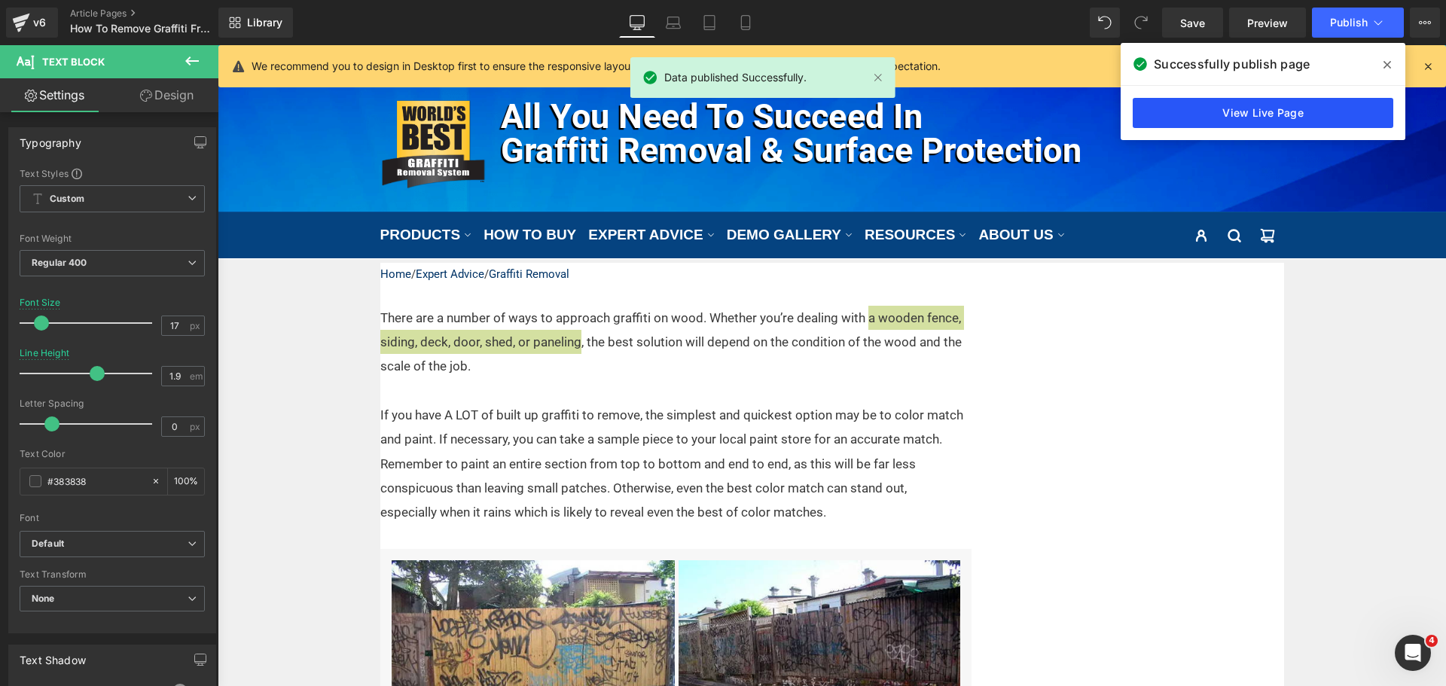
click at [1281, 114] on link "View Live Page" at bounding box center [1262, 113] width 260 height 30
